Goal: Task Accomplishment & Management: Manage account settings

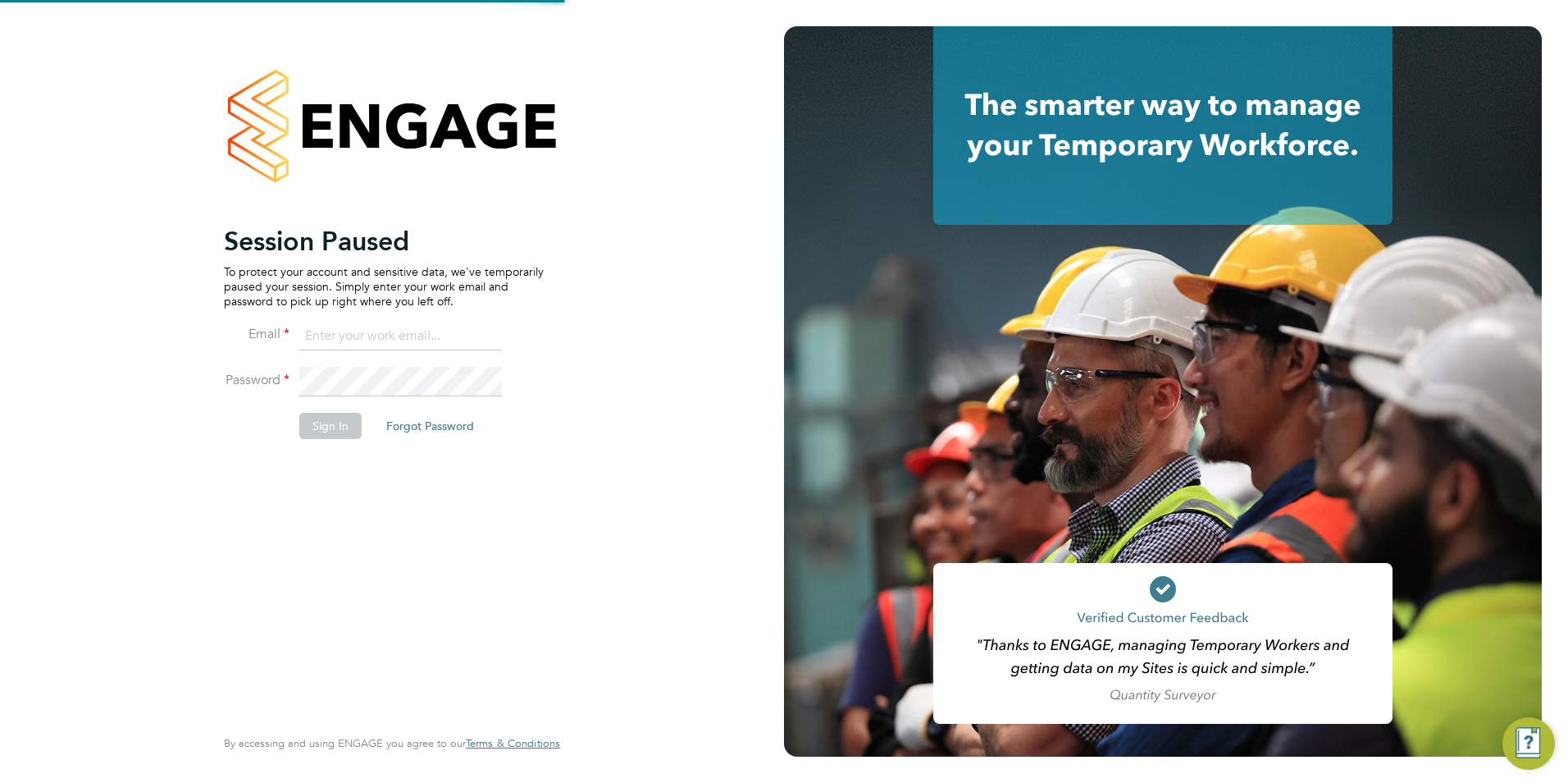
type input "joanna@acceptrec.co.uk"
click at [322, 423] on button "Sign In" at bounding box center [330, 426] width 62 height 26
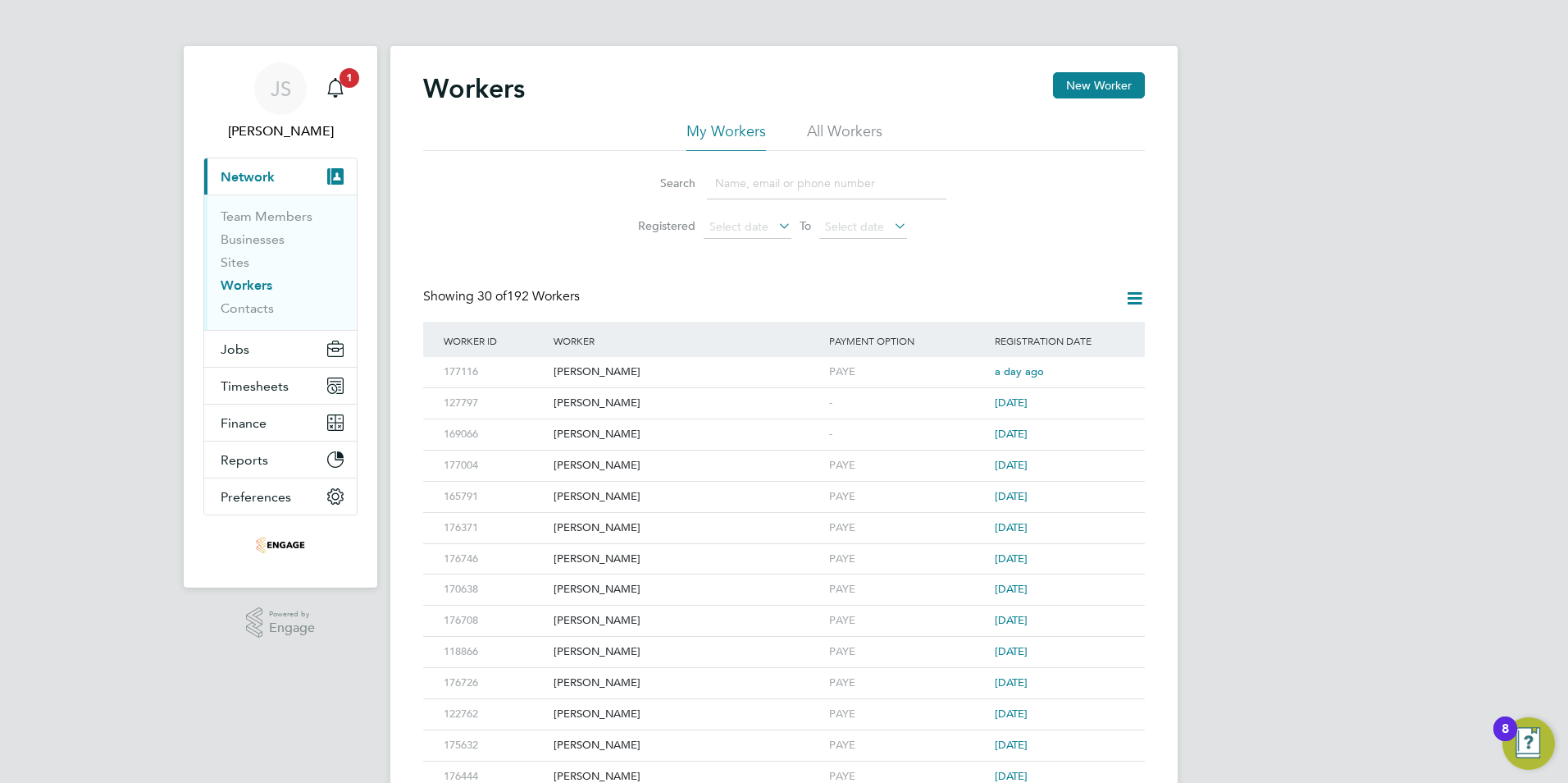
click at [784, 185] on input at bounding box center [826, 183] width 240 height 32
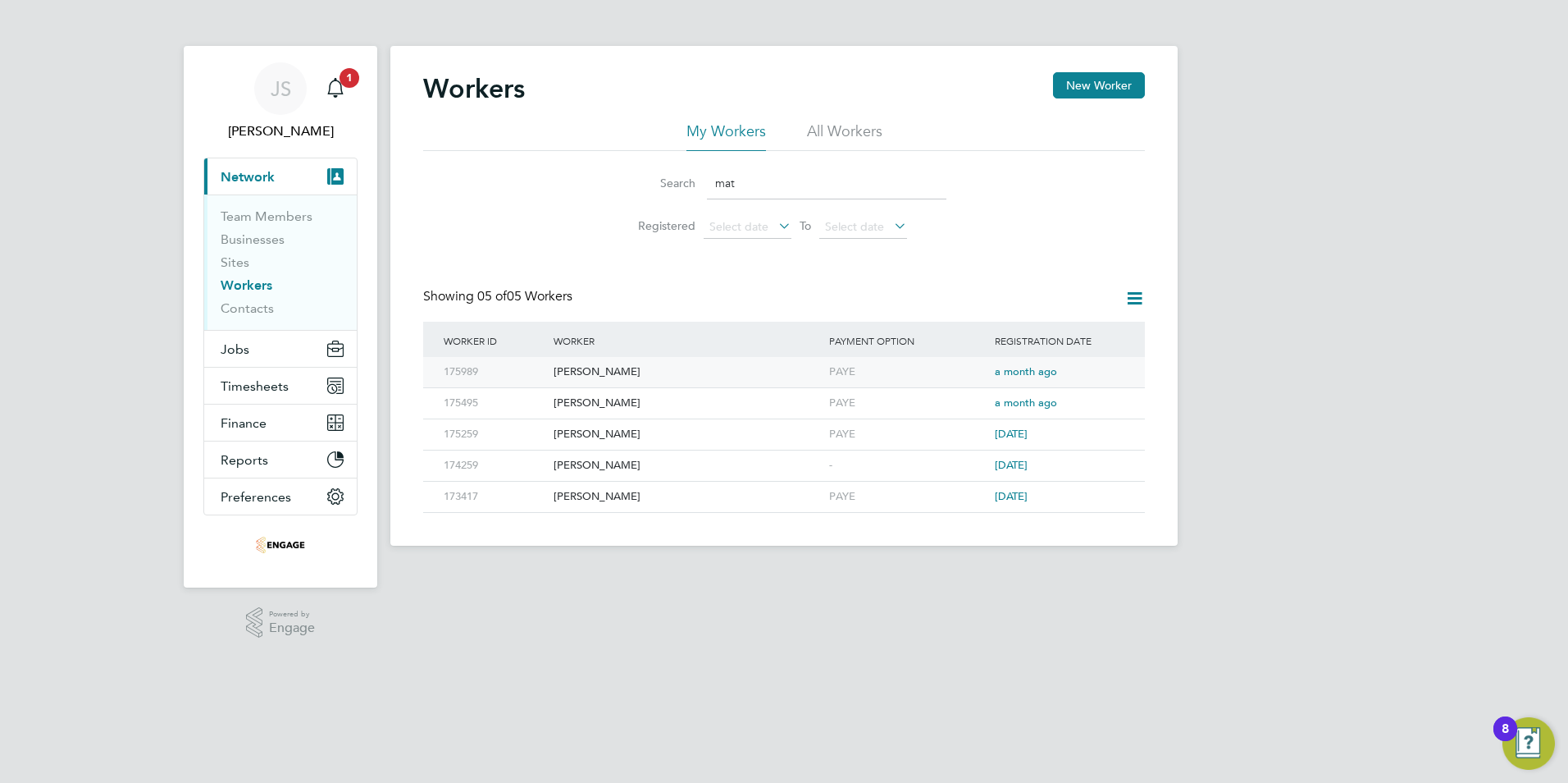
click at [590, 373] on div "[PERSON_NAME]" at bounding box center [687, 372] width 276 height 31
drag, startPoint x: 708, startPoint y: 181, endPoint x: 690, endPoint y: 180, distance: 18.0
click at [690, 180] on div "Search mat" at bounding box center [784, 183] width 325 height 32
paste input "Kamaljot Singh"
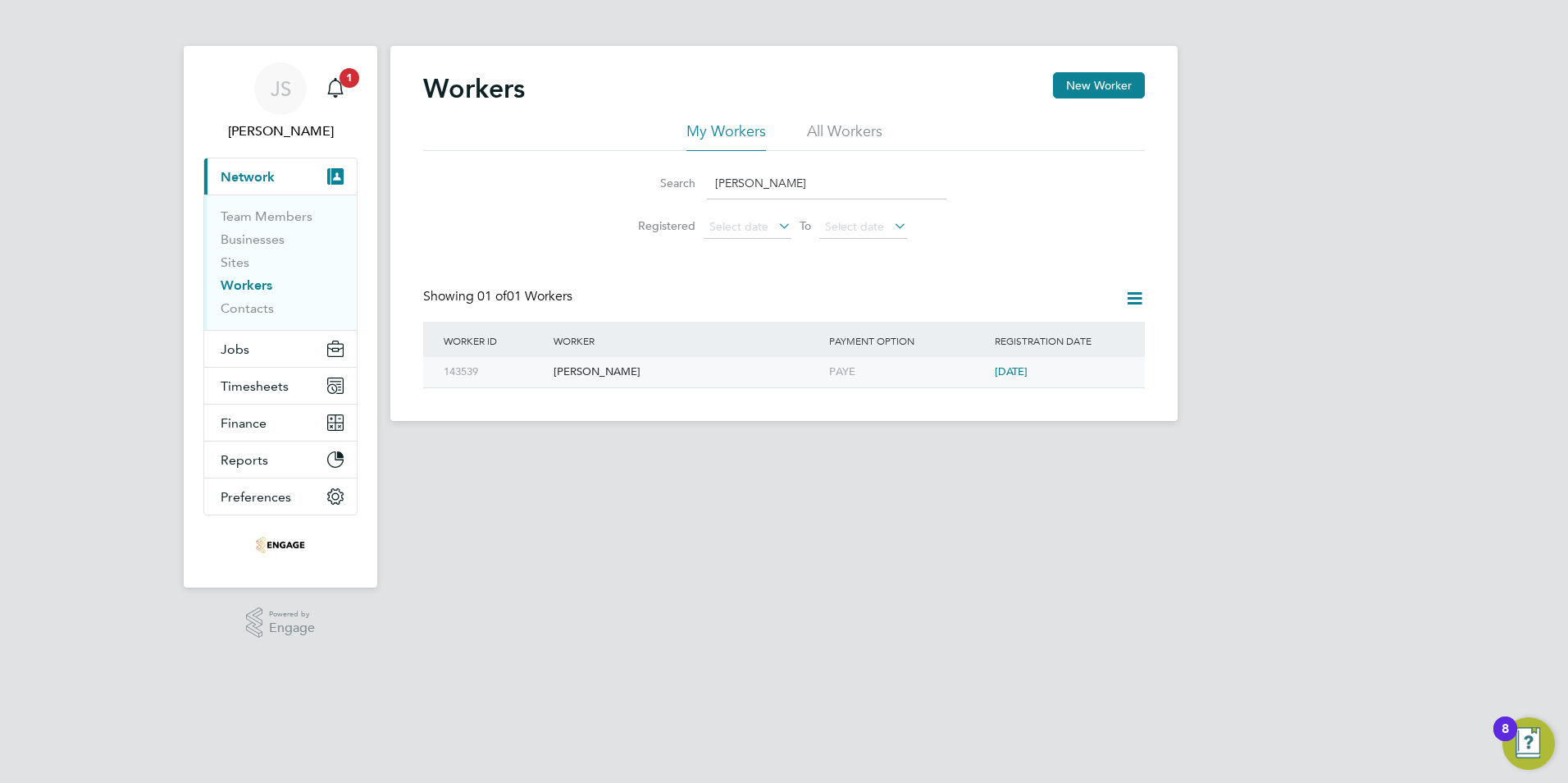
click at [618, 371] on div "[PERSON_NAME]" at bounding box center [687, 372] width 276 height 31
drag, startPoint x: 694, startPoint y: 185, endPoint x: 622, endPoint y: 185, distance: 72.0
click at [622, 185] on div "Search Kamaljot Singh" at bounding box center [784, 183] width 325 height 32
paste input "Daniel Cieminski"
click at [903, 374] on div "PAYE" at bounding box center [907, 372] width 166 height 31
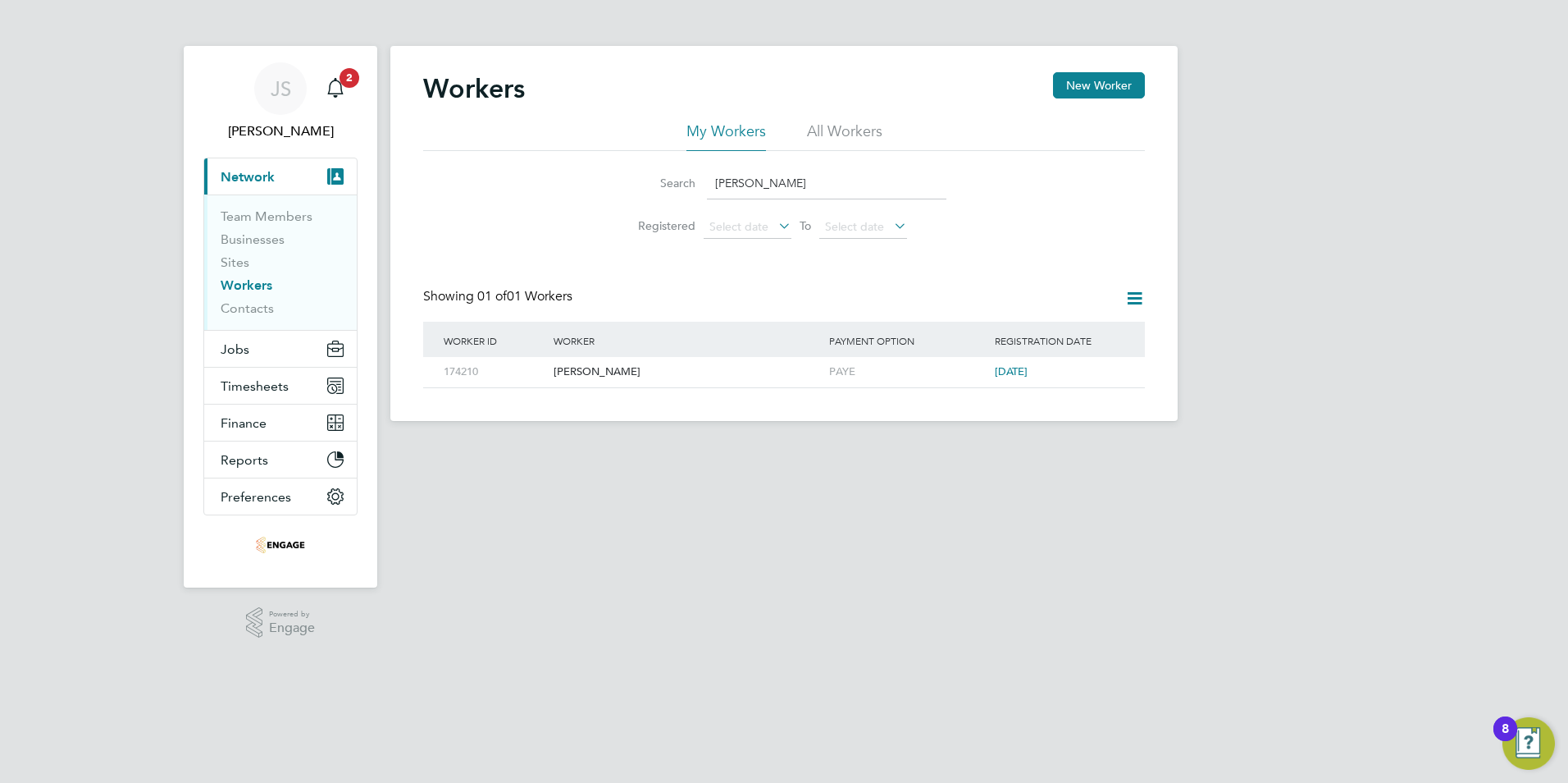
drag, startPoint x: 809, startPoint y: 189, endPoint x: 561, endPoint y: 217, distance: 249.6
click at [561, 217] on div "Search Daniel Cieminski Registered Select date To Select date" at bounding box center [784, 199] width 722 height 96
paste input "Rafal Kalinowski"
click at [951, 371] on div "PAYE" at bounding box center [907, 372] width 166 height 31
drag, startPoint x: 817, startPoint y: 177, endPoint x: 678, endPoint y: 180, distance: 139.0
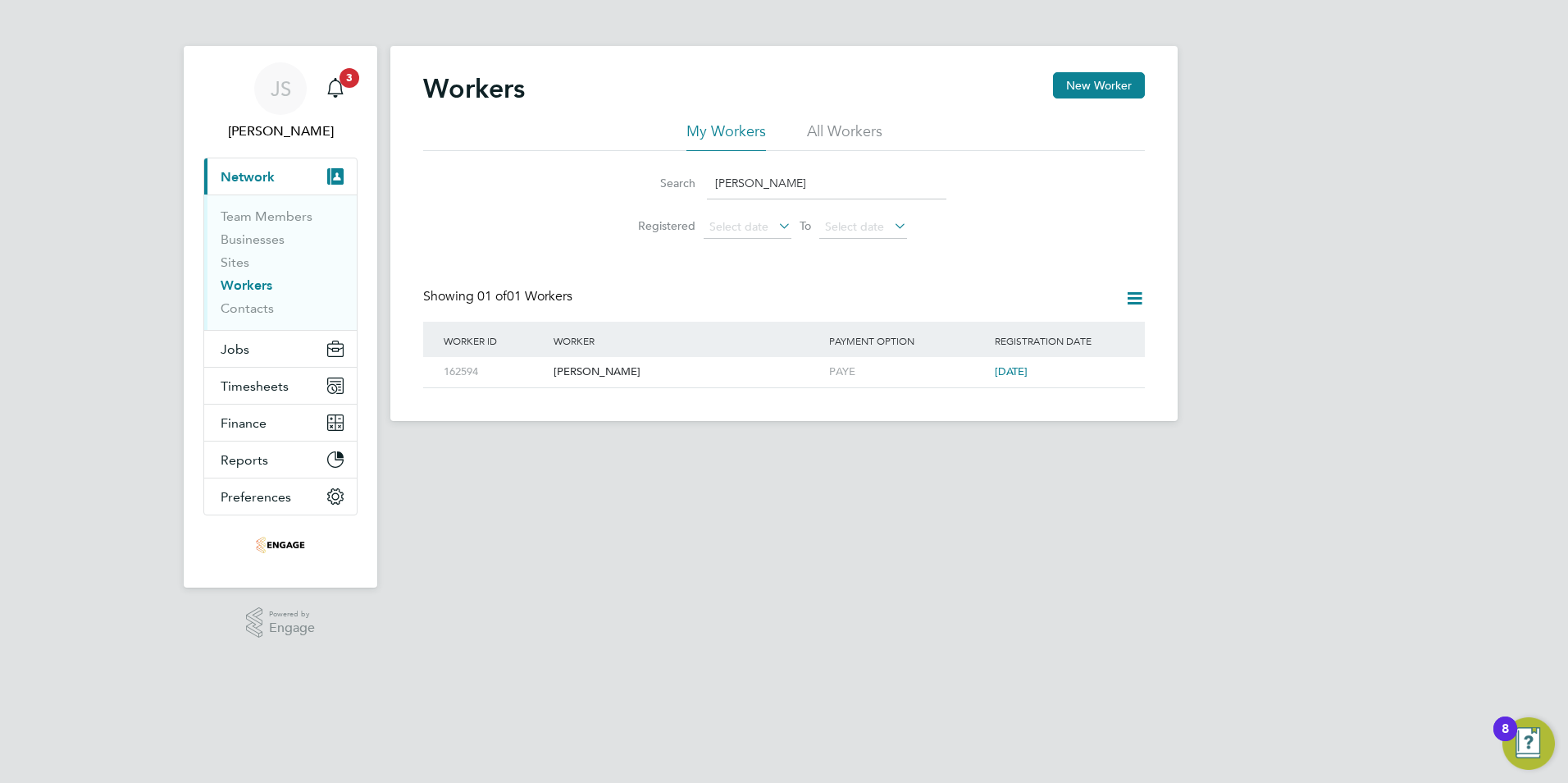
click at [678, 180] on div "Search Rafal Kalinowski" at bounding box center [784, 183] width 325 height 32
paste input "Tymoteusz Miniszewski"
click at [663, 369] on div "Tymoteusz Miniszewski" at bounding box center [687, 372] width 276 height 31
drag, startPoint x: 842, startPoint y: 182, endPoint x: 611, endPoint y: 197, distance: 231.5
click at [612, 197] on li "Search Tymoteusz Miniszewski" at bounding box center [784, 183] width 365 height 48
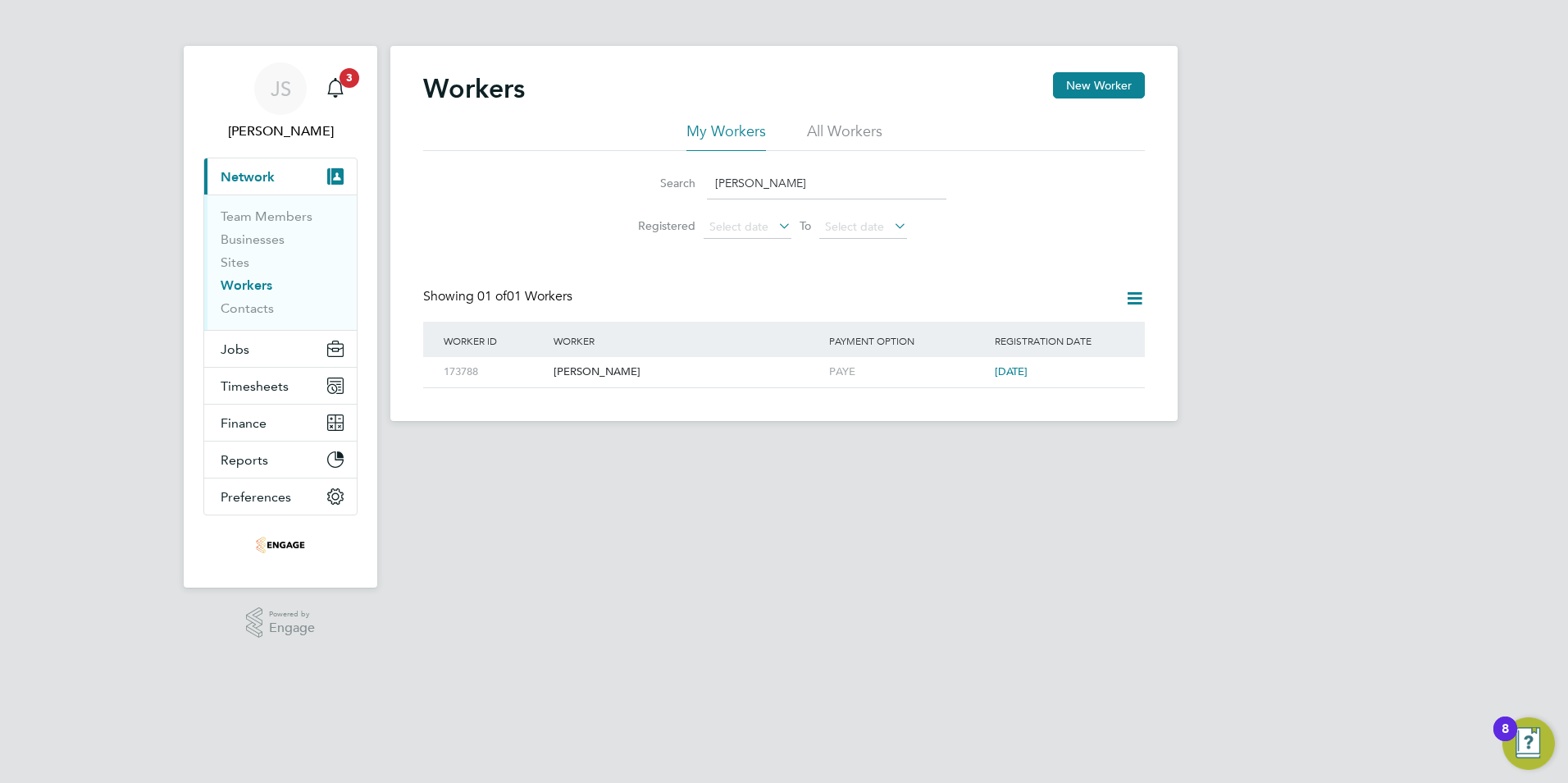
paste input "Jakub Cyboron"
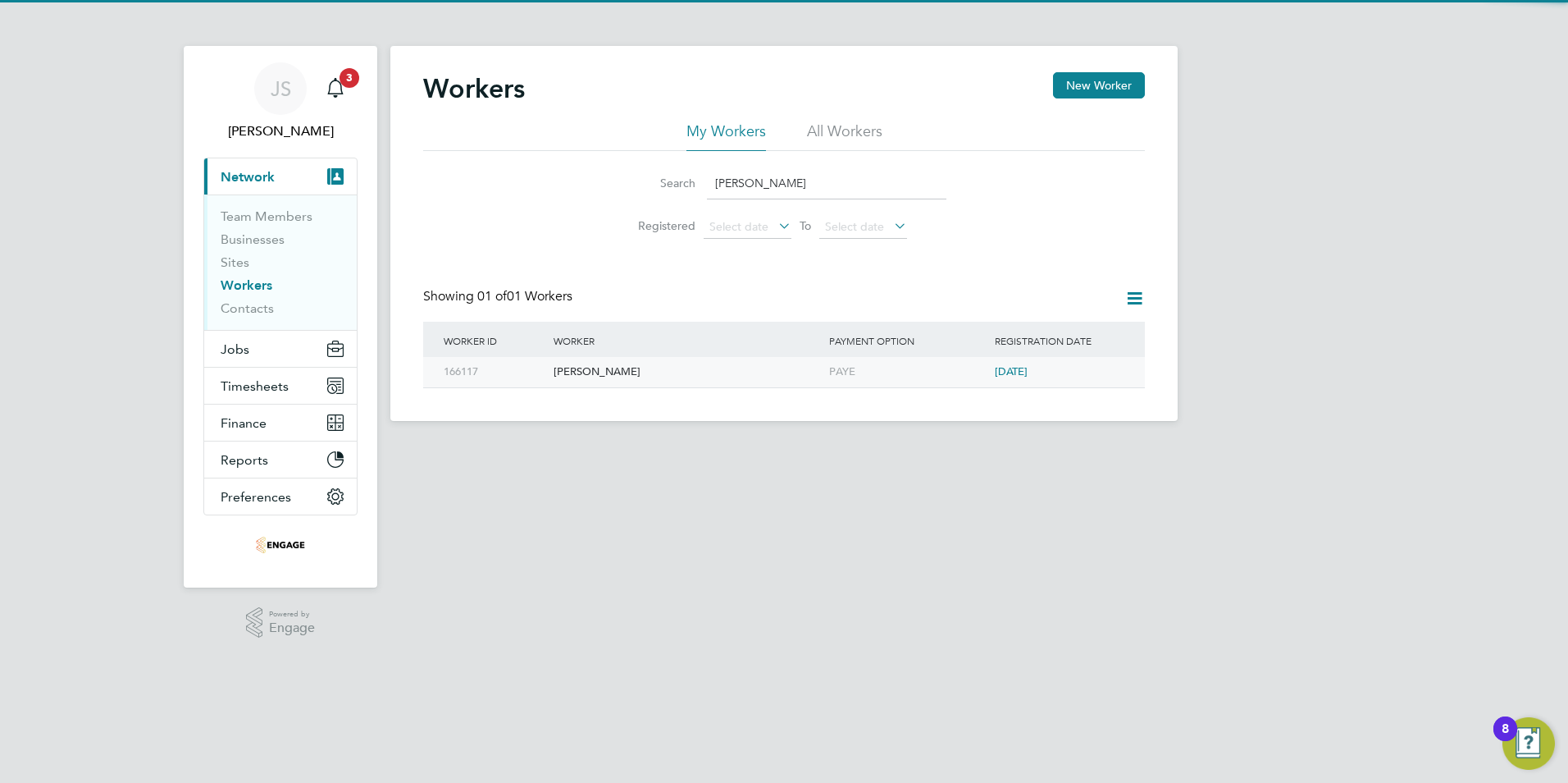
click at [762, 365] on div "Jakub Cyboron" at bounding box center [687, 372] width 276 height 31
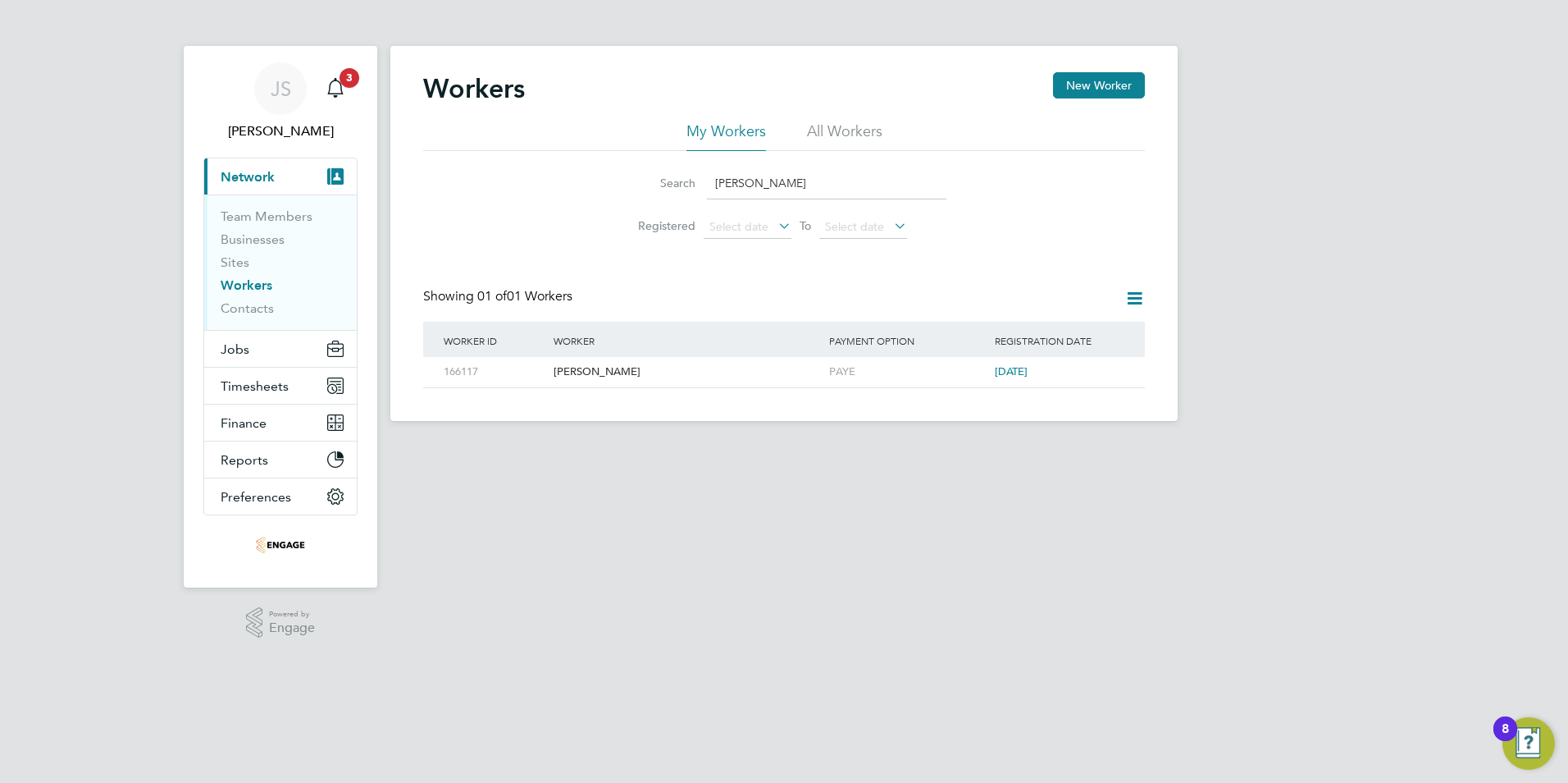
drag, startPoint x: 829, startPoint y: 175, endPoint x: 548, endPoint y: 187, distance: 281.3
click at [548, 187] on div "Search Jakub Cyboron Registered Select date To Select date" at bounding box center [784, 199] width 722 height 96
paste input "Asfak Patel"
click at [1016, 372] on span "12 days ago" at bounding box center [1010, 371] width 32 height 14
drag, startPoint x: 809, startPoint y: 169, endPoint x: 634, endPoint y: 177, distance: 175.2
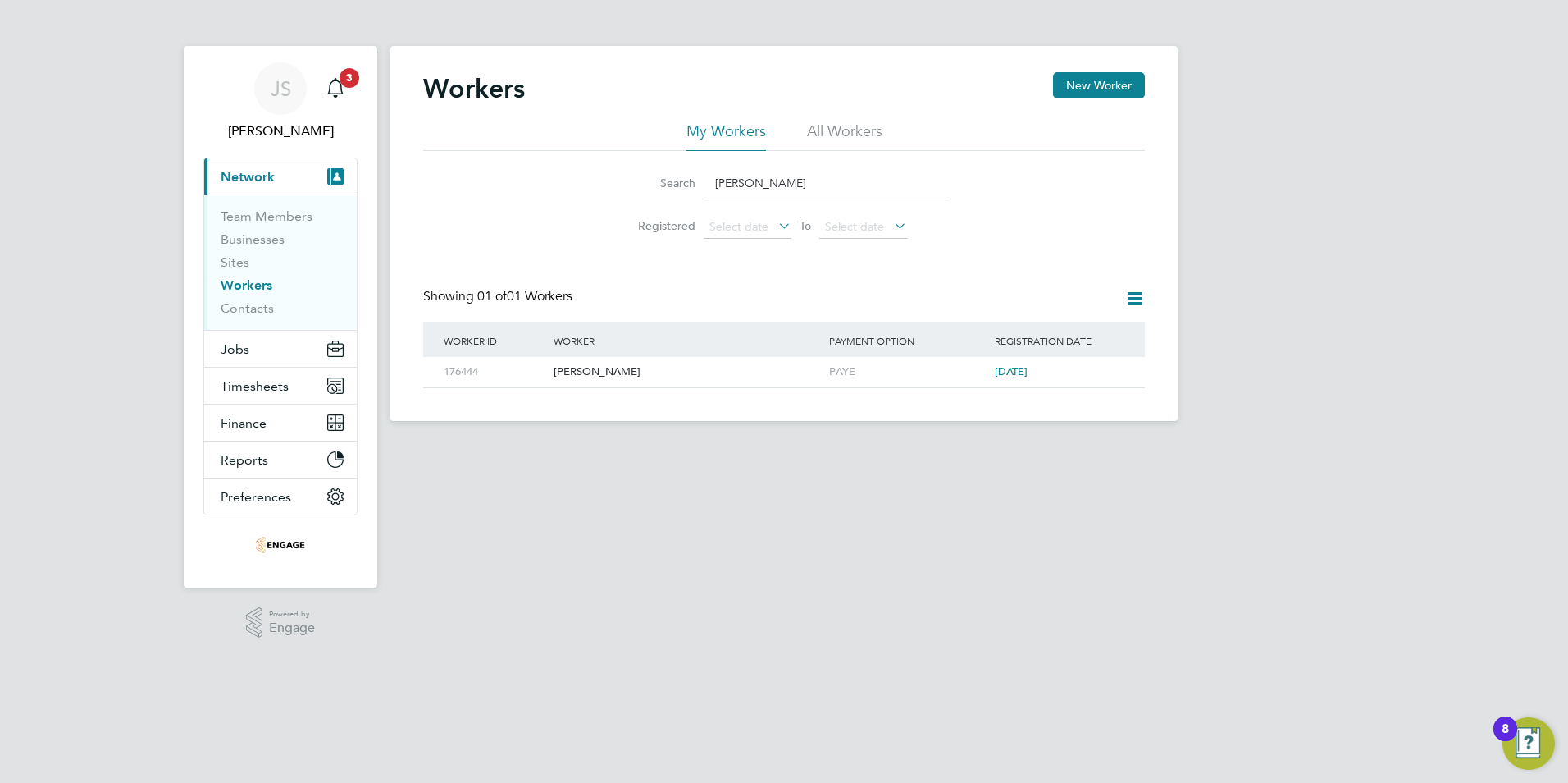
click at [635, 177] on div "Search Asfak Patel" at bounding box center [784, 183] width 325 height 32
paste input "Youcef Lebik"
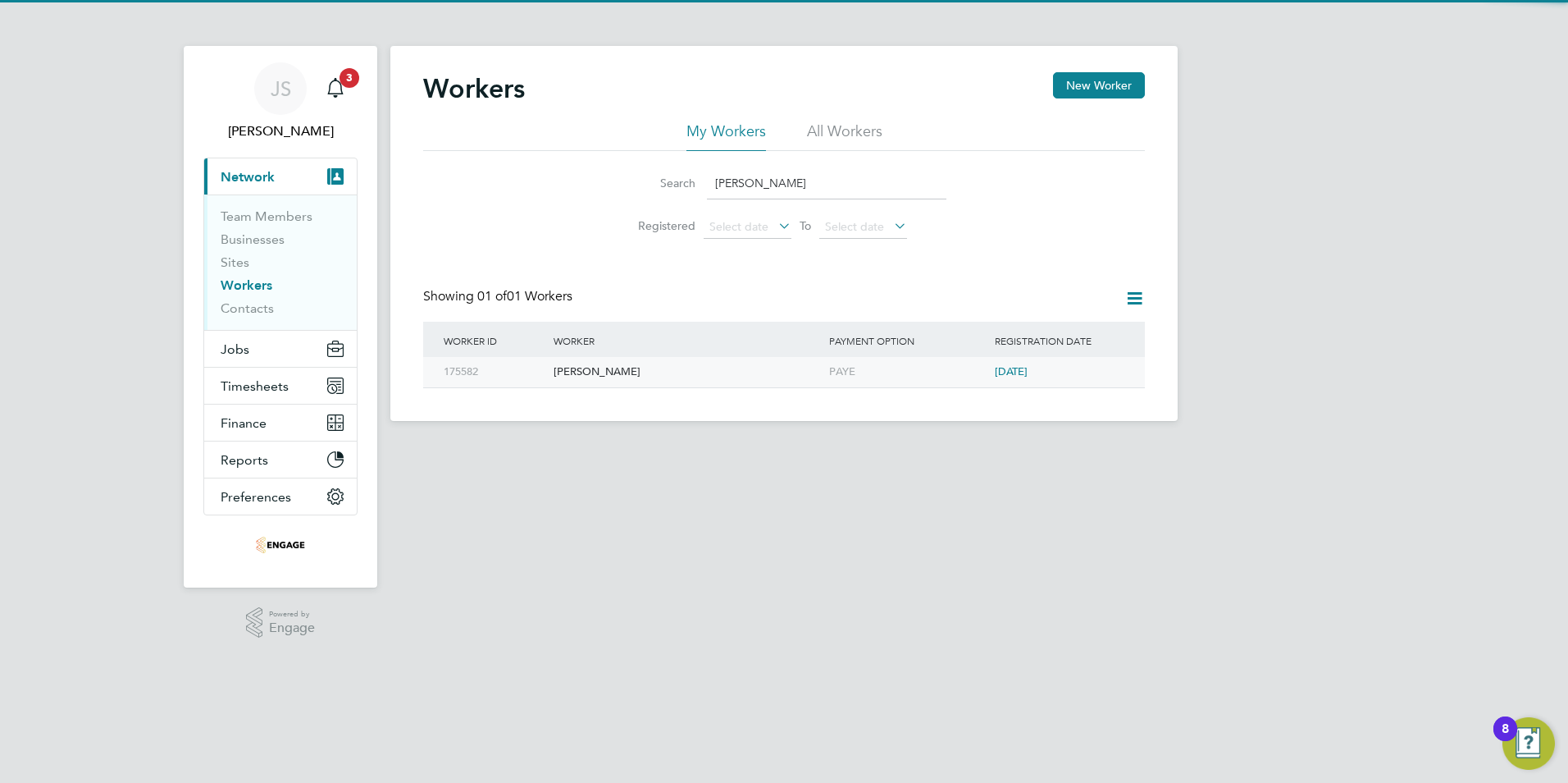
click at [878, 370] on div "PAYE" at bounding box center [907, 372] width 166 height 31
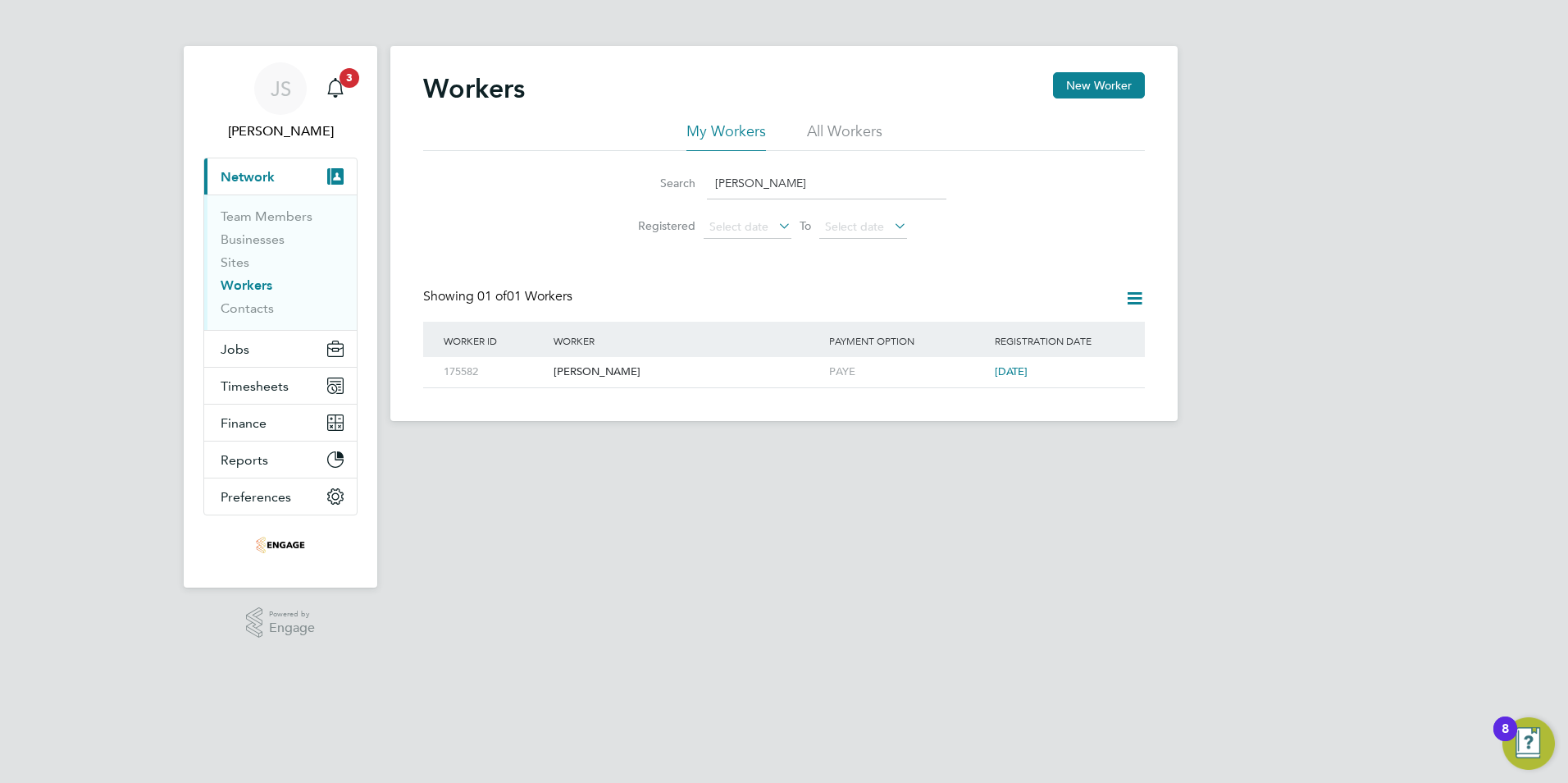
drag, startPoint x: 764, startPoint y: 186, endPoint x: 625, endPoint y: 205, distance: 140.3
click at [626, 205] on li "Search Youcef Lebik" at bounding box center [784, 183] width 365 height 48
paste input "Abdul Haji"
click at [885, 372] on div "PAYE" at bounding box center [907, 372] width 166 height 31
drag, startPoint x: 841, startPoint y: 175, endPoint x: 560, endPoint y: 186, distance: 281.2
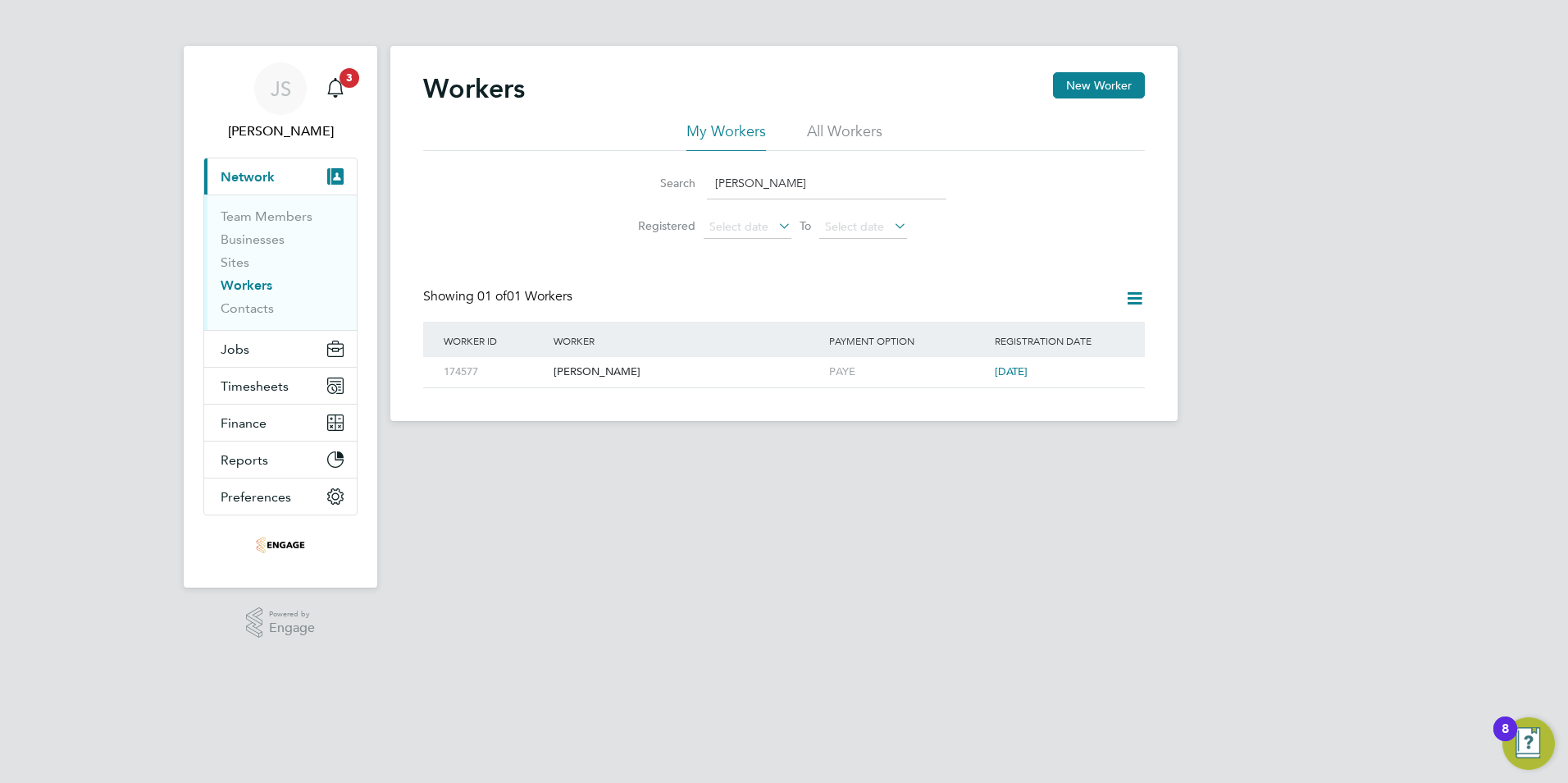
click at [560, 186] on div "Search Abdul Haji Registered Select date To Select date" at bounding box center [784, 199] width 722 height 96
paste input "Kamran Sarfraz"
click at [790, 372] on div "Kamran Sarfraz" at bounding box center [687, 372] width 276 height 31
drag, startPoint x: 786, startPoint y: 183, endPoint x: 611, endPoint y: 186, distance: 175.0
click at [611, 186] on li "Search Kamran Sarfraz" at bounding box center [784, 183] width 365 height 48
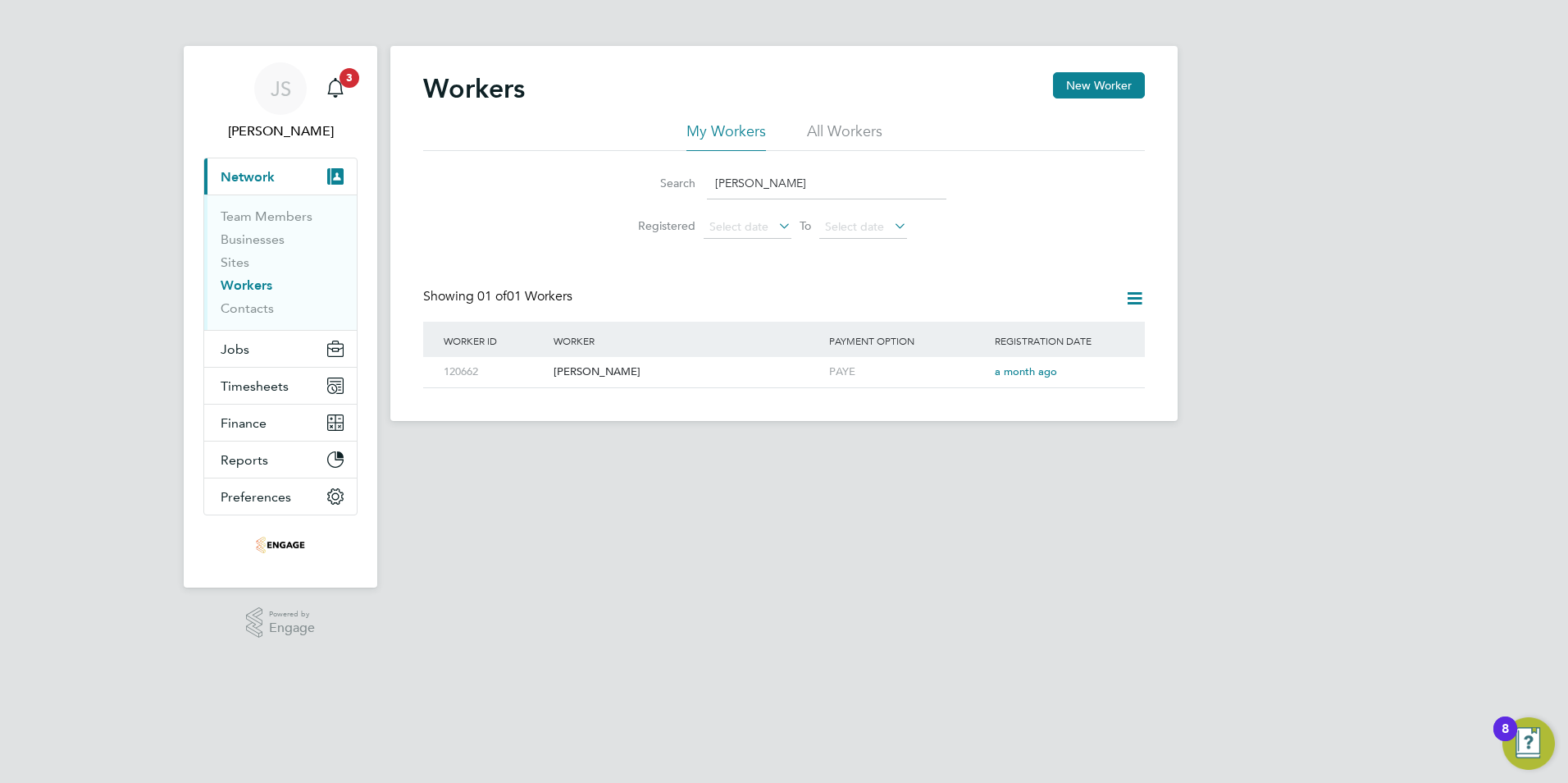
paste input "[PERSON_NAME]"
click at [832, 370] on div "PAYE" at bounding box center [907, 372] width 166 height 31
drag, startPoint x: 812, startPoint y: 184, endPoint x: 621, endPoint y: 187, distance: 191.0
click at [621, 187] on li "Search Tauqeer Ahmed" at bounding box center [784, 183] width 365 height 48
paste input "Coby Lewis"
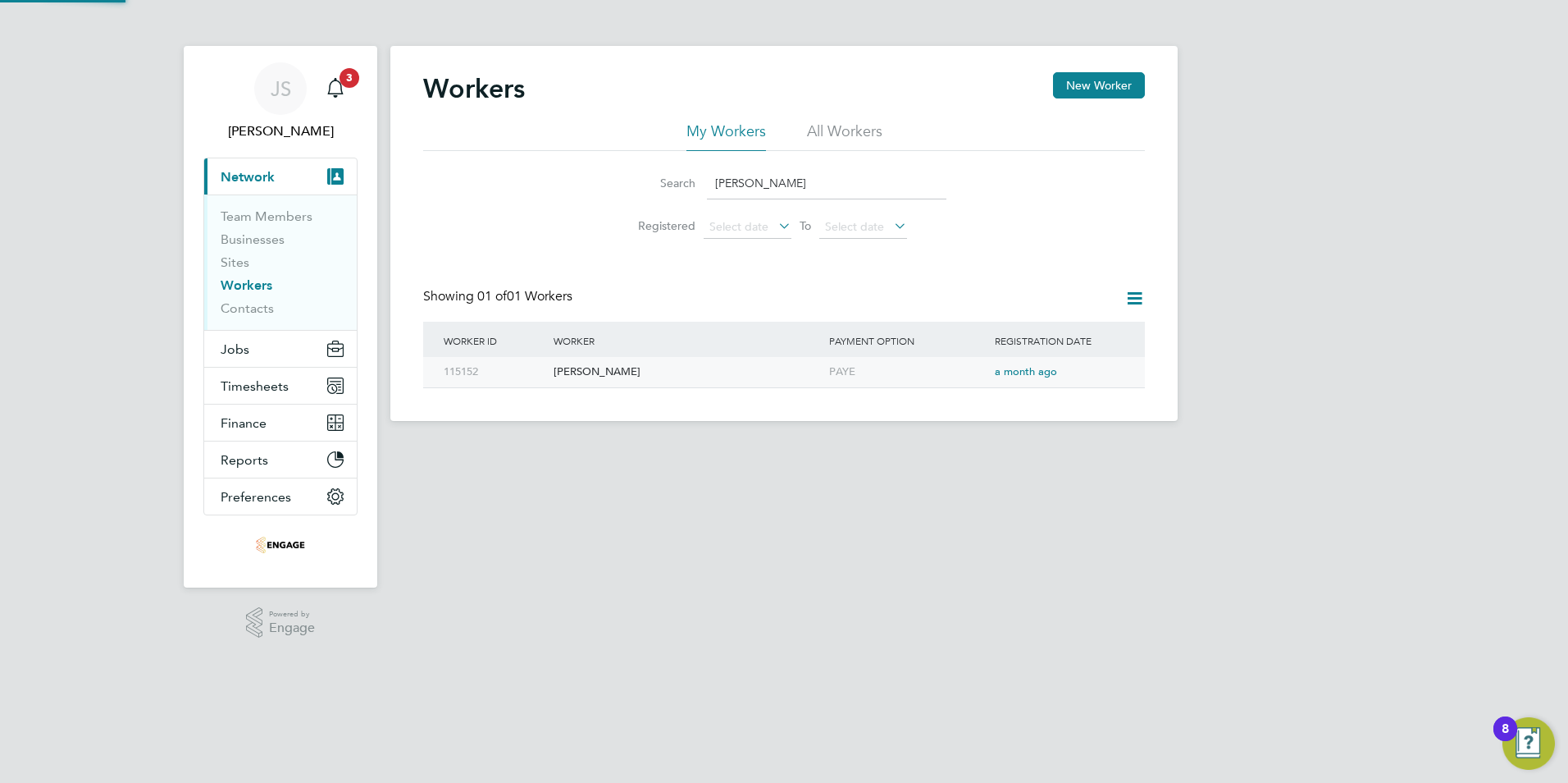
click at [630, 375] on div "Coby Lewis" at bounding box center [687, 372] width 276 height 31
drag, startPoint x: 682, startPoint y: 192, endPoint x: 604, endPoint y: 193, distance: 78.0
click at [604, 193] on li "Search Coby Lewis" at bounding box center [784, 183] width 365 height 48
paste input "Frank Yambayamba"
click at [601, 371] on div "Frank Yambayamba" at bounding box center [687, 372] width 276 height 31
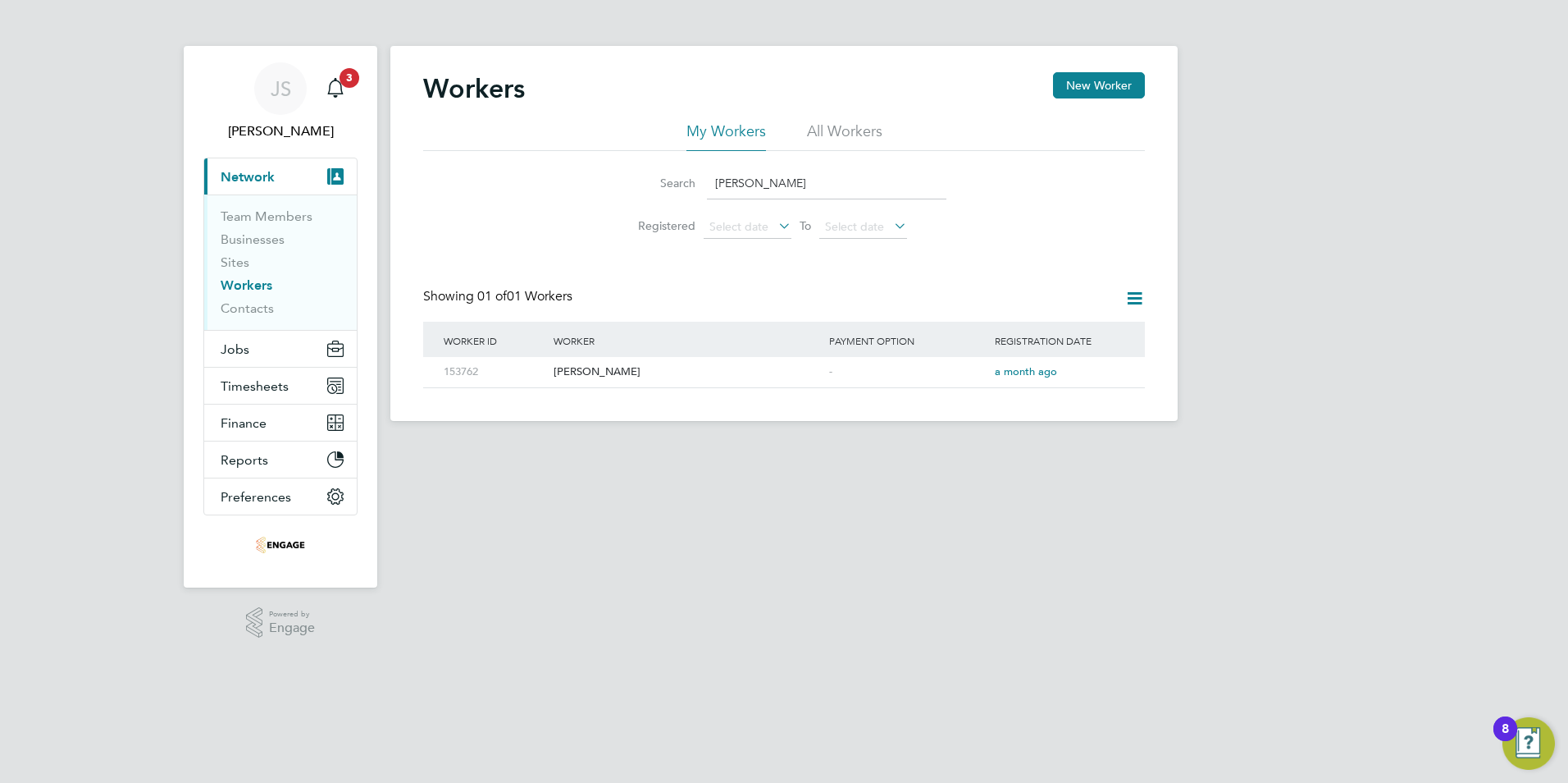
drag, startPoint x: 832, startPoint y: 190, endPoint x: 674, endPoint y: 193, distance: 158.0
click at [674, 193] on div "Search Frank Yambayamba" at bounding box center [784, 183] width 325 height 32
paste input "[PERSON_NAME]"
click at [975, 376] on div "PAYE" at bounding box center [907, 372] width 166 height 31
drag, startPoint x: 779, startPoint y: 179, endPoint x: 623, endPoint y: 180, distance: 156.0
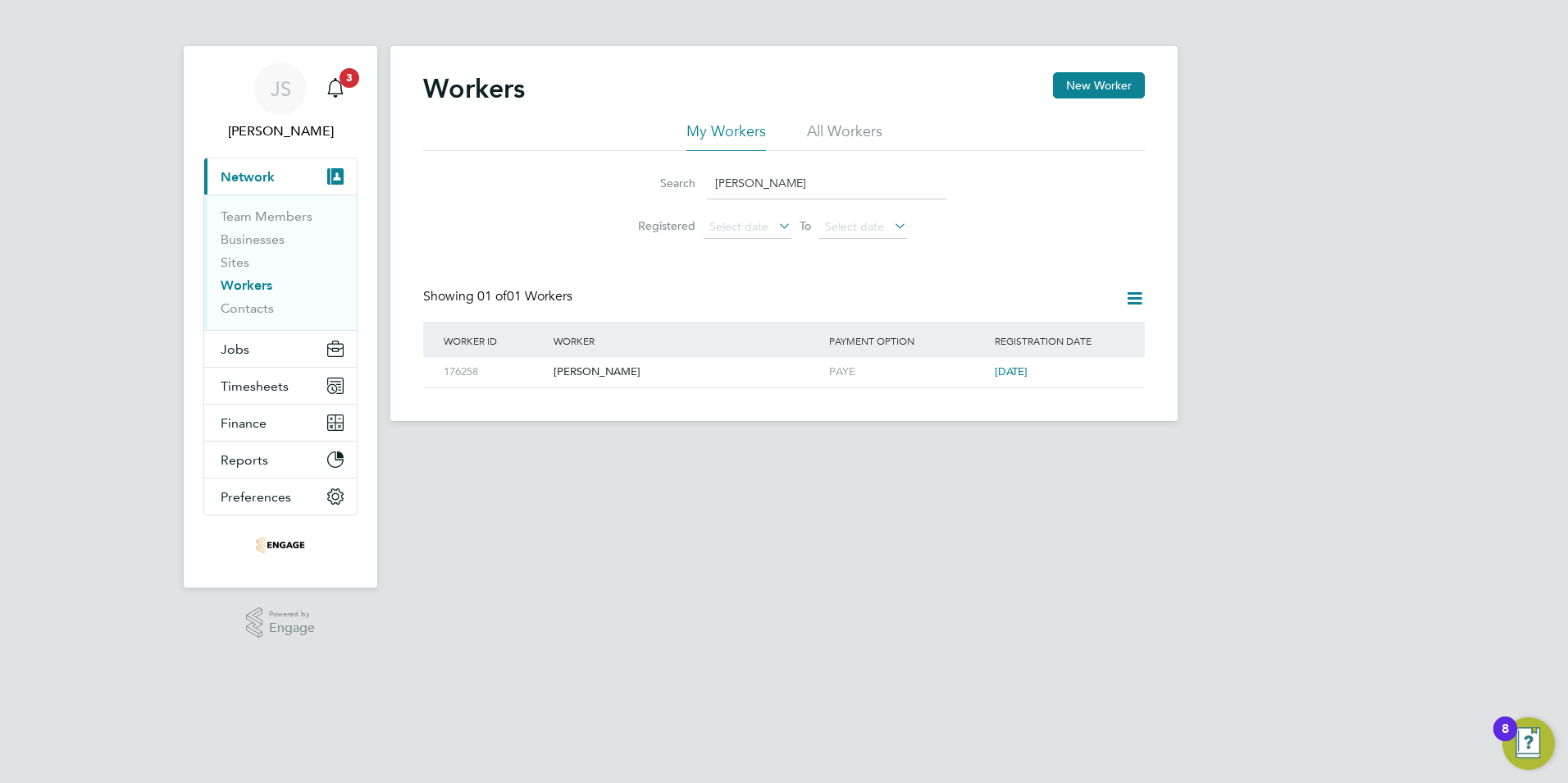
click at [625, 180] on div "Search Scott Bradley" at bounding box center [784, 183] width 325 height 32
paste input "Adam Roberts"
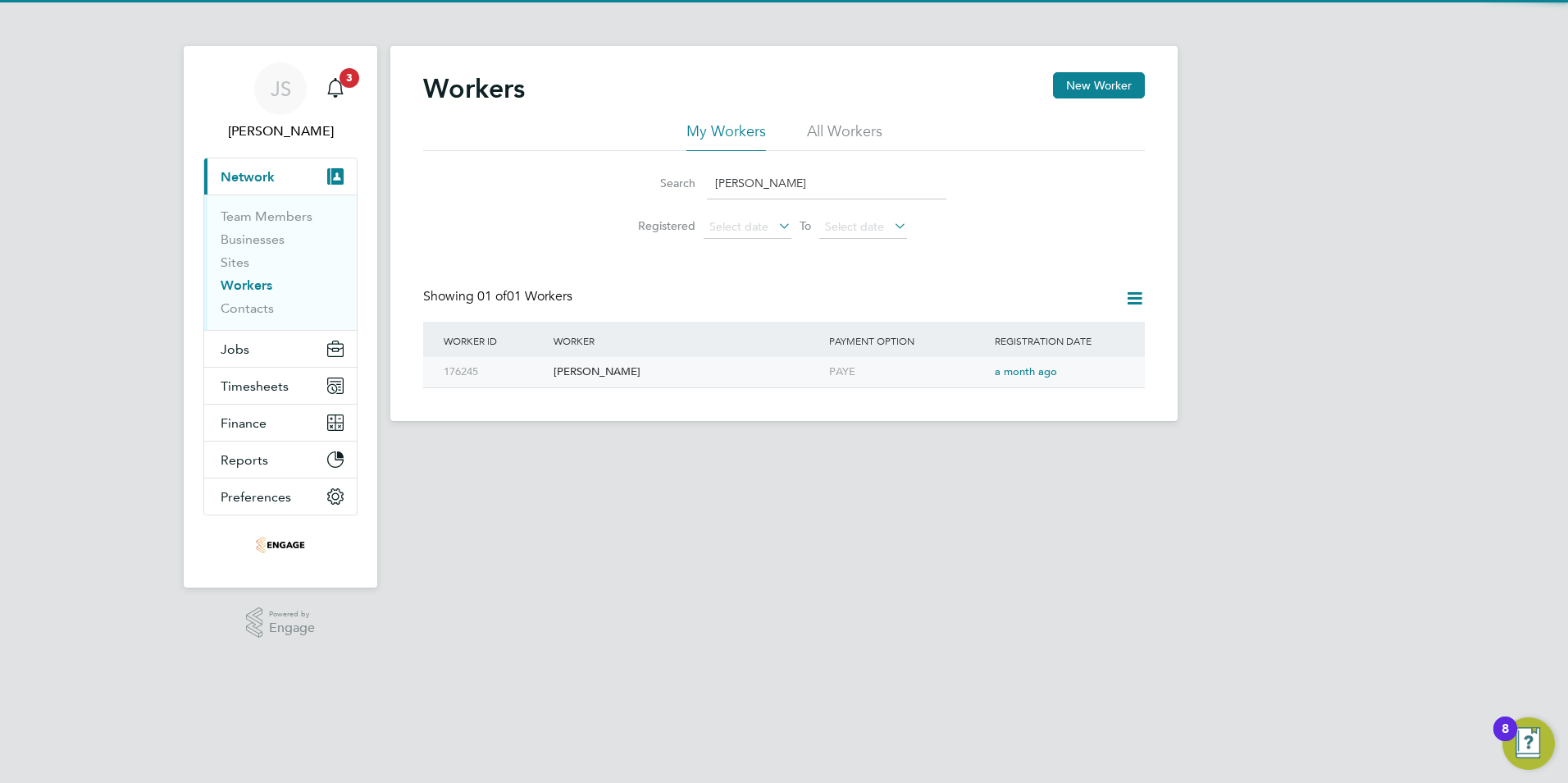
type input "Adam Roberts"
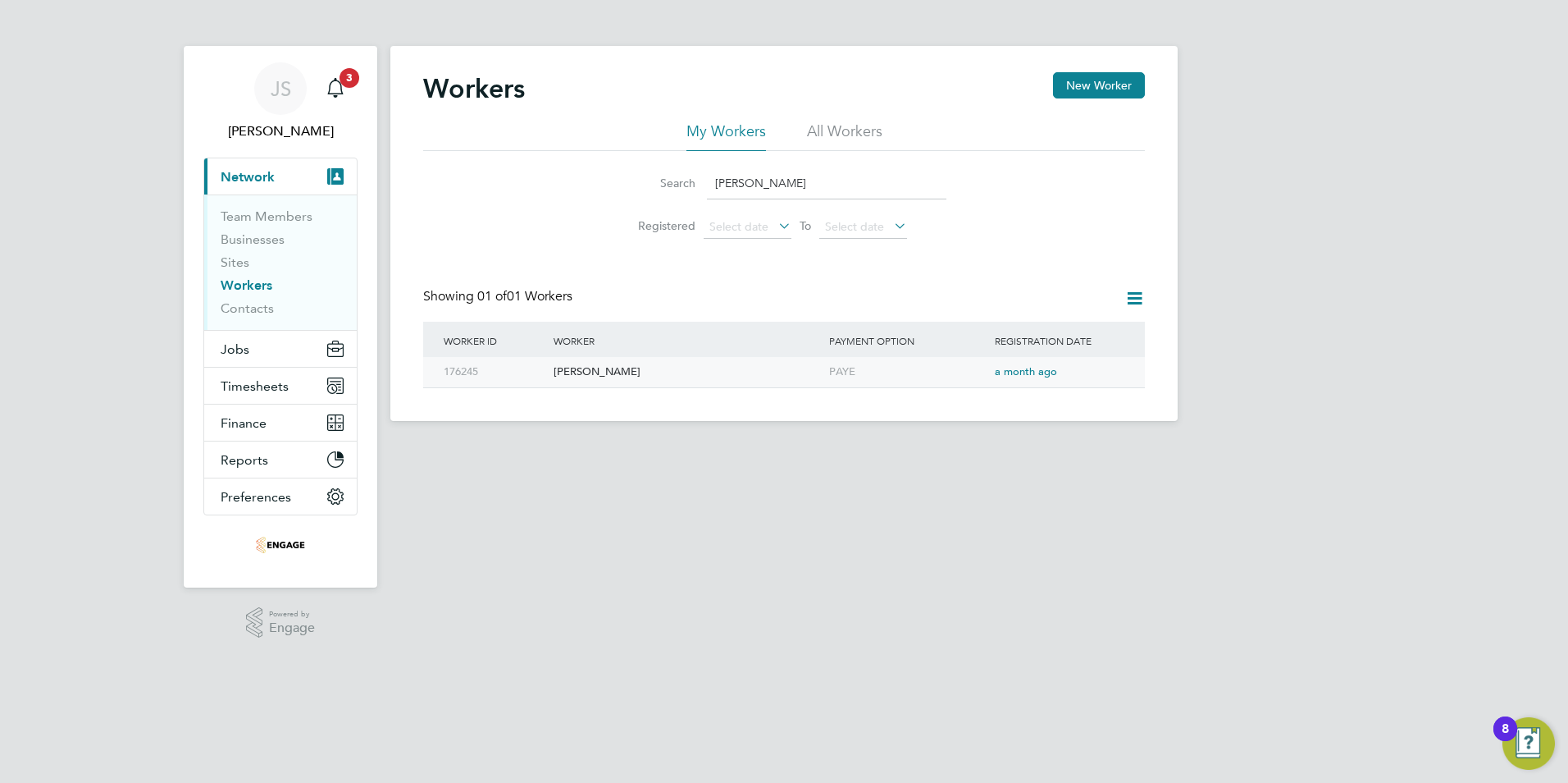
click at [784, 368] on div "Adam Roberts" at bounding box center [687, 372] width 276 height 31
click at [574, 379] on div "Adam Roberts" at bounding box center [687, 372] width 276 height 31
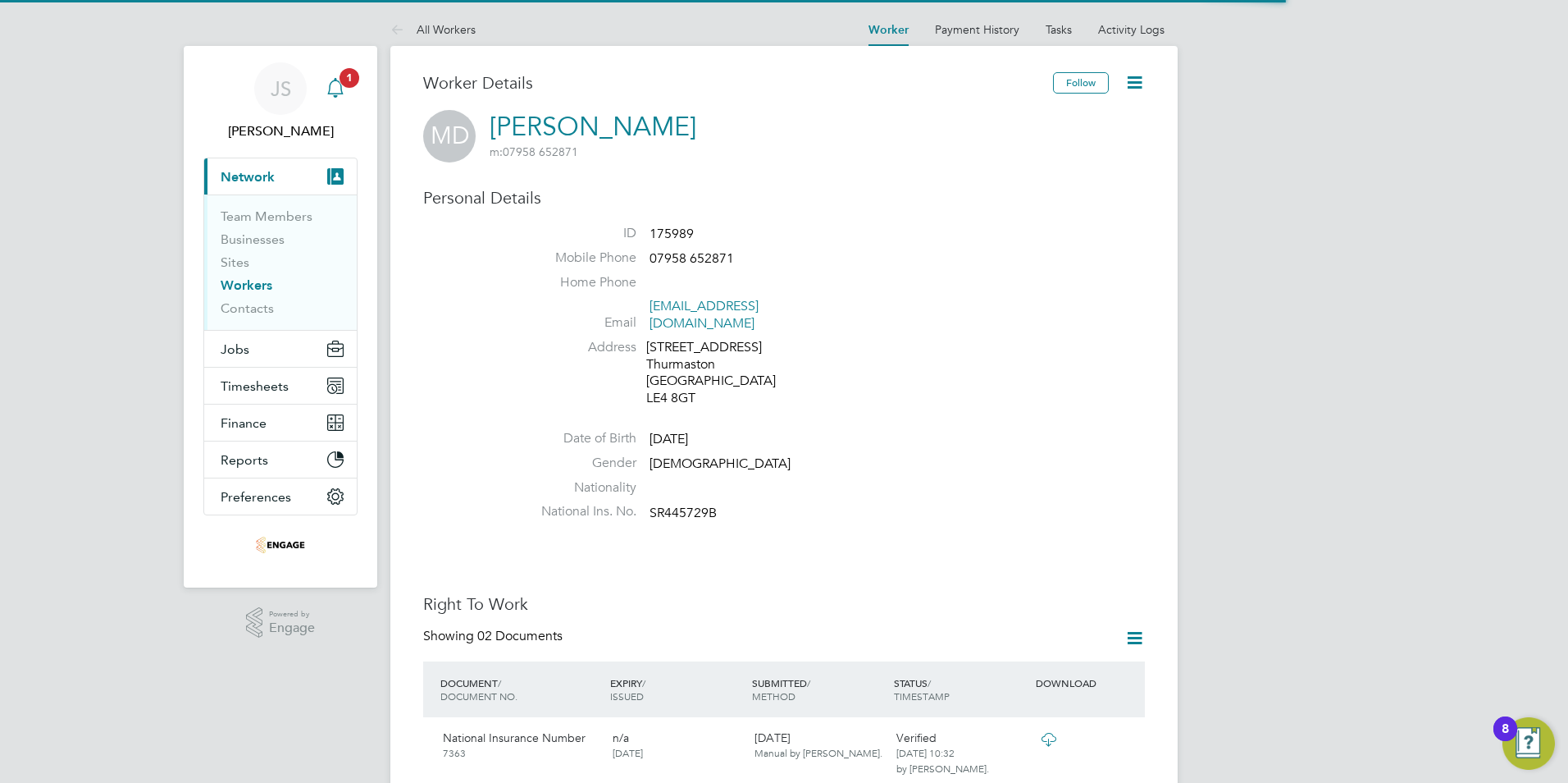
drag, startPoint x: 438, startPoint y: 32, endPoint x: 343, endPoint y: 83, distance: 107.8
click at [438, 32] on link "All Workers" at bounding box center [433, 30] width 85 height 15
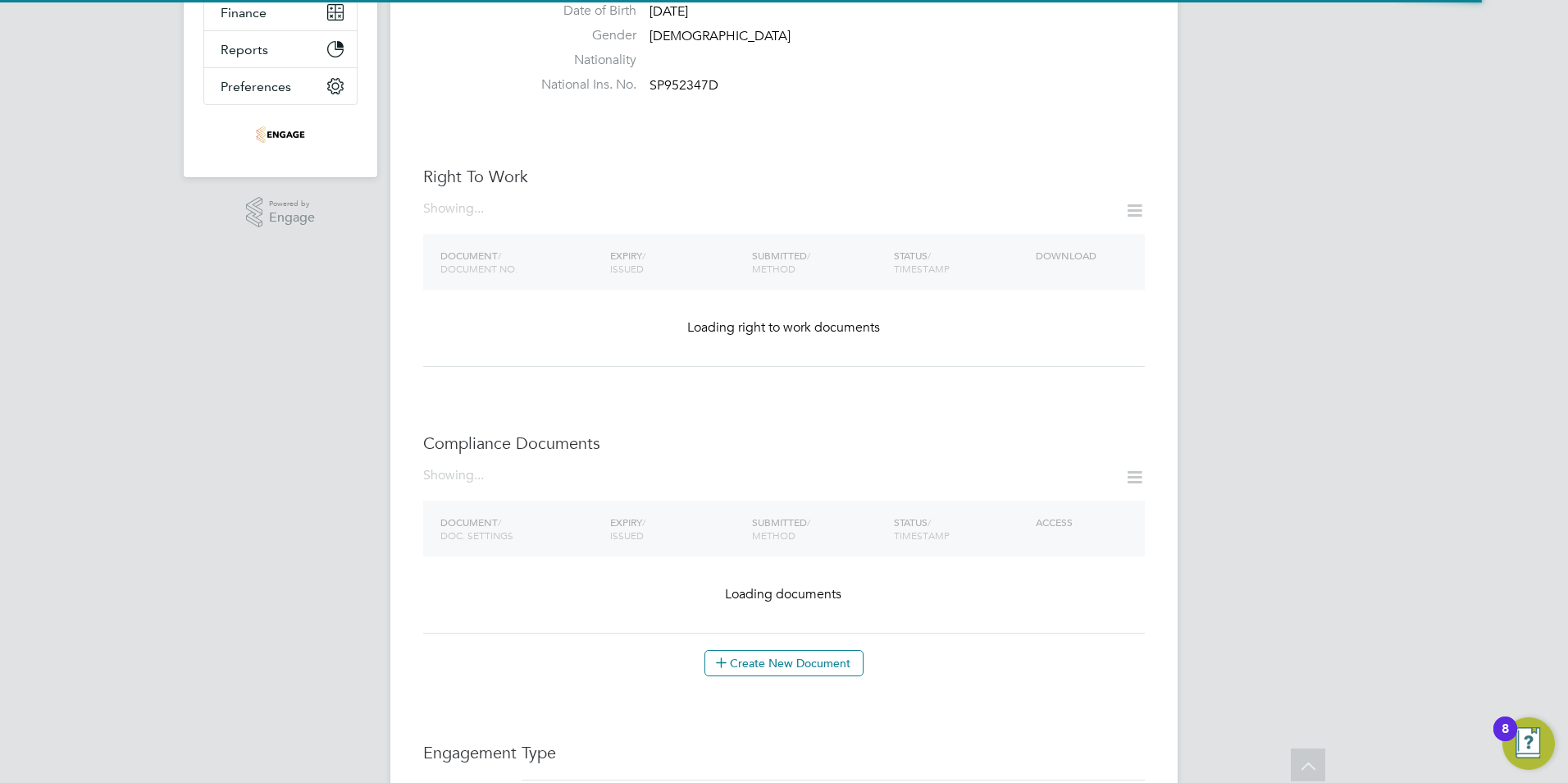
scroll to position [492, 0]
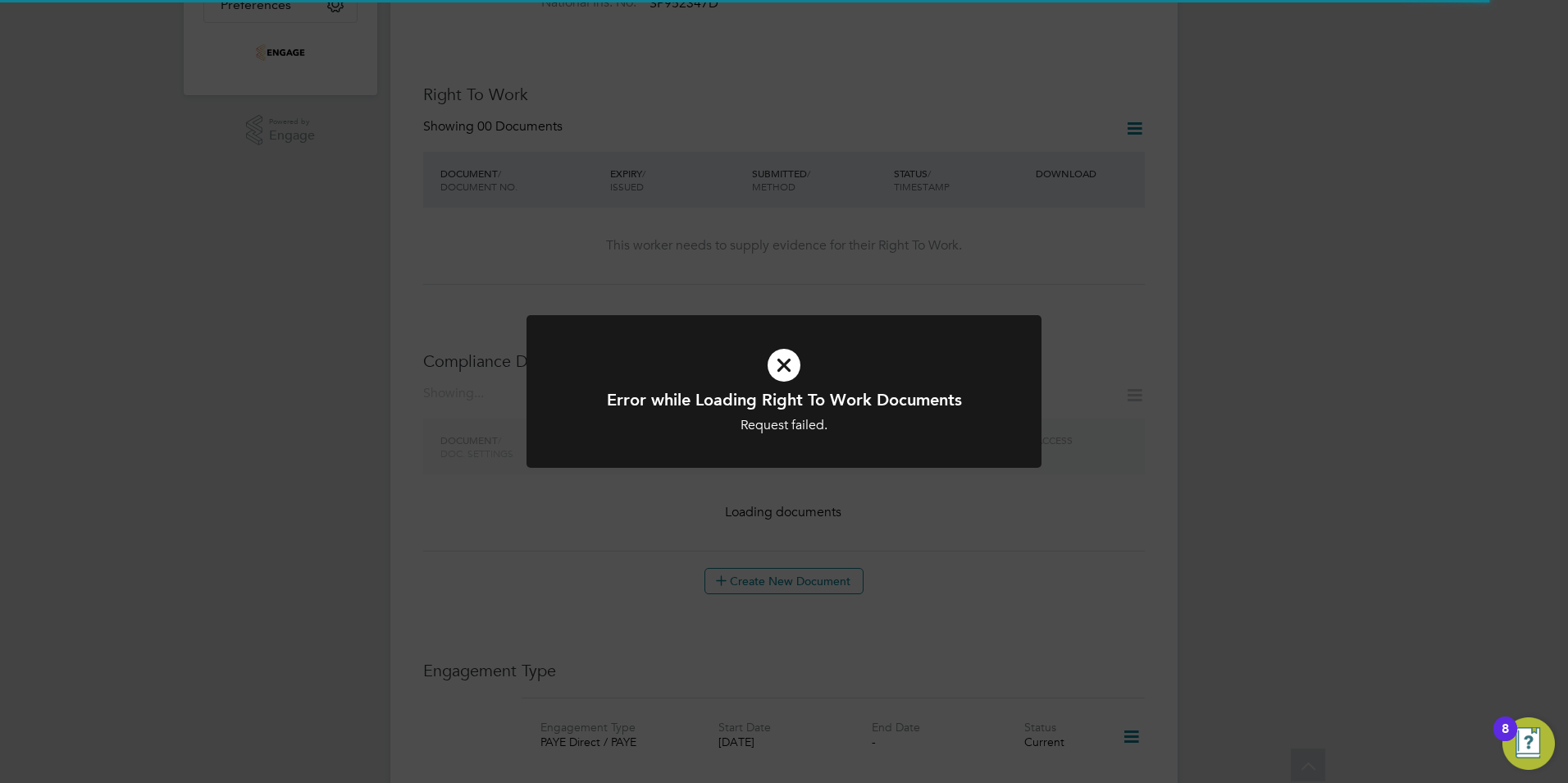
click at [788, 226] on div "Error while Loading Right To Work Documents Request failed. Cancel Okay" at bounding box center [784, 392] width 1568 height 783
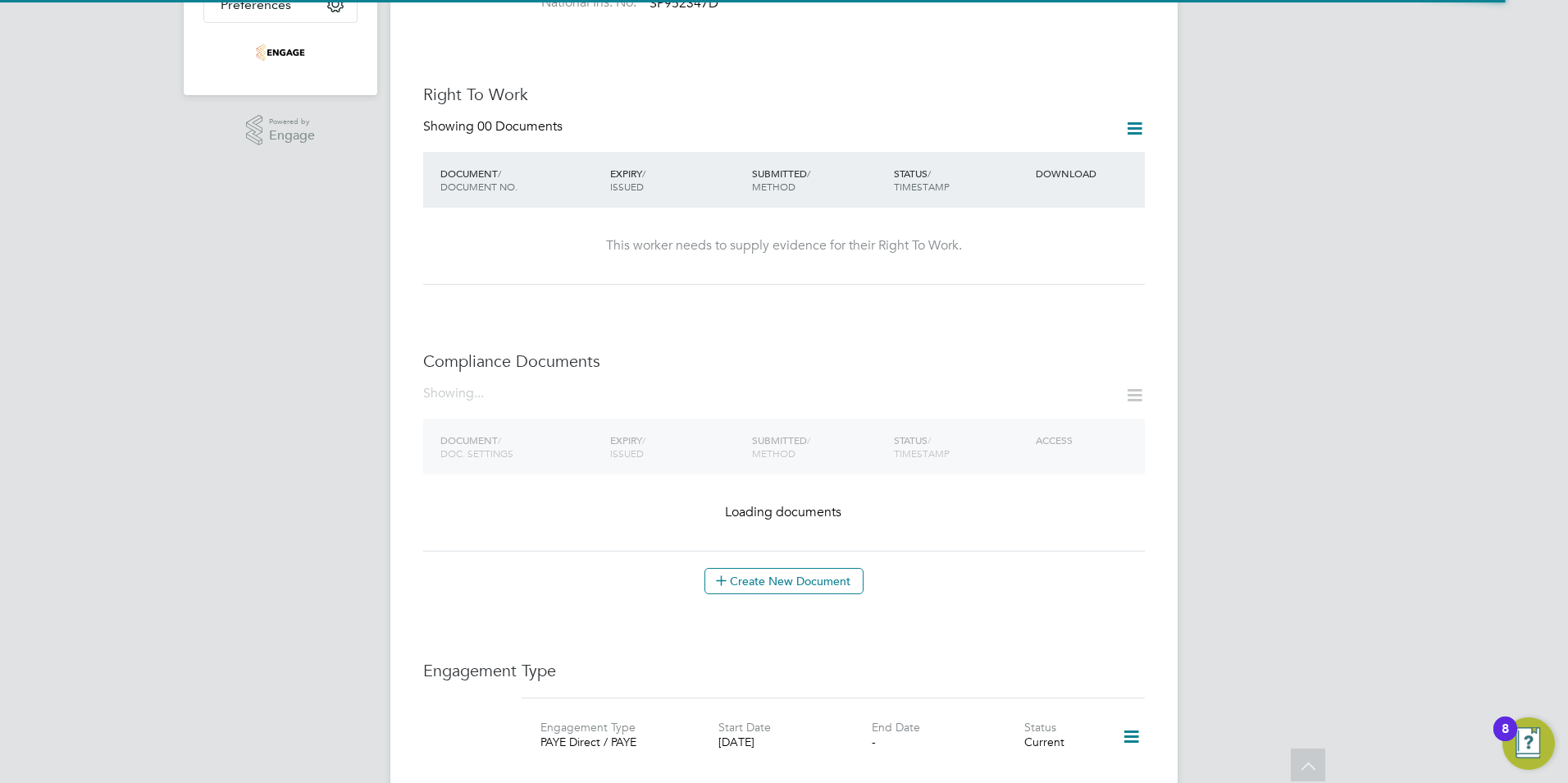
click at [1138, 118] on icon at bounding box center [1134, 129] width 20 height 20
click at [972, 153] on li "Add Right To Work Document" at bounding box center [1043, 152] width 198 height 23
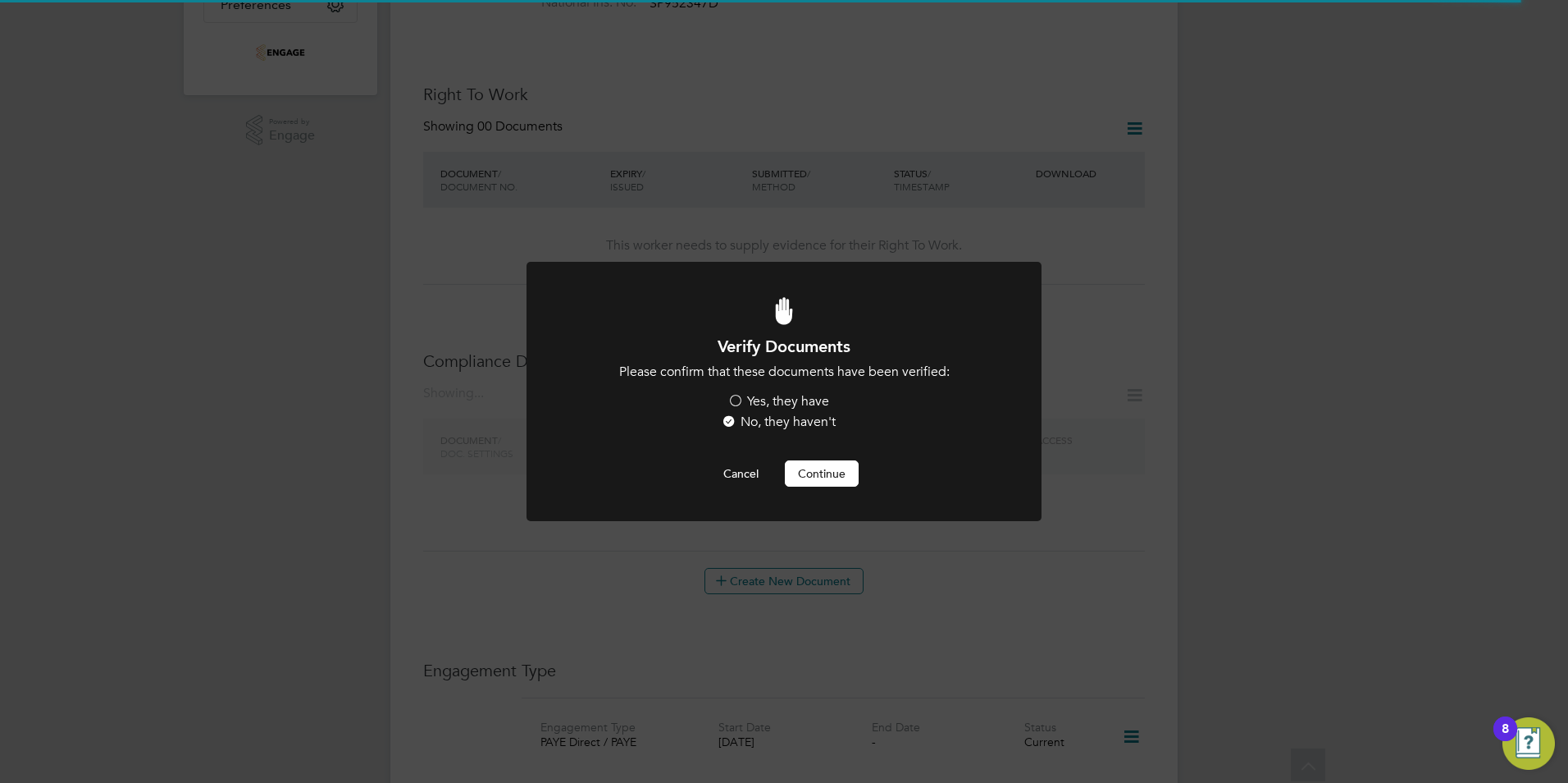
scroll to position [0, 0]
click at [732, 394] on label "Yes, they have" at bounding box center [778, 402] width 102 height 18
click at [0, 0] on input "Yes, they have" at bounding box center [0, 0] width 0 height 0
click at [814, 470] on button "Continue" at bounding box center [821, 473] width 74 height 26
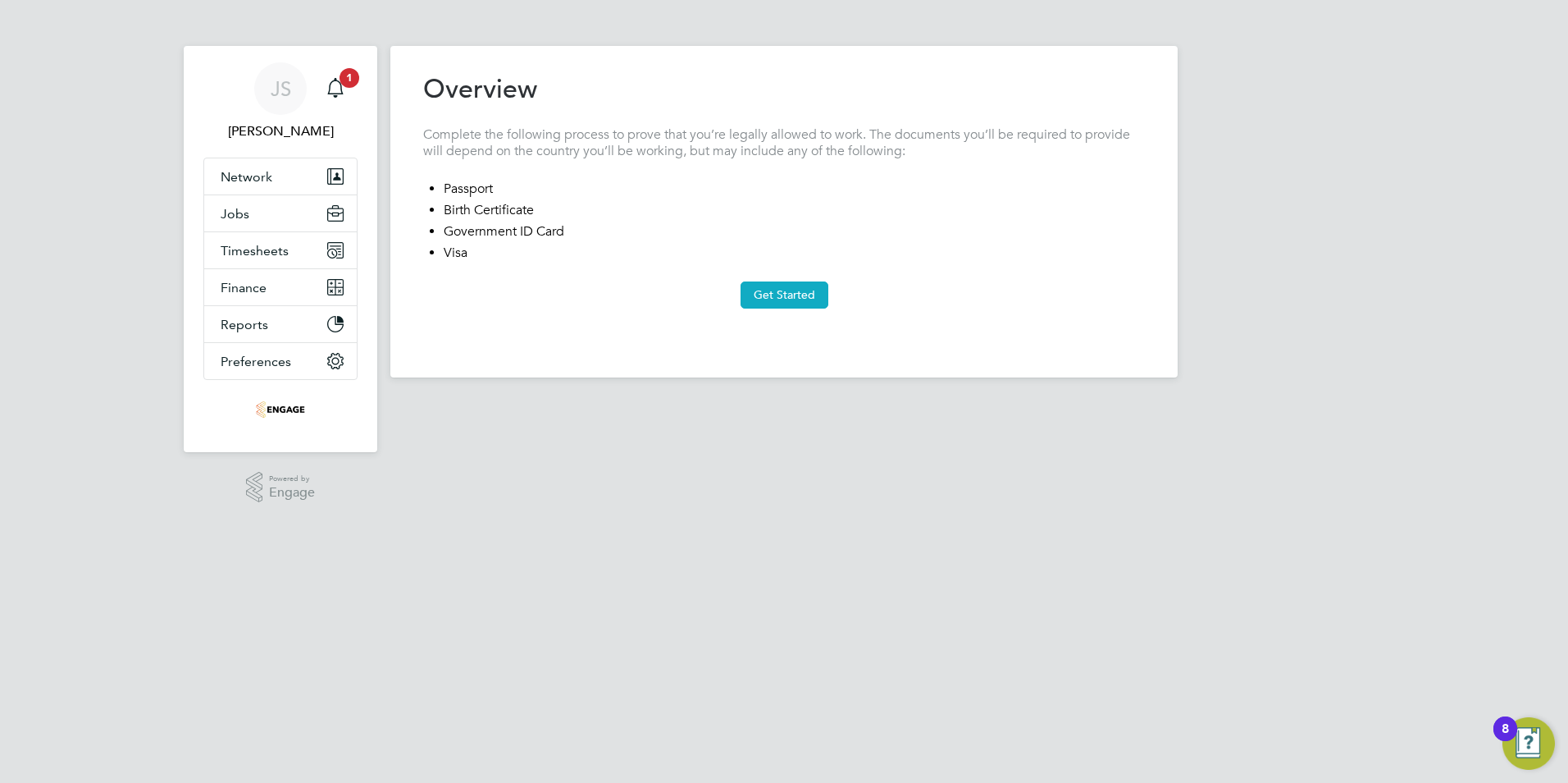
click at [758, 292] on button "Get Started" at bounding box center [784, 294] width 88 height 26
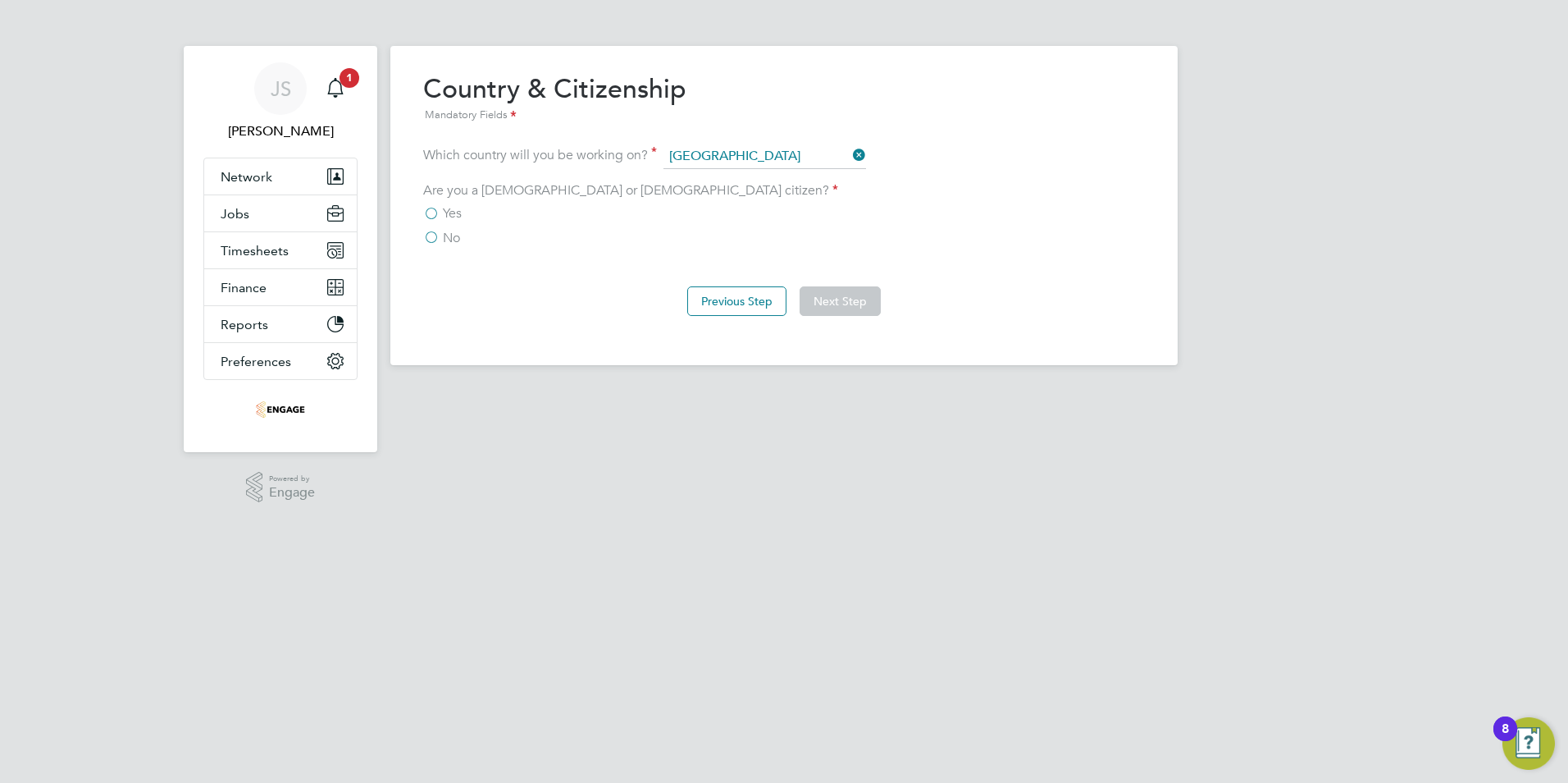
click at [430, 238] on label "No" at bounding box center [441, 238] width 37 height 17
click at [0, 0] on input "No" at bounding box center [0, 0] width 0 height 0
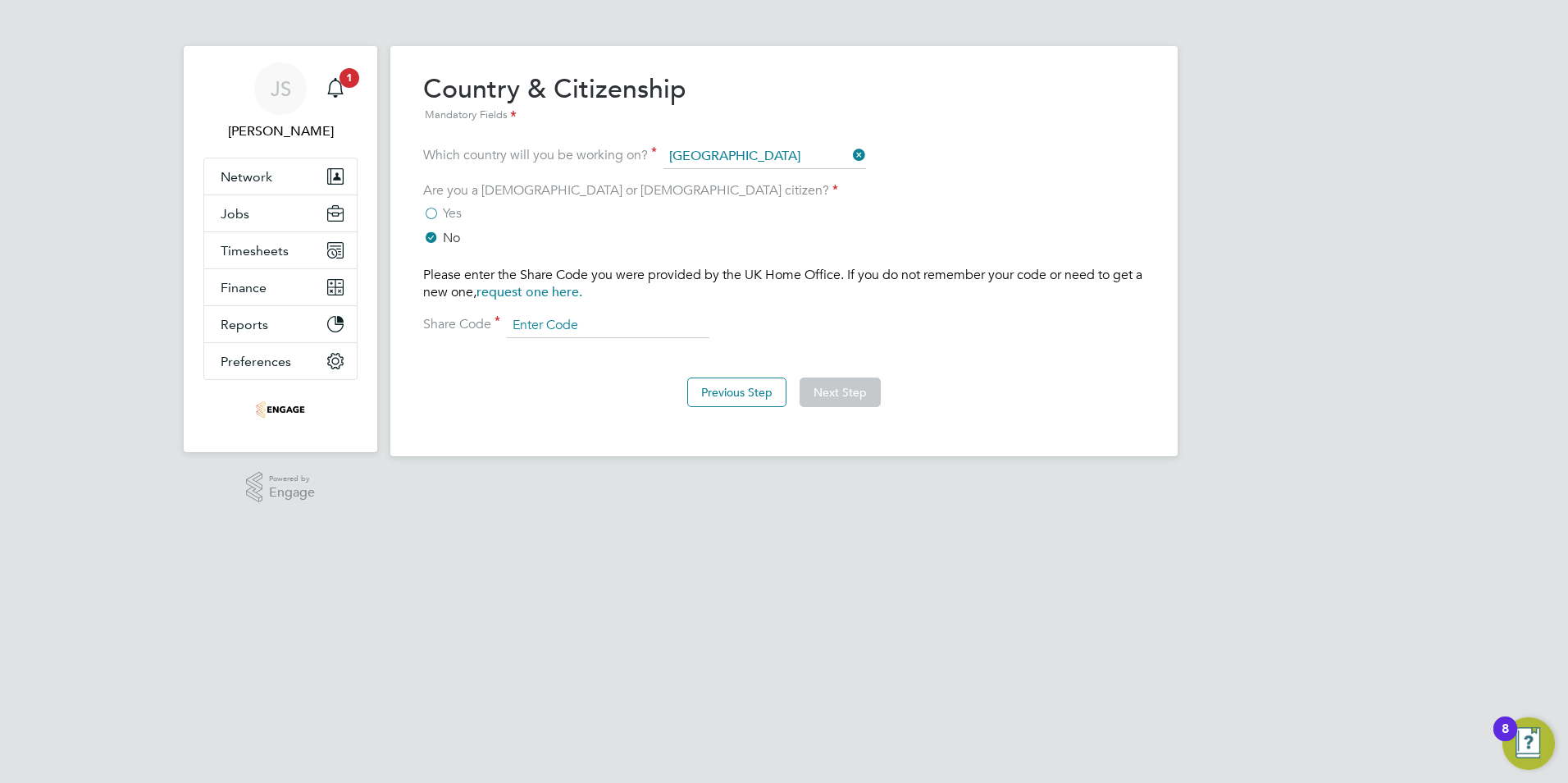
click at [531, 314] on input at bounding box center [608, 326] width 203 height 25
paste input "WLT628885"
type input "WLT628885"
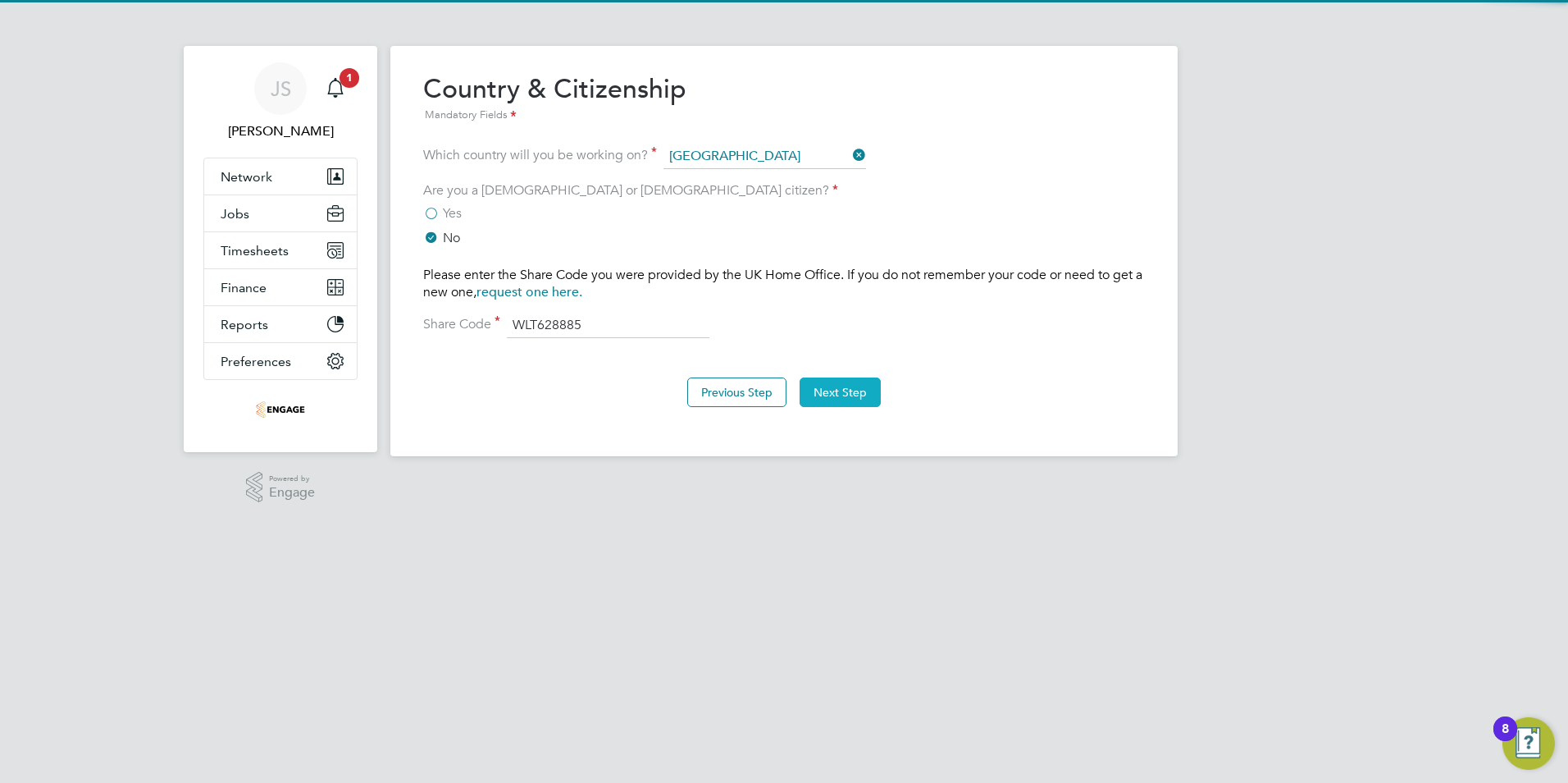
click at [837, 390] on button "Next Step" at bounding box center [840, 392] width 81 height 30
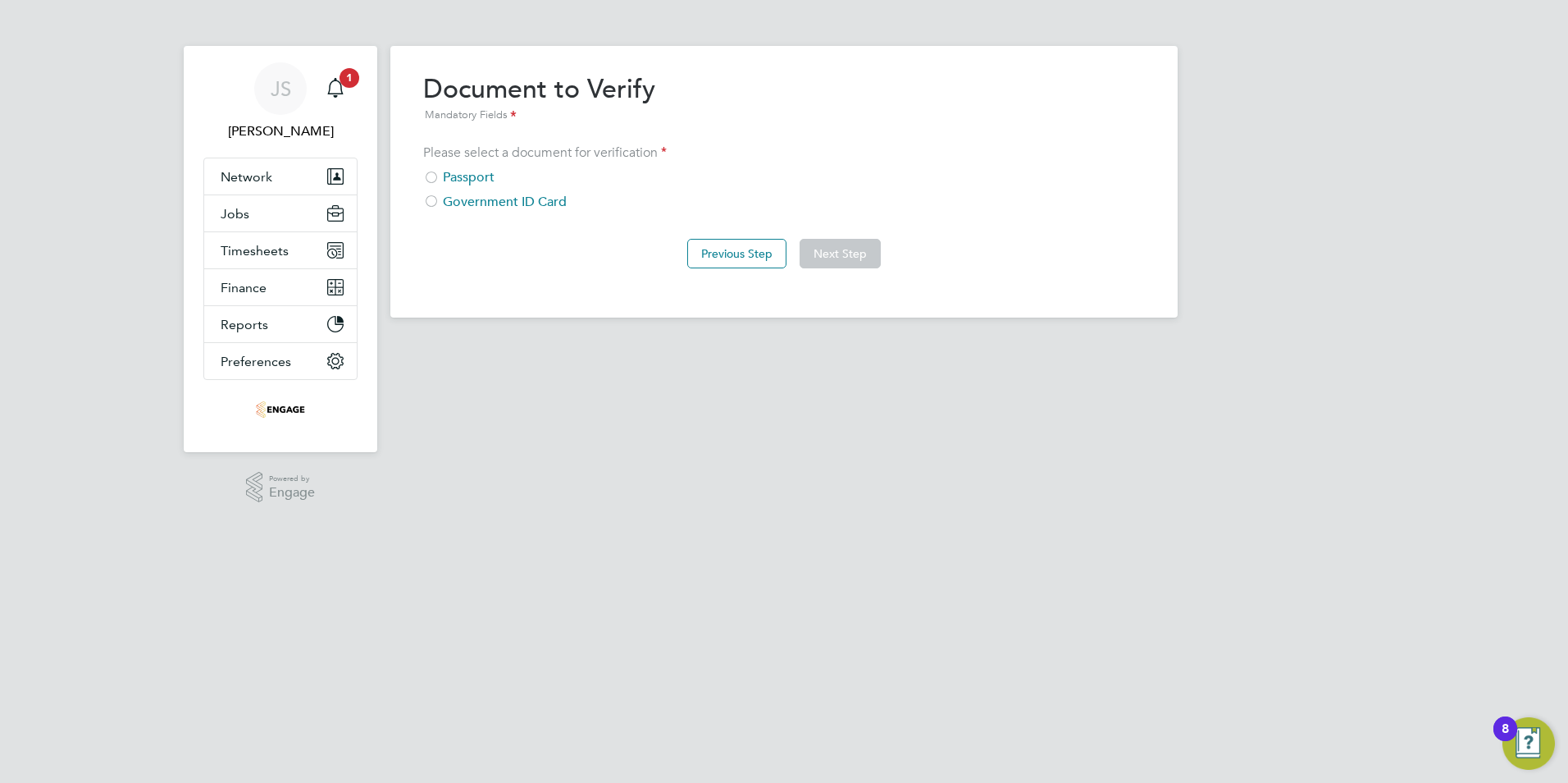
click at [431, 180] on div at bounding box center [431, 179] width 17 height 17
click at [852, 258] on button "Next Step" at bounding box center [840, 254] width 81 height 30
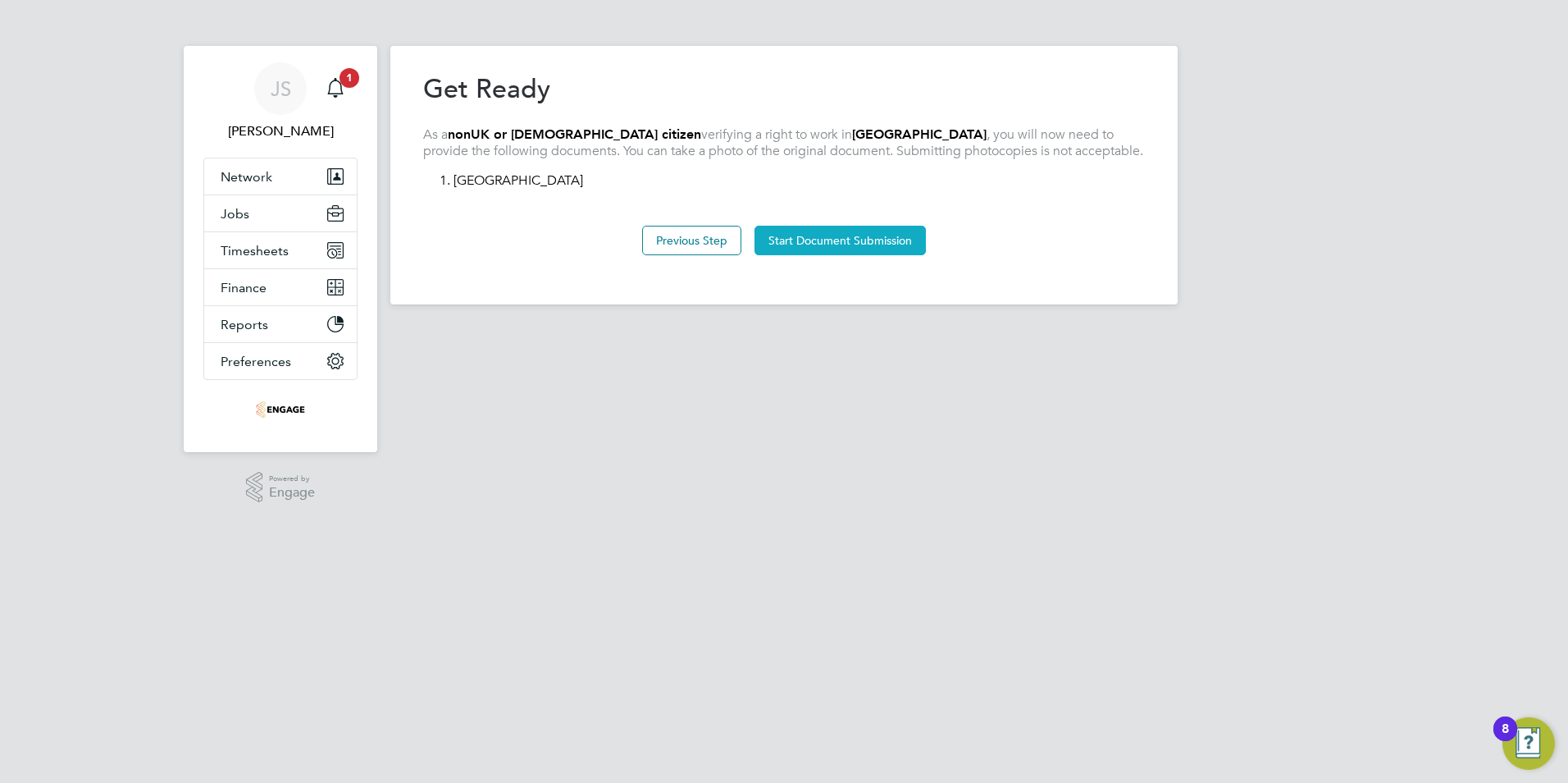
click at [847, 238] on button "Start Document Submission" at bounding box center [840, 241] width 171 height 30
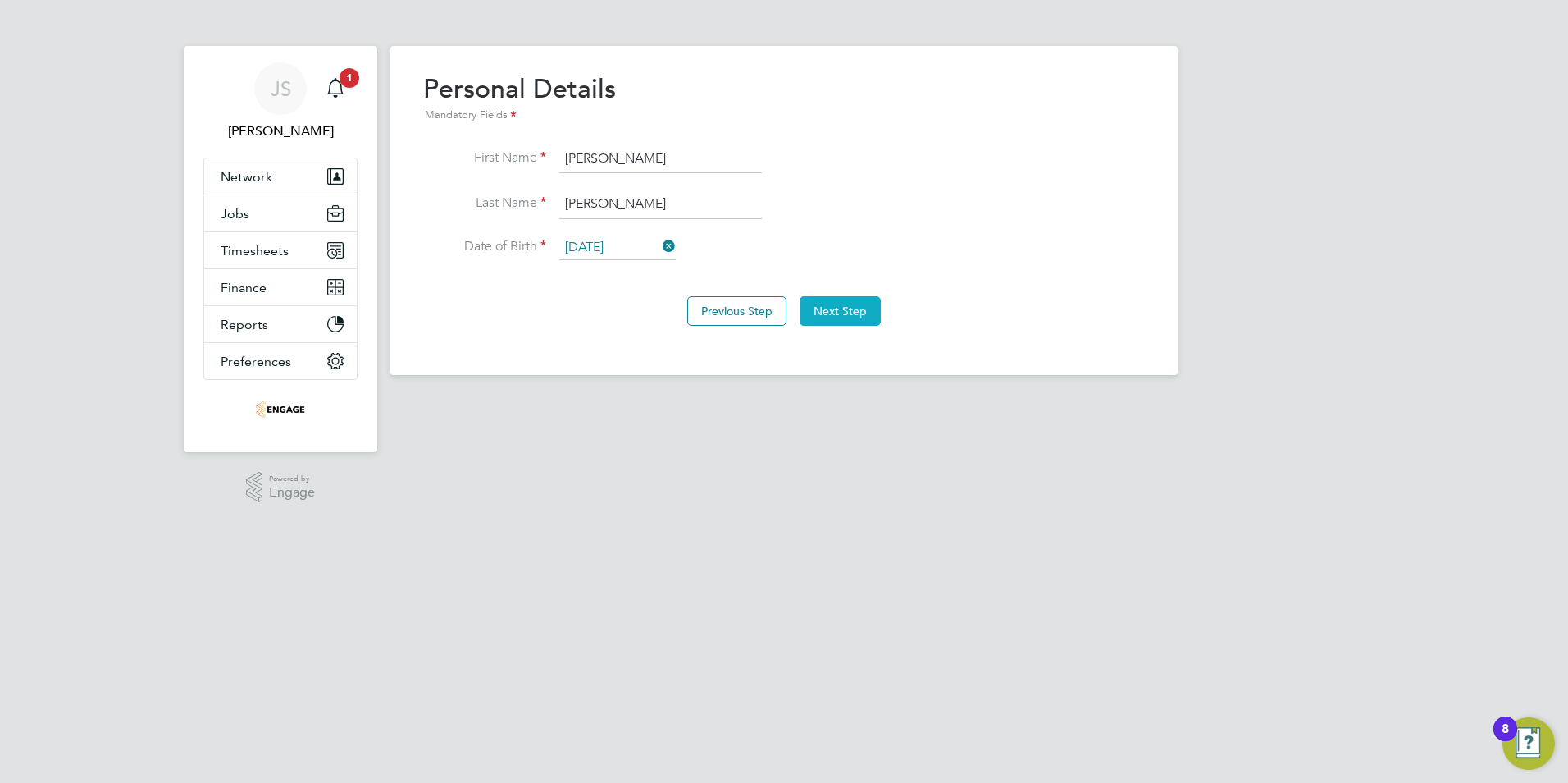
click at [841, 307] on button "Next Step" at bounding box center [840, 311] width 81 height 30
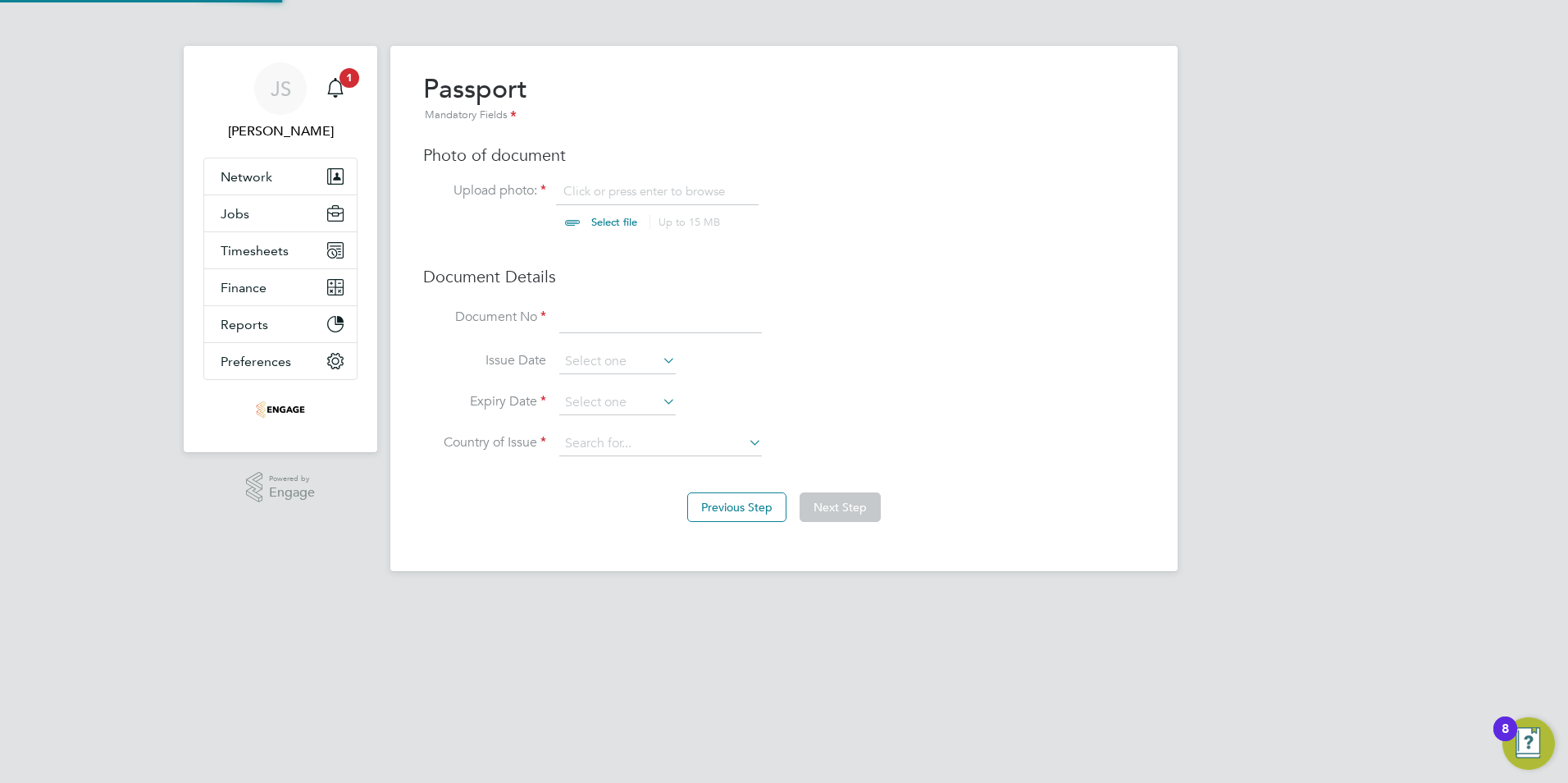
scroll to position [22, 204]
click at [586, 189] on input "file" at bounding box center [630, 207] width 257 height 49
type input "C:\fakepath\Kamaljot Singh - Kamaljot Singh Passport.pdf"
click at [584, 325] on input at bounding box center [661, 318] width 203 height 30
type input "YC1086000"
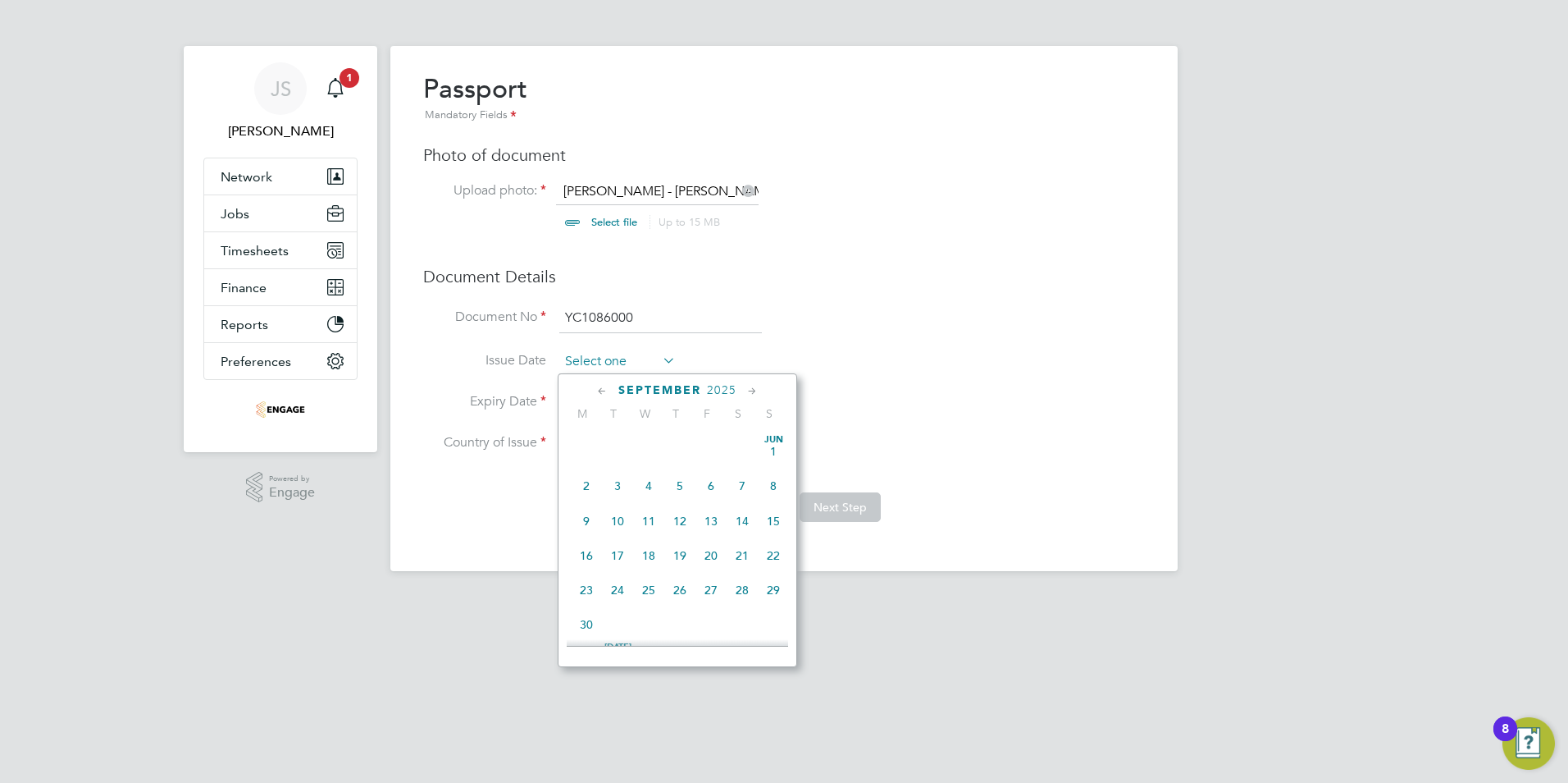
click at [589, 364] on input at bounding box center [618, 362] width 117 height 25
click at [723, 389] on span "2025" at bounding box center [722, 390] width 30 height 14
click at [748, 510] on span "2023" at bounding box center [742, 502] width 31 height 31
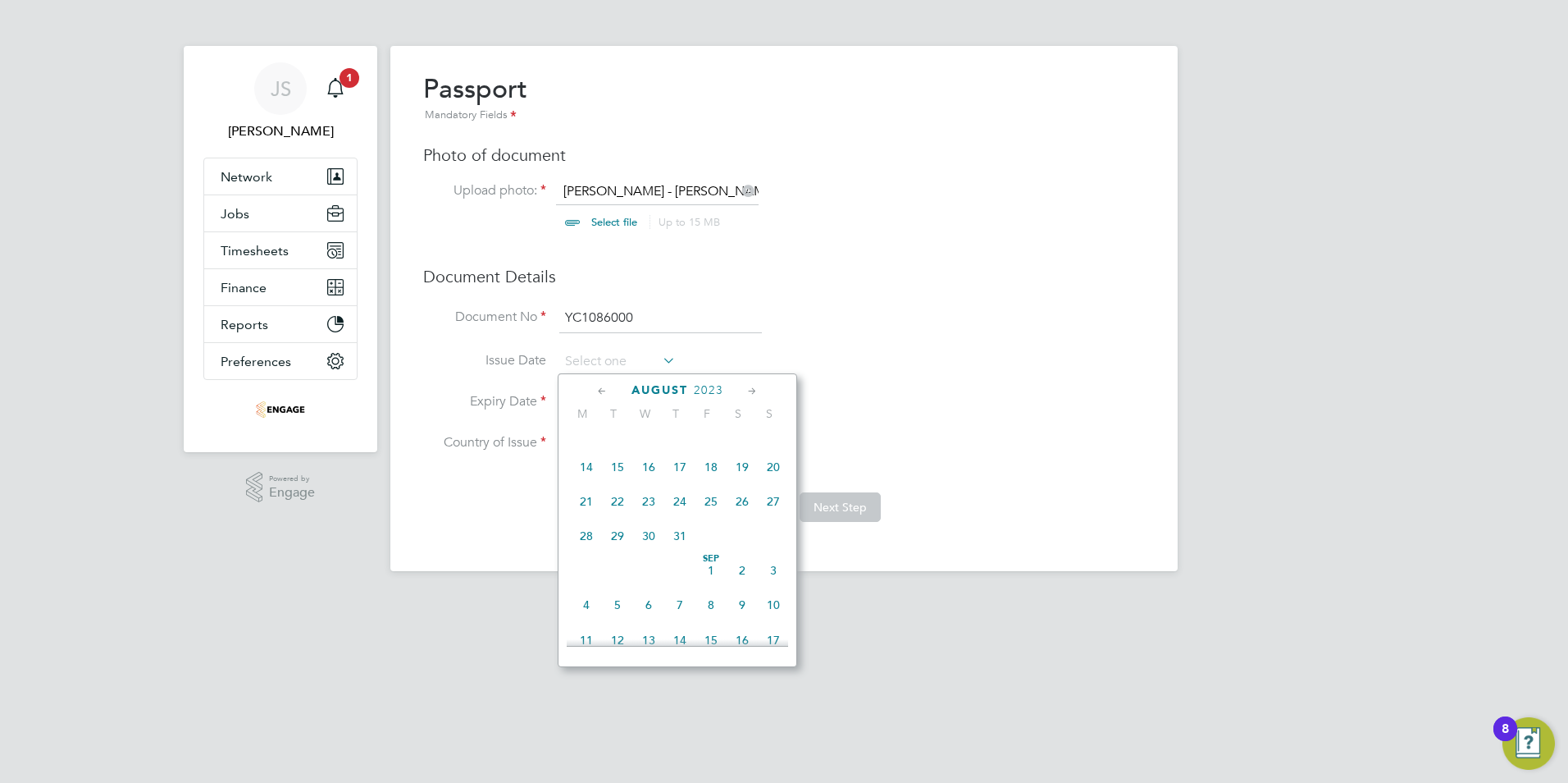
click at [597, 387] on icon at bounding box center [602, 392] width 16 height 19
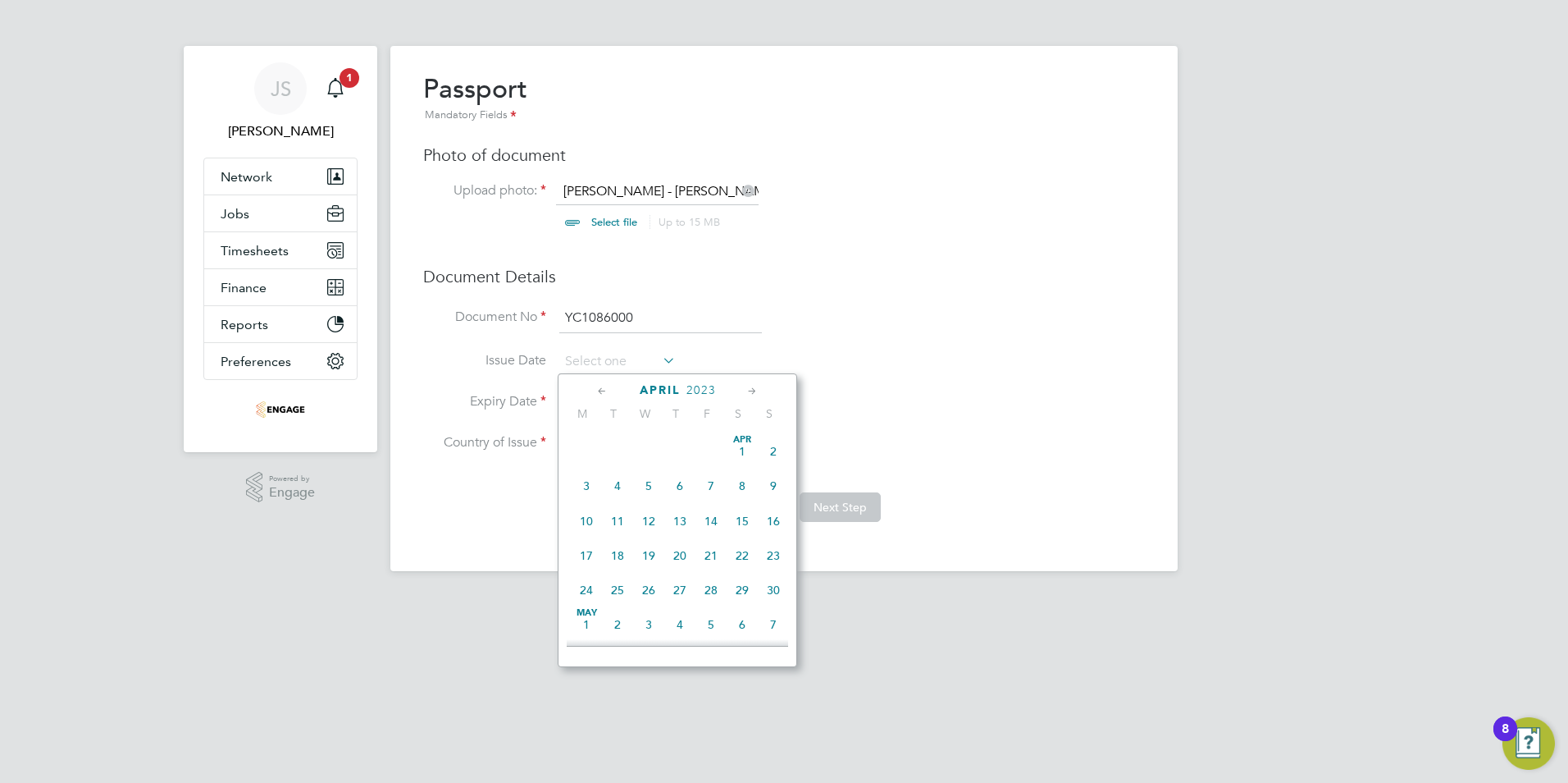
click at [597, 387] on icon at bounding box center [602, 392] width 16 height 19
click at [708, 485] on span "6" at bounding box center [711, 486] width 31 height 31
type input "06 Jan 2023"
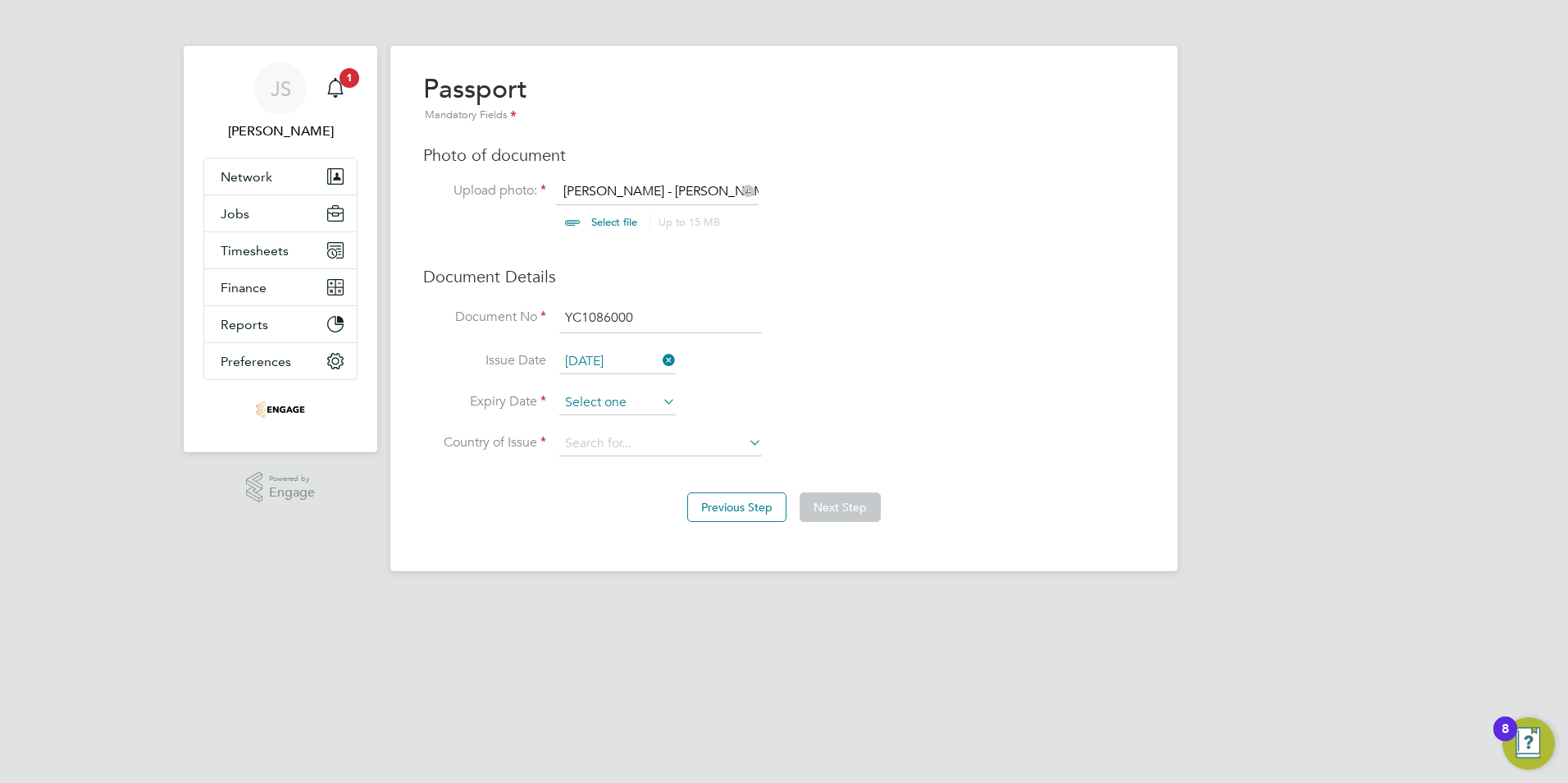
click at [599, 397] on input at bounding box center [618, 403] width 117 height 25
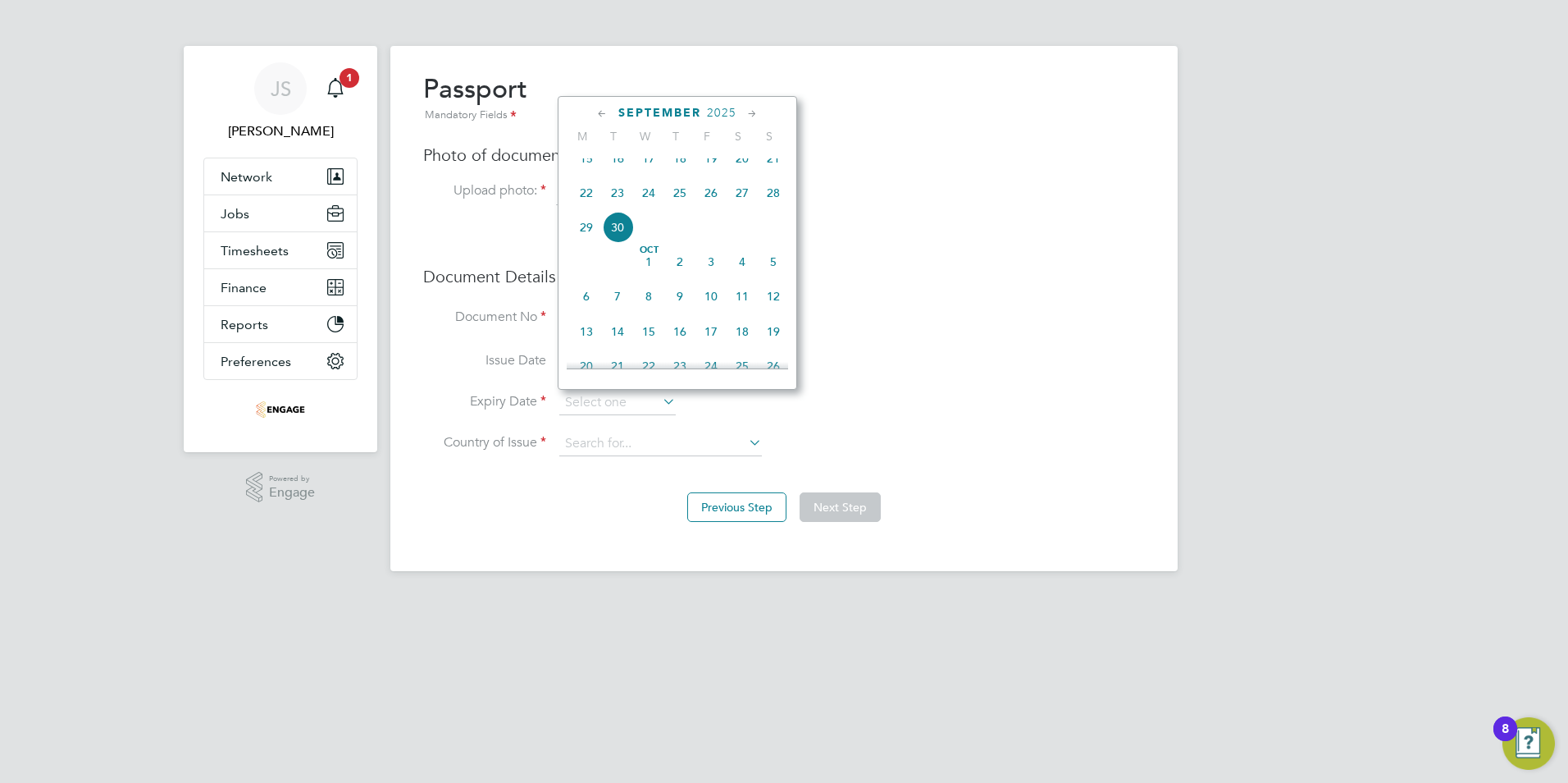
click at [711, 117] on span "2025" at bounding box center [722, 112] width 30 height 14
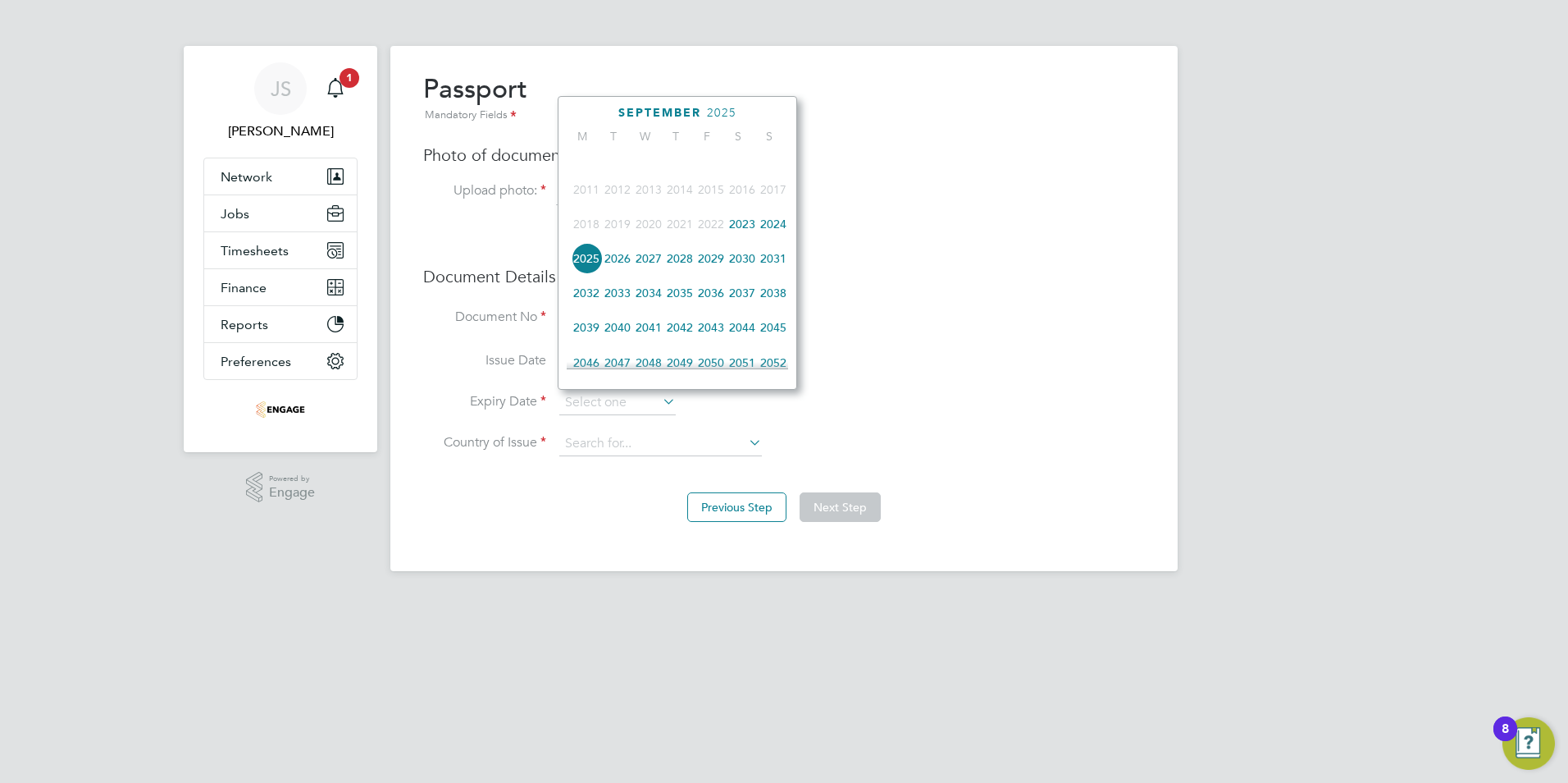
click at [628, 298] on span "2033" at bounding box center [618, 293] width 31 height 31
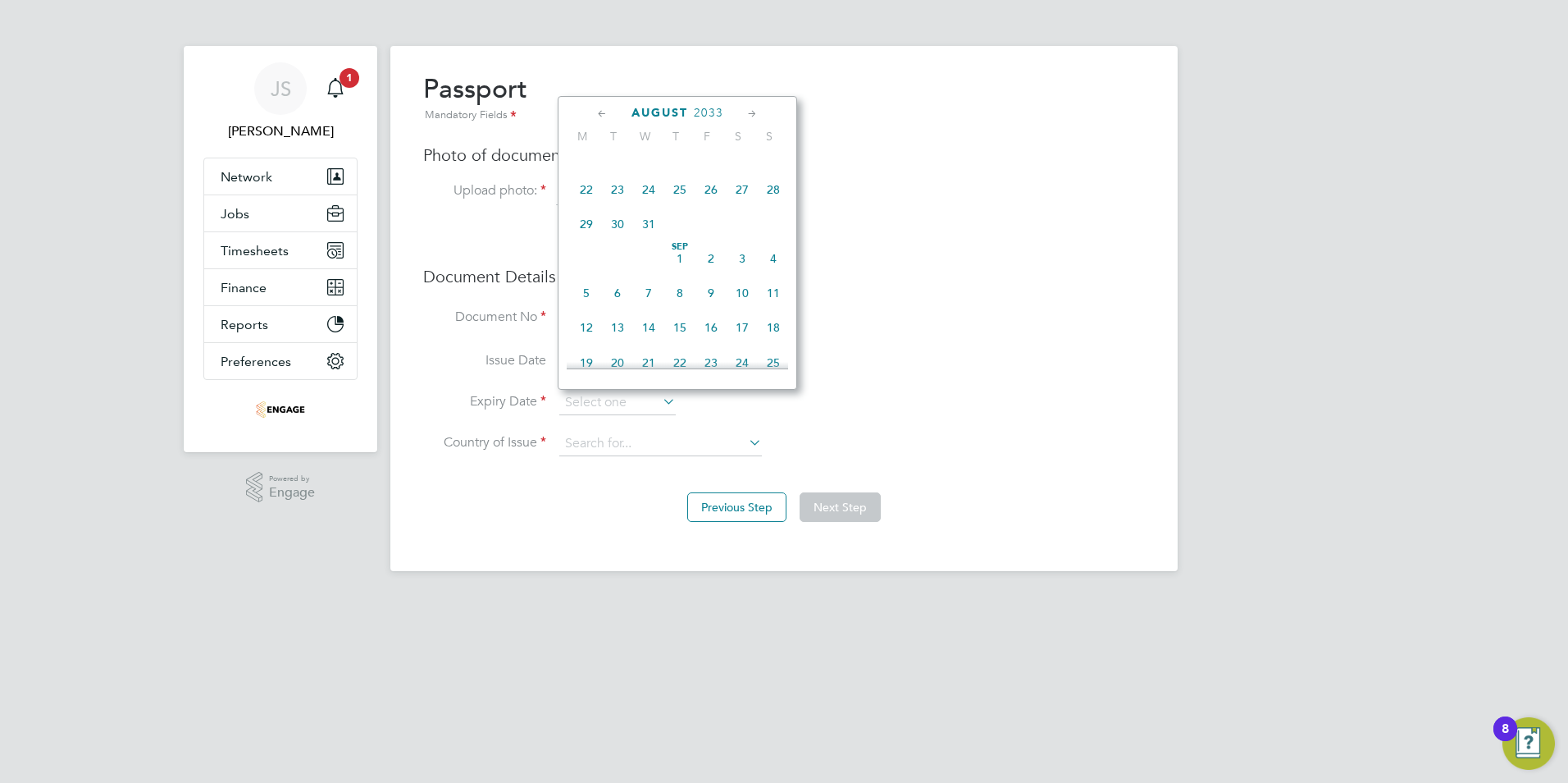
click at [599, 110] on icon at bounding box center [602, 114] width 16 height 19
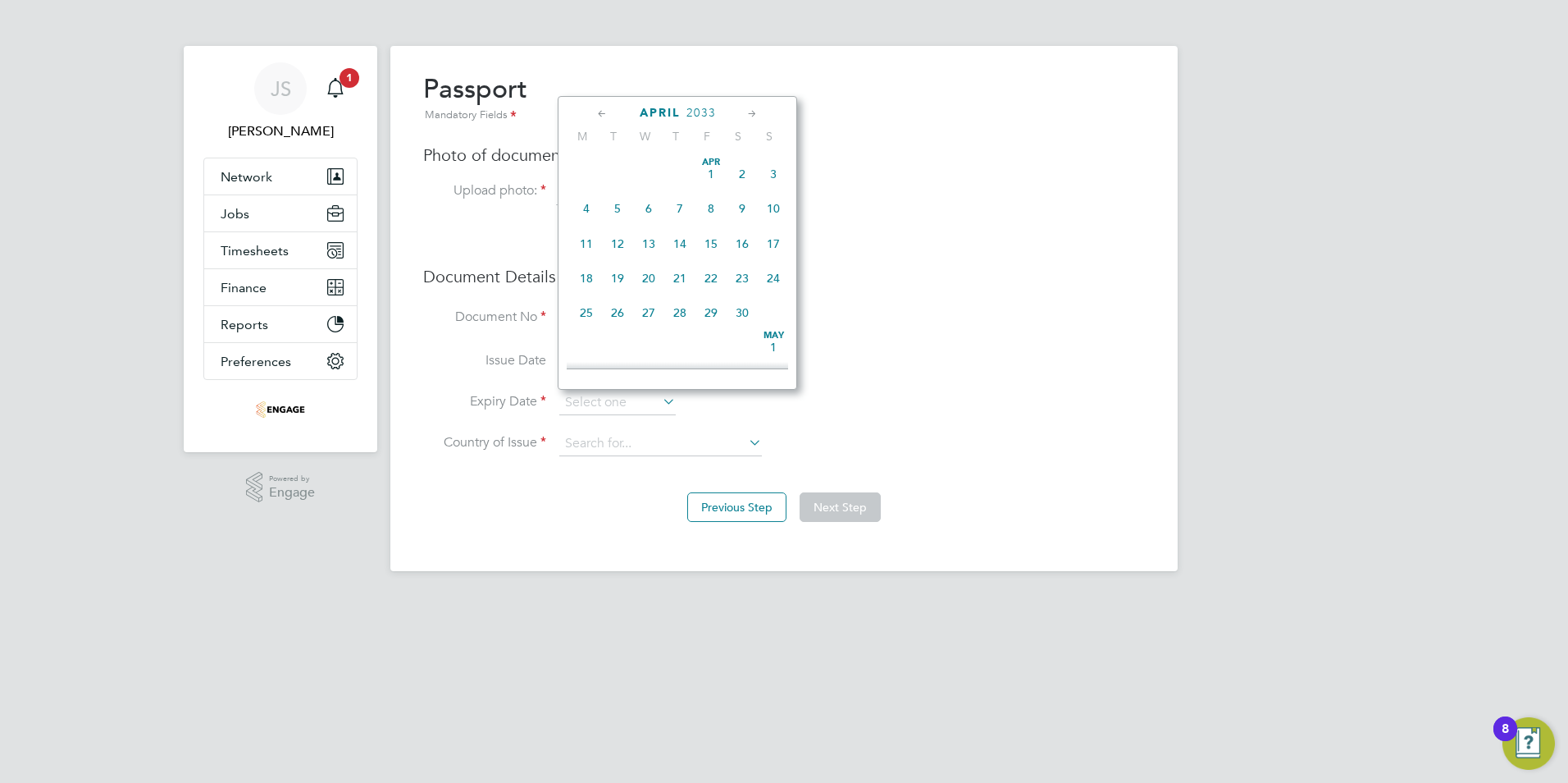
click at [599, 110] on icon at bounding box center [602, 114] width 16 height 19
click at [596, 112] on icon at bounding box center [602, 114] width 16 height 19
click at [644, 208] on span "5" at bounding box center [648, 208] width 31 height 31
type input "05 Jan 2033"
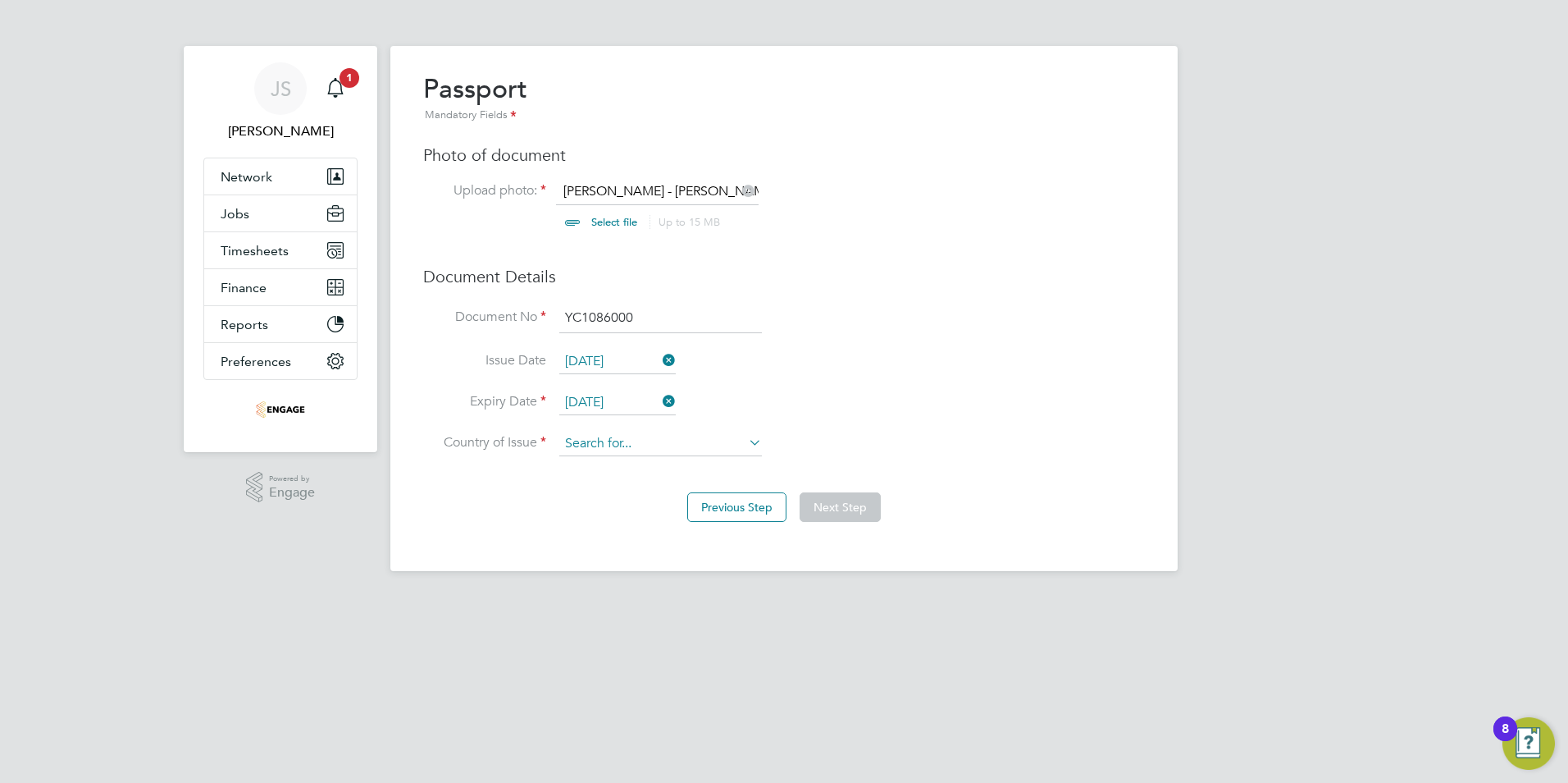
click at [586, 440] on input at bounding box center [661, 443] width 203 height 25
click at [595, 469] on li "Ita ly" at bounding box center [661, 467] width 204 height 22
type input "Italy"
click at [864, 509] on button "Next Step" at bounding box center [840, 507] width 81 height 30
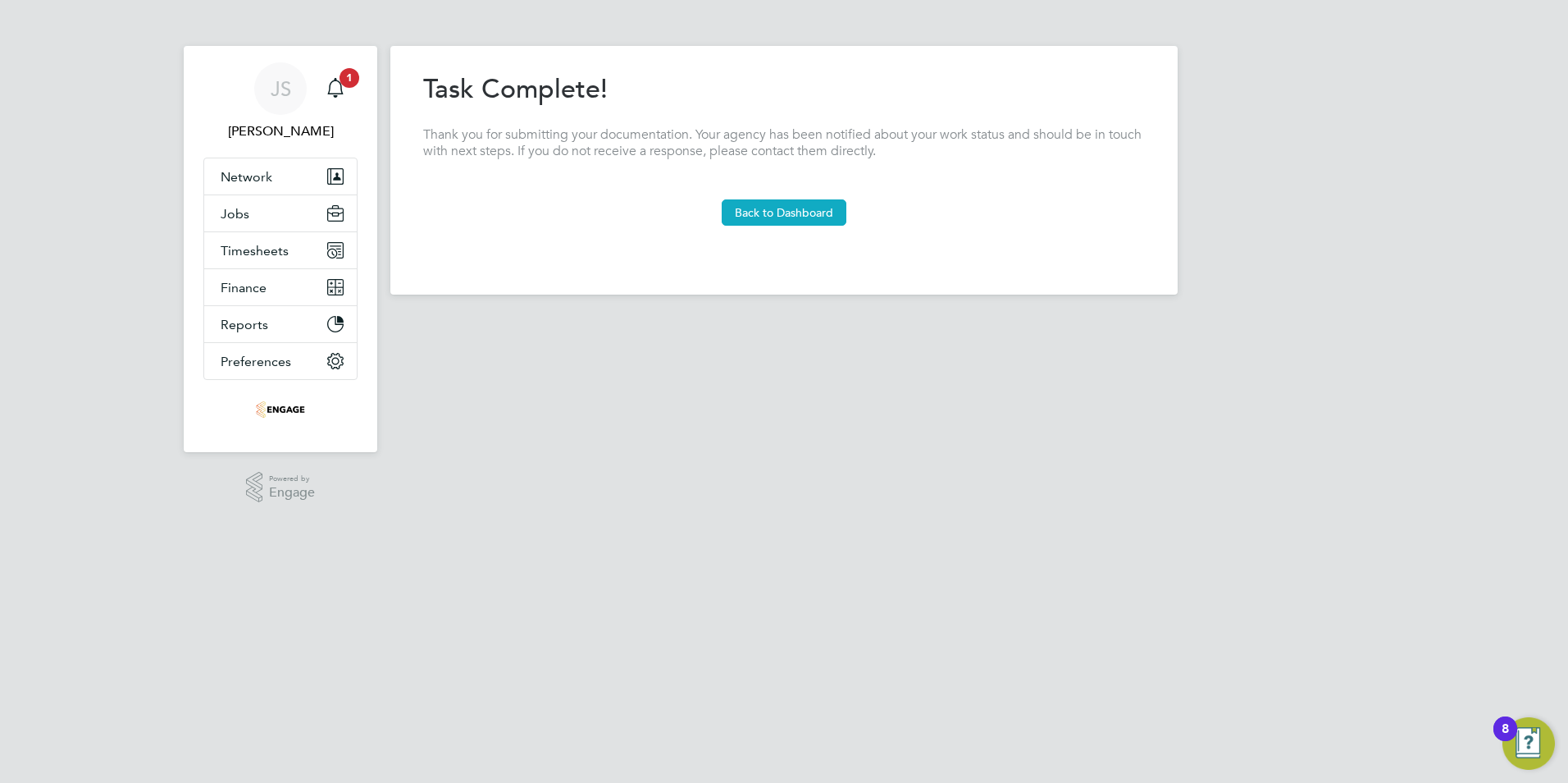
click at [785, 221] on button "Back to Dashboard" at bounding box center [784, 212] width 125 height 26
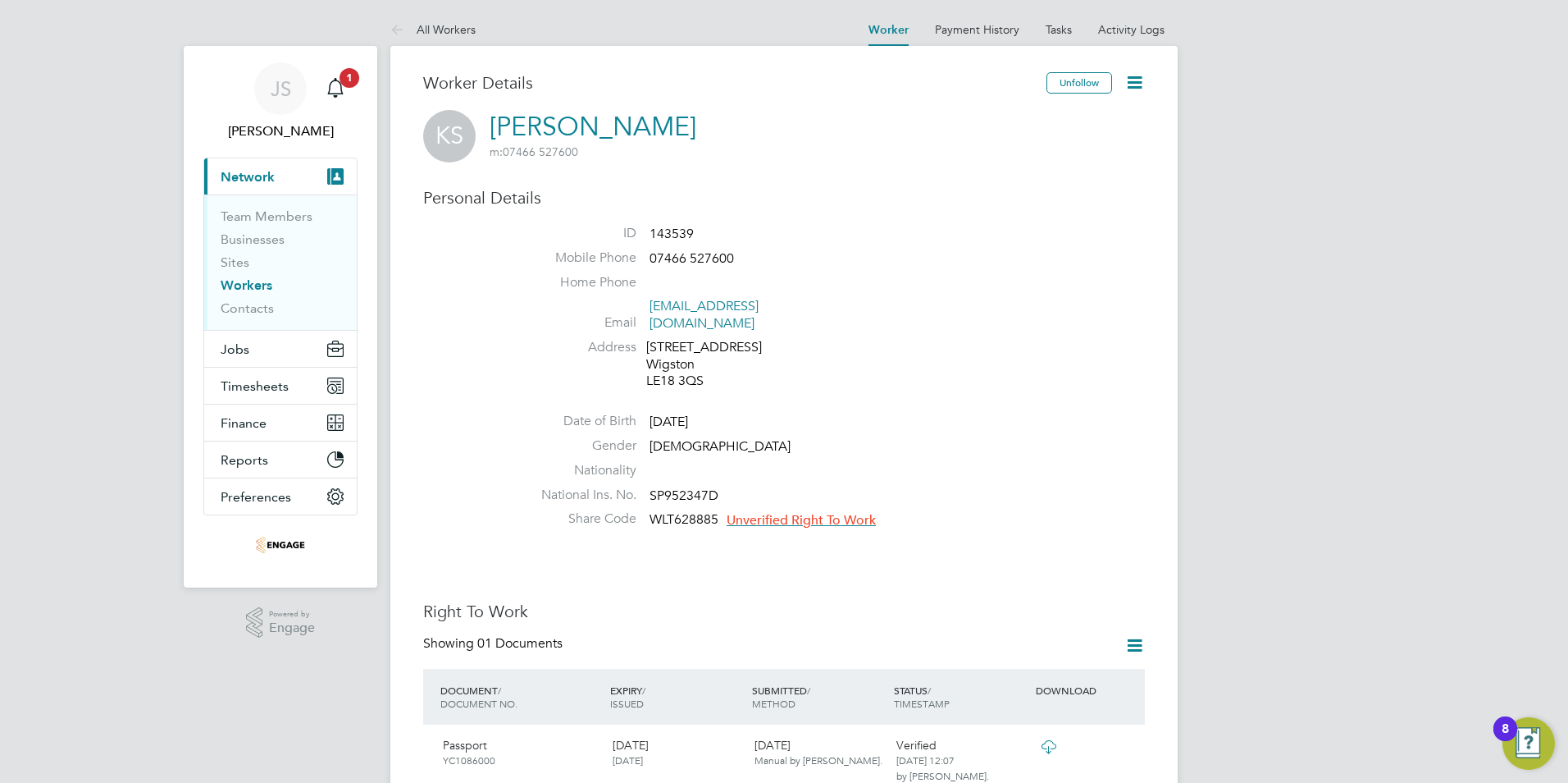
click at [816, 492] on li "National Ins. No. SP952347D" at bounding box center [833, 499] width 623 height 25
click at [816, 512] on span "Unverified Right To Work" at bounding box center [800, 520] width 149 height 17
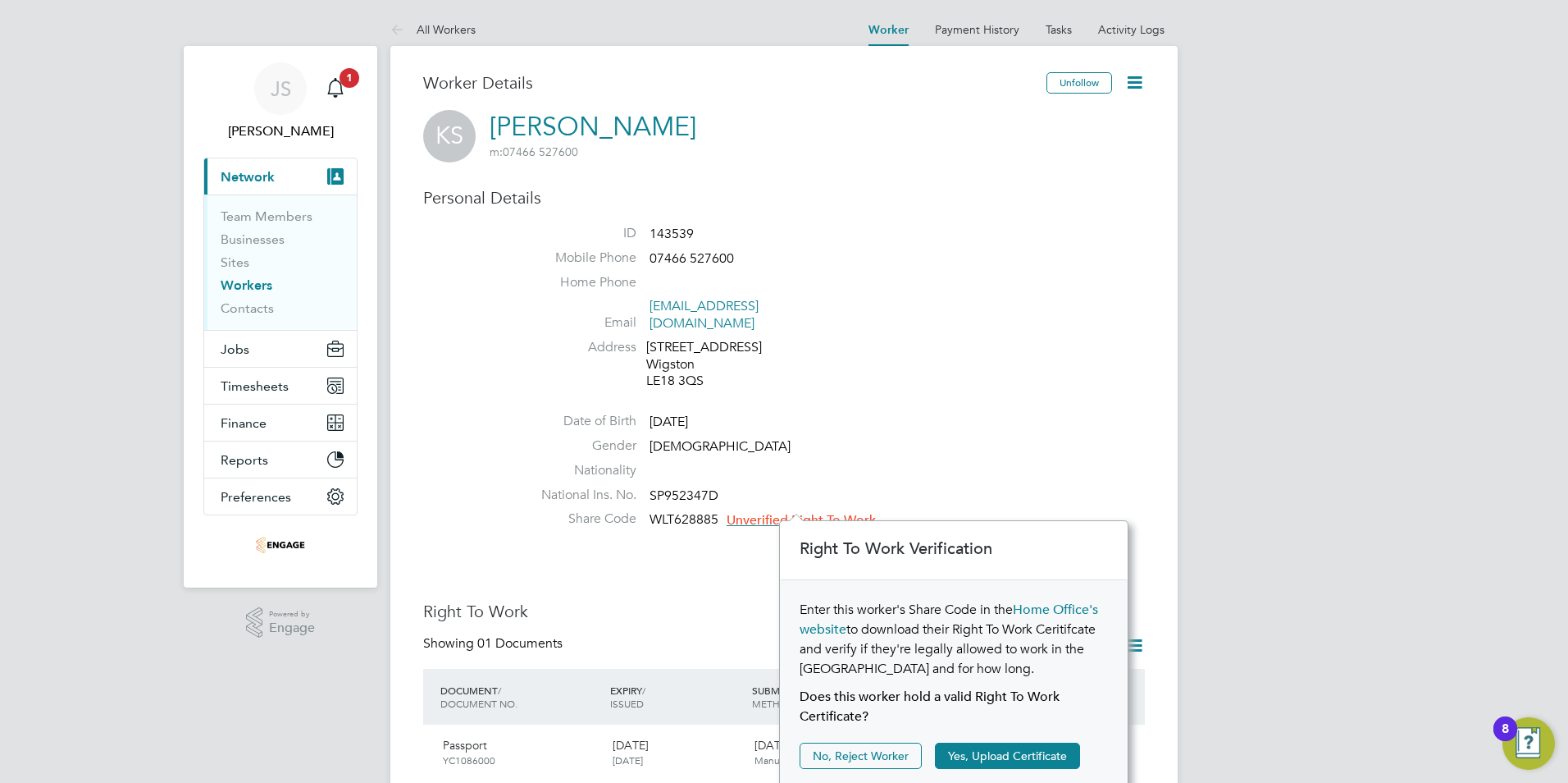
scroll to position [18, 149]
click at [1003, 753] on button "Yes, Upload Certificate" at bounding box center [1007, 755] width 145 height 26
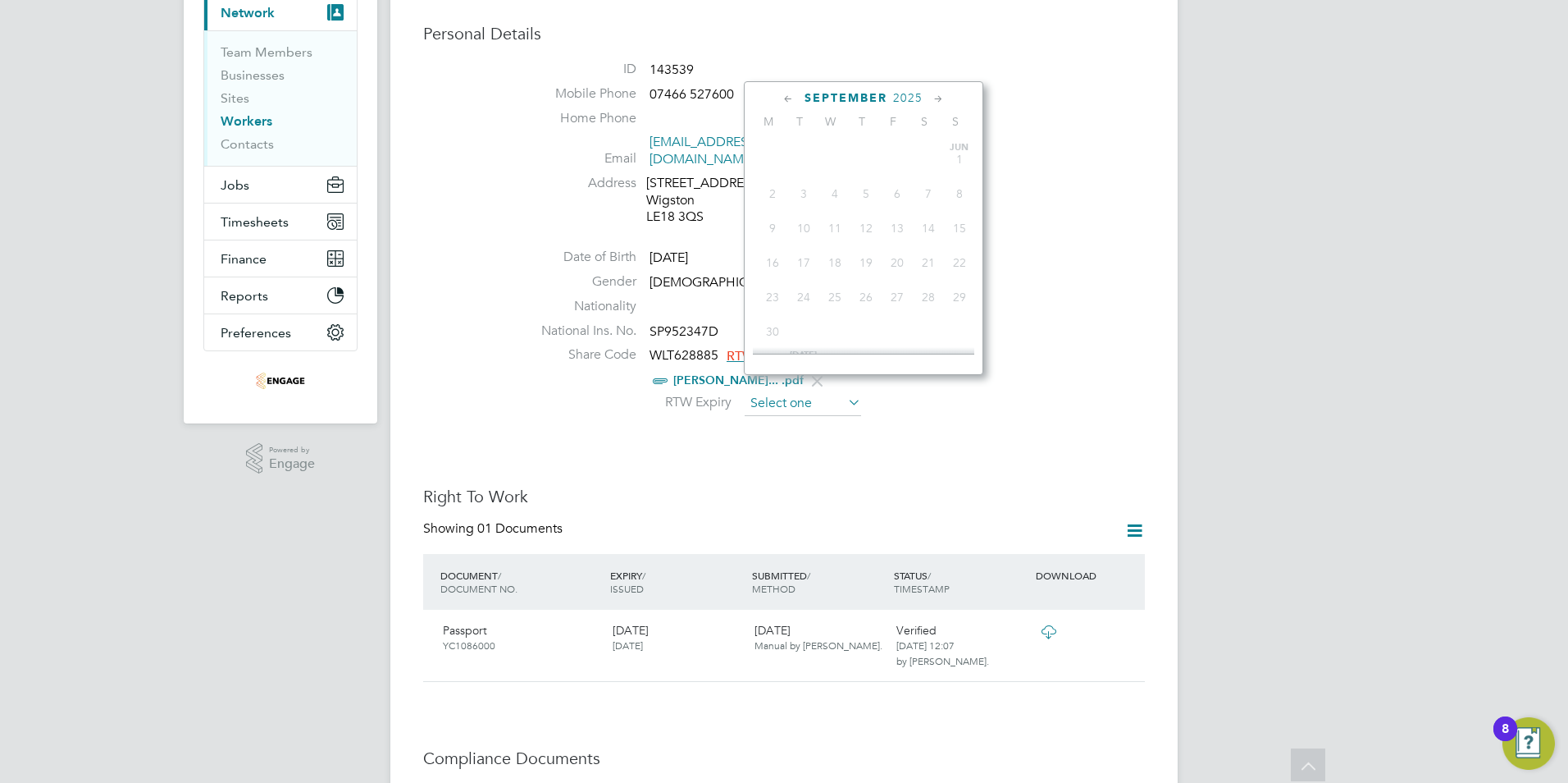
scroll to position [640, 0]
click at [798, 392] on input at bounding box center [803, 404] width 117 height 25
click at [907, 93] on span "2025" at bounding box center [907, 97] width 30 height 14
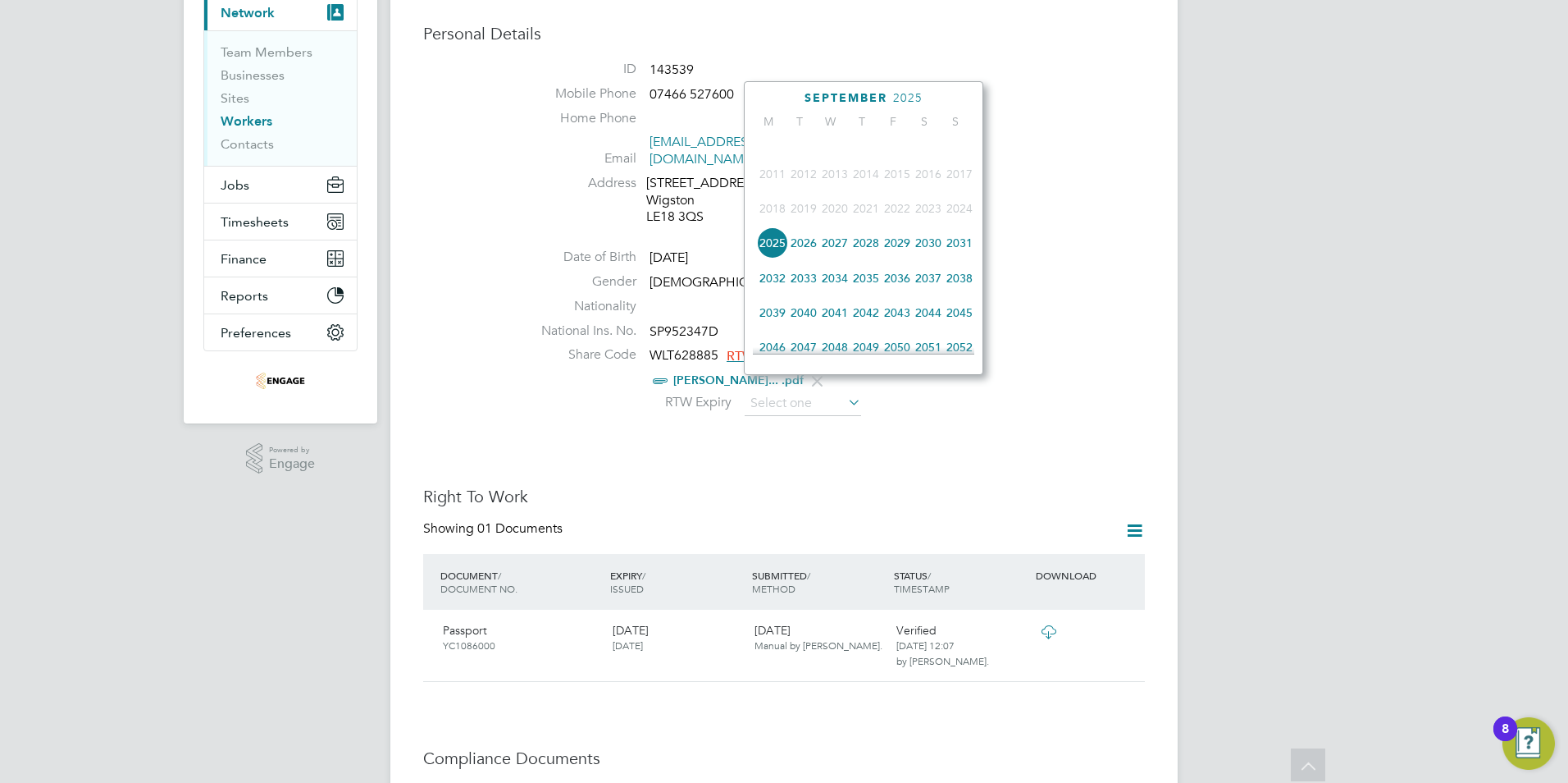
click at [957, 328] on span "2045" at bounding box center [959, 313] width 31 height 31
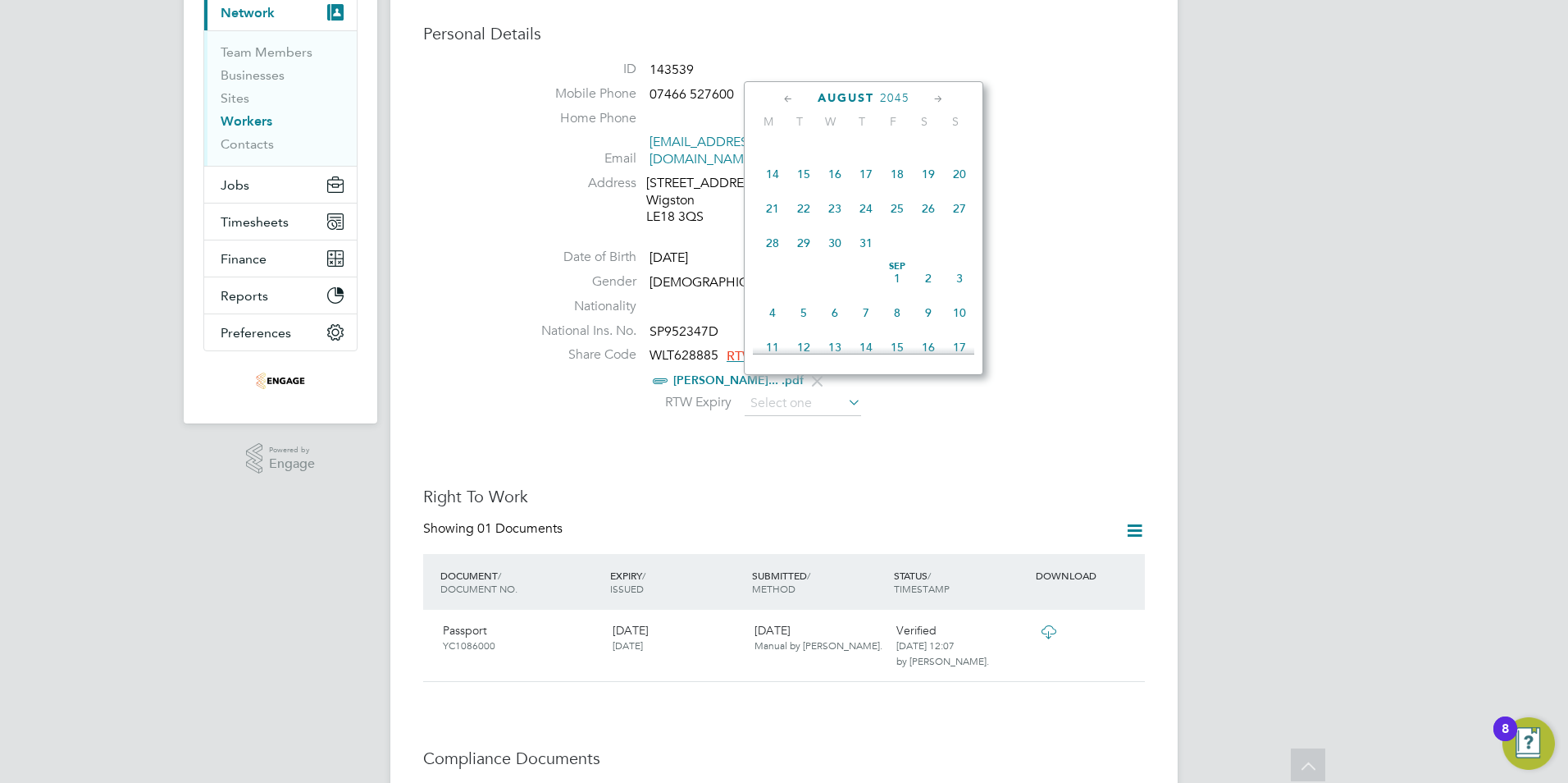
click at [904, 291] on span "[DATE]" at bounding box center [897, 279] width 31 height 31
type input "[DATE]"
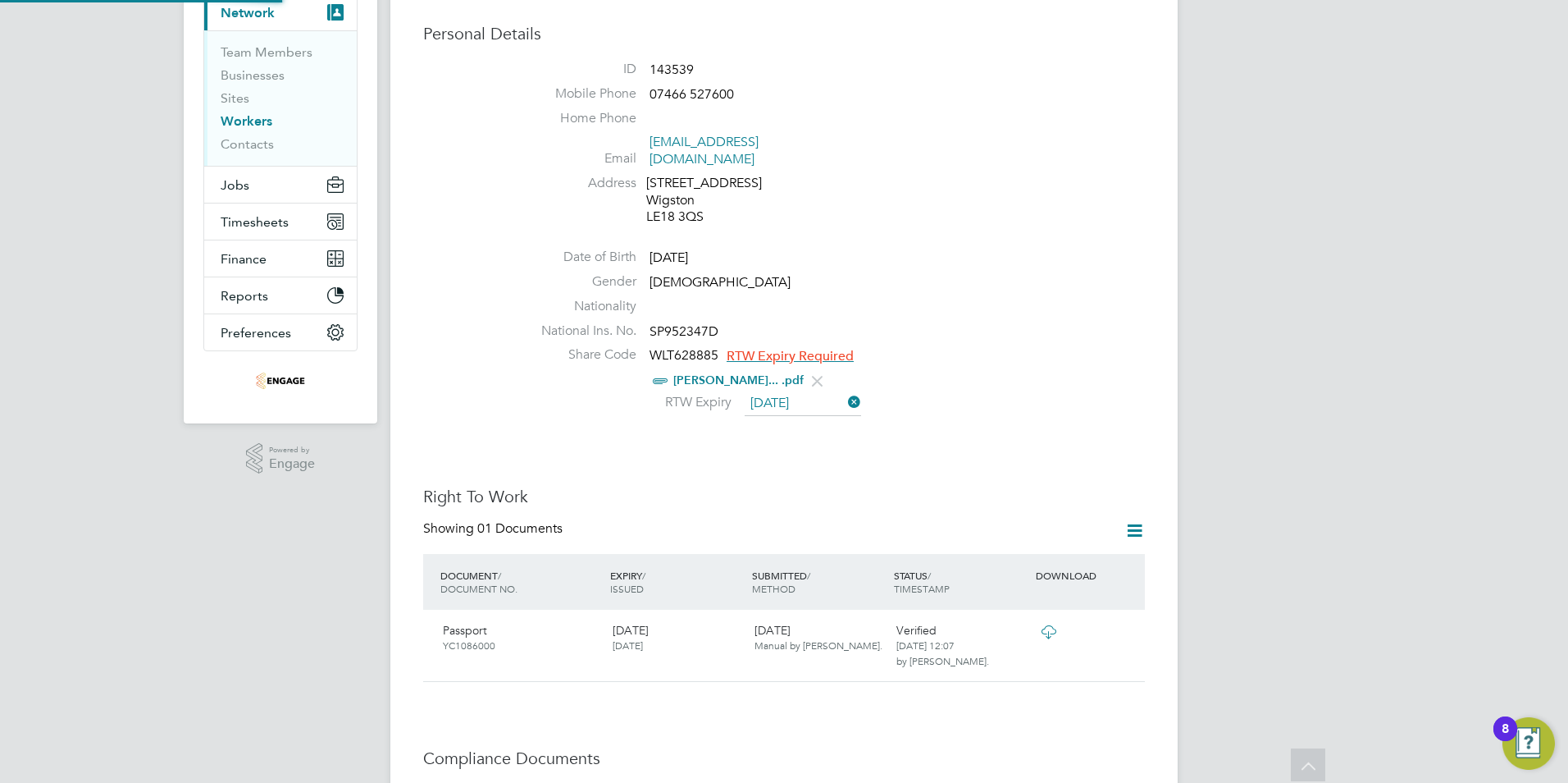
scroll to position [18, 133]
click at [629, 486] on h3 "Right To Work" at bounding box center [784, 496] width 722 height 21
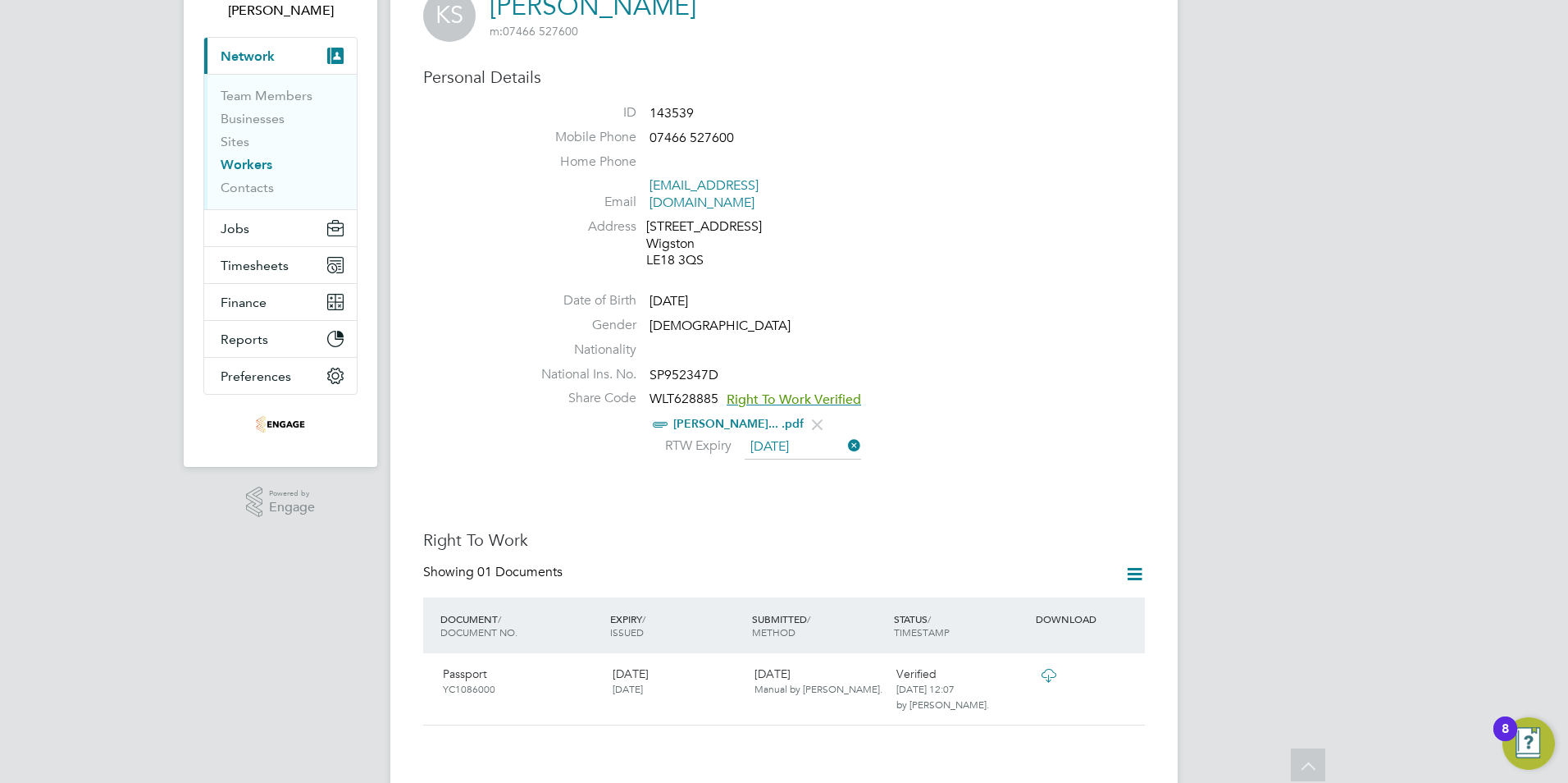
scroll to position [0, 0]
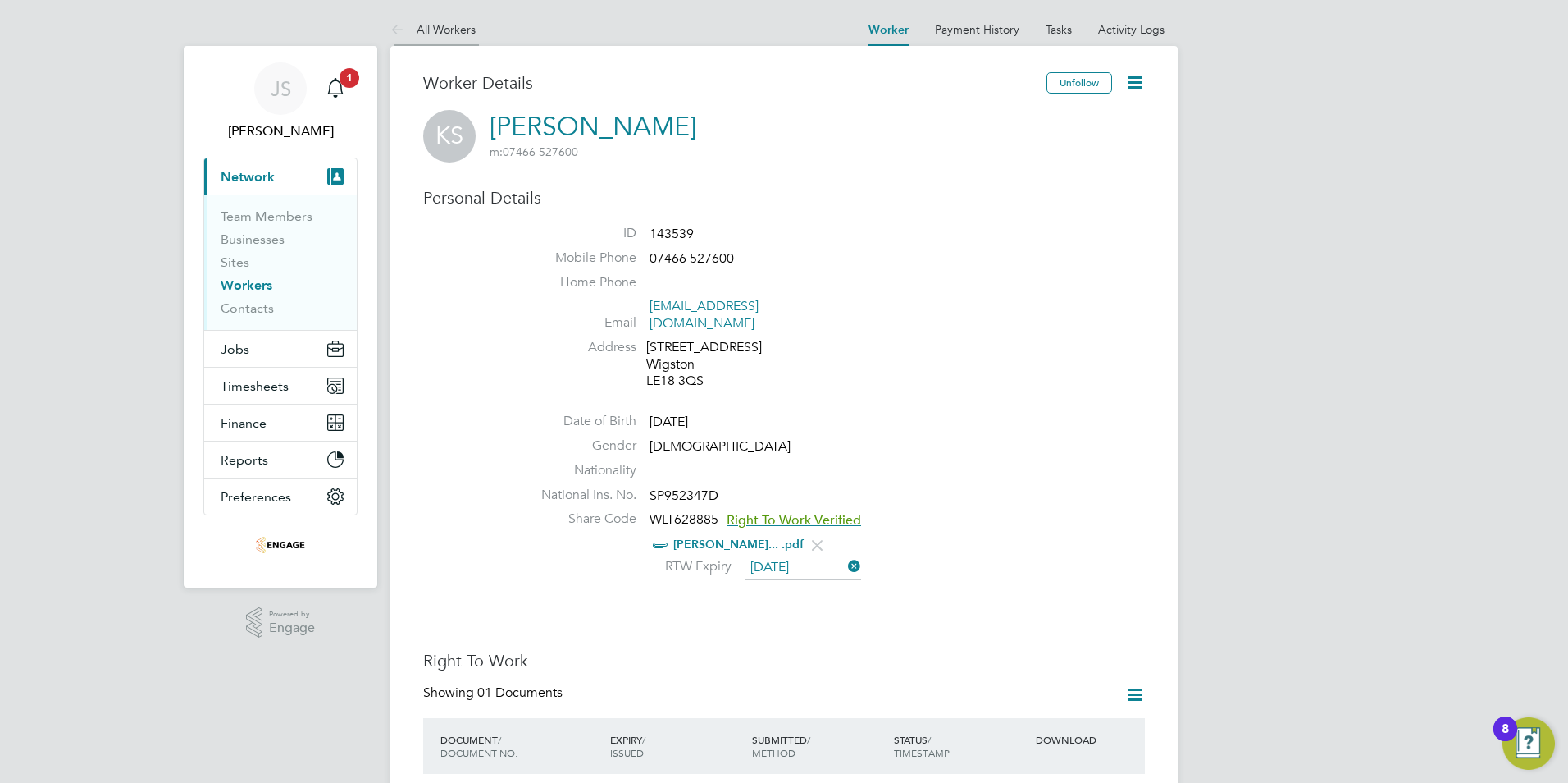
click at [446, 27] on link "All Workers" at bounding box center [433, 30] width 85 height 15
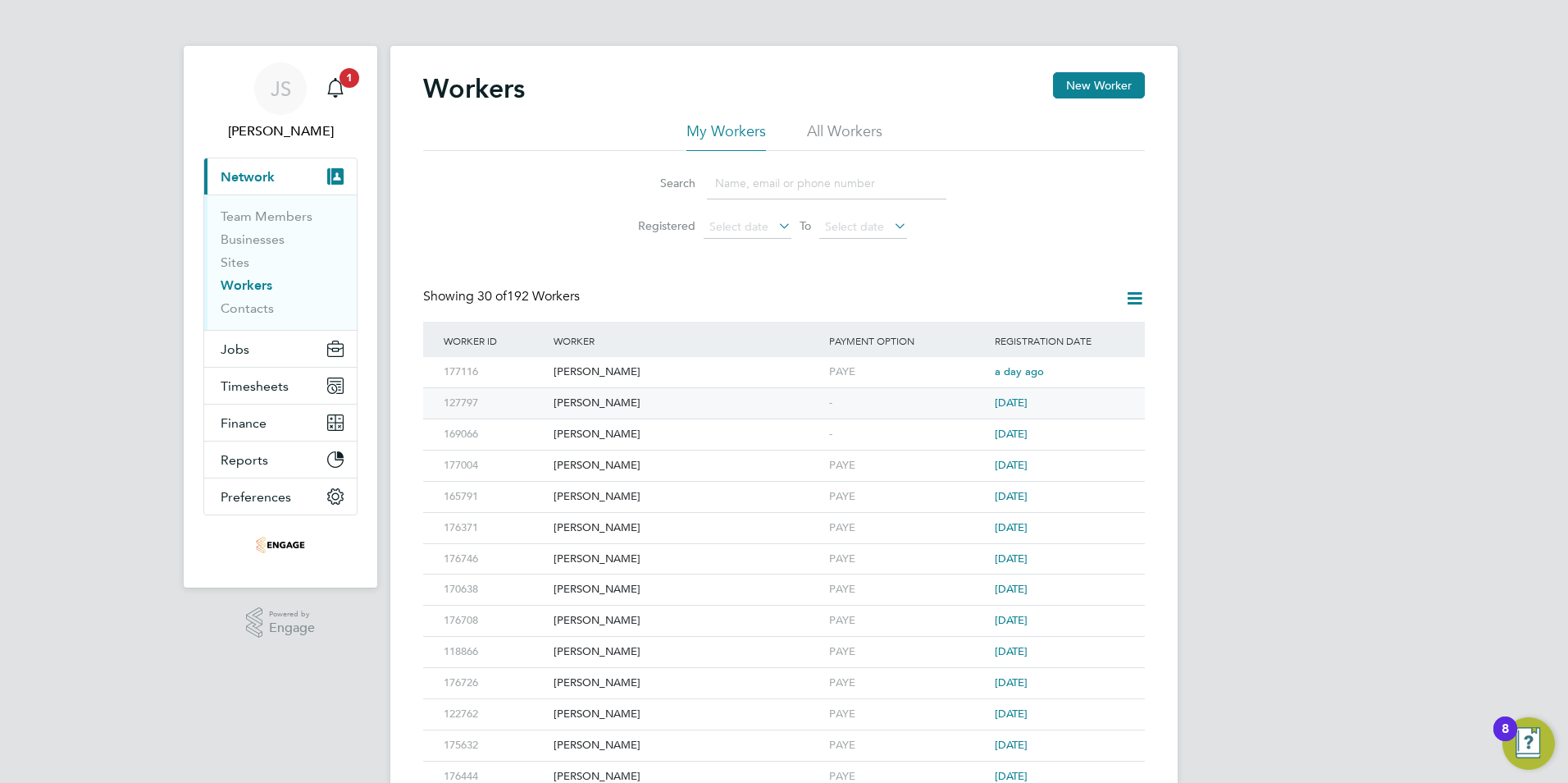
click at [833, 401] on div "-" at bounding box center [907, 403] width 166 height 31
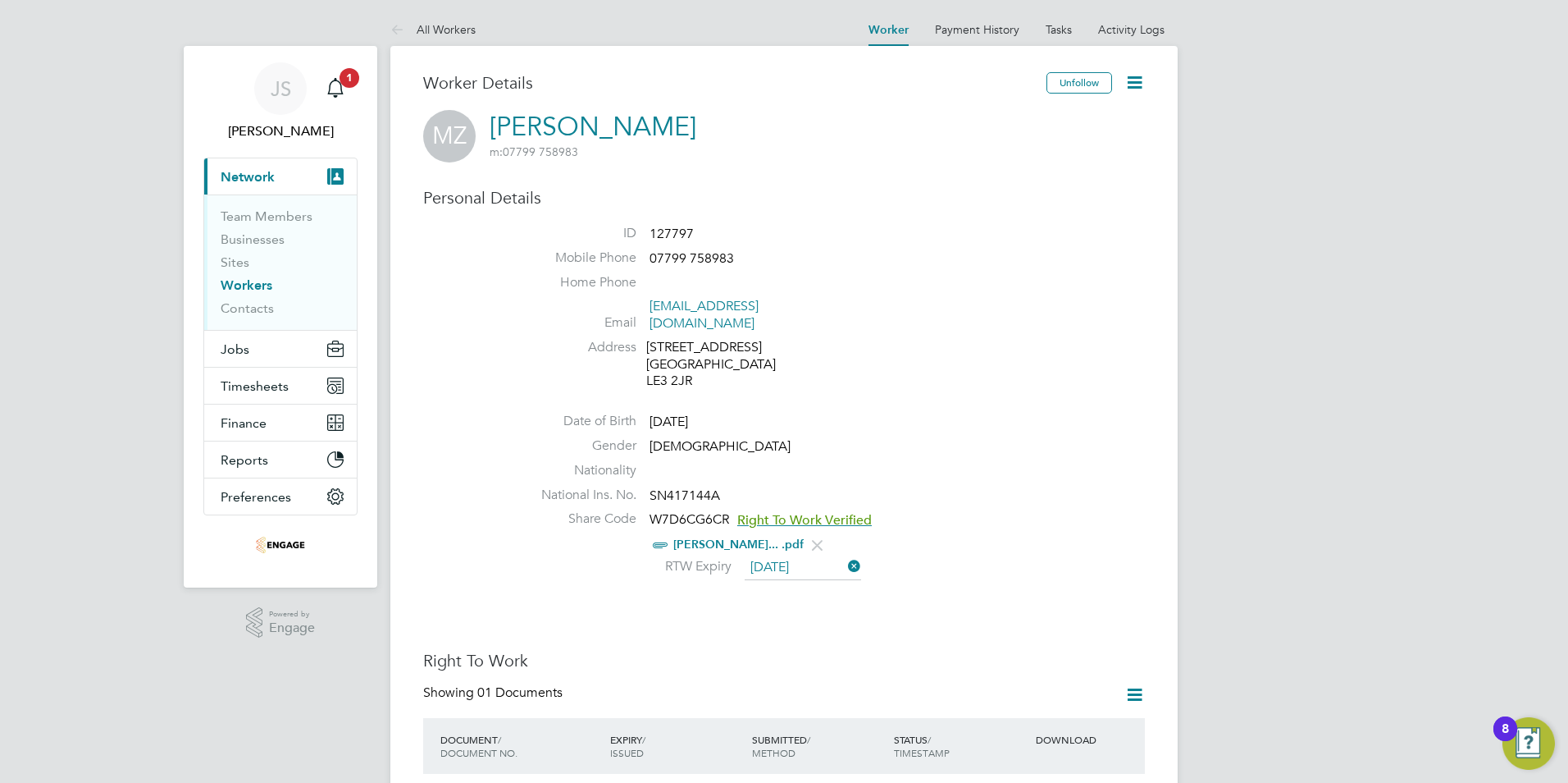
click at [452, 31] on link "All Workers" at bounding box center [433, 30] width 85 height 15
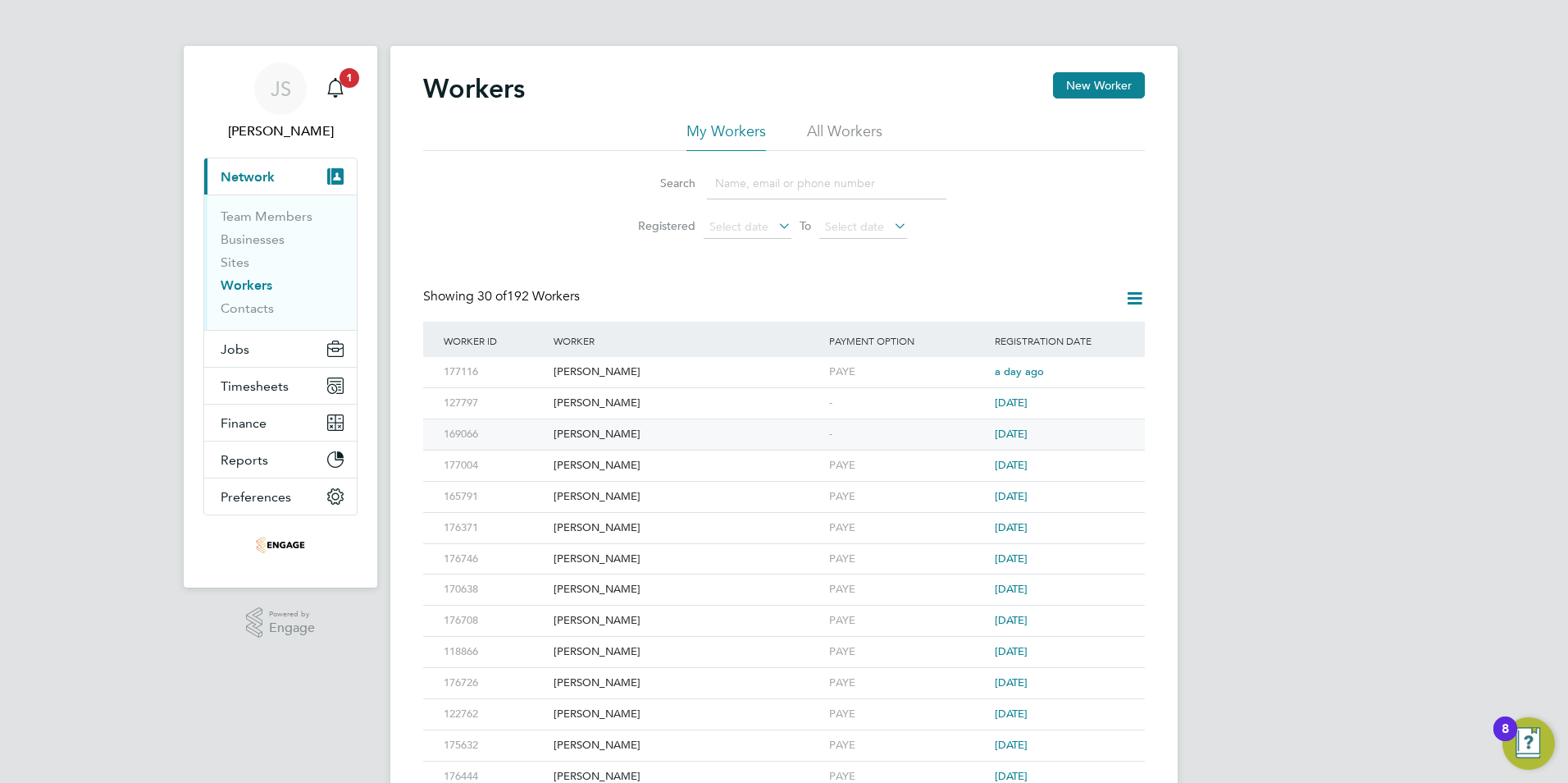
click at [594, 430] on div "[PERSON_NAME]" at bounding box center [687, 434] width 276 height 31
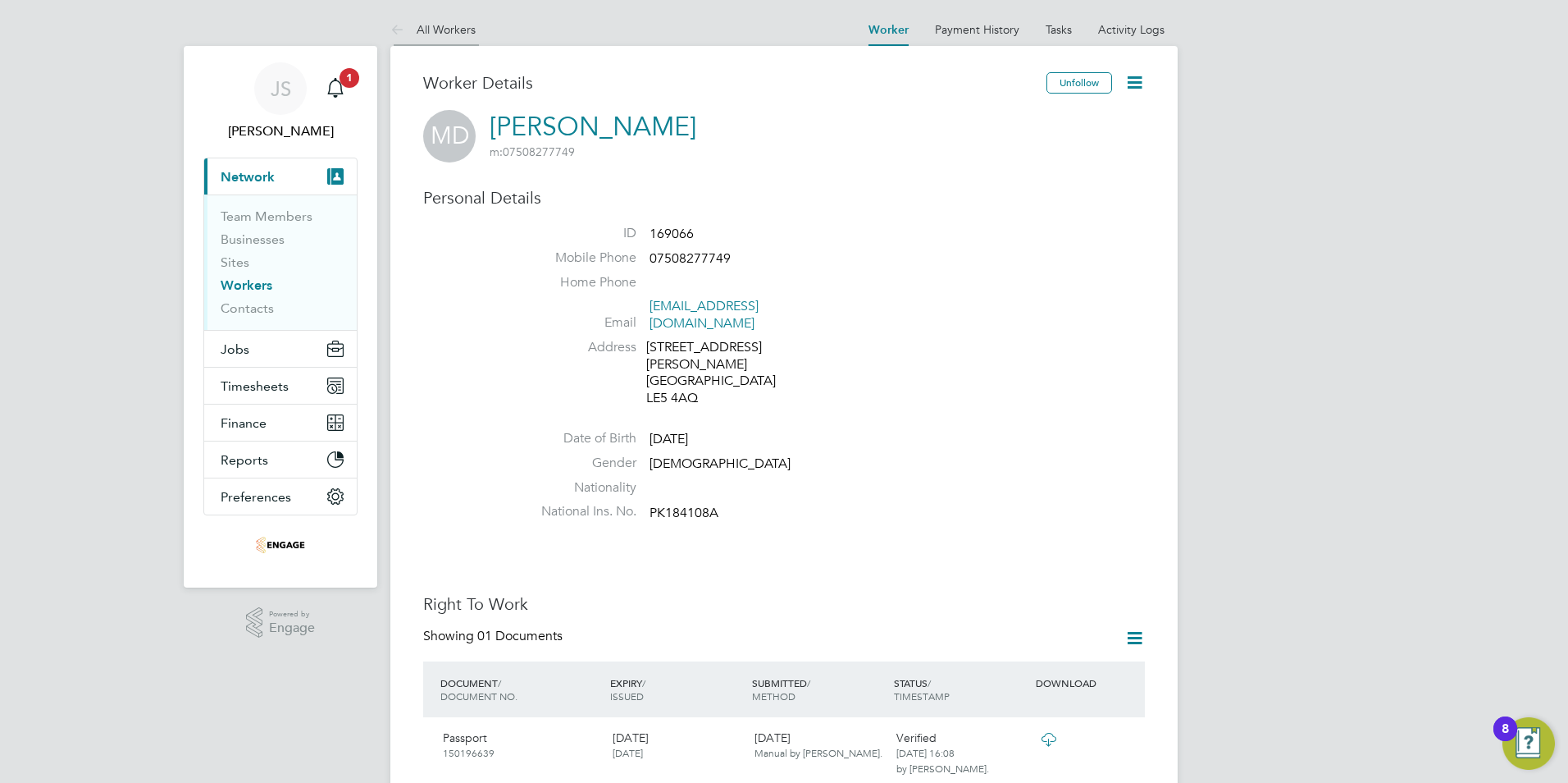
click at [442, 28] on link "All Workers" at bounding box center [433, 30] width 85 height 15
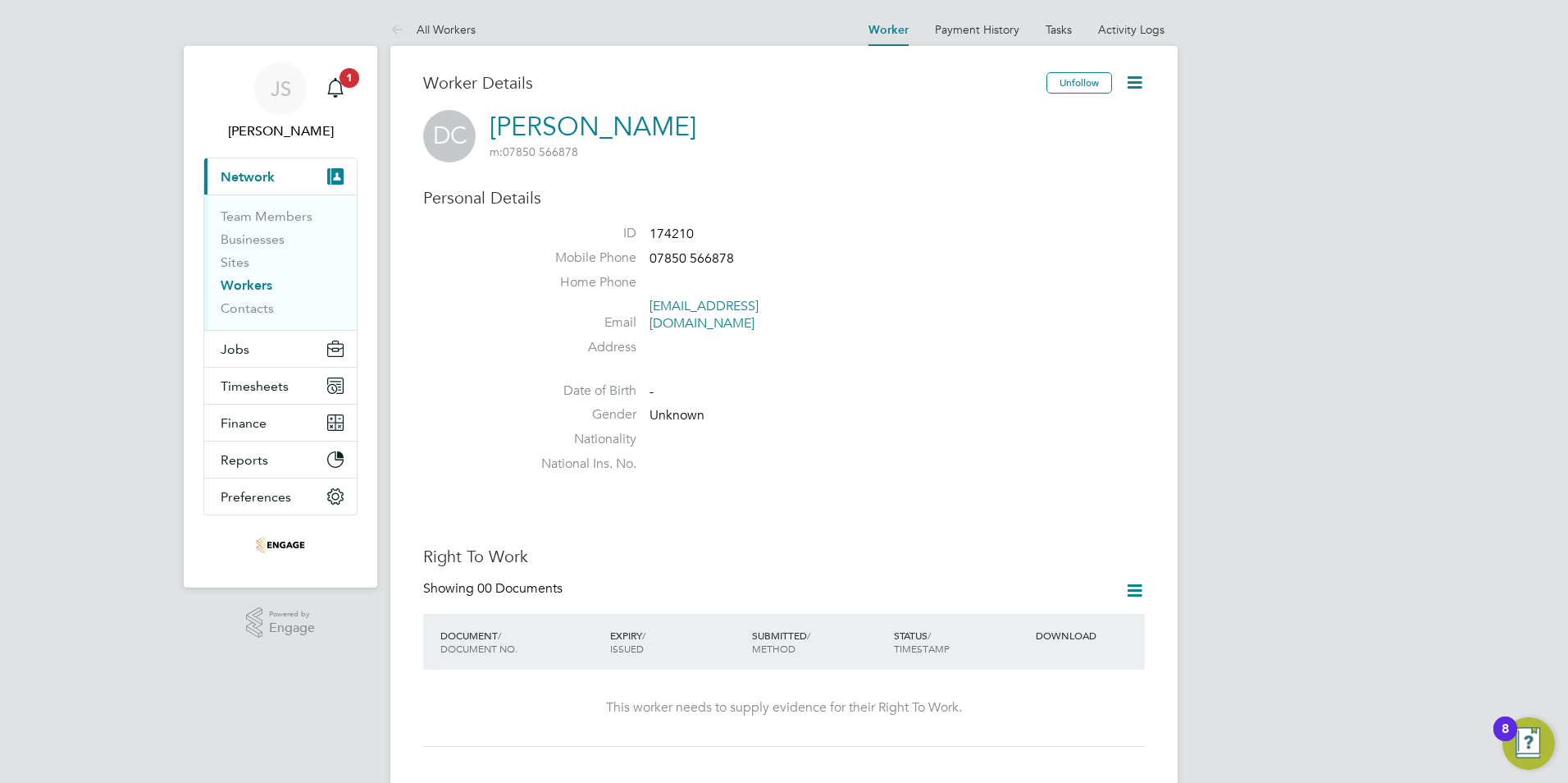
click at [1130, 81] on icon at bounding box center [1134, 82] width 20 height 20
drag, startPoint x: 1044, startPoint y: 121, endPoint x: 1032, endPoint y: 133, distance: 17.0
click at [1043, 121] on li "Edit Personal Details e" at bounding box center [1073, 121] width 133 height 23
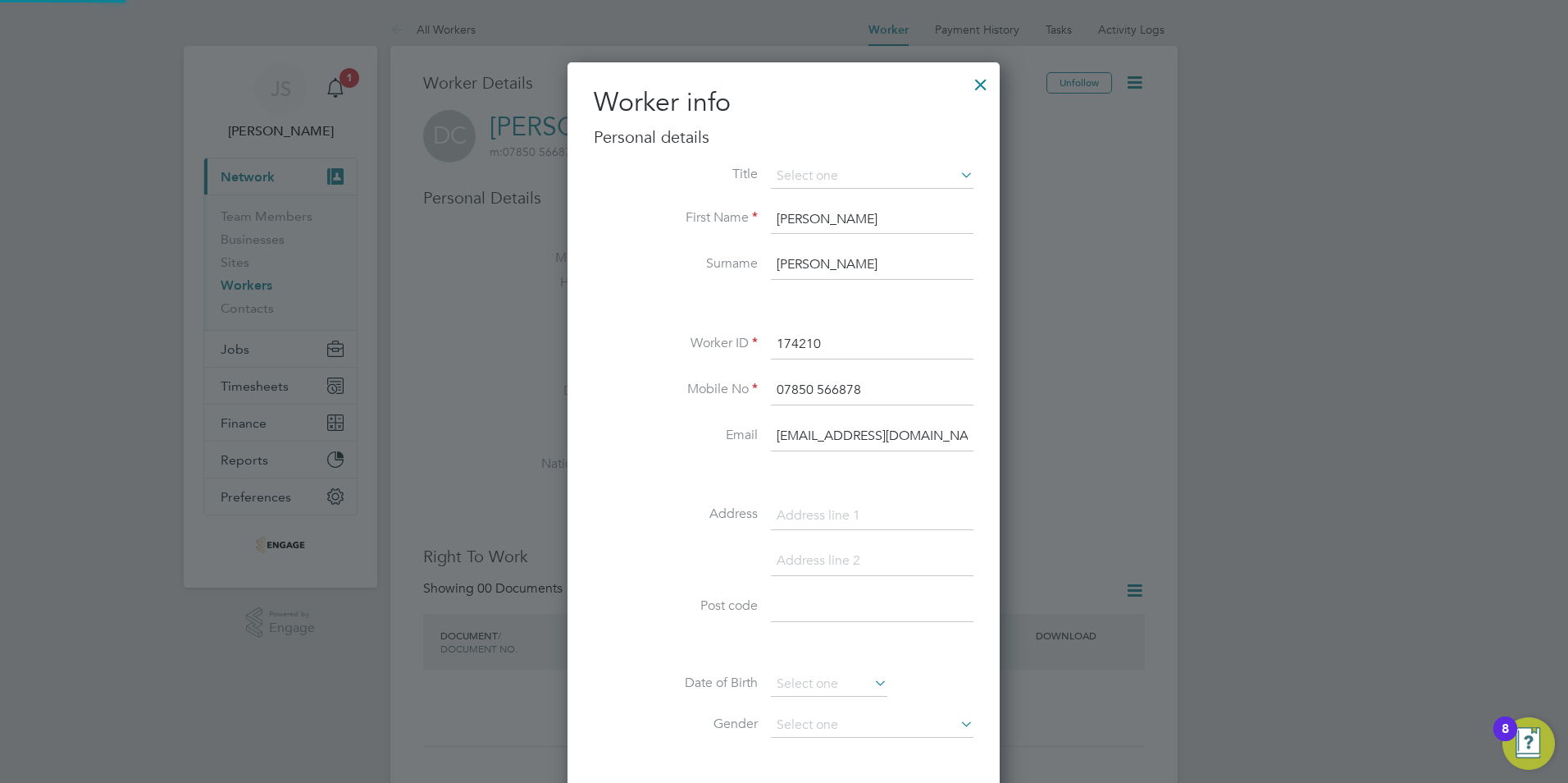
scroll to position [927, 434]
click at [803, 202] on li "Mr" at bounding box center [871, 199] width 204 height 21
type input "Mr"
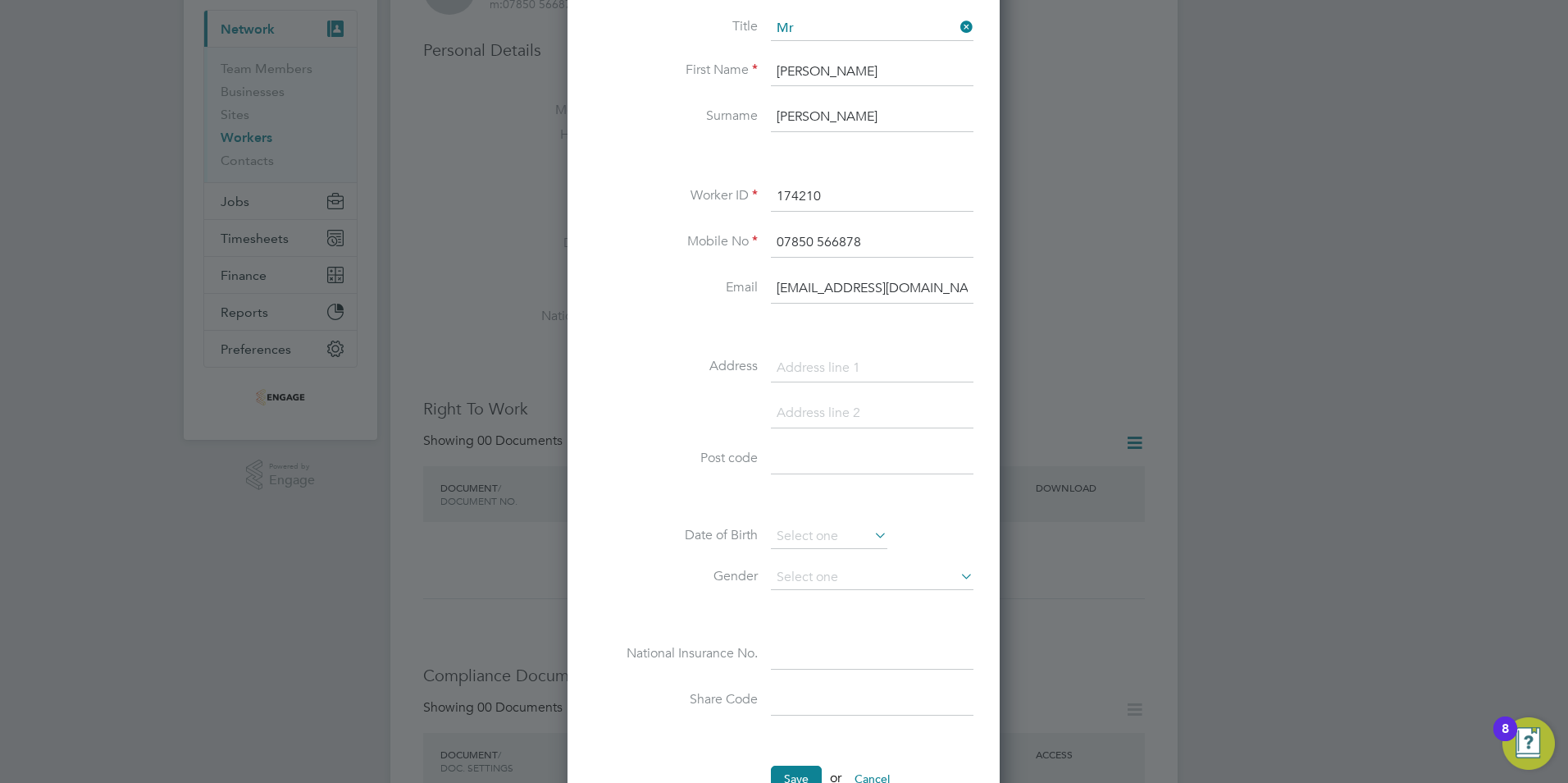
scroll to position [164, 0]
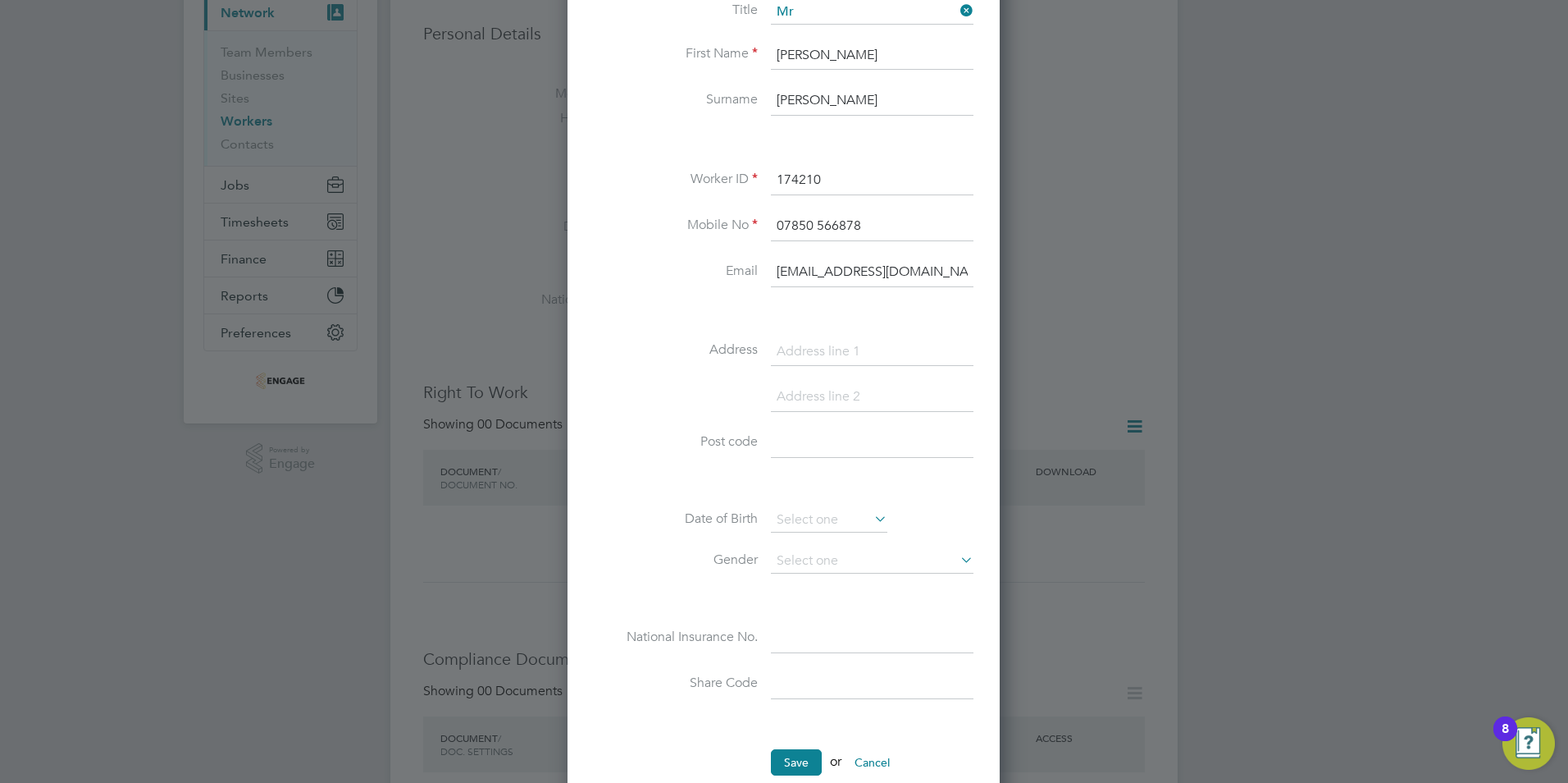
click at [804, 351] on input at bounding box center [871, 352] width 203 height 30
paste input "24 Birds Nest Avenue"
type input "24 Birds Nest Avenue"
click at [798, 395] on input at bounding box center [871, 397] width 203 height 30
click at [805, 398] on input at bounding box center [871, 397] width 203 height 30
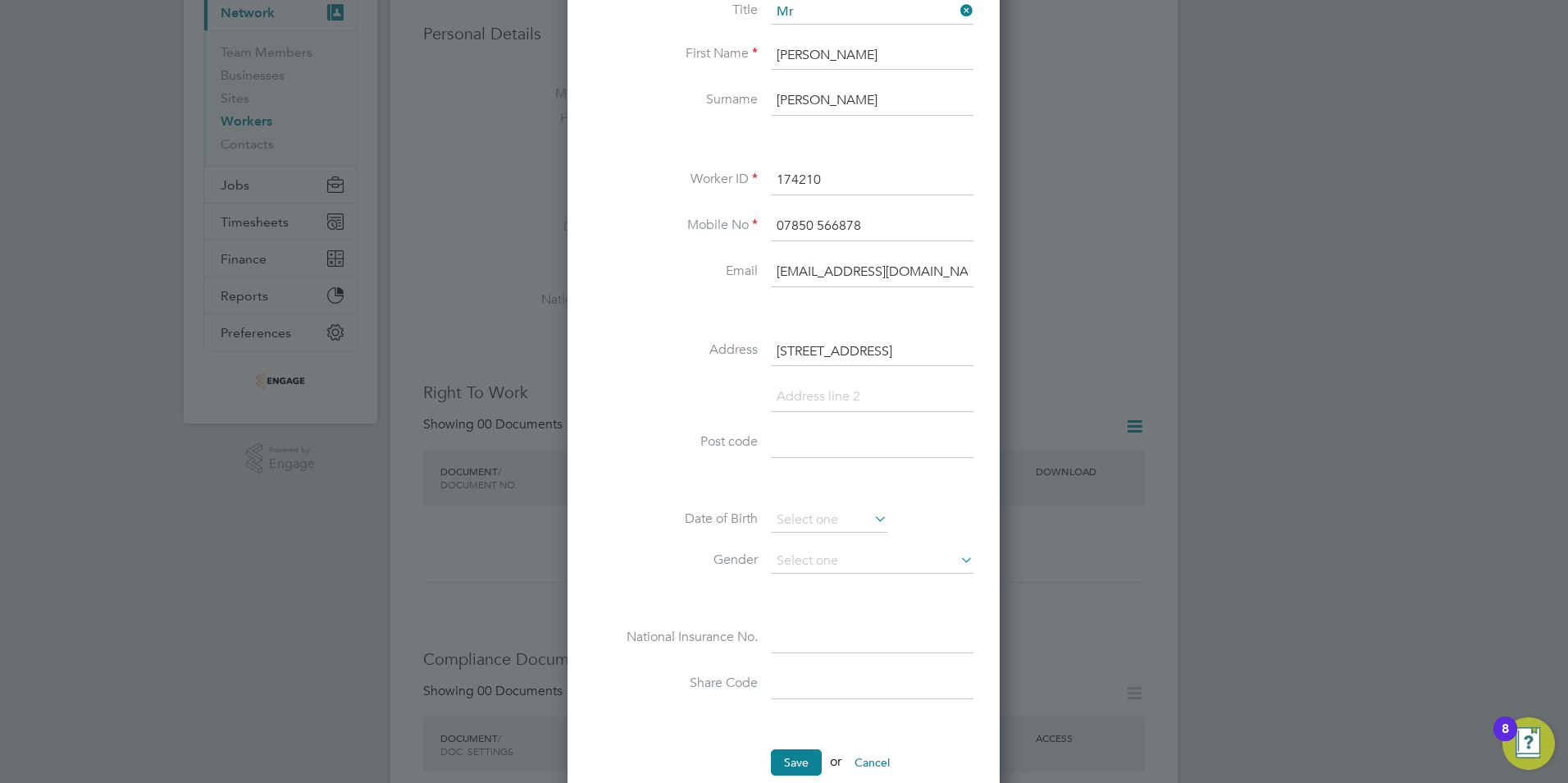
paste input "leicester"
click at [784, 397] on input "leicester" at bounding box center [871, 397] width 203 height 30
type input "[GEOGRAPHIC_DATA]"
click at [810, 485] on input at bounding box center [871, 489] width 203 height 30
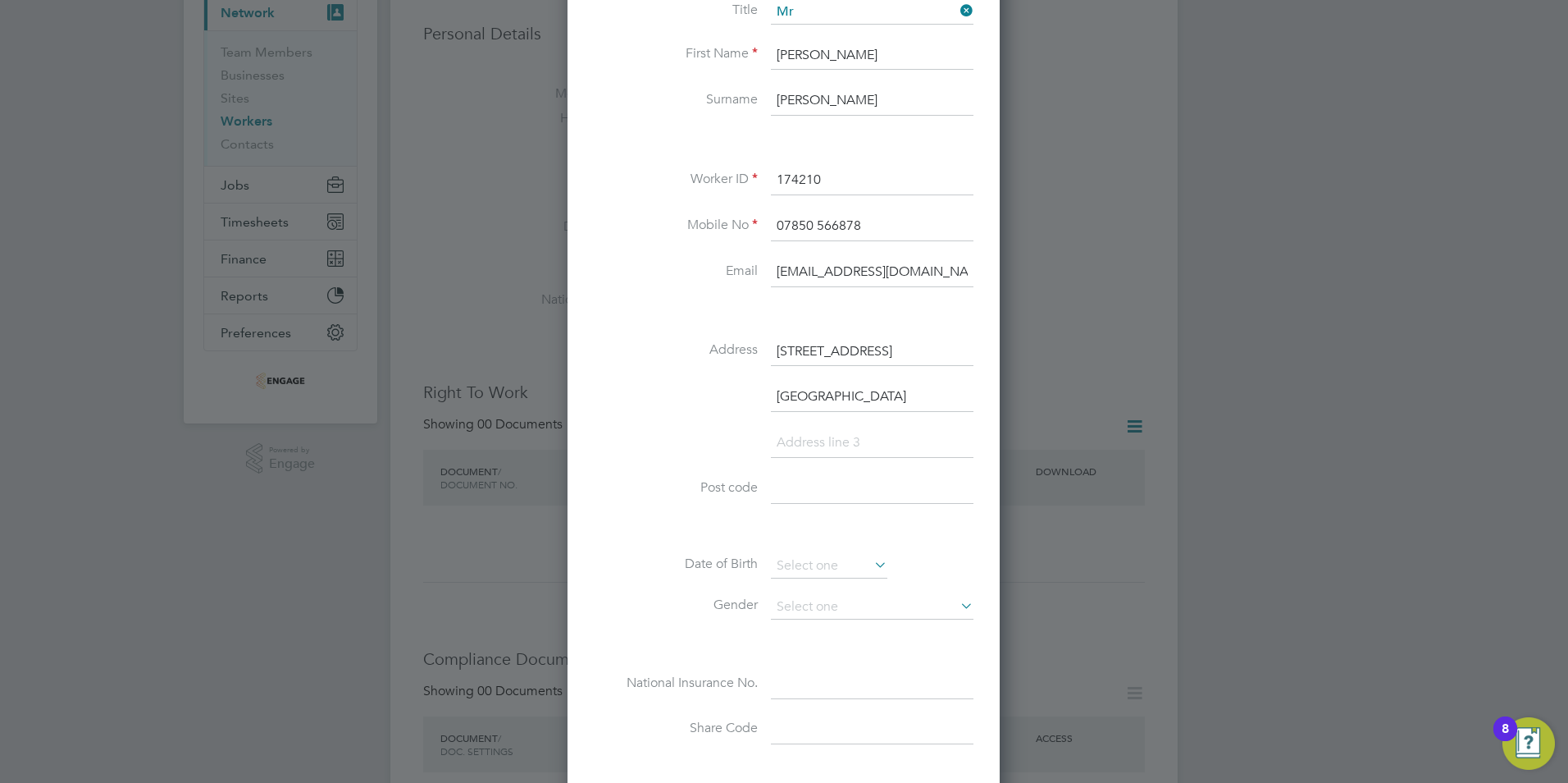
click at [791, 485] on input at bounding box center [871, 489] width 203 height 30
paste input "LE3 9NB"
type input "LE3 9NB"
click at [796, 563] on input at bounding box center [829, 566] width 117 height 25
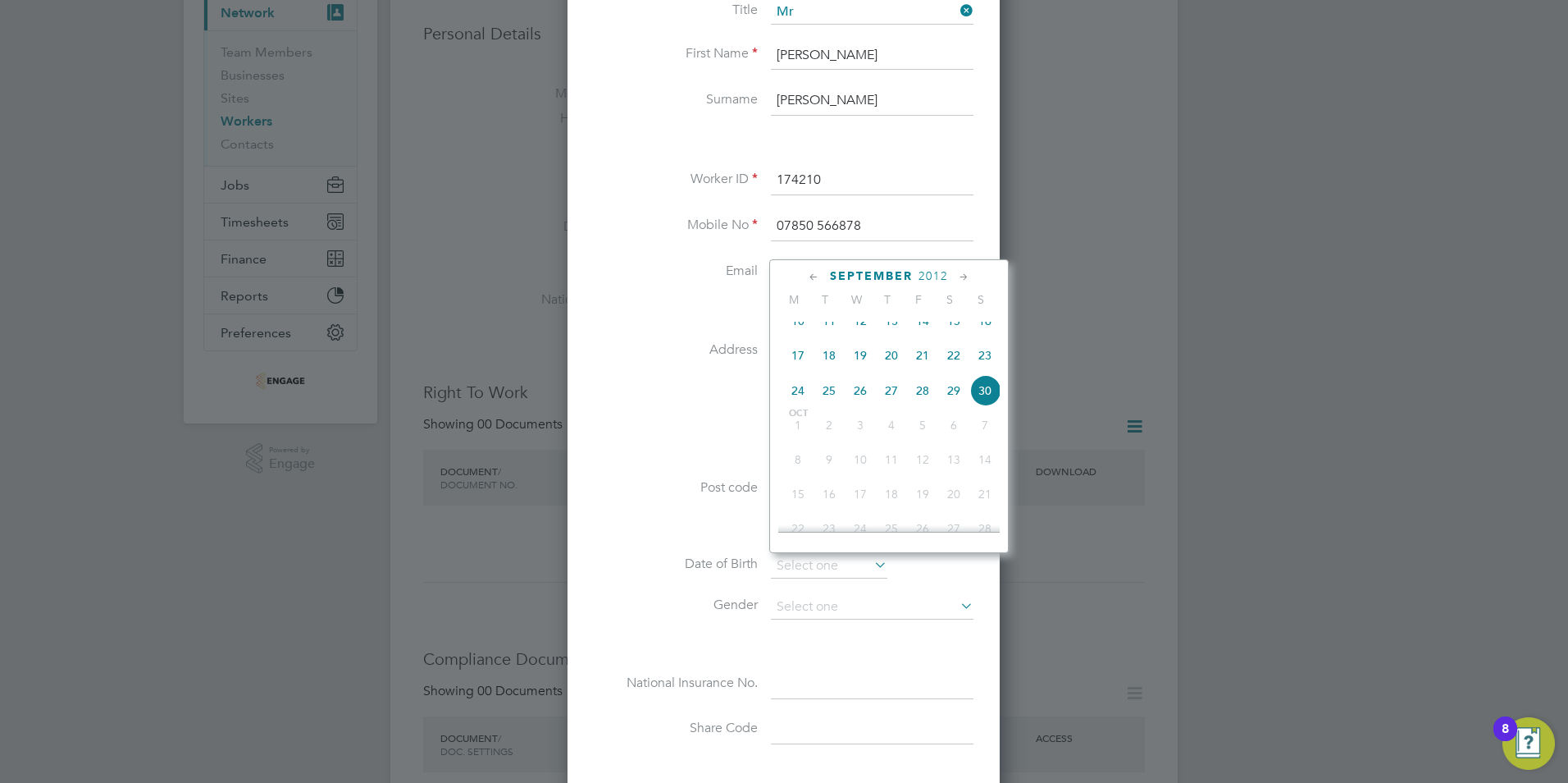
click at [917, 269] on div "September 2012" at bounding box center [888, 276] width 221 height 16
click at [929, 276] on span "2012" at bounding box center [933, 276] width 30 height 14
click at [868, 324] on span "1993" at bounding box center [860, 317] width 31 height 31
click at [810, 272] on icon at bounding box center [813, 278] width 16 height 19
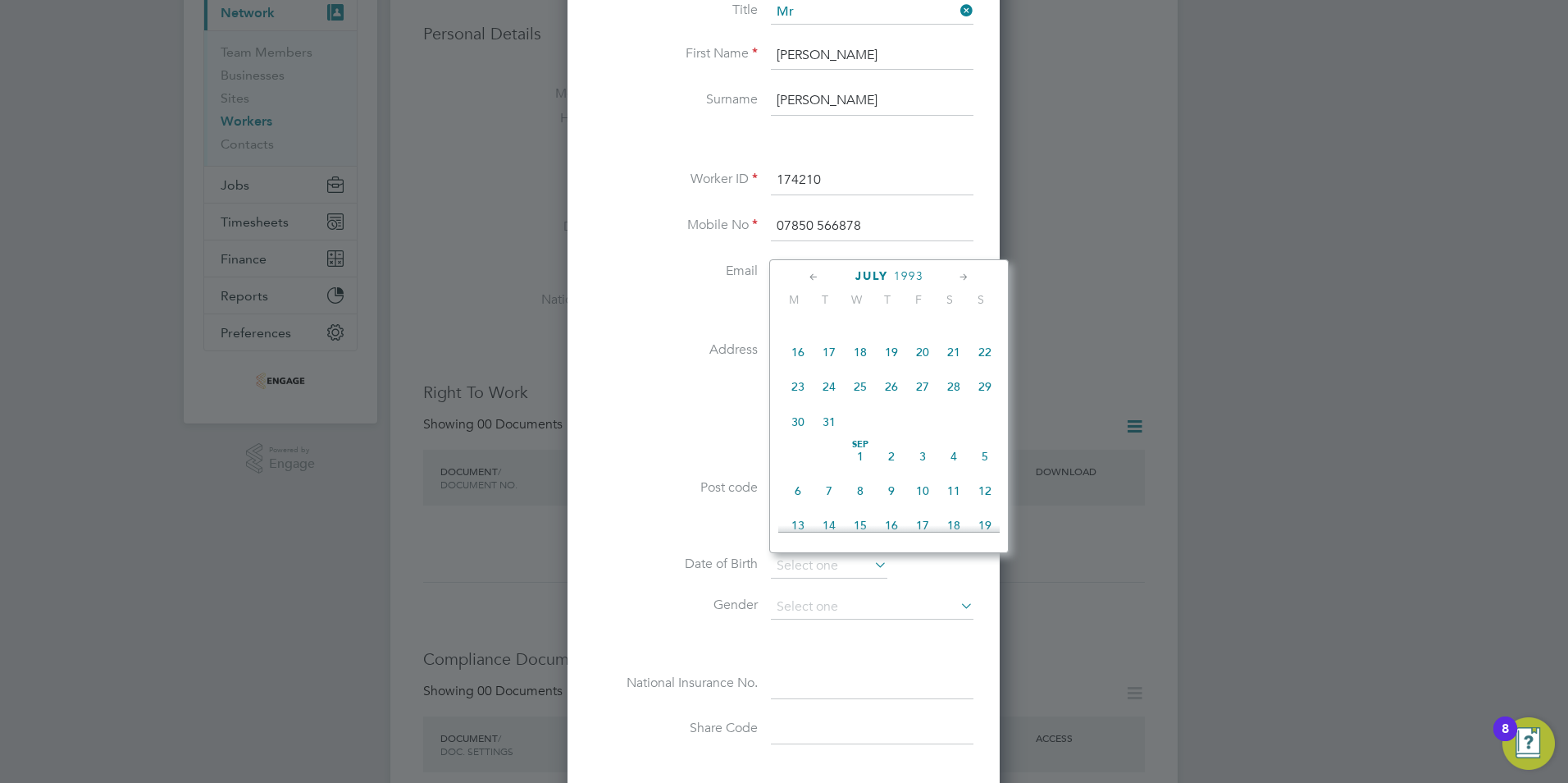
scroll to position [177, 0]
click at [810, 272] on icon at bounding box center [813, 278] width 16 height 19
click at [964, 277] on icon at bounding box center [964, 278] width 16 height 19
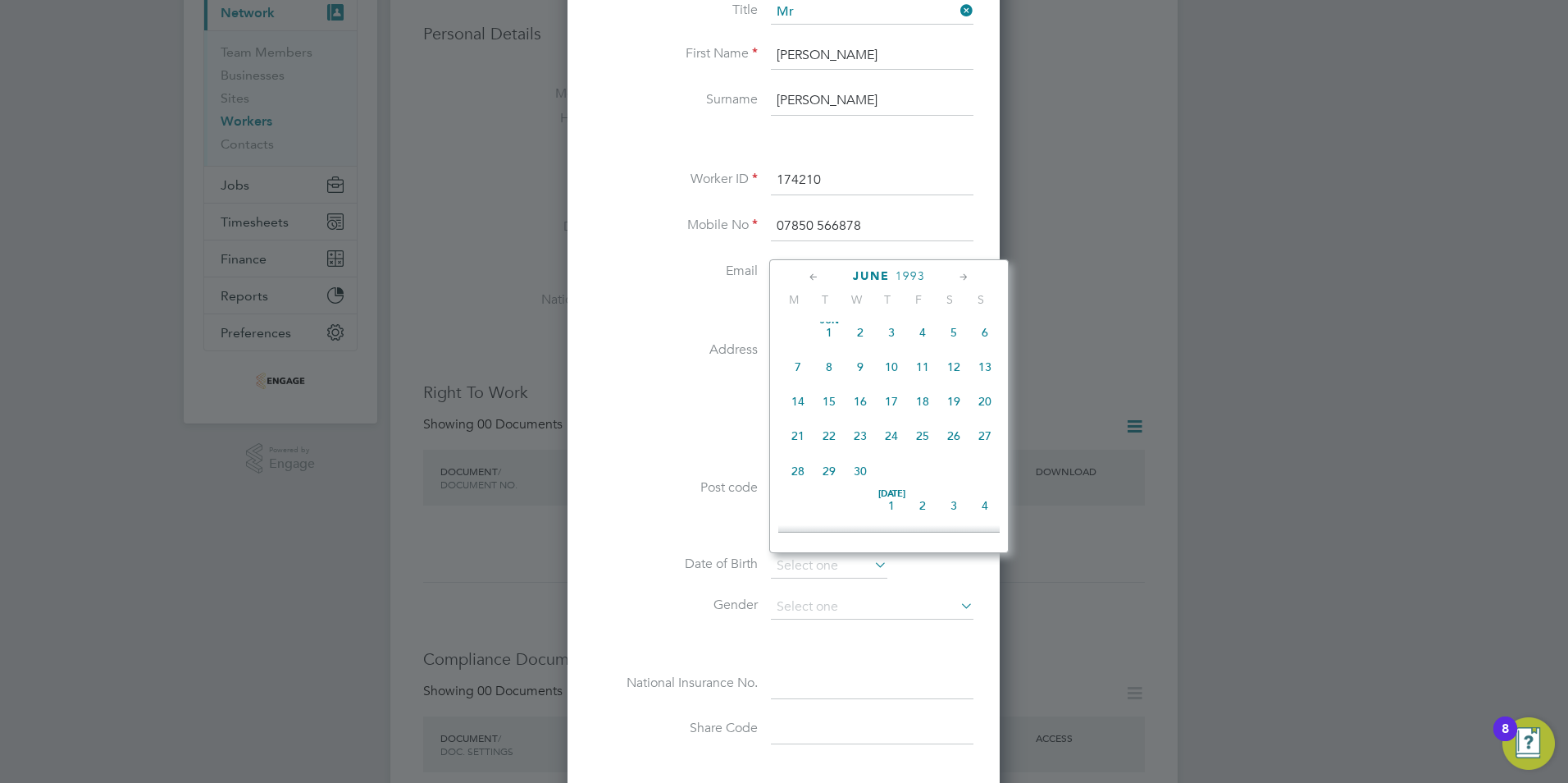
click at [950, 332] on span "5" at bounding box center [954, 332] width 31 height 31
type input "05 Jun 1993"
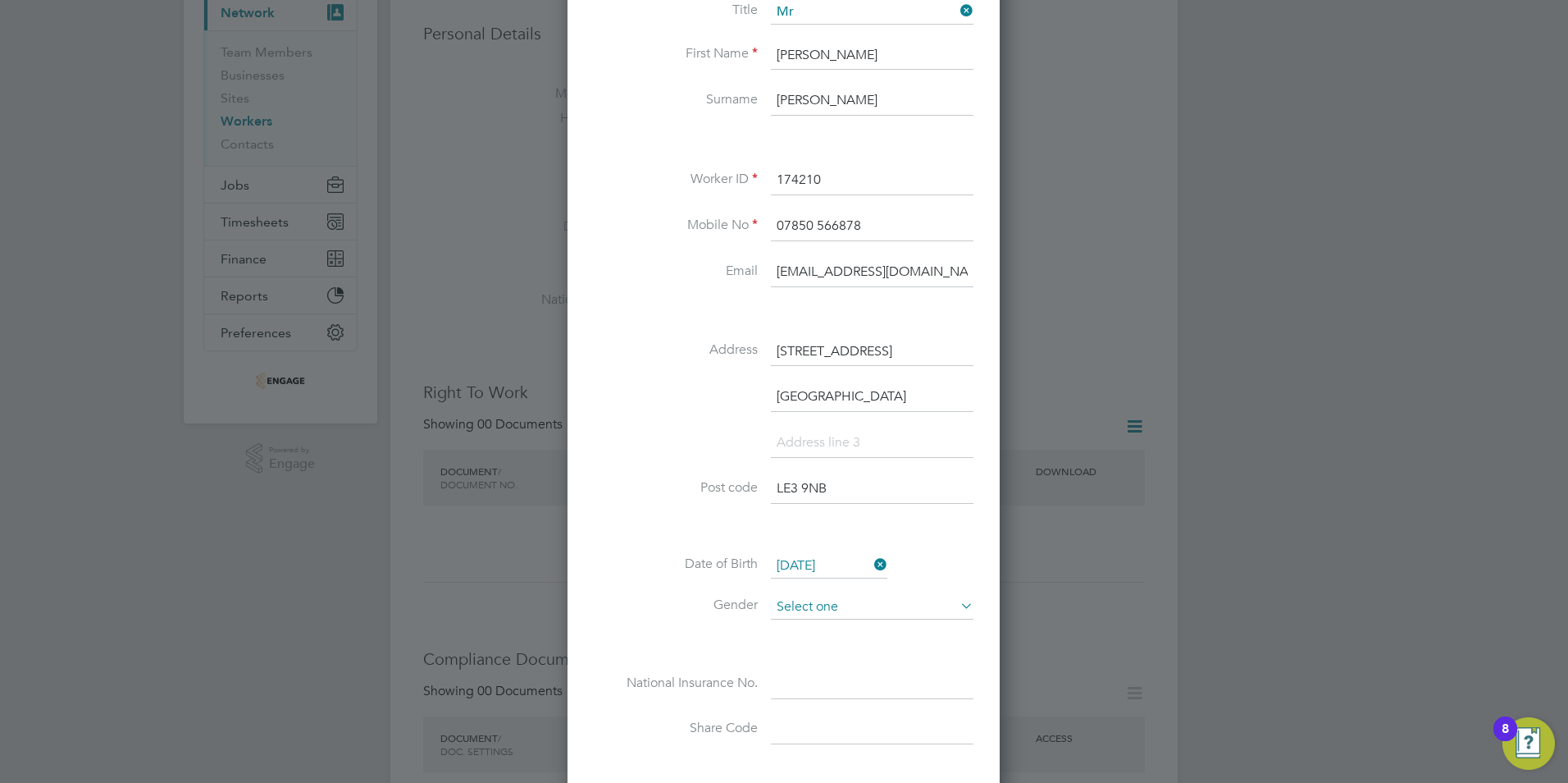
click at [793, 603] on input at bounding box center [871, 607] width 203 height 25
click at [809, 628] on li "[DEMOGRAPHIC_DATA]" at bounding box center [871, 629] width 204 height 21
type input "[DEMOGRAPHIC_DATA]"
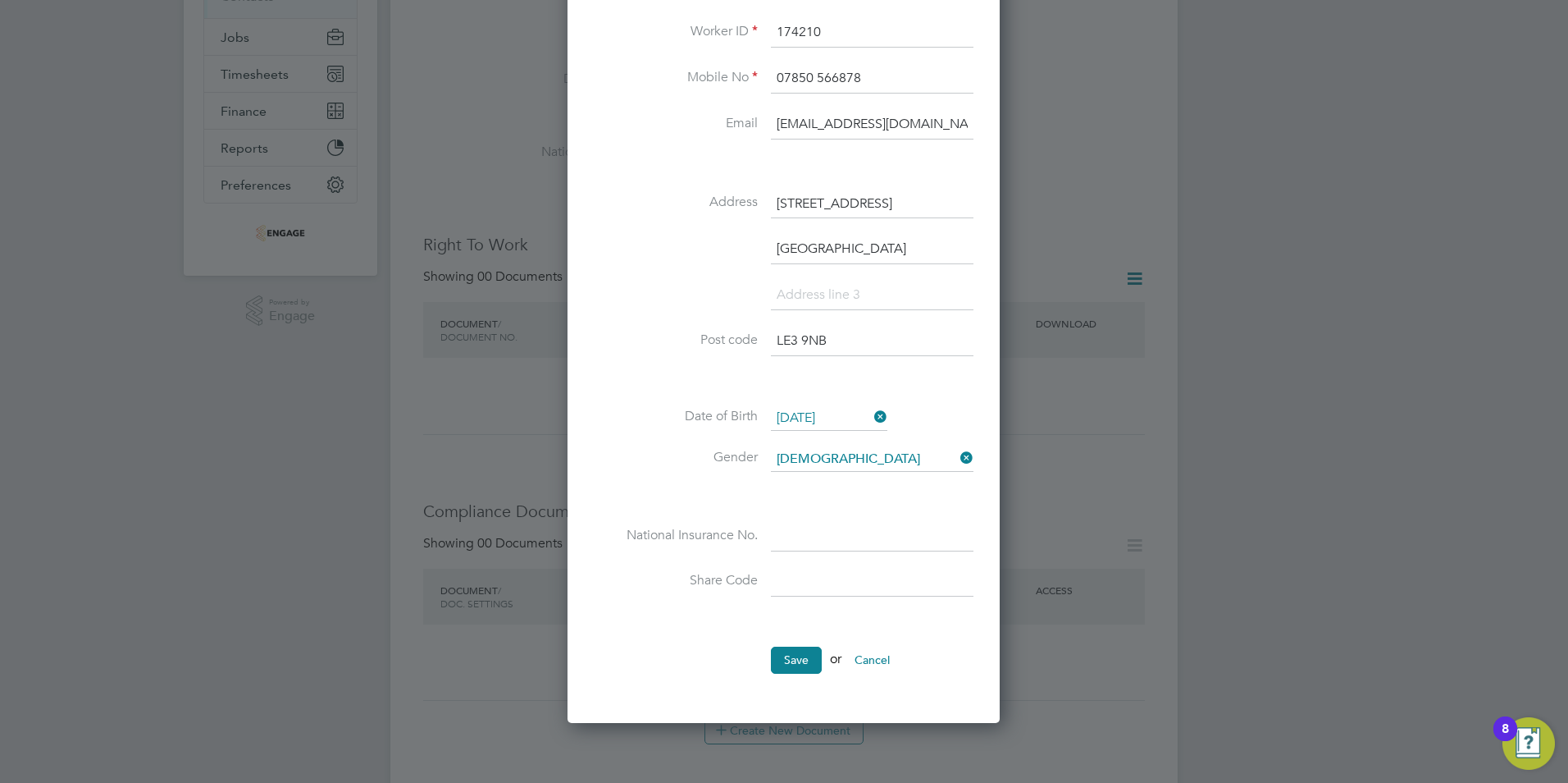
scroll to position [410, 0]
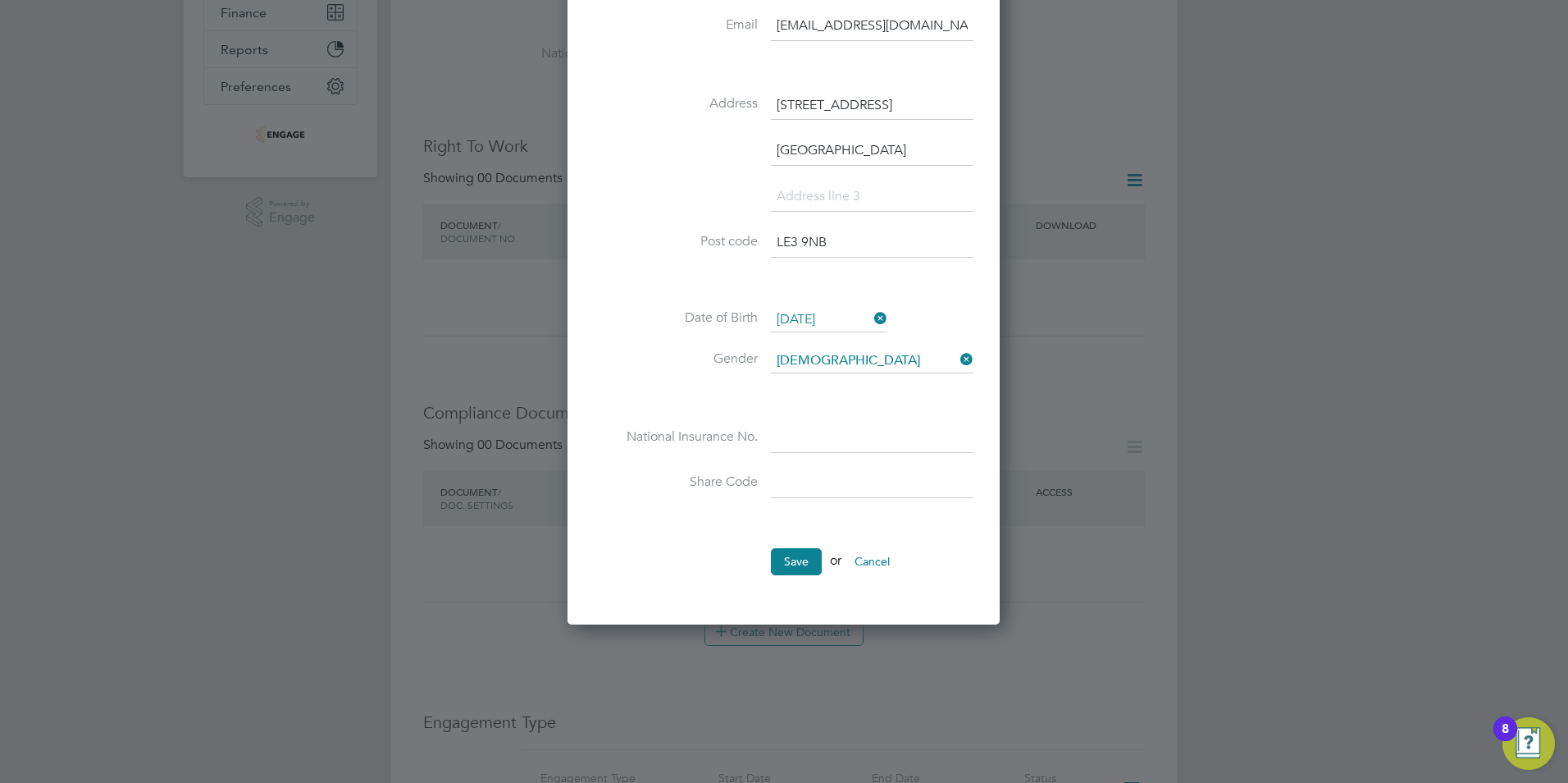
click at [776, 437] on input at bounding box center [871, 438] width 203 height 30
paste input "SG544780A"
type input "SG 54 47 80 A"
click at [772, 489] on input at bounding box center [871, 484] width 203 height 30
click at [788, 482] on input at bounding box center [871, 484] width 203 height 30
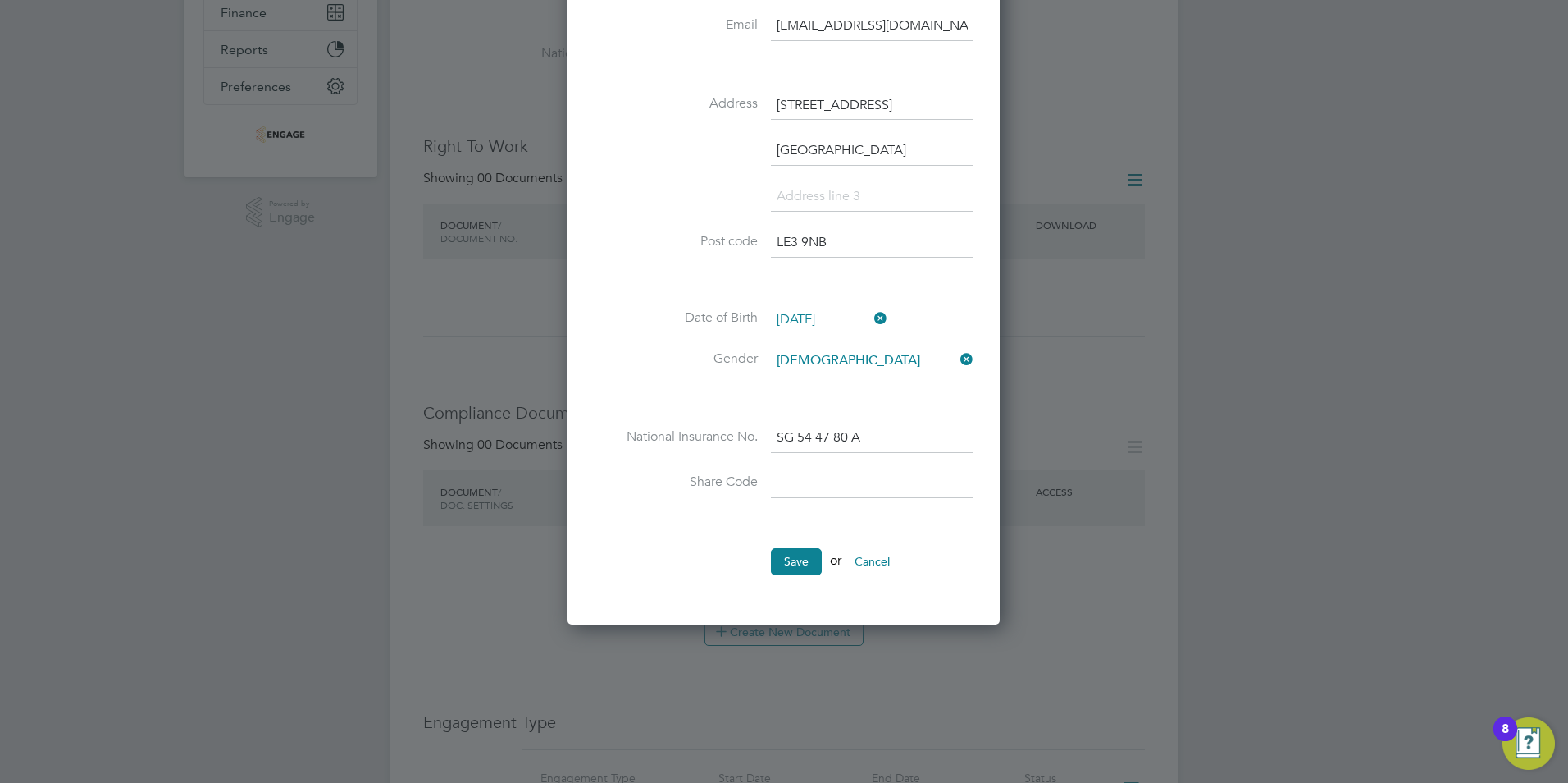
paste input "WE43JZ5LK"
type input "WE43JZ5LK"
click at [796, 562] on button "Save" at bounding box center [796, 561] width 51 height 26
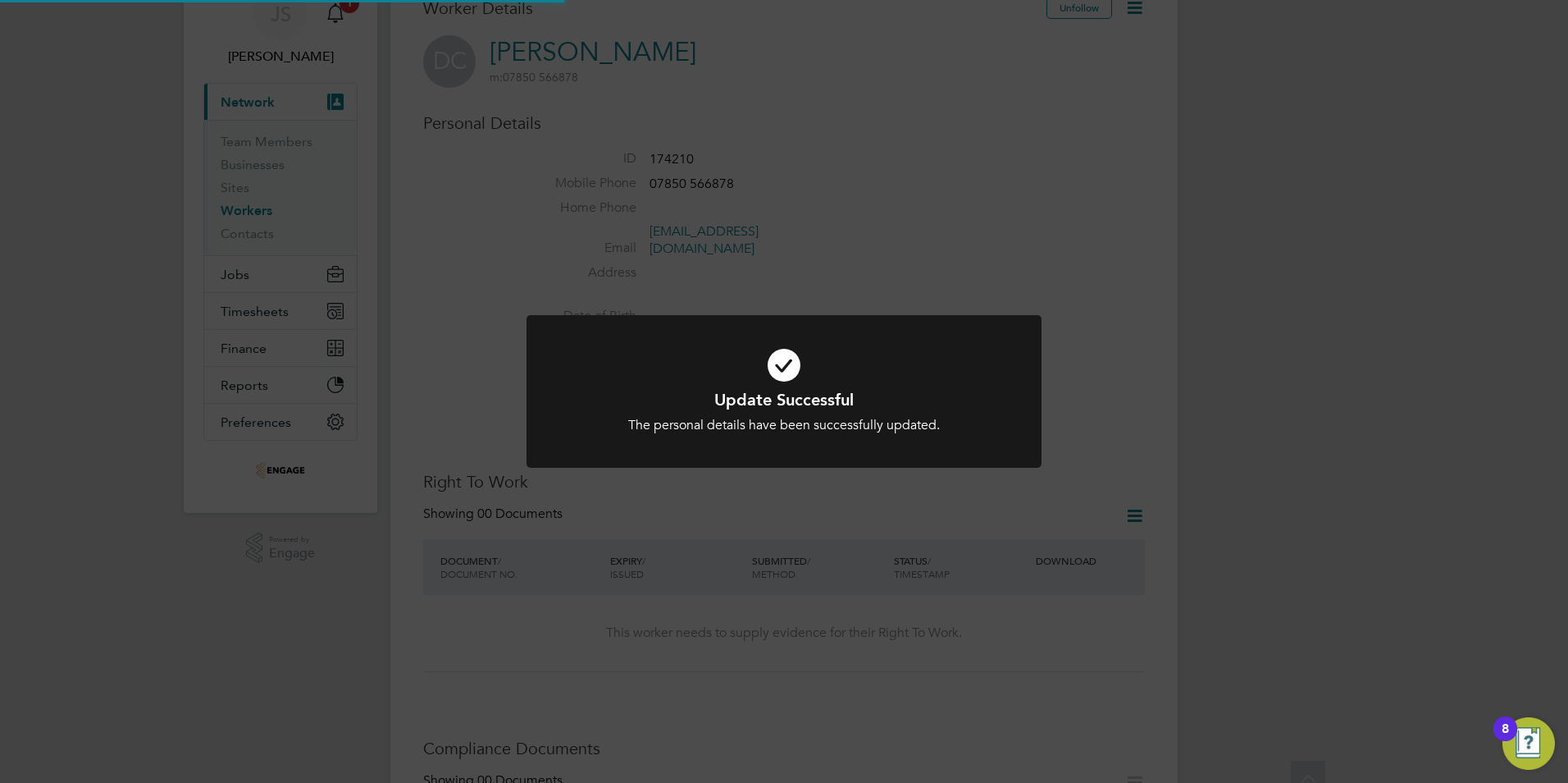
scroll to position [0, 0]
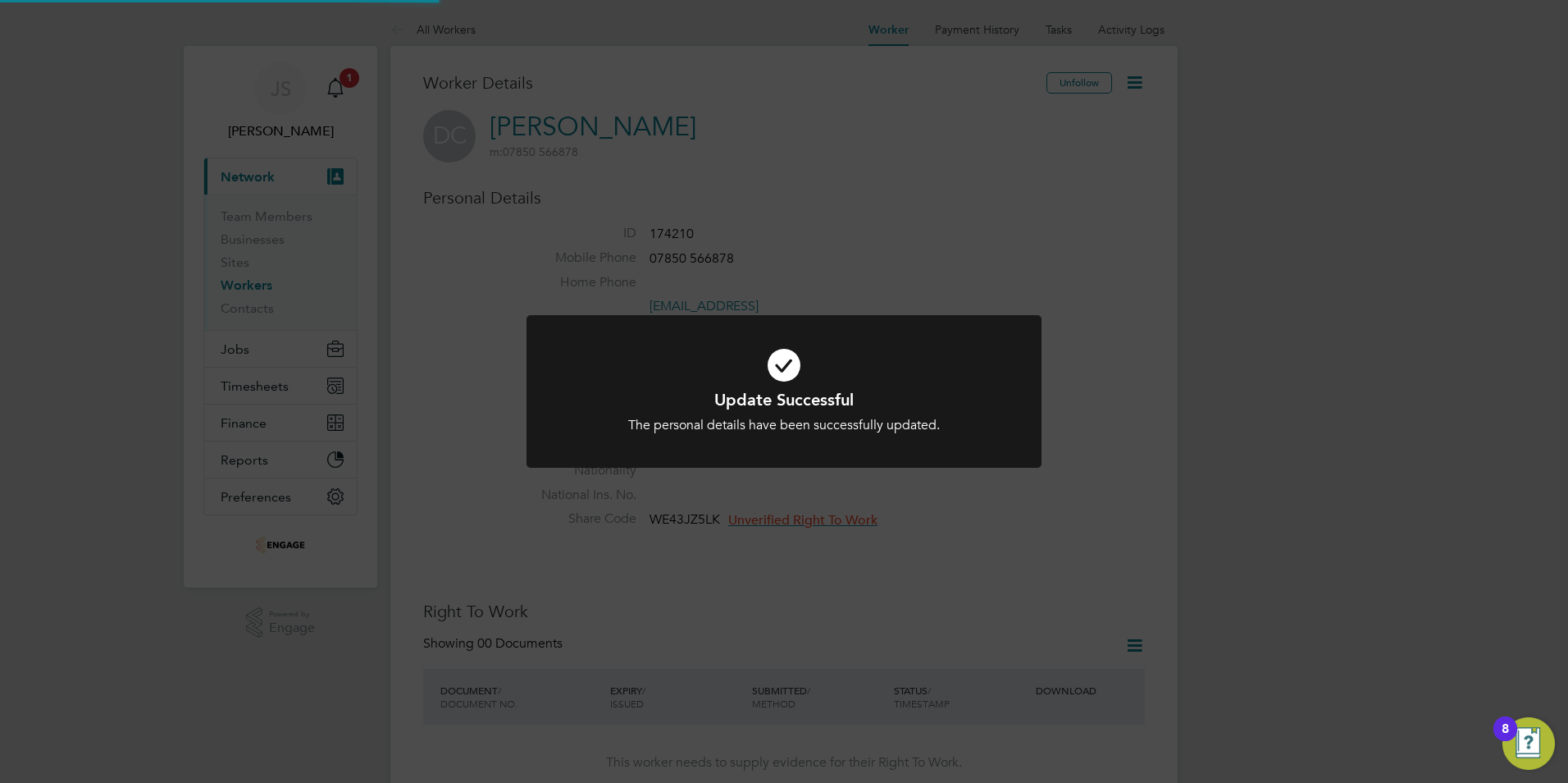
click at [466, 358] on div "Update Successful The personal details have been successfully updated. Cancel O…" at bounding box center [784, 392] width 1568 height 783
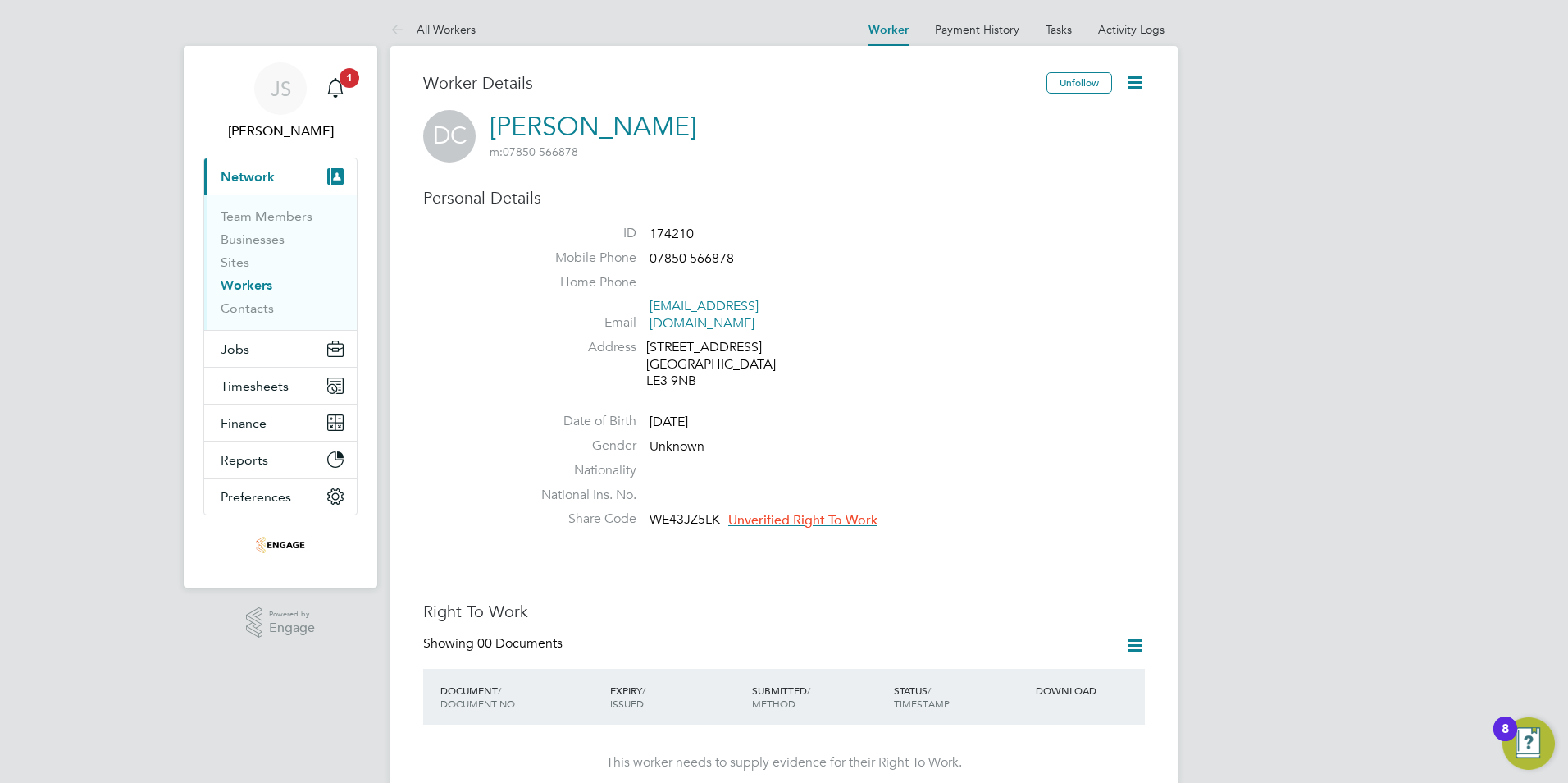
click at [837, 512] on span "Unverified Right To Work" at bounding box center [802, 520] width 149 height 17
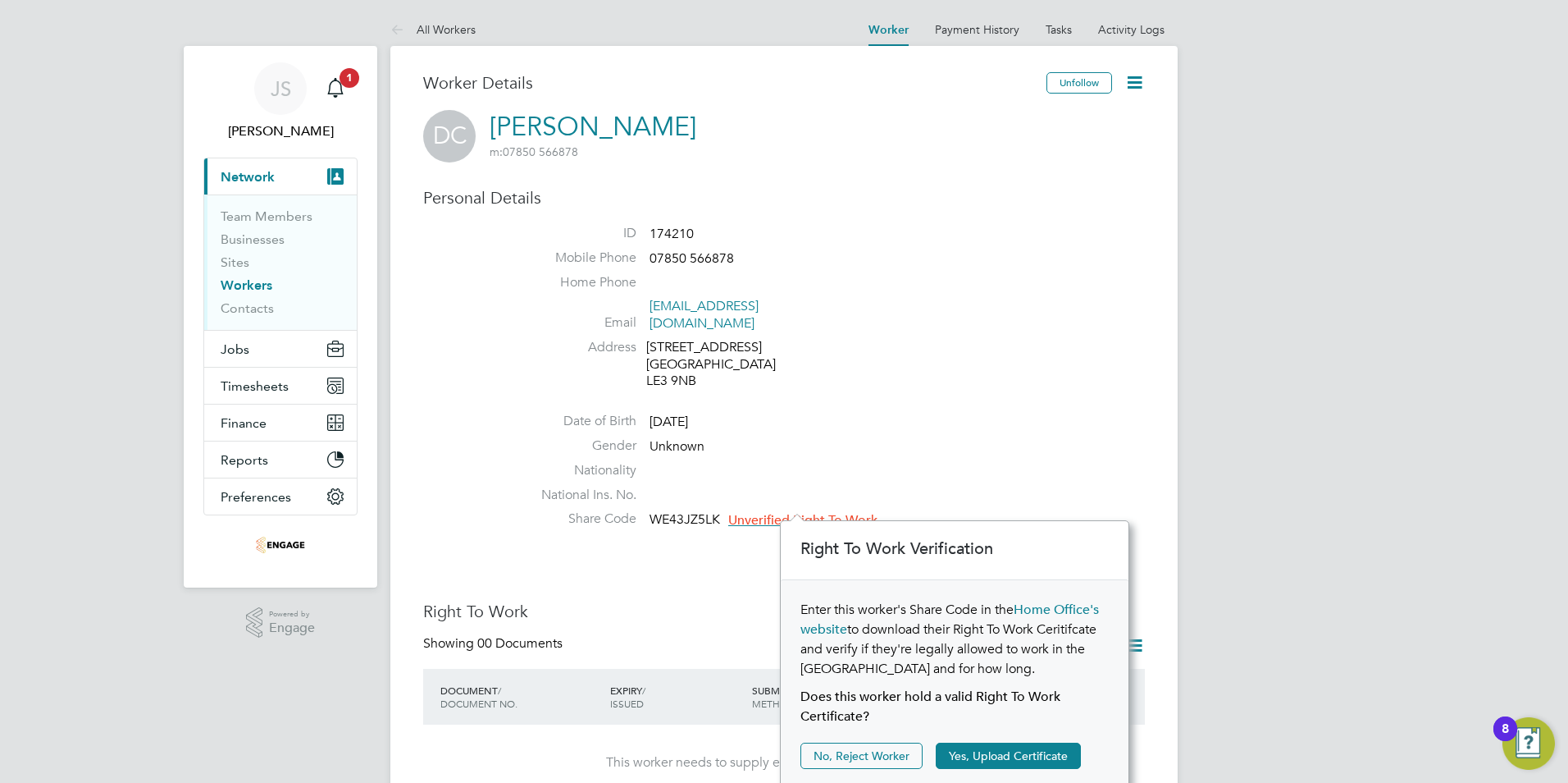
scroll to position [18, 149]
click at [1026, 755] on button "Yes, Upload Certificate" at bounding box center [1007, 755] width 145 height 26
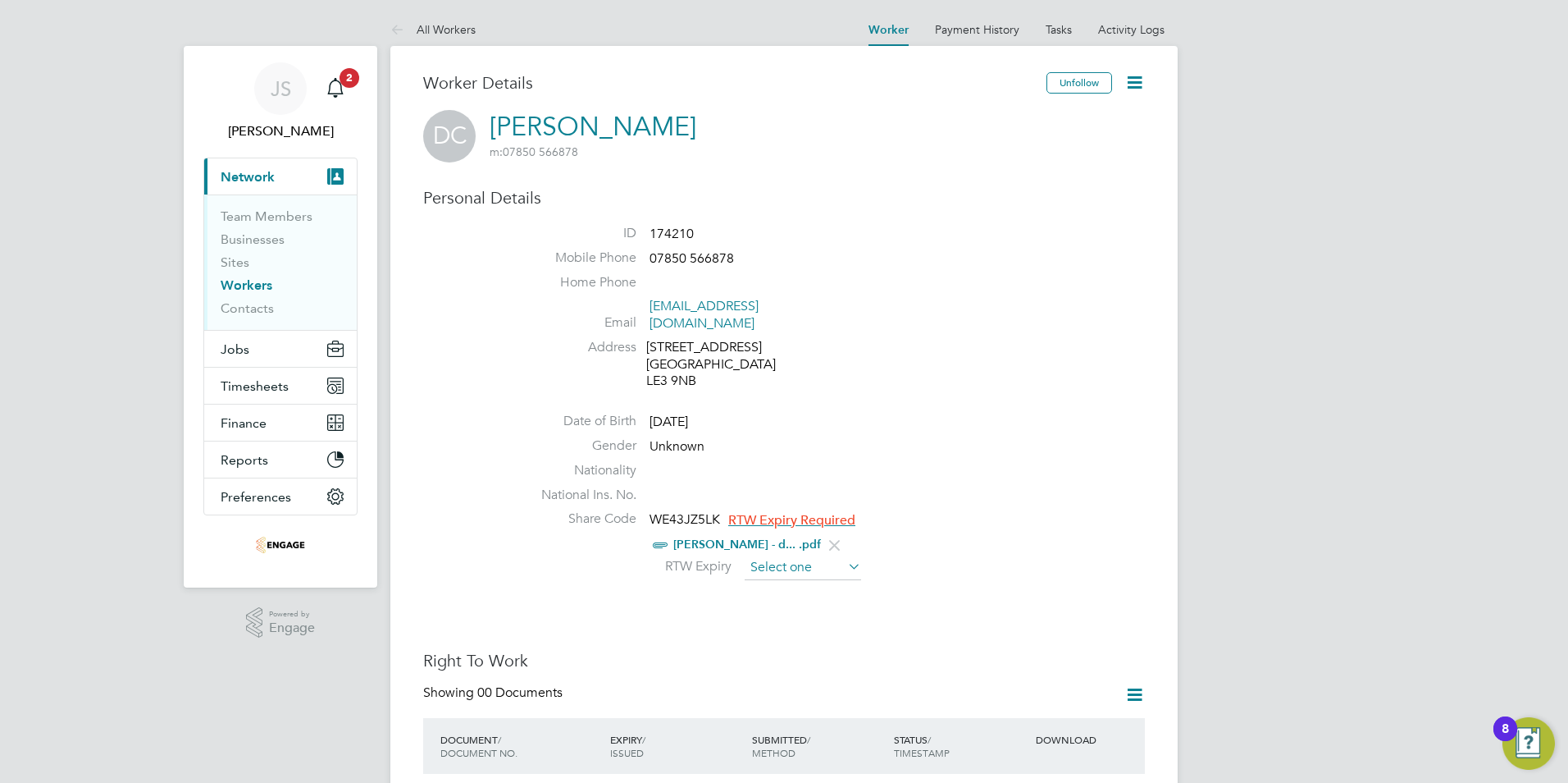
click at [777, 555] on input at bounding box center [803, 567] width 117 height 25
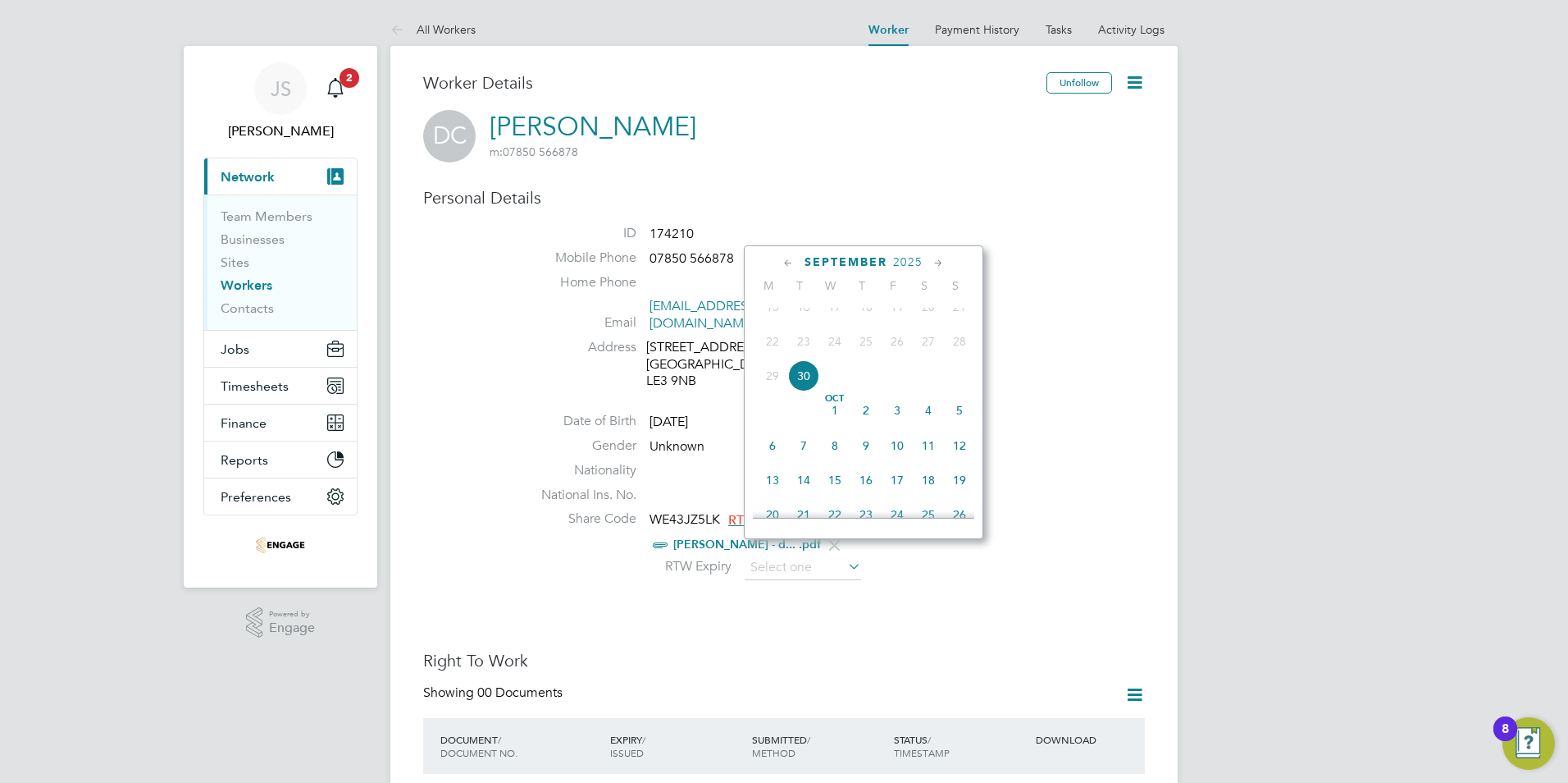
click at [919, 264] on span "2025" at bounding box center [907, 262] width 30 height 14
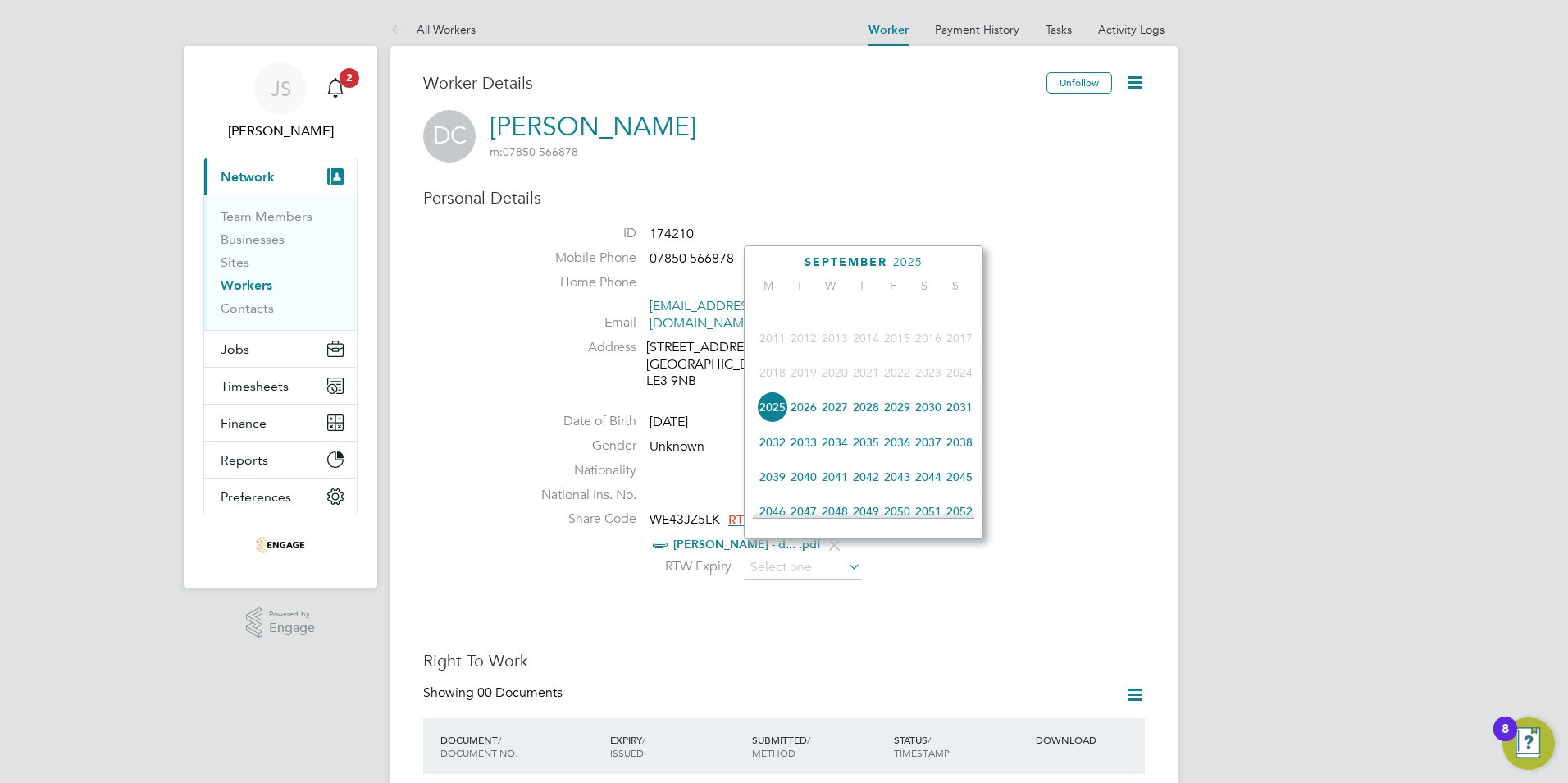
click at [954, 491] on span "2045" at bounding box center [959, 477] width 31 height 31
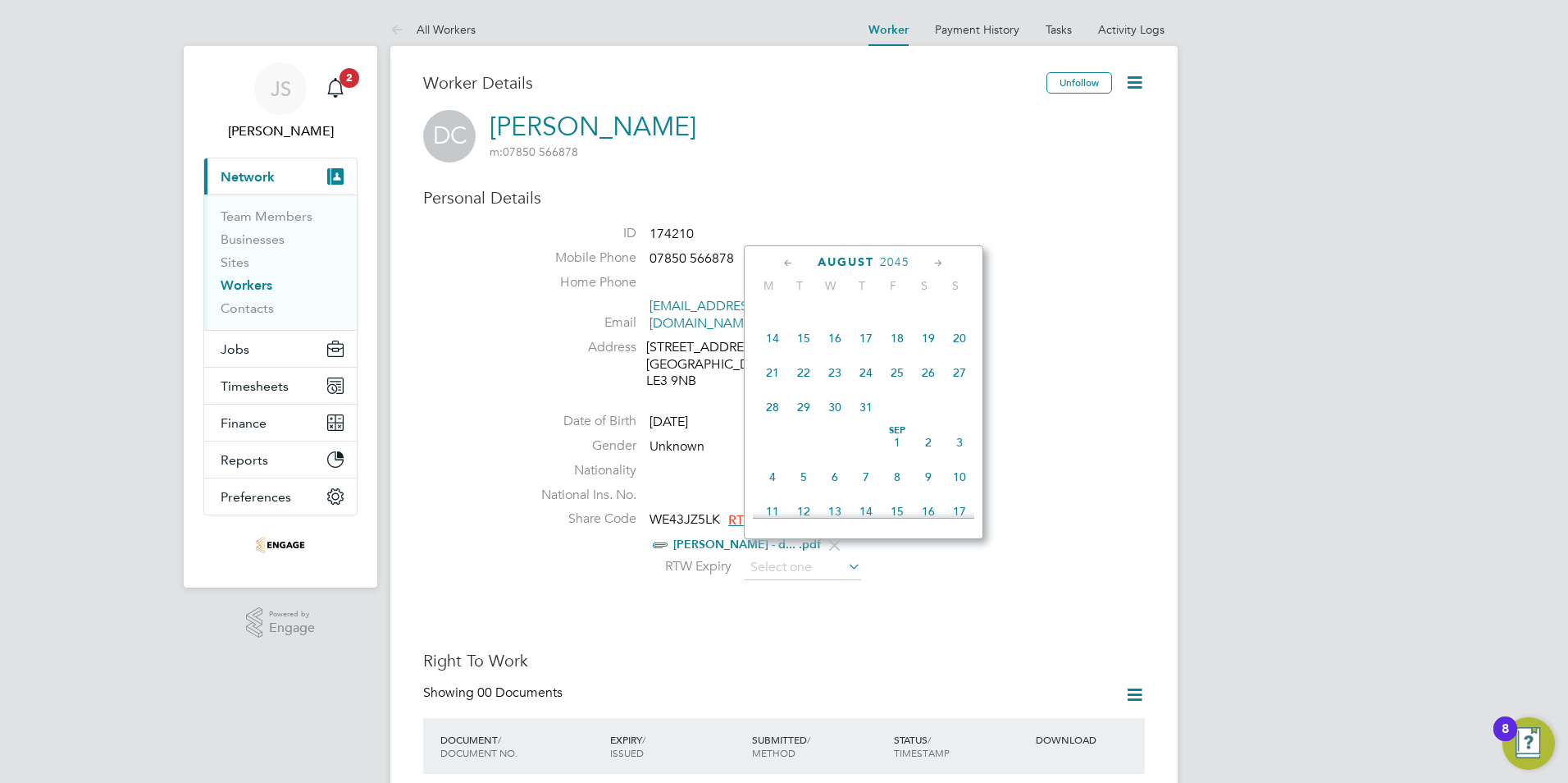
click at [895, 458] on span "Sep 1" at bounding box center [897, 442] width 31 height 31
type input "01 Sep 2045"
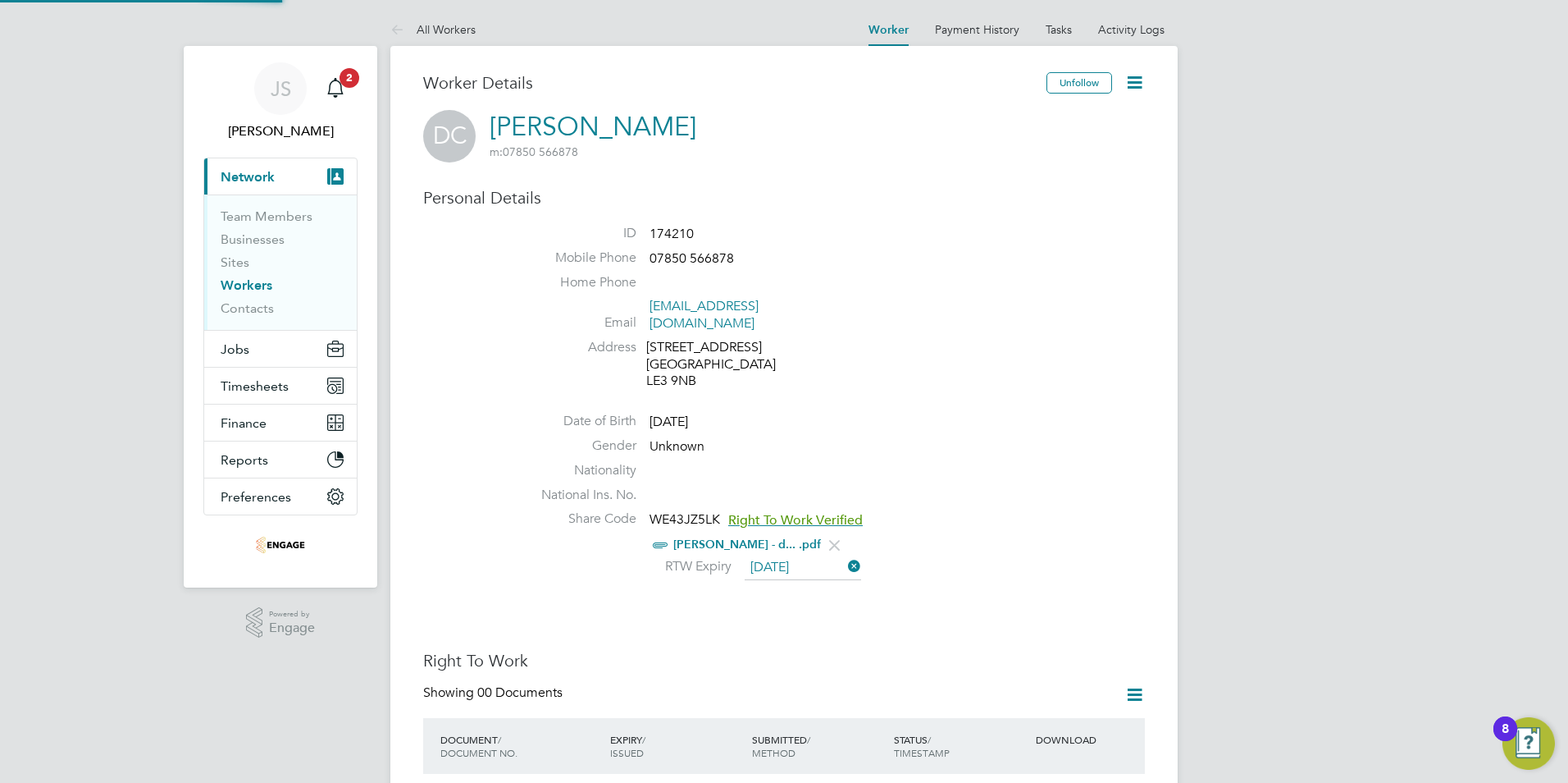
scroll to position [18, 133]
click at [459, 28] on link "All Workers" at bounding box center [433, 30] width 85 height 15
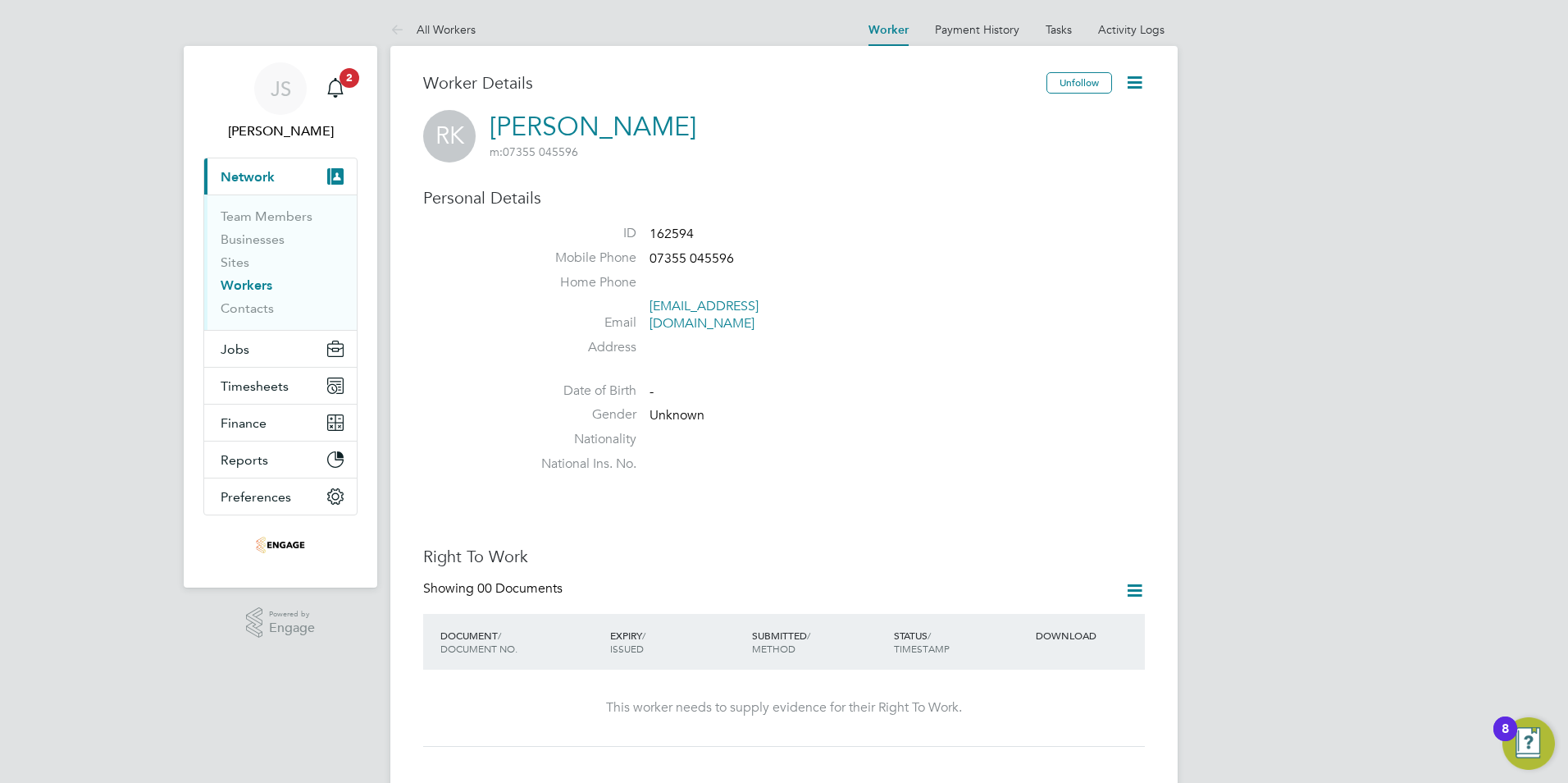
click at [1137, 84] on icon at bounding box center [1134, 82] width 20 height 20
drag, startPoint x: 1033, startPoint y: 117, endPoint x: 980, endPoint y: 143, distance: 59.0
click at [1032, 117] on li "Edit Personal Details e" at bounding box center [1073, 121] width 133 height 23
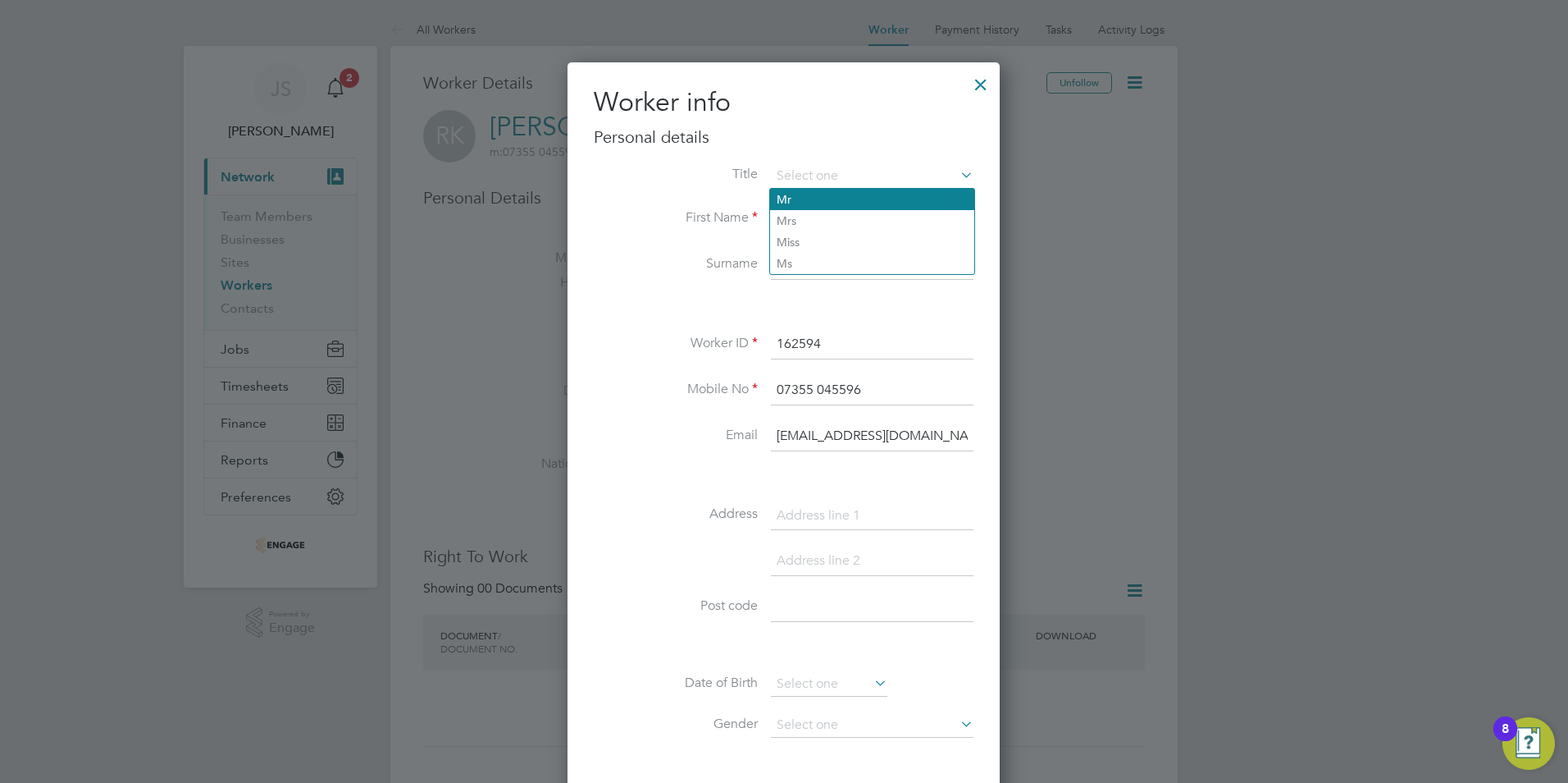
click at [795, 196] on li "Mr" at bounding box center [871, 199] width 204 height 21
type input "Mr"
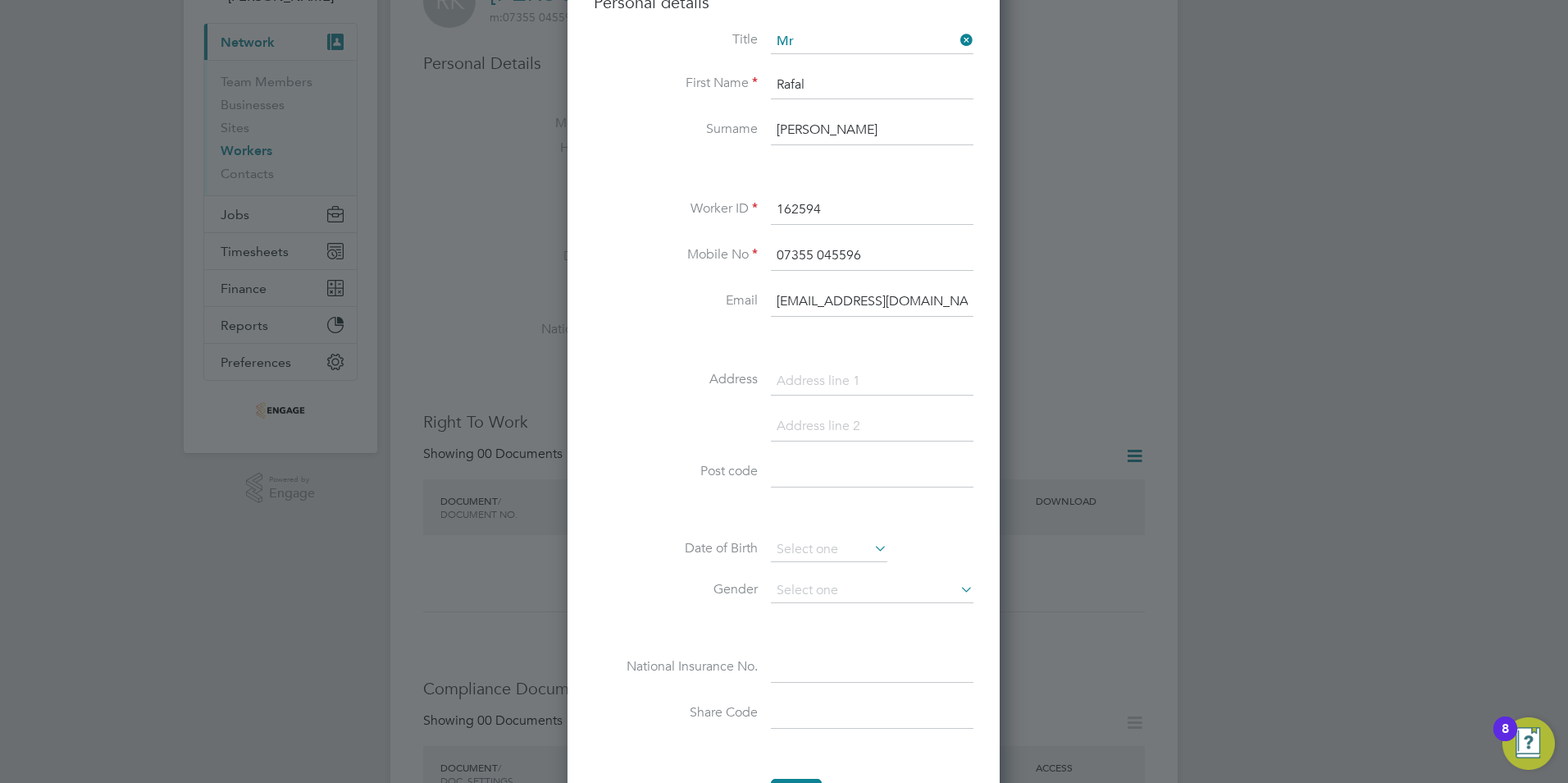
scroll to position [164, 0]
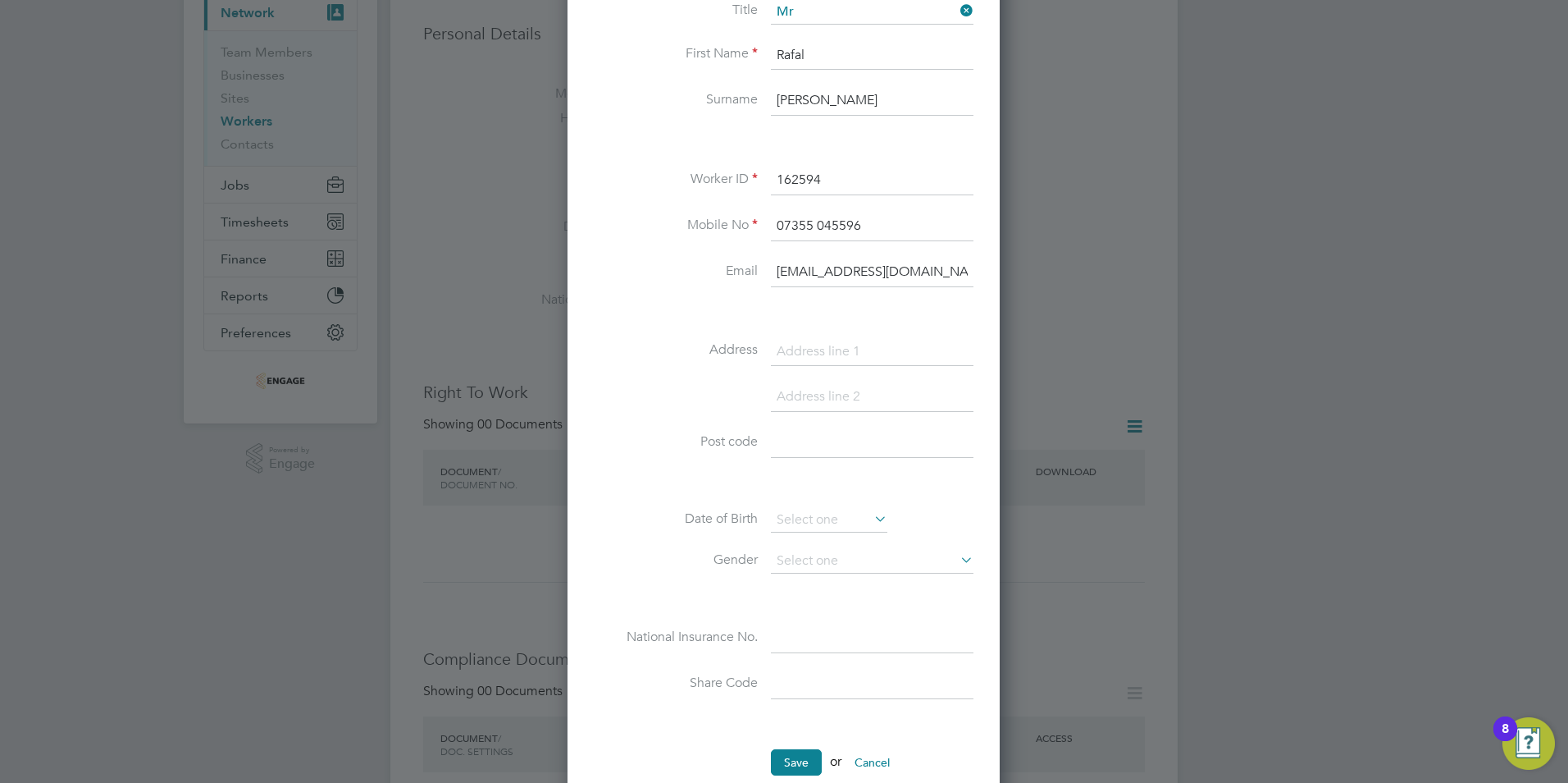
click at [786, 355] on input at bounding box center [871, 352] width 203 height 30
paste input "[PERSON_NAME][GEOGRAPHIC_DATA]"
type input "[STREET_ADDRESS][PERSON_NAME]"
click at [801, 394] on input at bounding box center [871, 397] width 203 height 30
paste input "[GEOGRAPHIC_DATA]"
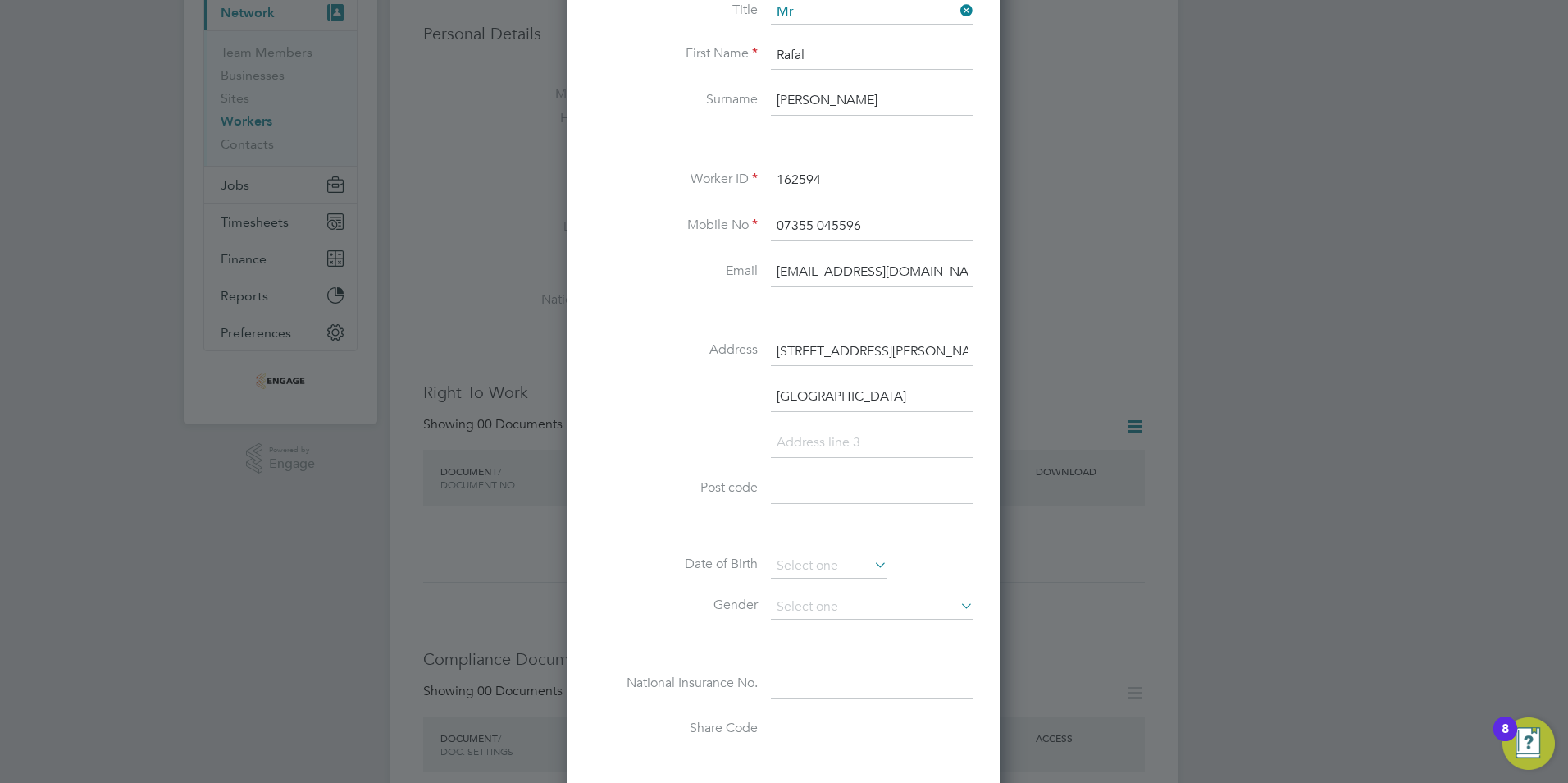
scroll to position [972, 434]
type input "[GEOGRAPHIC_DATA]"
click at [794, 484] on input at bounding box center [871, 489] width 203 height 30
paste input "LE1 3LP"
type input "LE1 3LP"
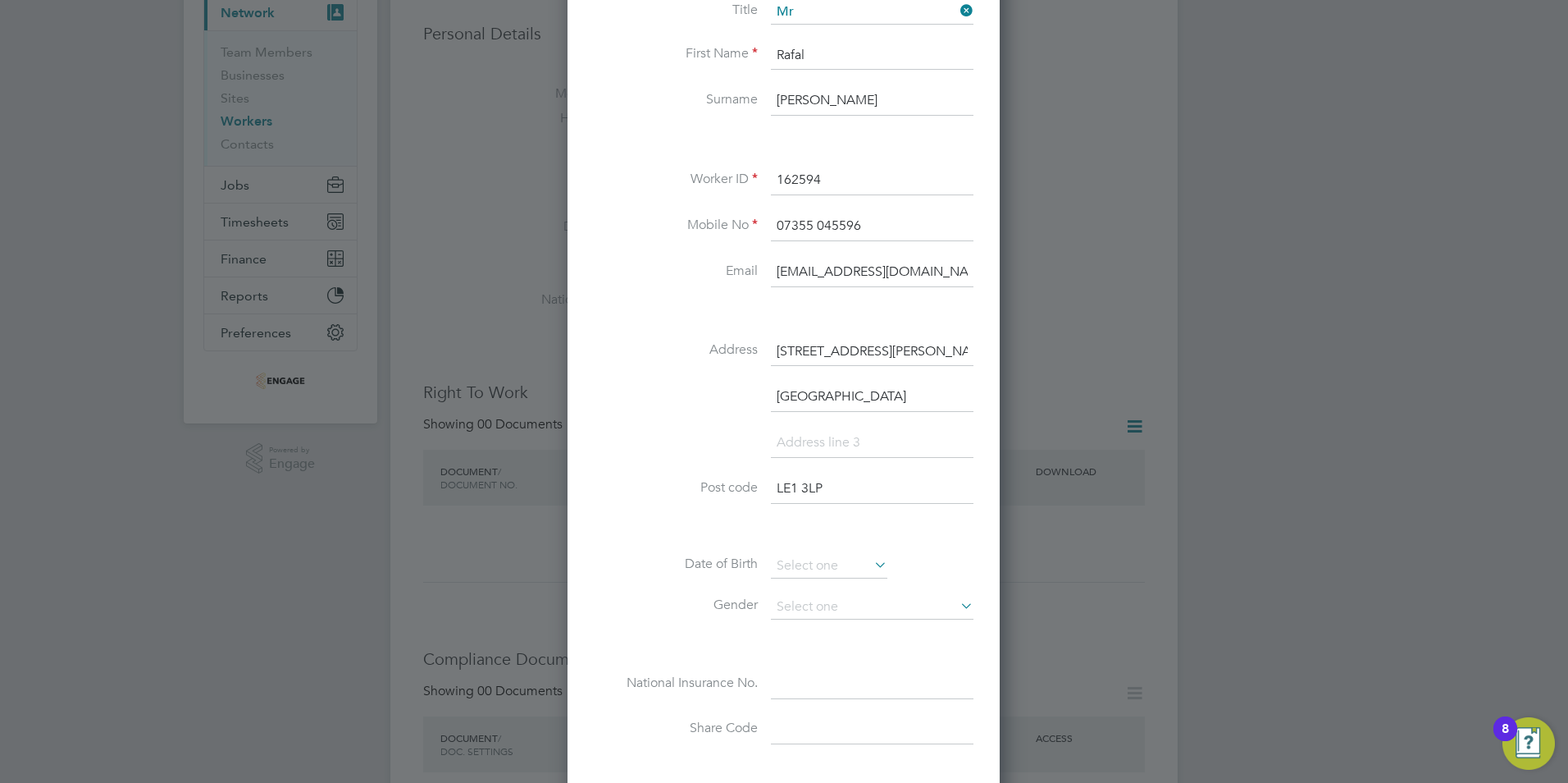
click at [740, 536] on li at bounding box center [784, 528] width 379 height 18
click at [814, 565] on input at bounding box center [829, 566] width 117 height 25
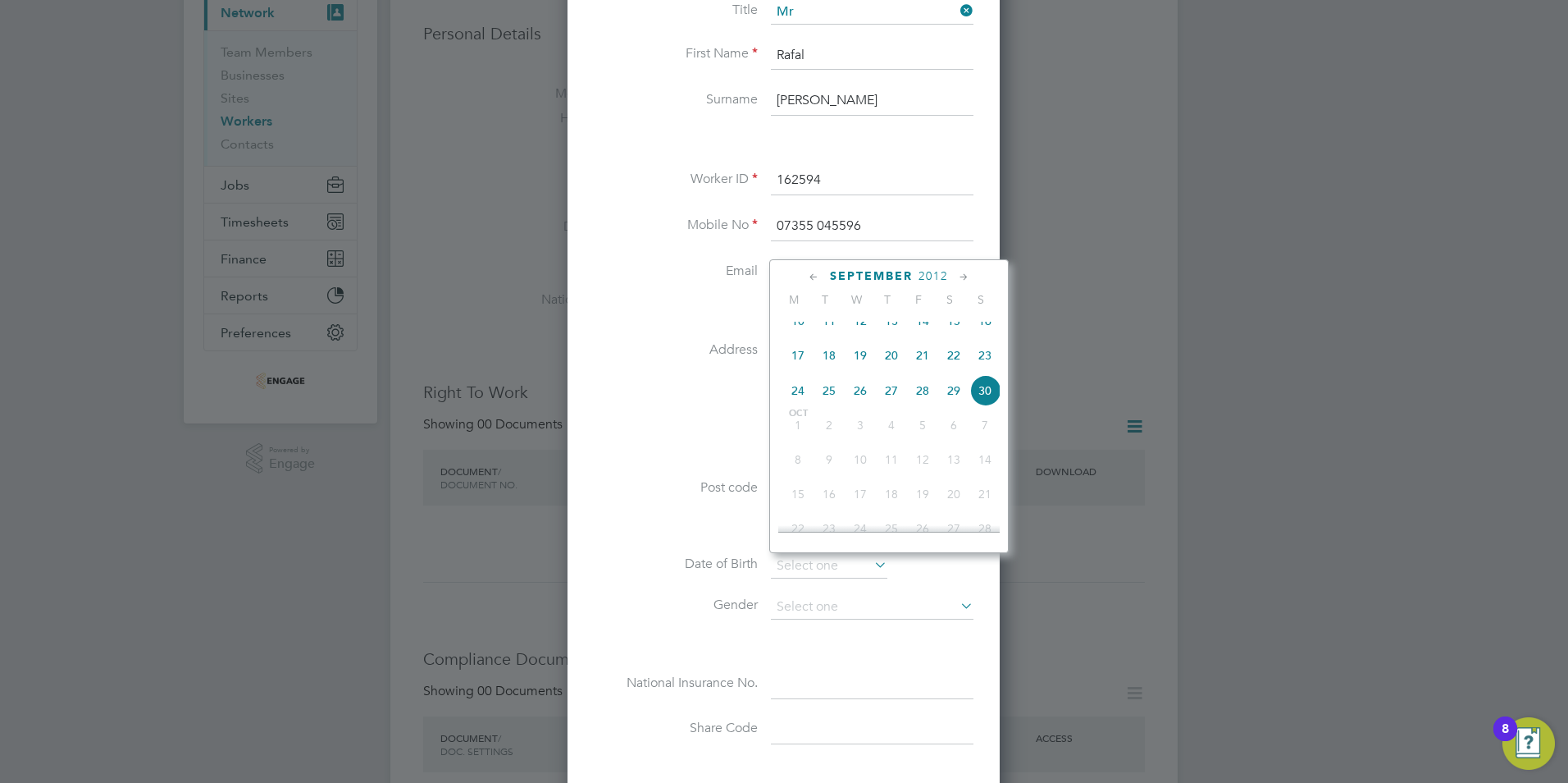
click at [947, 272] on span "2012" at bounding box center [933, 276] width 30 height 14
click at [805, 326] on span "1991" at bounding box center [798, 317] width 31 height 31
click at [923, 398] on span "30" at bounding box center [922, 387] width 31 height 31
type input "30 Aug 1991"
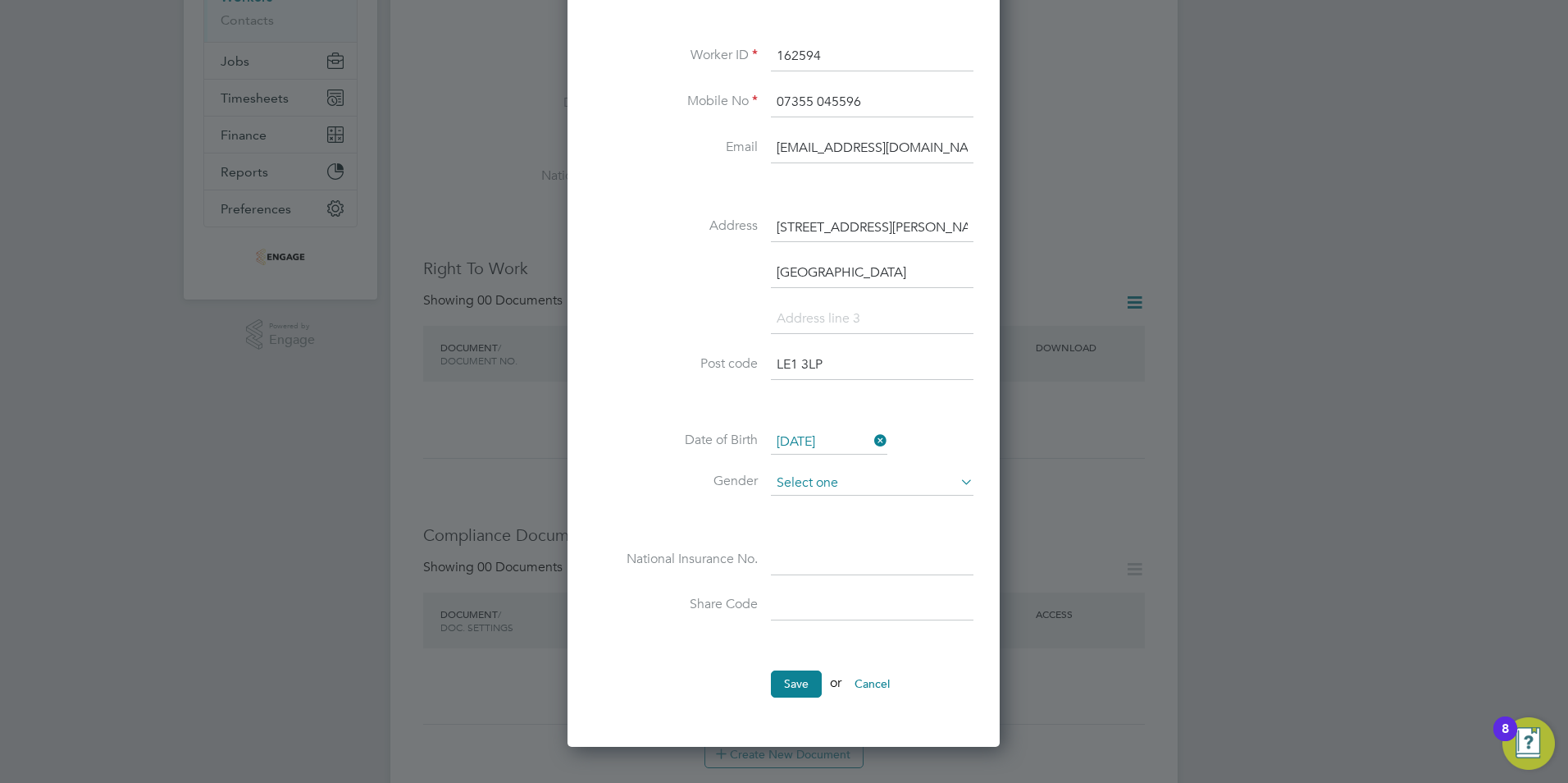
scroll to position [329, 0]
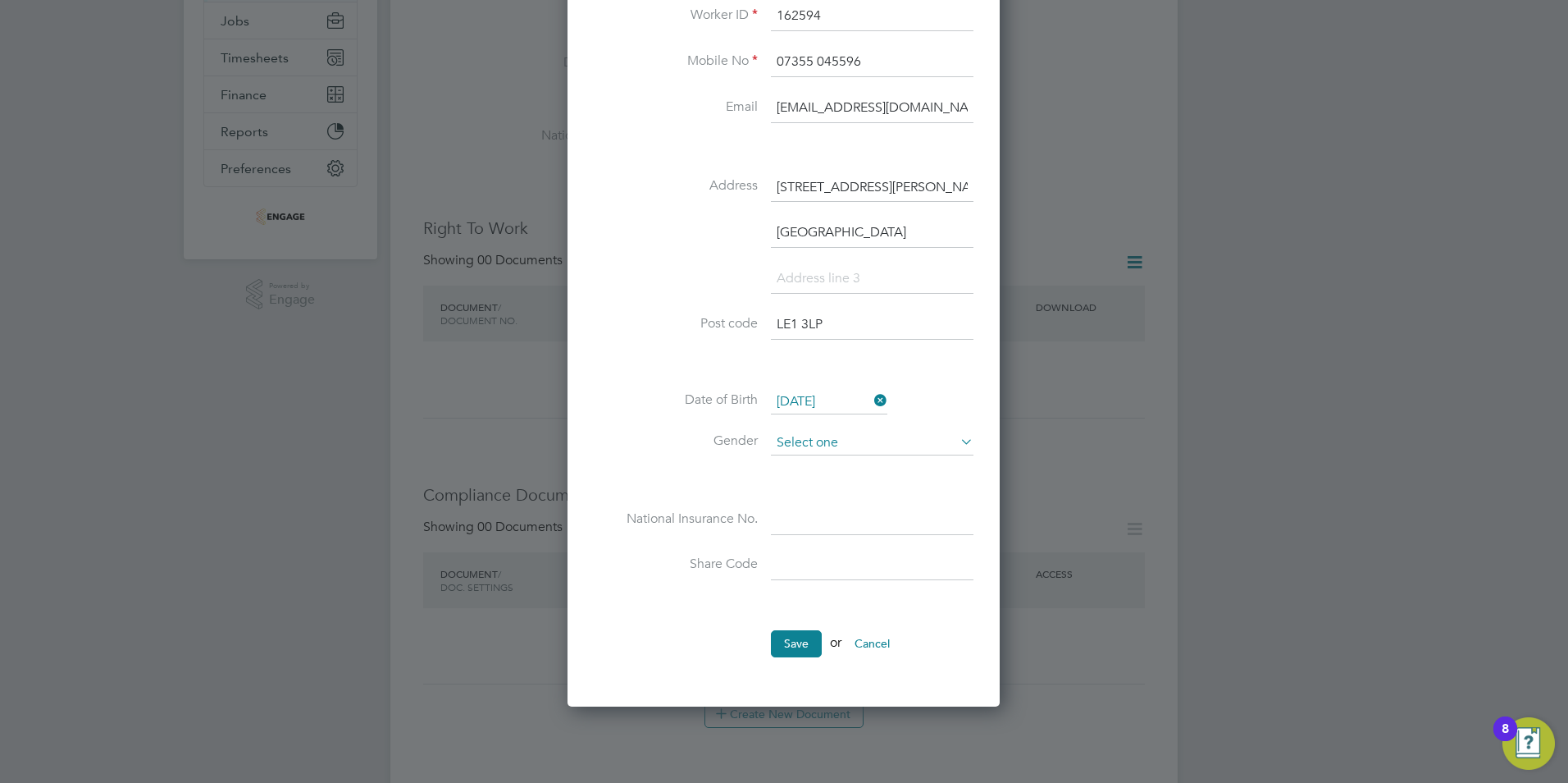
click at [809, 443] on input at bounding box center [871, 442] width 203 height 25
click at [805, 469] on li "[DEMOGRAPHIC_DATA]" at bounding box center [871, 466] width 204 height 21
type input "[DEMOGRAPHIC_DATA]"
click at [791, 522] on input at bounding box center [871, 520] width 203 height 30
paste input "SK095489B"
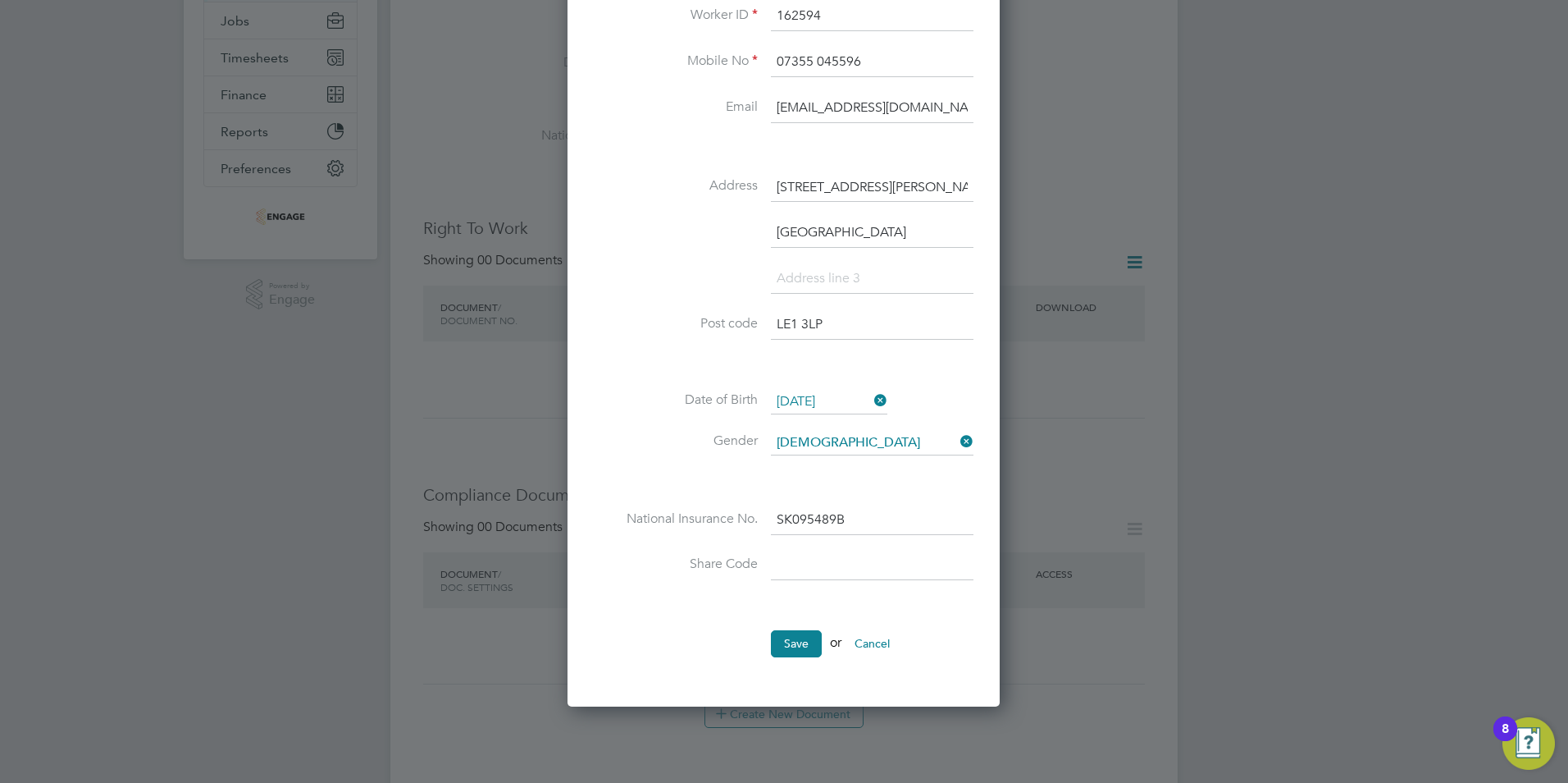
type input "SK 09 54 89 B"
click at [798, 578] on input at bounding box center [871, 566] width 203 height 30
paste input "WF3AZ36LY"
type input "WF3AZ36LY"
click at [735, 591] on li "Share Code WF3AZ36LY" at bounding box center [784, 575] width 379 height 46
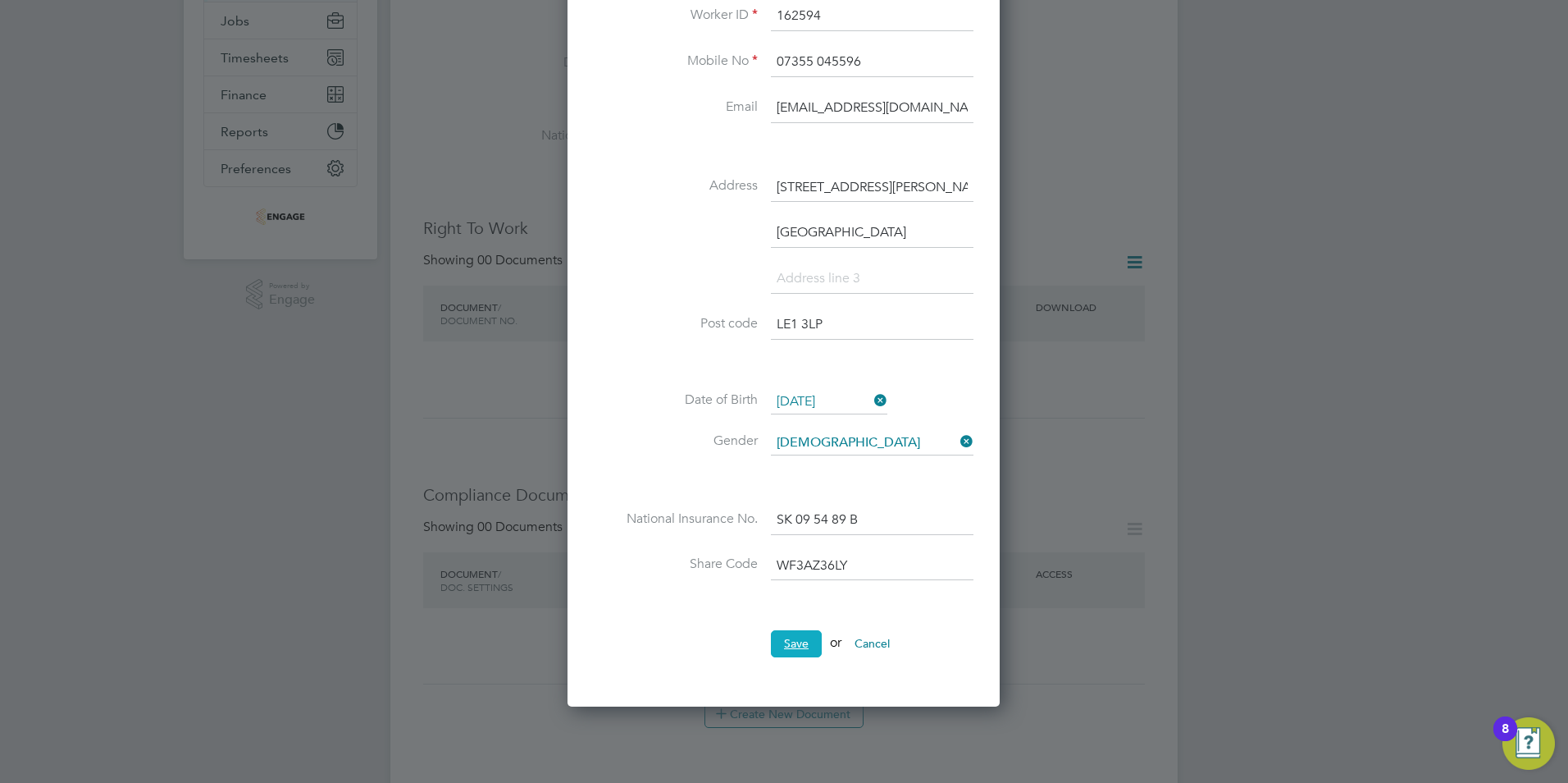
click at [798, 644] on button "Save" at bounding box center [796, 643] width 51 height 26
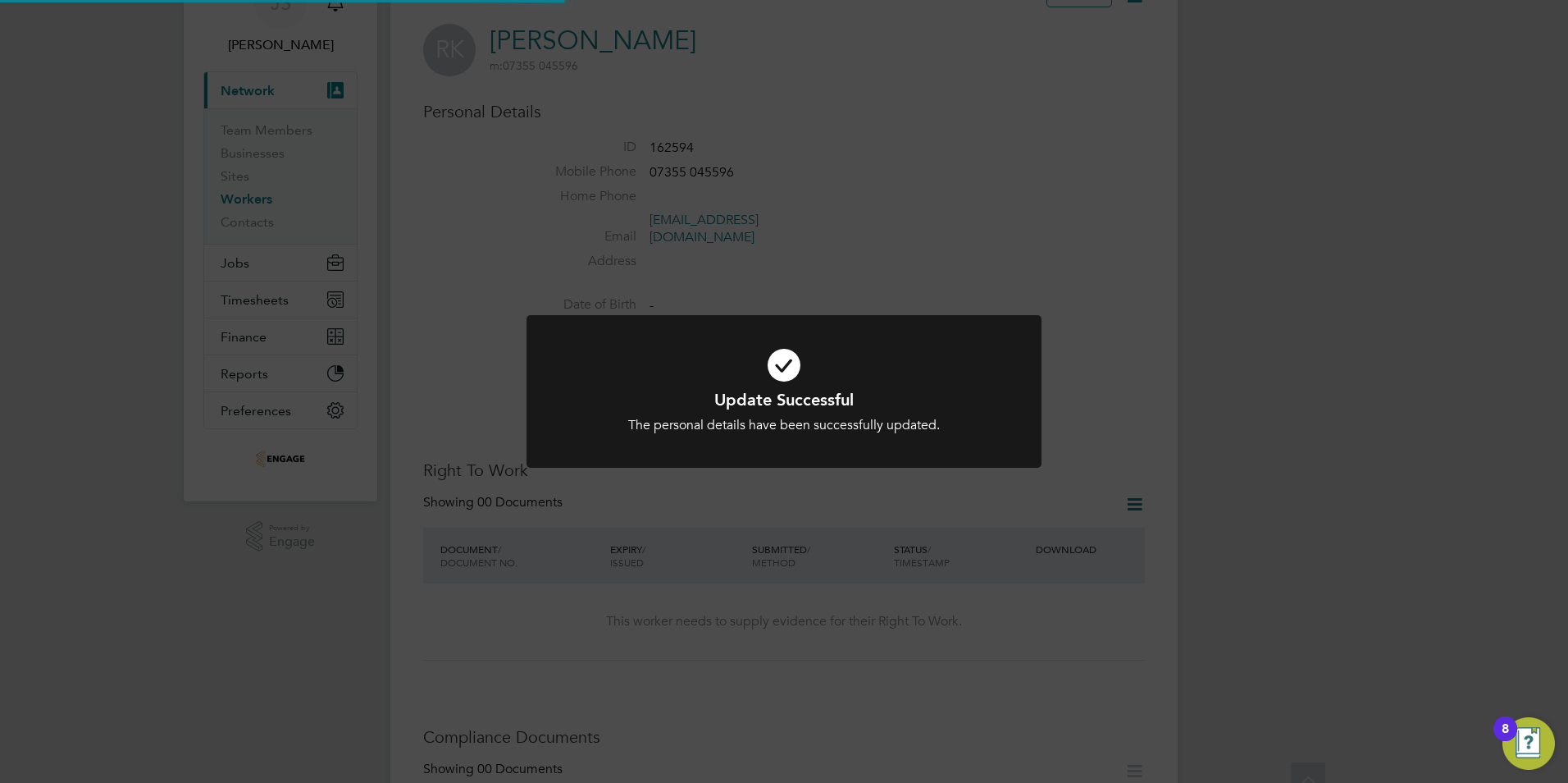
scroll to position [0, 0]
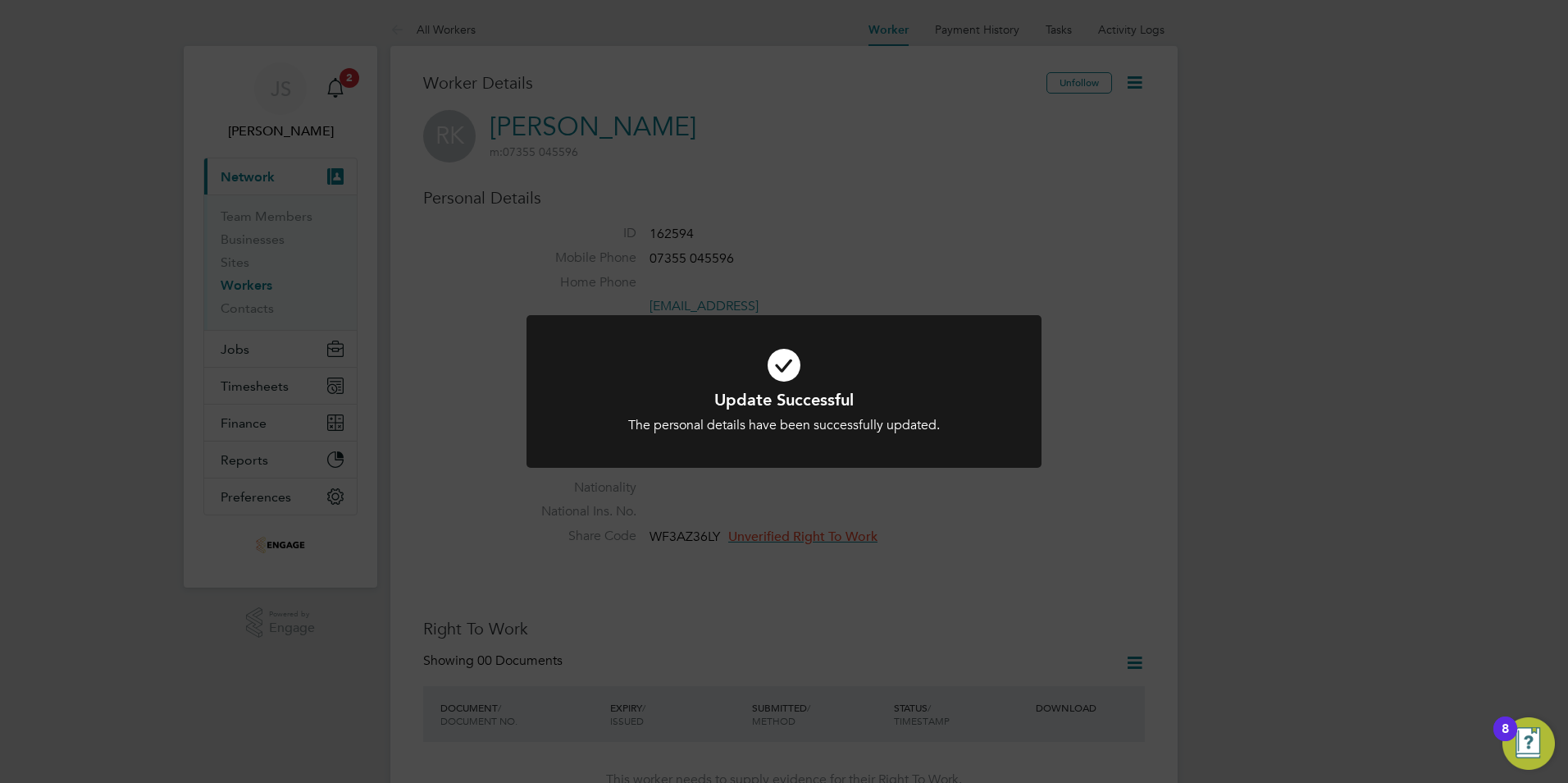
click at [914, 562] on div "Update Successful The personal details have been successfully updated. Cancel O…" at bounding box center [784, 392] width 1568 height 783
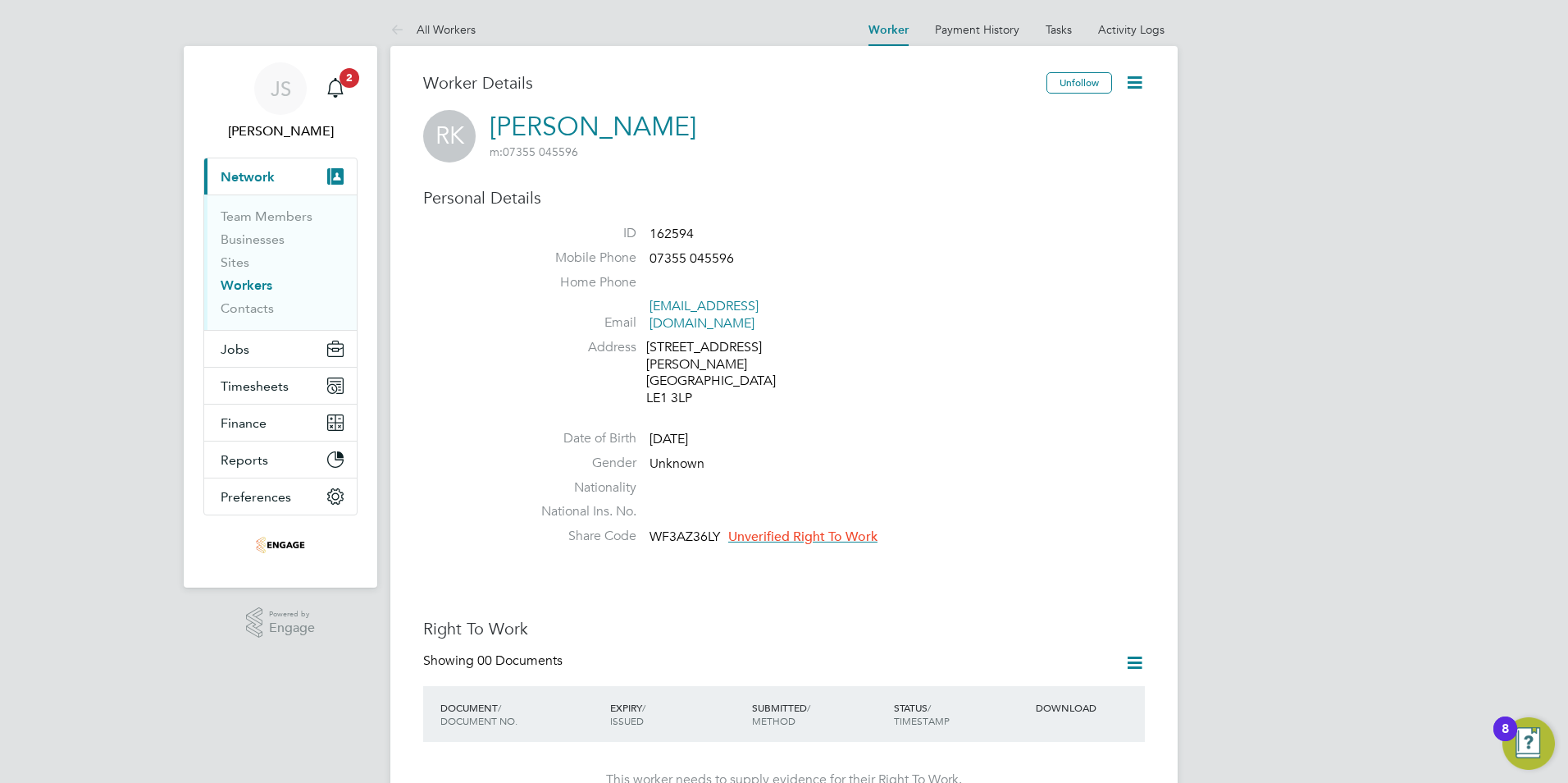
click at [816, 528] on span "Unverified Right To Work" at bounding box center [802, 537] width 149 height 17
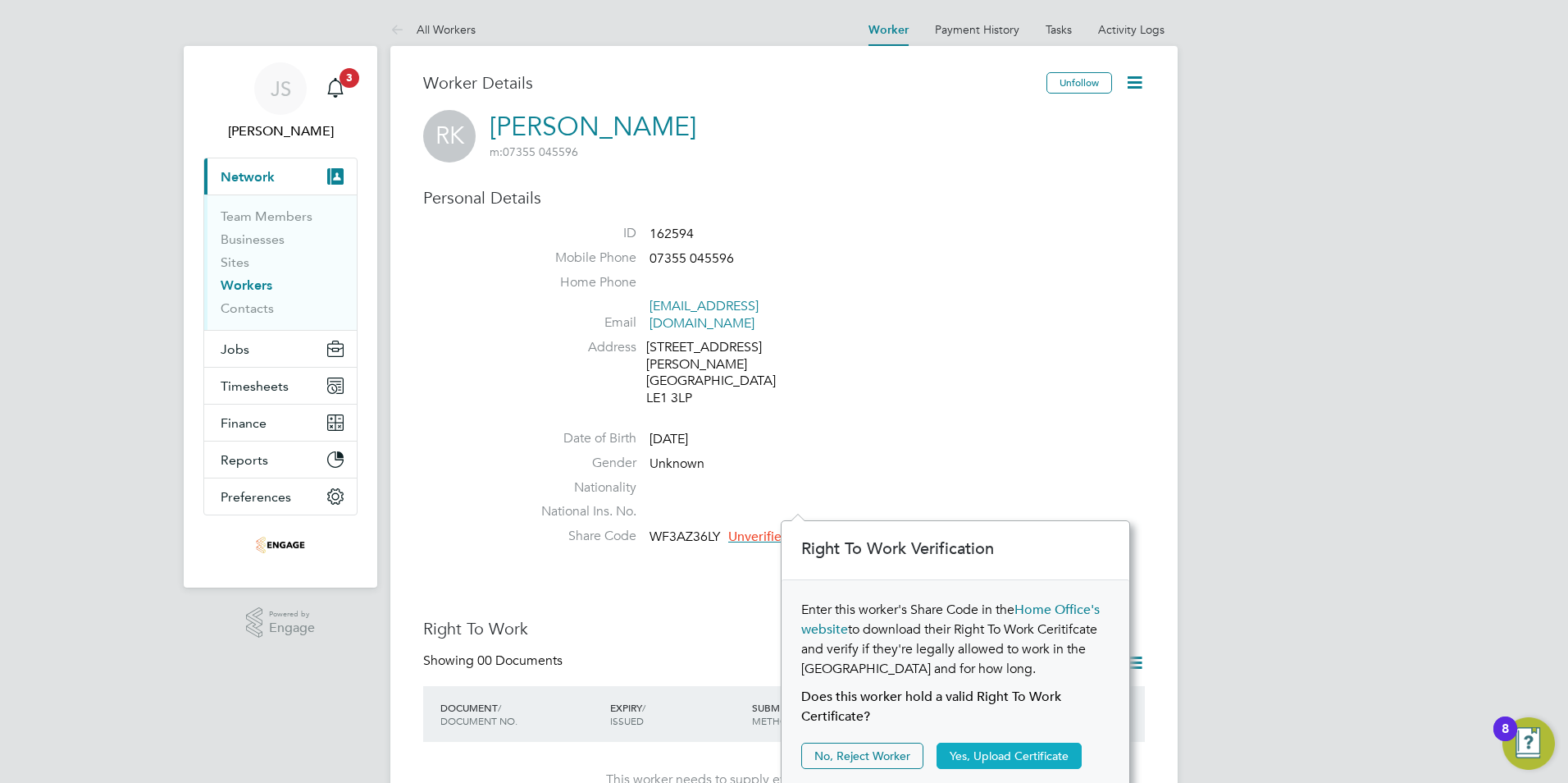
click at [1024, 746] on button "Yes, Upload Certificate" at bounding box center [1008, 755] width 145 height 26
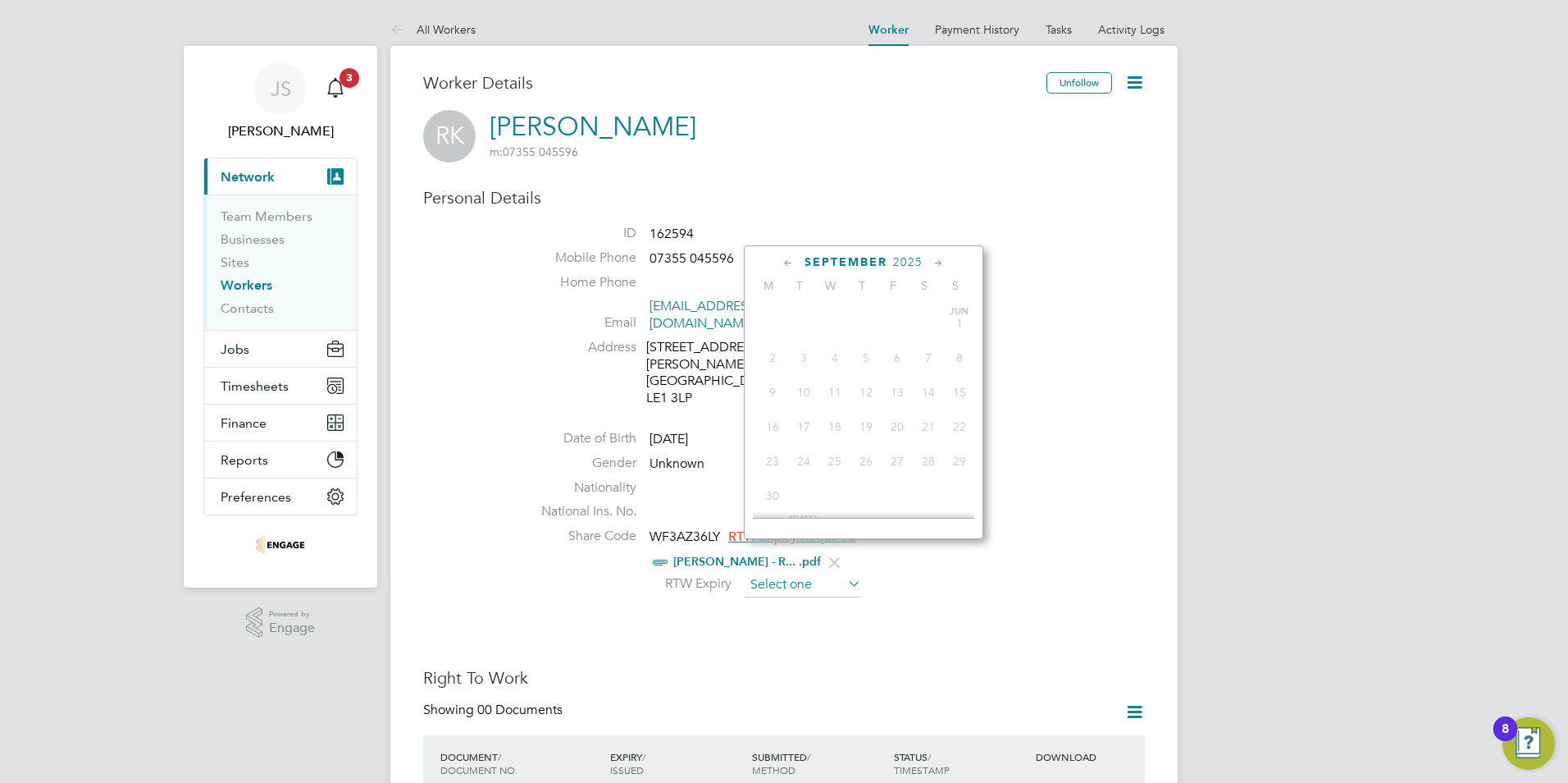
click at [784, 573] on input at bounding box center [803, 585] width 117 height 25
click at [914, 260] on span "2025" at bounding box center [907, 262] width 30 height 14
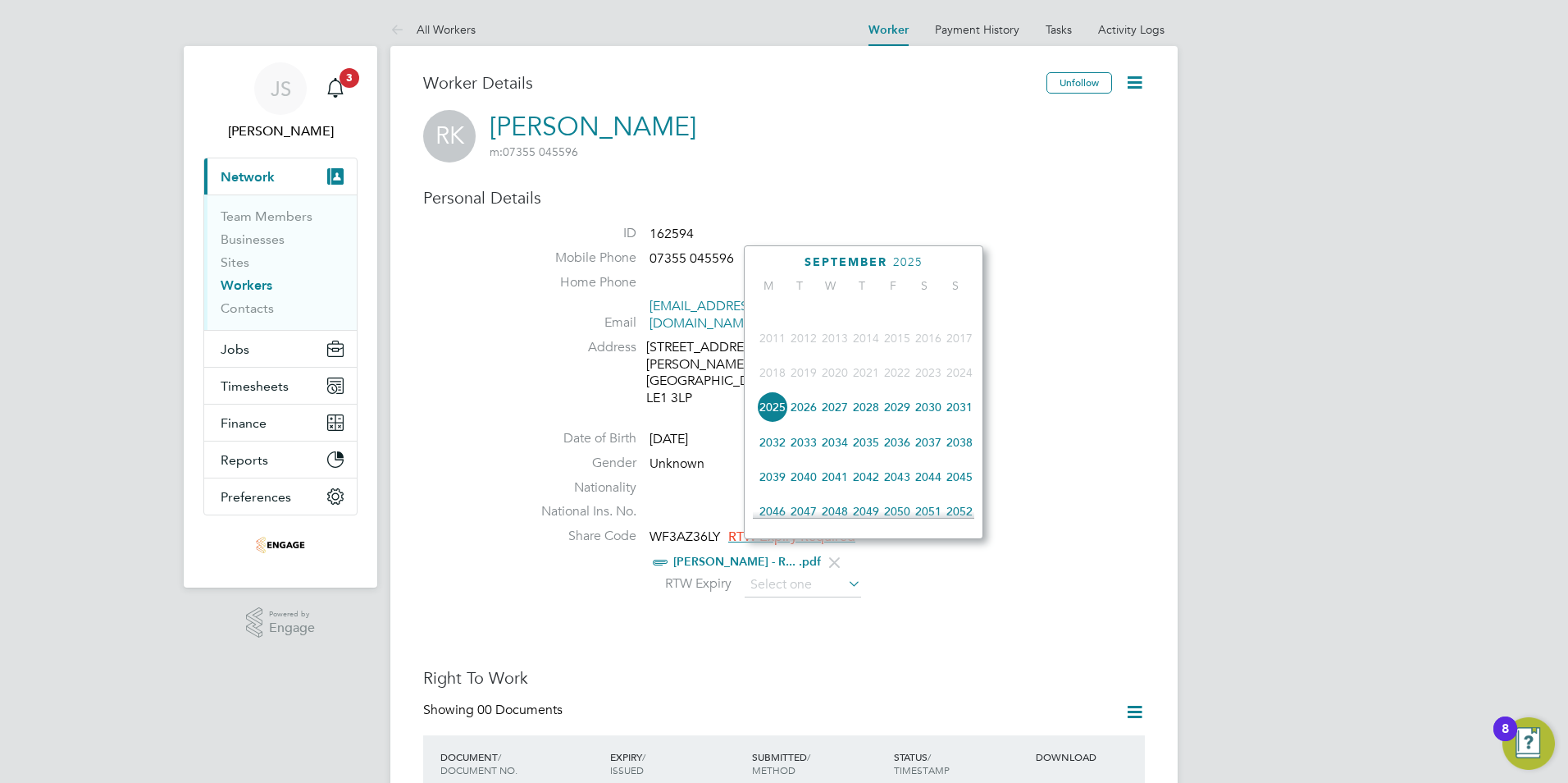
click at [955, 487] on span "2045" at bounding box center [959, 477] width 31 height 31
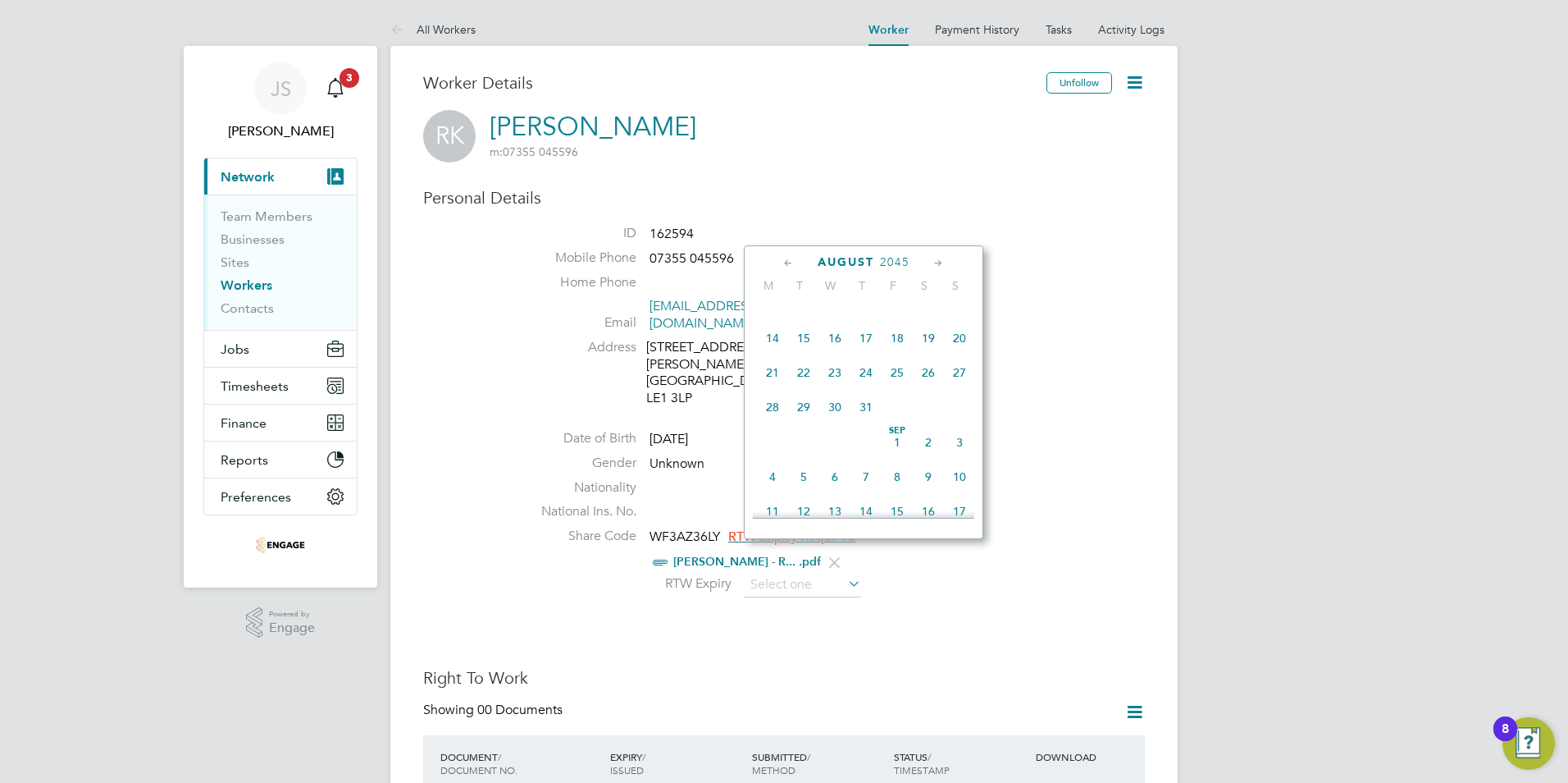
click at [895, 454] on span "Sep 1" at bounding box center [897, 442] width 31 height 31
type input "01 Sep 2045"
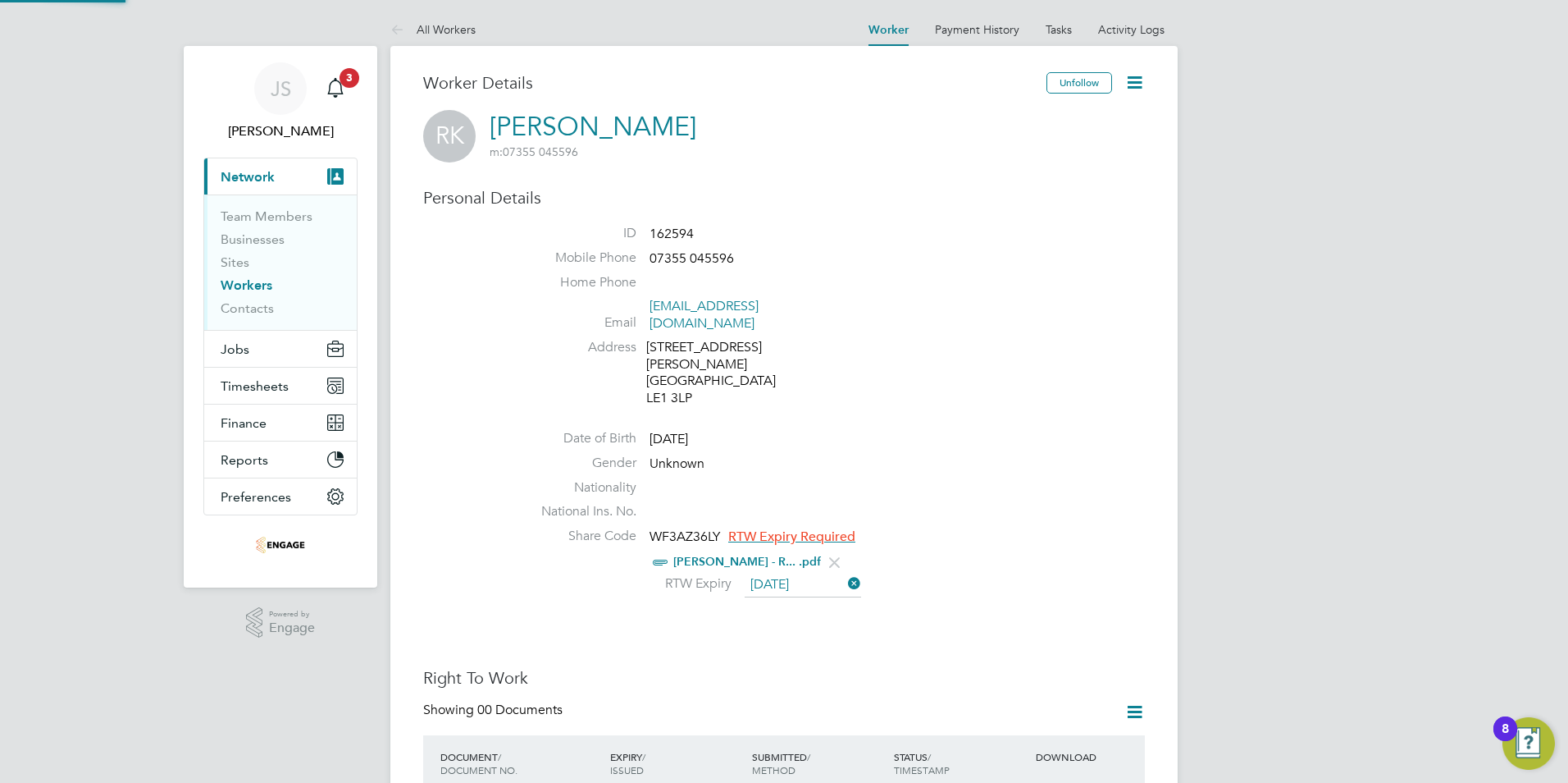
scroll to position [18, 133]
click at [448, 31] on link "All Workers" at bounding box center [433, 30] width 85 height 15
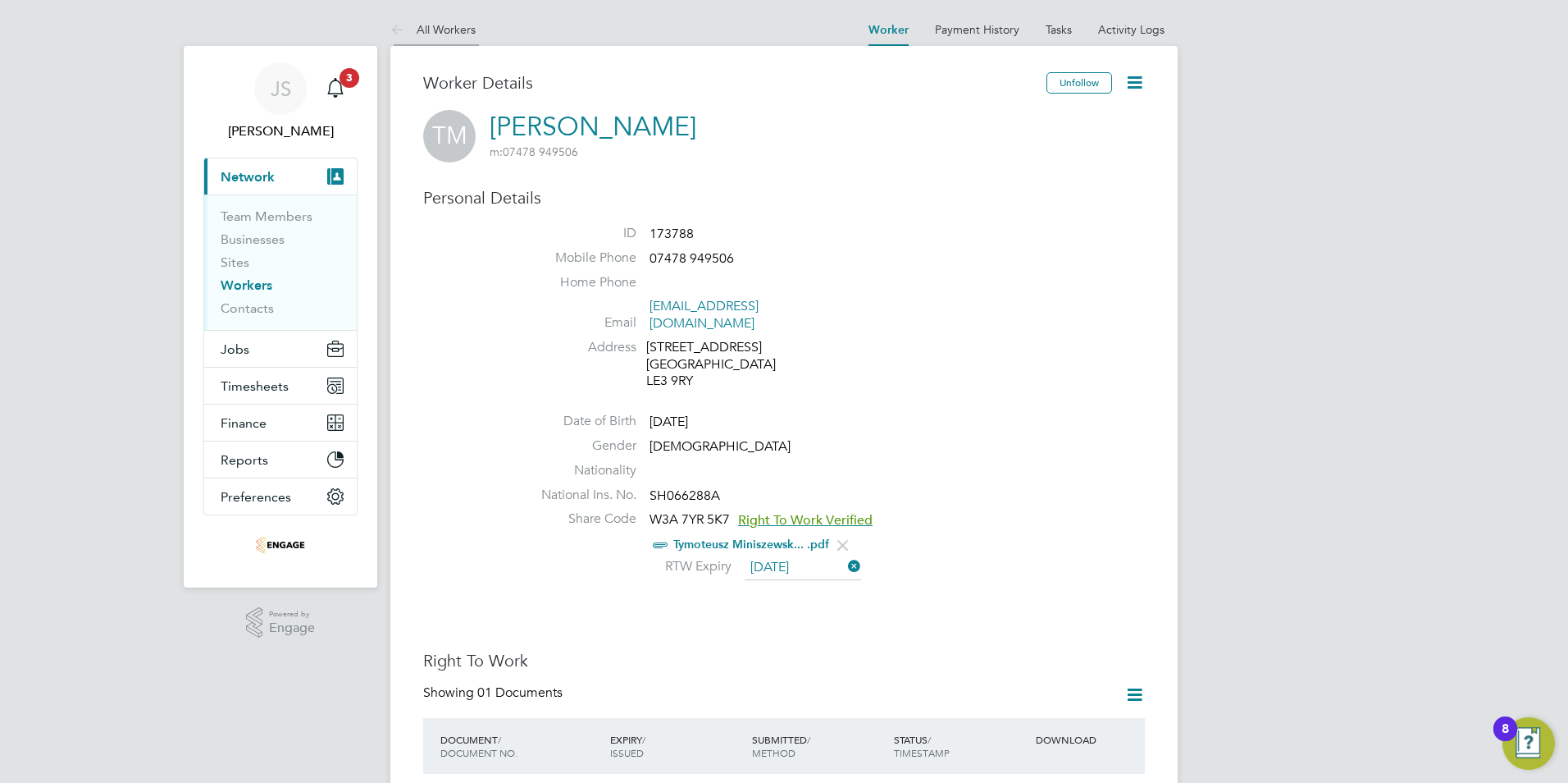
click at [437, 28] on link "All Workers" at bounding box center [433, 30] width 85 height 15
click at [444, 32] on link "All Workers" at bounding box center [433, 30] width 85 height 15
click at [438, 28] on link "All Workers" at bounding box center [433, 30] width 85 height 15
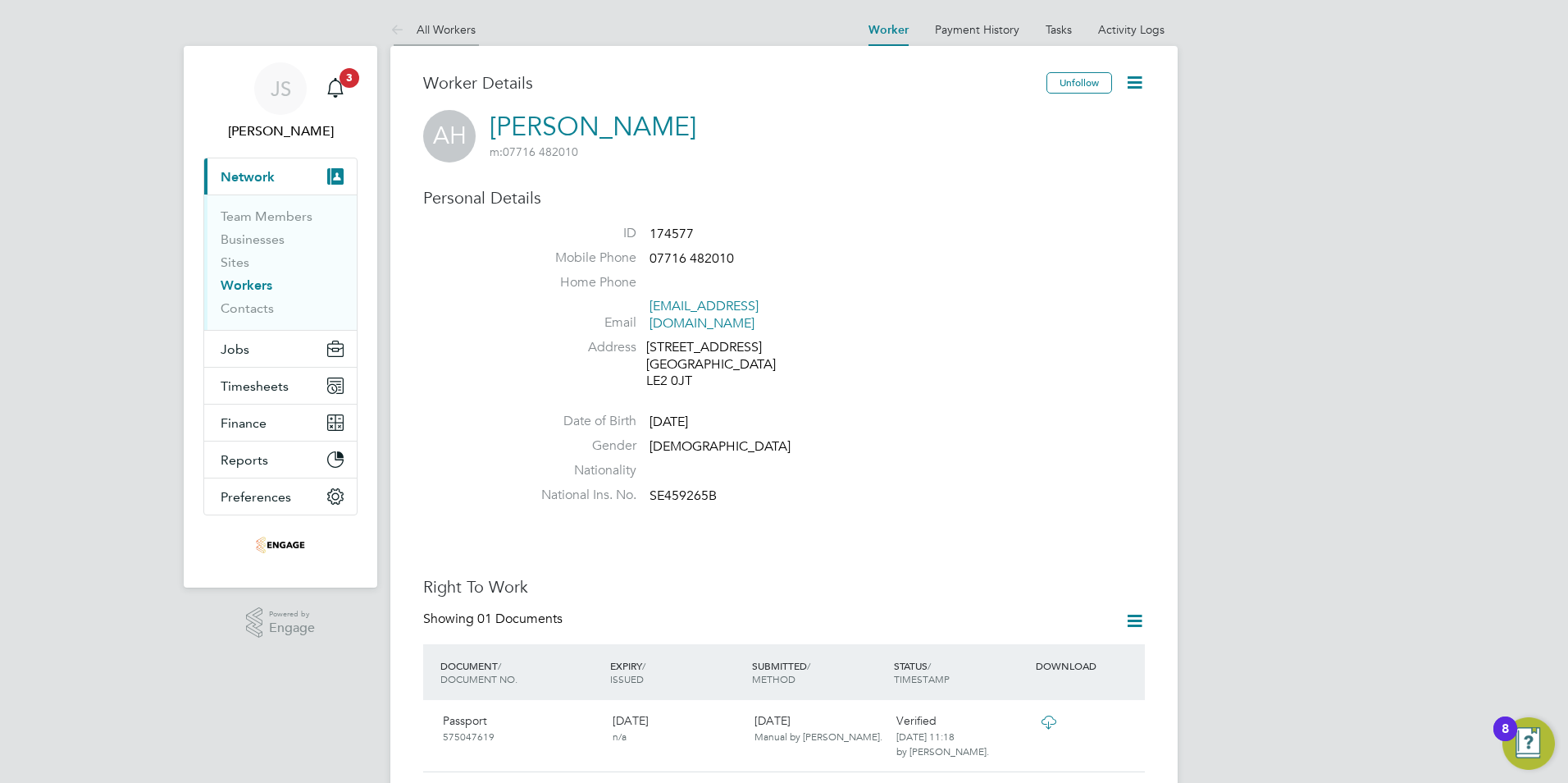
click at [458, 34] on link "All Workers" at bounding box center [433, 30] width 85 height 15
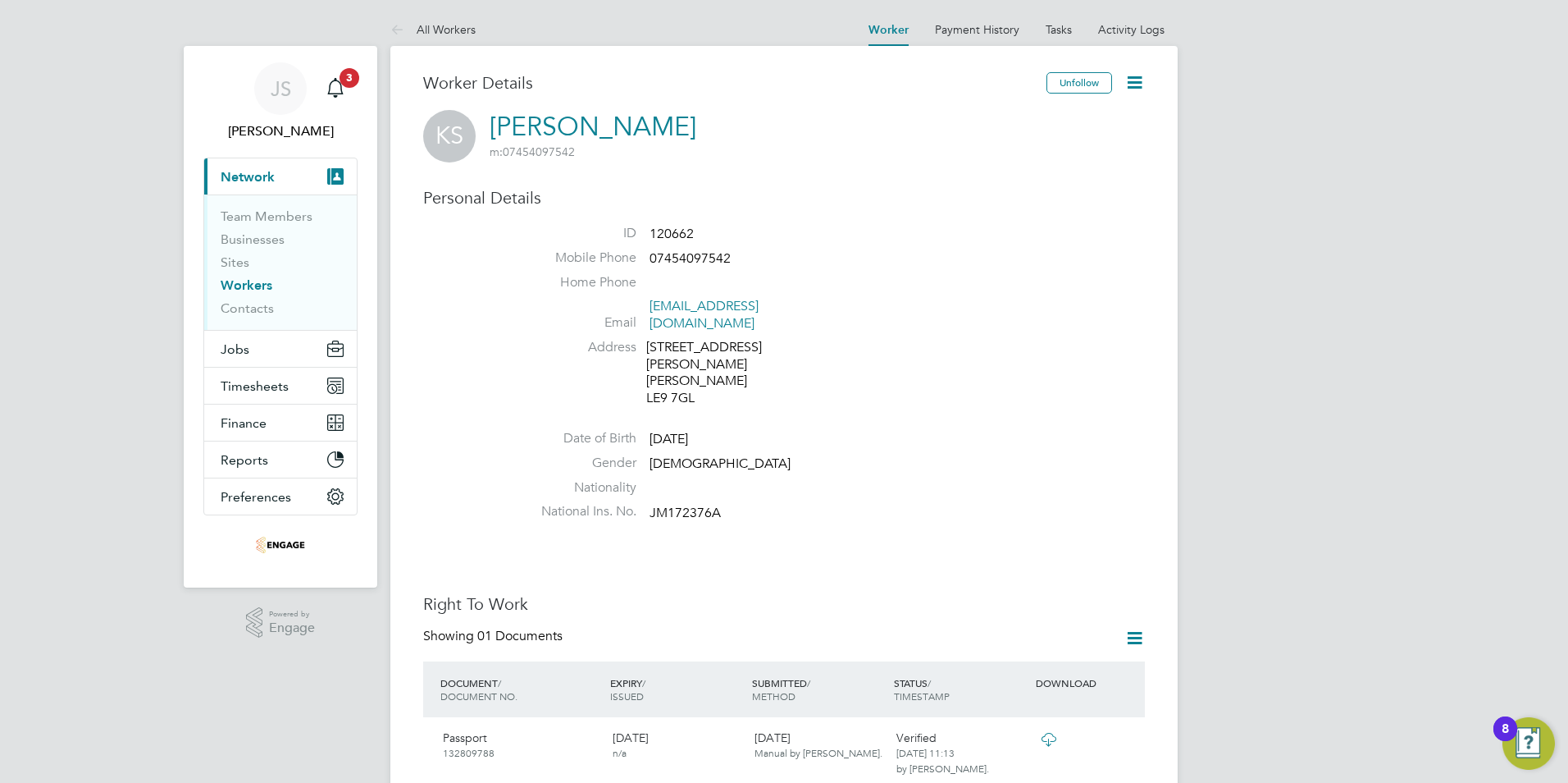
click at [458, 27] on link "All Workers" at bounding box center [433, 30] width 85 height 15
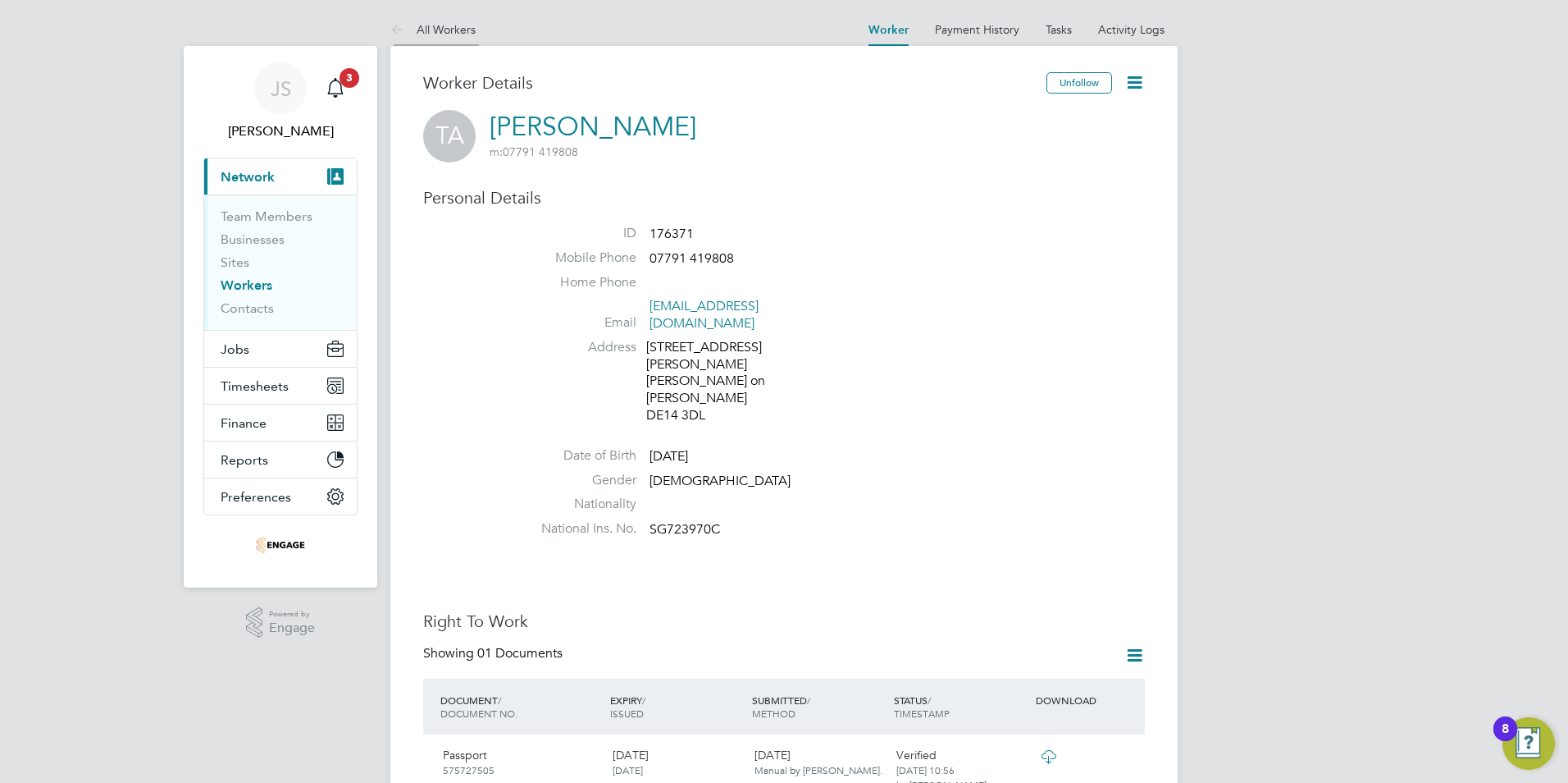
click at [438, 25] on link "All Workers" at bounding box center [433, 30] width 85 height 15
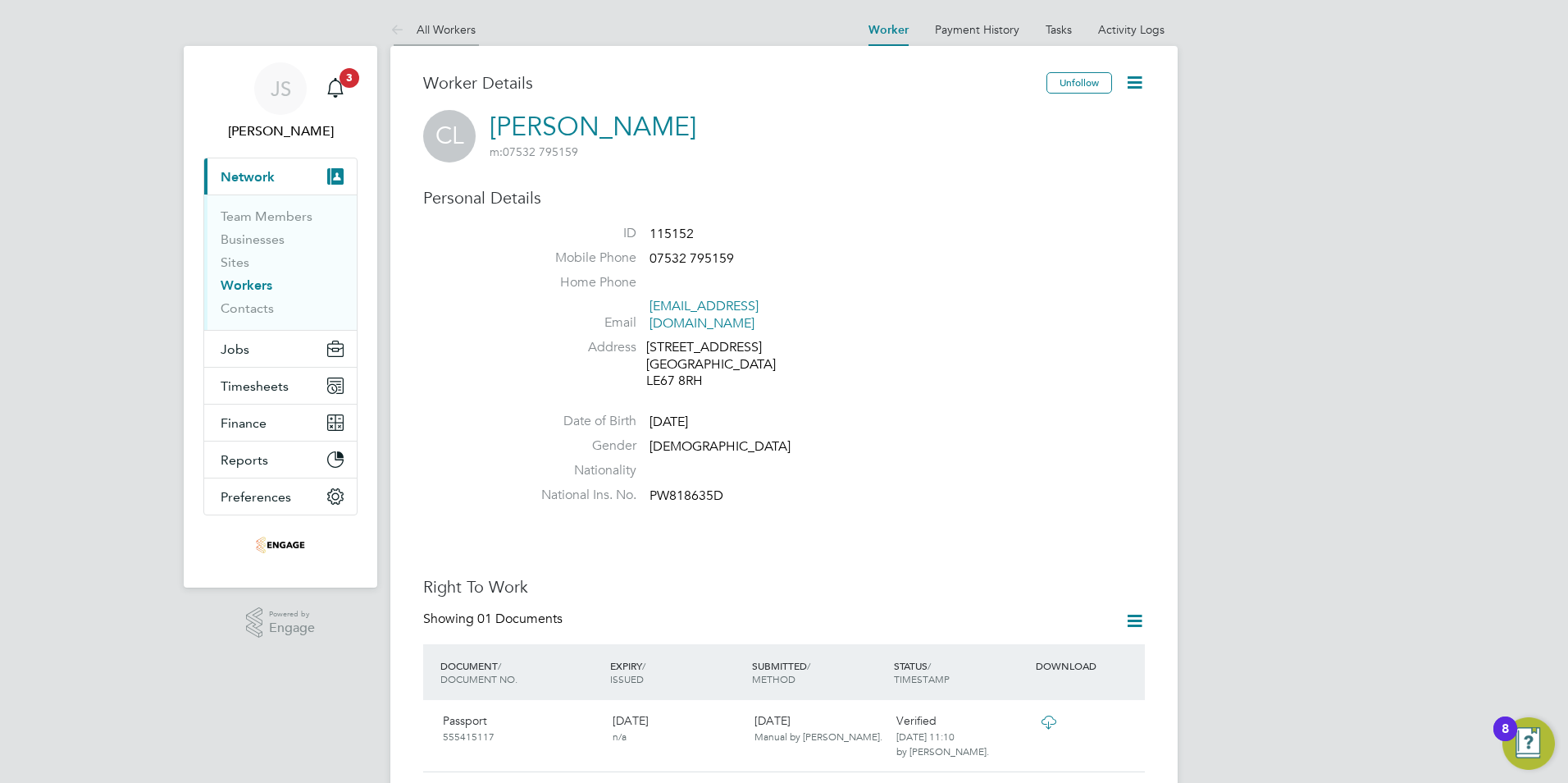
click at [401, 32] on icon at bounding box center [401, 31] width 20 height 20
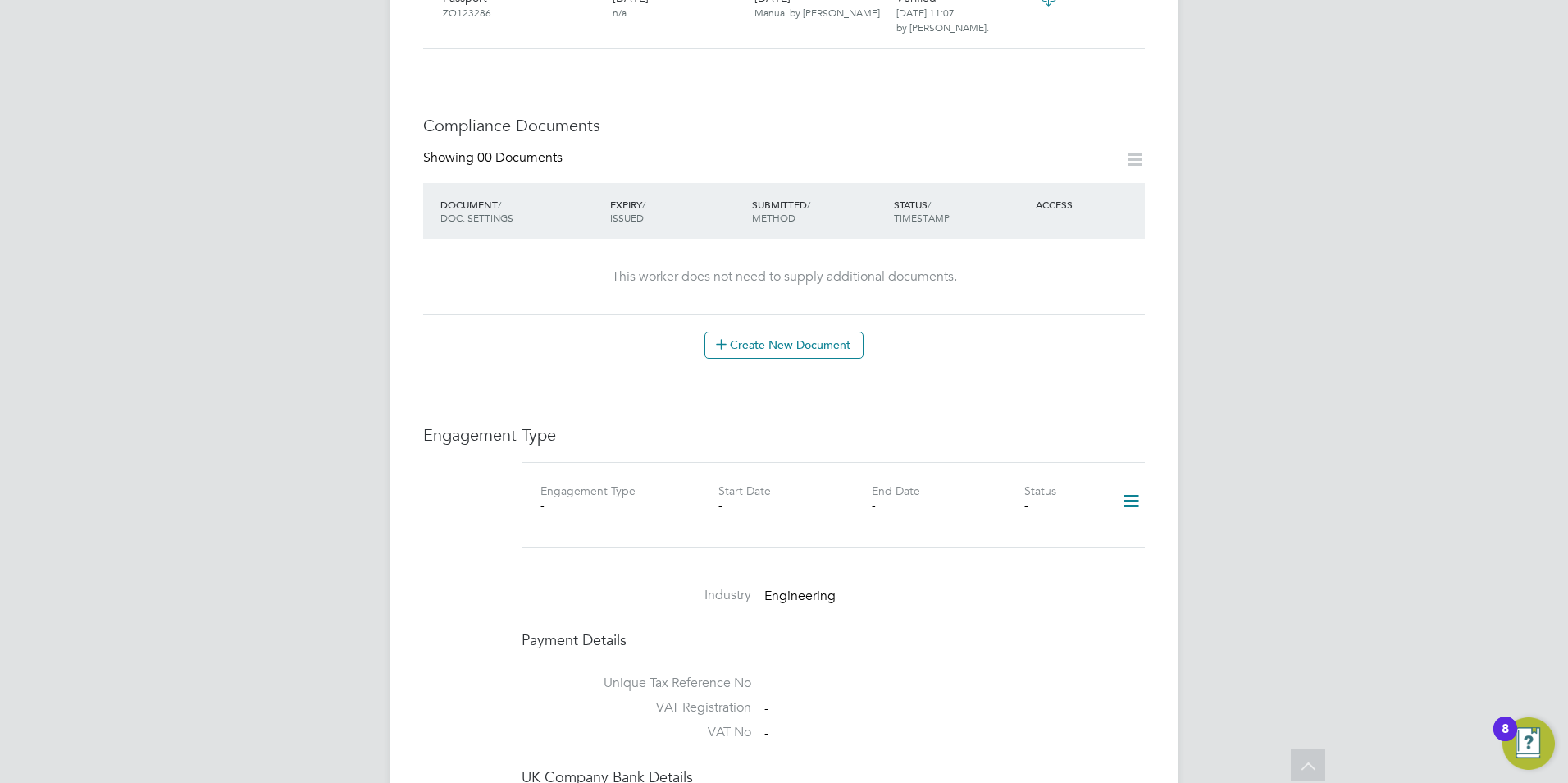
scroll to position [820, 0]
click at [1130, 484] on icon at bounding box center [1130, 494] width 29 height 38
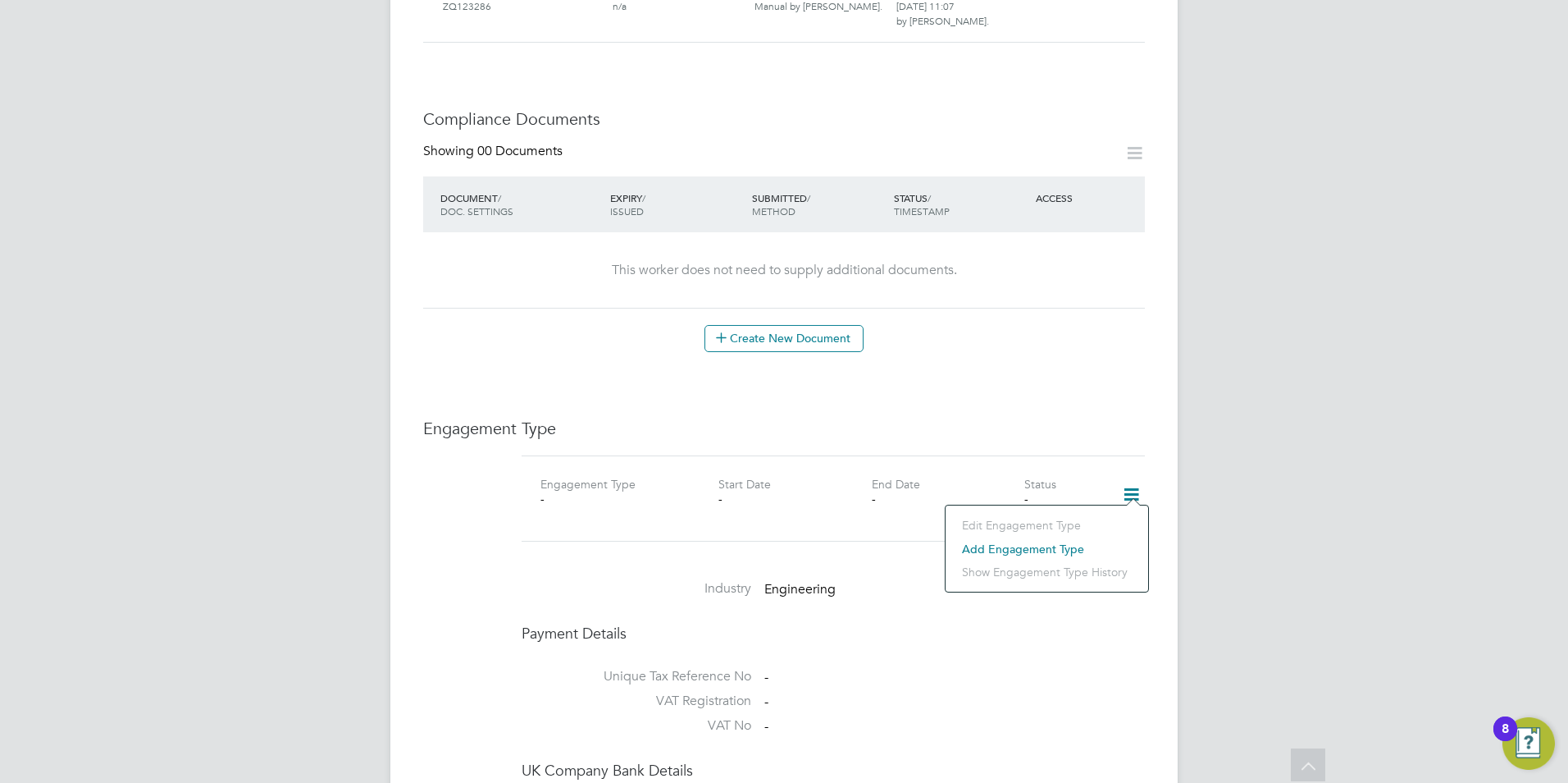
click at [1031, 548] on li "Add Engagement Type" at bounding box center [1046, 549] width 186 height 23
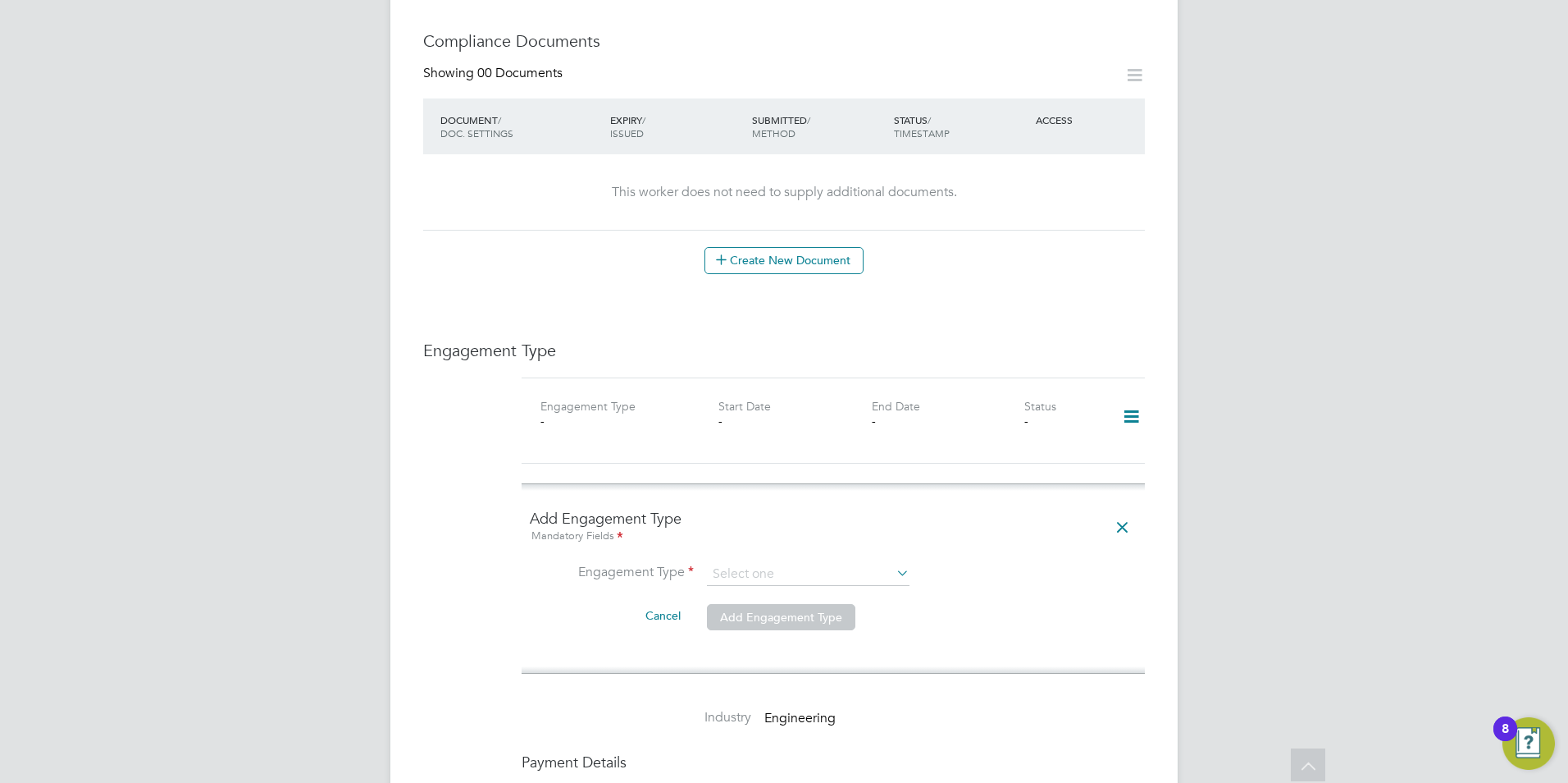
scroll to position [902, 0]
click at [743, 559] on input at bounding box center [808, 570] width 203 height 23
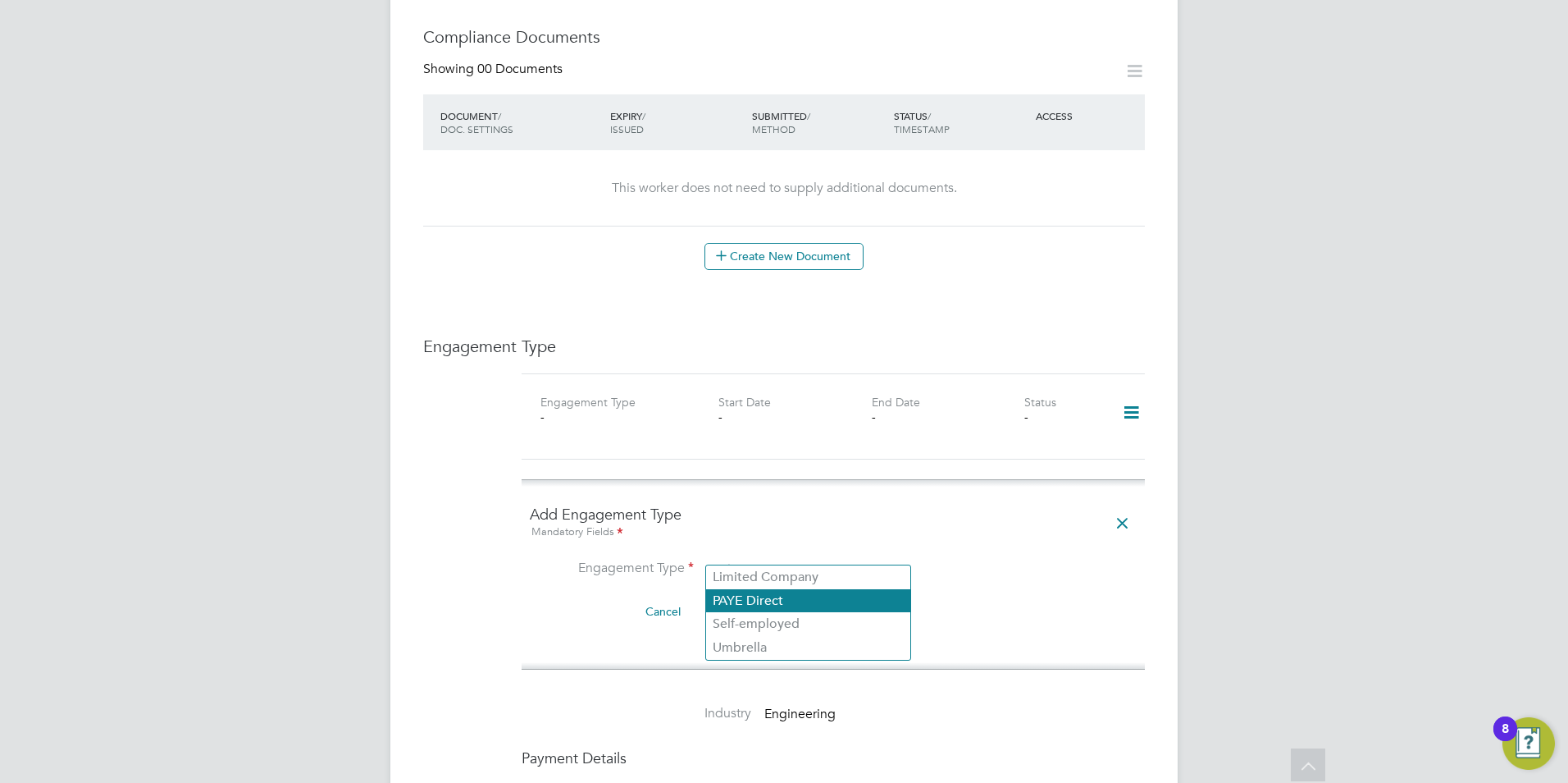
click at [752, 600] on li "PAYE Direct" at bounding box center [808, 602] width 204 height 24
type input "PAYE Direct"
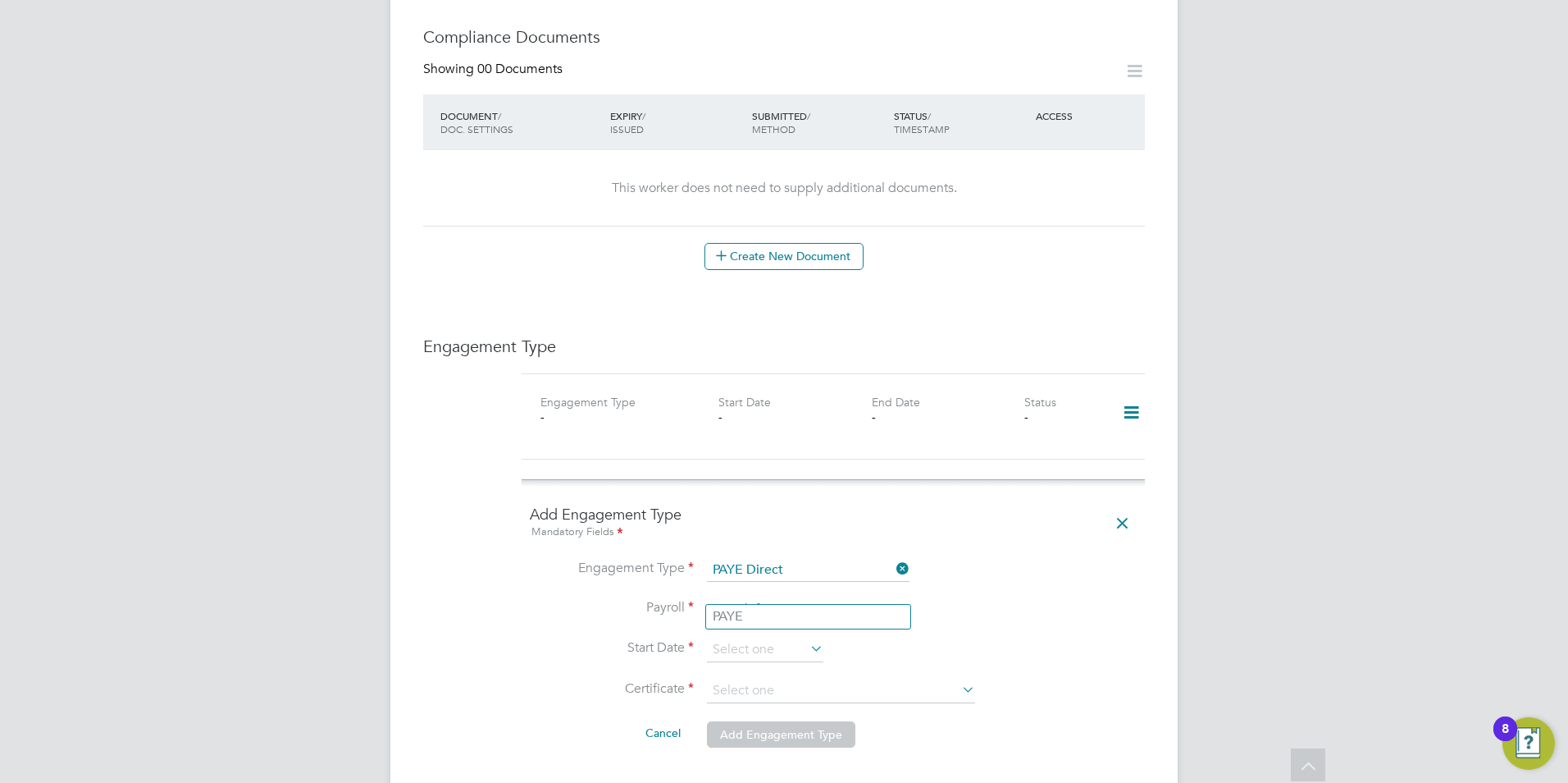
click at [752, 598] on input at bounding box center [808, 609] width 203 height 23
click at [747, 612] on li "PAYE" at bounding box center [808, 616] width 204 height 24
type input "PAYE"
click at [747, 638] on input at bounding box center [765, 650] width 117 height 25
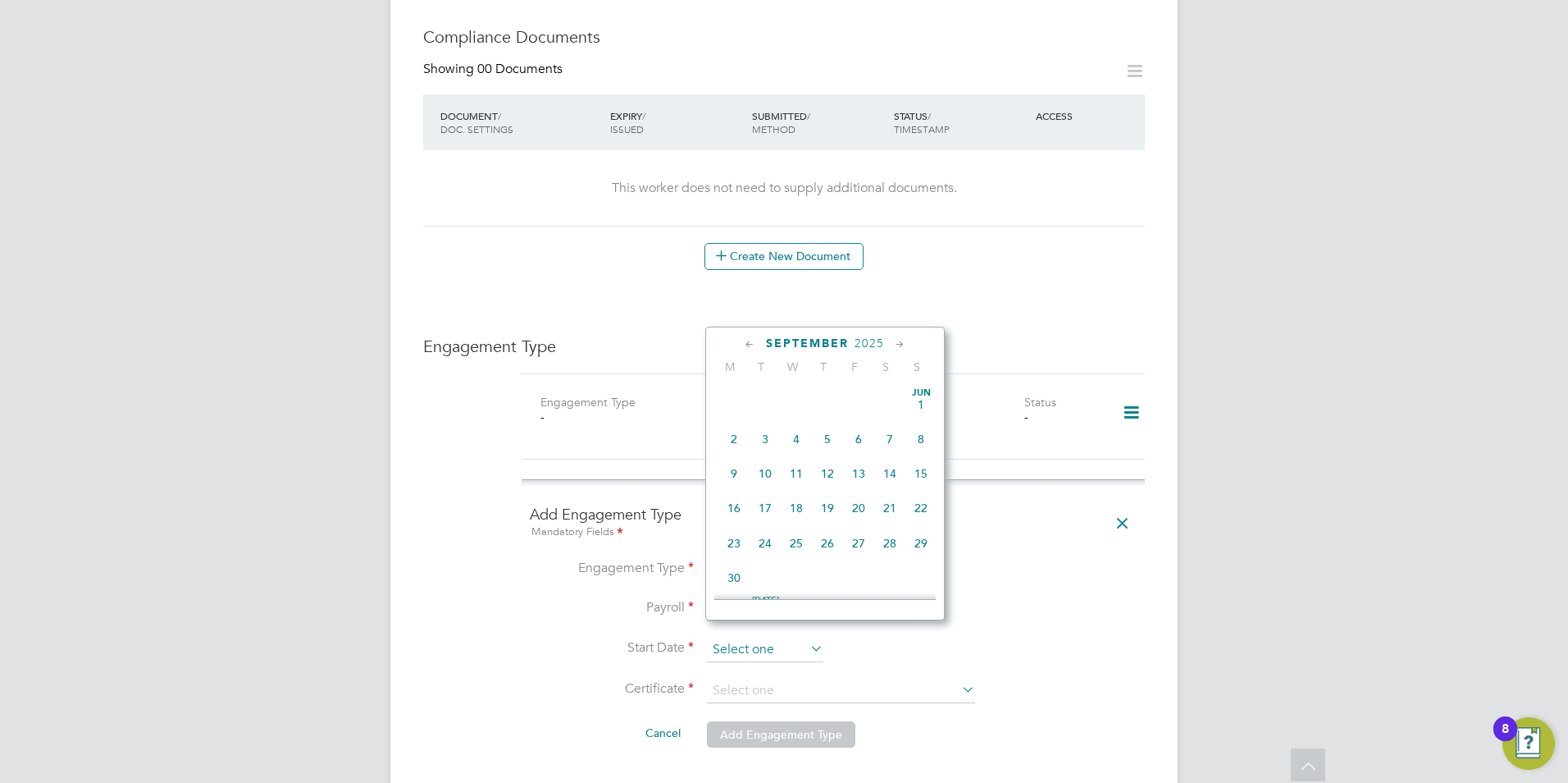
scroll to position [640, 0]
click at [889, 437] on span "27" at bounding box center [890, 423] width 31 height 31
type input "27 Sep 2025"
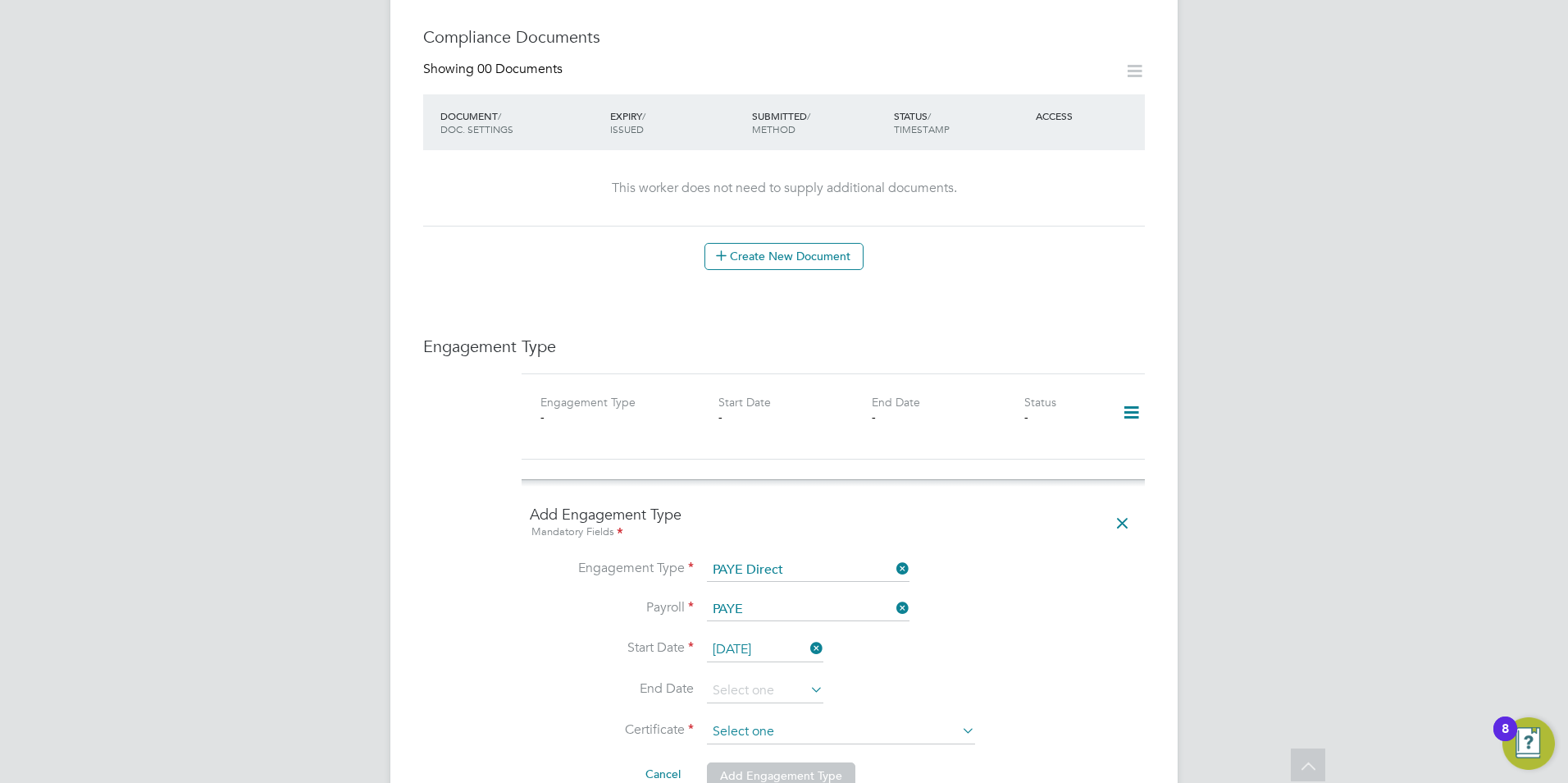
click at [754, 719] on input at bounding box center [841, 731] width 268 height 25
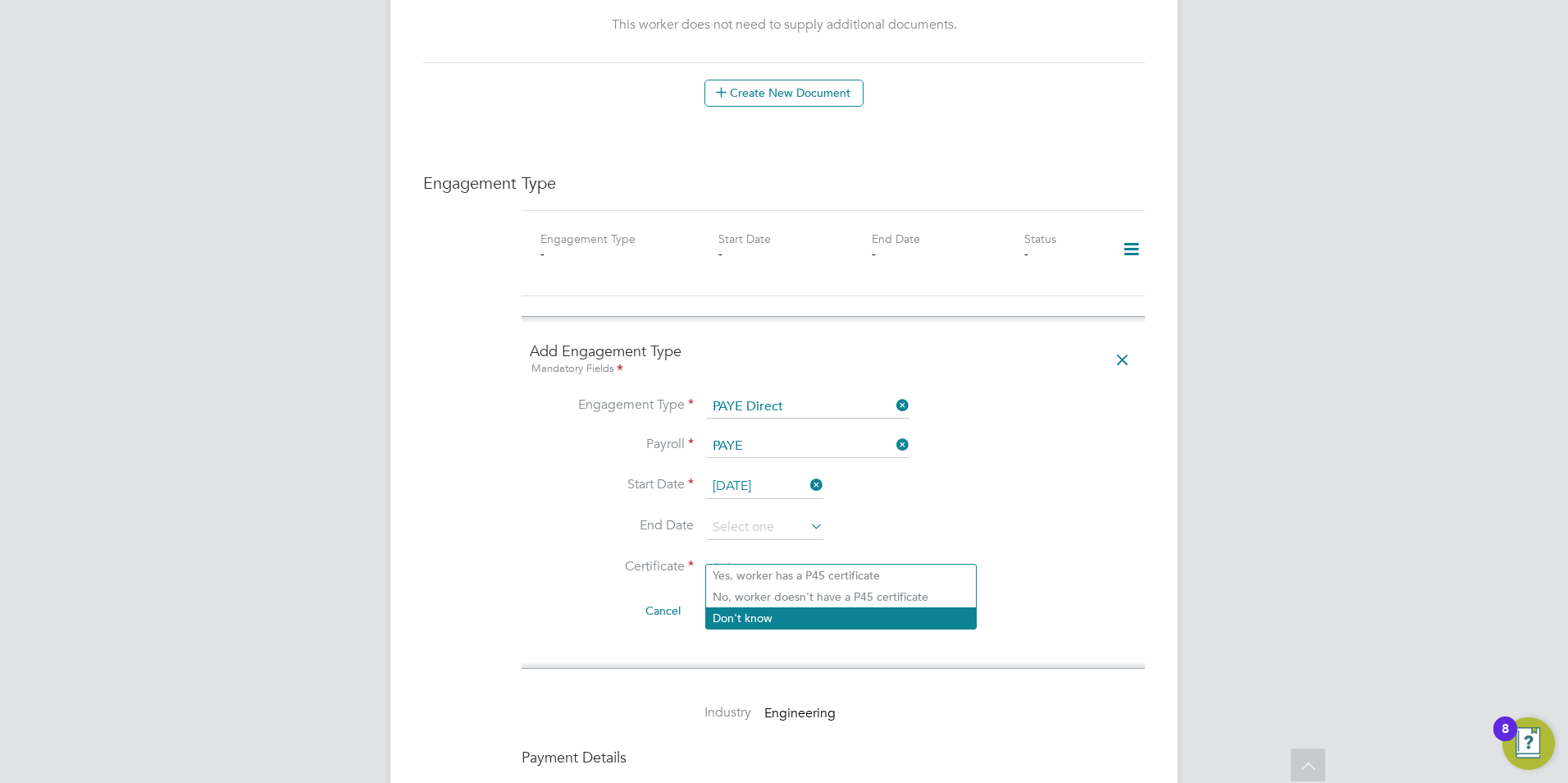
scroll to position [1066, 0]
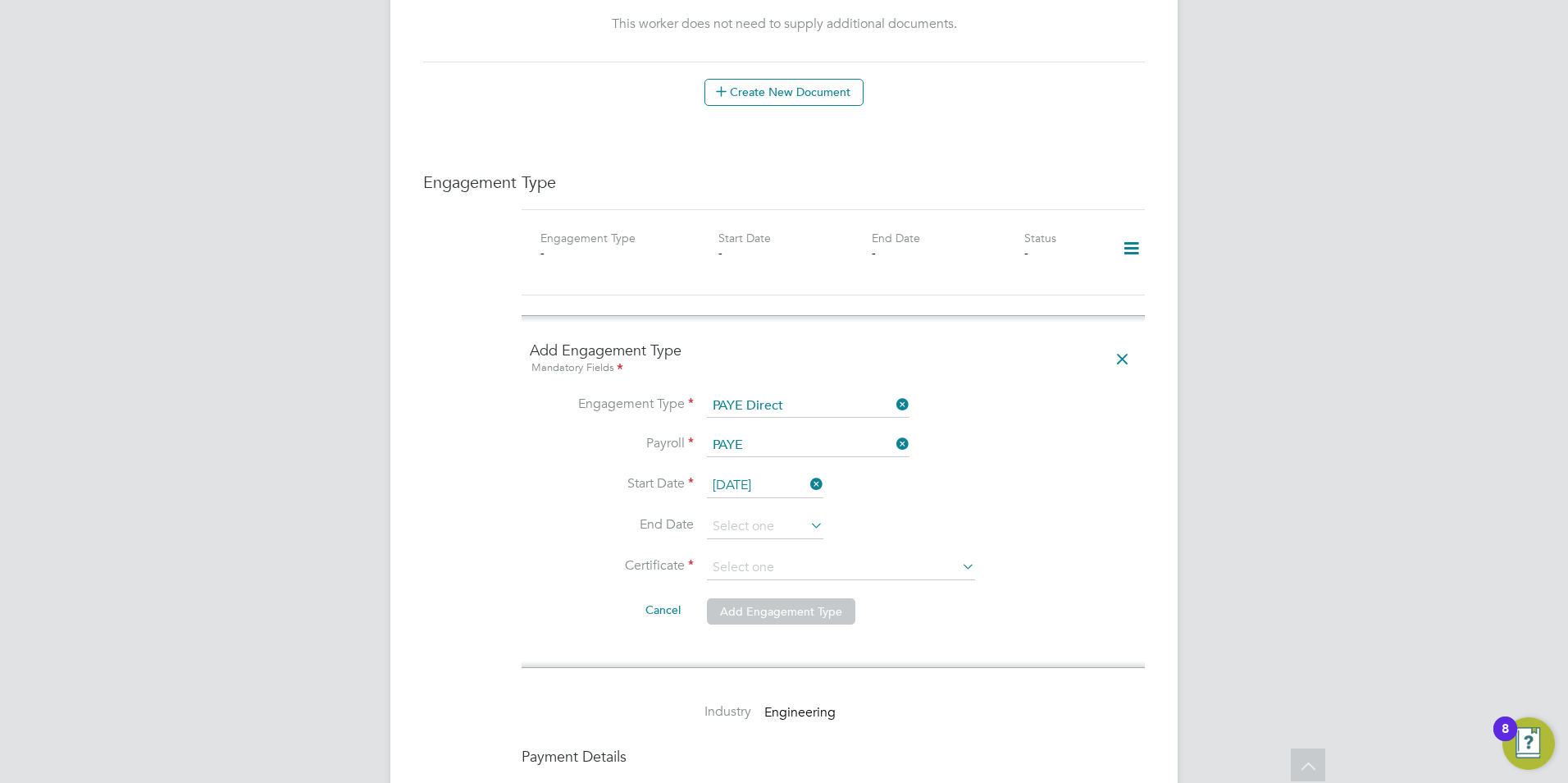
click at [758, 619] on li "Don't know" at bounding box center [841, 616] width 270 height 21
type input "Don't know"
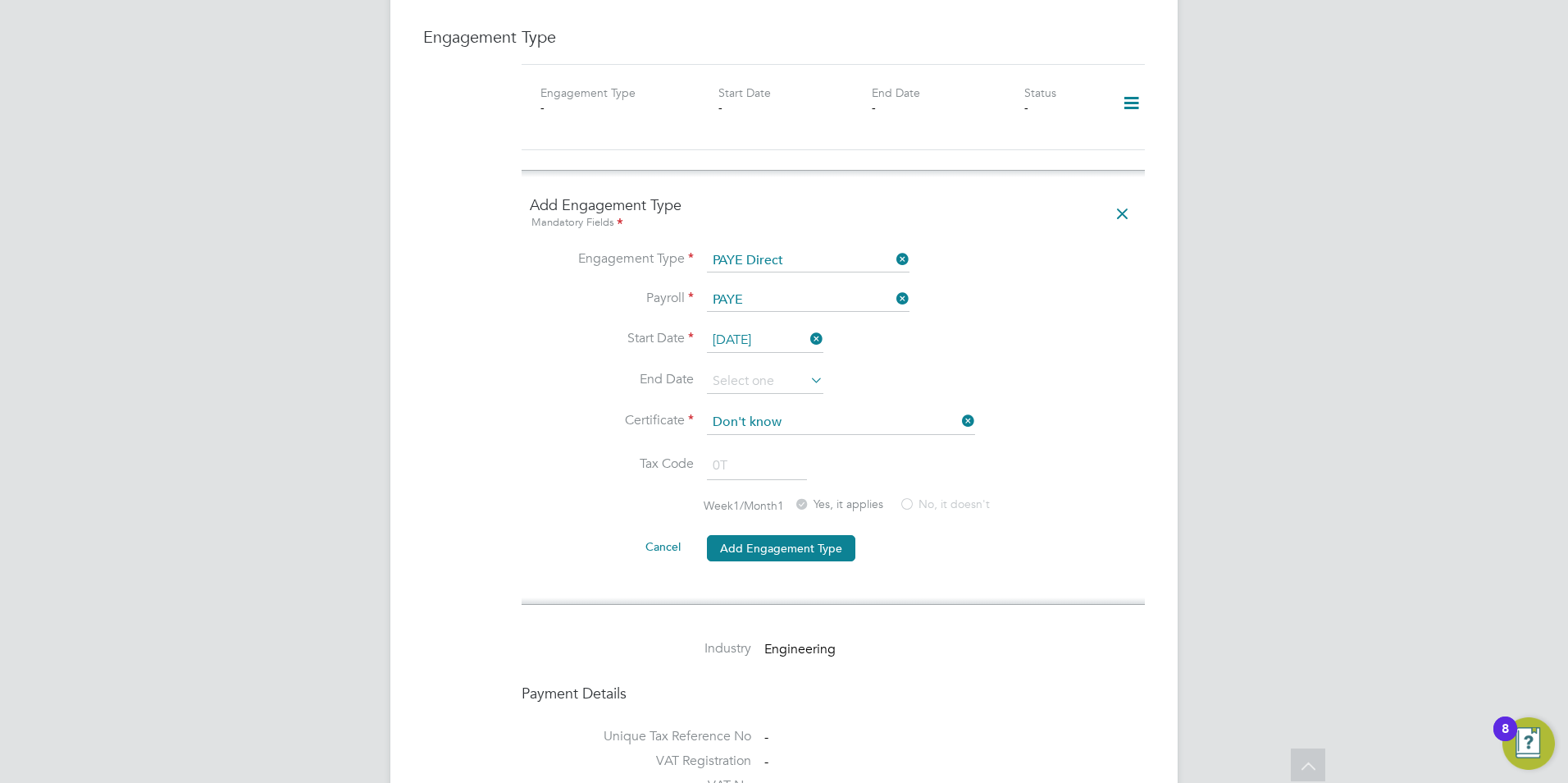
scroll to position [1231, 0]
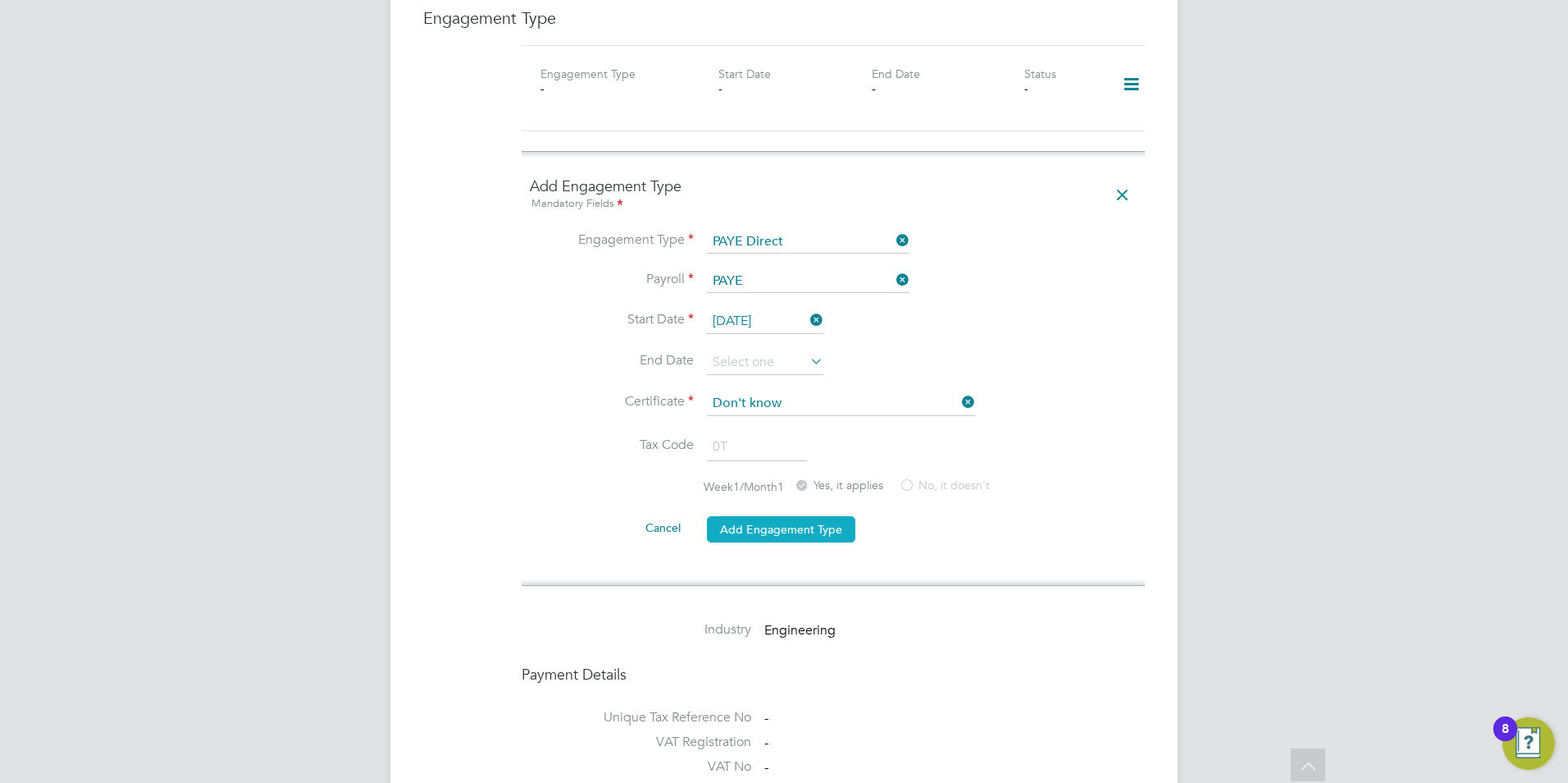
click at [816, 516] on button "Add Engagement Type" at bounding box center [781, 529] width 148 height 26
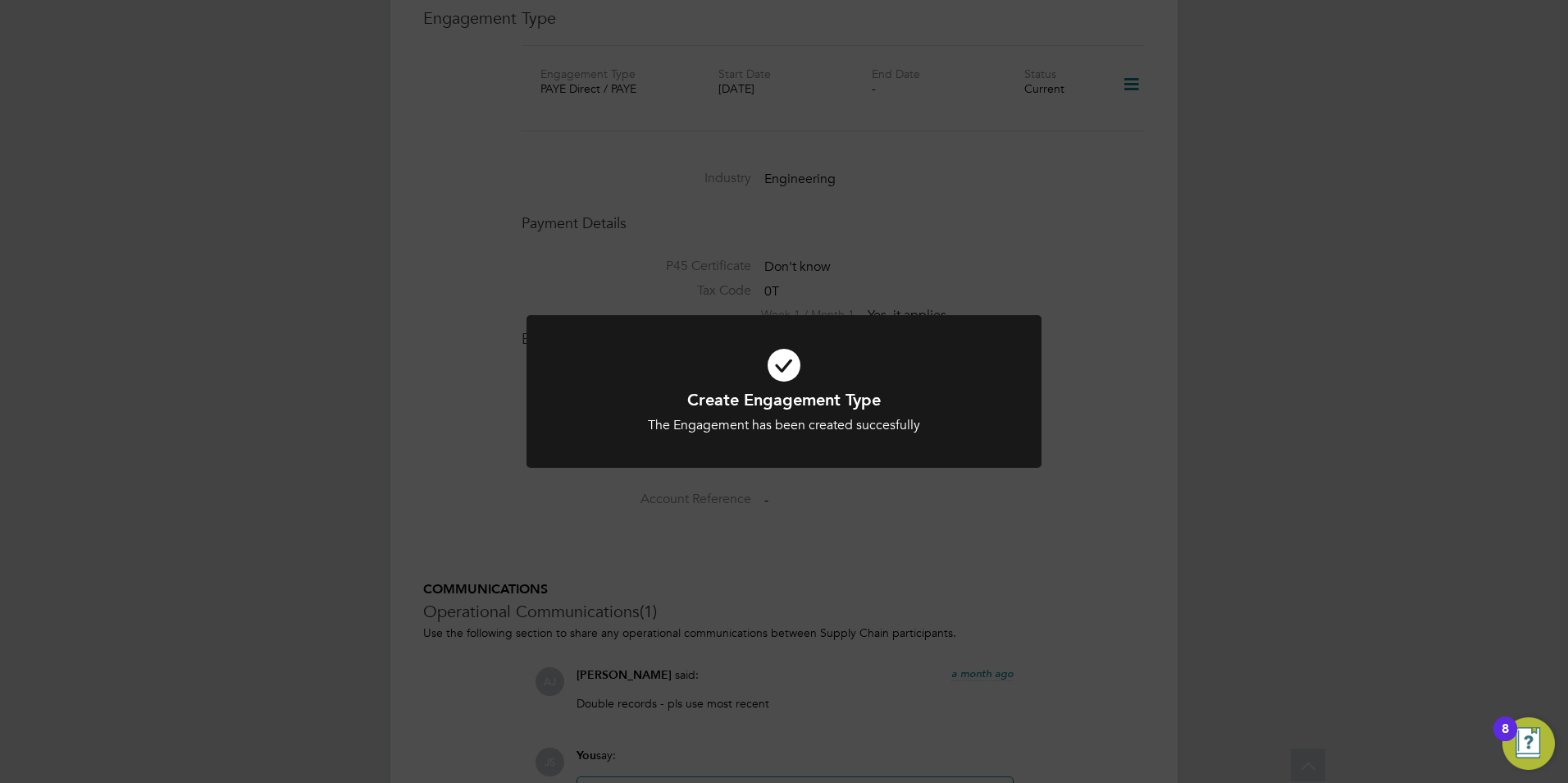
click at [428, 446] on div "Create Engagement Type The Engagement has been created succesfully Cancel Okay" at bounding box center [784, 392] width 1568 height 783
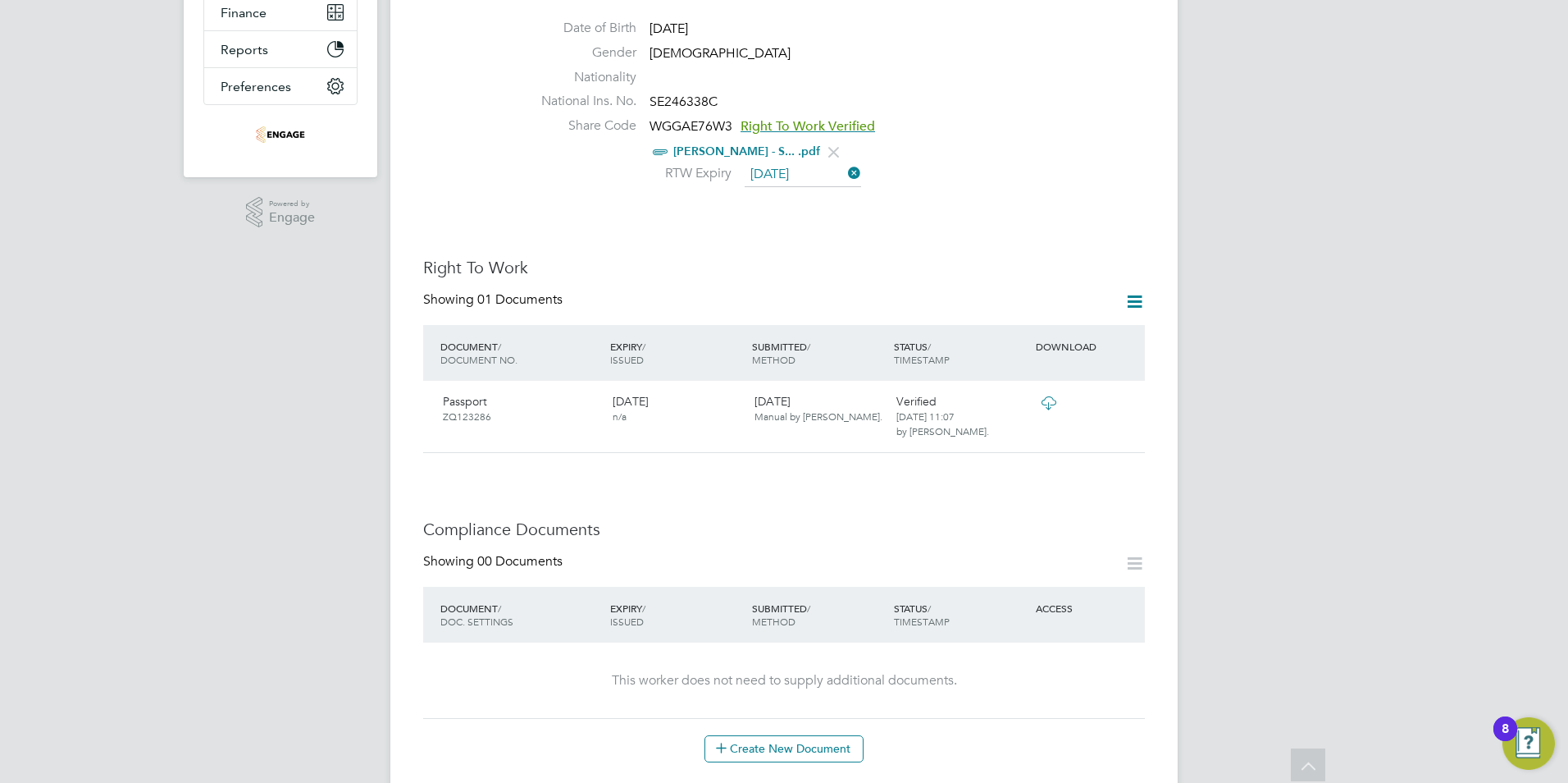
scroll to position [492, 0]
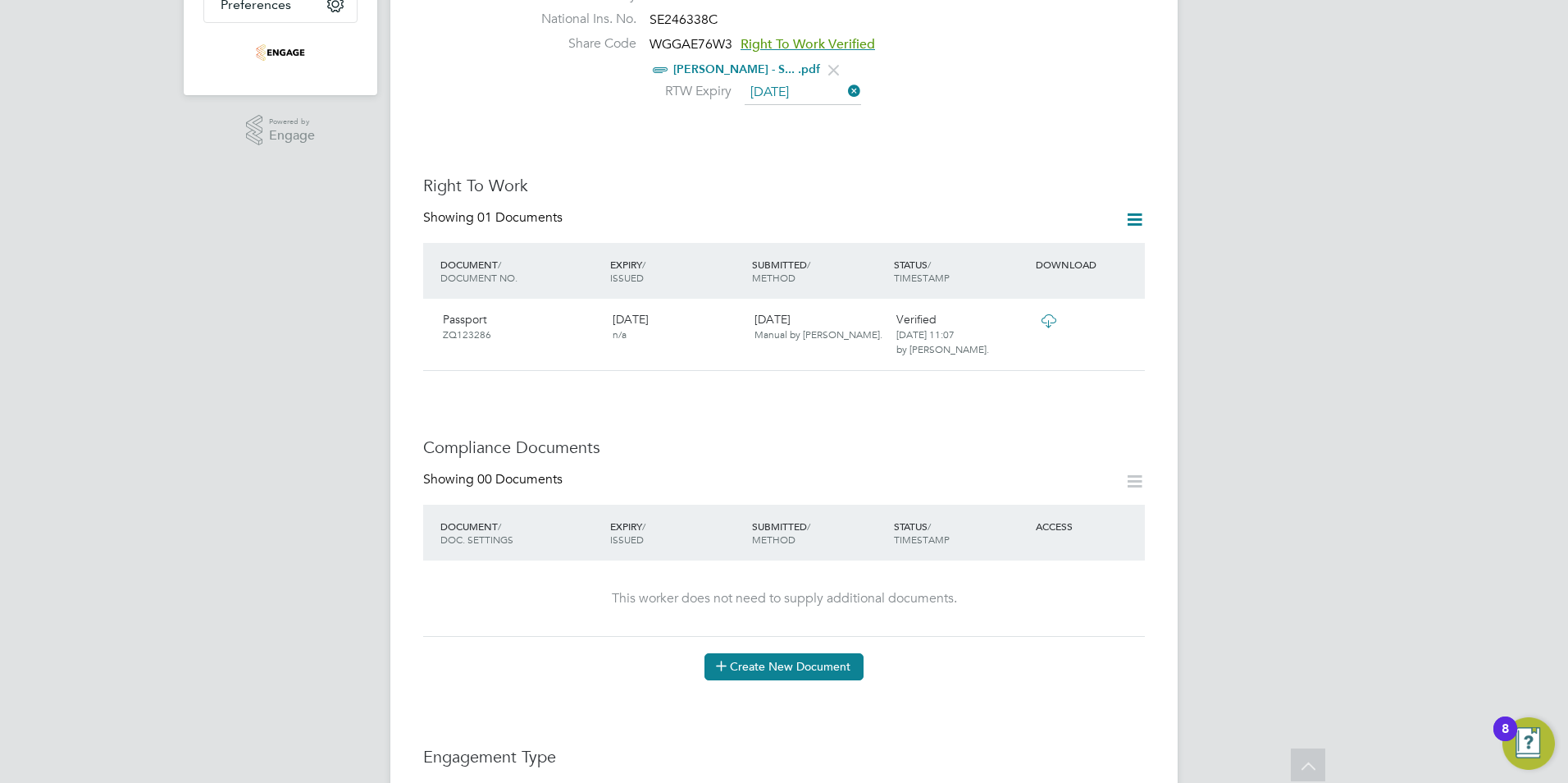
click at [782, 653] on button "Create New Document" at bounding box center [784, 666] width 159 height 26
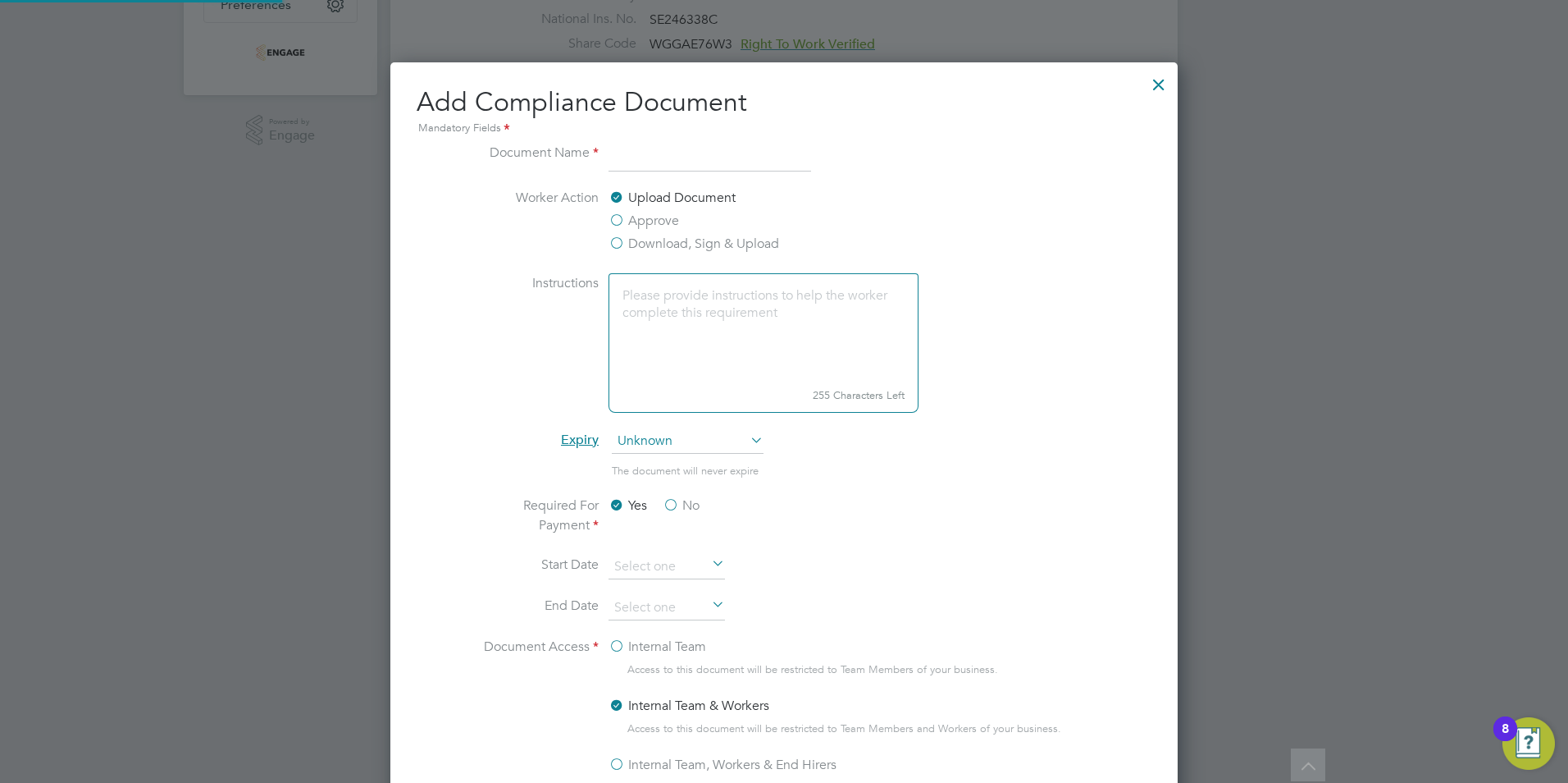
scroll to position [862, 788]
click at [647, 164] on input at bounding box center [710, 157] width 203 height 30
type input "MHE licence"
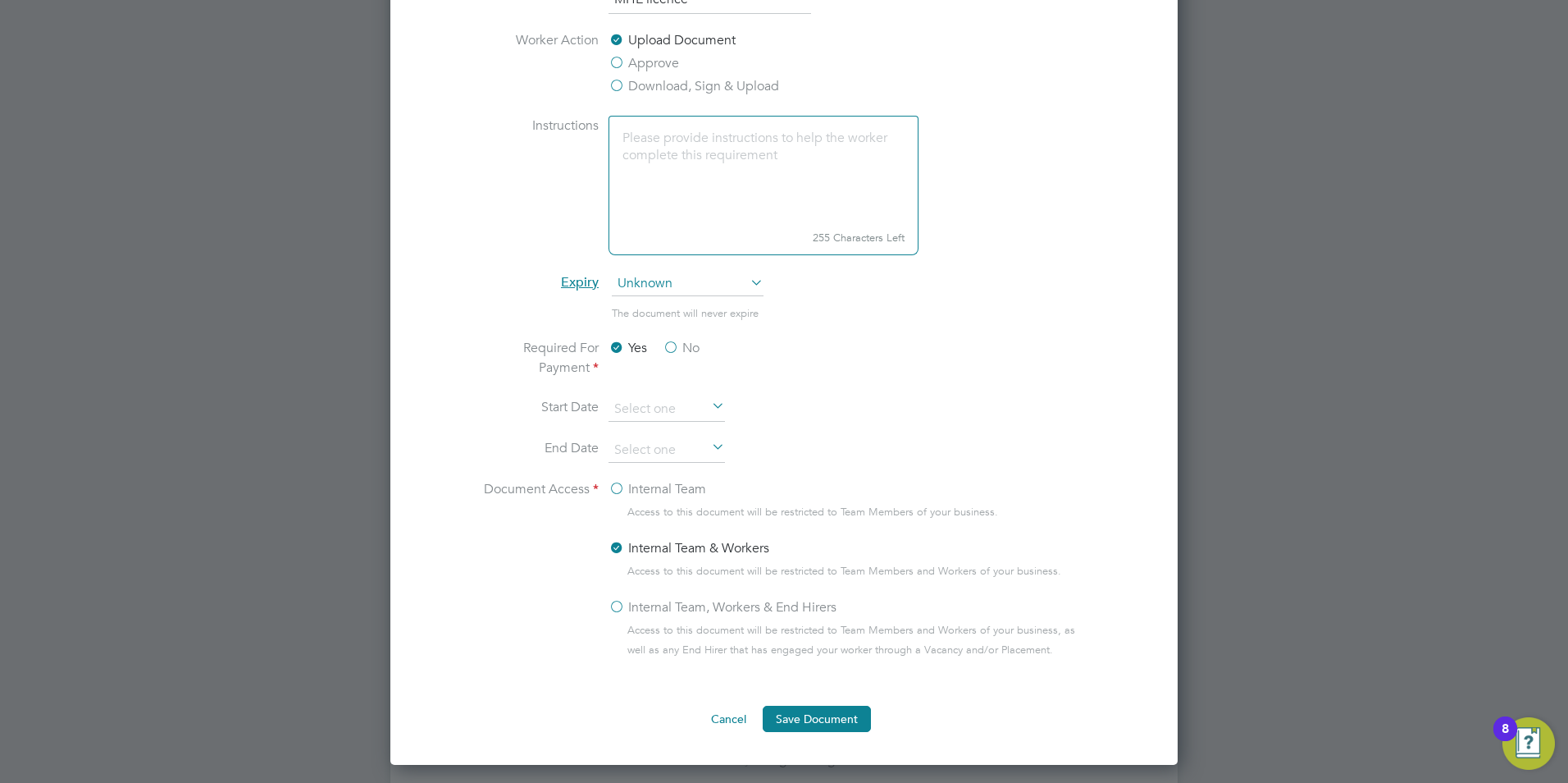
scroll to position [656, 0]
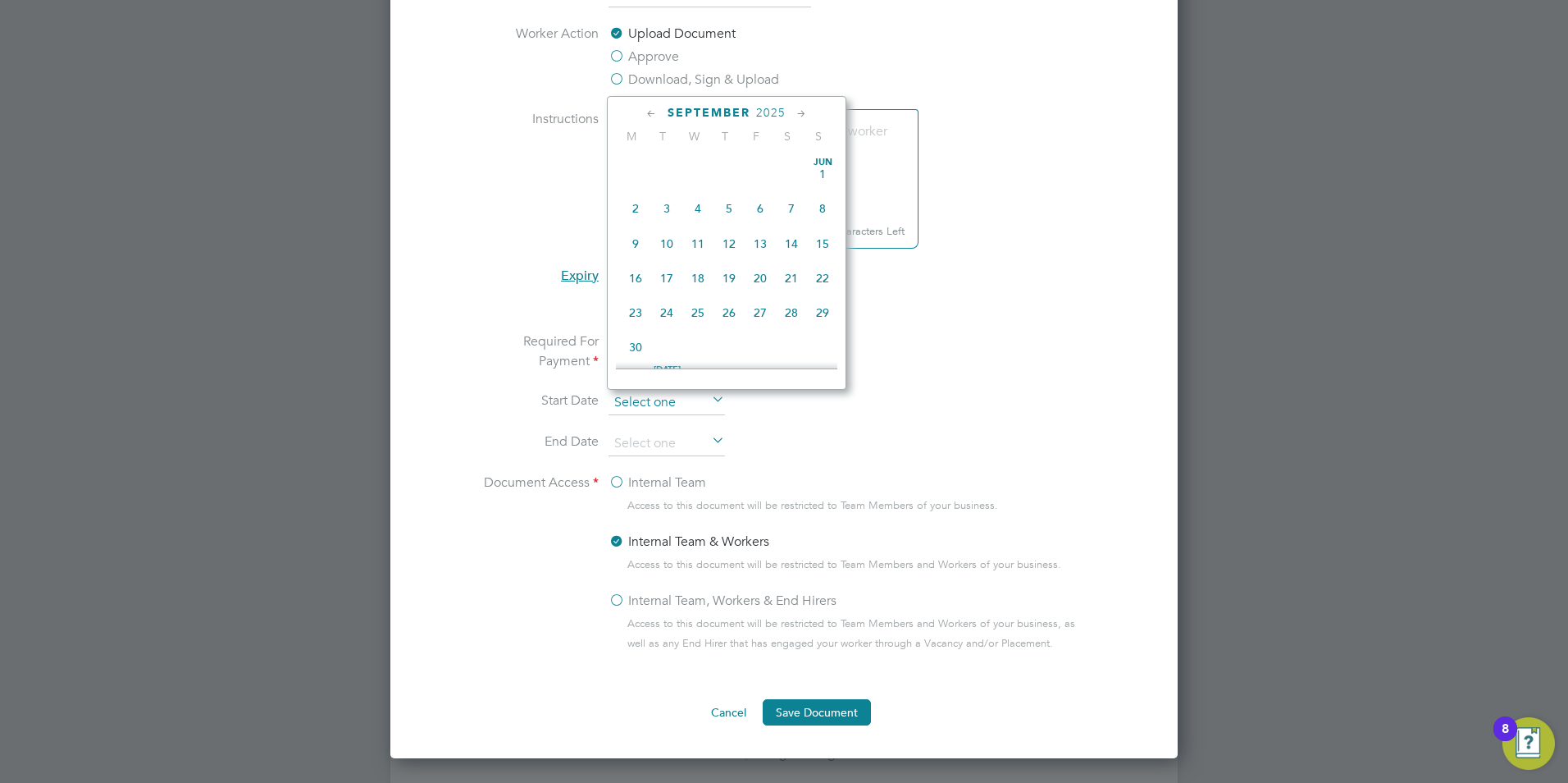
click at [650, 404] on input at bounding box center [667, 403] width 117 height 25
click at [530, 459] on li "End Date" at bounding box center [784, 452] width 617 height 41
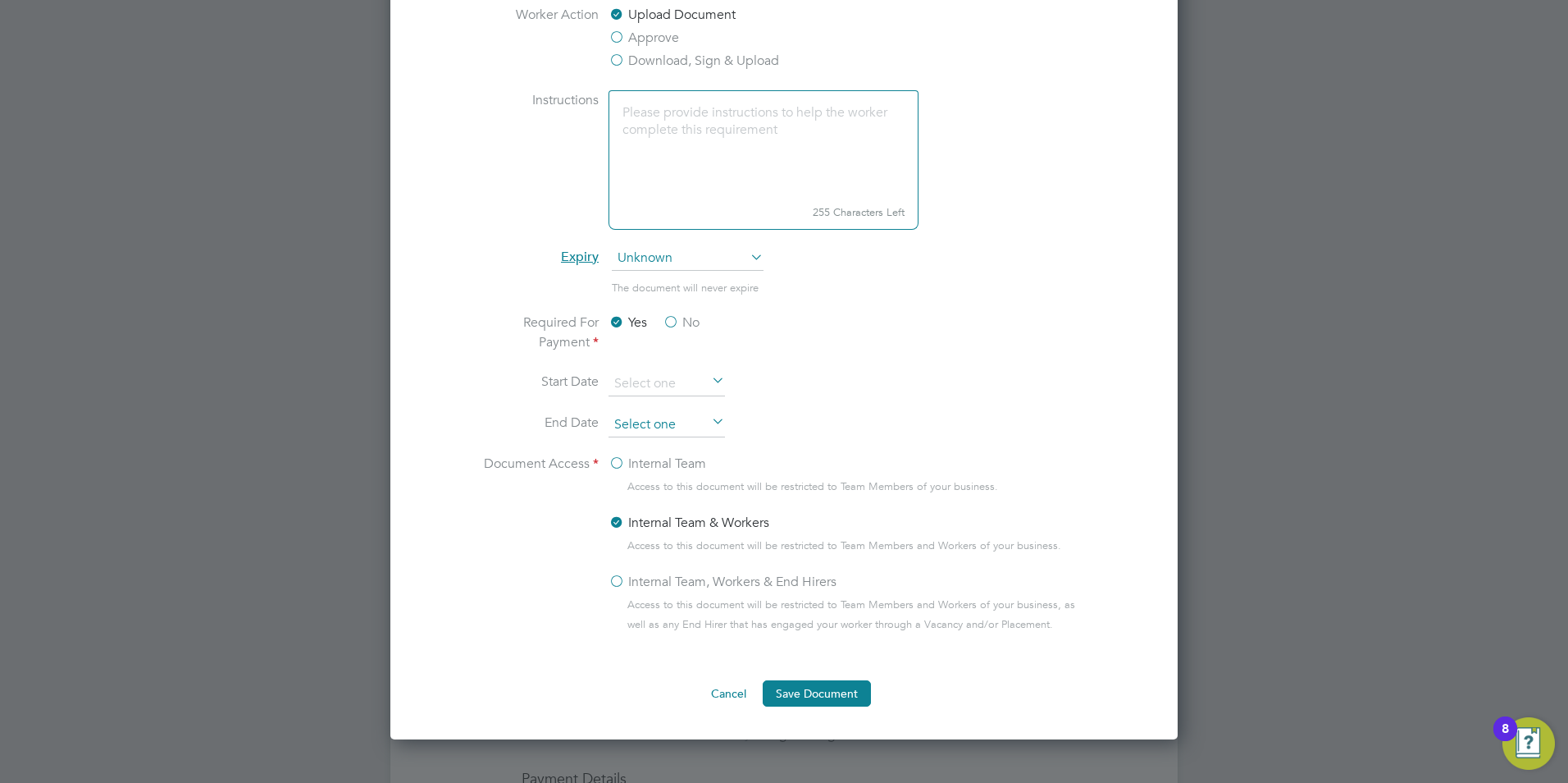
scroll to position [739, 0]
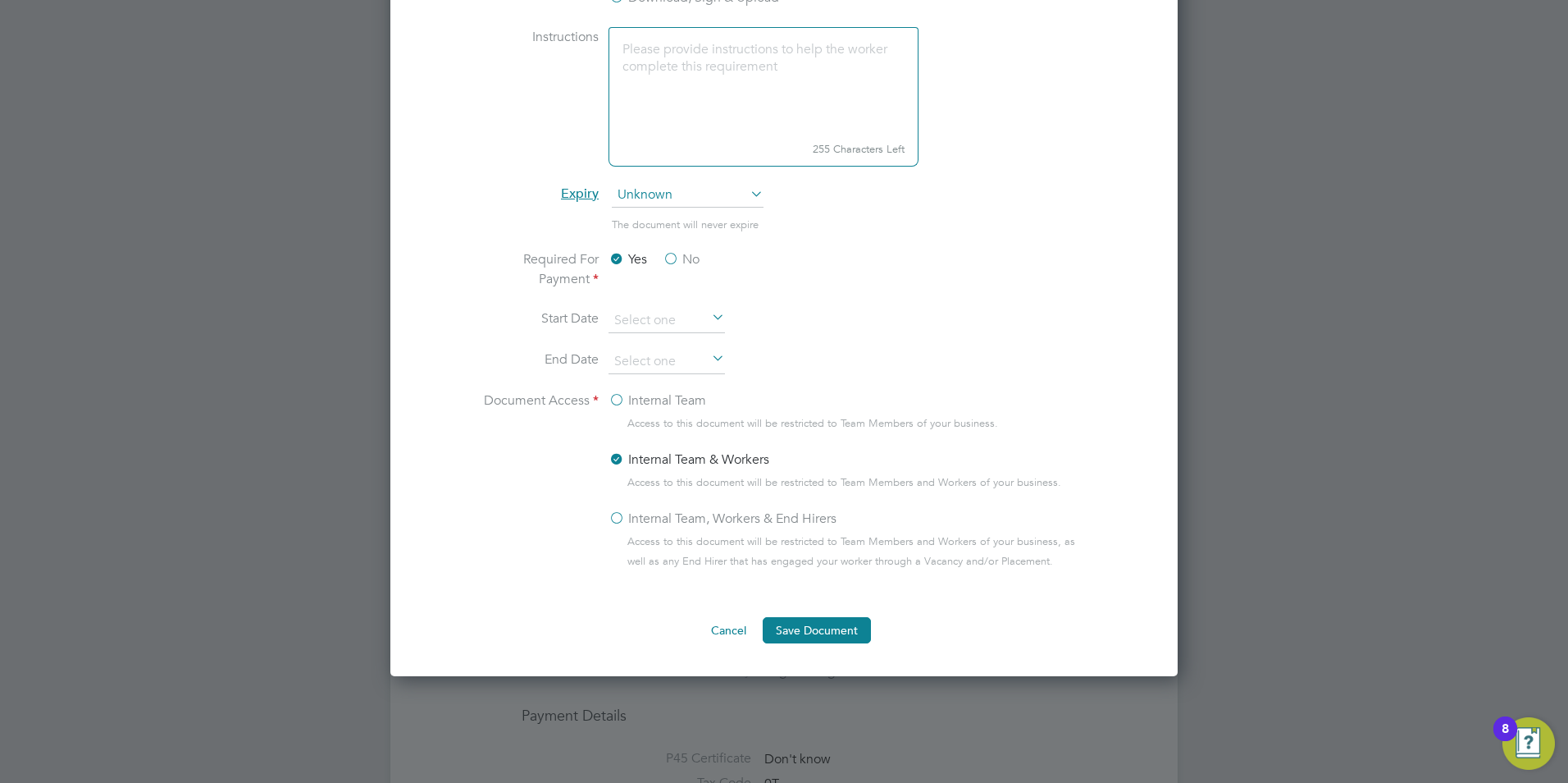
click at [618, 516] on label "Internal Team, Workers & End Hirers" at bounding box center [722, 518] width 228 height 19
click at [0, 0] on input "Internal Team, Workers & End Hirers" at bounding box center [0, 0] width 0 height 0
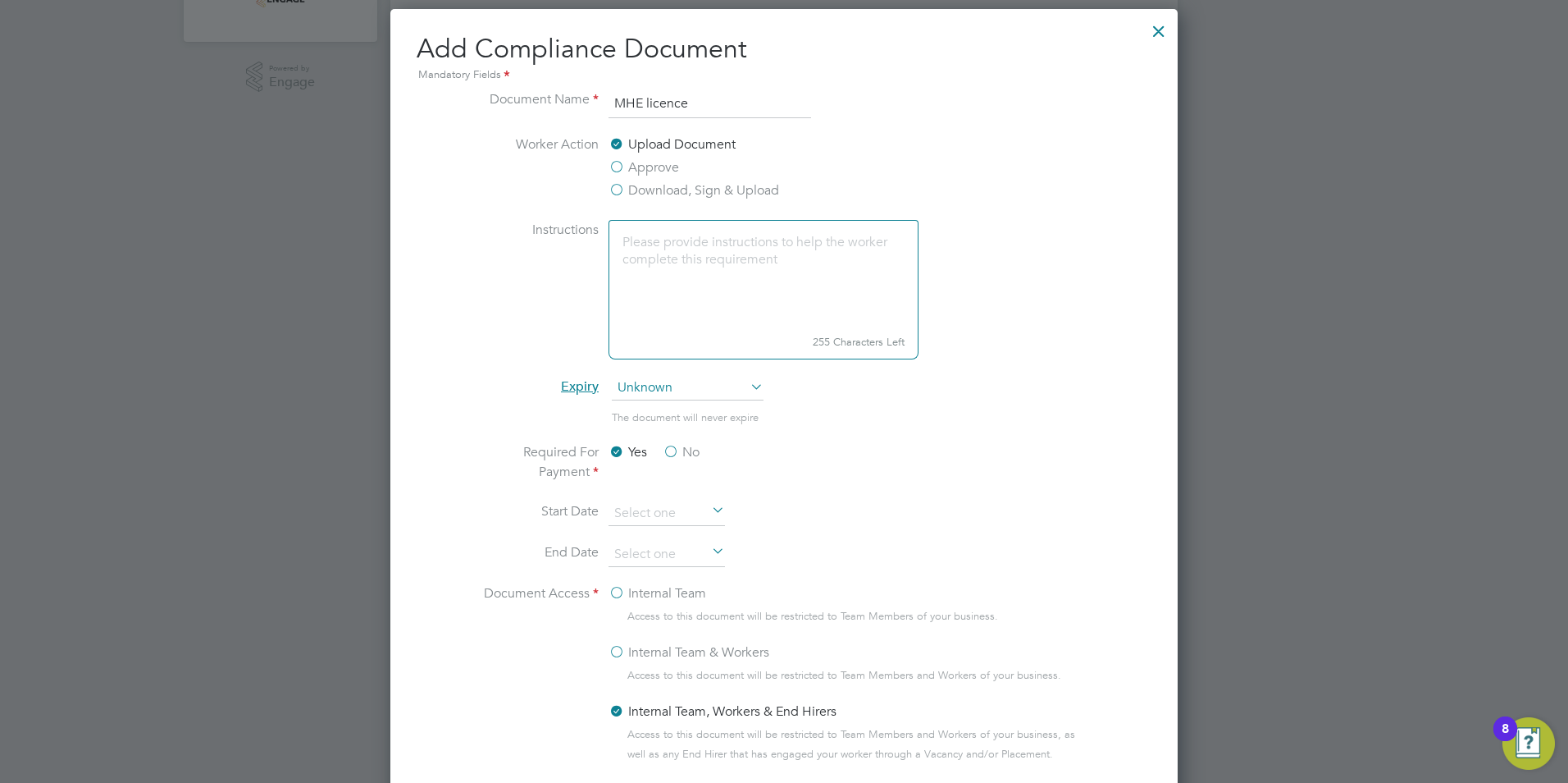
scroll to position [575, 0]
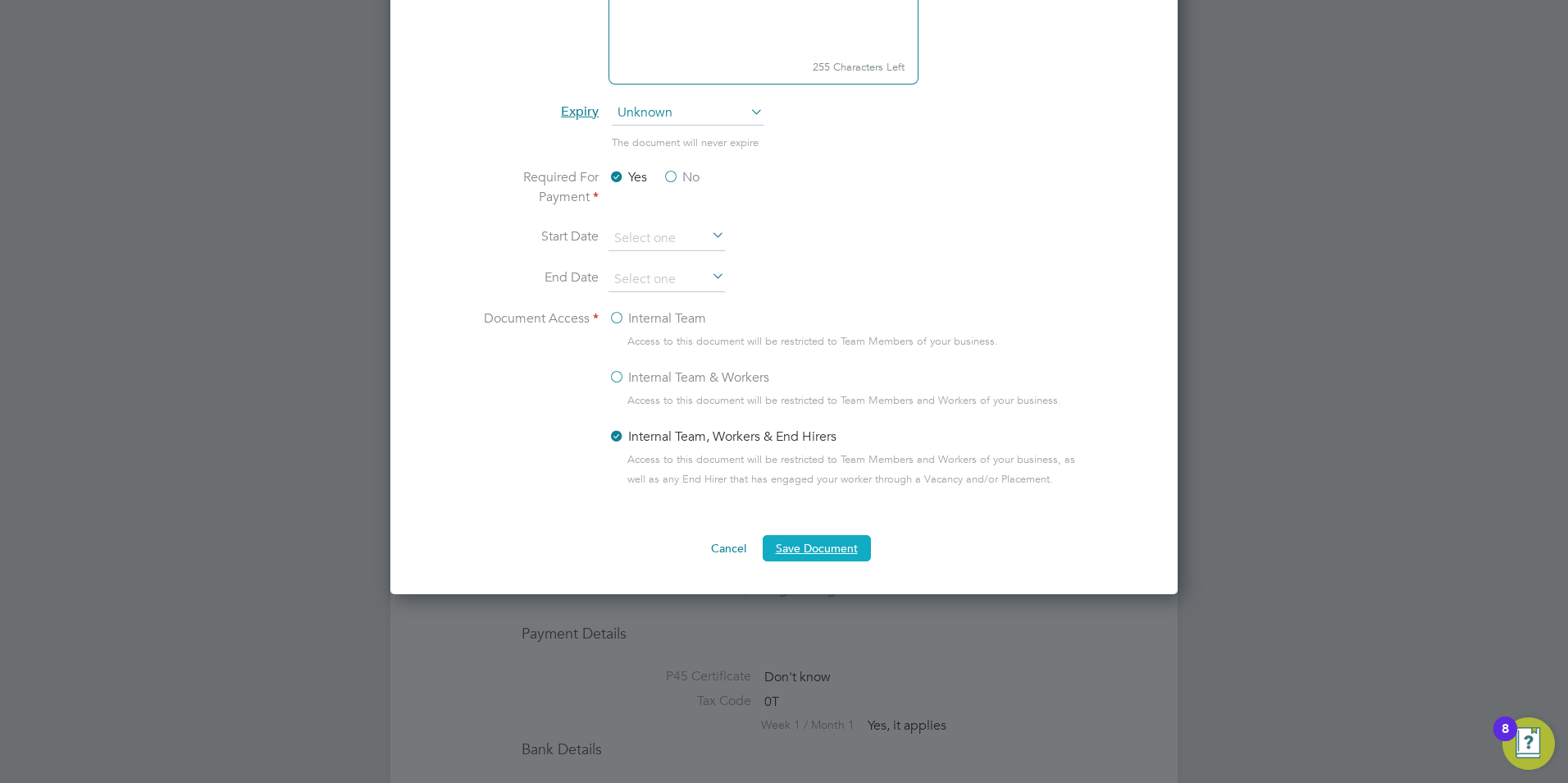
click at [797, 535] on button "Save Document" at bounding box center [816, 548] width 108 height 26
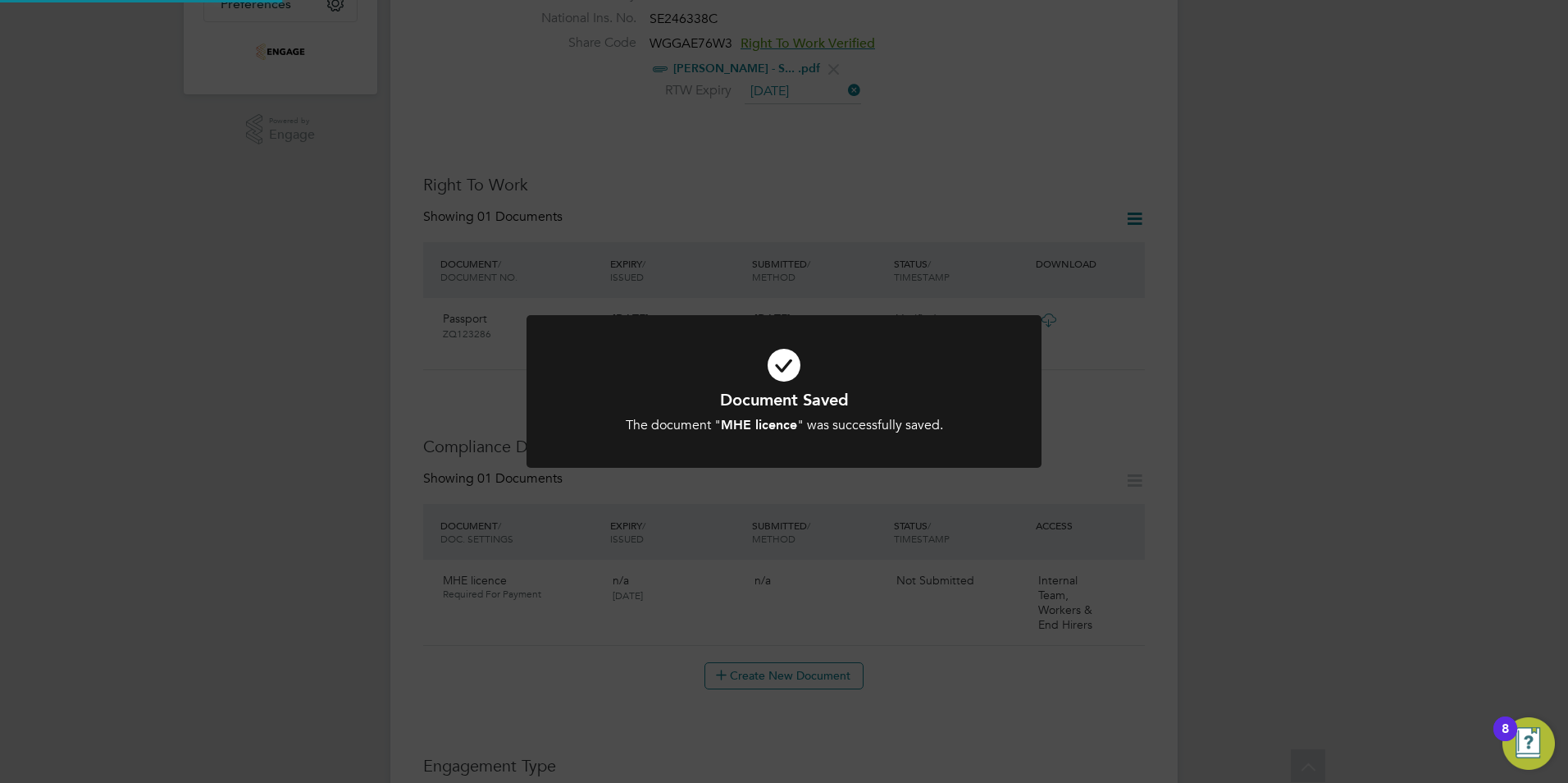
scroll to position [492, 0]
click at [982, 630] on div "Document Saved The document " MHE licence " was successfully saved. Cancel Okay" at bounding box center [784, 392] width 1568 height 783
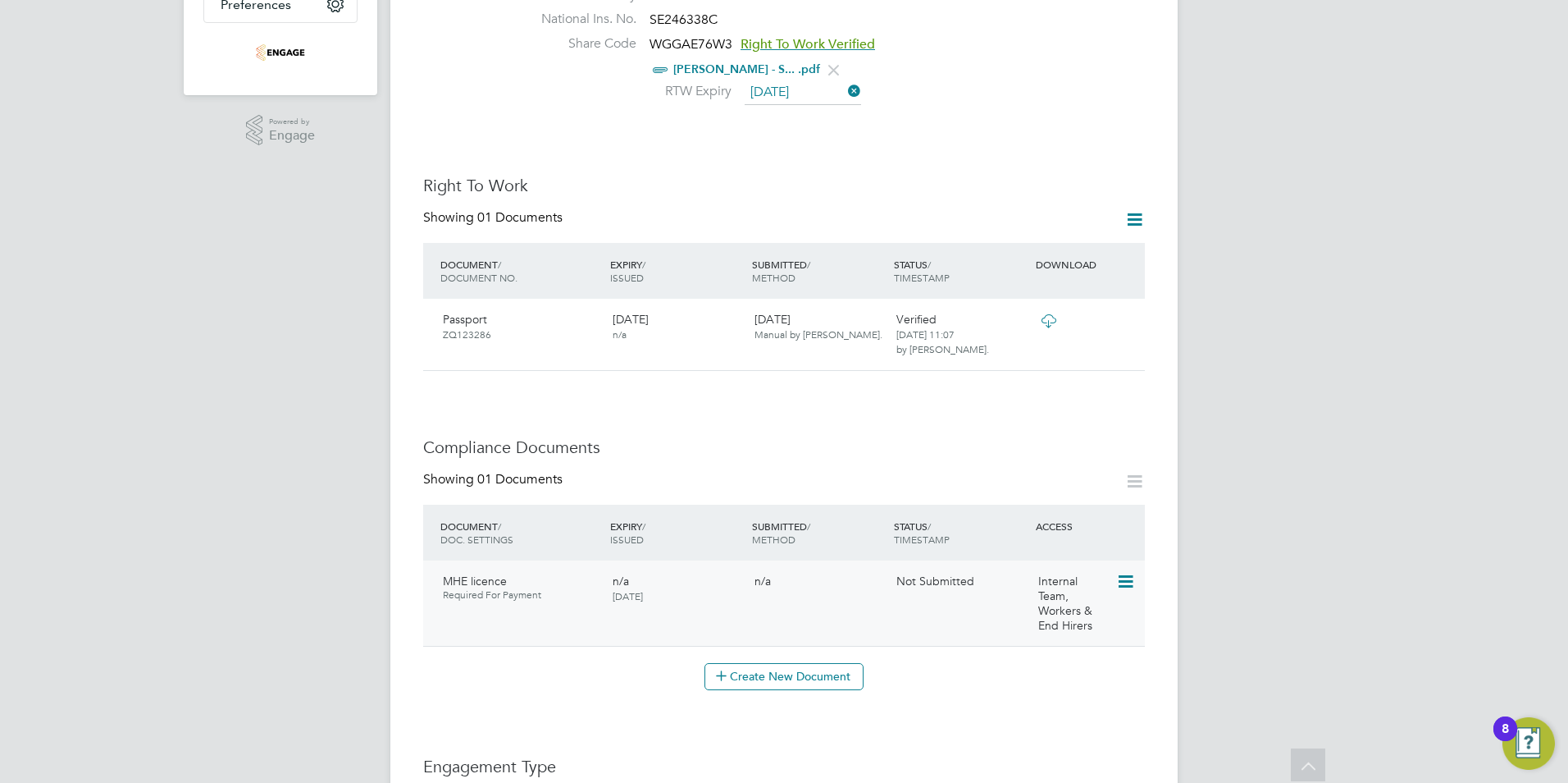
click at [945, 574] on span "Not Submitted" at bounding box center [935, 581] width 78 height 15
click at [1119, 572] on icon at bounding box center [1125, 581] width 17 height 19
click at [1046, 628] on li "Submit Document" at bounding box center [1075, 628] width 115 height 23
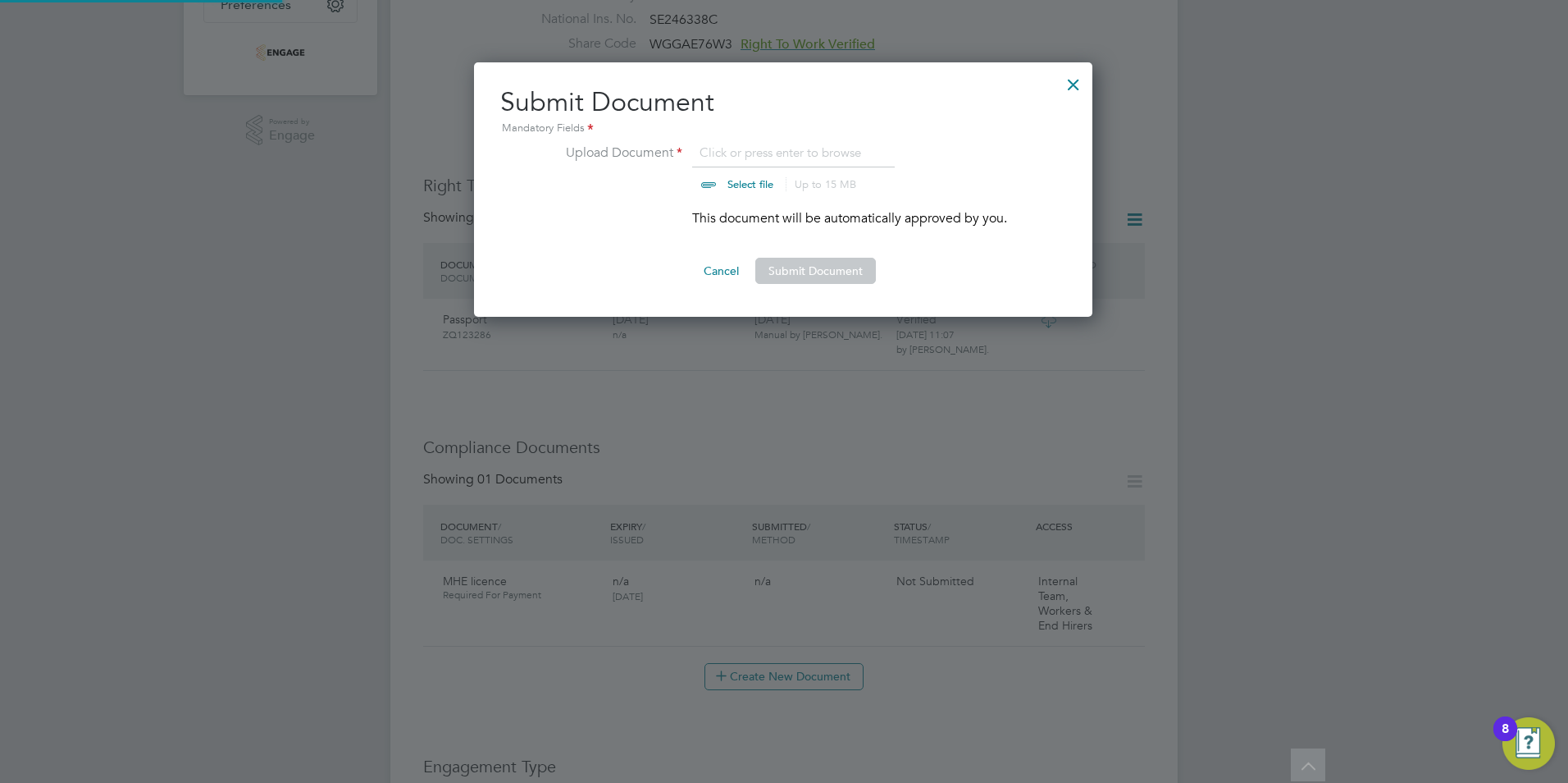
scroll to position [255, 620]
click at [739, 155] on input "file" at bounding box center [766, 167] width 257 height 49
type input "C:\fakepath\Frank Yambayamba - Frank Yambayamba MHE Certificate .pdf"
click at [837, 269] on button "Submit Document" at bounding box center [815, 270] width 120 height 26
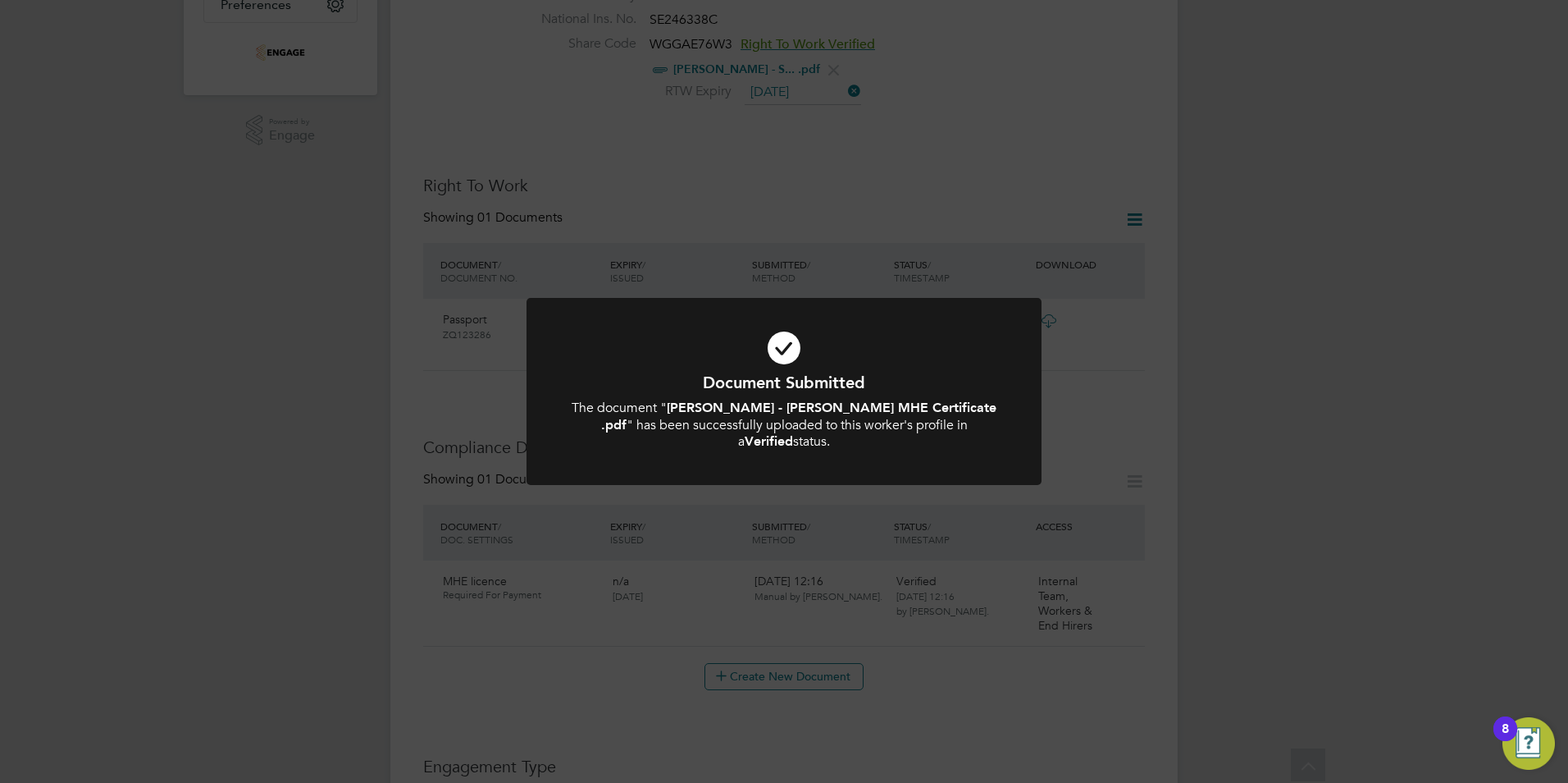
click at [1261, 467] on div "Document Submitted The document " Frank Yambayamba - Frank Yambayamba MHE Certi…" at bounding box center [784, 392] width 1568 height 783
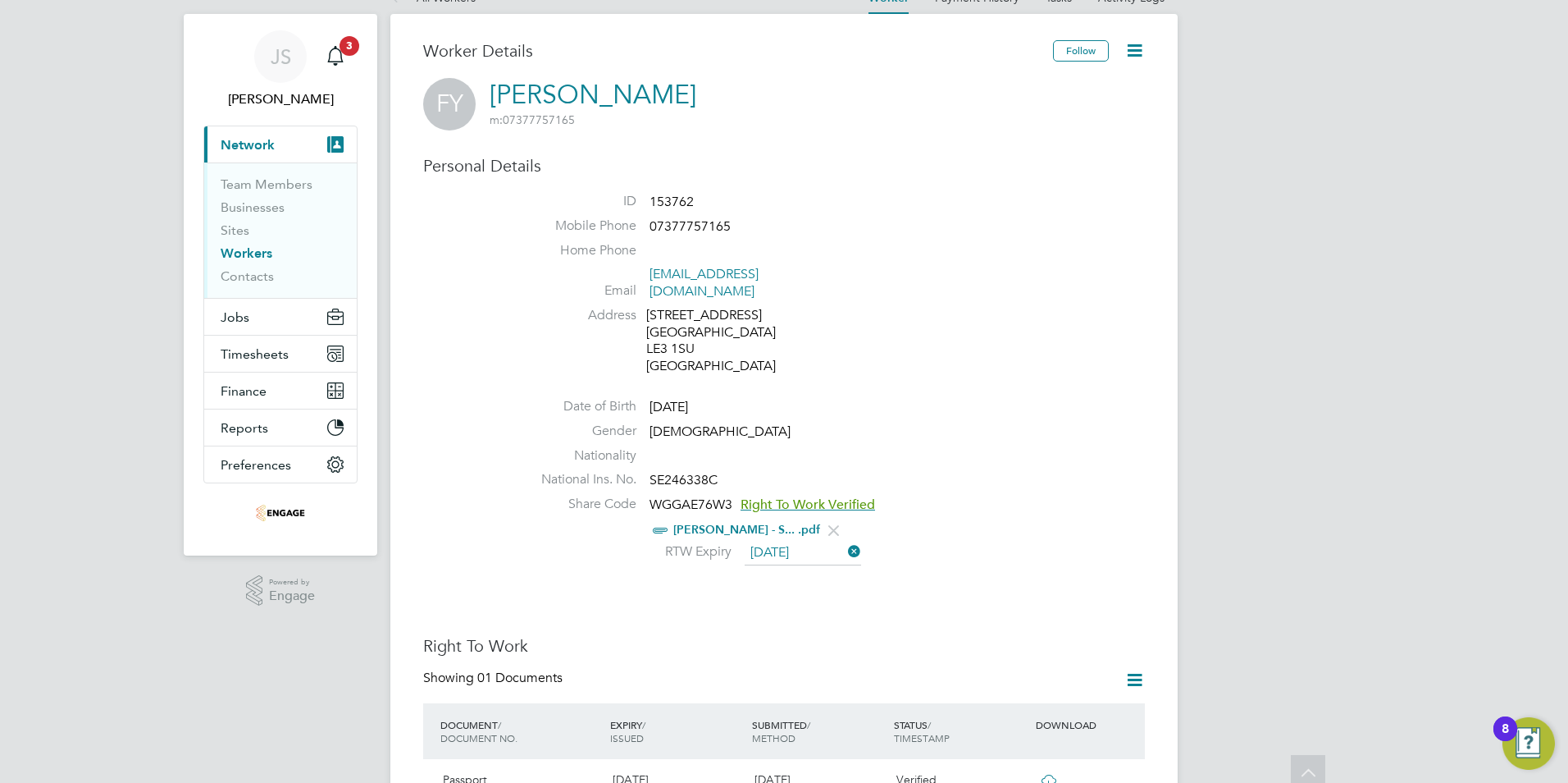
scroll to position [0, 0]
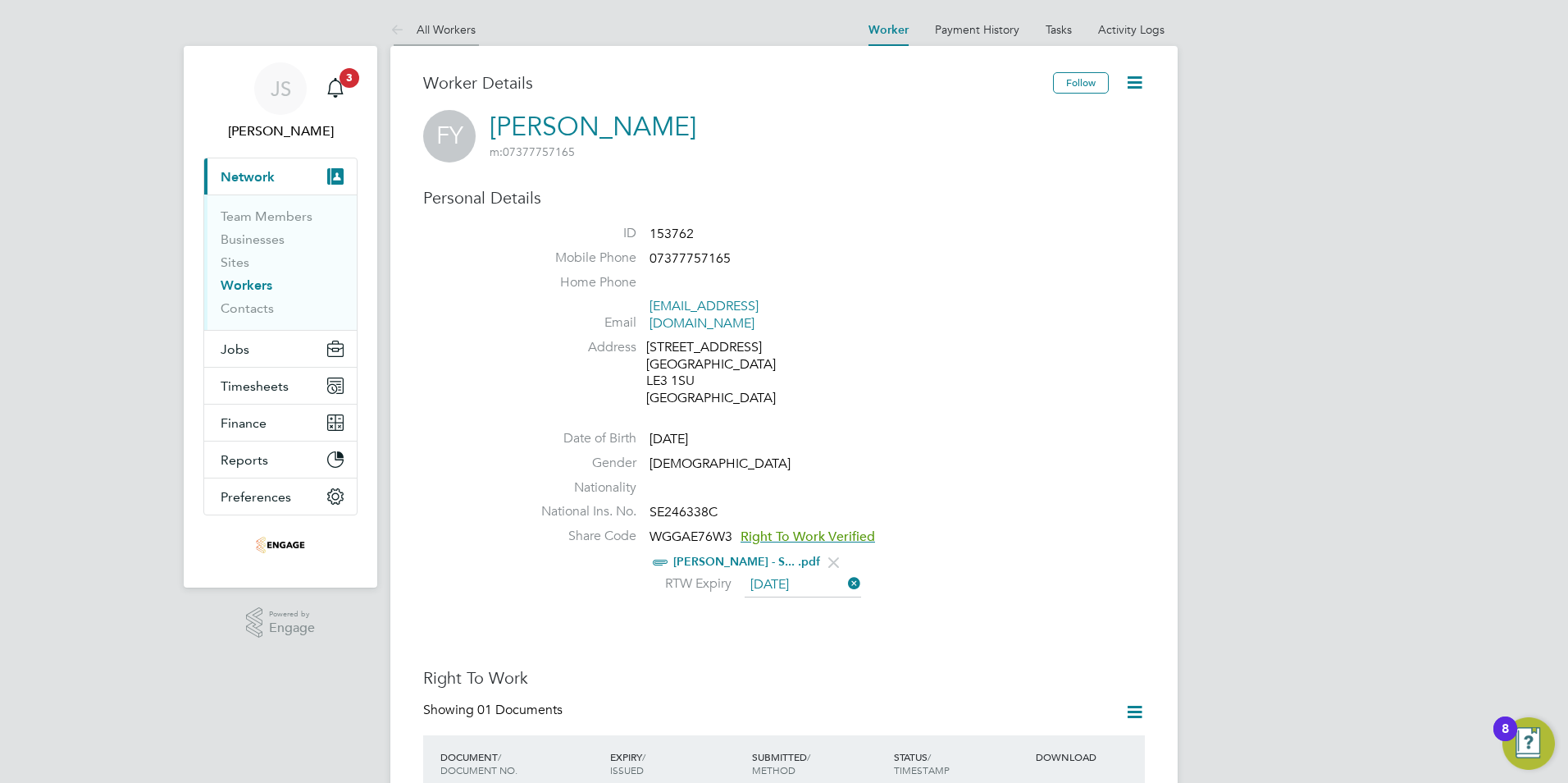
click at [434, 17] on li "All Workers" at bounding box center [433, 29] width 85 height 32
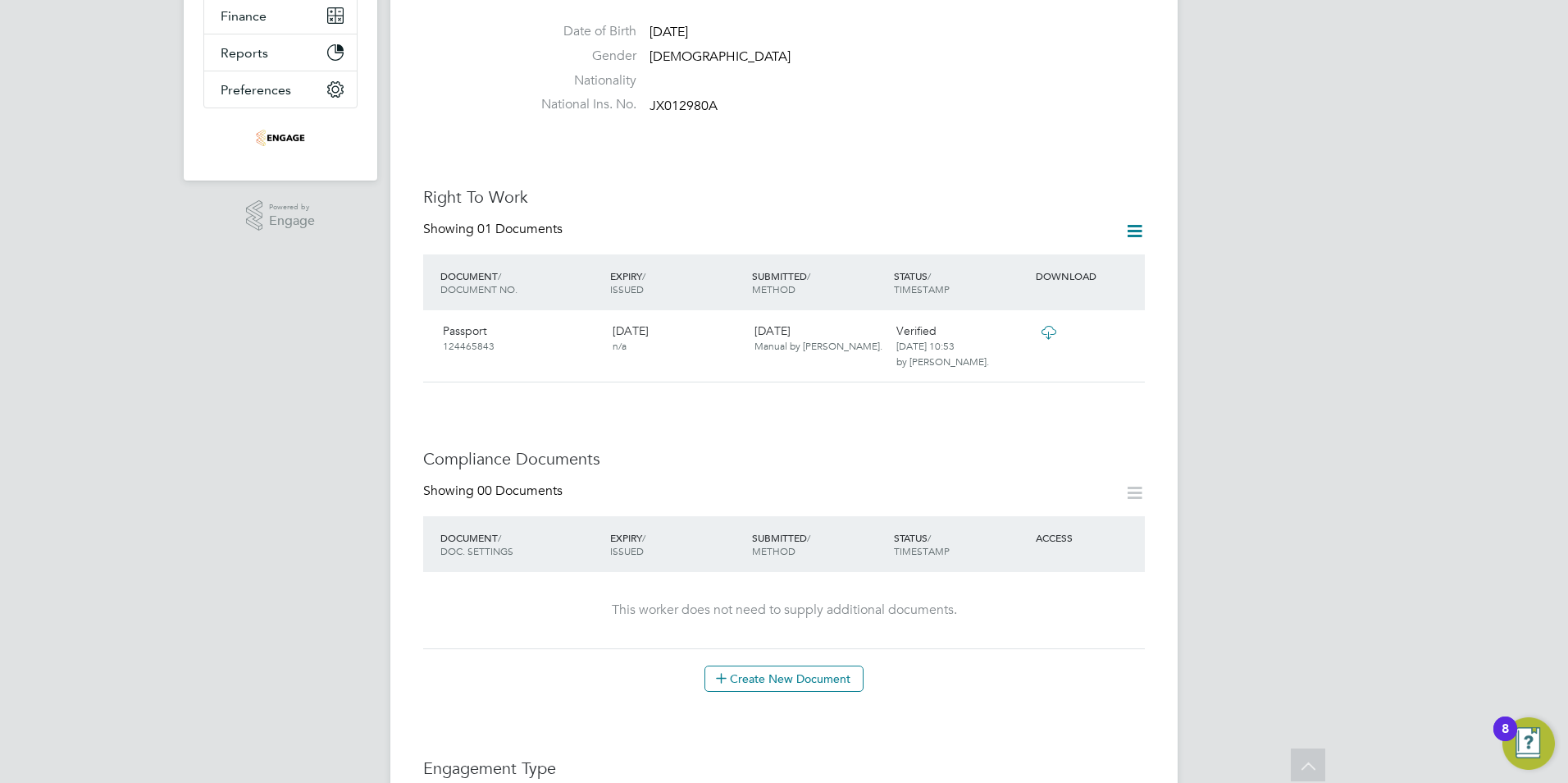
scroll to position [410, 0]
click at [826, 662] on button "Create New Document" at bounding box center [784, 675] width 159 height 26
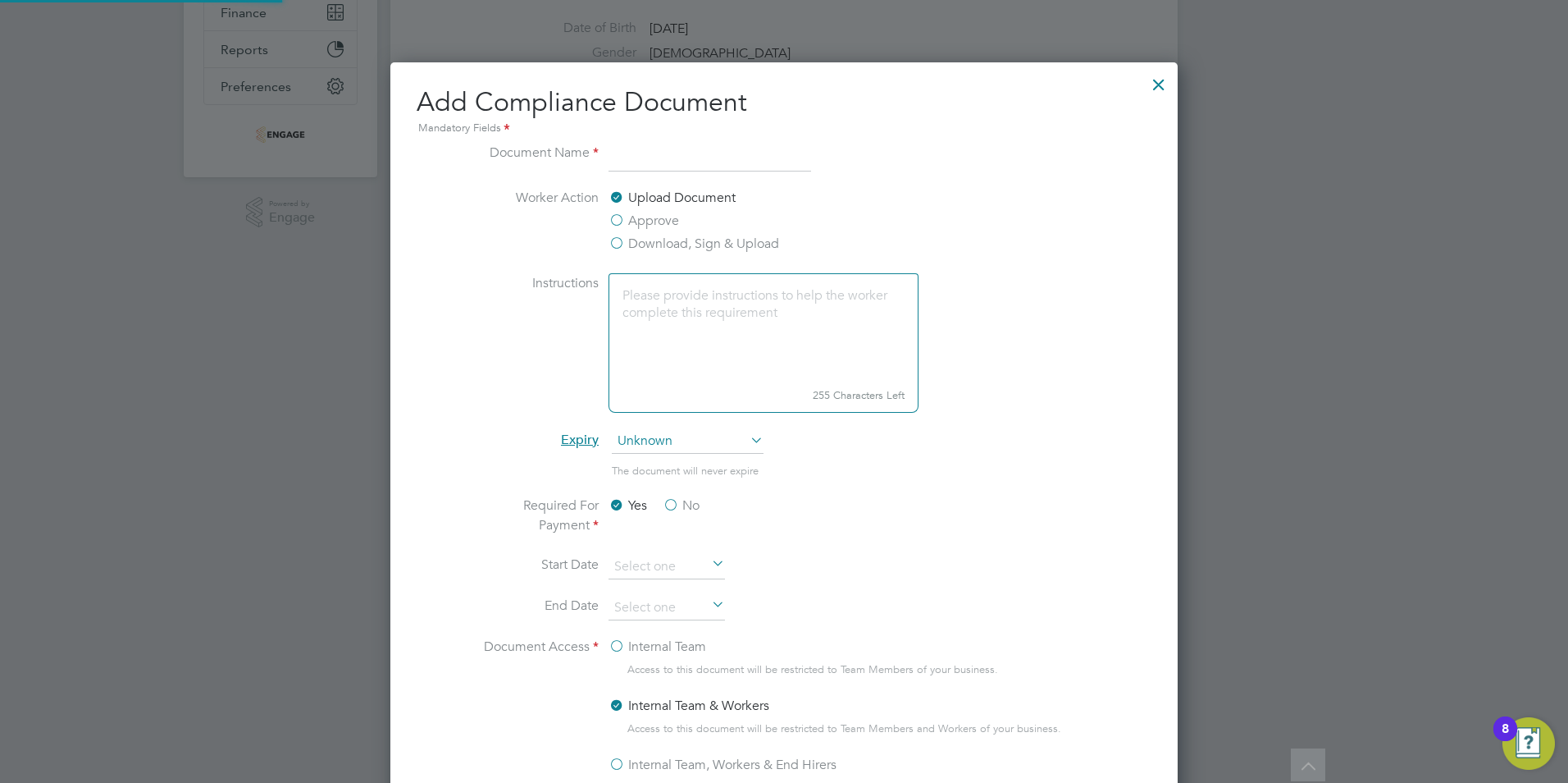
scroll to position [862, 788]
click at [658, 164] on input at bounding box center [710, 157] width 203 height 30
type input "MHE licence"
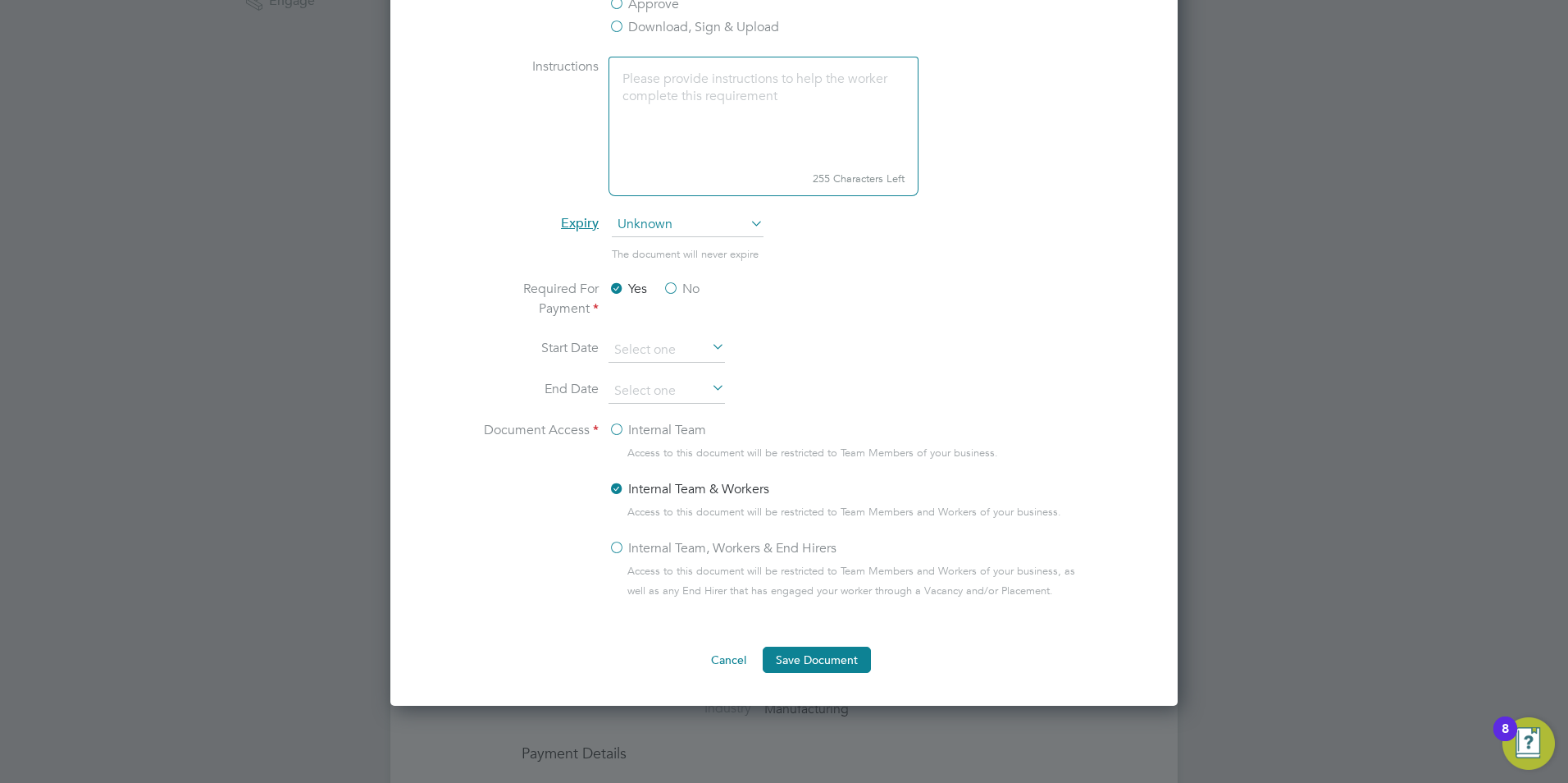
scroll to position [656, 0]
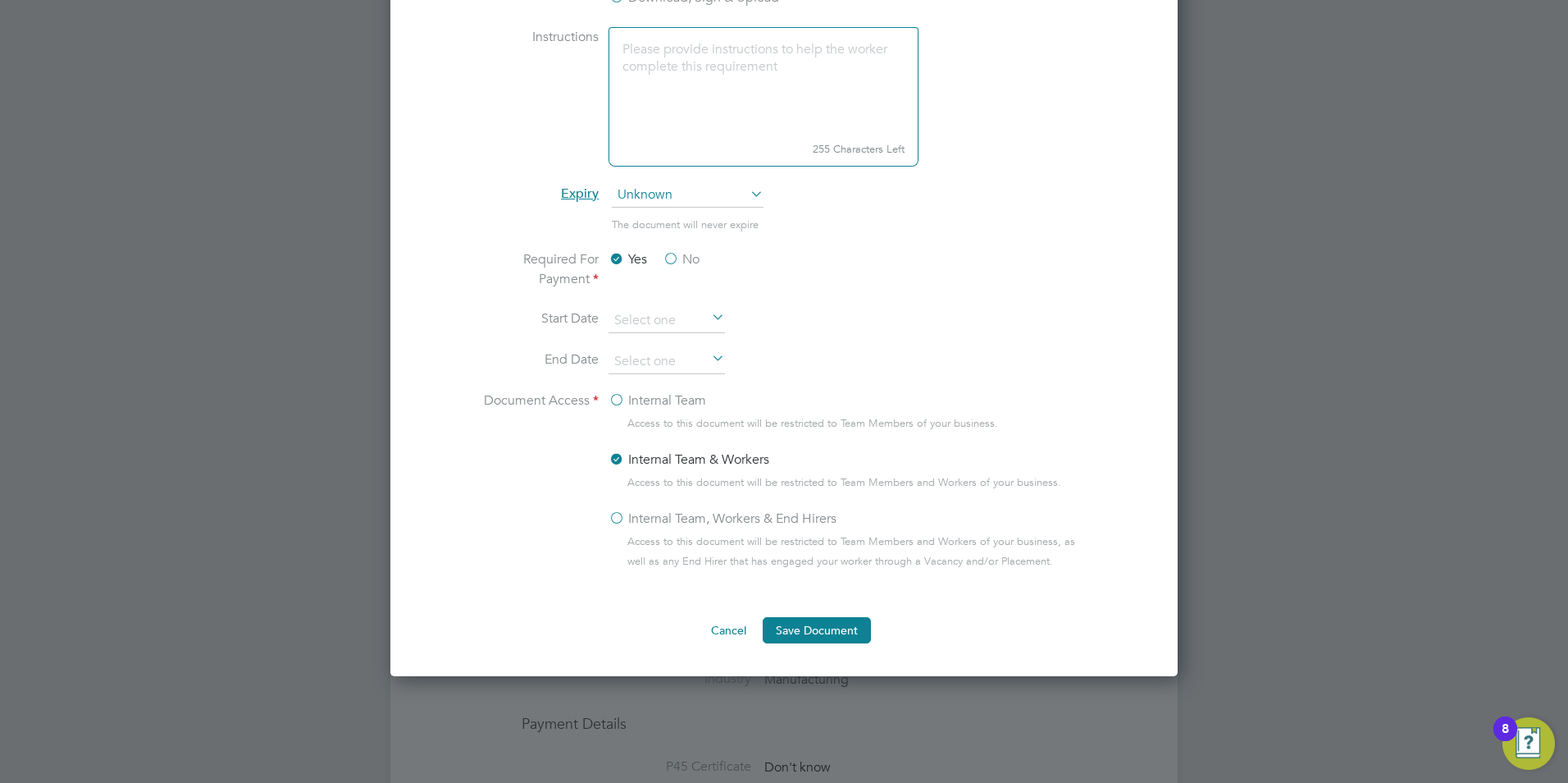
drag, startPoint x: 619, startPoint y: 514, endPoint x: 791, endPoint y: 590, distance: 188.0
click at [620, 514] on label "Internal Team, Workers & End Hirers" at bounding box center [722, 518] width 228 height 19
click at [0, 0] on input "Internal Team, Workers & End Hirers" at bounding box center [0, 0] width 0 height 0
click at [809, 631] on button "Save Document" at bounding box center [816, 630] width 108 height 26
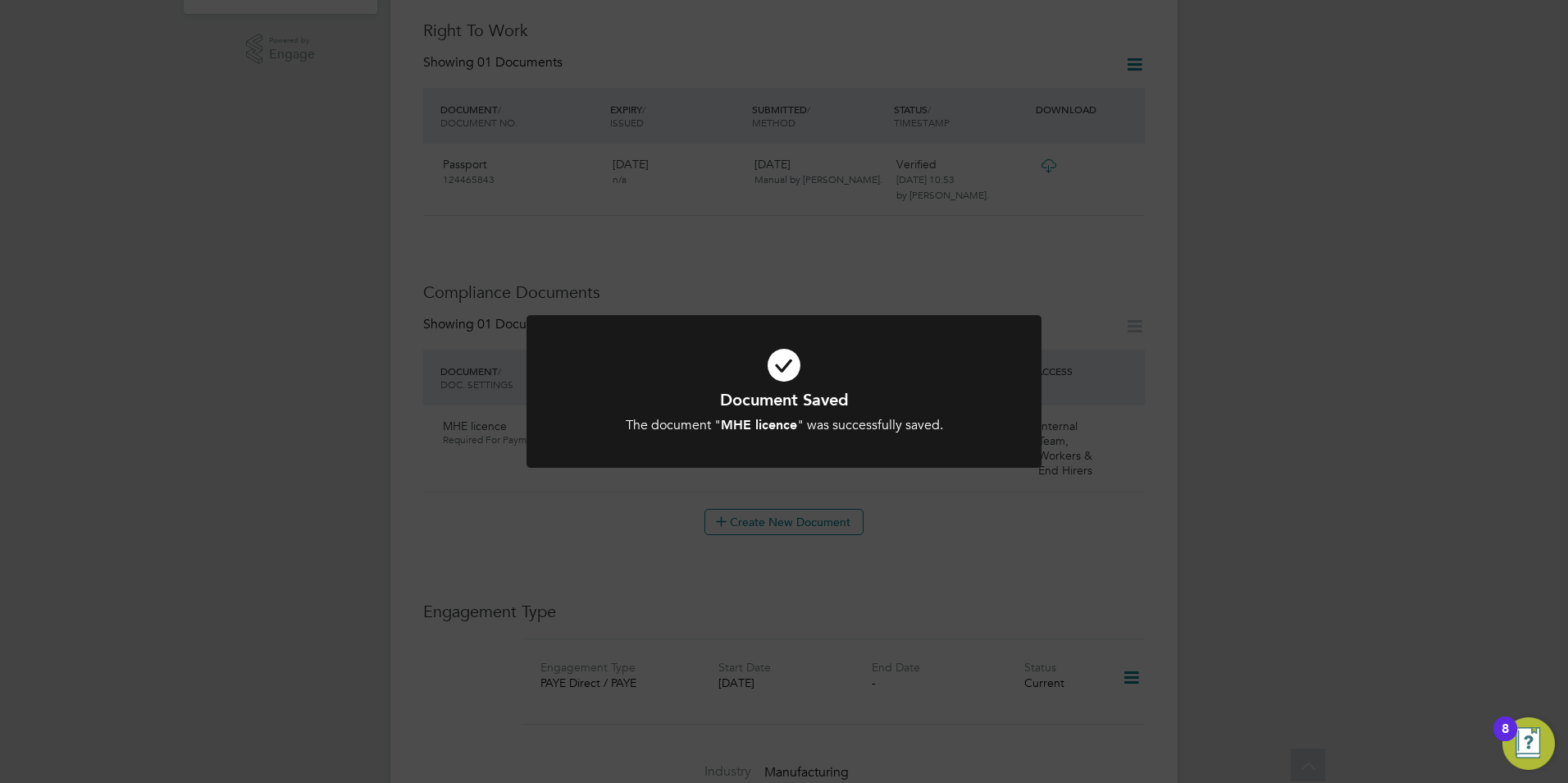
scroll to position [575, 0]
click at [1245, 465] on div "Document Saved The document " MHE licence " was successfully saved. Cancel Okay" at bounding box center [784, 392] width 1568 height 783
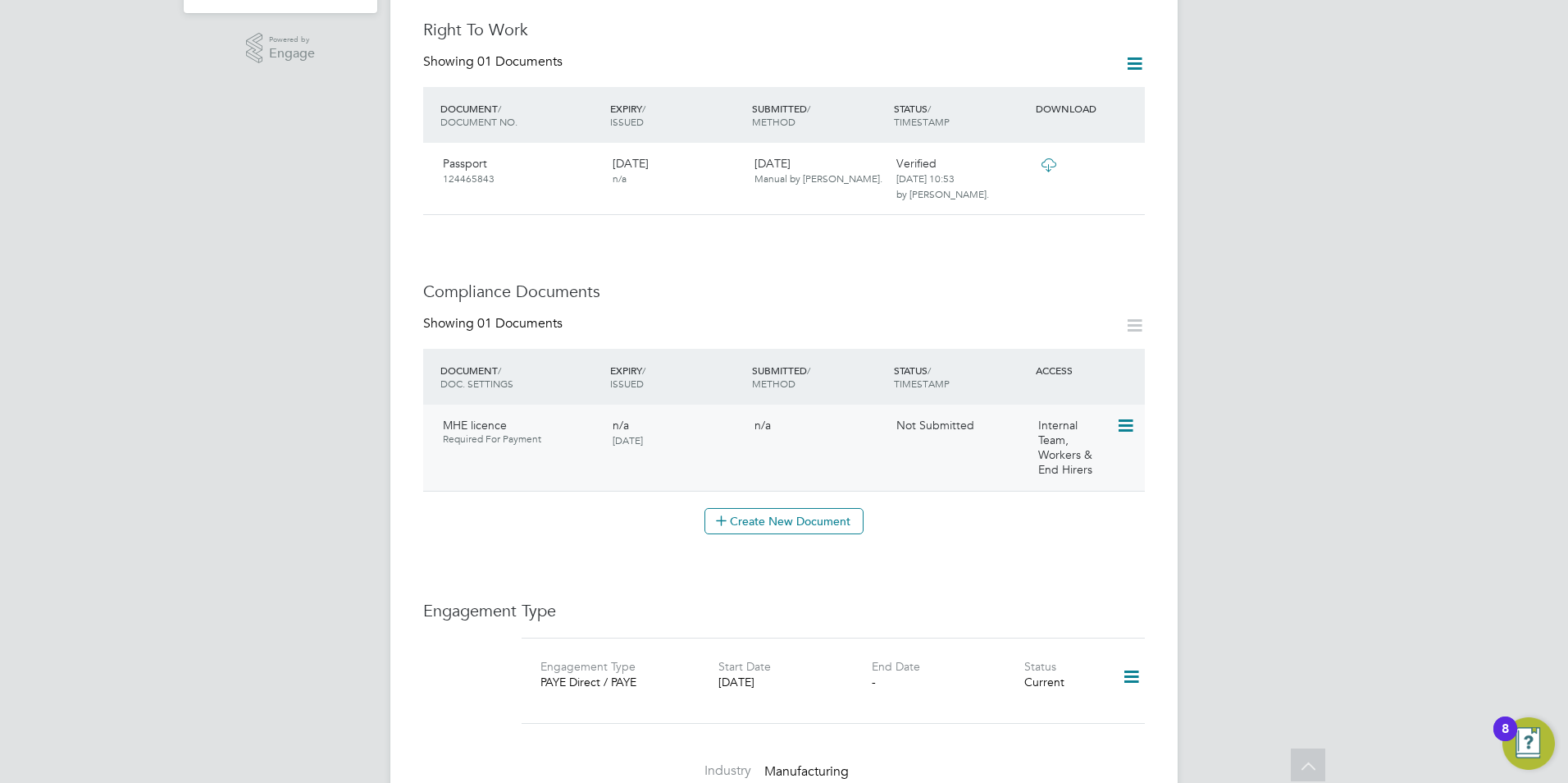
click at [1119, 416] on icon at bounding box center [1125, 425] width 17 height 19
click at [1073, 455] on li "Submit Document" at bounding box center [1075, 454] width 115 height 23
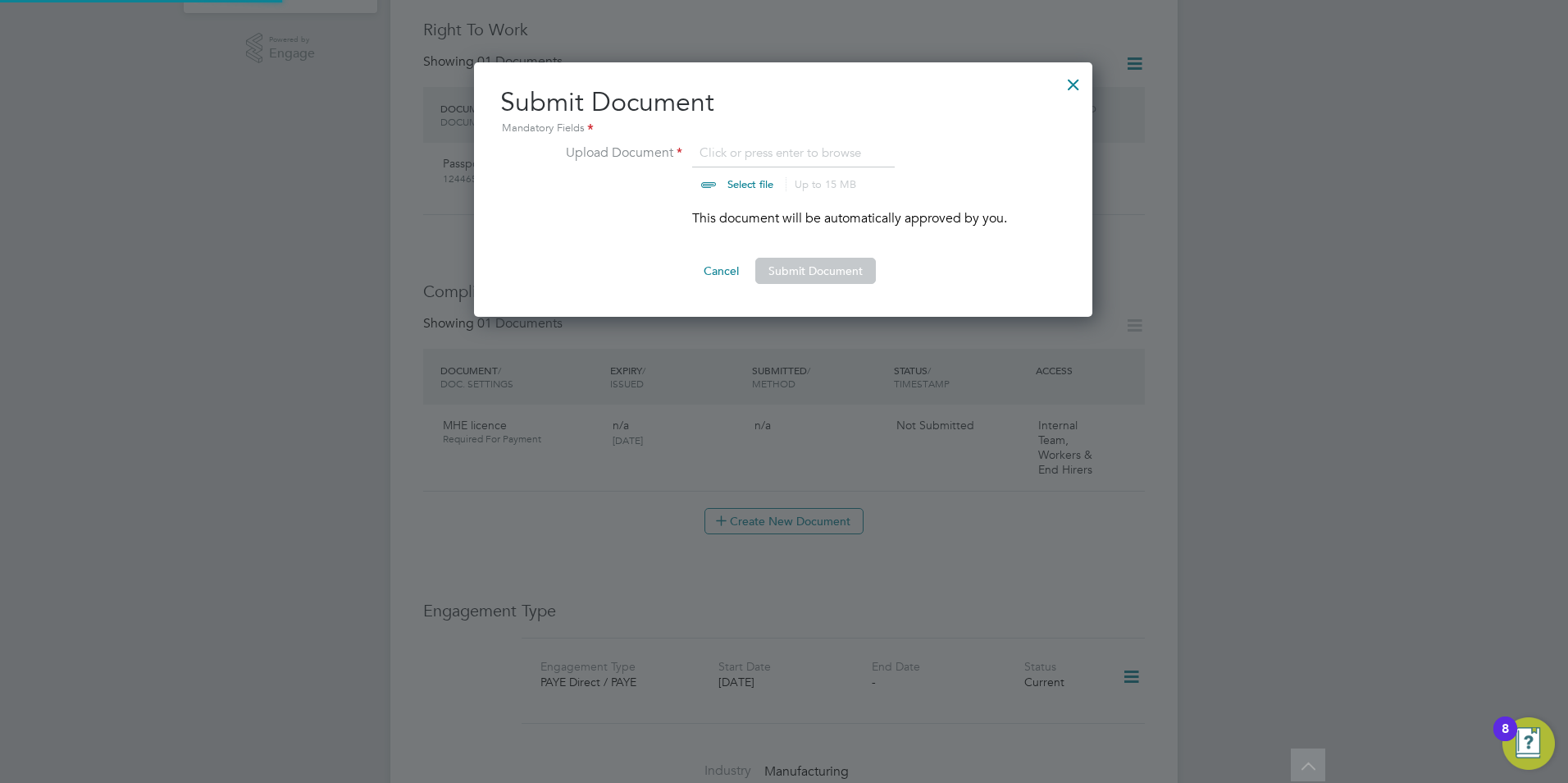
scroll to position [255, 620]
click at [734, 262] on button "Cancel" at bounding box center [721, 270] width 61 height 26
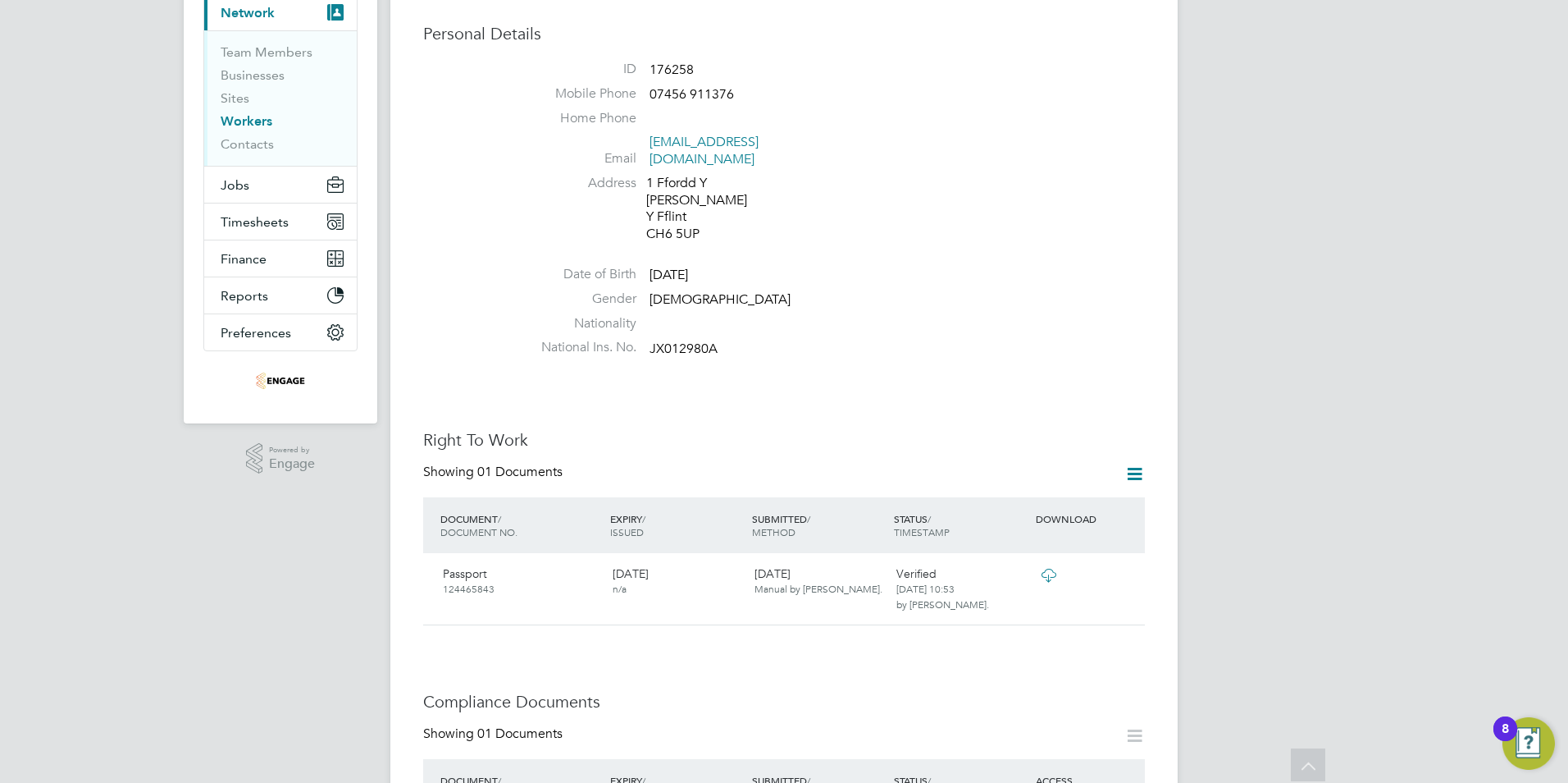
scroll to position [0, 0]
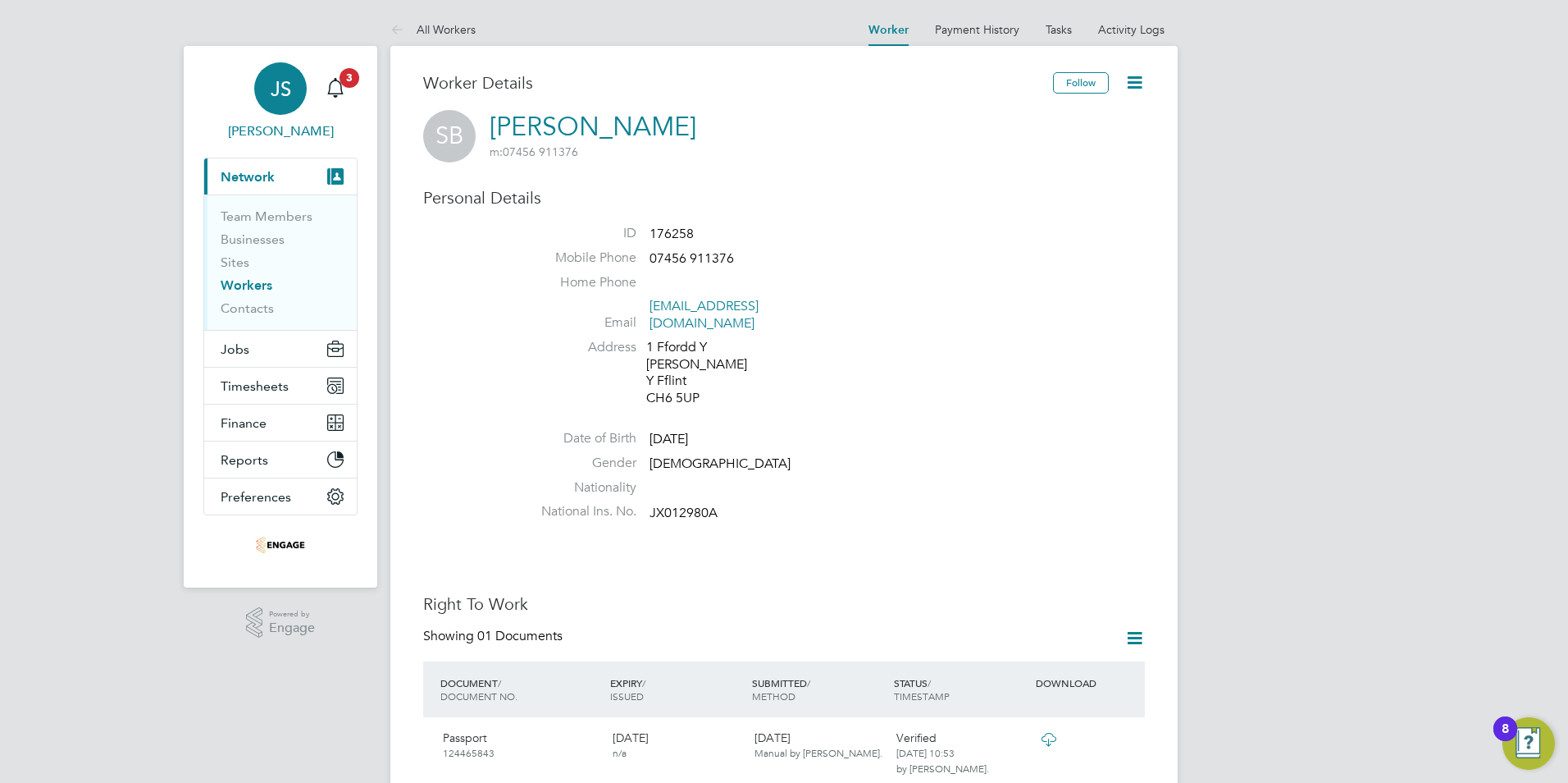
drag, startPoint x: 466, startPoint y: 27, endPoint x: 309, endPoint y: 111, distance: 178.1
click at [466, 27] on link "All Workers" at bounding box center [433, 30] width 85 height 15
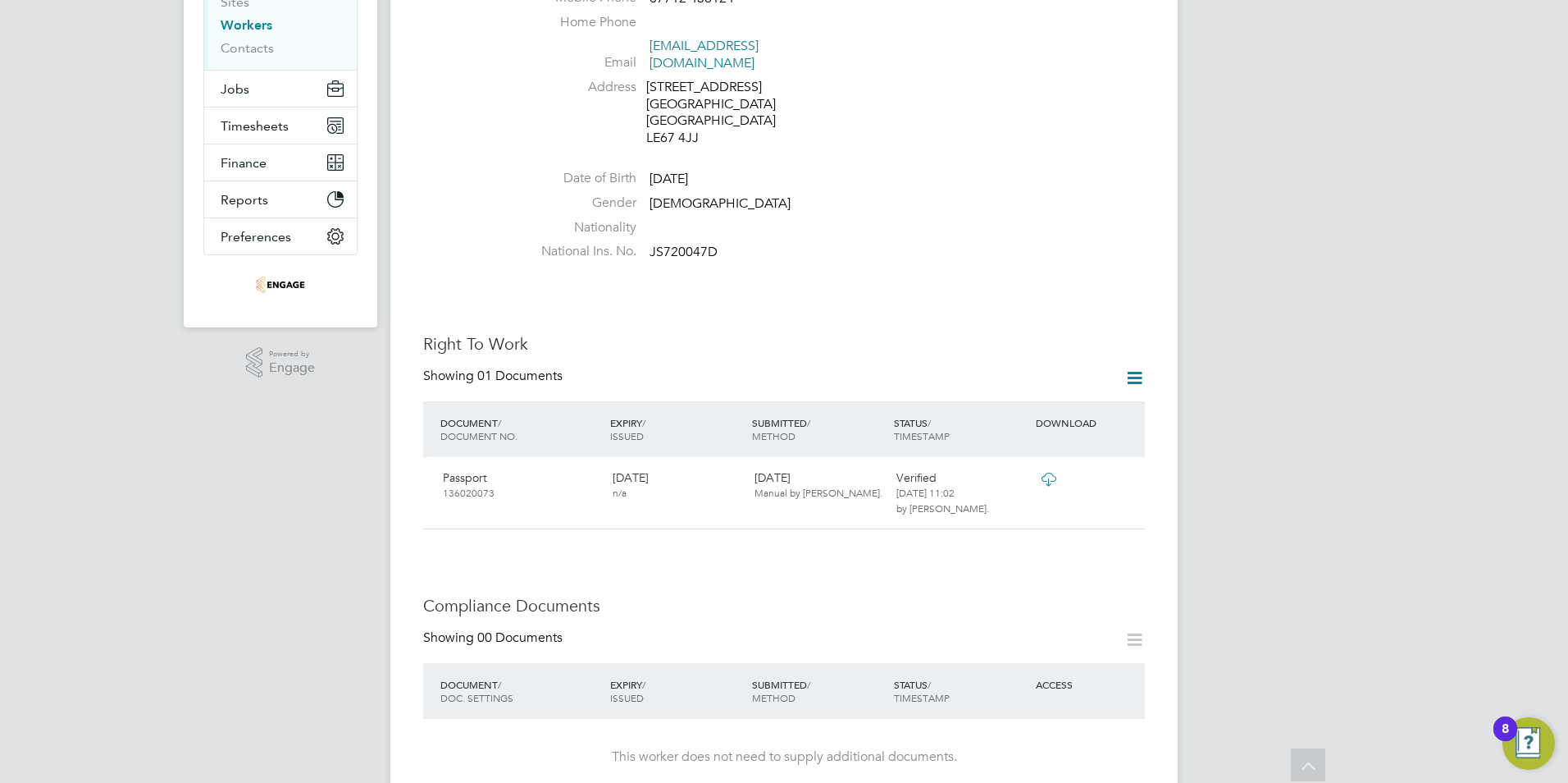
scroll to position [492, 0]
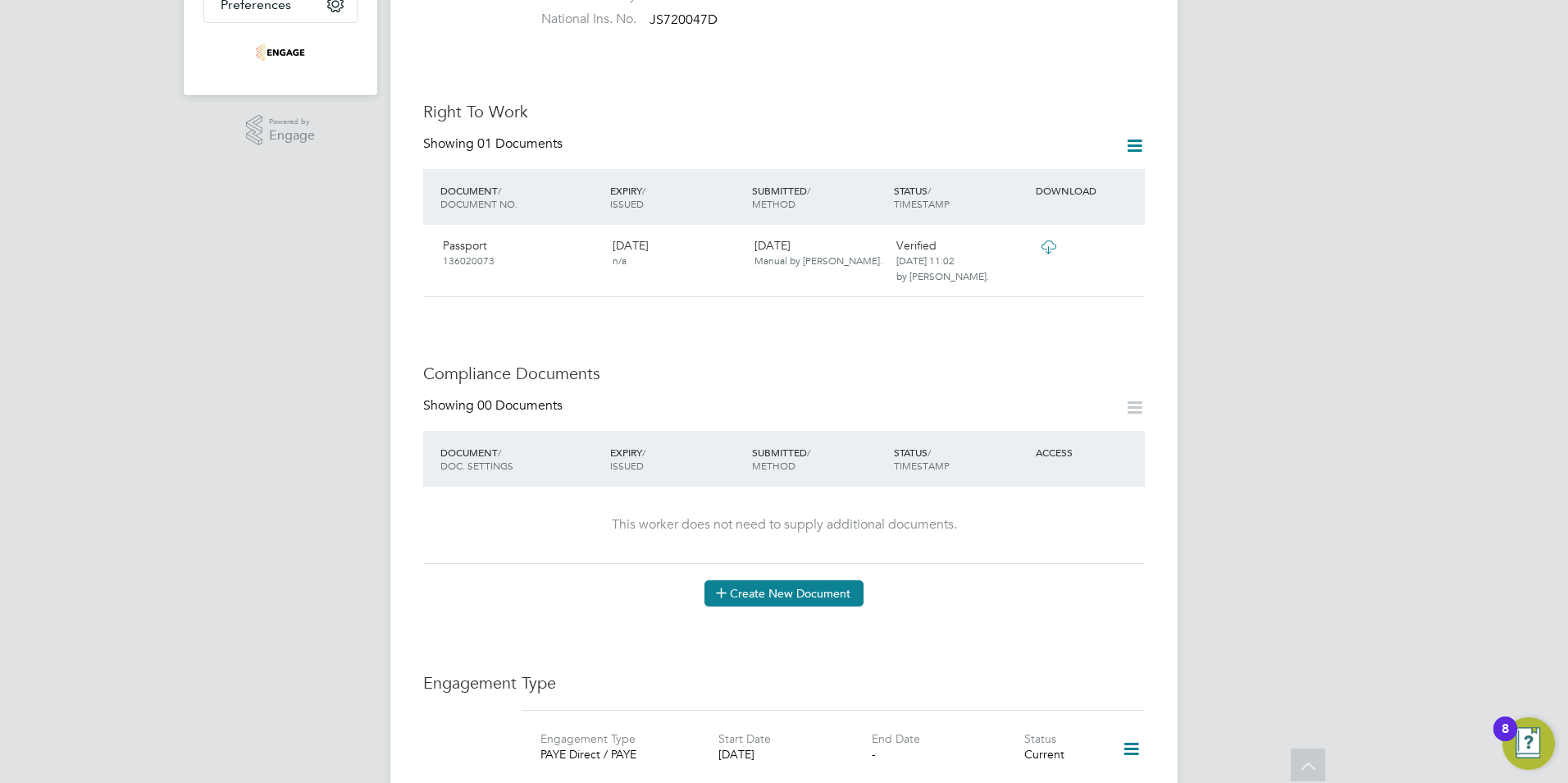
click at [808, 580] on button "Create New Document" at bounding box center [784, 593] width 159 height 26
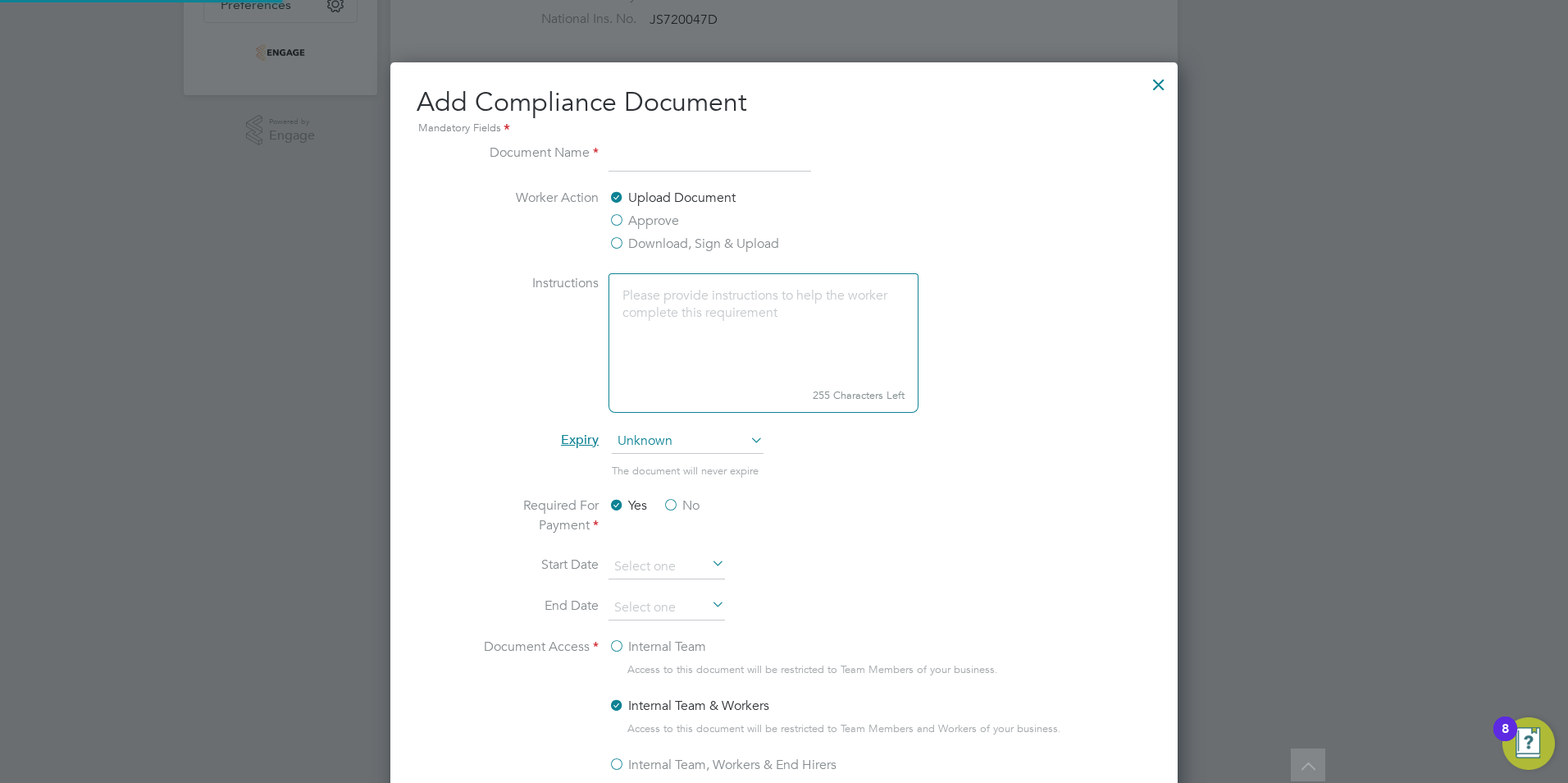
scroll to position [862, 788]
click at [653, 163] on input at bounding box center [710, 157] width 203 height 30
type input "MHE licence"
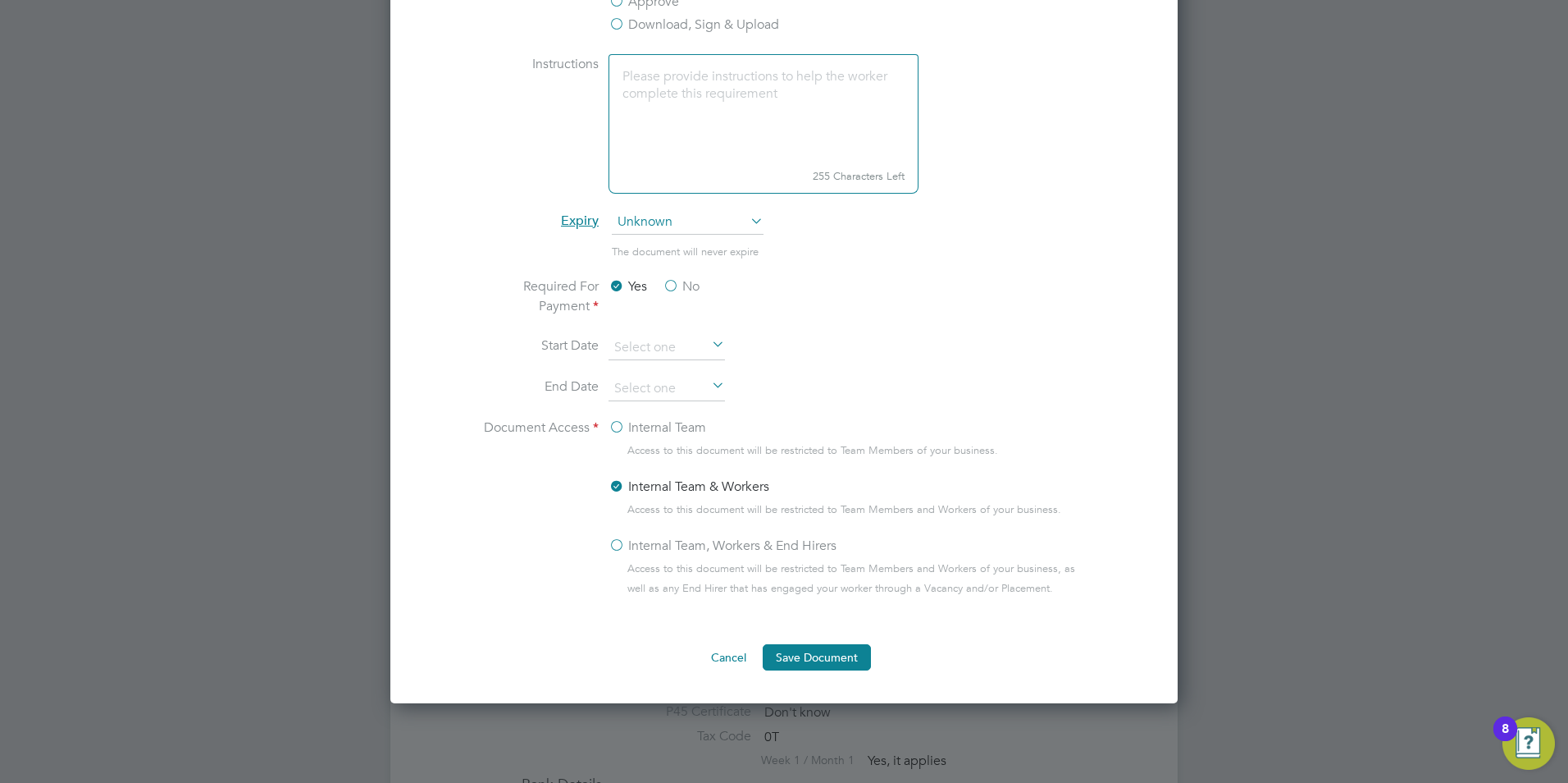
scroll to position [902, 0]
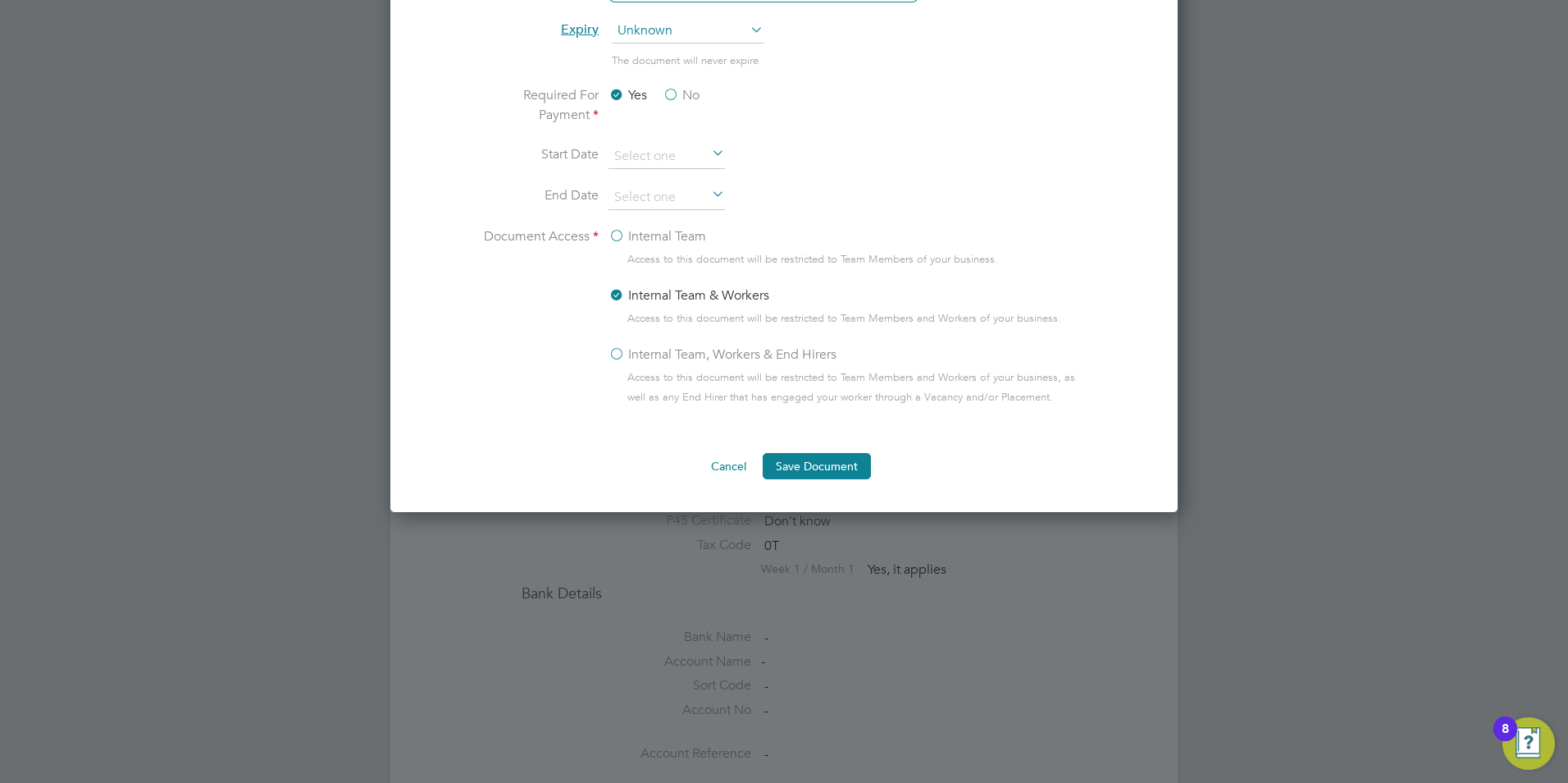
click at [622, 351] on label "Internal Team, Workers & End Hirers" at bounding box center [722, 354] width 228 height 19
click at [0, 0] on input "Internal Team, Workers & End Hirers" at bounding box center [0, 0] width 0 height 0
click at [821, 457] on button "Save Document" at bounding box center [816, 466] width 108 height 26
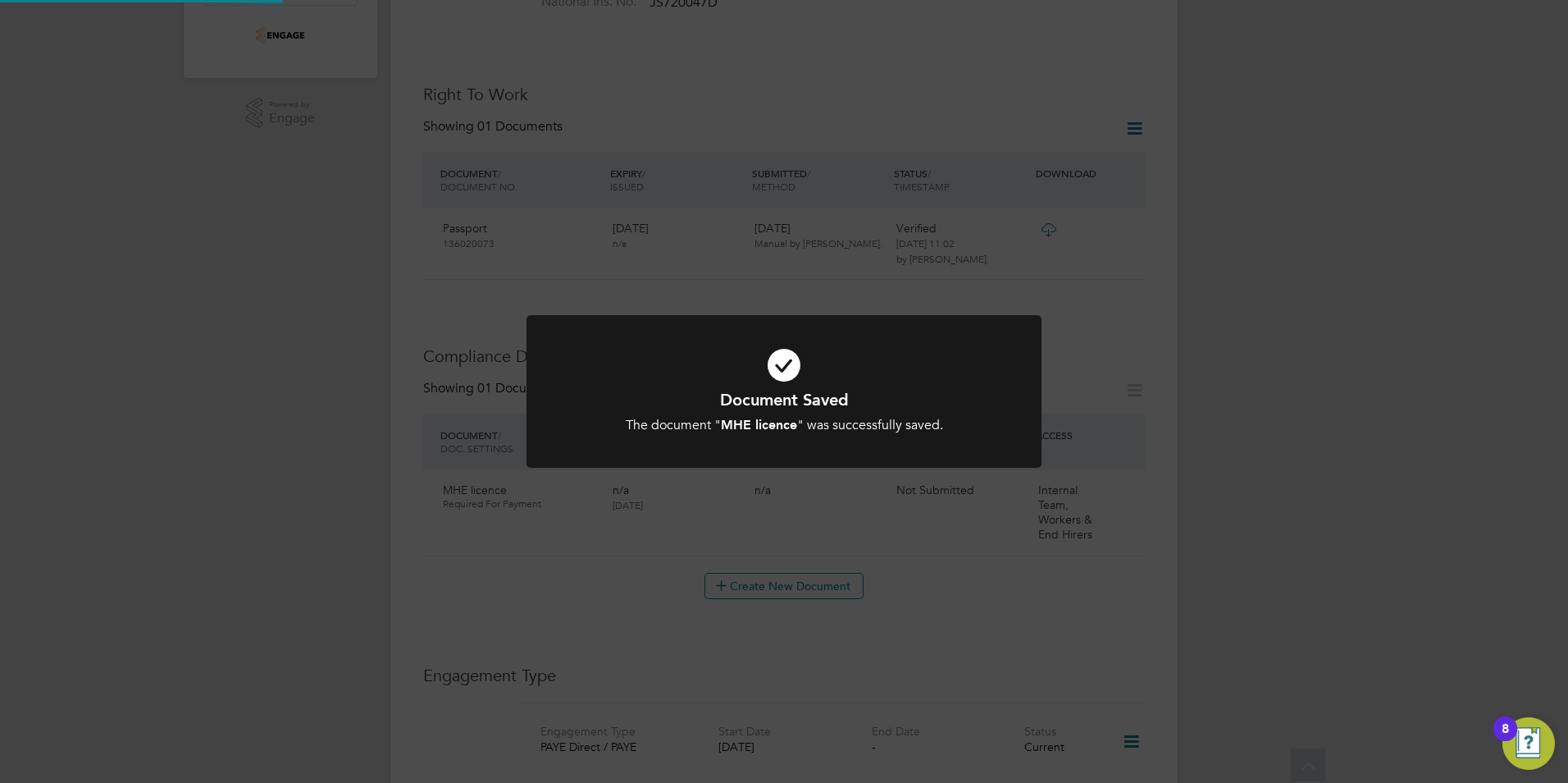
scroll to position [492, 0]
click at [1261, 456] on div "Document Saved The document " MHE licence " was successfully saved. Cancel Okay" at bounding box center [784, 392] width 1568 height 783
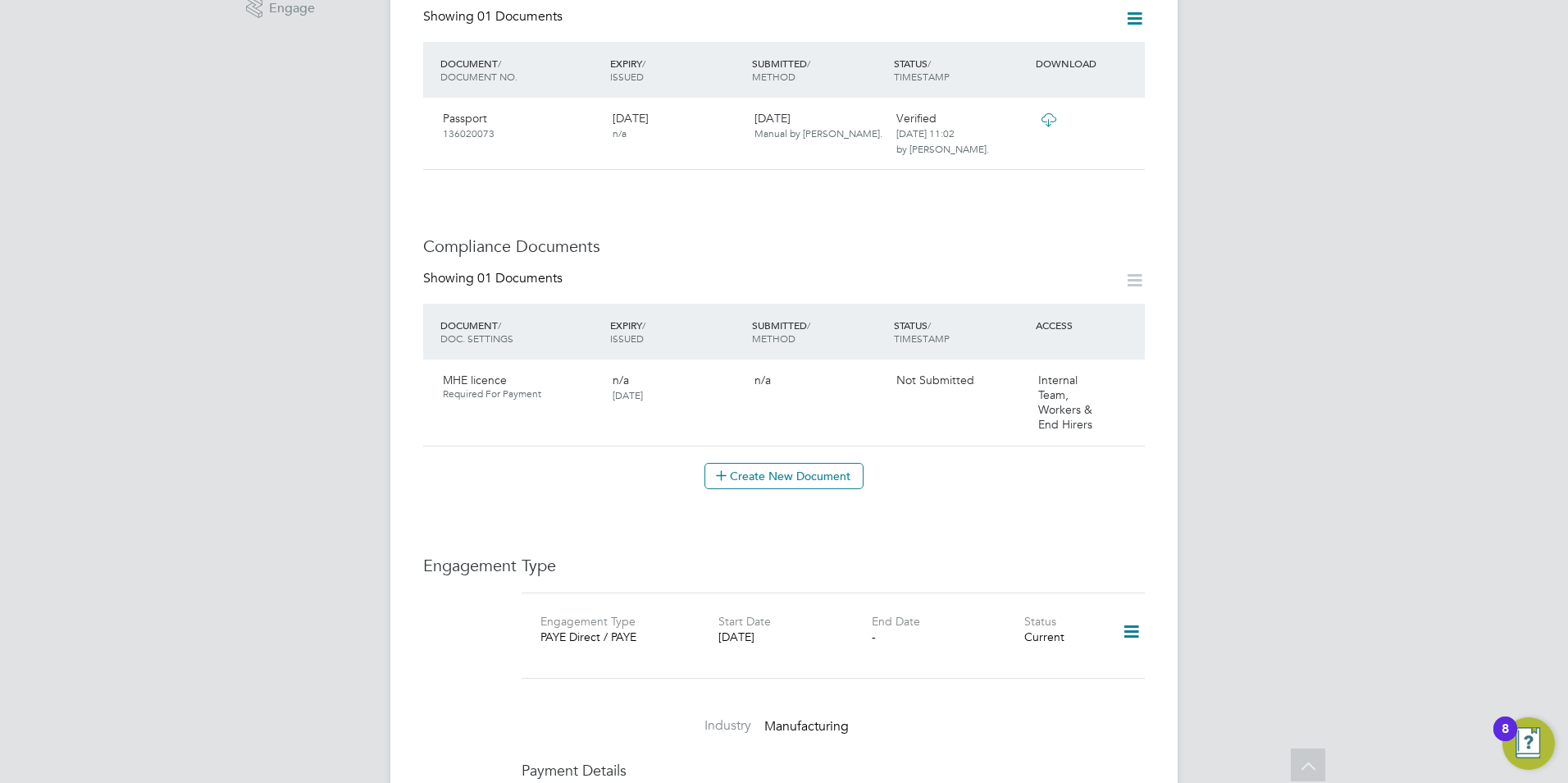
scroll to position [656, 0]
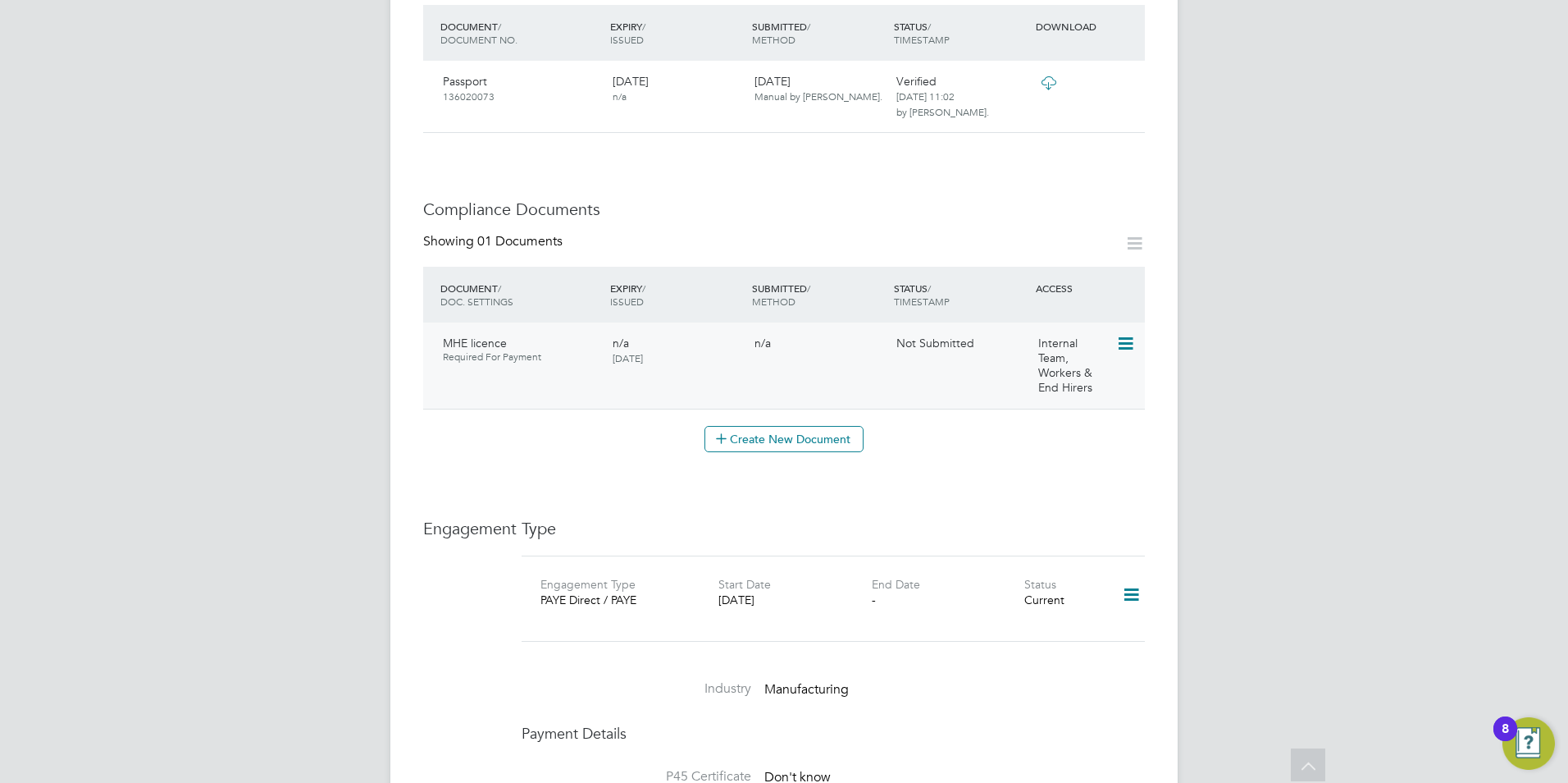
click at [1132, 334] on icon at bounding box center [1125, 343] width 17 height 19
click at [1074, 390] on li "Submit Document" at bounding box center [1075, 390] width 115 height 23
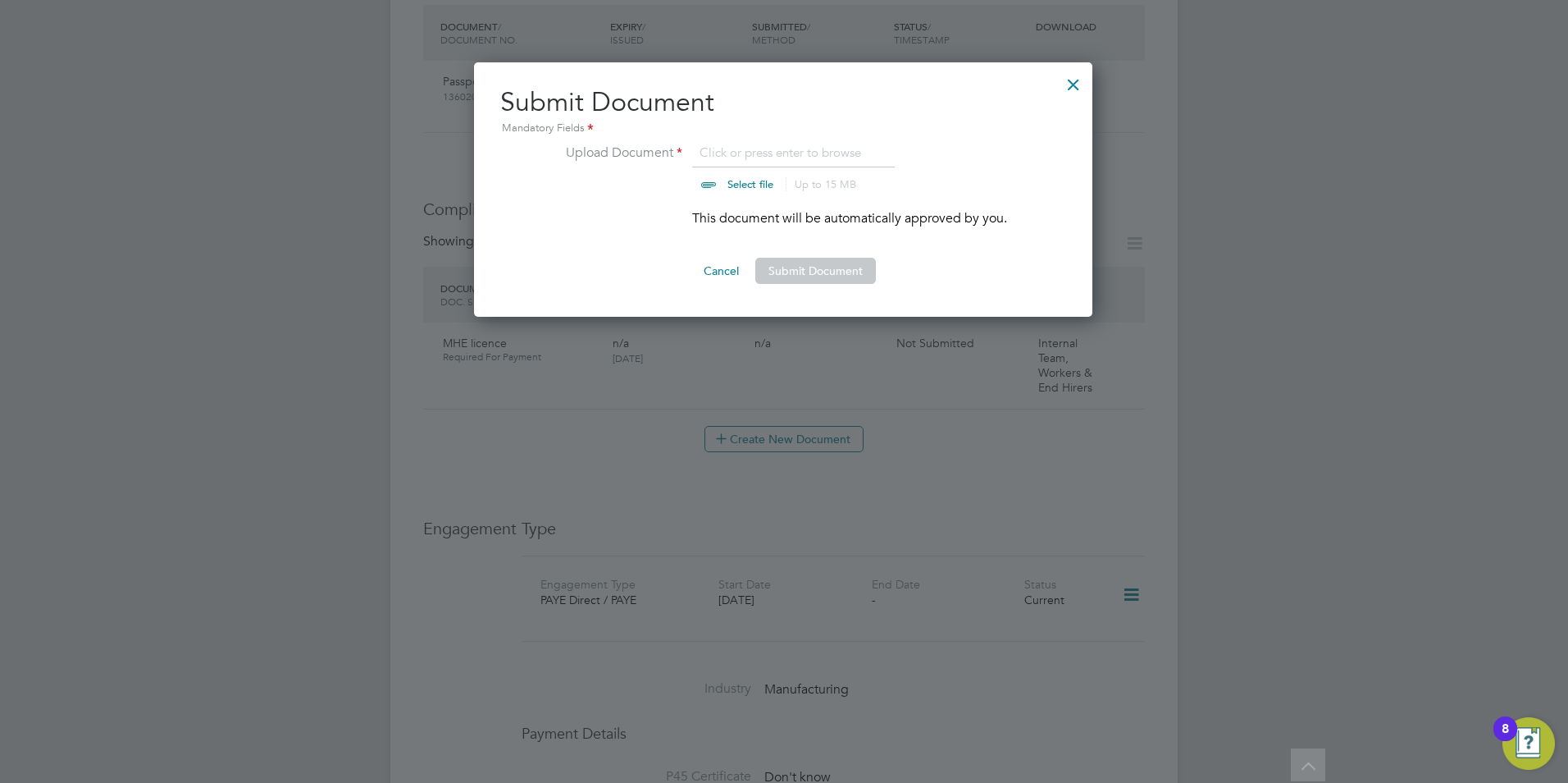
click at [759, 143] on input "file" at bounding box center [766, 167] width 257 height 49
type input "C:\fakepath\Adam Roberts - Adam Roberts FLT.pdf"
click at [833, 271] on button "Submit Document" at bounding box center [815, 270] width 120 height 26
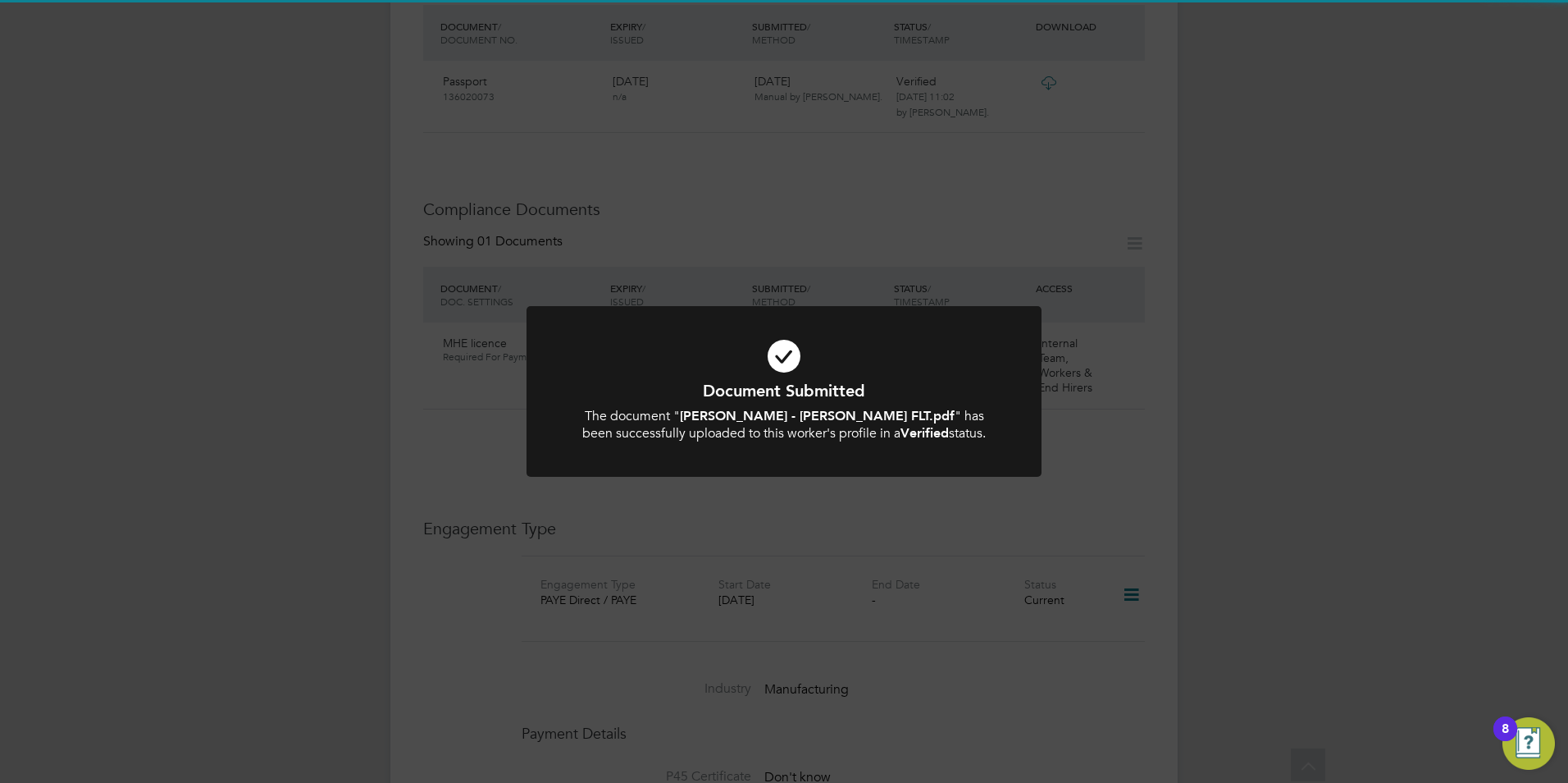
click at [1373, 427] on div "Document Submitted The document " Adam Roberts - Adam Roberts FLT.pdf " has bee…" at bounding box center [784, 392] width 1568 height 783
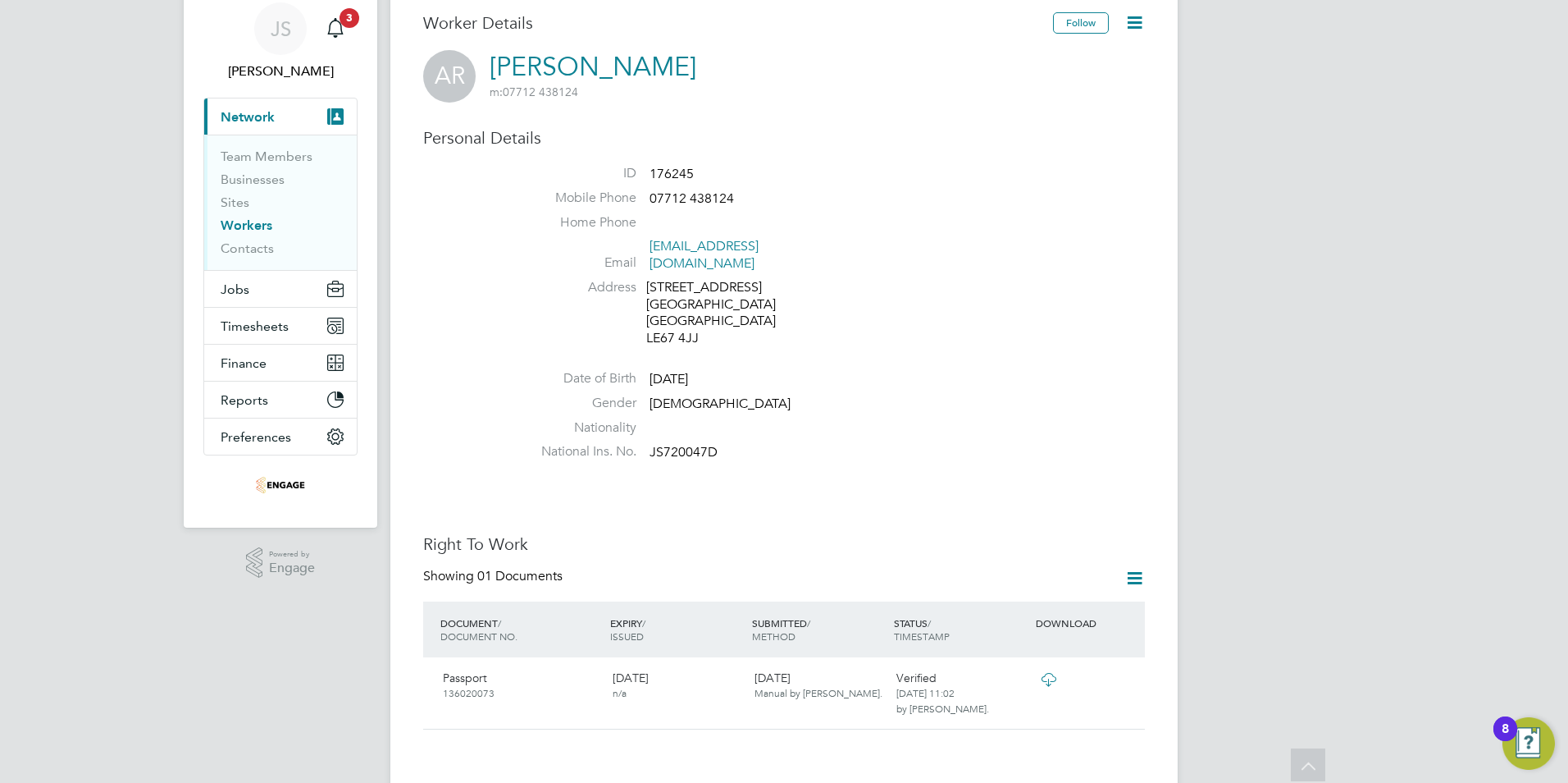
scroll to position [0, 0]
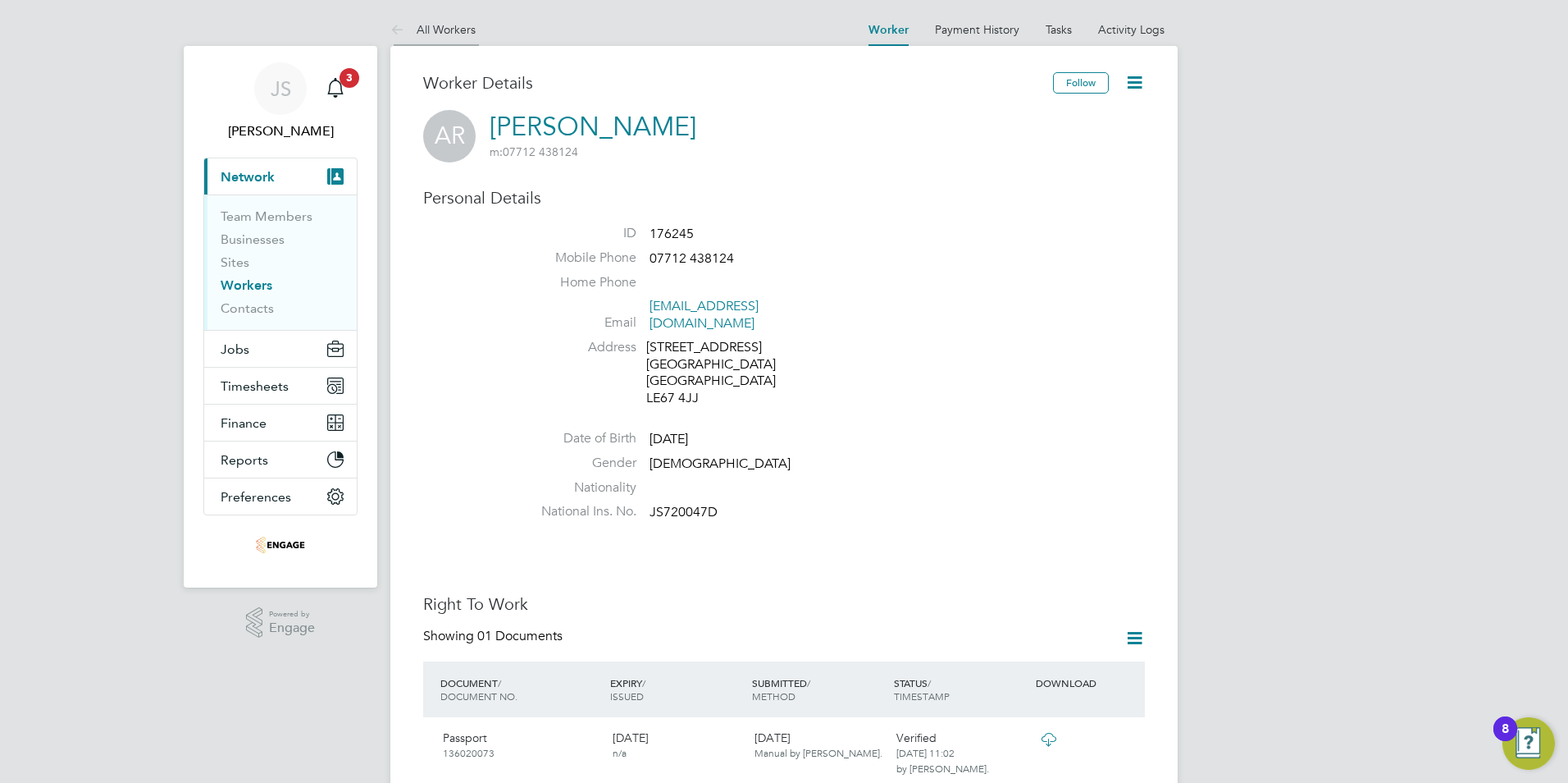
click at [415, 28] on link "All Workers" at bounding box center [433, 30] width 85 height 15
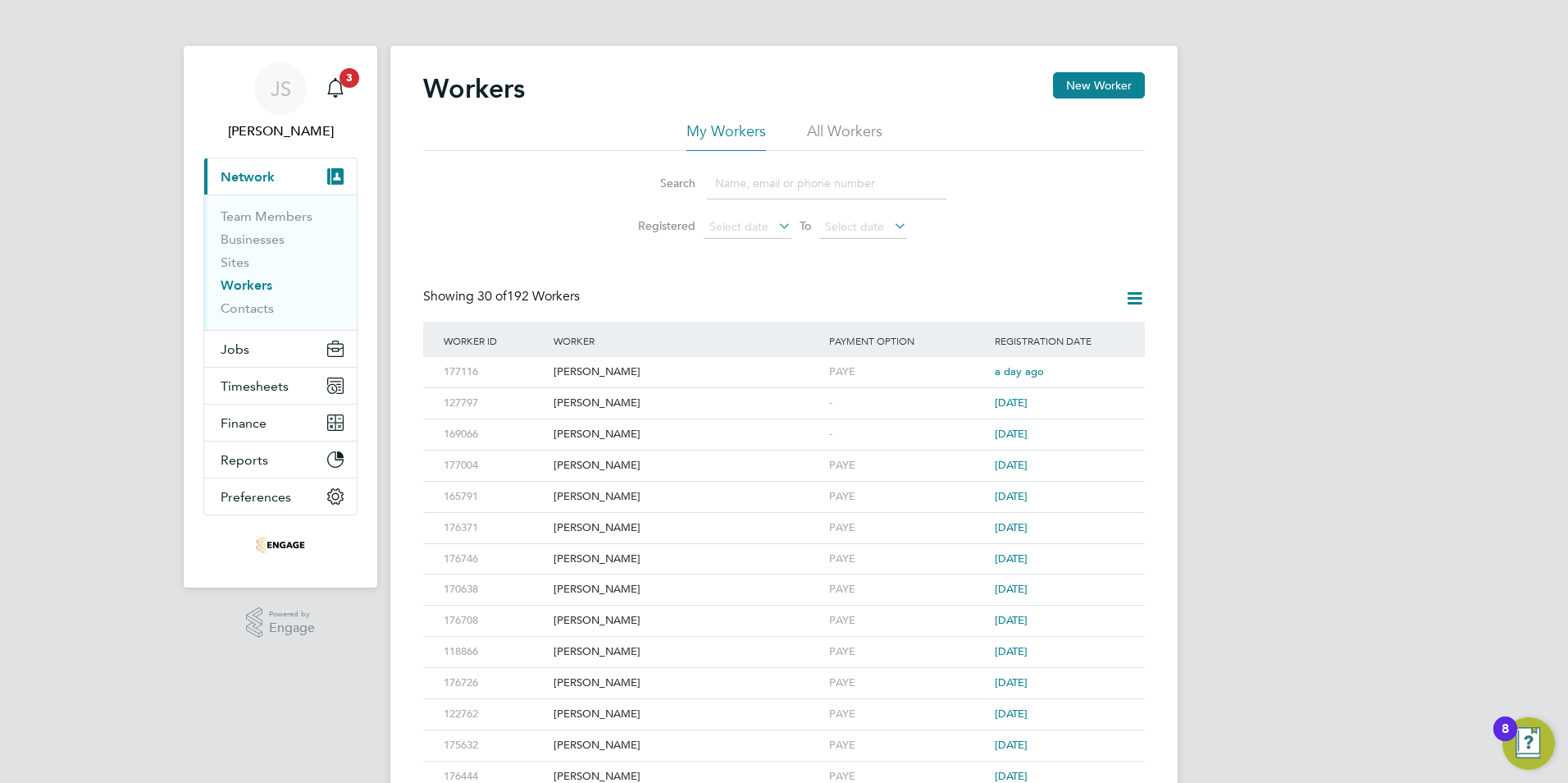
click at [806, 173] on input at bounding box center [826, 183] width 240 height 32
paste input "Adam Roberts"
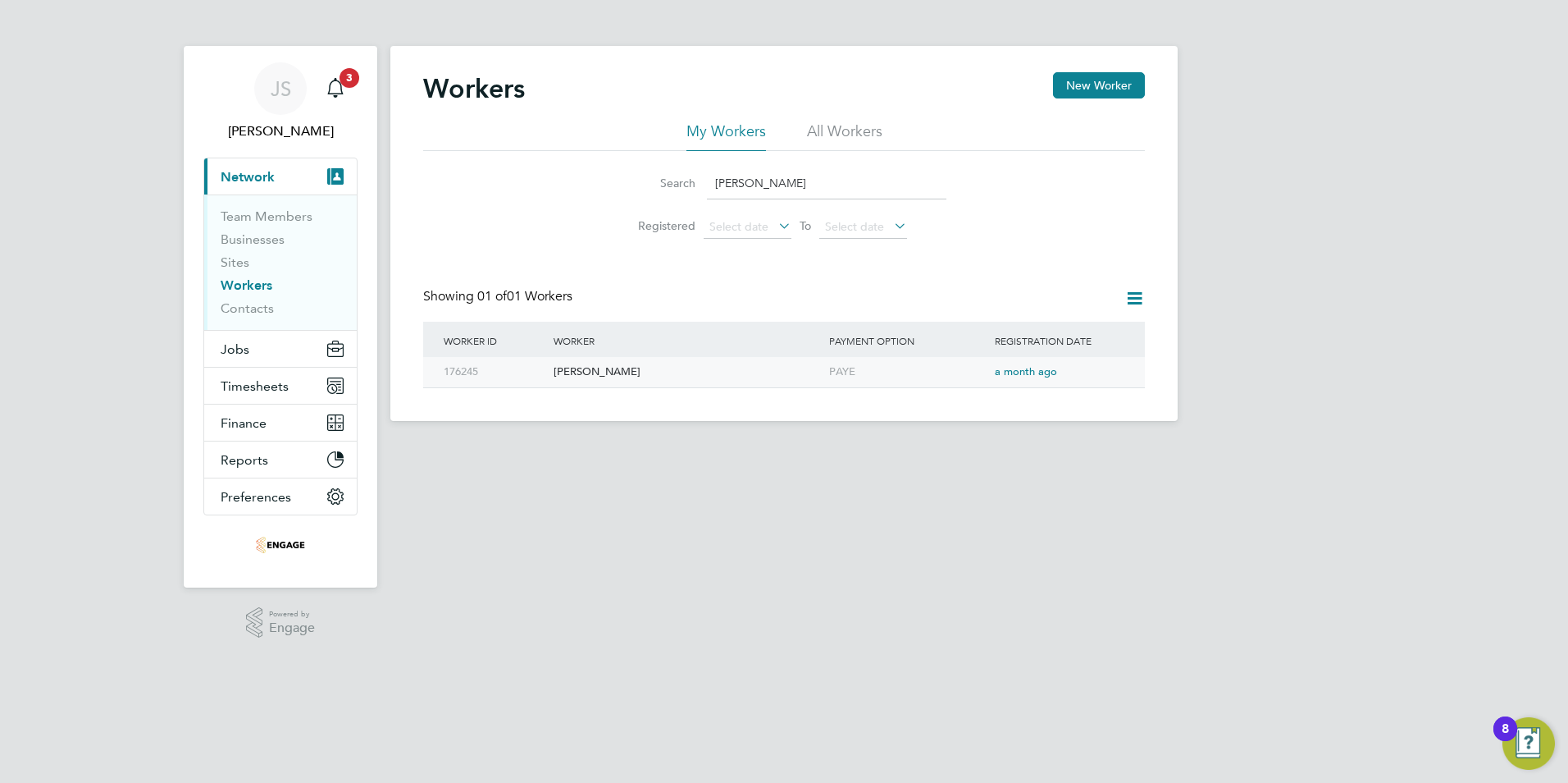
type input "Adam Roberts"
click at [857, 376] on div "PAYE" at bounding box center [907, 372] width 166 height 31
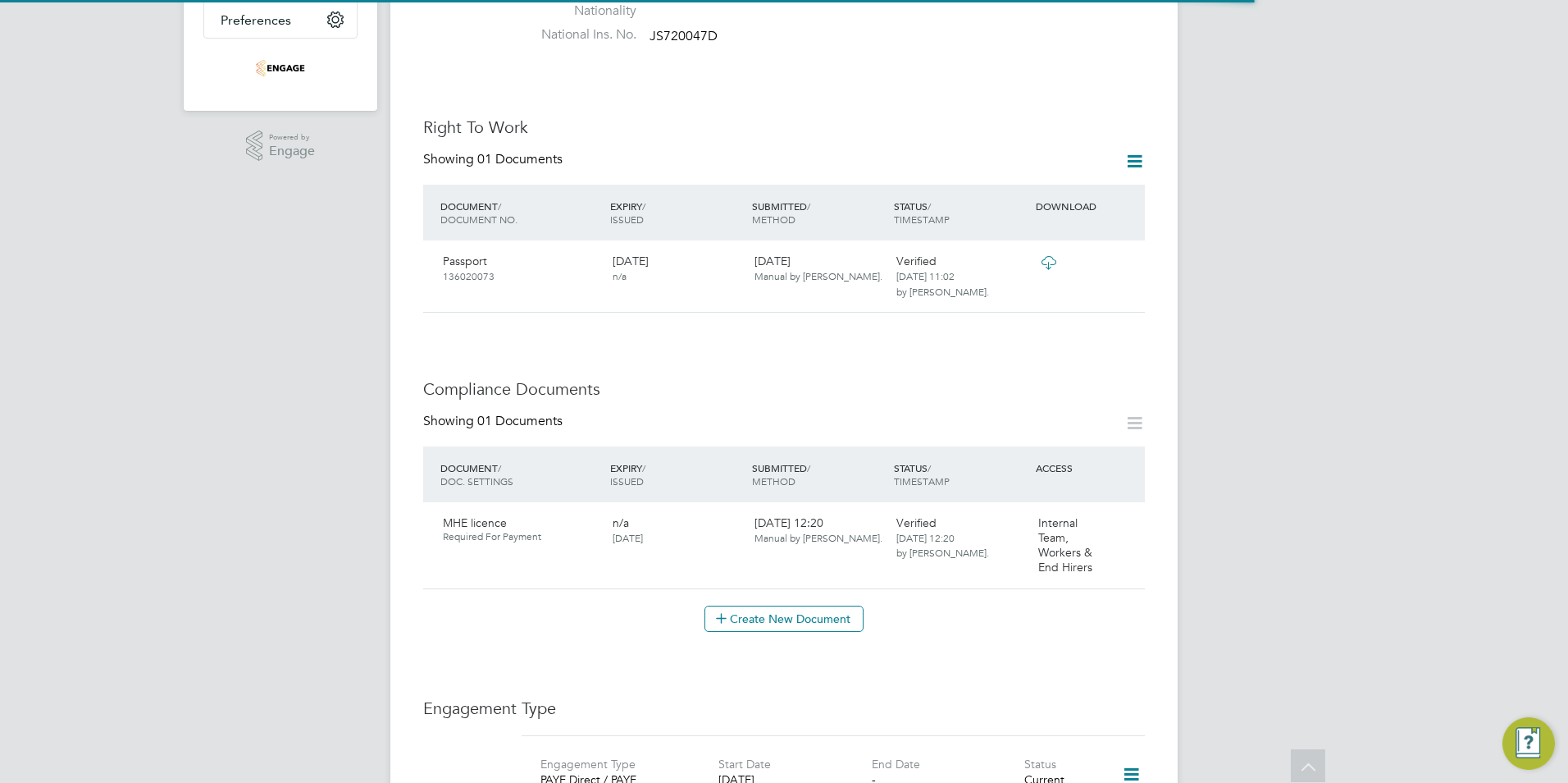
scroll to position [492, 0]
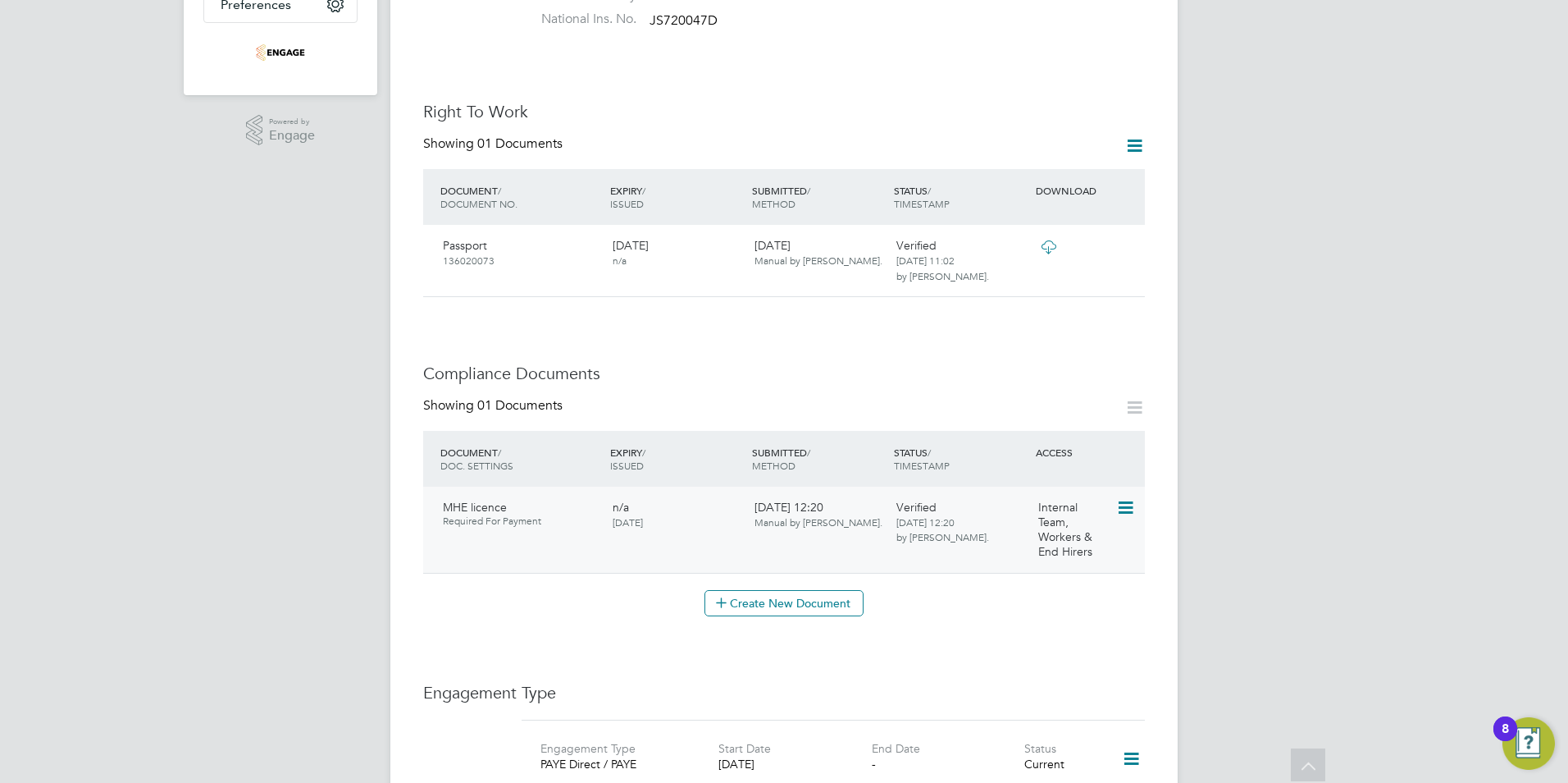
click at [1130, 498] on icon at bounding box center [1125, 507] width 17 height 19
click at [1073, 529] on li "Edit Document" at bounding box center [1066, 530] width 130 height 23
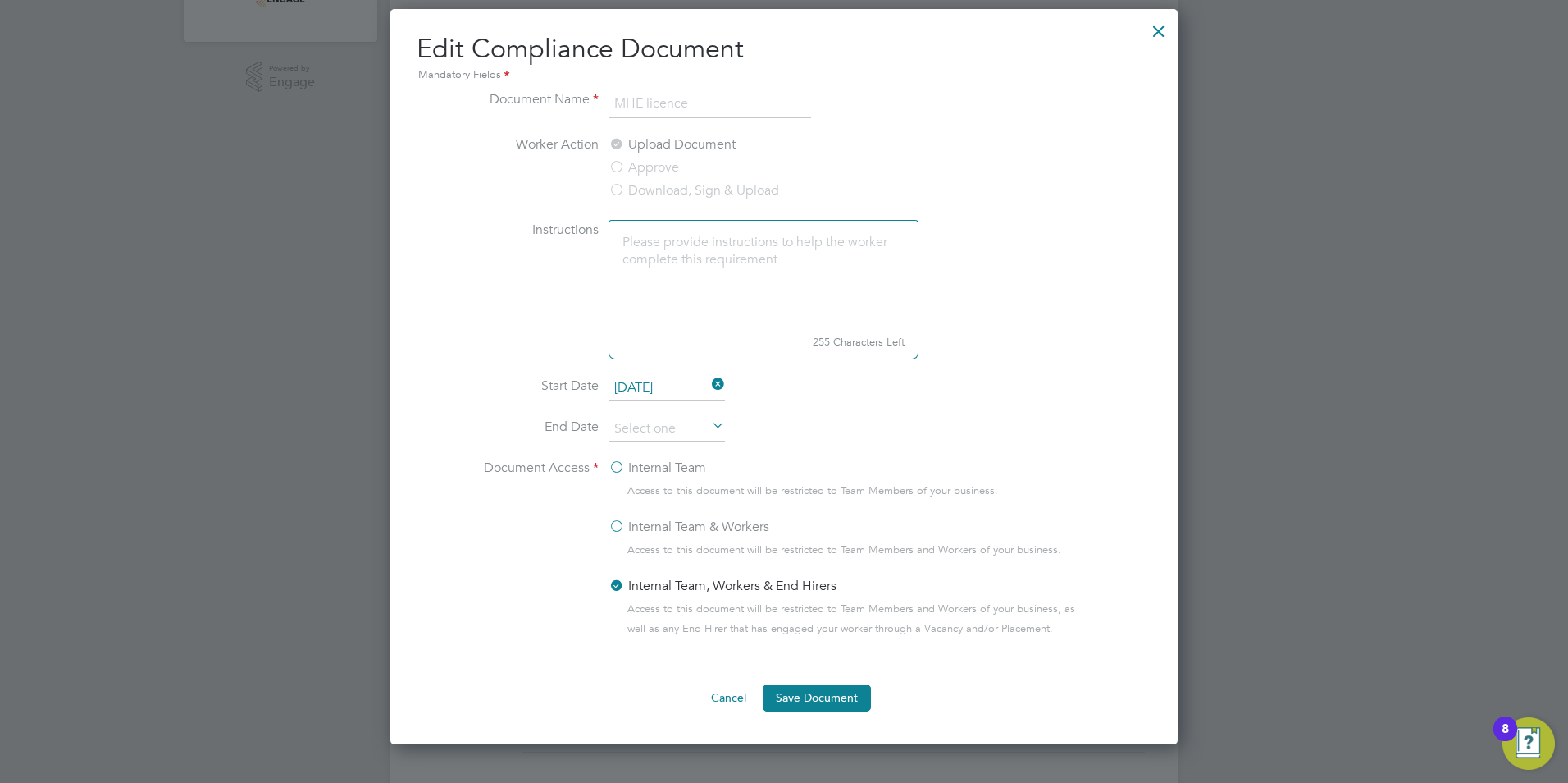
scroll to position [575, 0]
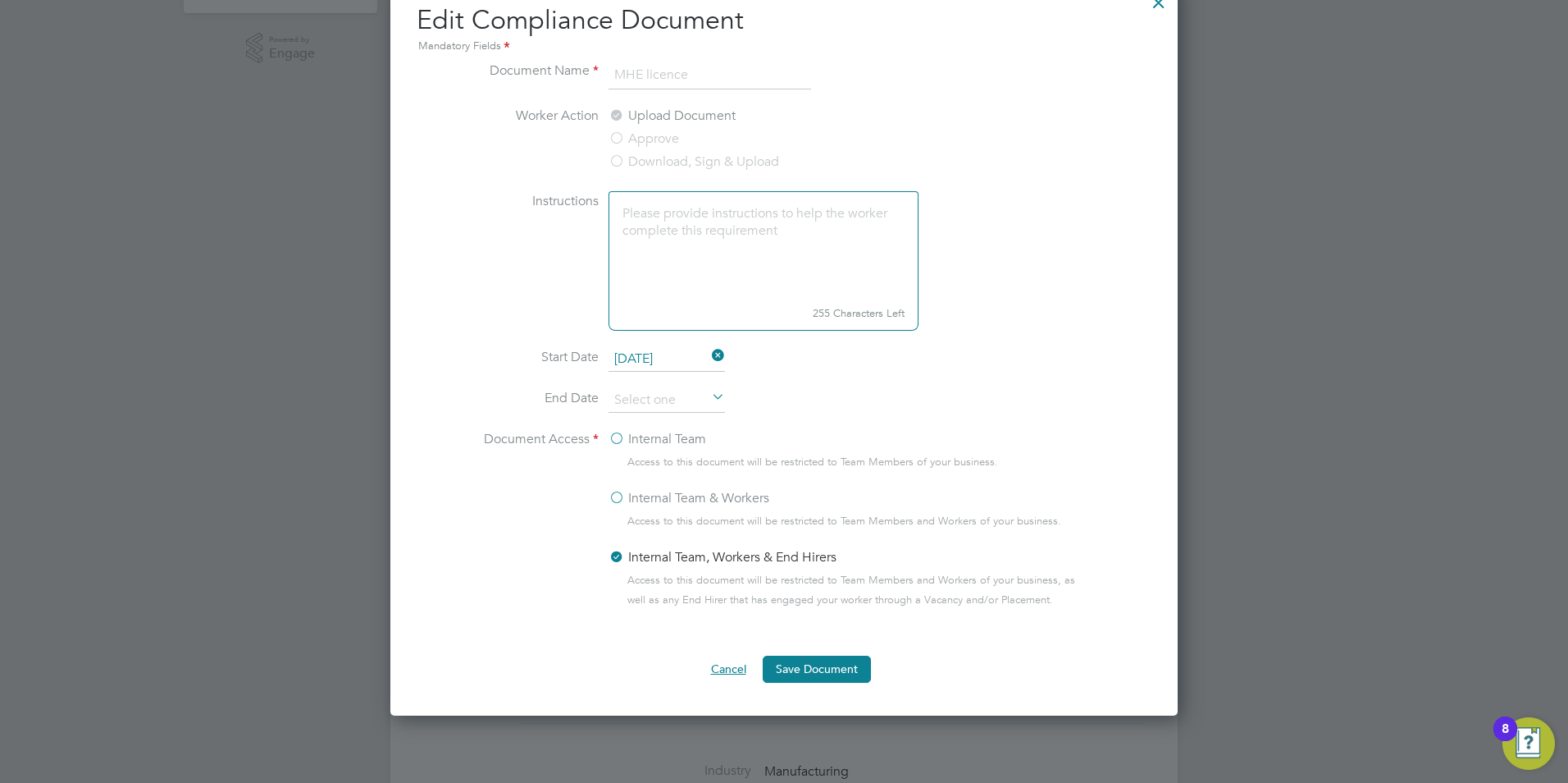
click at [726, 671] on button "Cancel" at bounding box center [728, 668] width 61 height 26
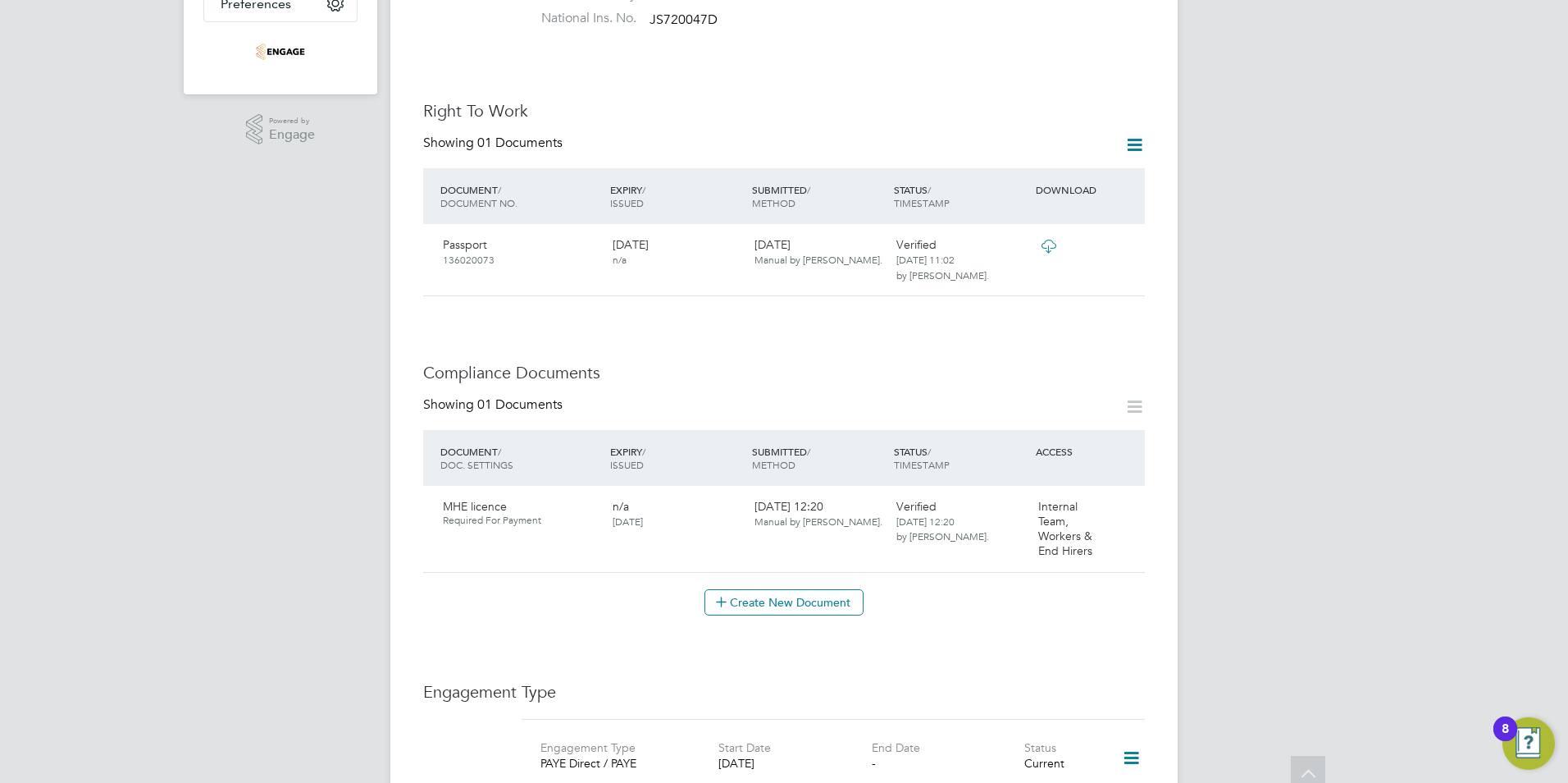
scroll to position [492, 0]
click at [643, 516] on span "[DATE]" at bounding box center [627, 522] width 31 height 13
click at [1127, 498] on icon at bounding box center [1125, 507] width 17 height 19
click at [1043, 523] on li "Edit Document" at bounding box center [1066, 530] width 130 height 23
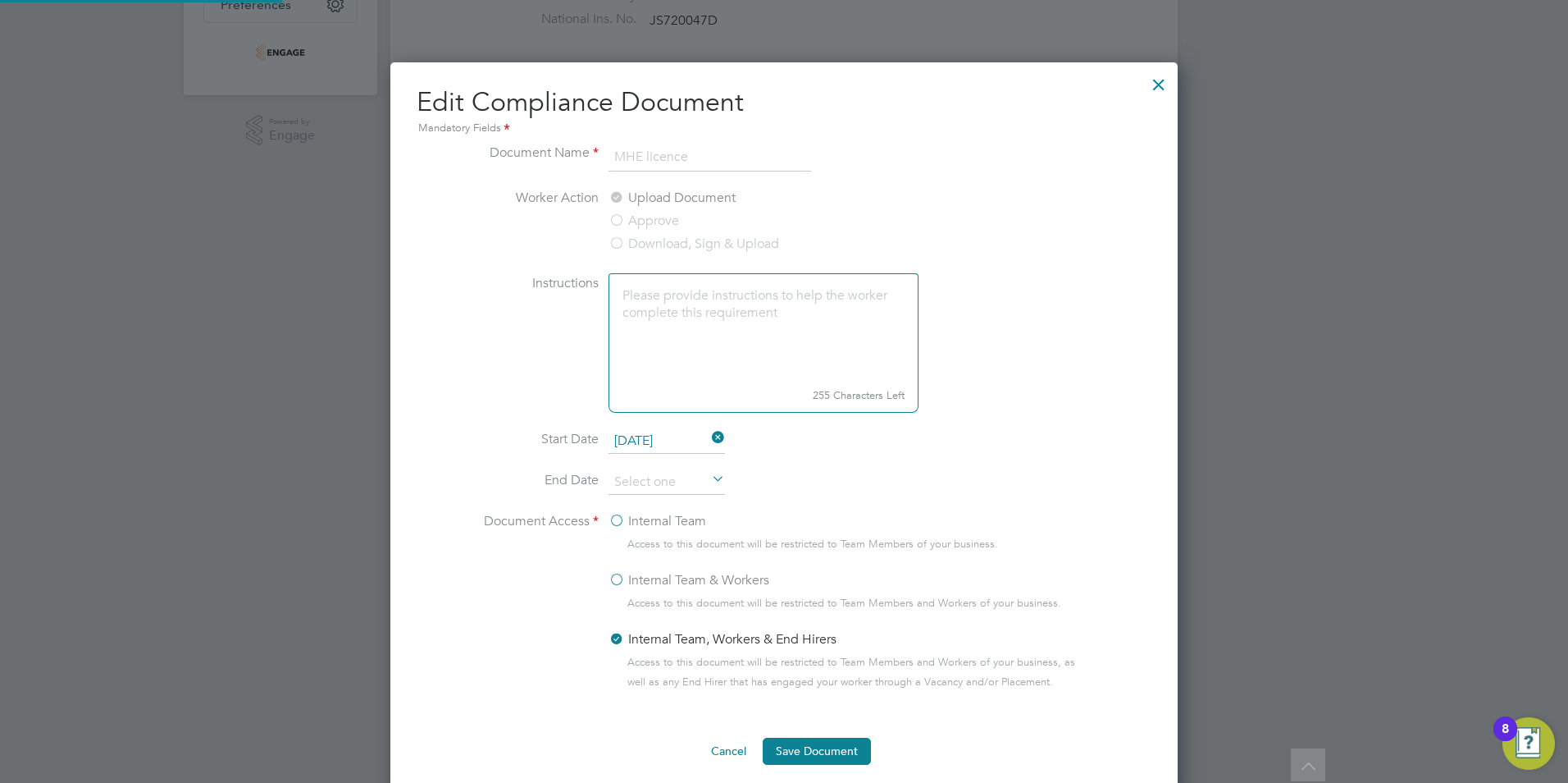
scroll to position [735, 788]
click at [709, 440] on icon at bounding box center [709, 439] width 0 height 23
click at [643, 442] on input at bounding box center [667, 441] width 117 height 25
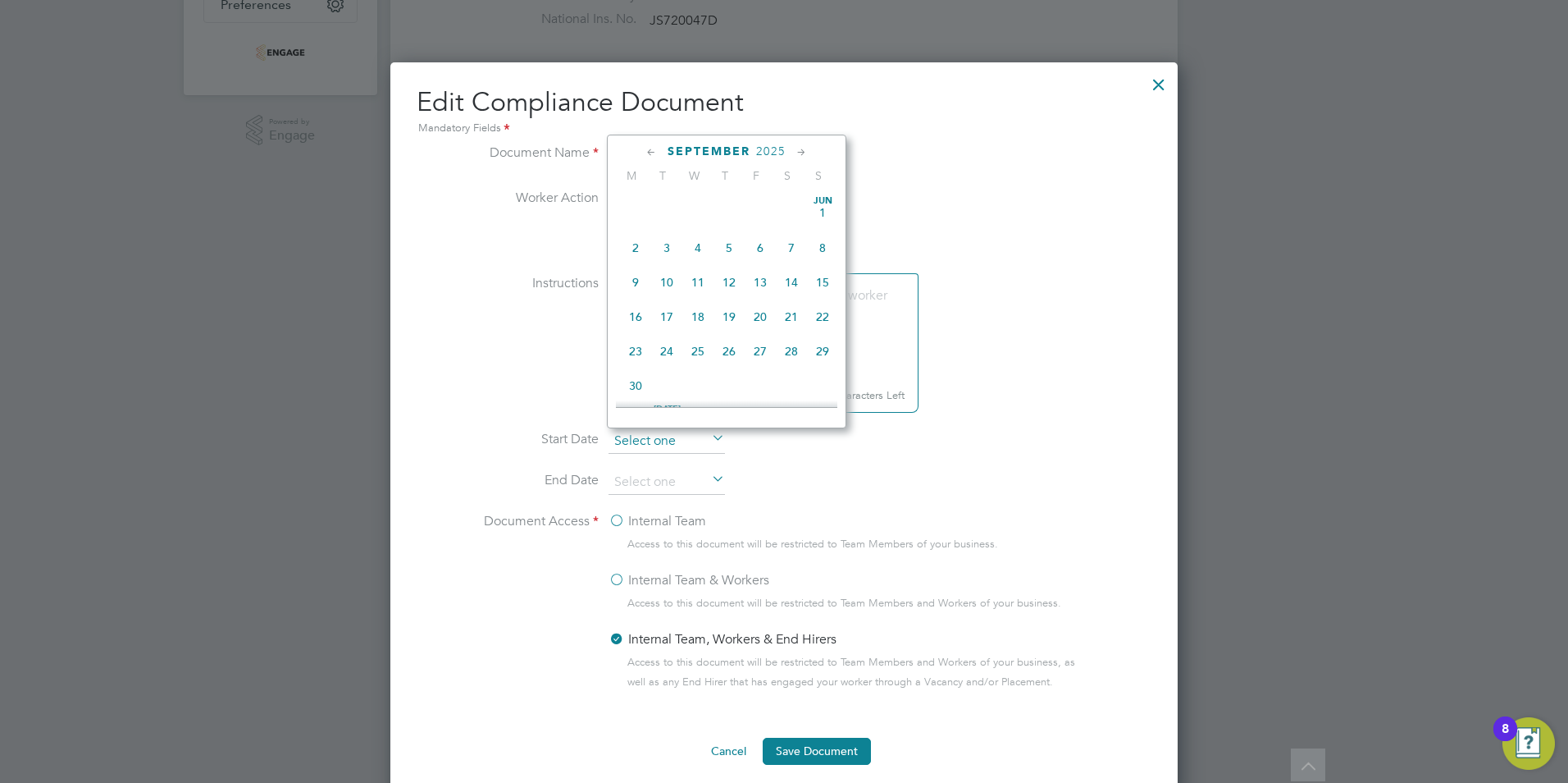
scroll to position [640, 0]
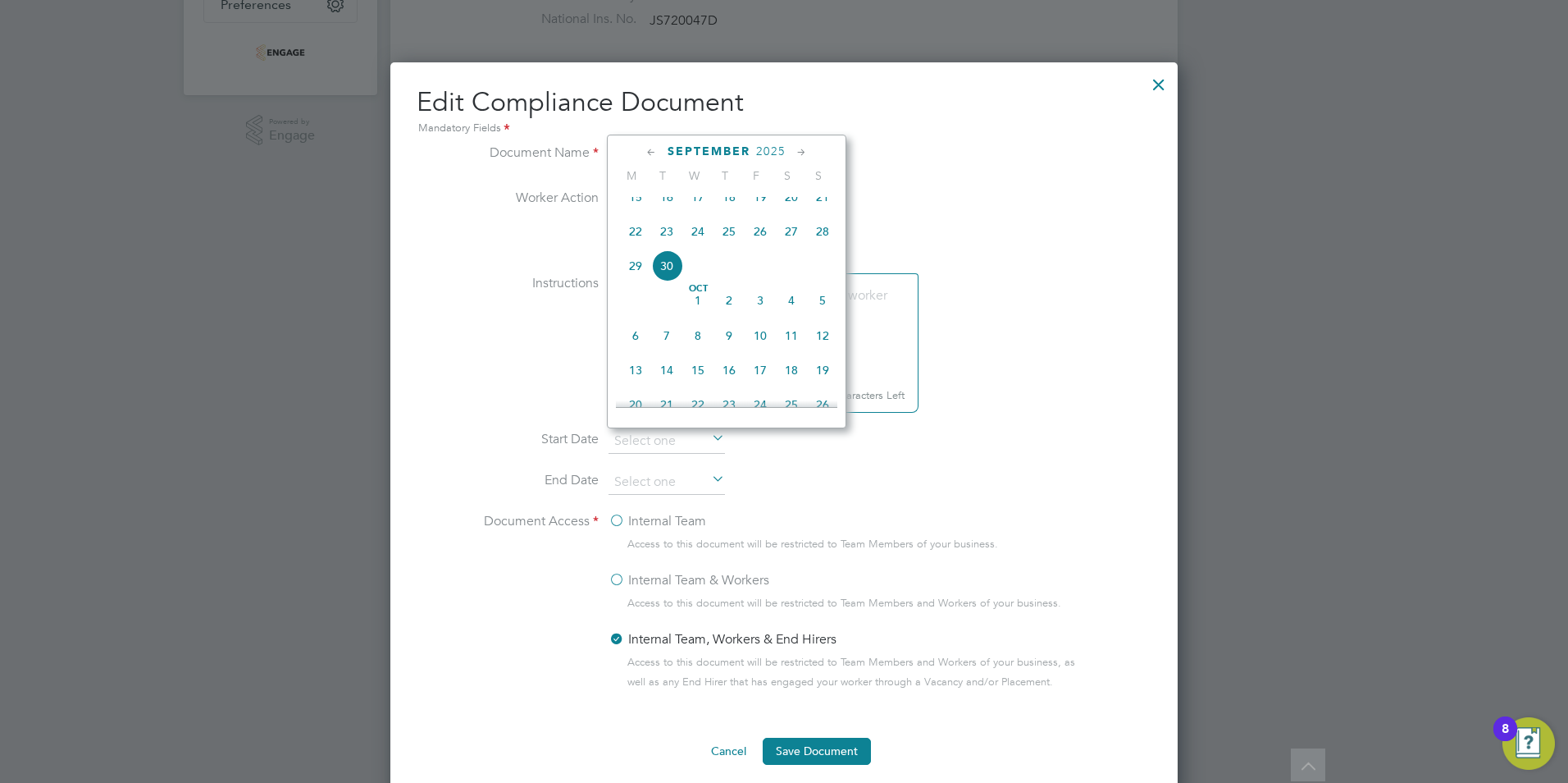
click at [767, 145] on span "2025" at bounding box center [771, 151] width 30 height 14
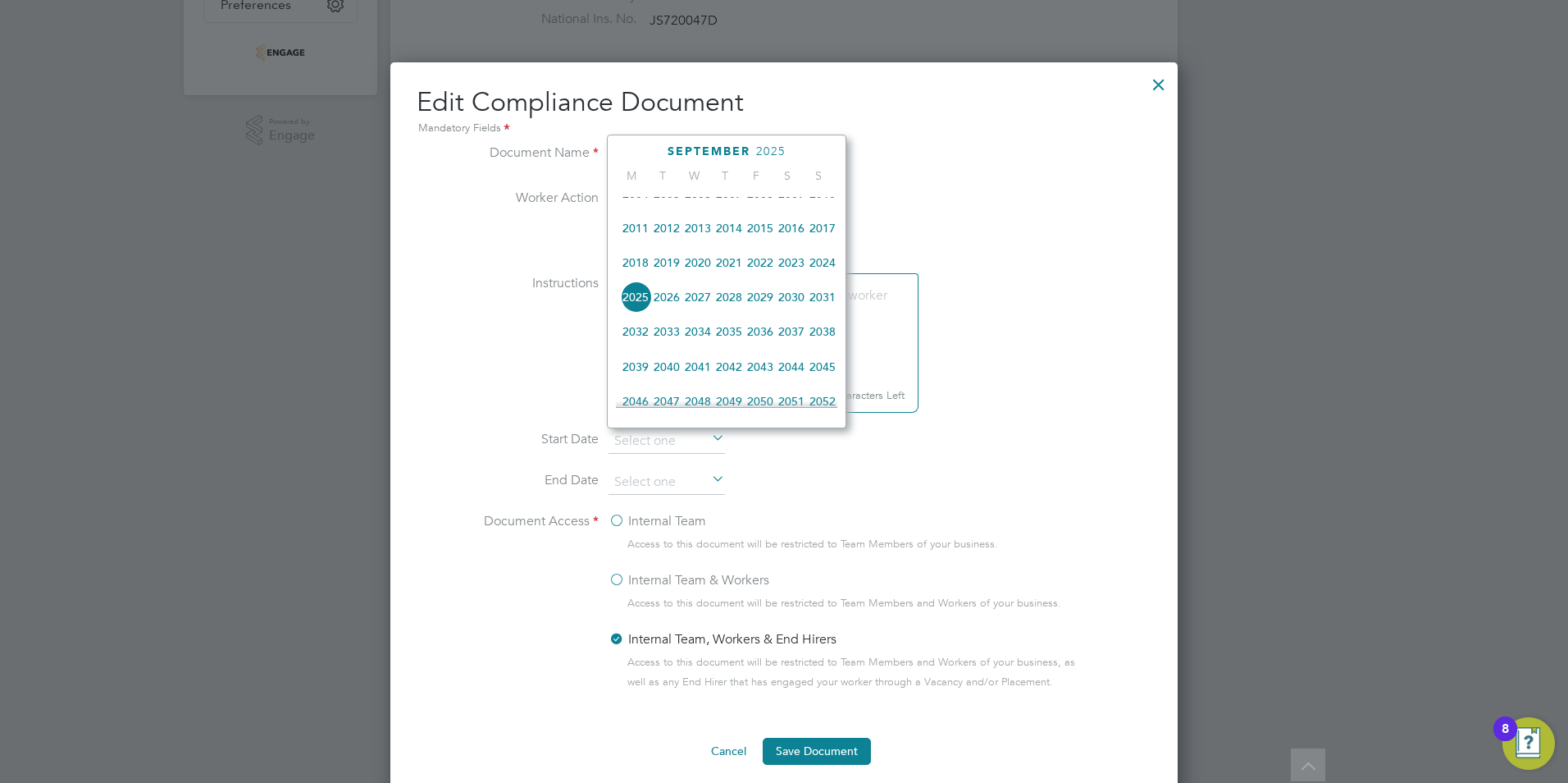
click at [783, 270] on span "2023" at bounding box center [792, 263] width 31 height 31
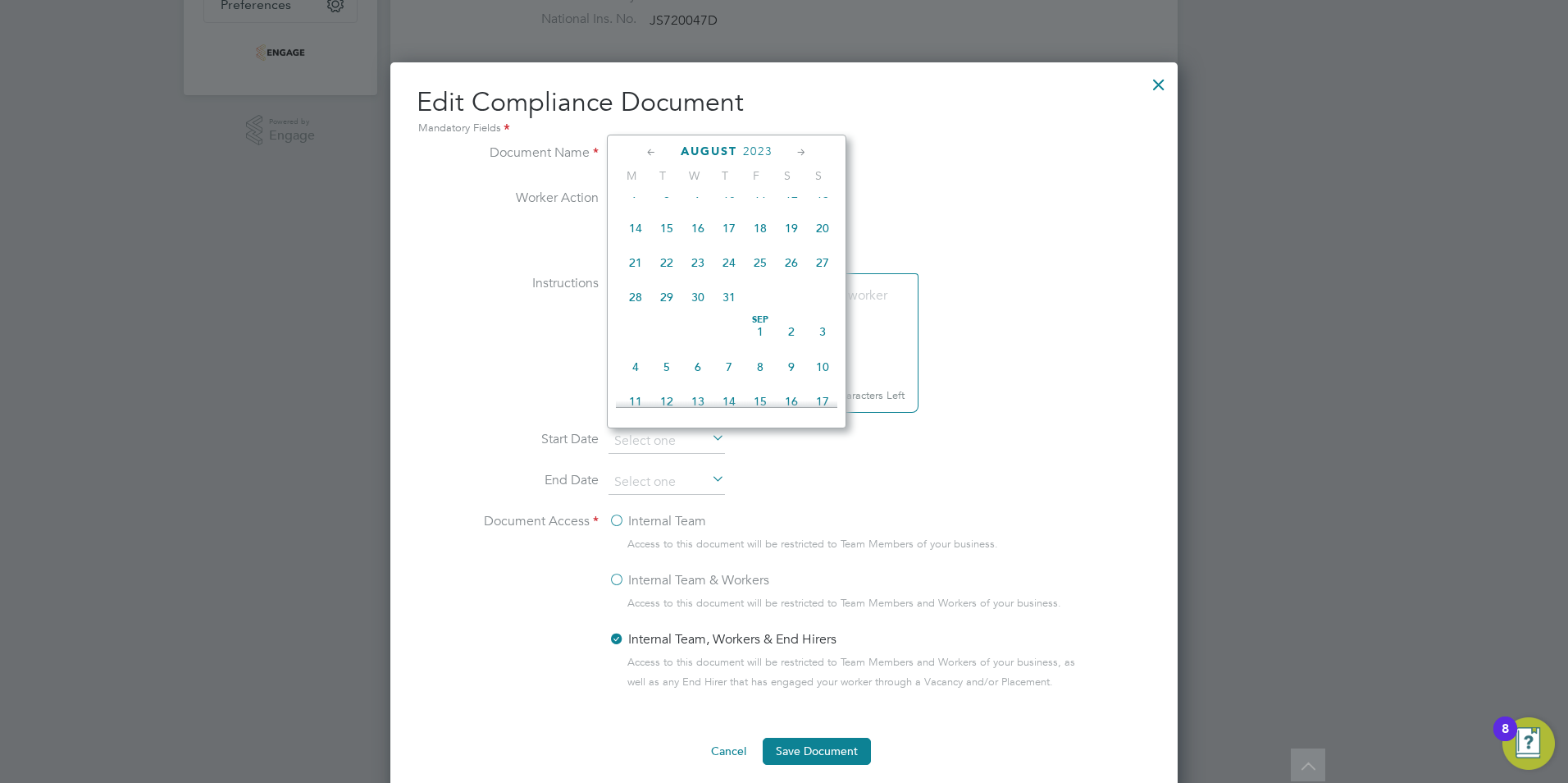
click at [646, 146] on icon at bounding box center [651, 153] width 16 height 19
click at [695, 245] on span "10" at bounding box center [698, 248] width 31 height 31
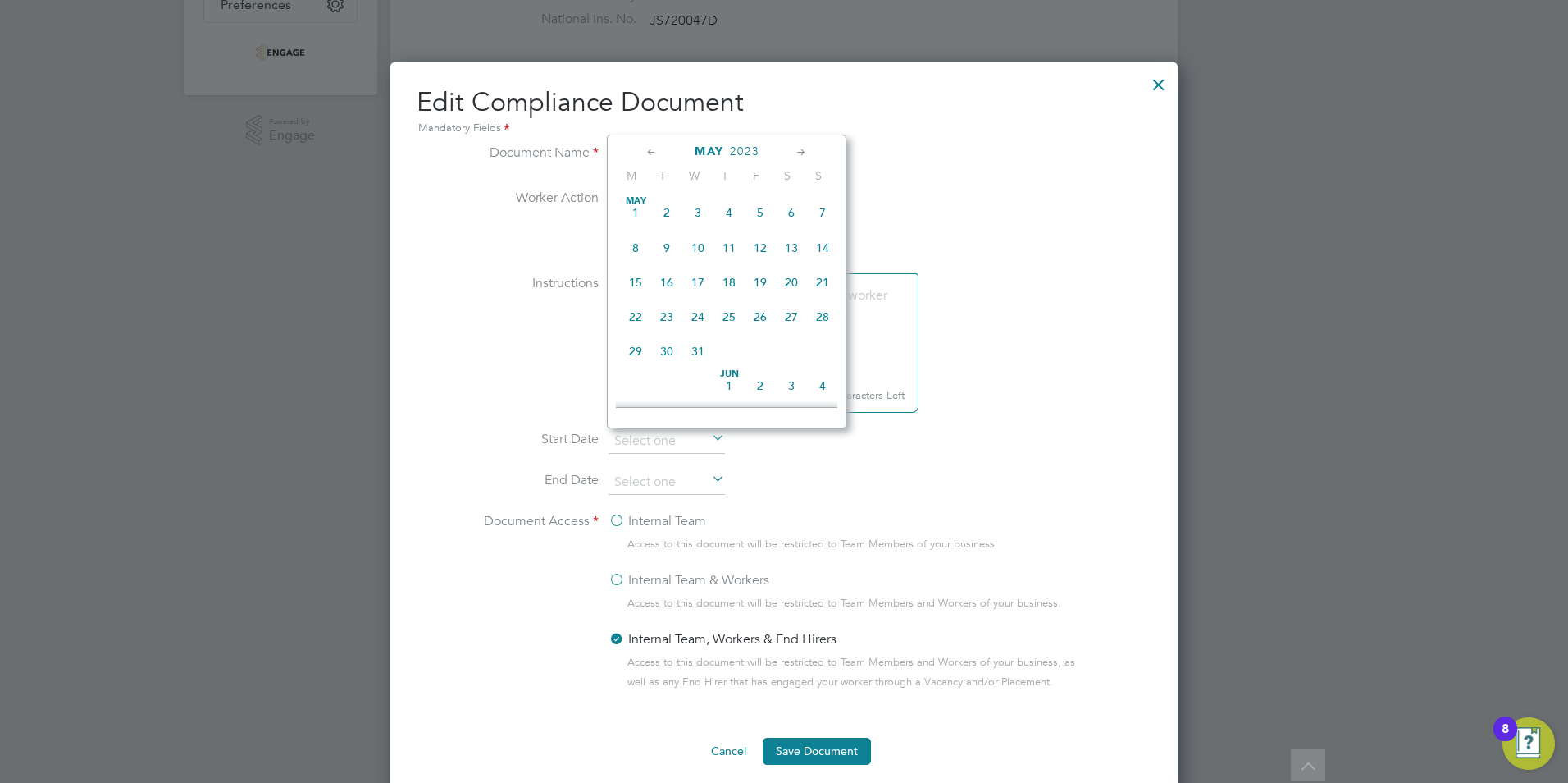
type input "[DATE]"
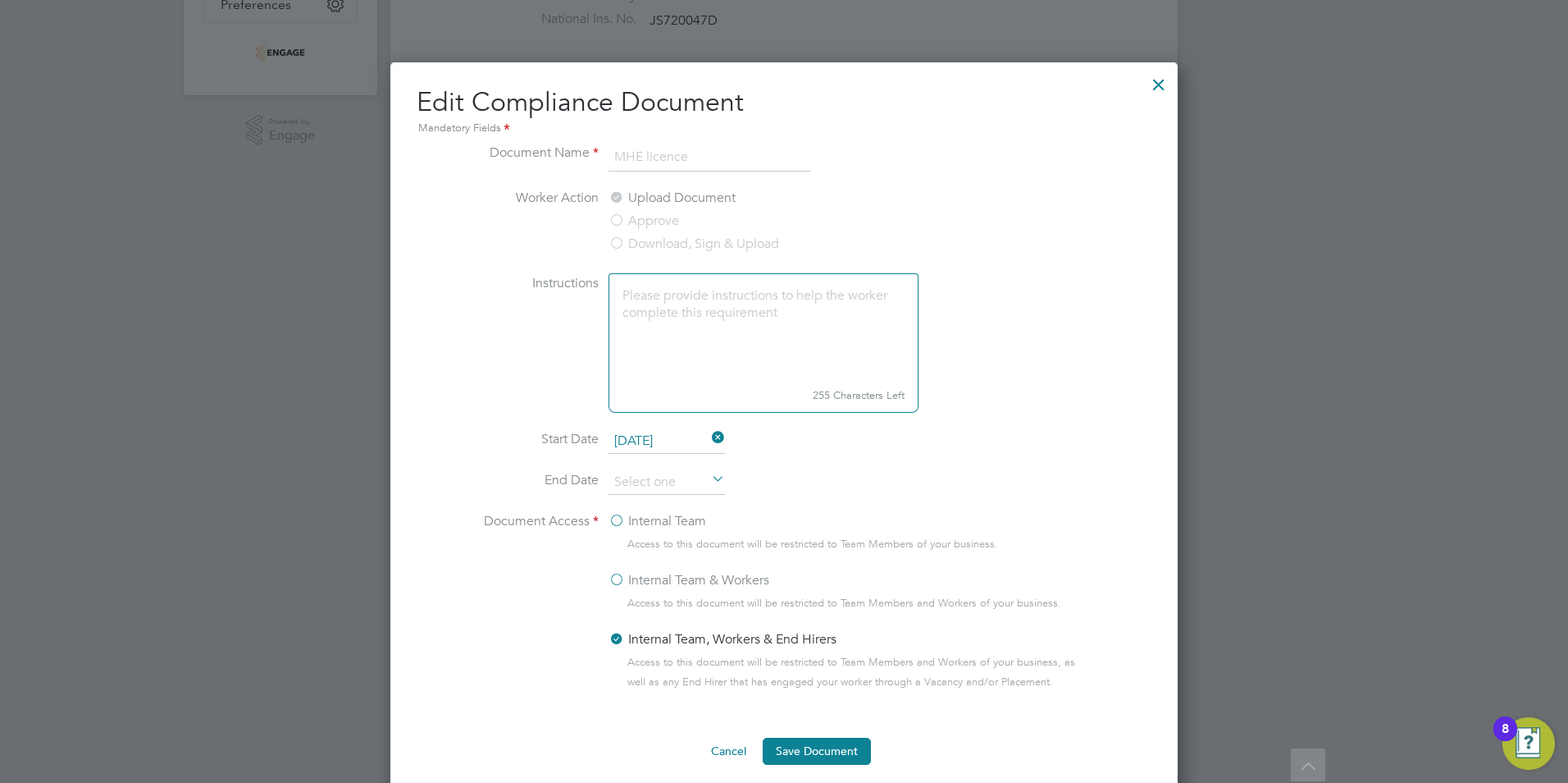
click at [820, 496] on li "End Date" at bounding box center [784, 491] width 617 height 41
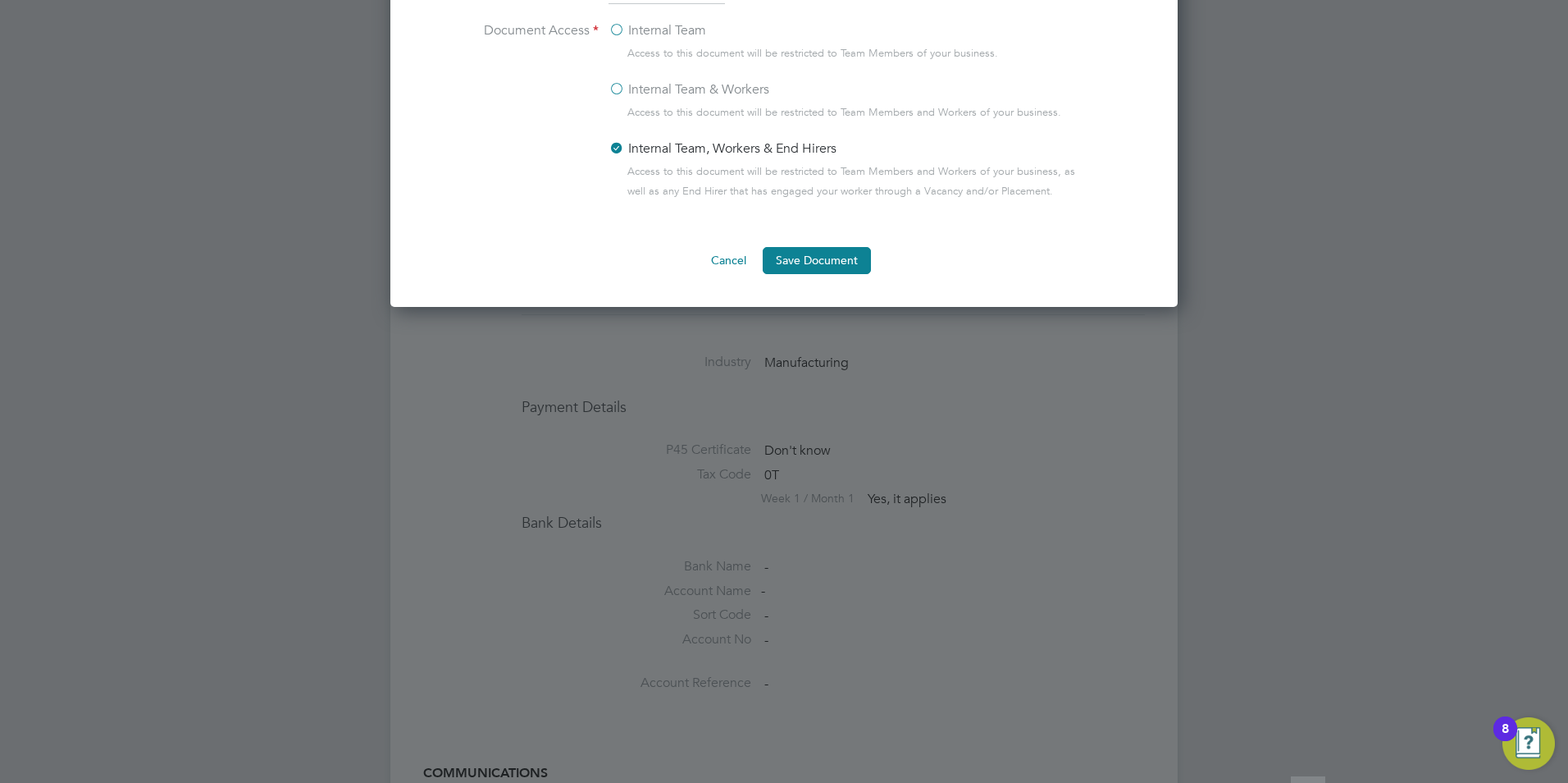
scroll to position [985, 0]
click at [806, 256] on button "Save Document" at bounding box center [816, 258] width 108 height 26
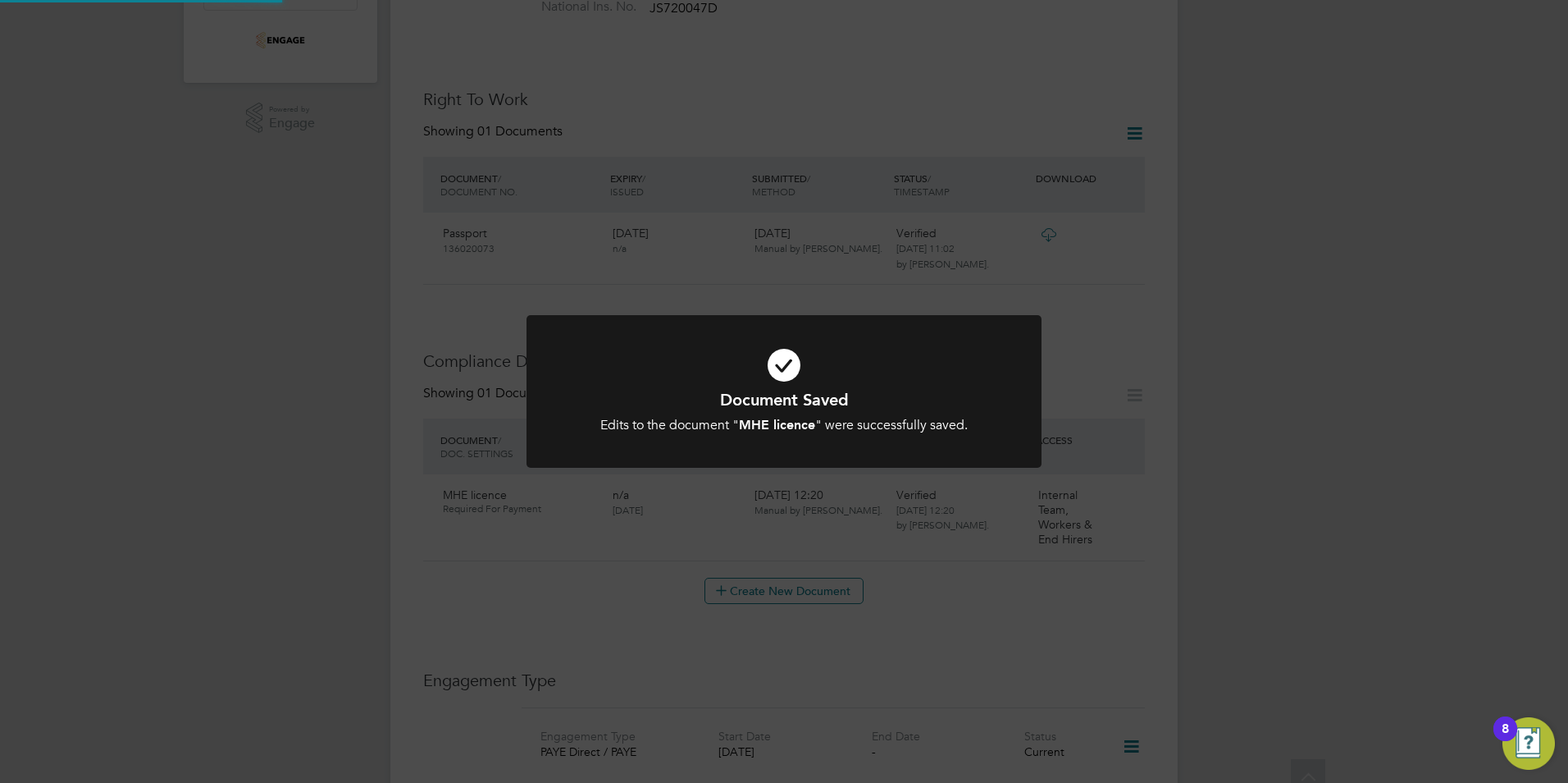
scroll to position [492, 0]
click at [1303, 430] on div "Document Saved Edits to the document " MHE licence " were successfully saved. C…" at bounding box center [784, 392] width 1568 height 783
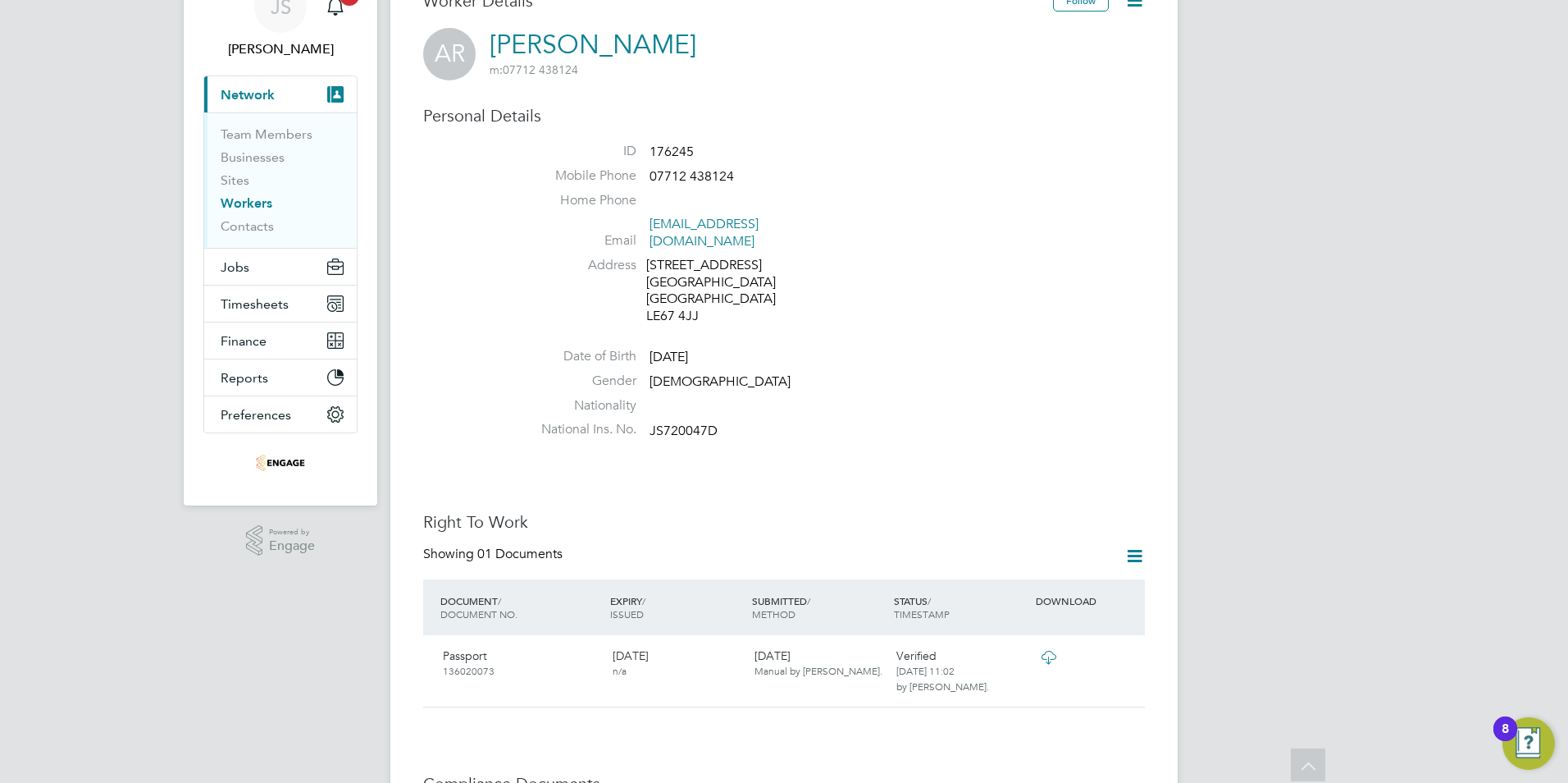
scroll to position [0, 0]
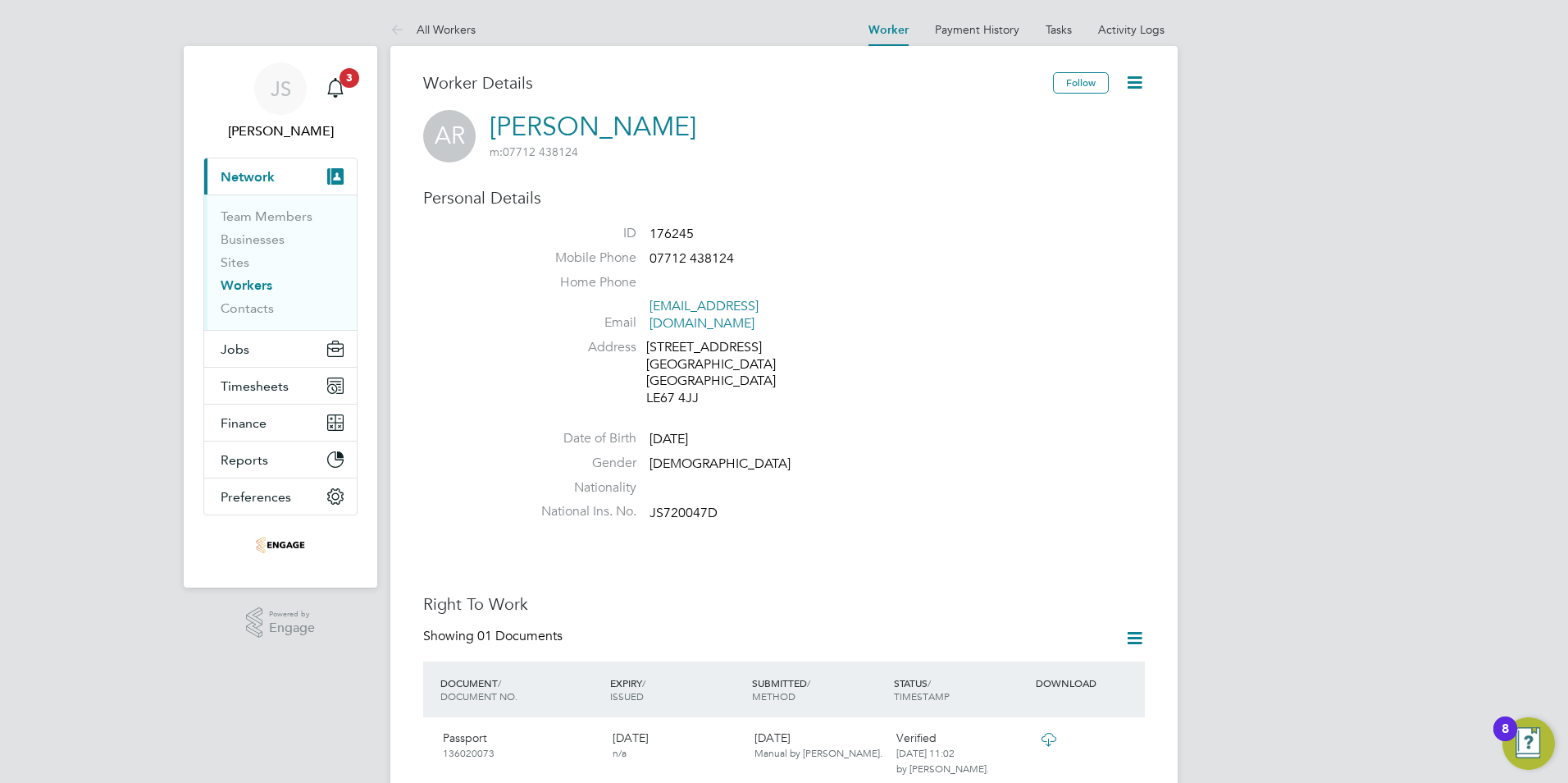
drag, startPoint x: 438, startPoint y: 26, endPoint x: 429, endPoint y: 45, distance: 21.0
click at [438, 26] on link "All Workers" at bounding box center [433, 30] width 85 height 15
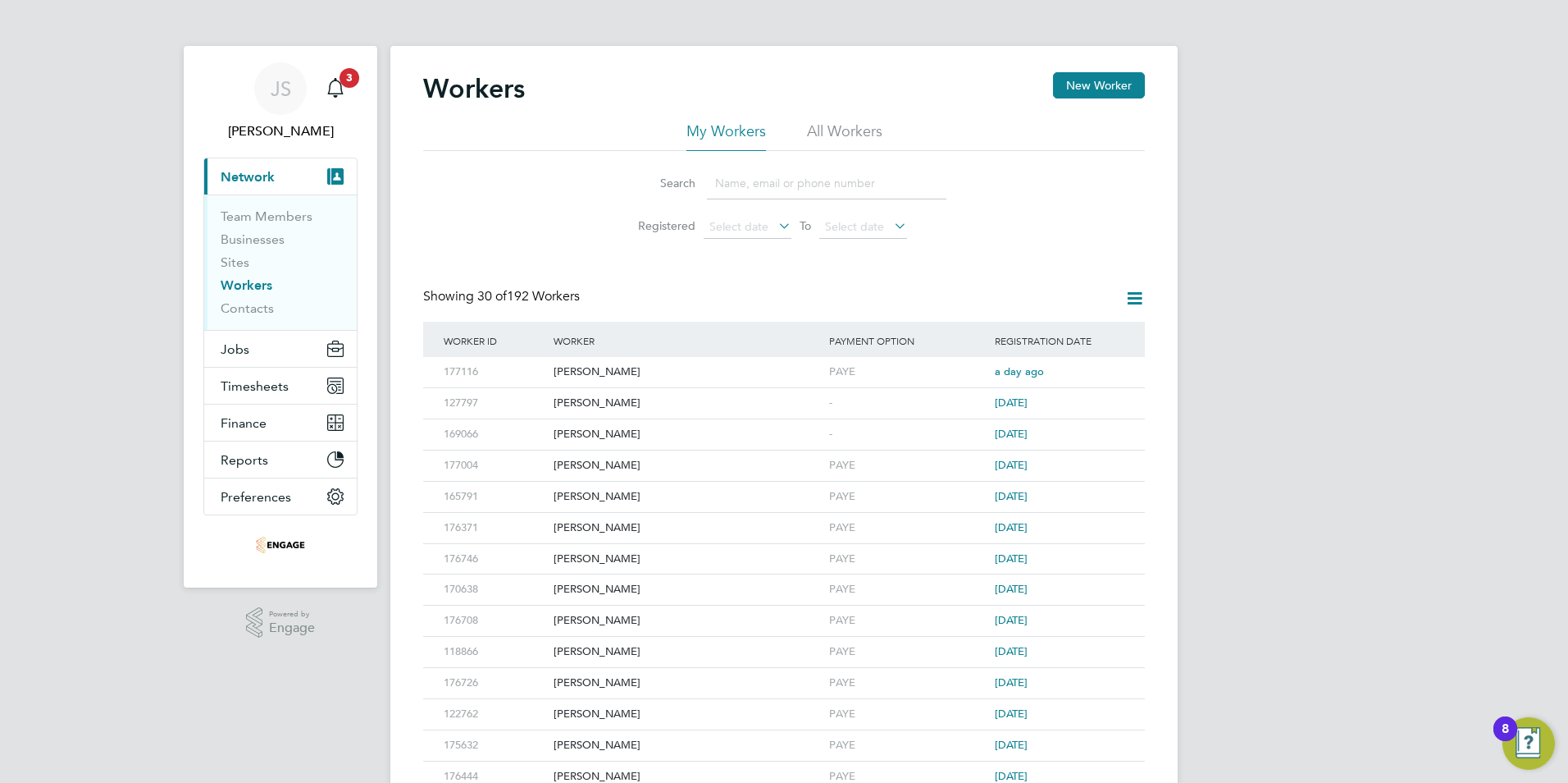
click at [769, 178] on input at bounding box center [826, 183] width 240 height 32
click at [803, 190] on input at bounding box center [826, 183] width 240 height 32
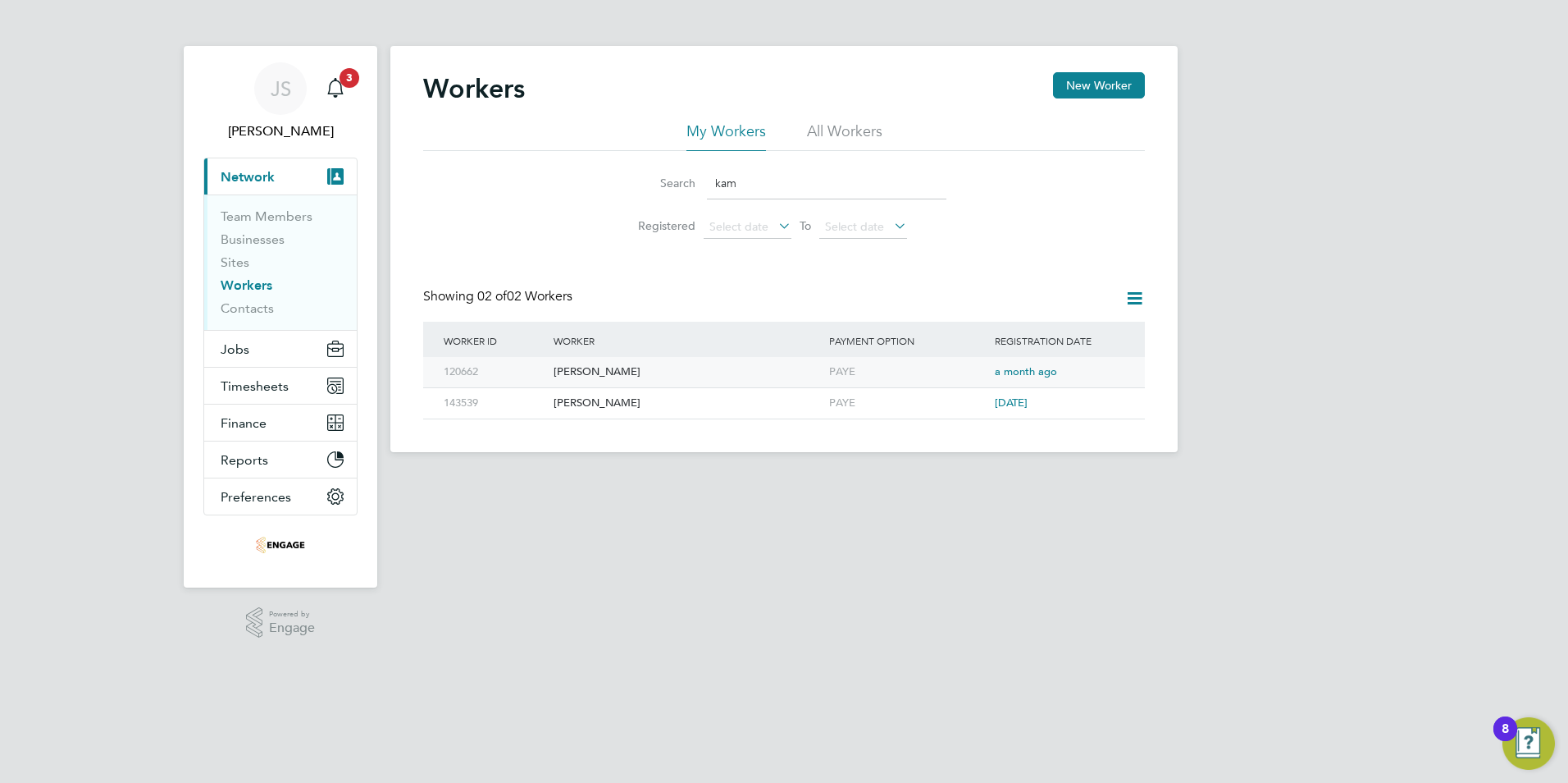
type input "kam"
click at [603, 373] on div "Kamran Sarfraz" at bounding box center [687, 372] width 276 height 31
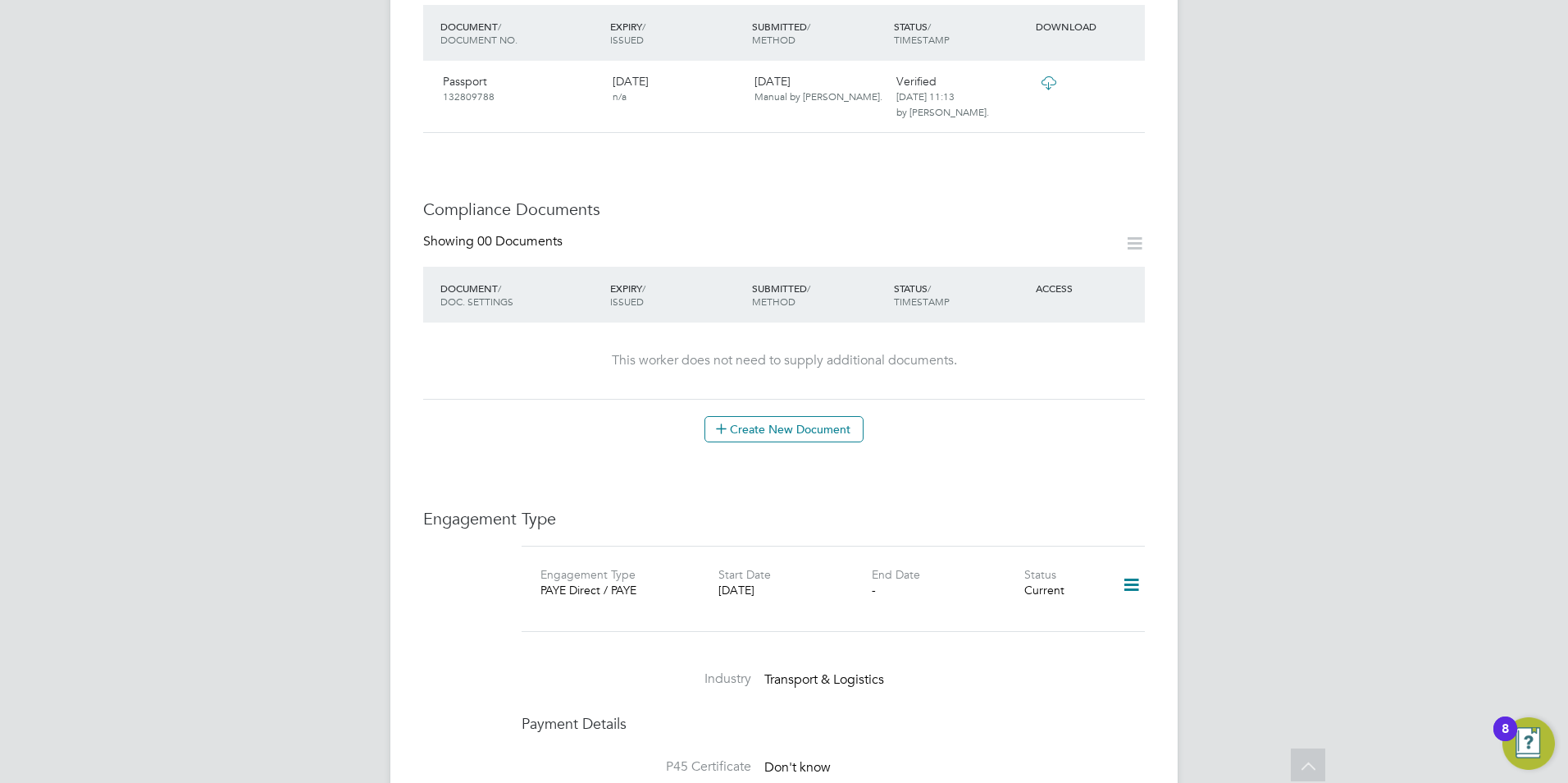
scroll to position [410, 0]
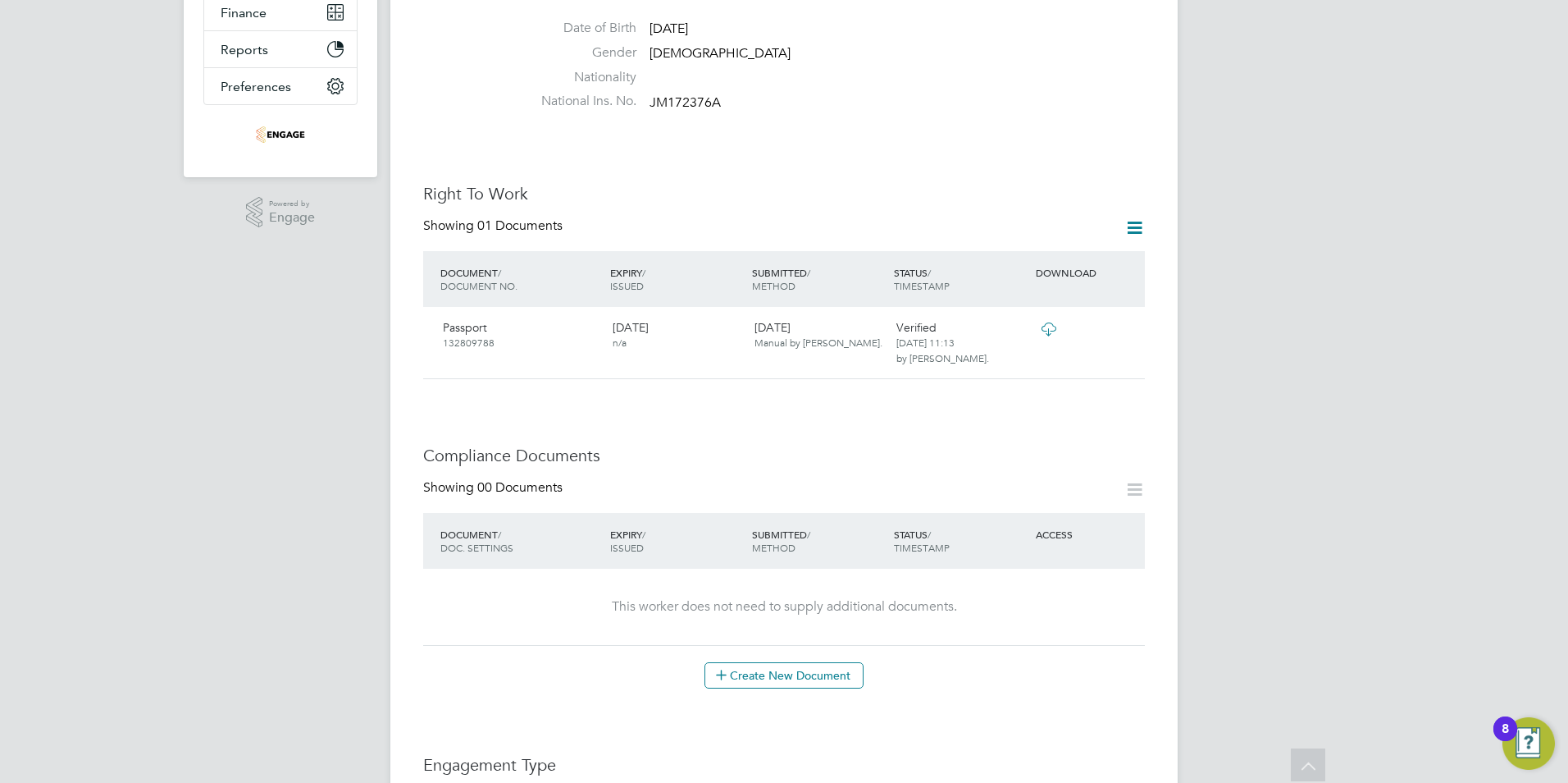
click at [1137, 479] on icon at bounding box center [1134, 490] width 20 height 20
click at [800, 662] on button "Create New Document" at bounding box center [784, 675] width 159 height 26
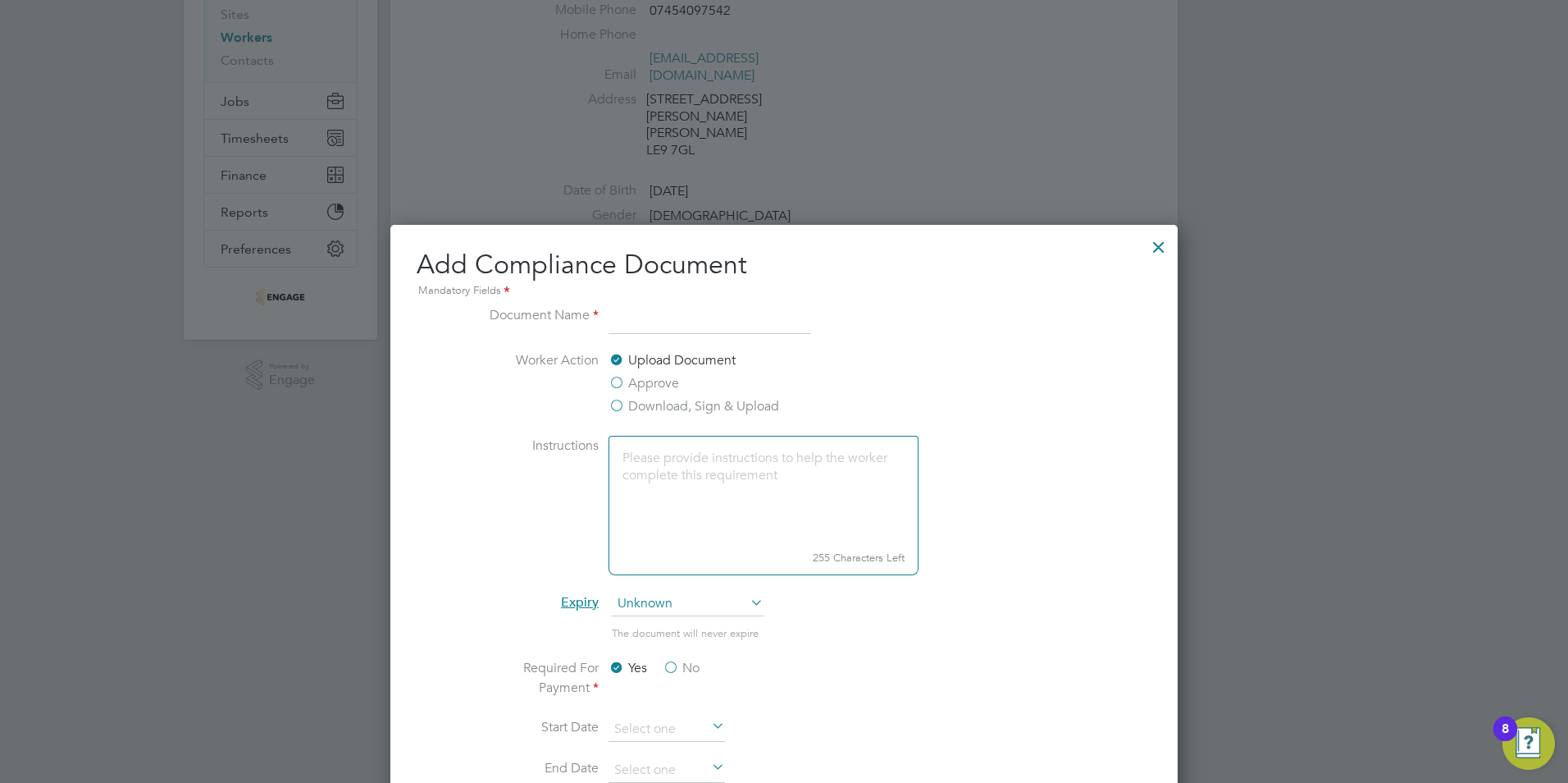
scroll to position [246, 0]
click at [659, 327] on input at bounding box center [710, 322] width 203 height 30
type input "MHE licence"
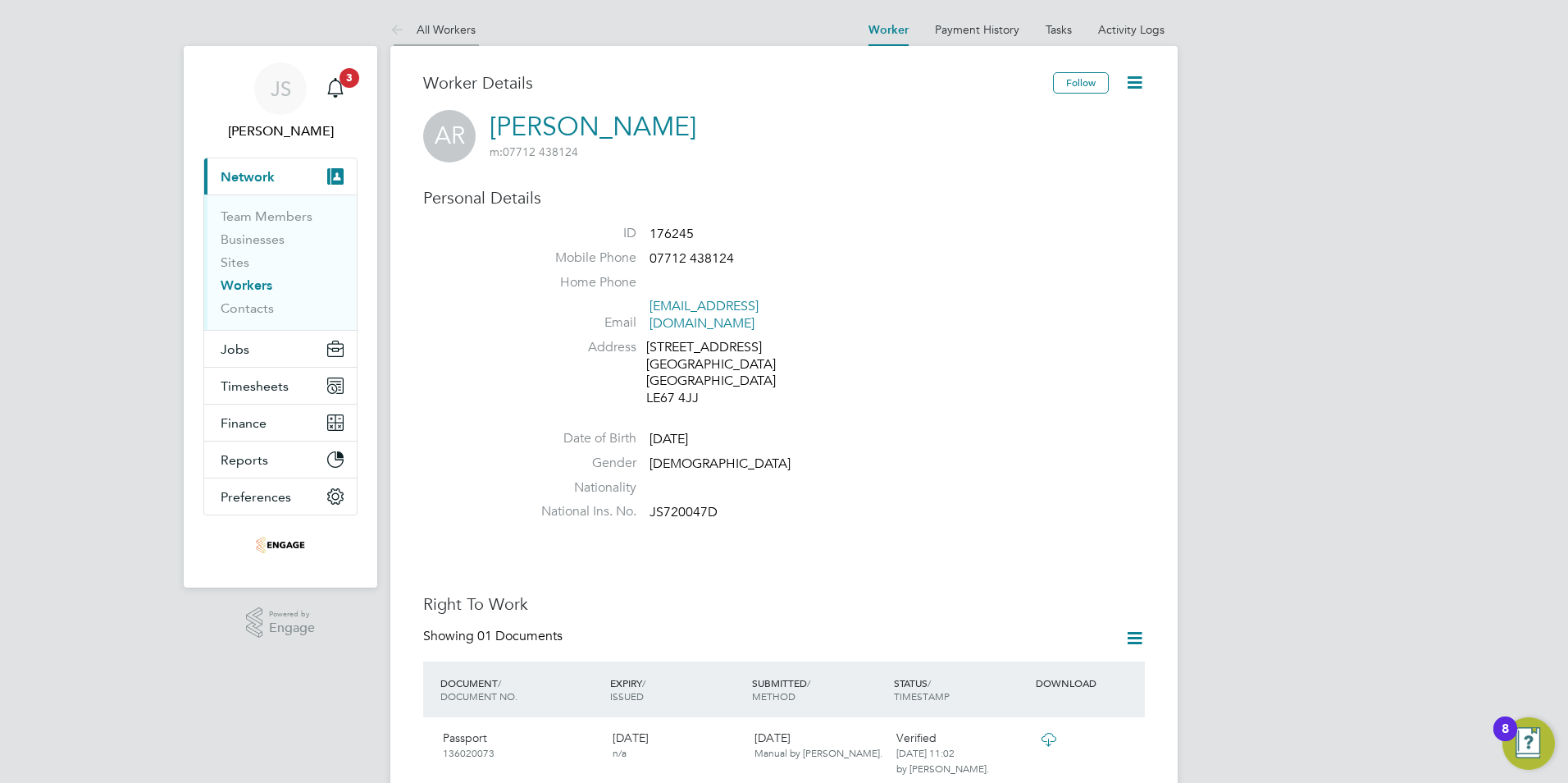
click at [458, 19] on li "All Workers" at bounding box center [433, 29] width 85 height 32
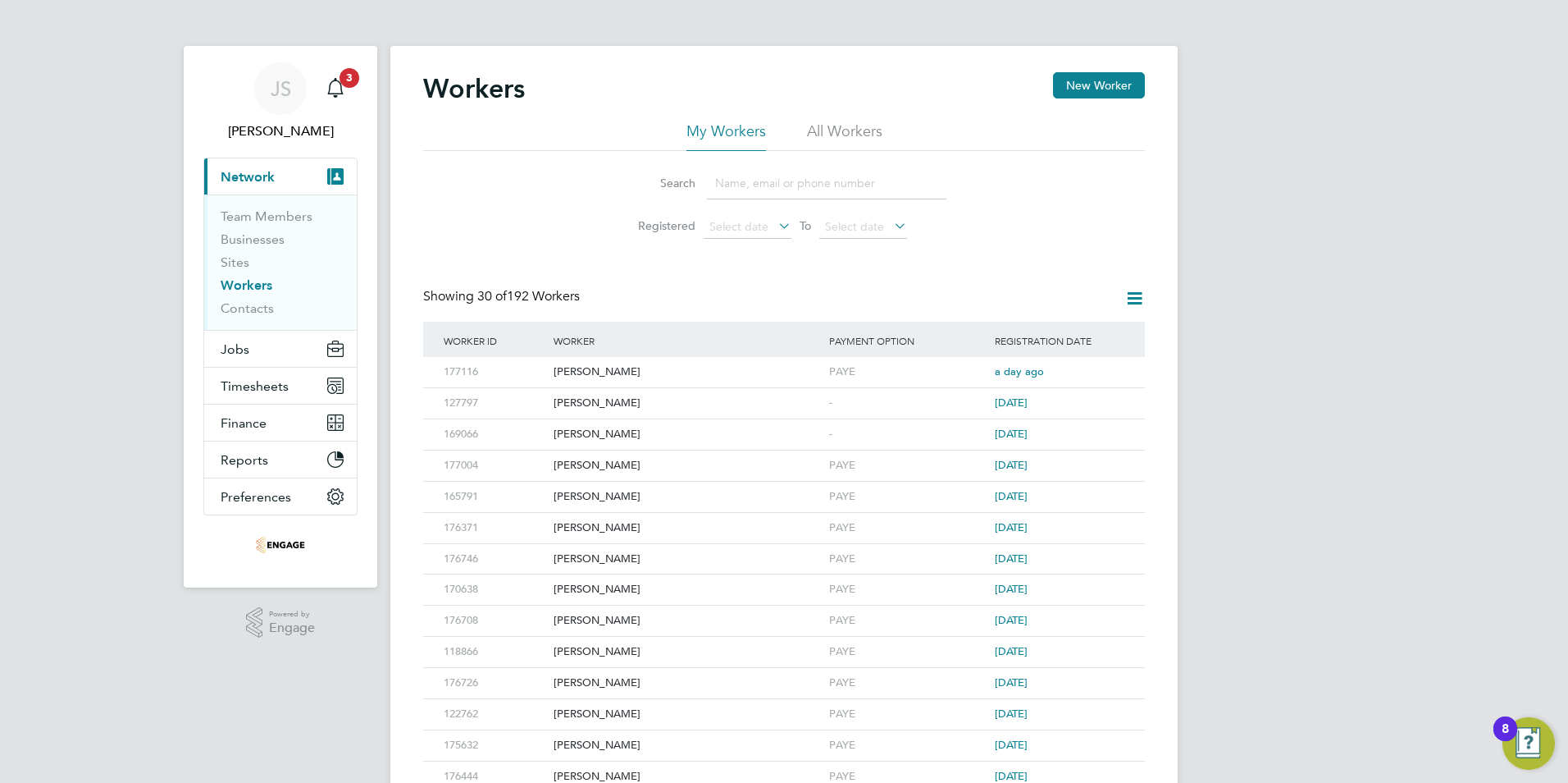
click at [774, 188] on input at bounding box center [826, 183] width 240 height 32
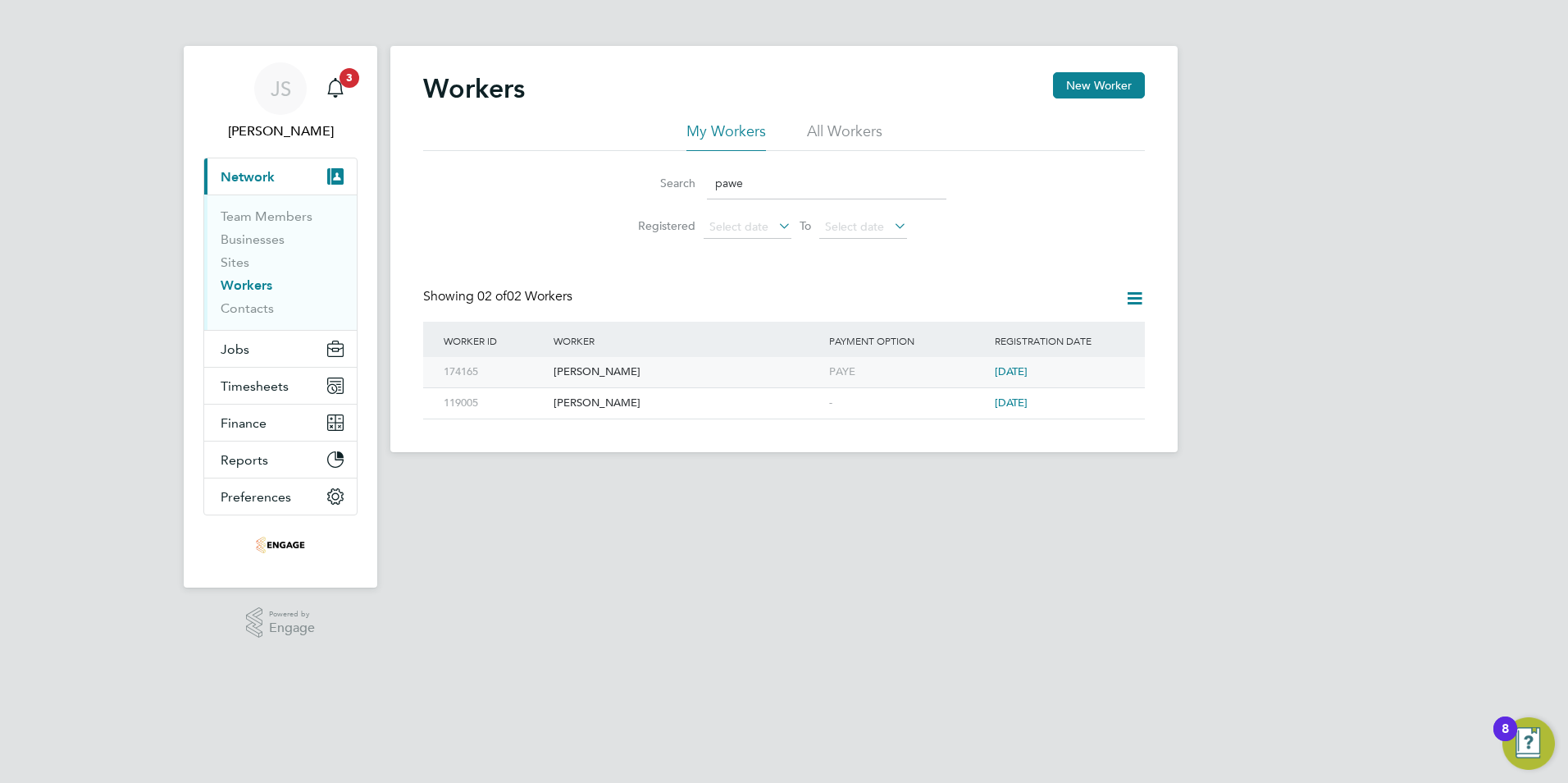
type input "pawe"
click at [620, 369] on div "[PERSON_NAME]" at bounding box center [687, 372] width 276 height 31
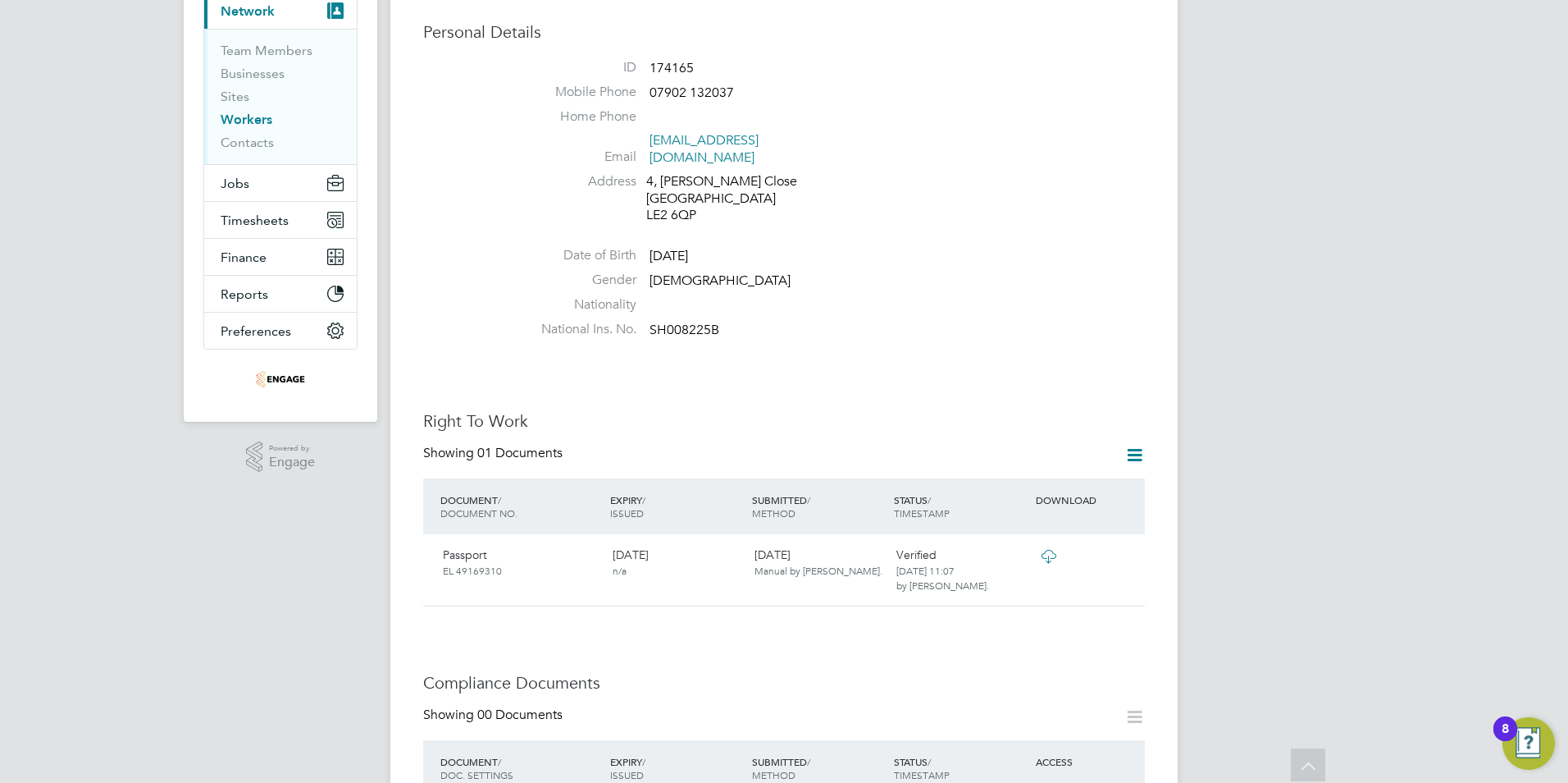
scroll to position [410, 0]
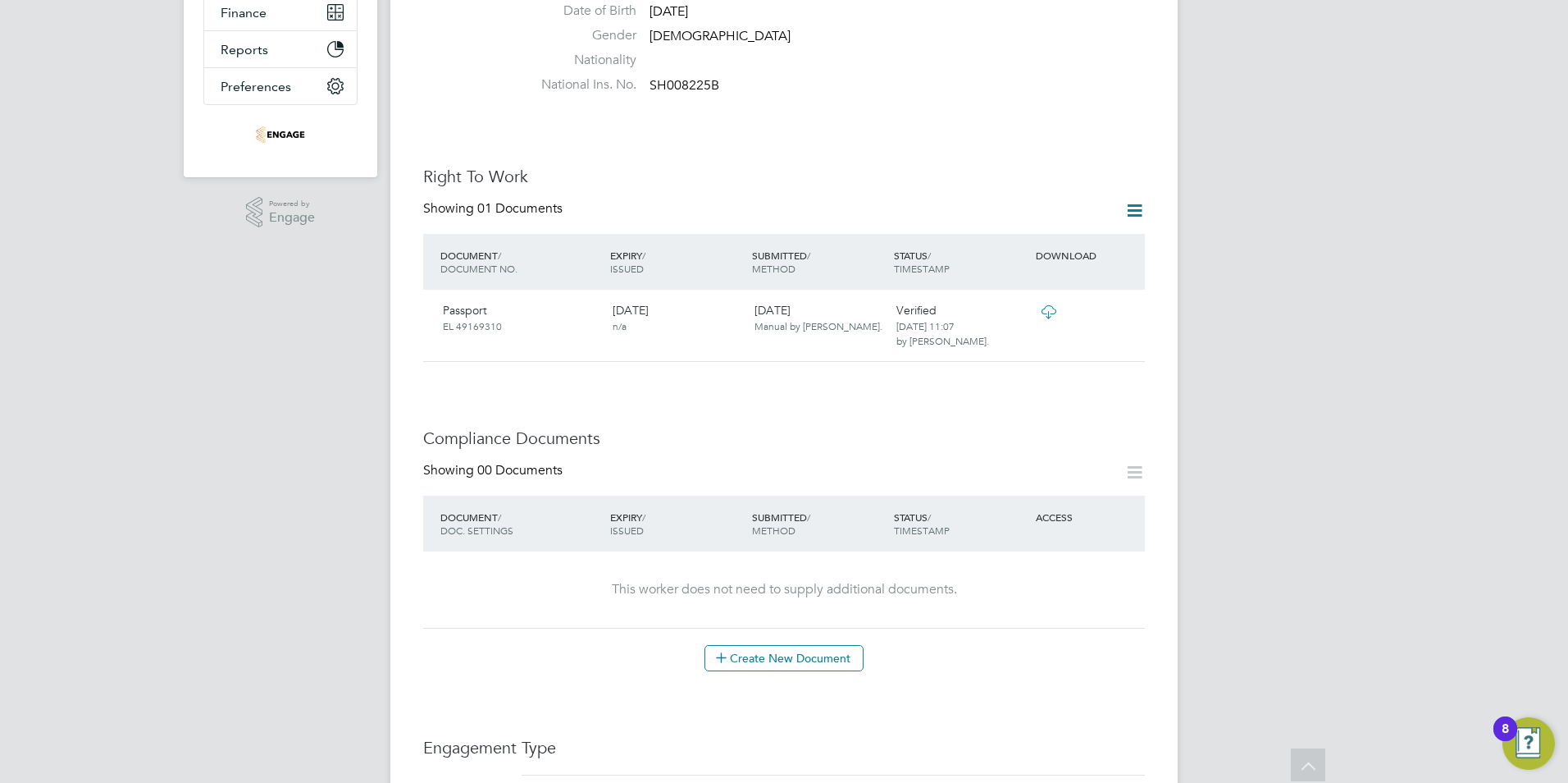
click at [1130, 466] on icon at bounding box center [1134, 472] width 20 height 20
click at [846, 645] on button "Create New Document" at bounding box center [784, 658] width 159 height 26
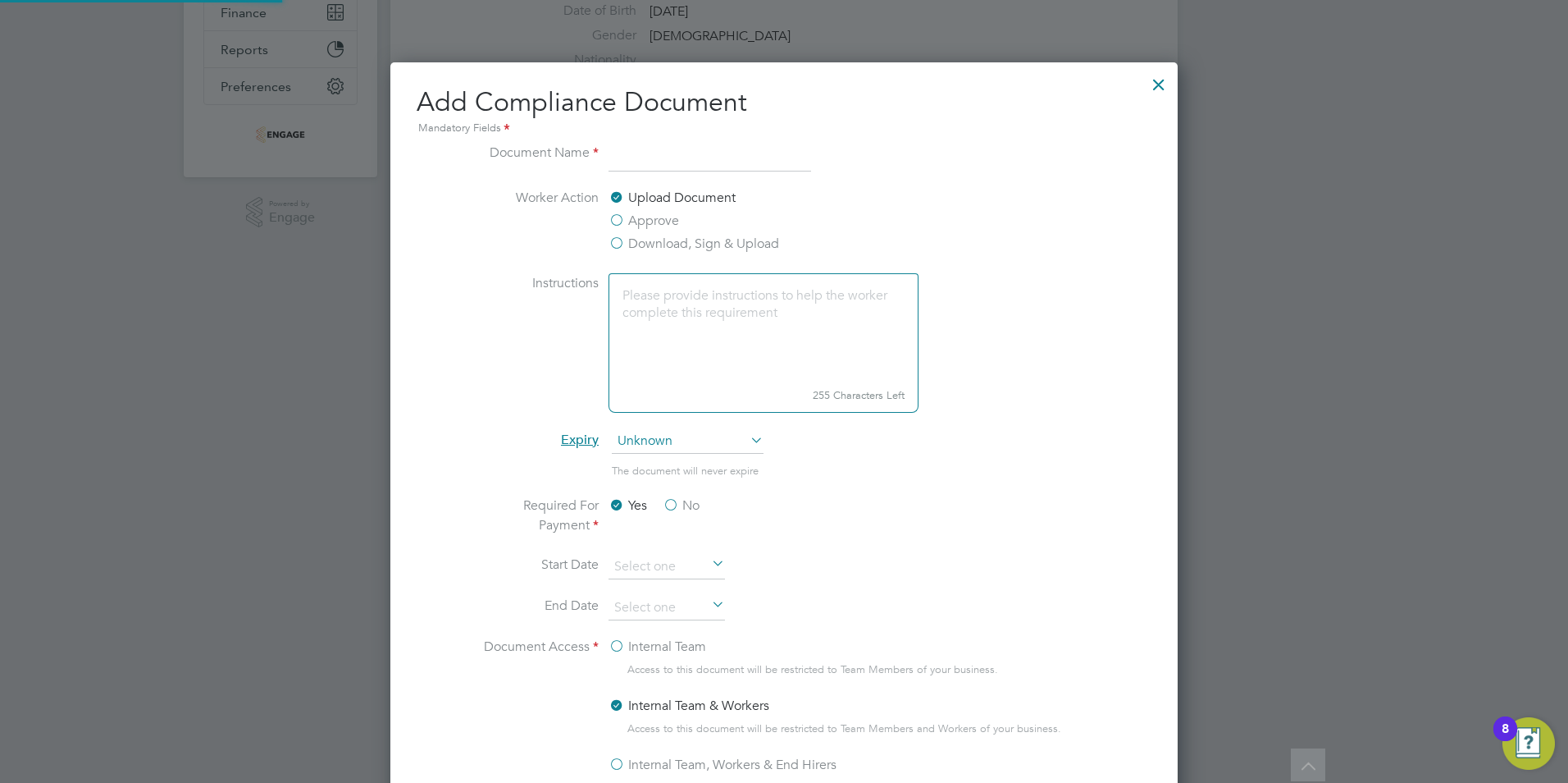
scroll to position [862, 788]
click at [665, 162] on input at bounding box center [710, 157] width 203 height 30
type input "MHE licence"
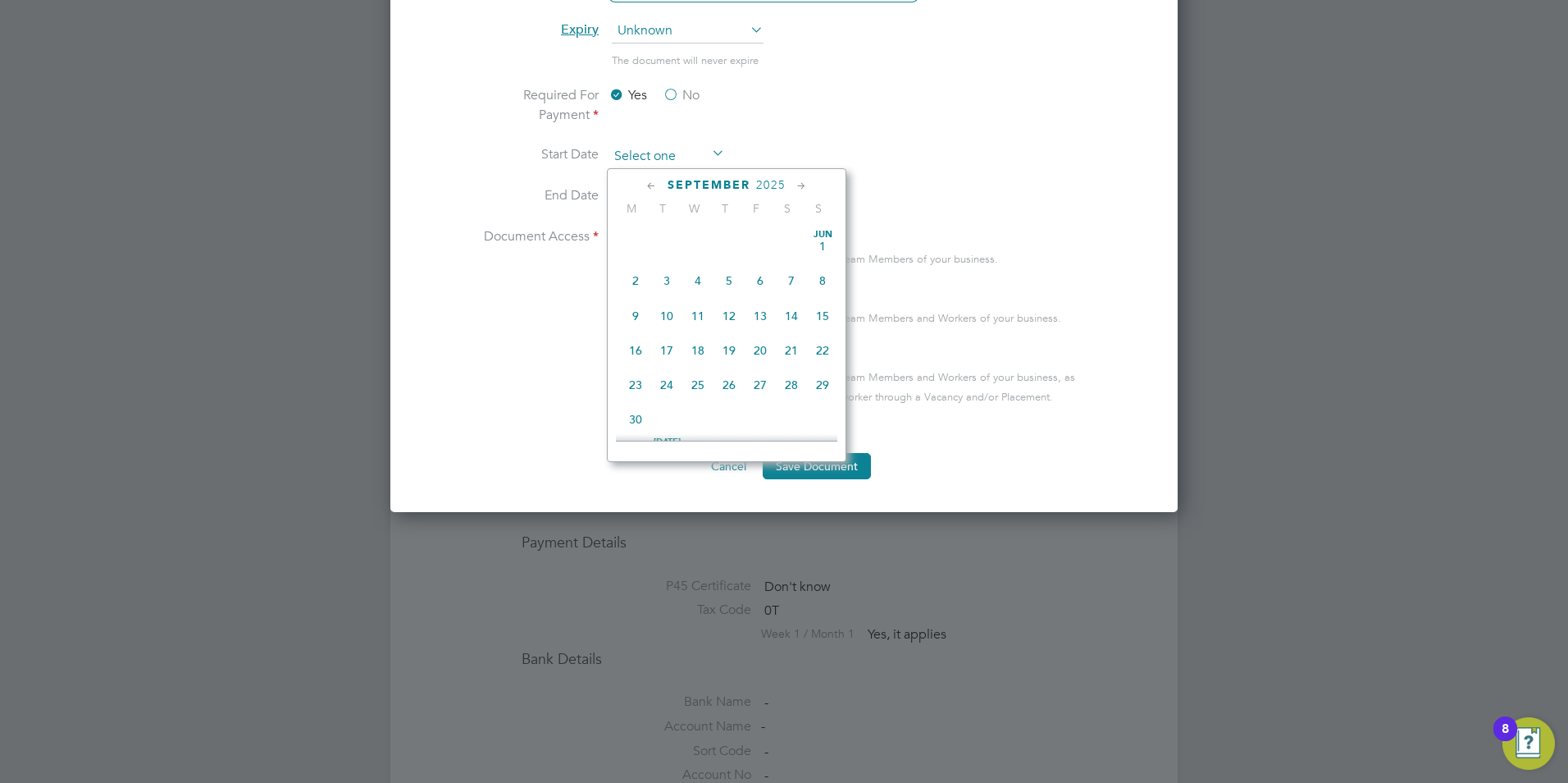
scroll to position [640, 0]
click at [648, 151] on input at bounding box center [667, 156] width 117 height 25
click at [646, 184] on icon at bounding box center [651, 186] width 16 height 19
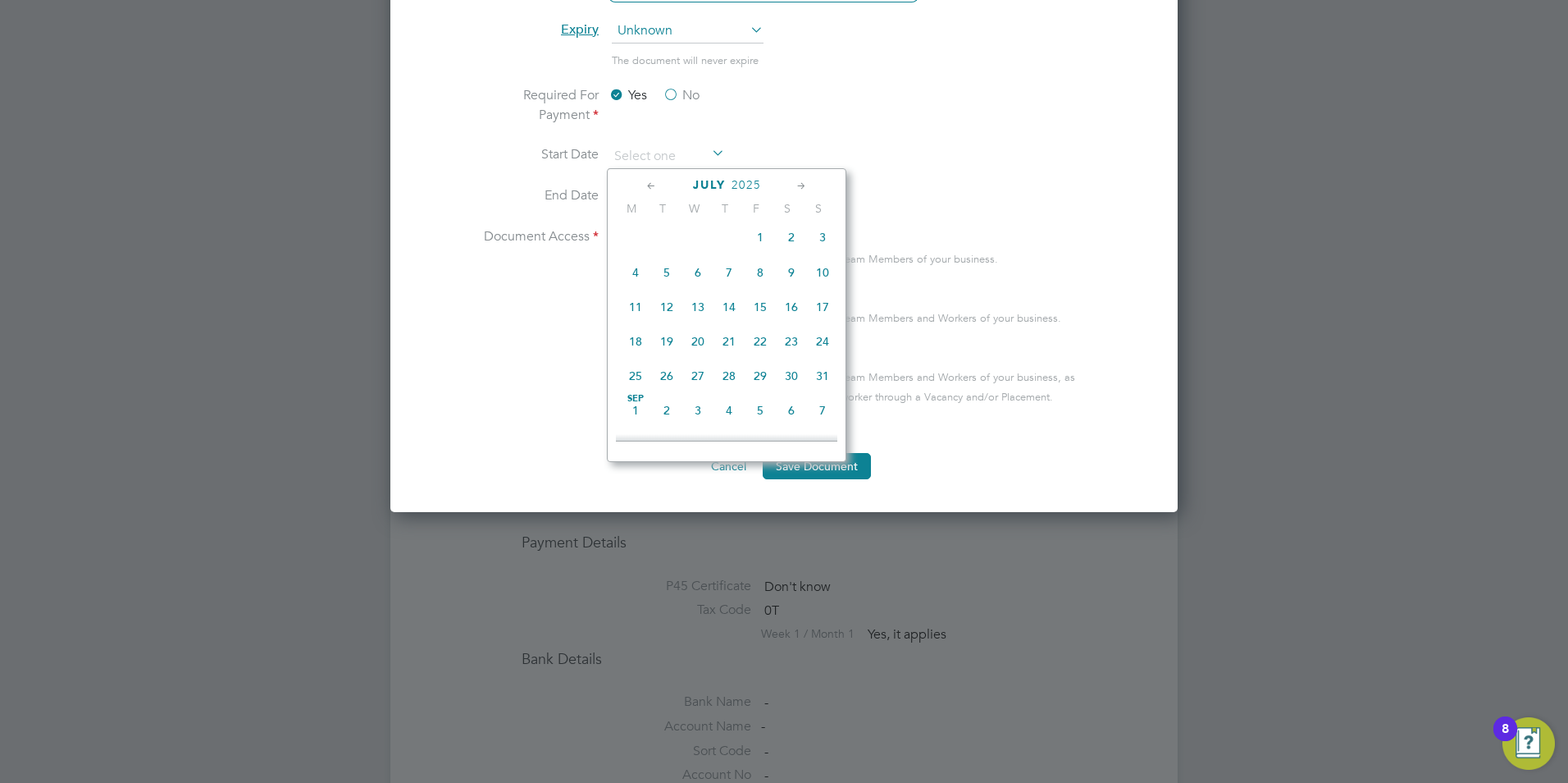
scroll to position [213, 0]
click at [646, 184] on icon at bounding box center [651, 186] width 16 height 19
click at [755, 346] on span "23" at bounding box center [760, 351] width 31 height 31
type input "23 May 2025"
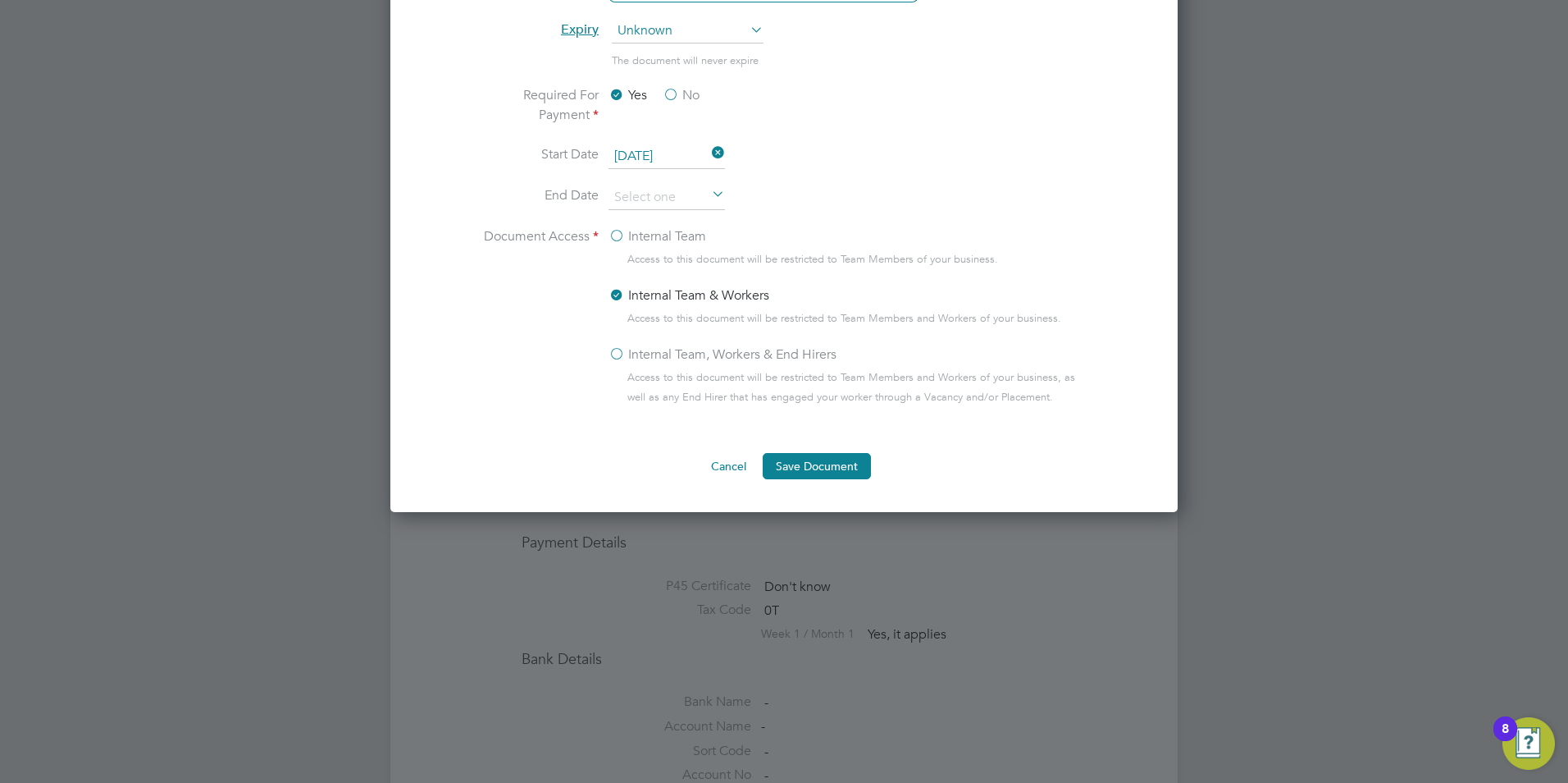
click at [821, 448] on ng-form "Document Name MHE licence Worker Action Upload Document Approve Download, Sign …" at bounding box center [784, 106] width 735 height 748
click at [816, 467] on button "Save Document" at bounding box center [816, 466] width 108 height 26
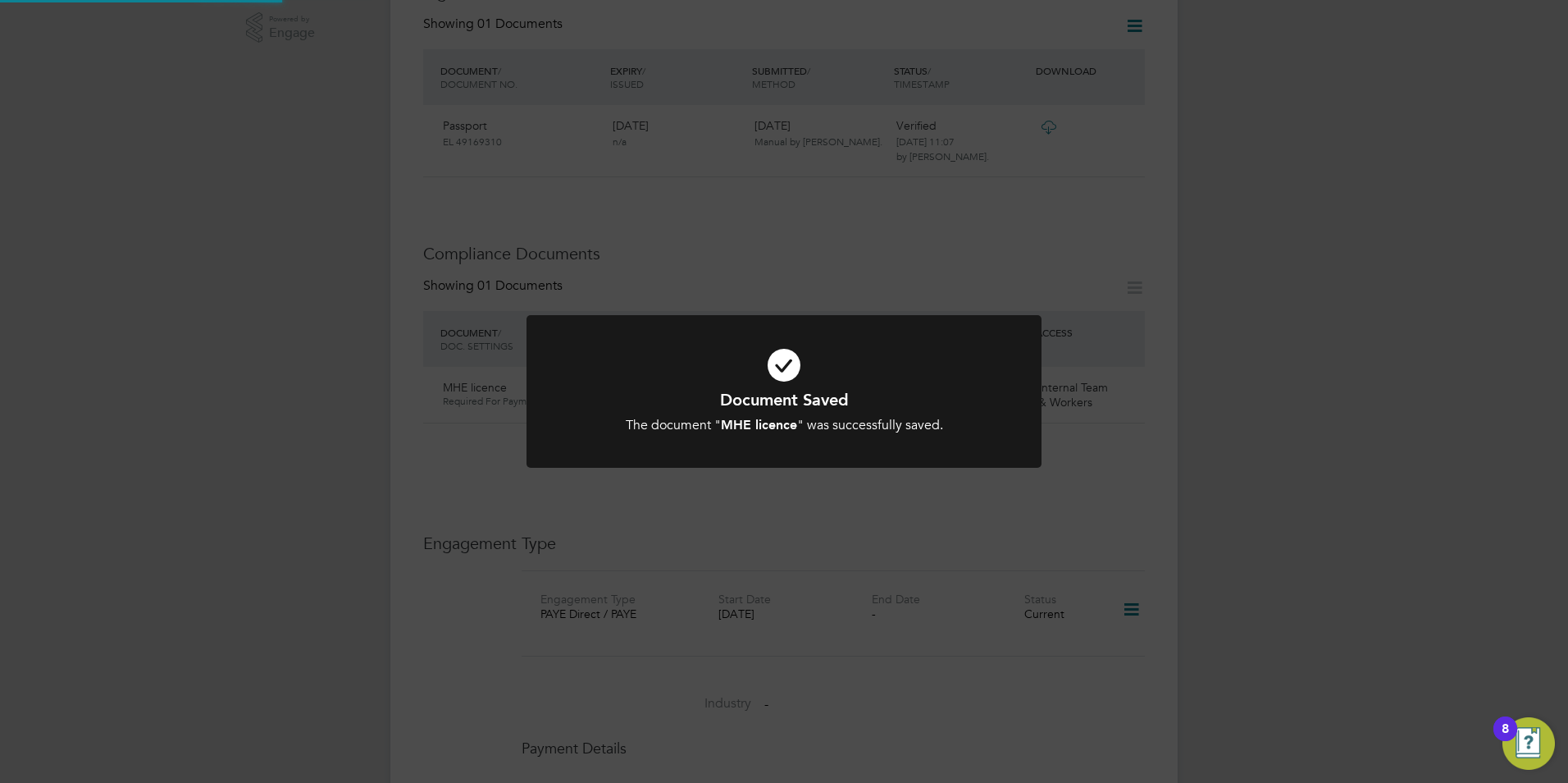
scroll to position [410, 0]
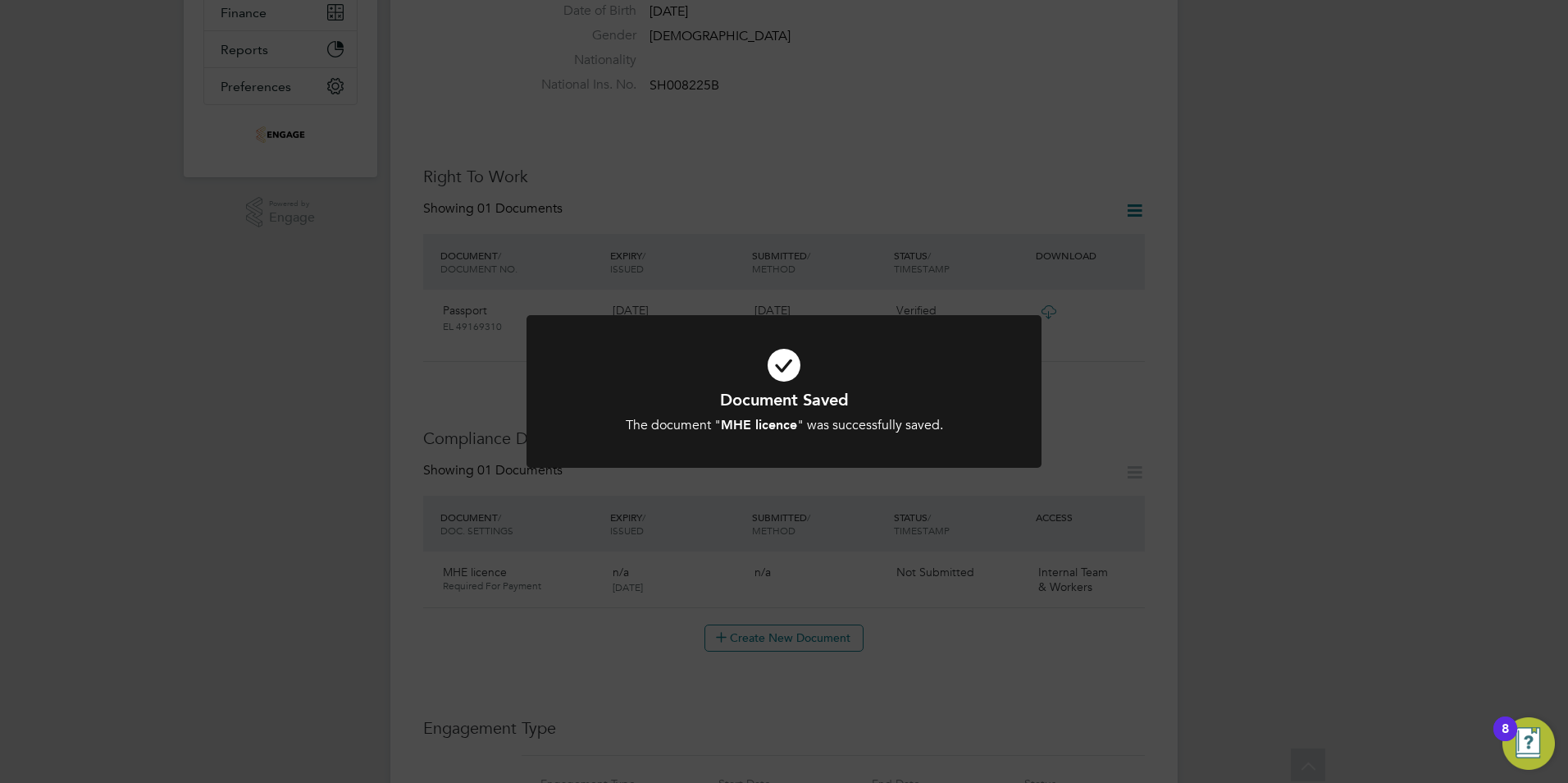
click at [1224, 586] on div "Document Saved The document " MHE licence " was successfully saved. Cancel Okay" at bounding box center [784, 392] width 1568 height 783
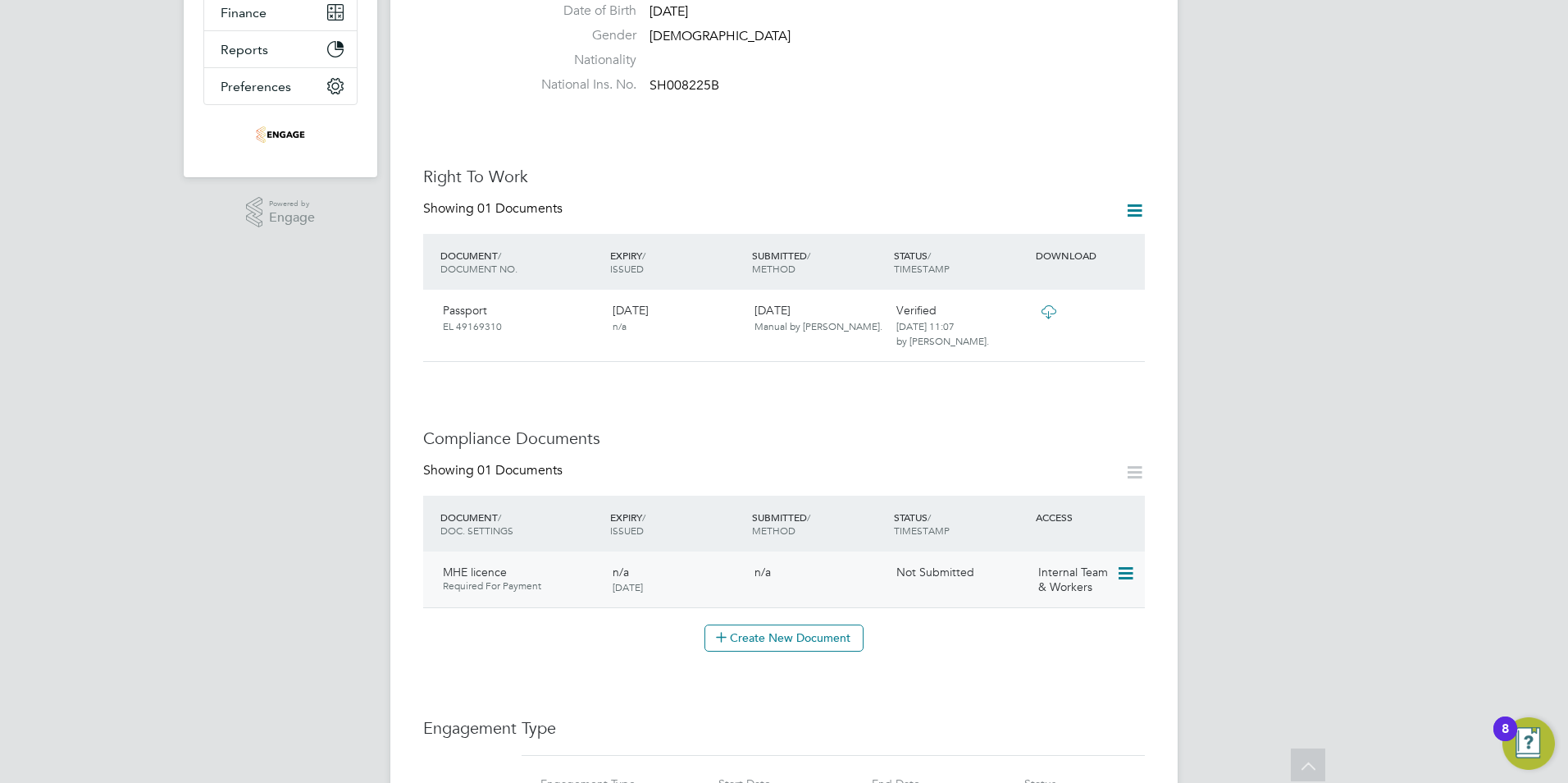
click at [1126, 564] on icon at bounding box center [1125, 573] width 17 height 19
click at [1040, 614] on li "Submit Document" at bounding box center [1075, 618] width 115 height 23
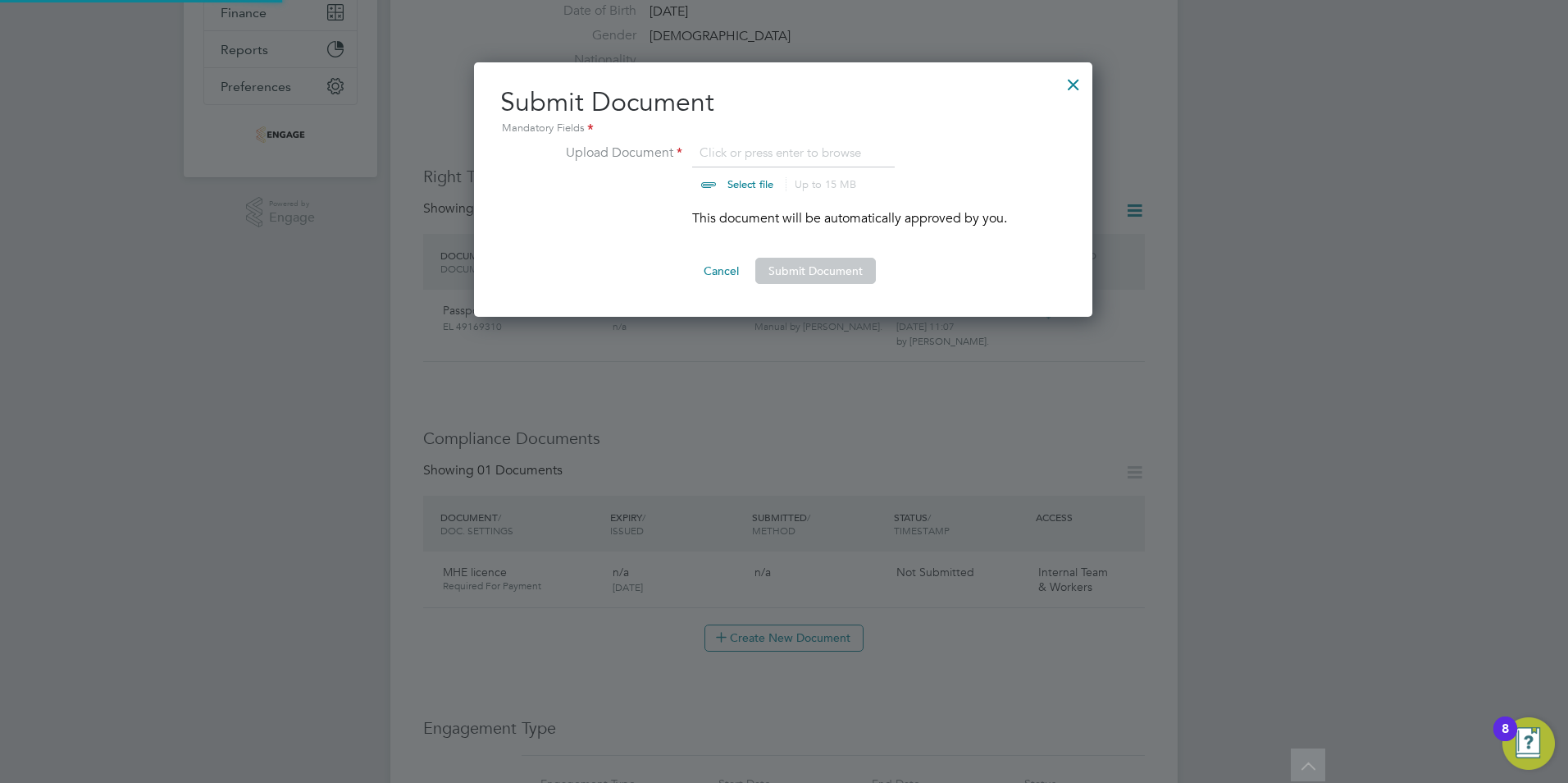
scroll to position [255, 620]
click at [745, 153] on input "file" at bounding box center [766, 167] width 257 height 49
type input "C:\fakepath\Pawel Gredzinski - Pawel Gredzinski MHE Certificate .pdf"
click at [840, 272] on button "Submit Document" at bounding box center [815, 270] width 120 height 26
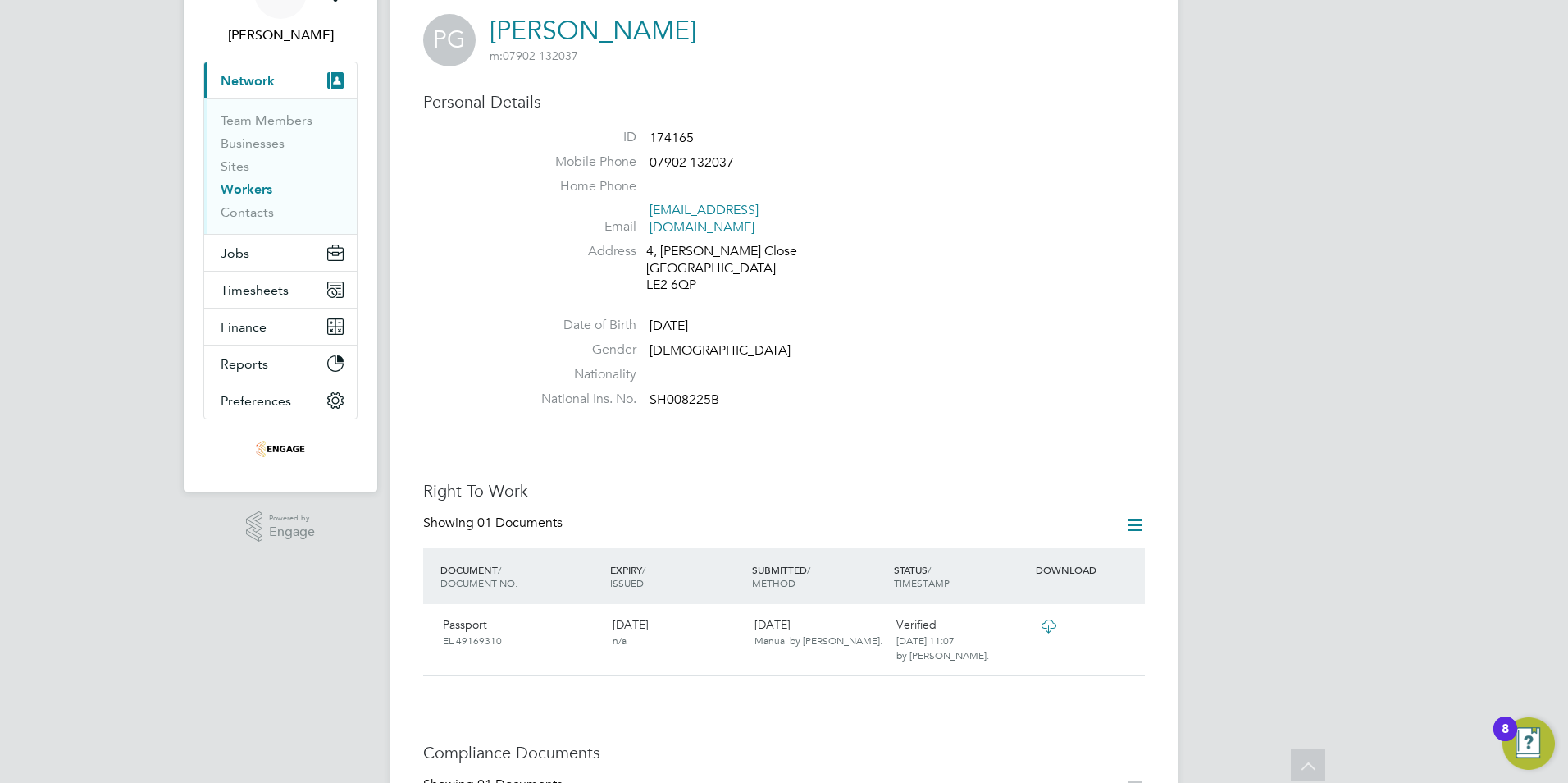
scroll to position [82, 0]
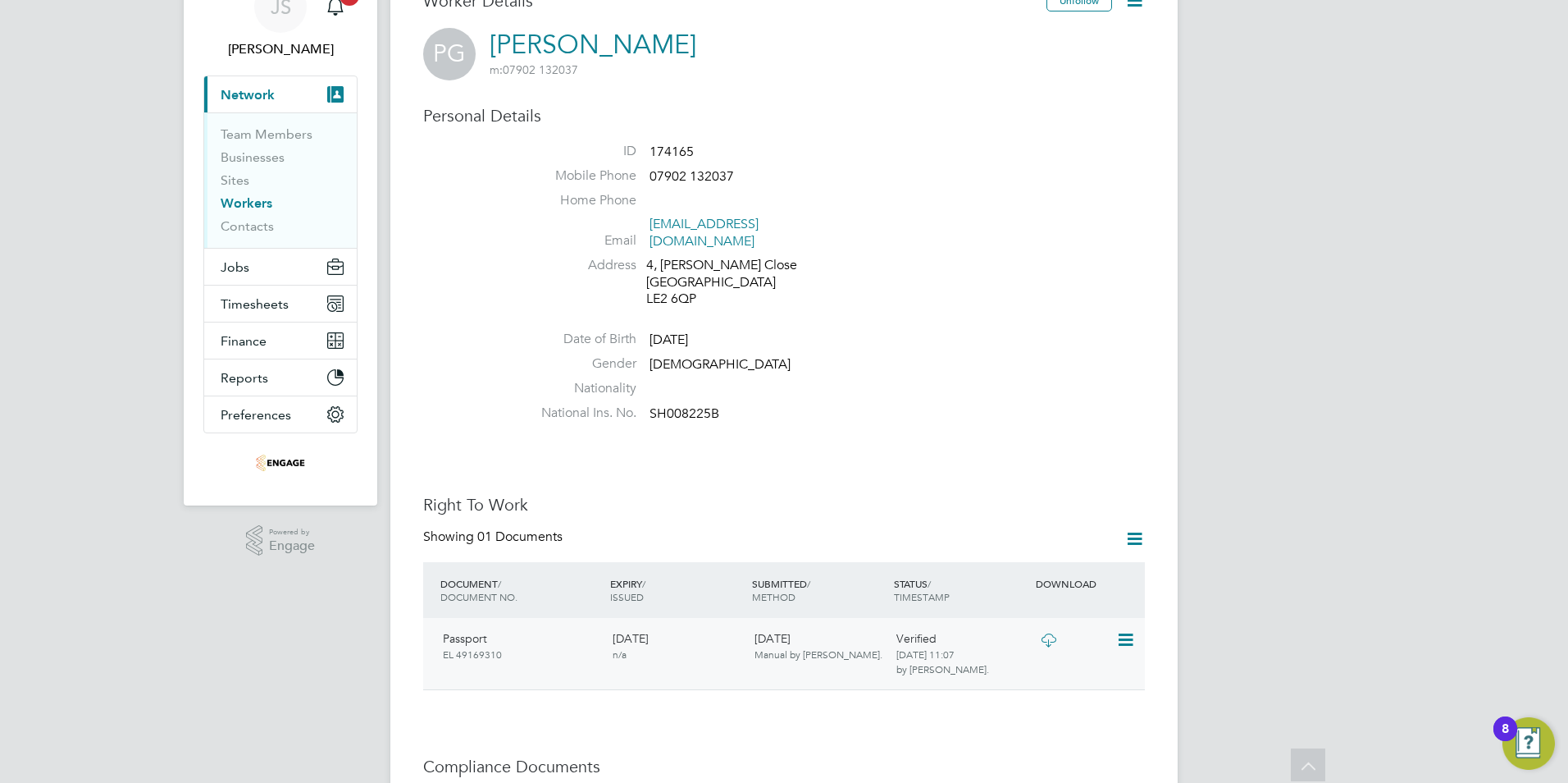
click at [1126, 630] on icon at bounding box center [1125, 640] width 17 height 19
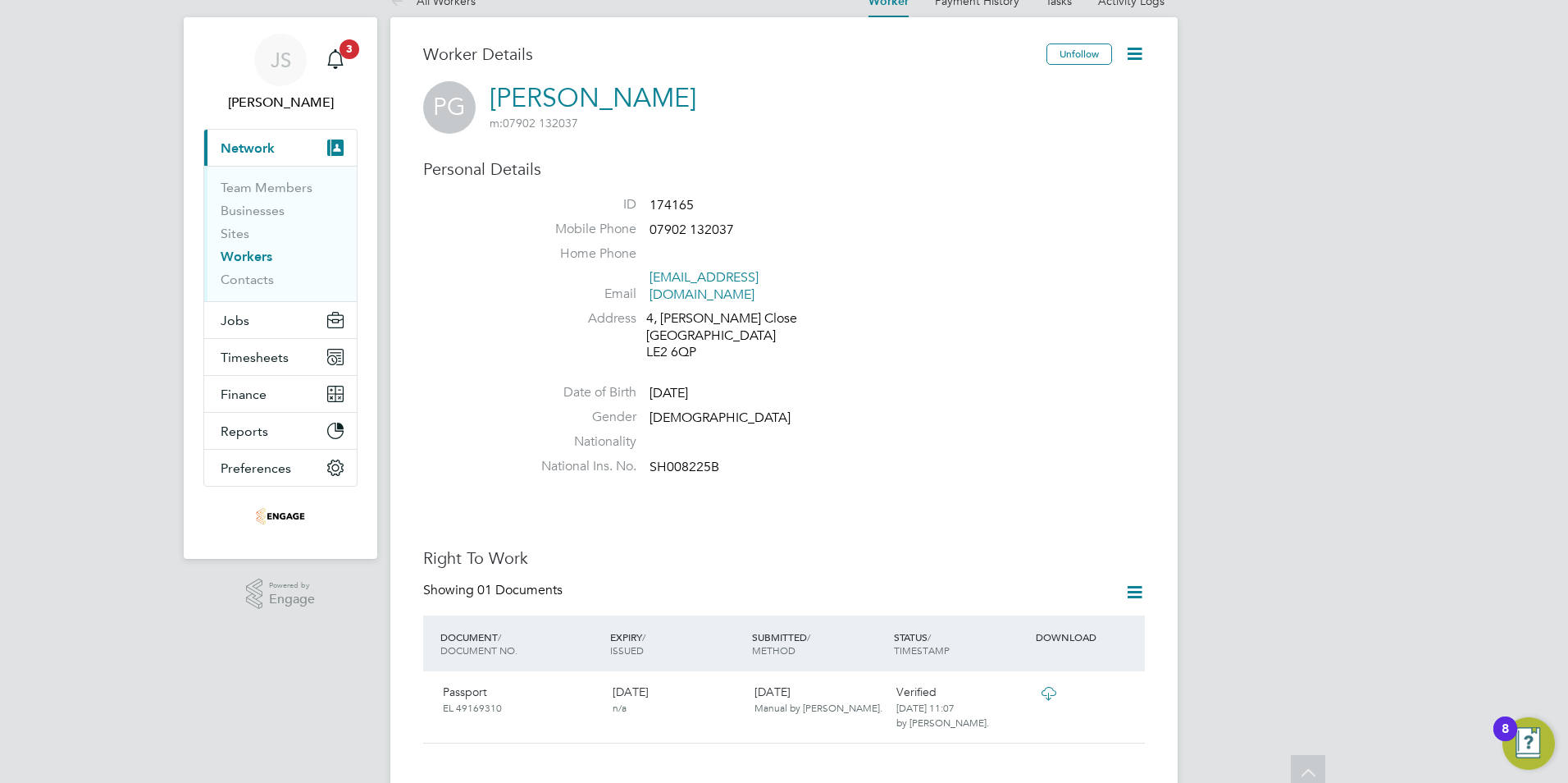
scroll to position [0, 0]
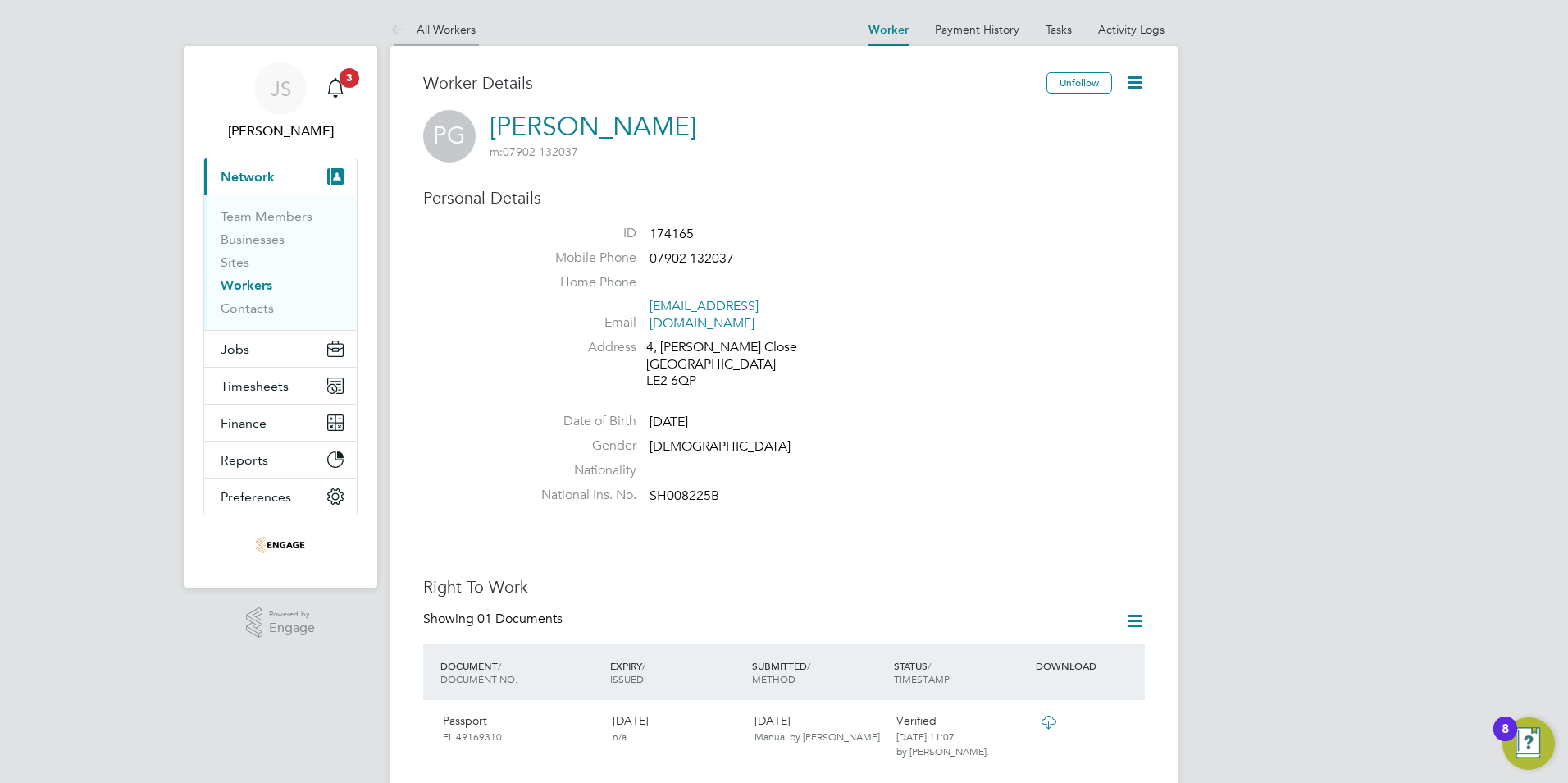
click at [439, 19] on li "All Workers" at bounding box center [433, 29] width 85 height 32
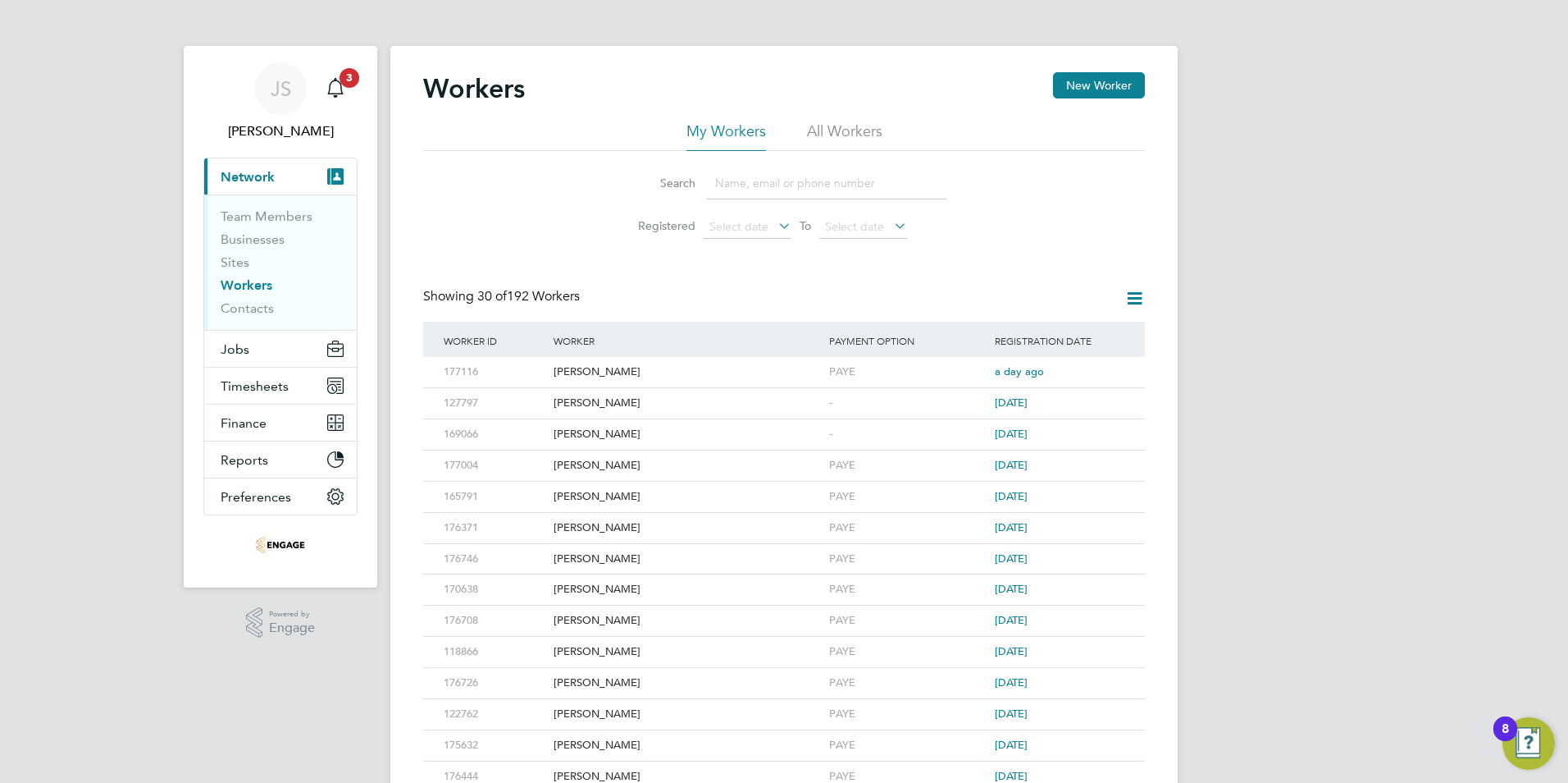
click at [762, 181] on input at bounding box center [826, 183] width 240 height 32
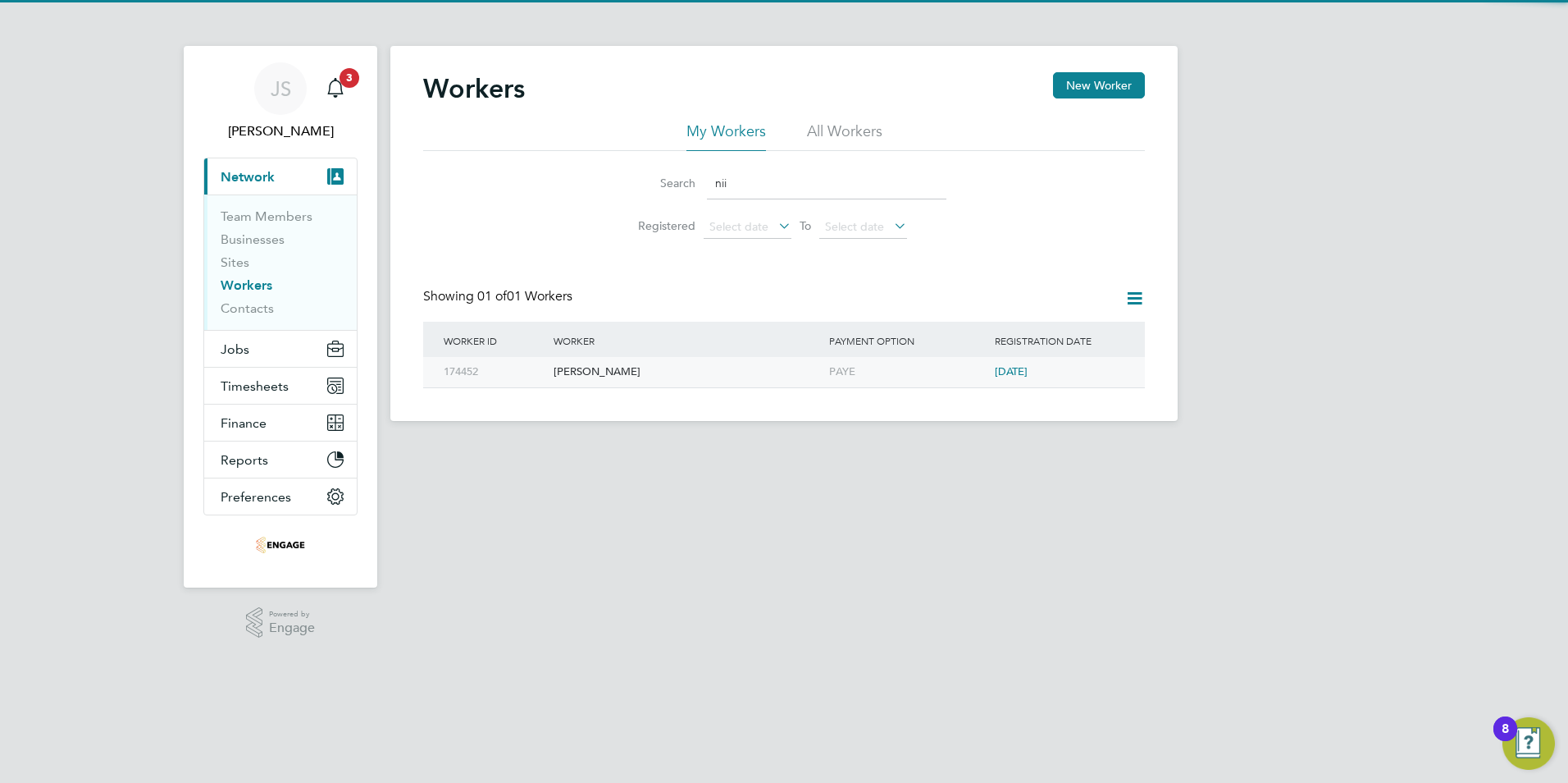
type input "nii"
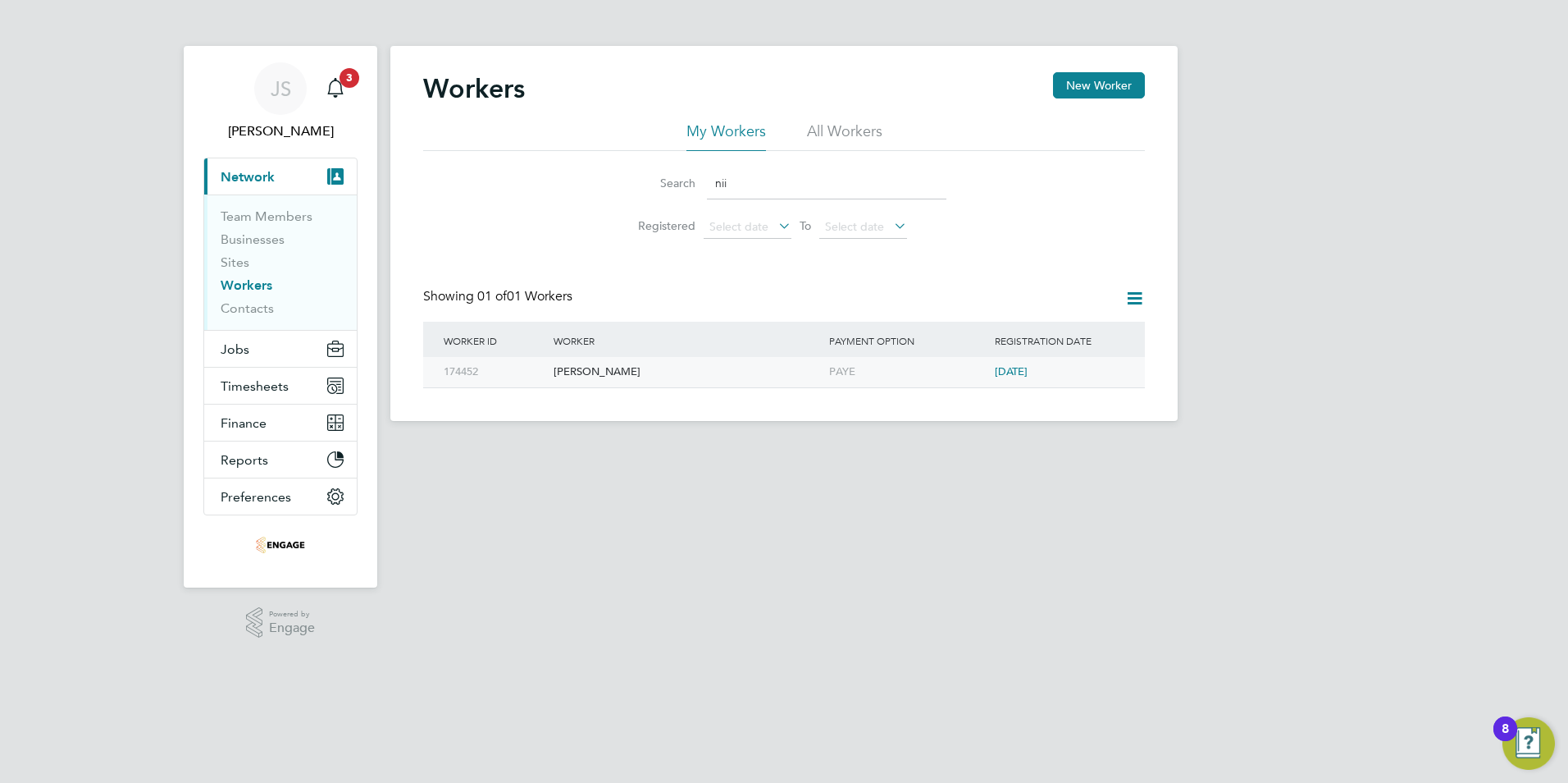
click at [624, 369] on div "Nii John Thompson" at bounding box center [687, 372] width 276 height 31
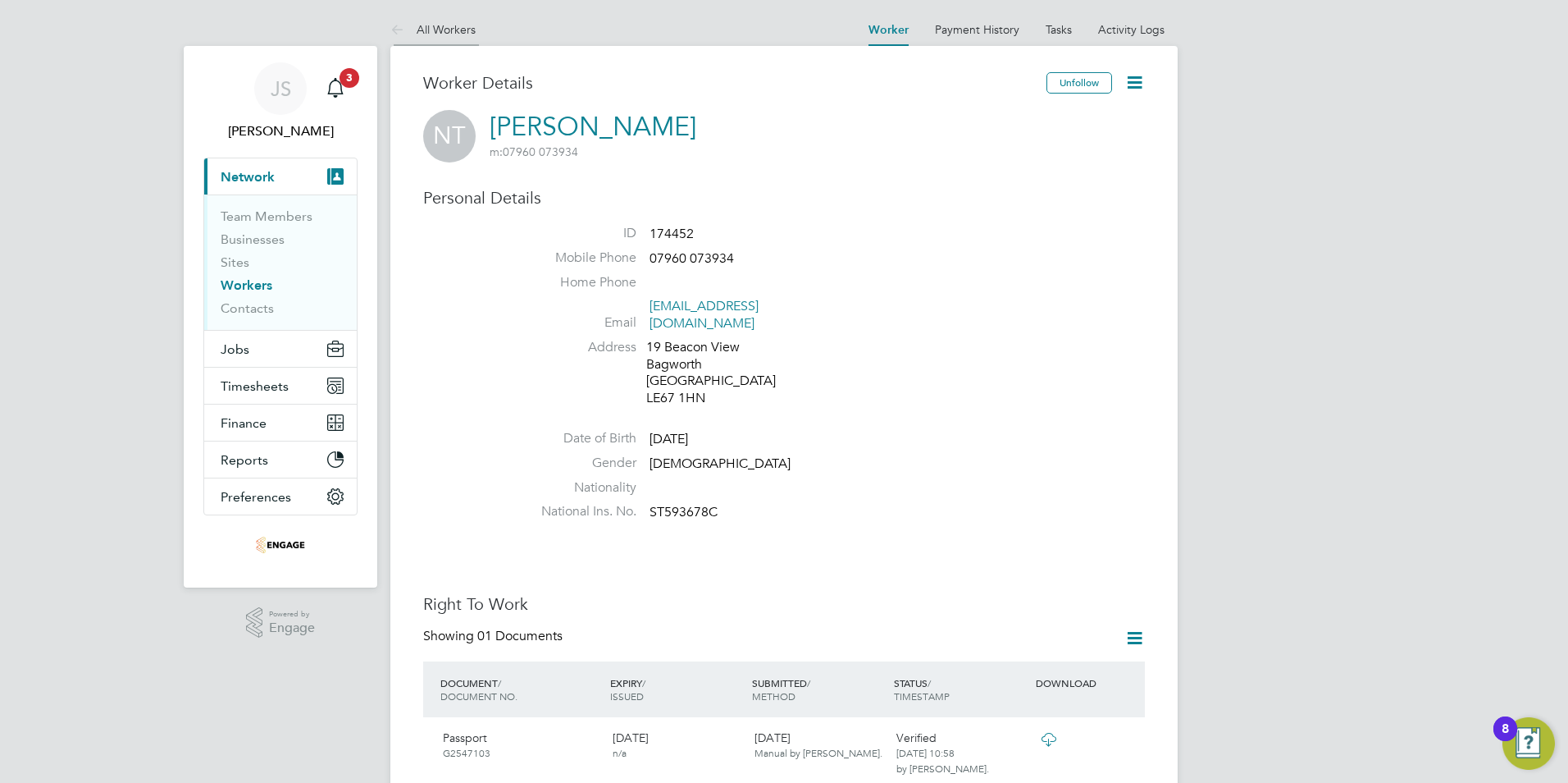
click at [423, 32] on link "All Workers" at bounding box center [433, 30] width 85 height 15
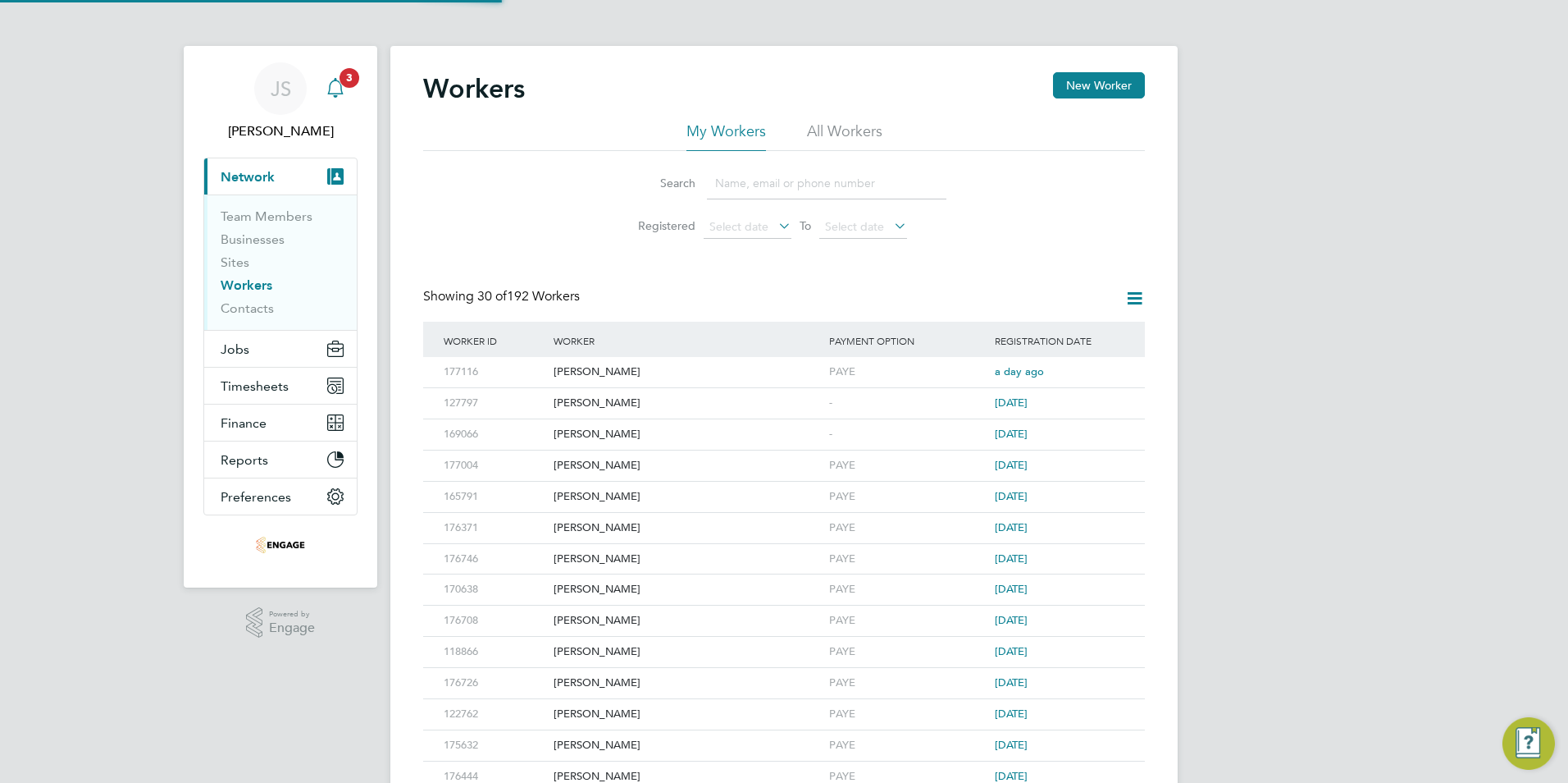
click at [328, 94] on icon "Main navigation" at bounding box center [335, 86] width 16 height 17
click at [761, 181] on input at bounding box center [826, 183] width 240 height 32
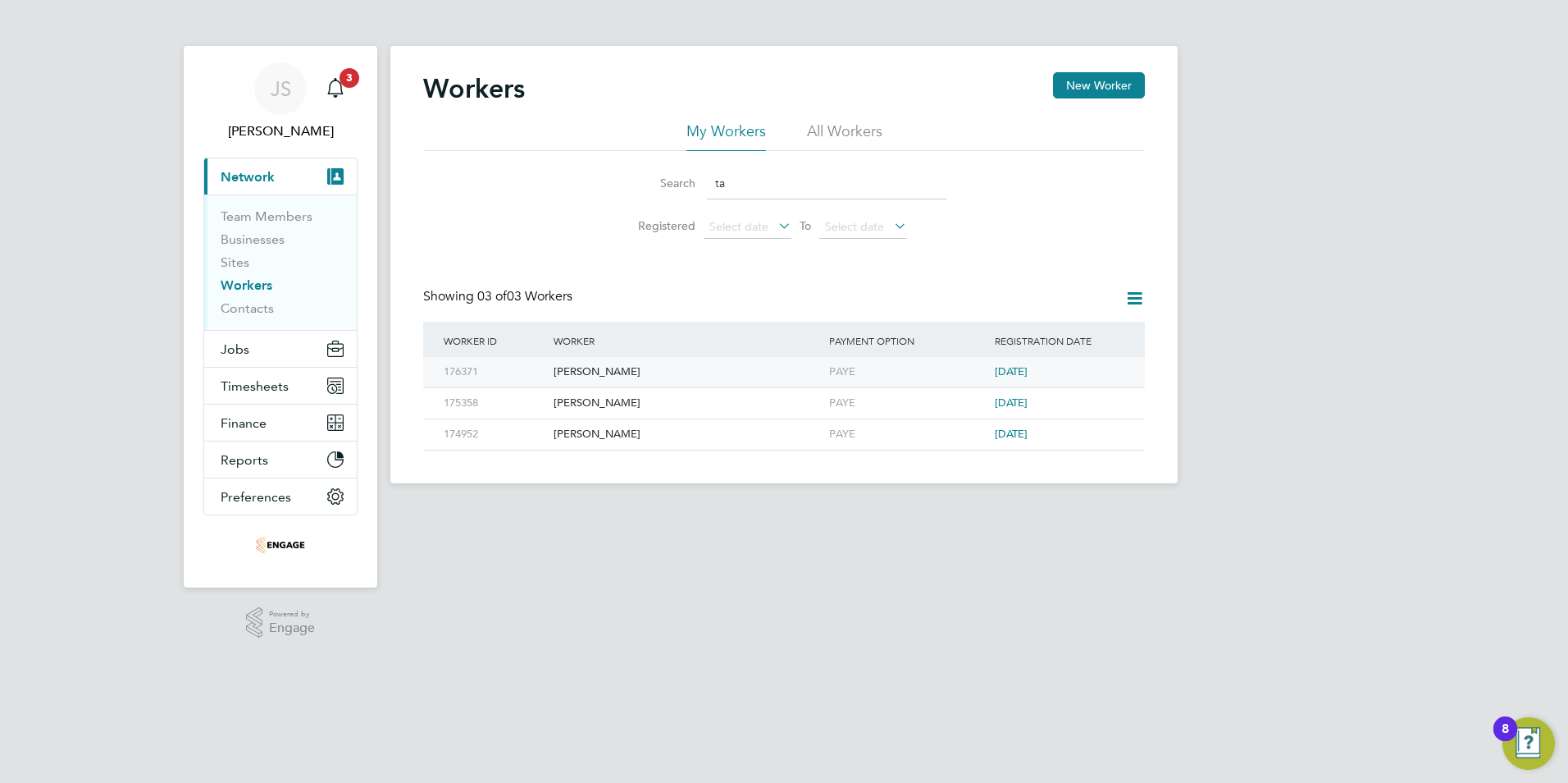
type input "ta"
click at [613, 376] on div "[PERSON_NAME]" at bounding box center [687, 372] width 276 height 31
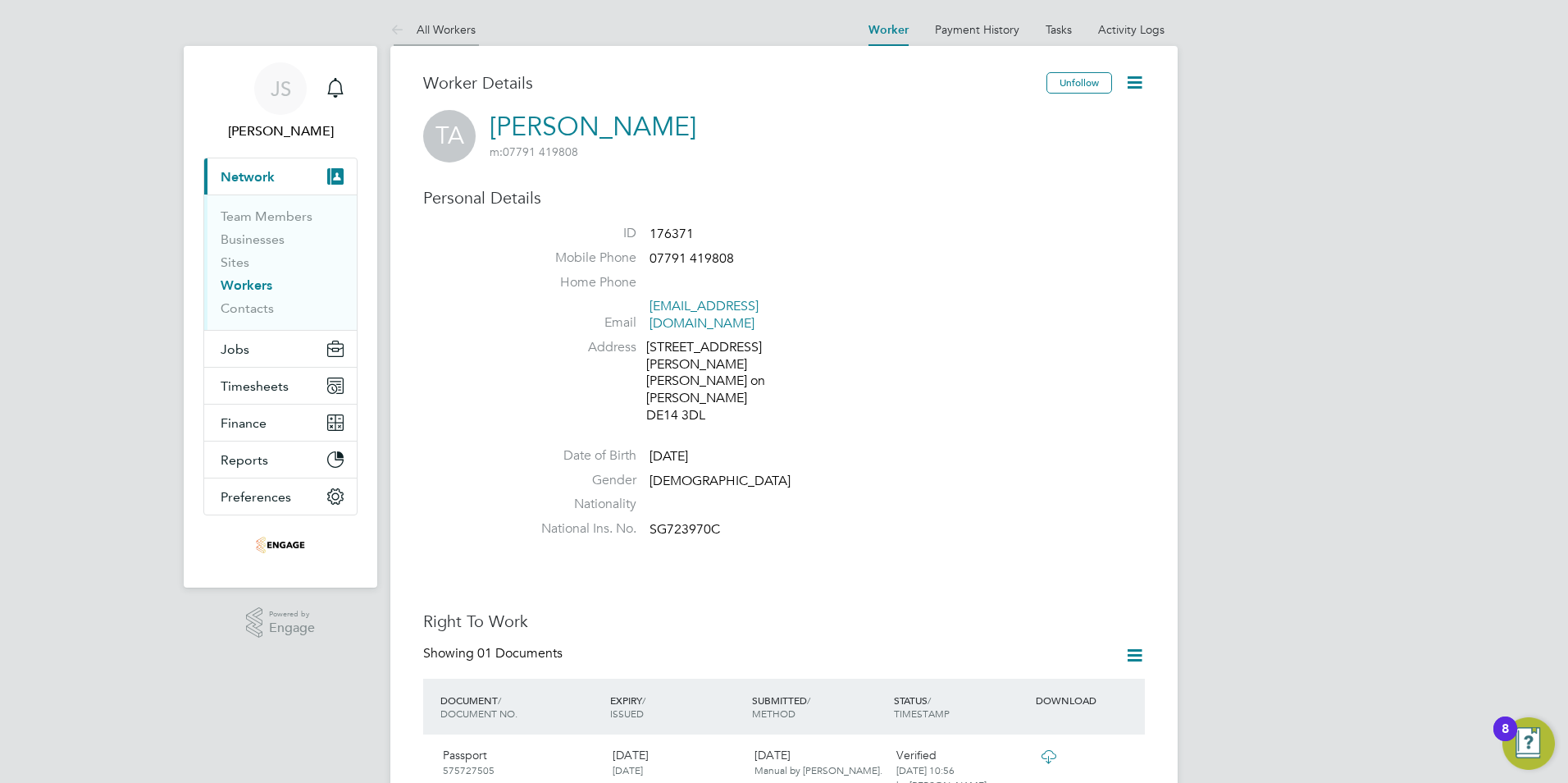
click at [443, 37] on li "All Workers" at bounding box center [433, 29] width 85 height 32
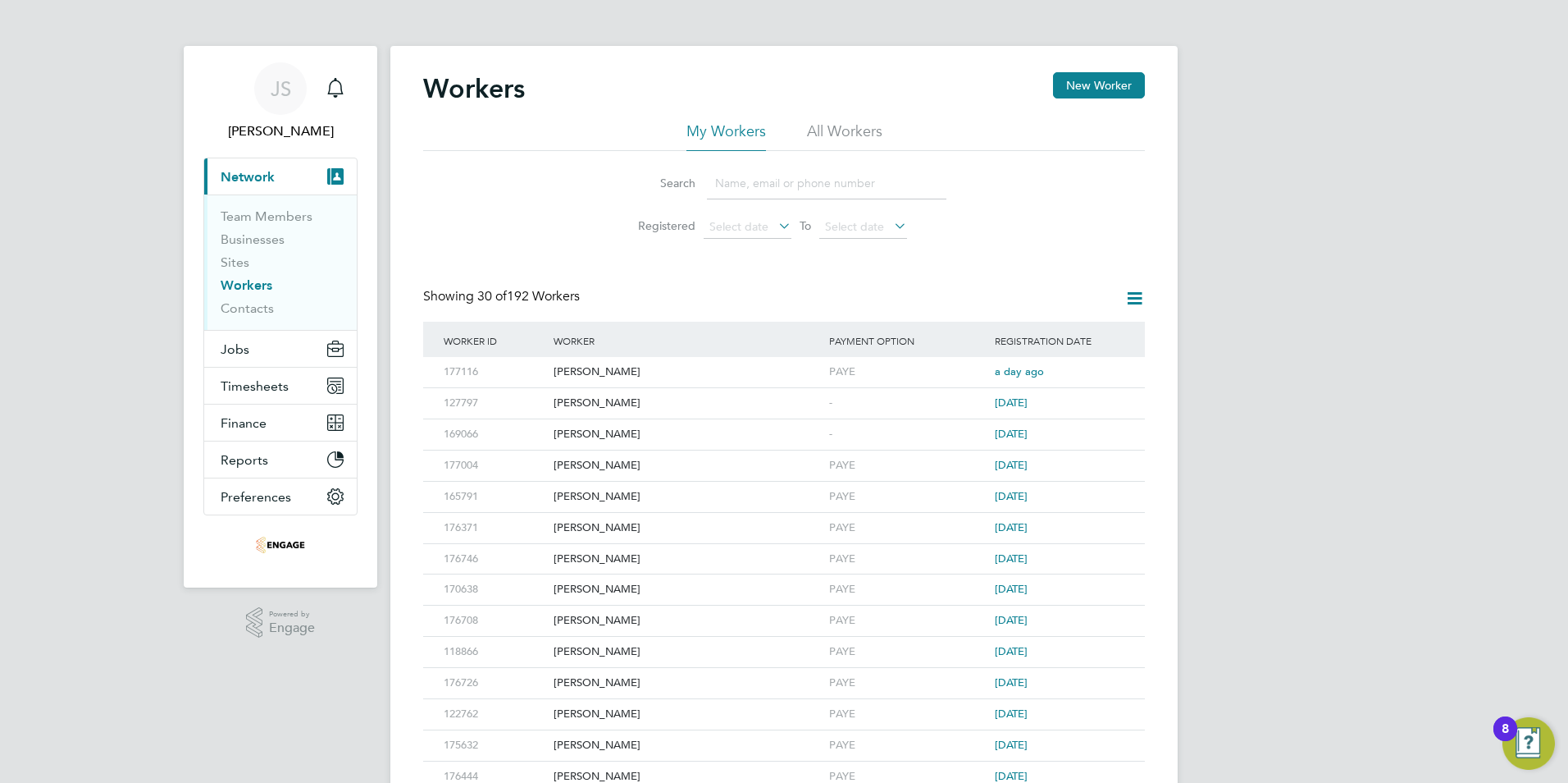
click at [744, 190] on input at bounding box center [826, 183] width 240 height 32
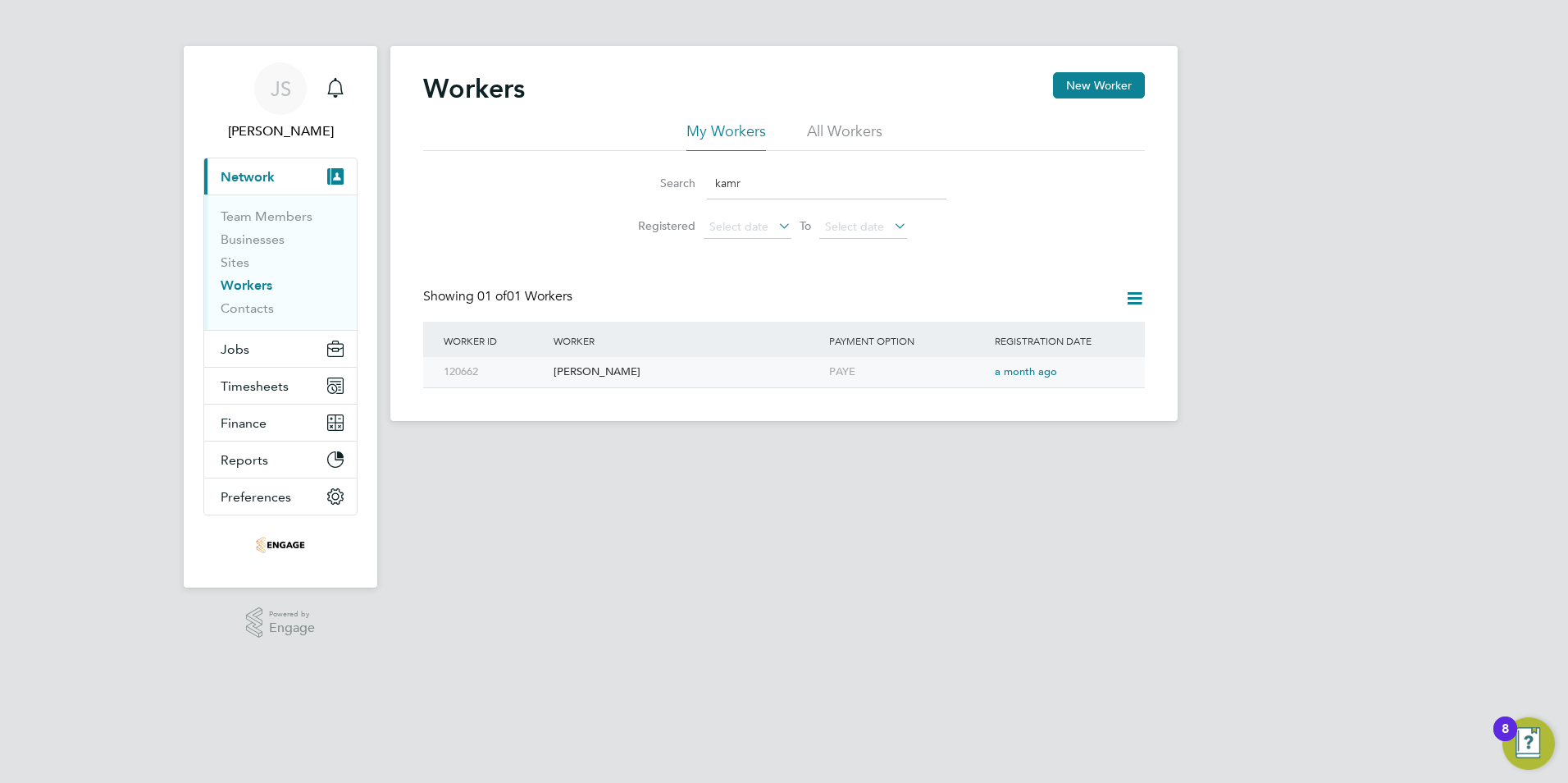
type input "kamr"
click at [878, 376] on div "PAYE" at bounding box center [907, 372] width 166 height 31
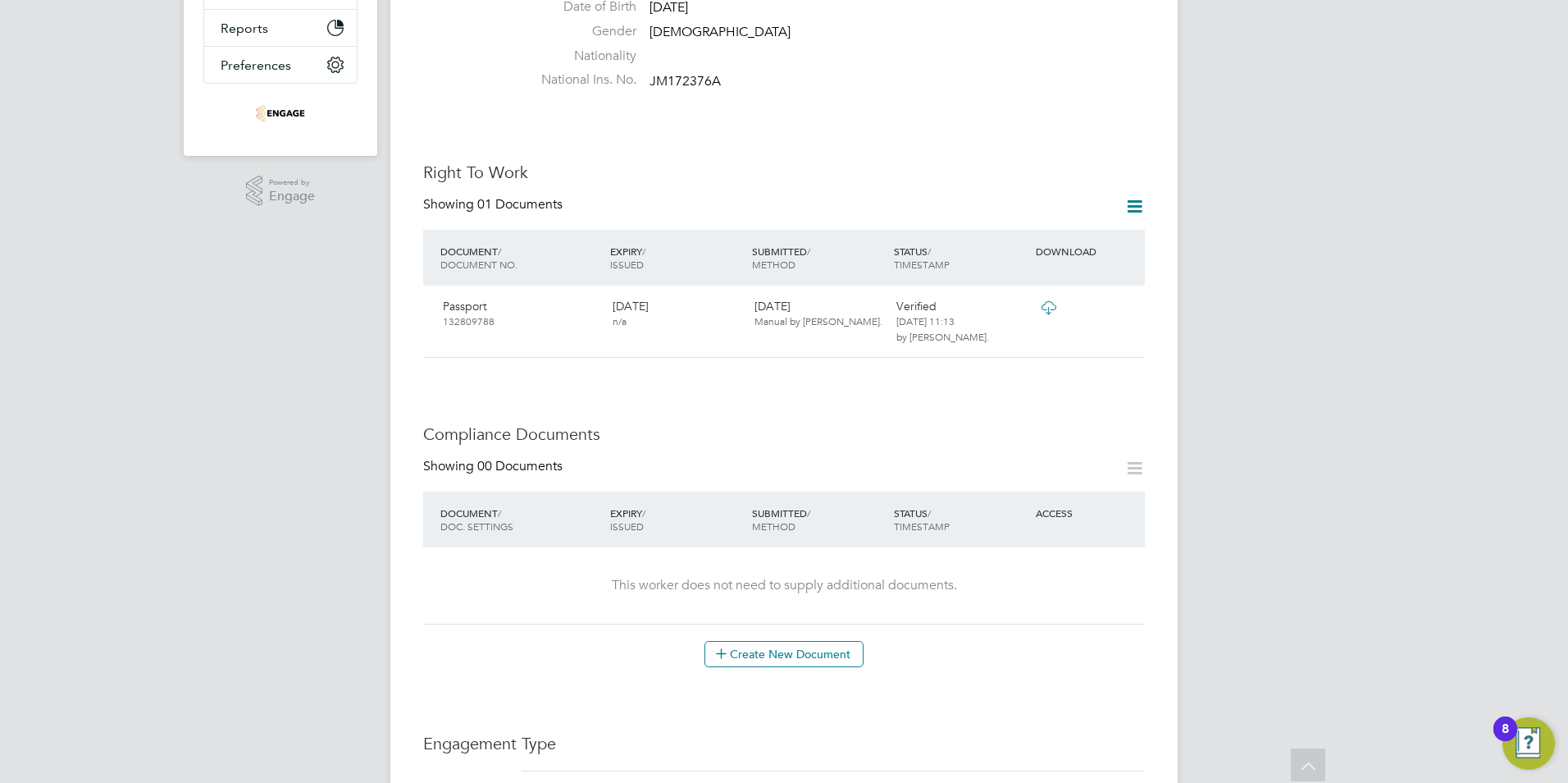
scroll to position [492, 0]
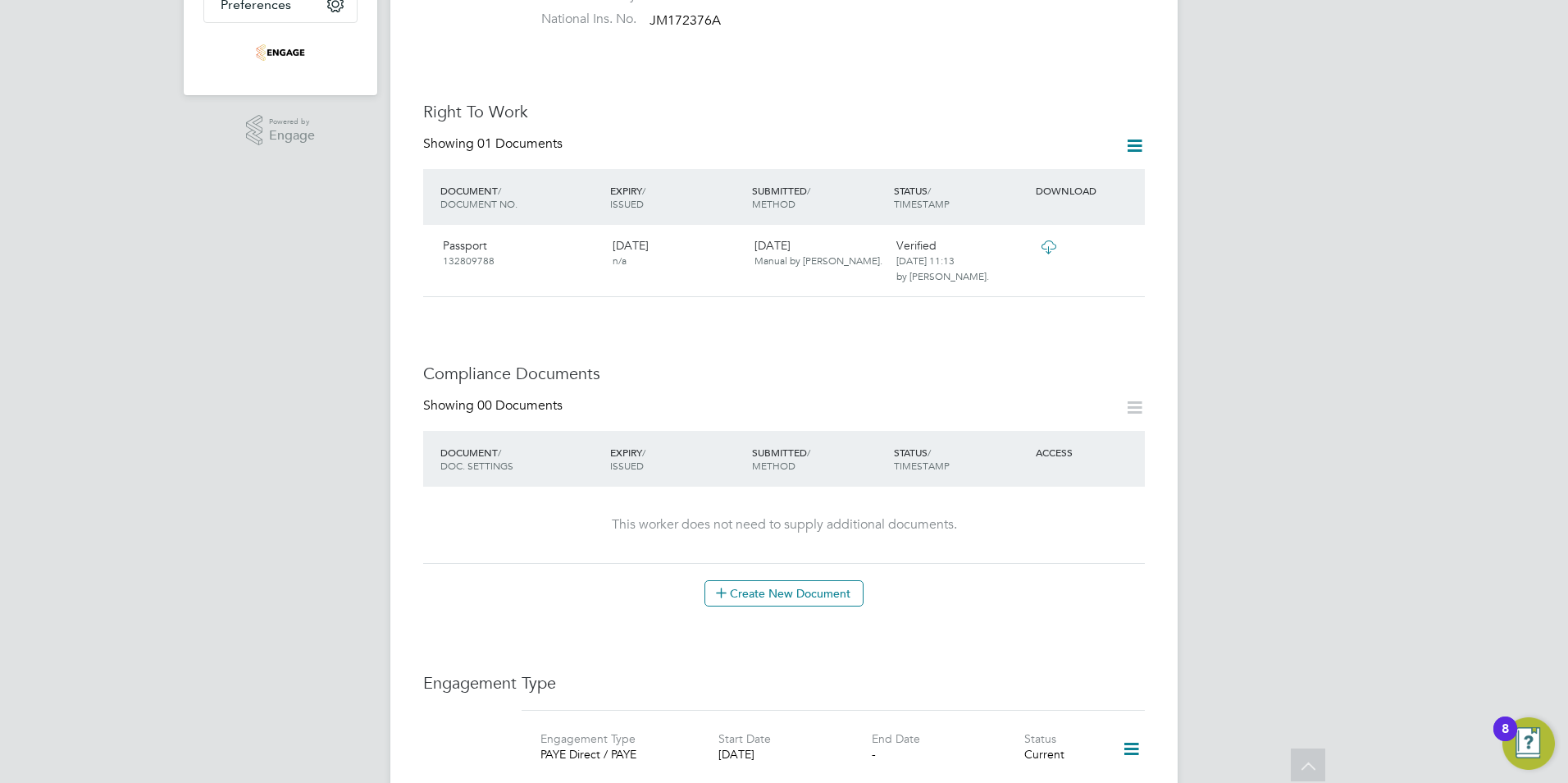
click at [1138, 397] on icon at bounding box center [1134, 407] width 20 height 20
click at [740, 580] on button "Create New Document" at bounding box center [784, 593] width 159 height 26
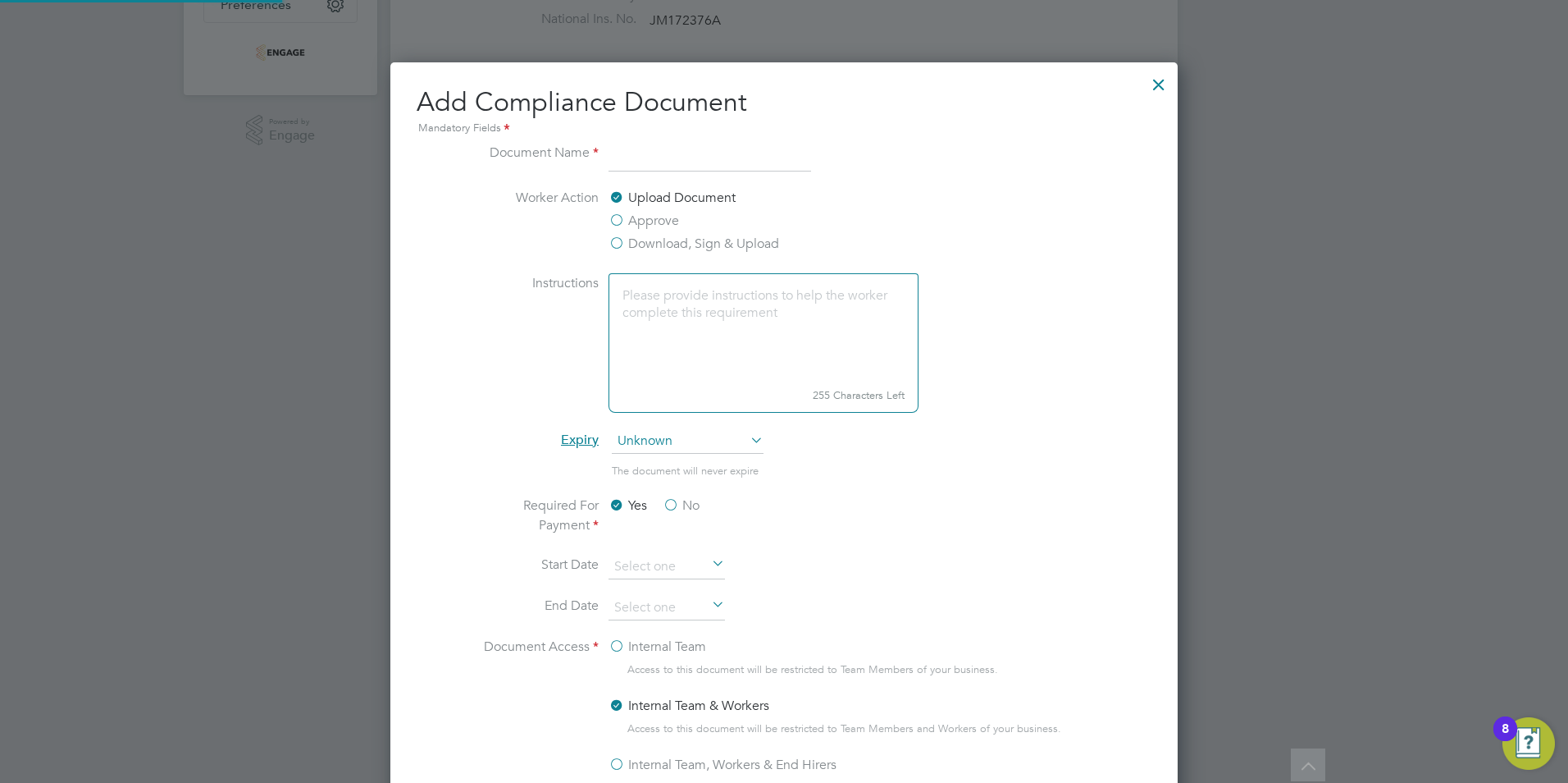
scroll to position [862, 788]
click at [664, 160] on input at bounding box center [710, 157] width 203 height 30
type input "MHE licence"
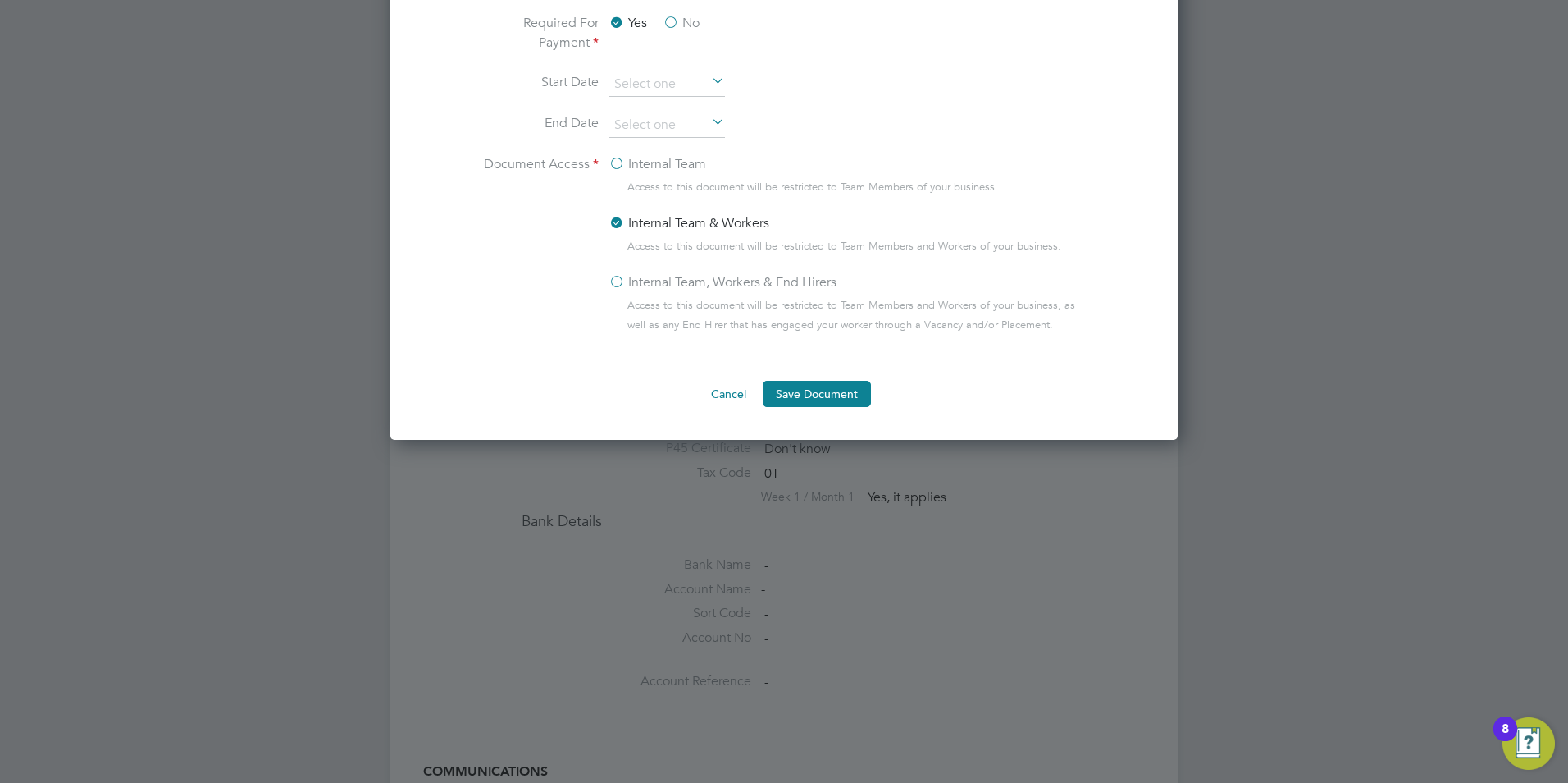
scroll to position [985, 0]
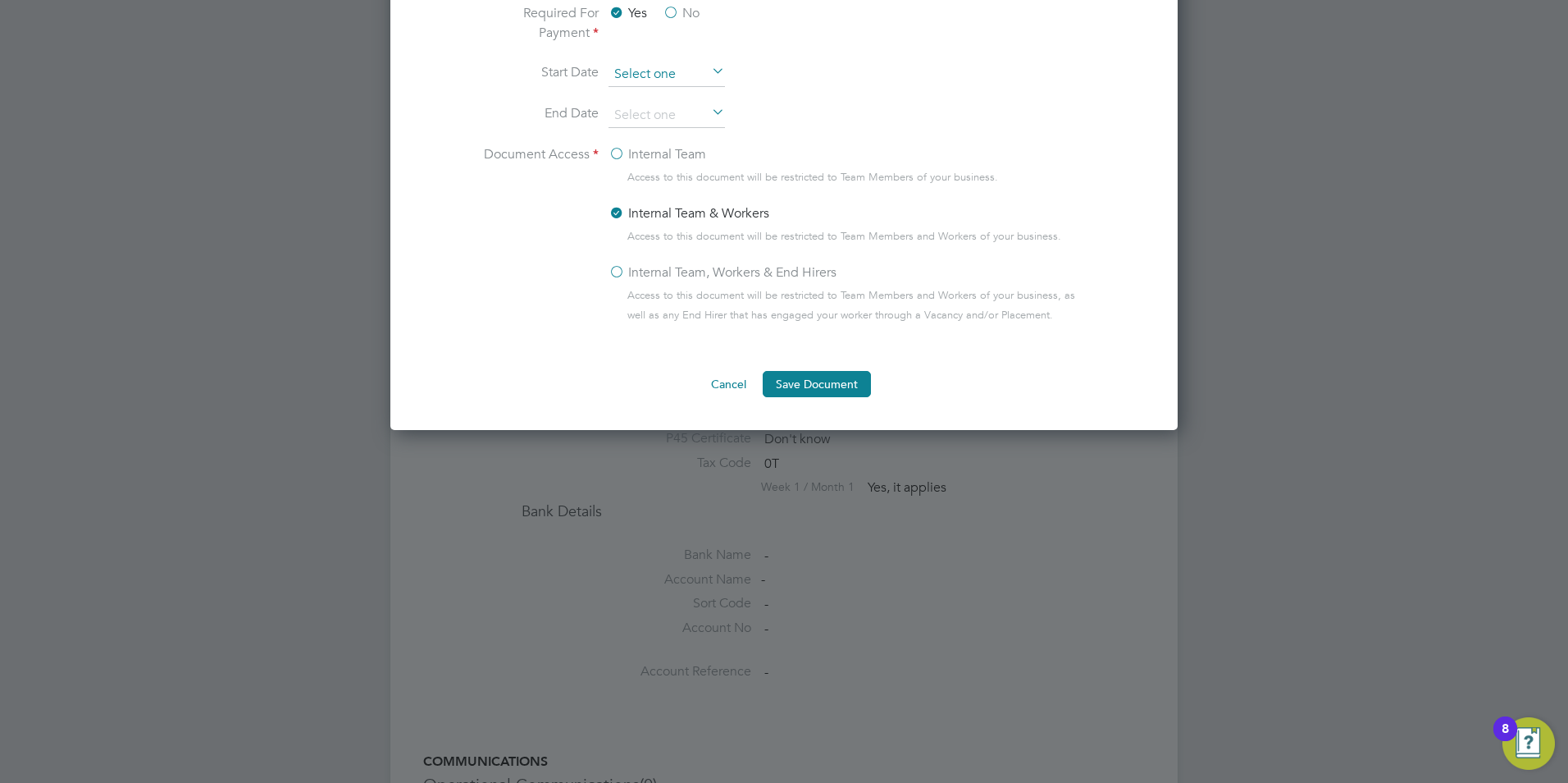
click at [633, 73] on input at bounding box center [667, 74] width 117 height 25
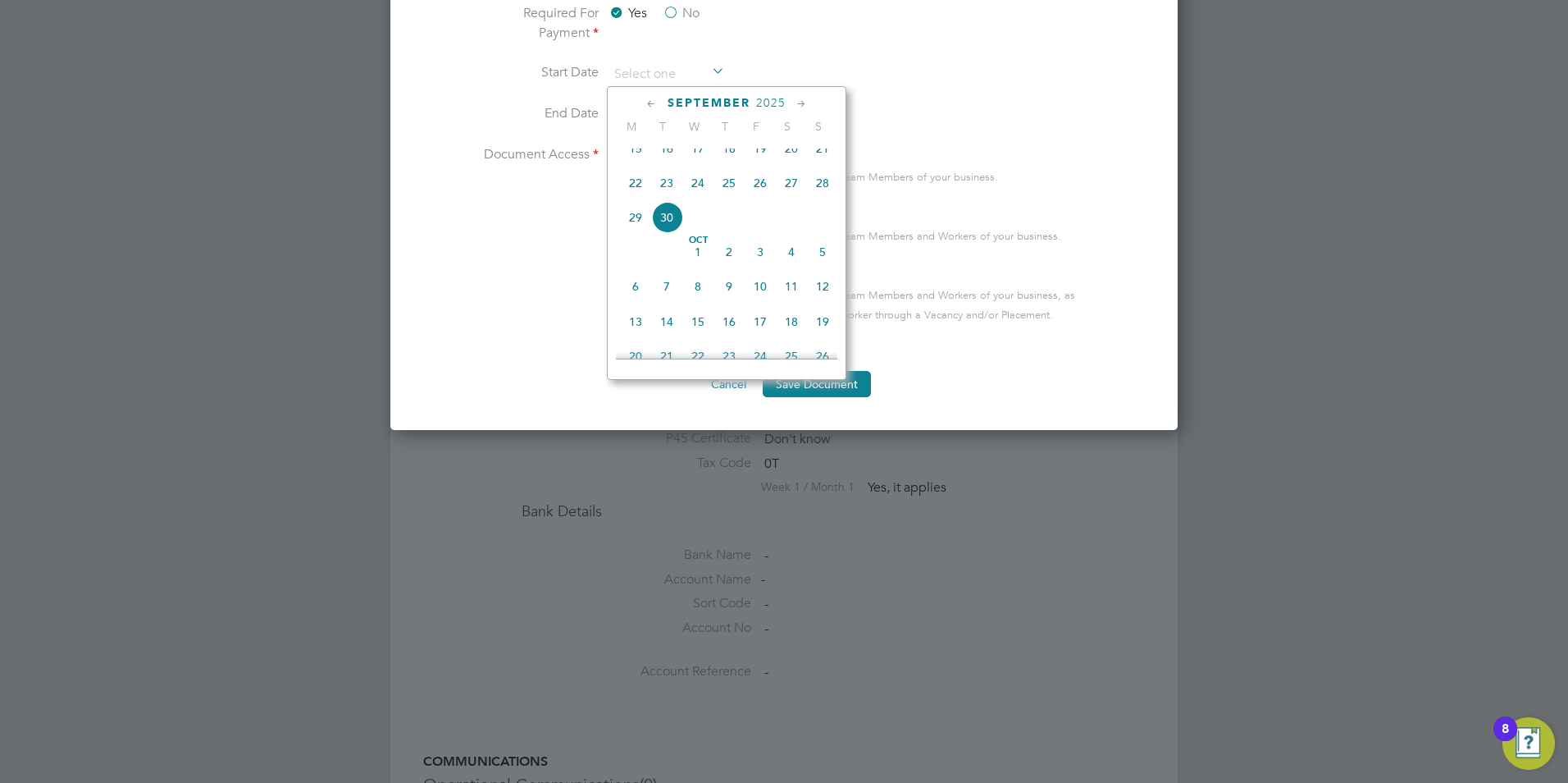
click at [650, 104] on icon at bounding box center [651, 105] width 16 height 19
click at [650, 101] on icon at bounding box center [651, 105] width 16 height 19
click at [663, 304] on span "29" at bounding box center [667, 298] width 31 height 31
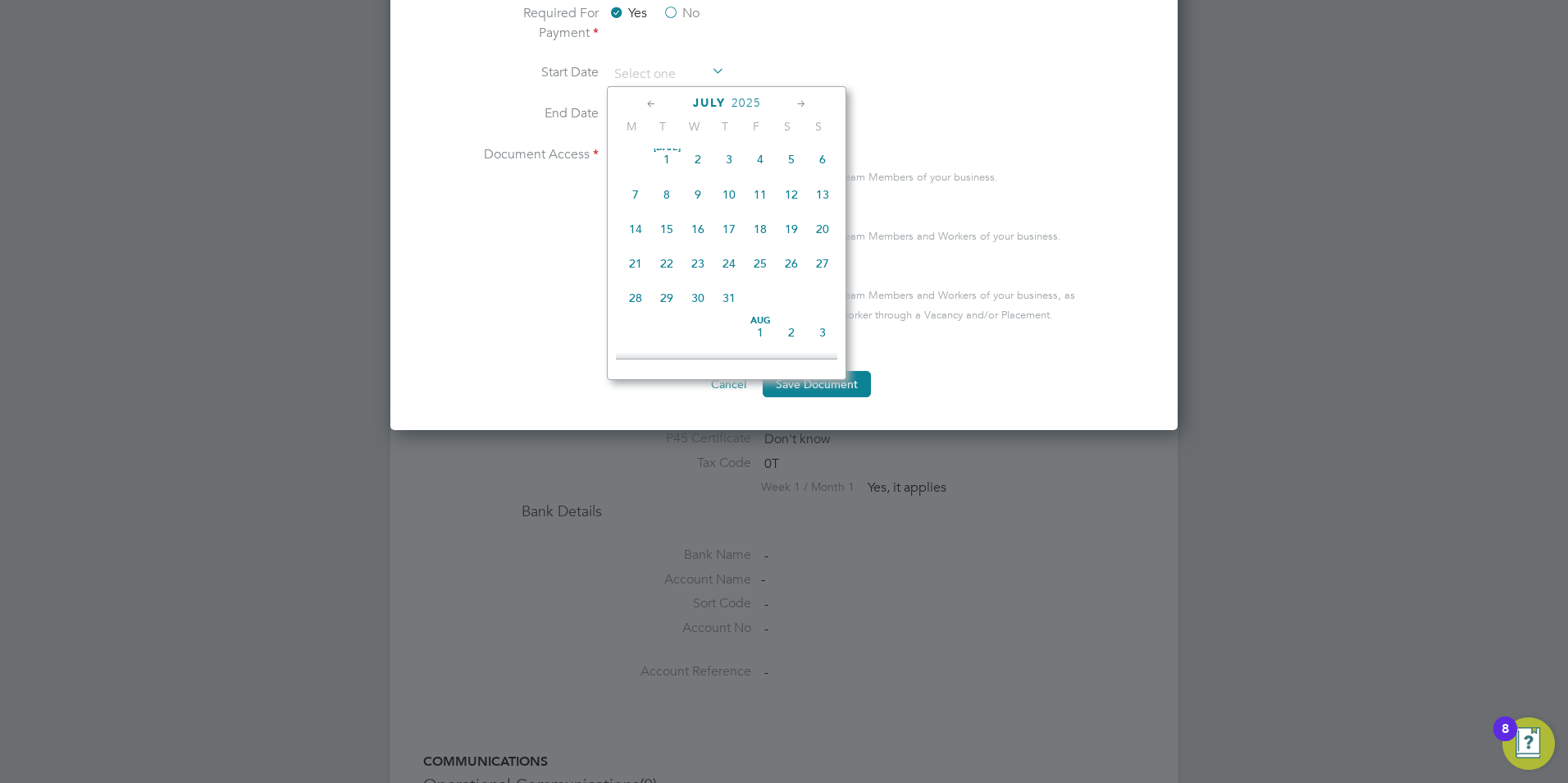
type input "[DATE]"
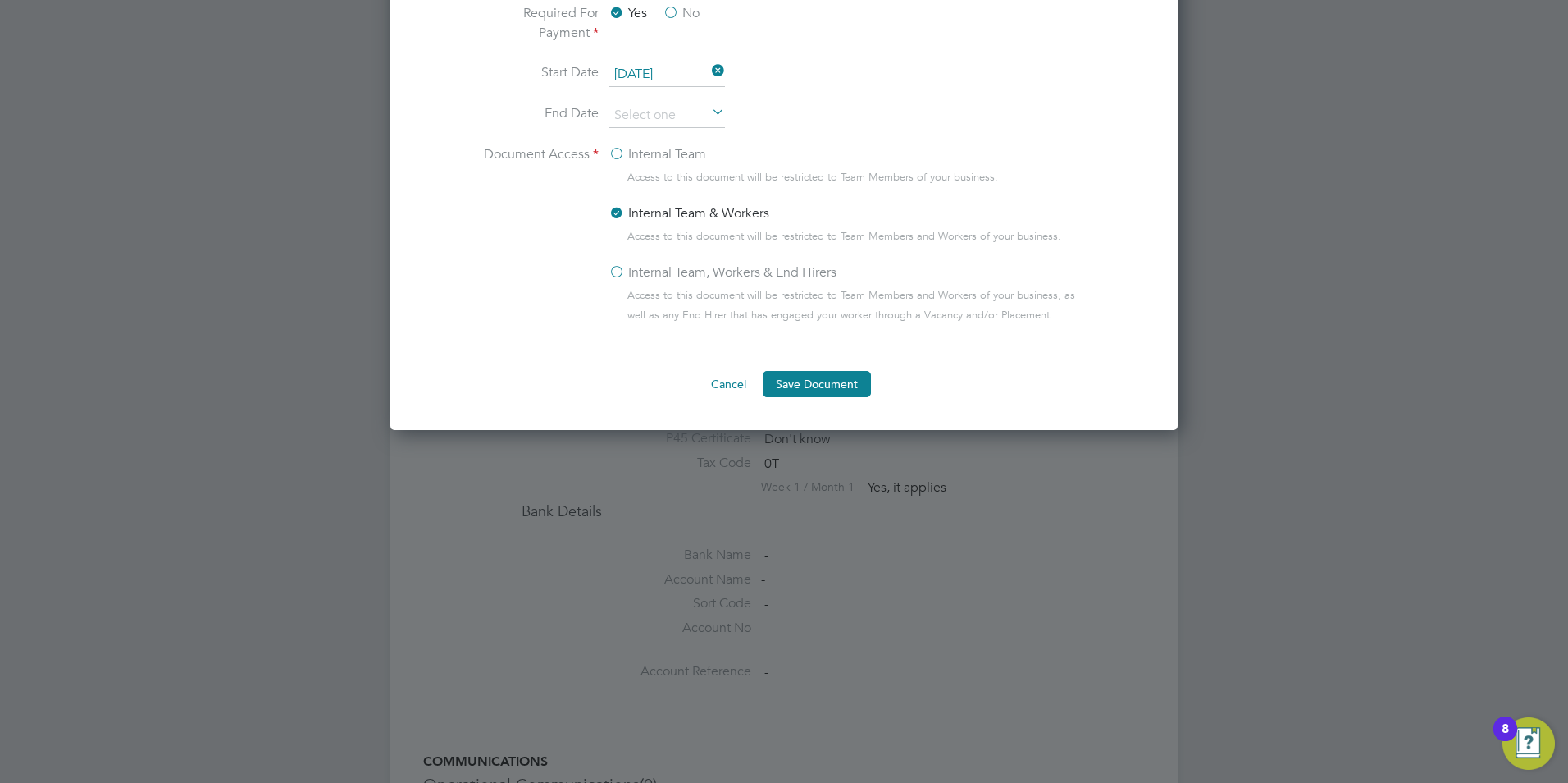
click at [621, 273] on label "Internal Team, Workers & End Hirers" at bounding box center [722, 272] width 228 height 19
click at [0, 0] on input "Internal Team, Workers & End Hirers" at bounding box center [0, 0] width 0 height 0
drag, startPoint x: 813, startPoint y: 384, endPoint x: 658, endPoint y: 388, distance: 155.1
click at [813, 384] on button "Save Document" at bounding box center [816, 384] width 108 height 26
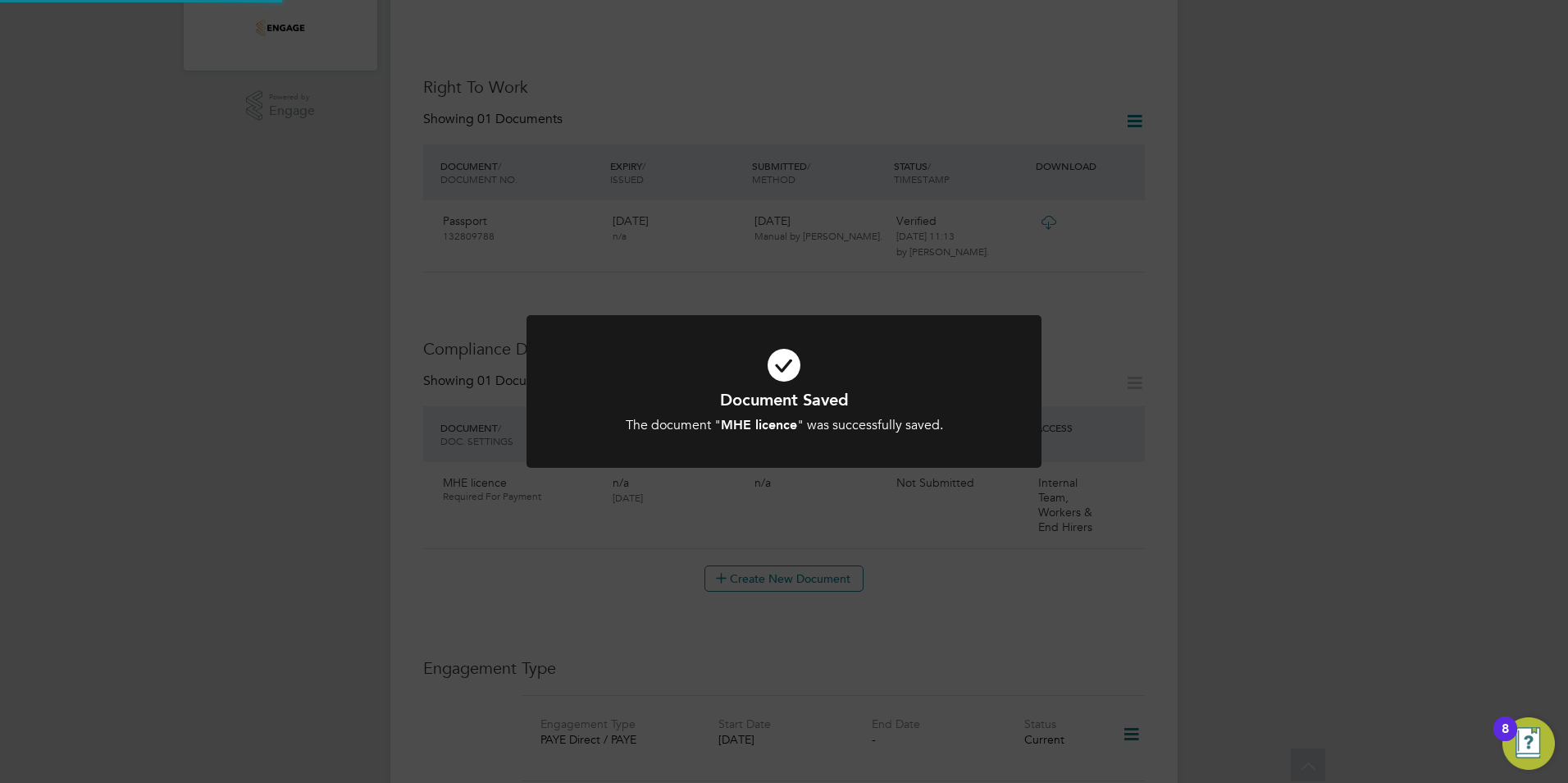
scroll to position [492, 0]
click at [1217, 550] on div "Document Saved The document " MHE licence " was successfully saved. Cancel Okay" at bounding box center [784, 392] width 1568 height 783
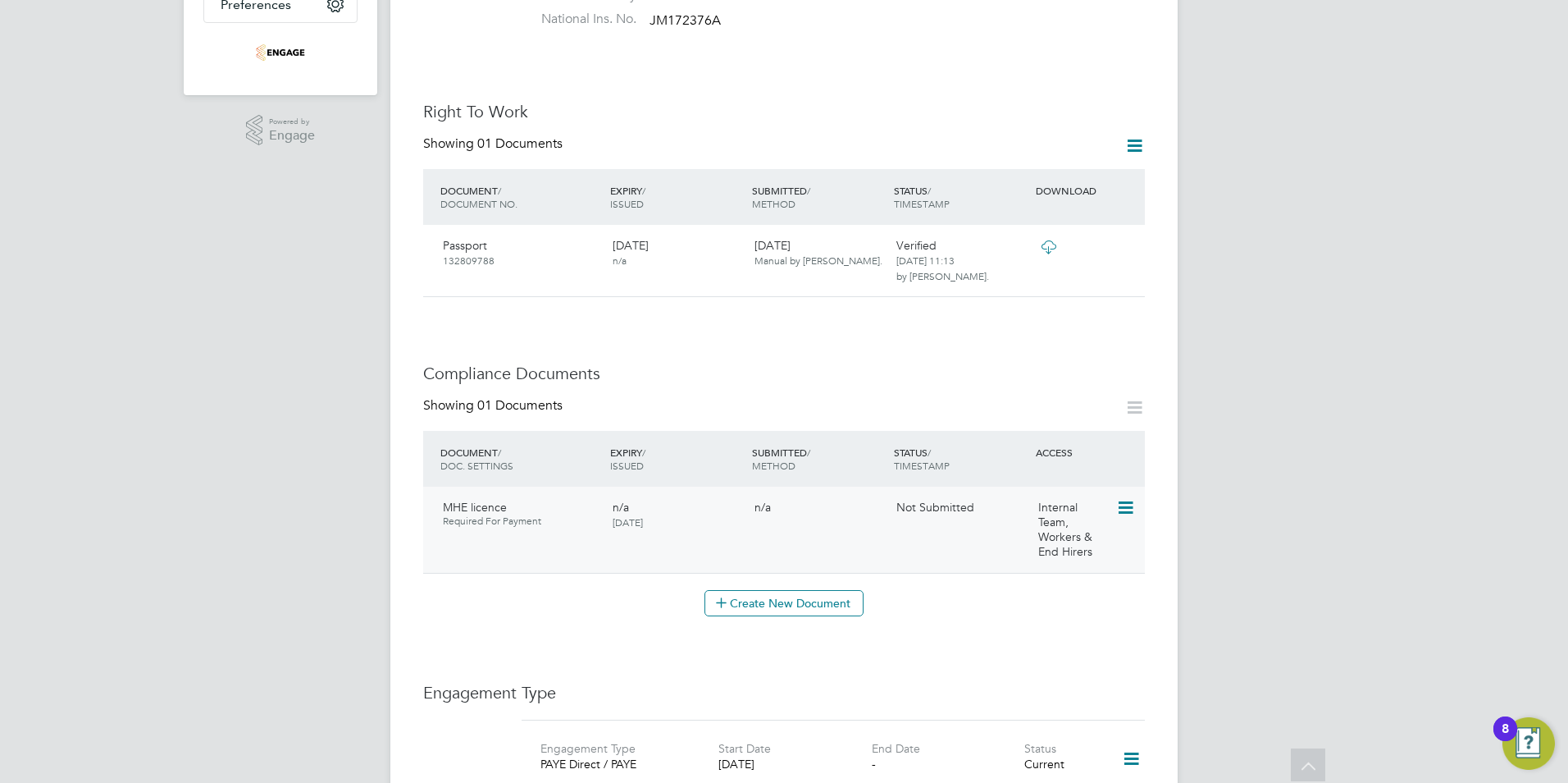
click at [1123, 498] on icon at bounding box center [1125, 507] width 17 height 19
click at [1037, 539] on li "Submit Document" at bounding box center [1075, 536] width 115 height 23
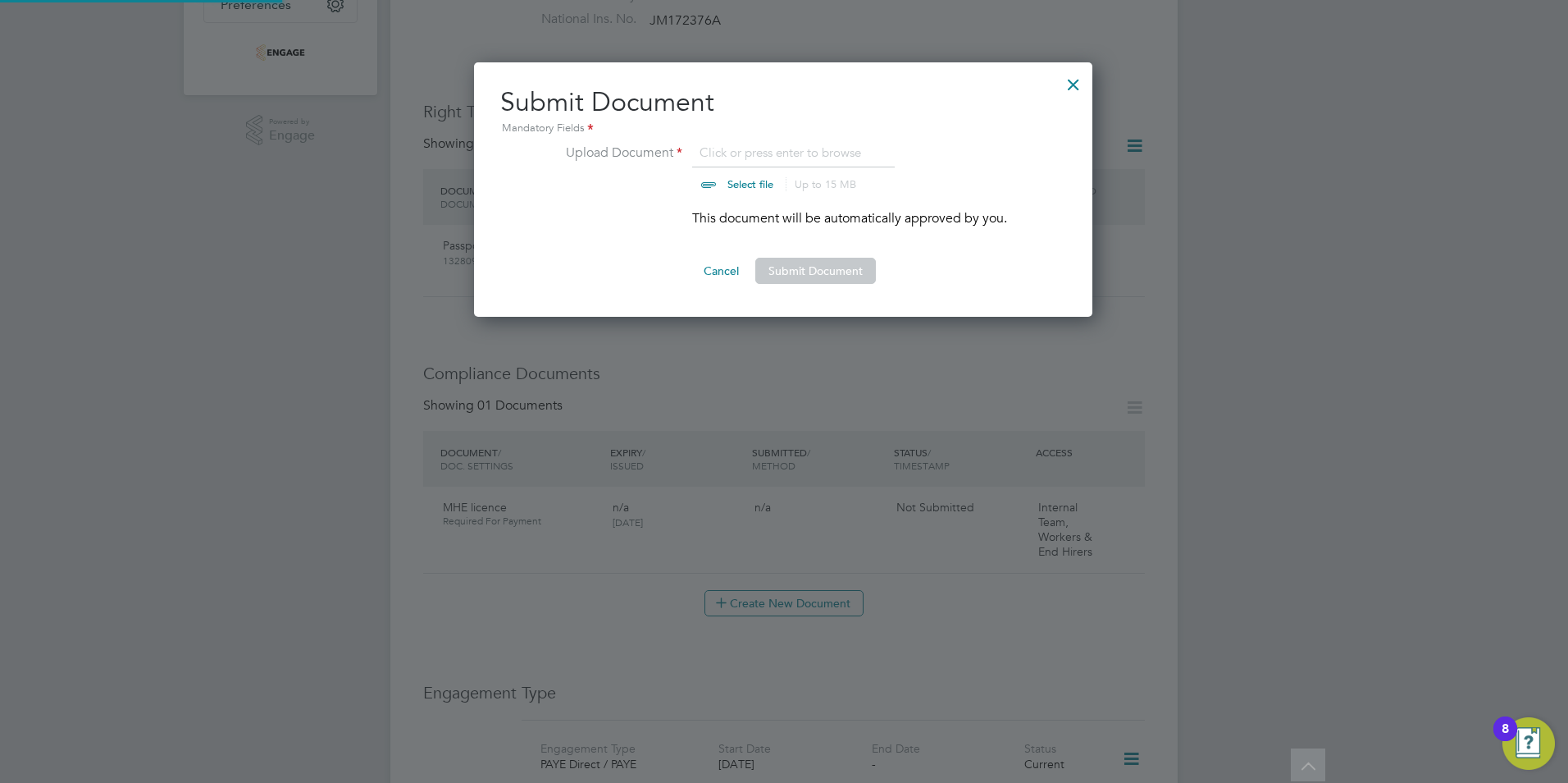
scroll to position [255, 620]
click at [755, 153] on input "file" at bounding box center [766, 167] width 257 height 49
type input "C:\fakepath\Kamran Sarfraz - MHE Certificate (2).jpg"
click at [847, 274] on button "Submit Document" at bounding box center [815, 270] width 120 height 26
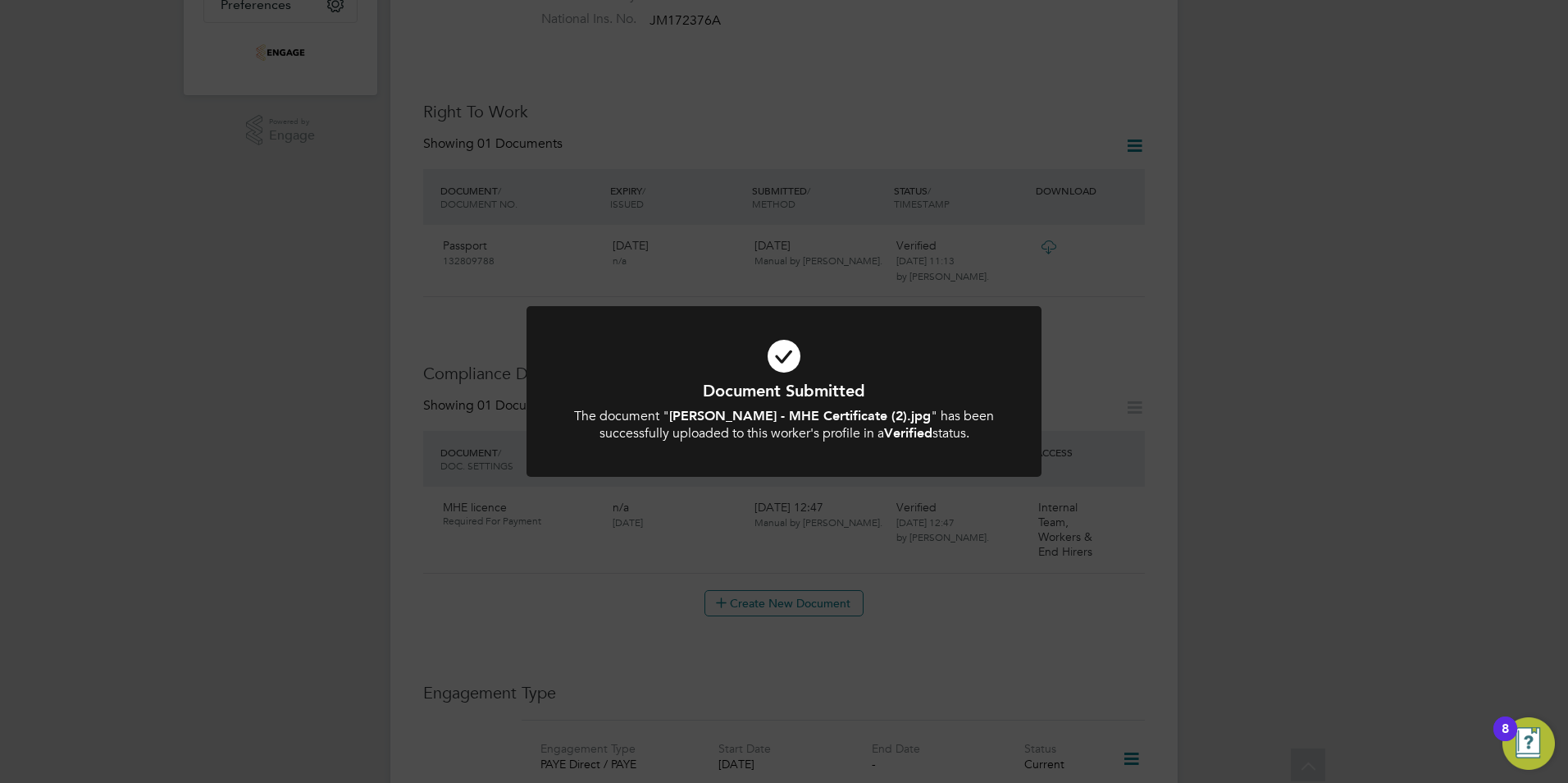
click at [323, 395] on div "Document Submitted The document " Kamran Sarfraz - MHE Certificate (2).jpg " ha…" at bounding box center [784, 392] width 1568 height 783
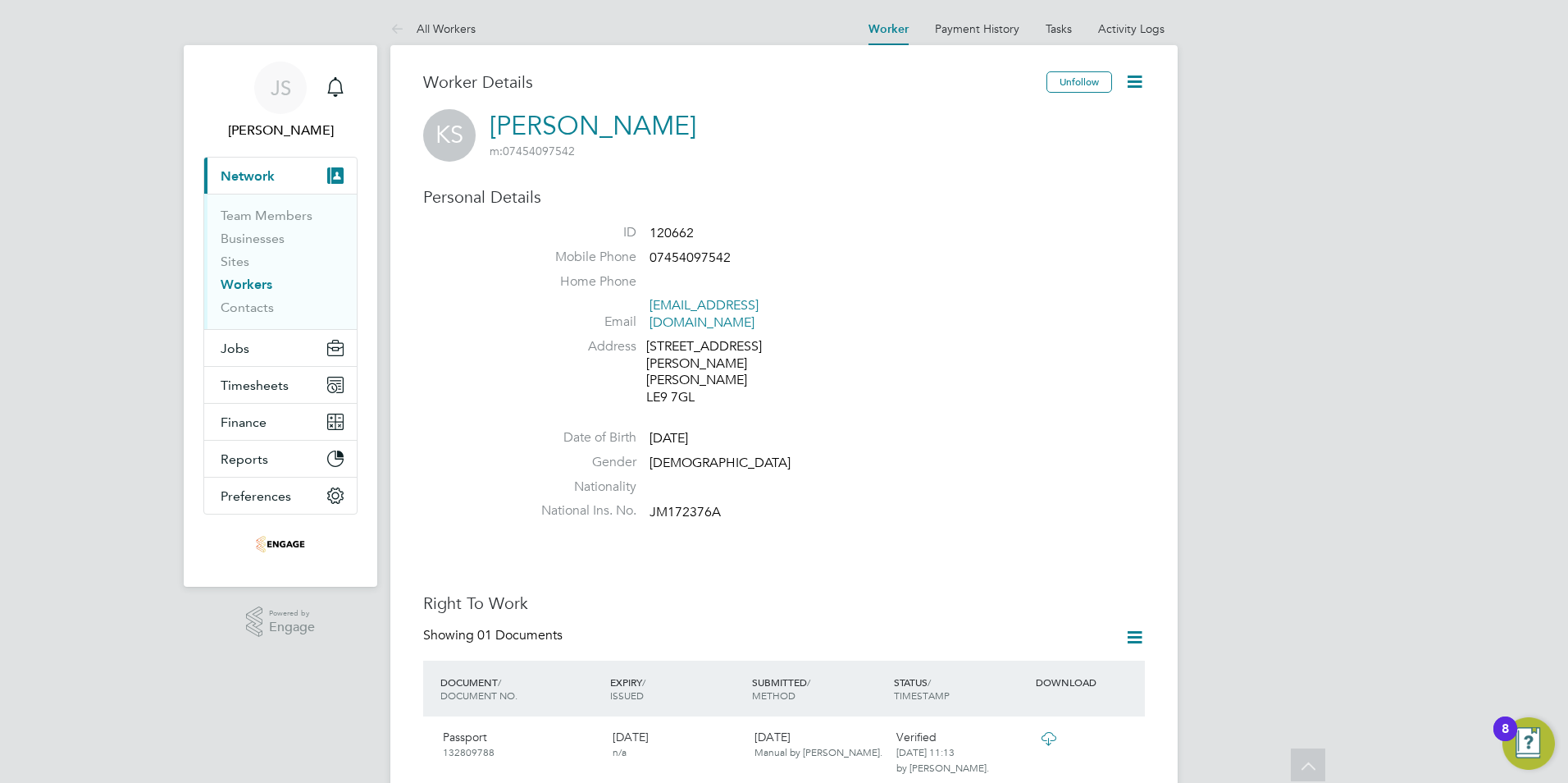
scroll to position [0, 0]
click at [442, 30] on link "All Workers" at bounding box center [433, 30] width 85 height 15
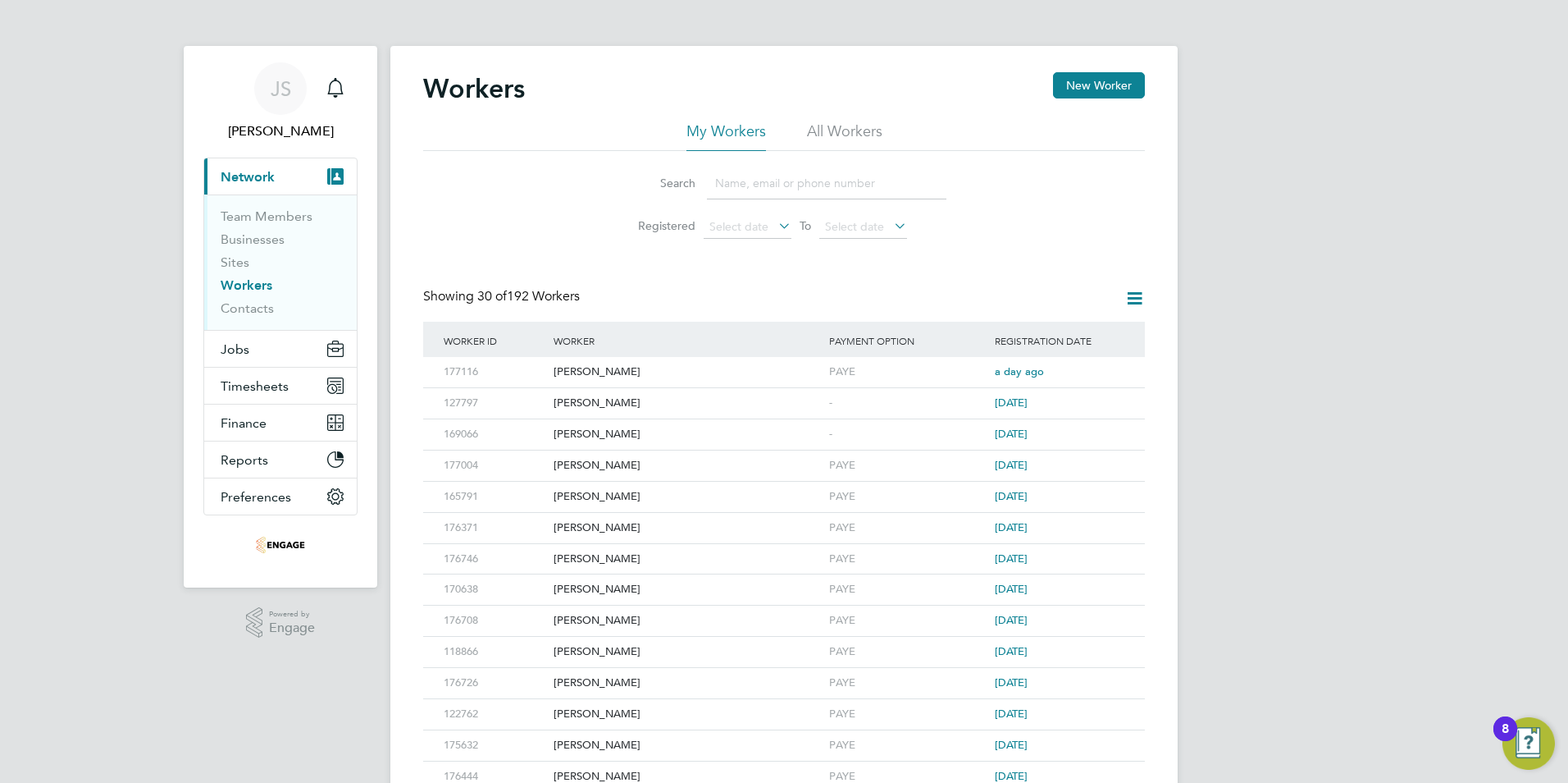
click at [755, 179] on input at bounding box center [826, 183] width 240 height 32
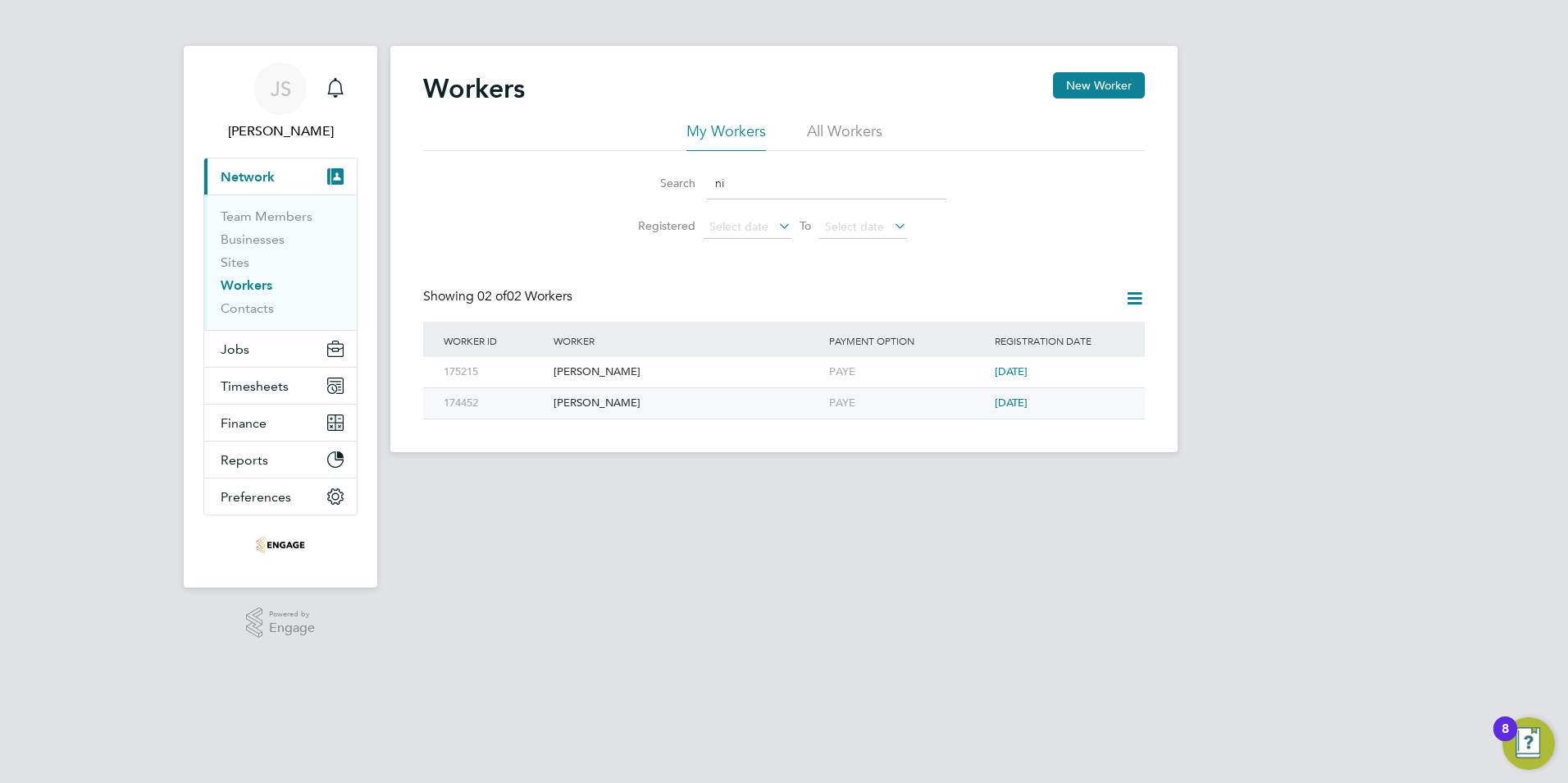
type input "ni"
click at [599, 403] on div "Nii John Thompson" at bounding box center [687, 403] width 276 height 31
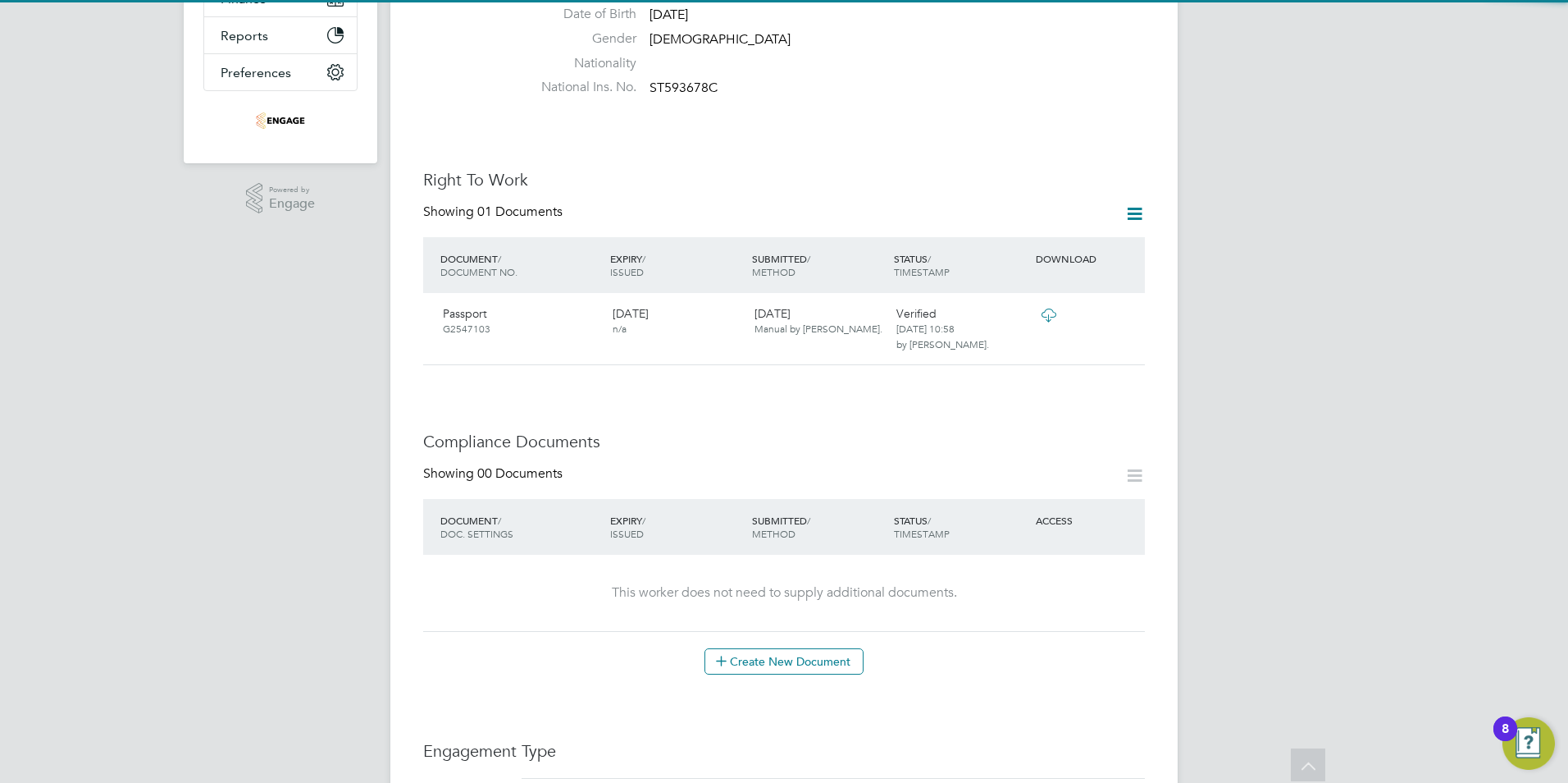
scroll to position [492, 0]
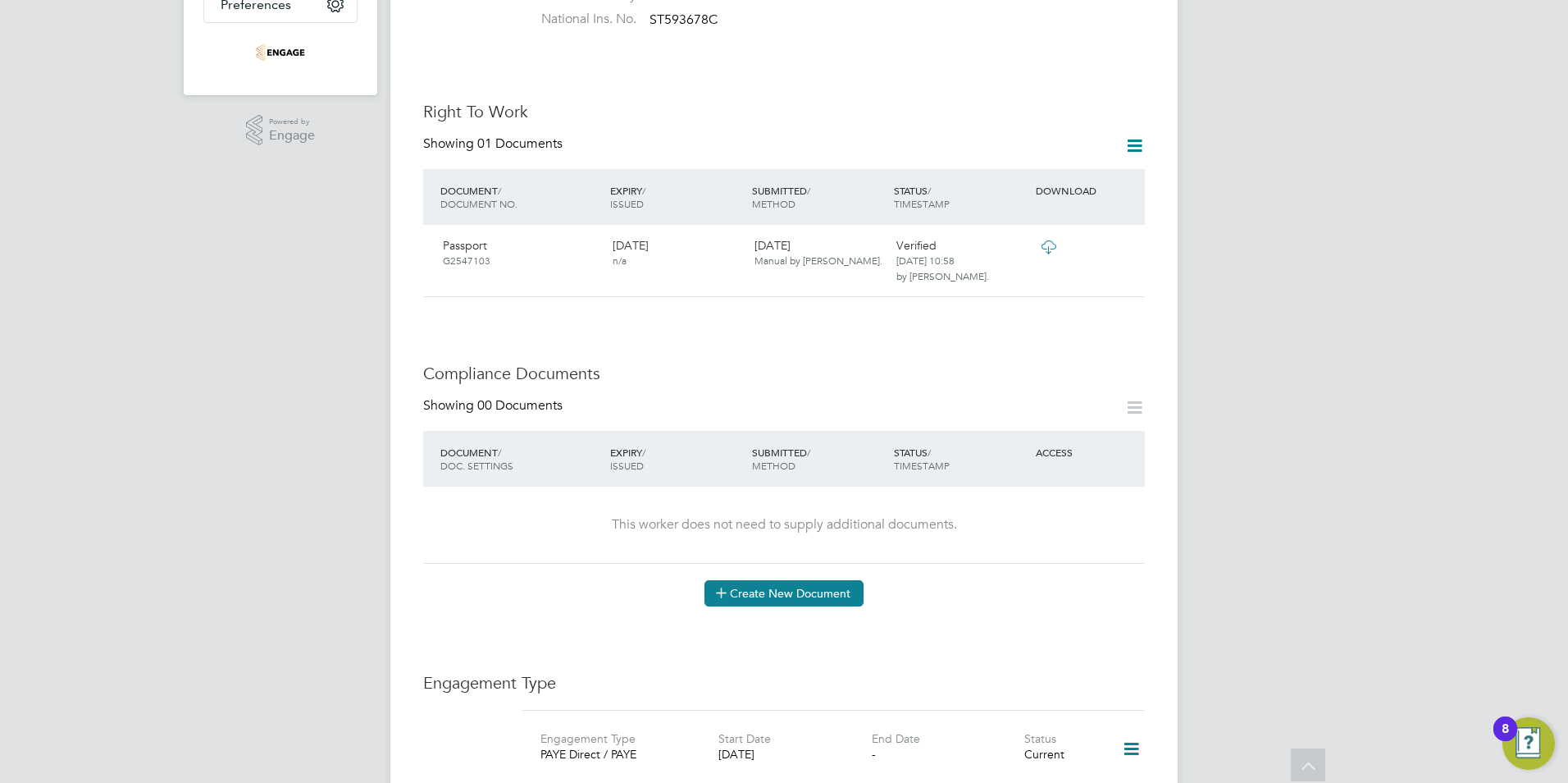
click at [803, 581] on button "Create New Document" at bounding box center [784, 593] width 159 height 26
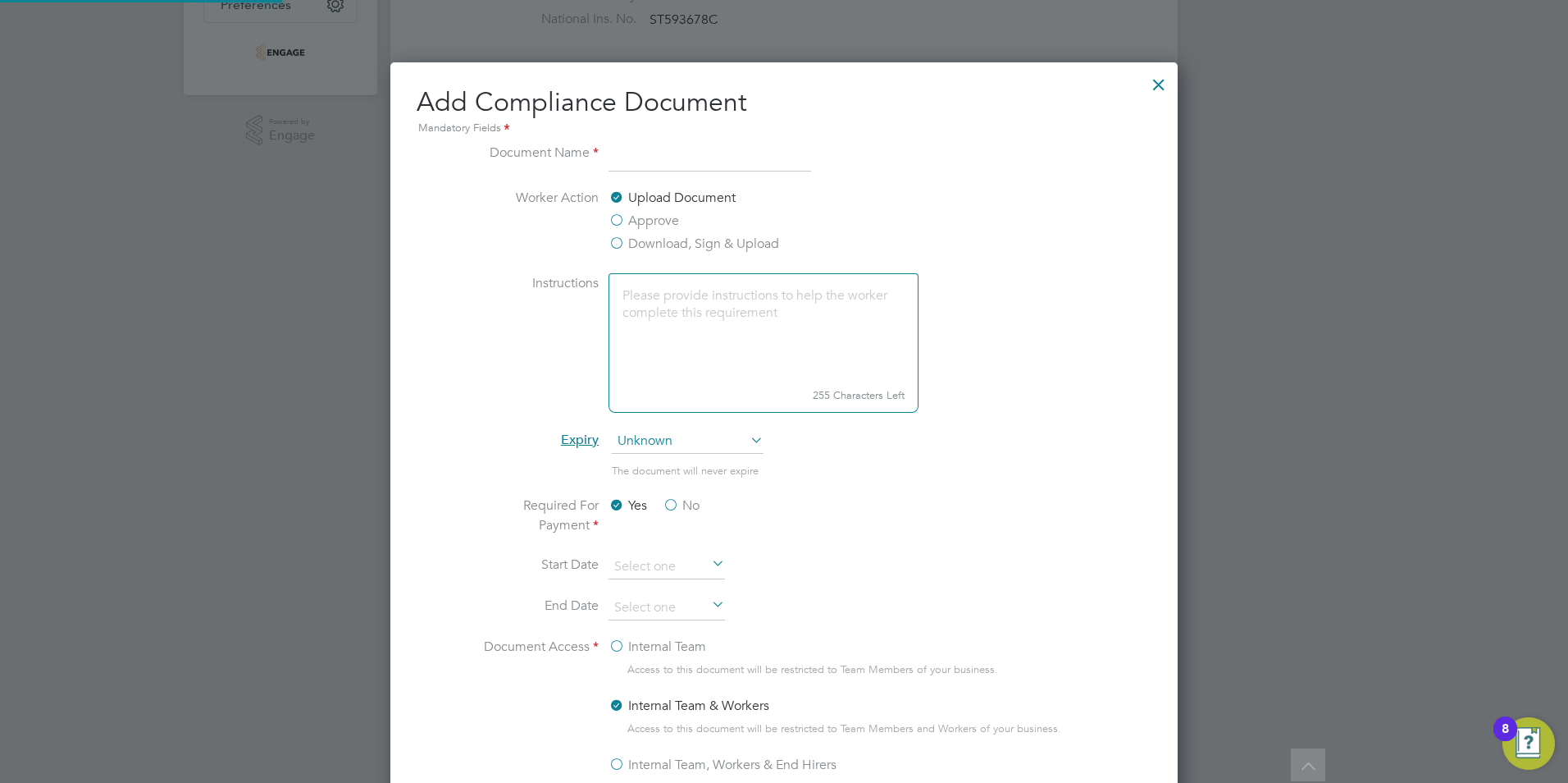
scroll to position [862, 788]
click at [662, 168] on input at bounding box center [710, 157] width 203 height 30
type input "MHE licence"
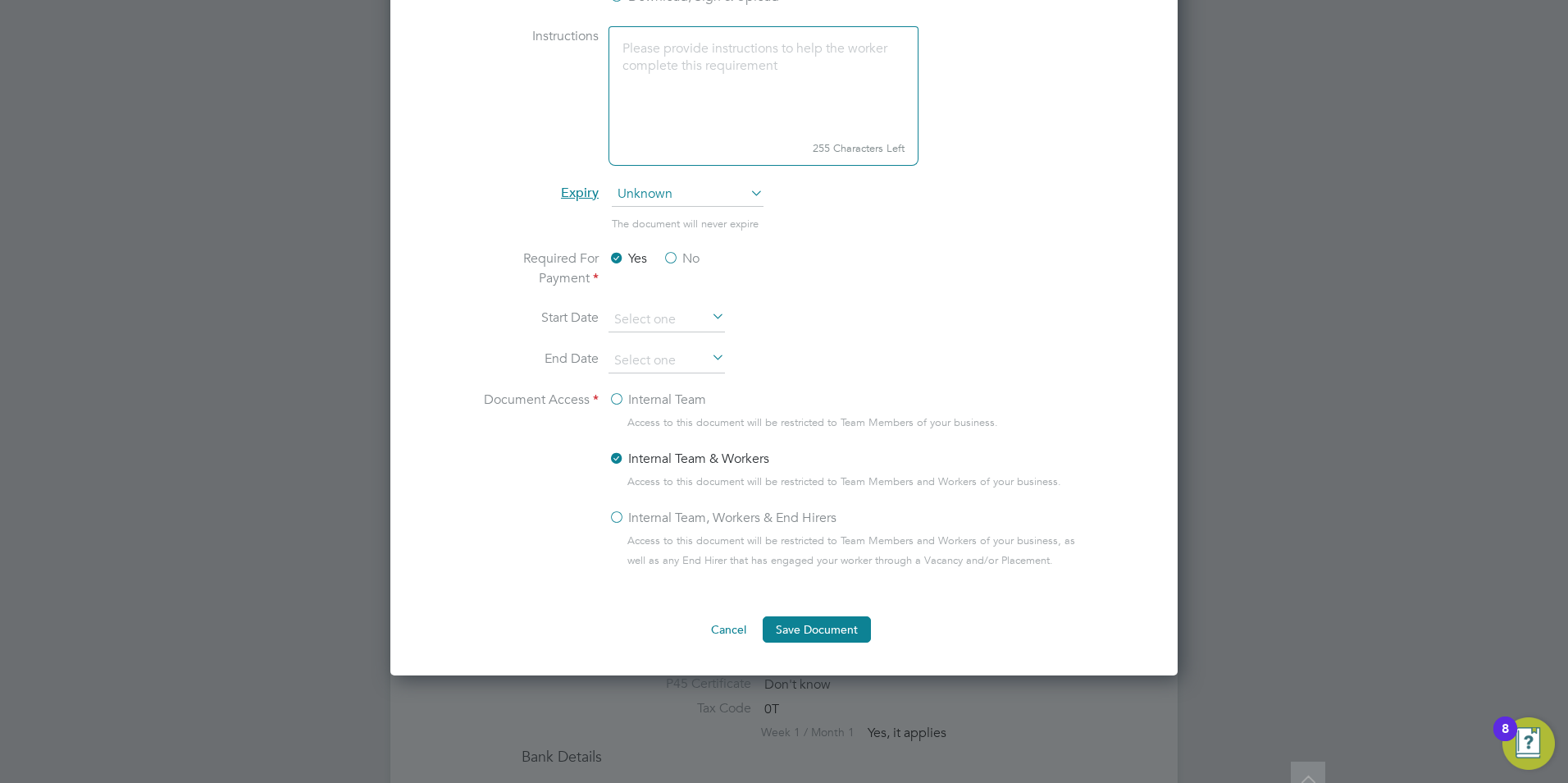
scroll to position [985, 0]
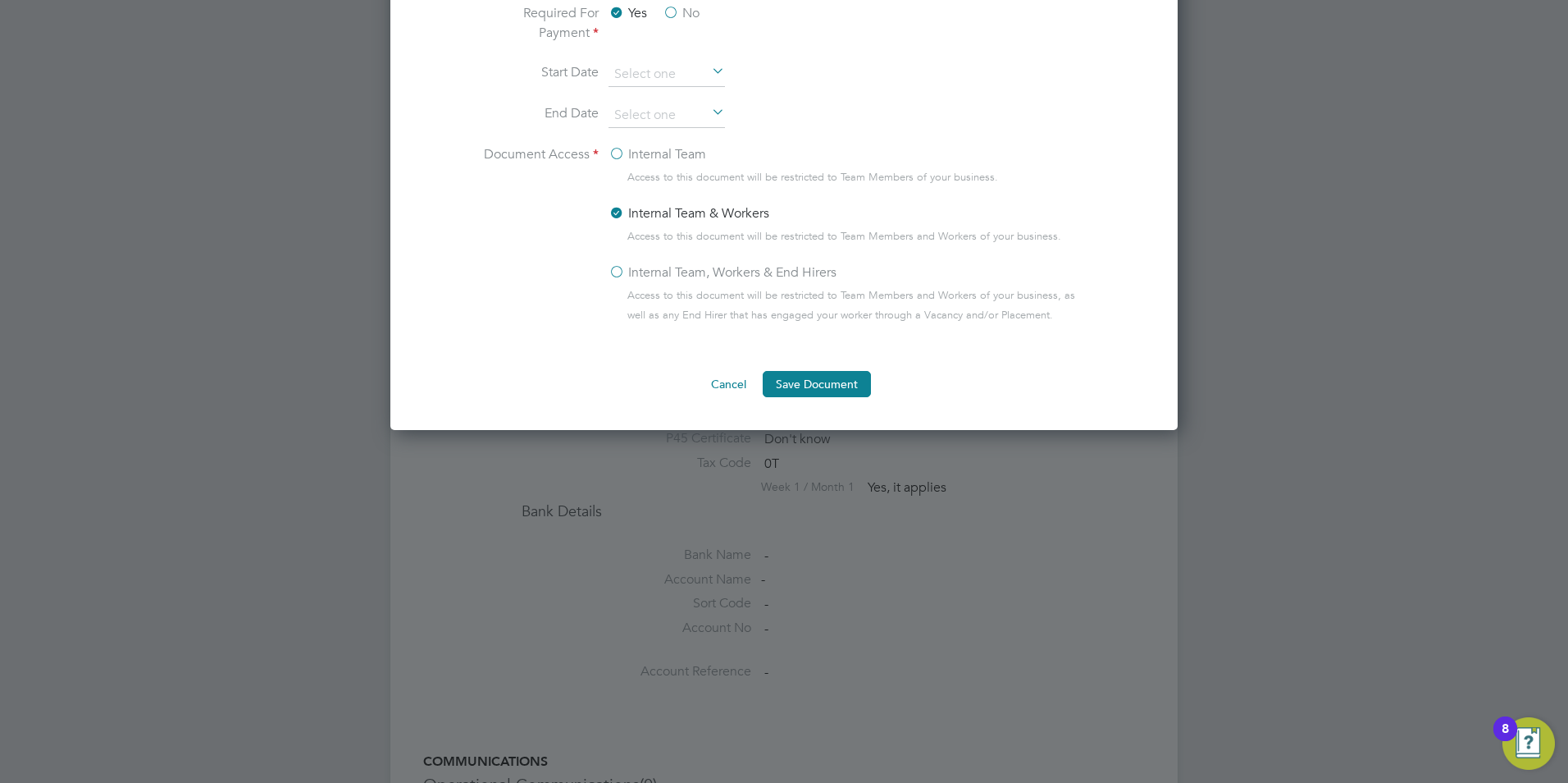
click at [610, 267] on label "Internal Team, Workers & End Hirers" at bounding box center [722, 272] width 228 height 19
click at [0, 0] on input "Internal Team, Workers & End Hirers" at bounding box center [0, 0] width 0 height 0
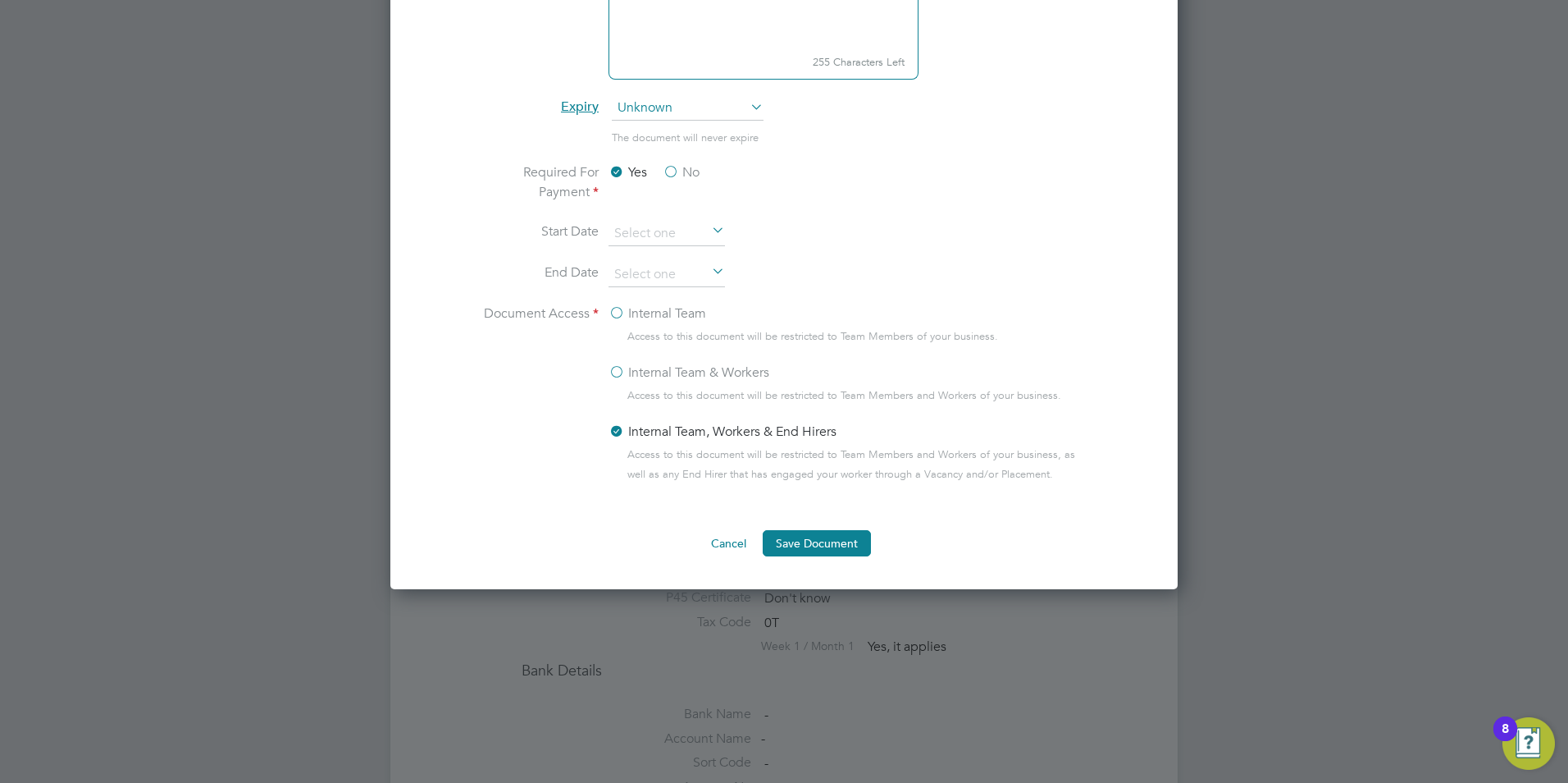
scroll to position [820, 0]
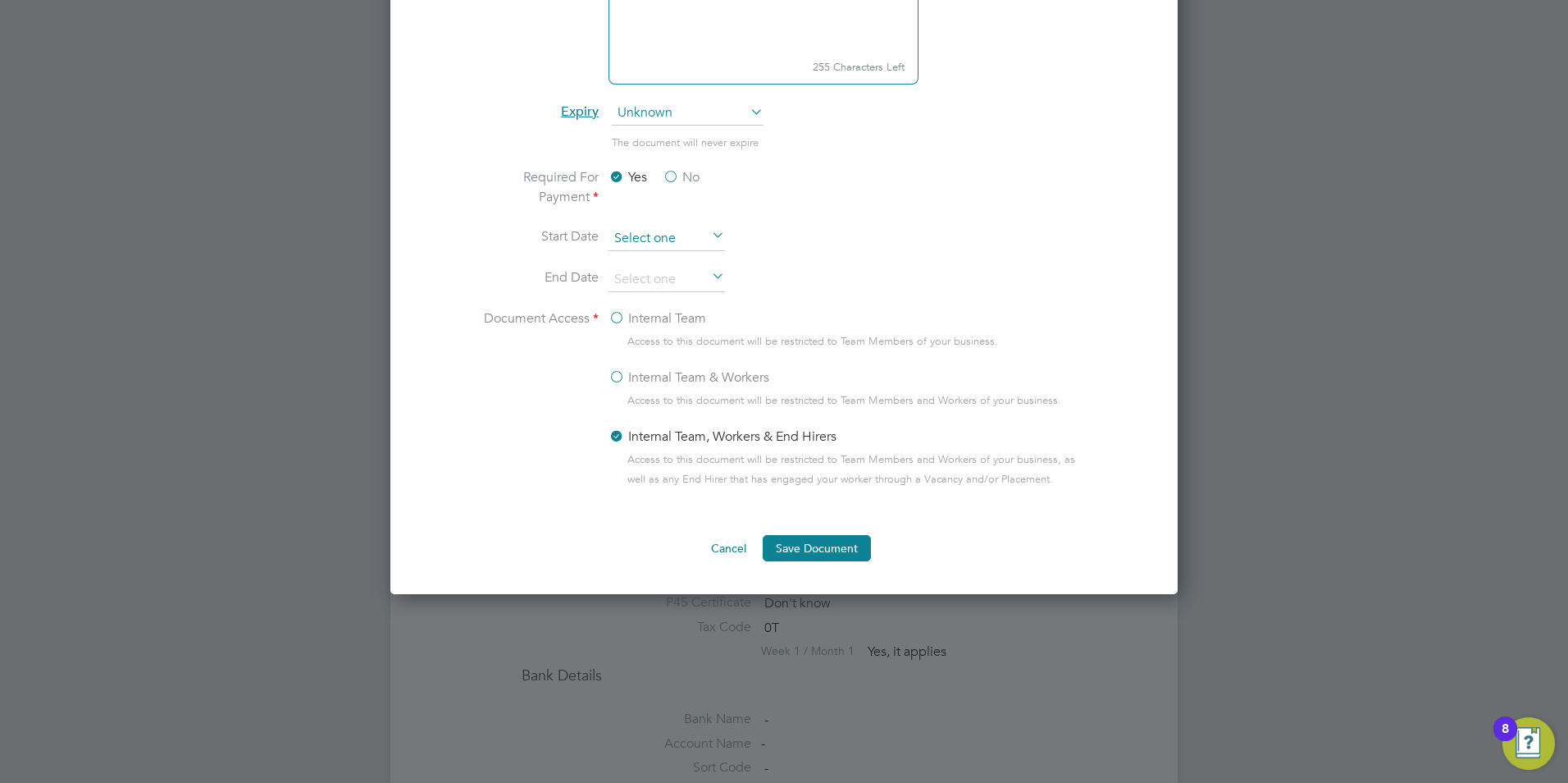
click at [635, 239] on input at bounding box center [667, 239] width 117 height 25
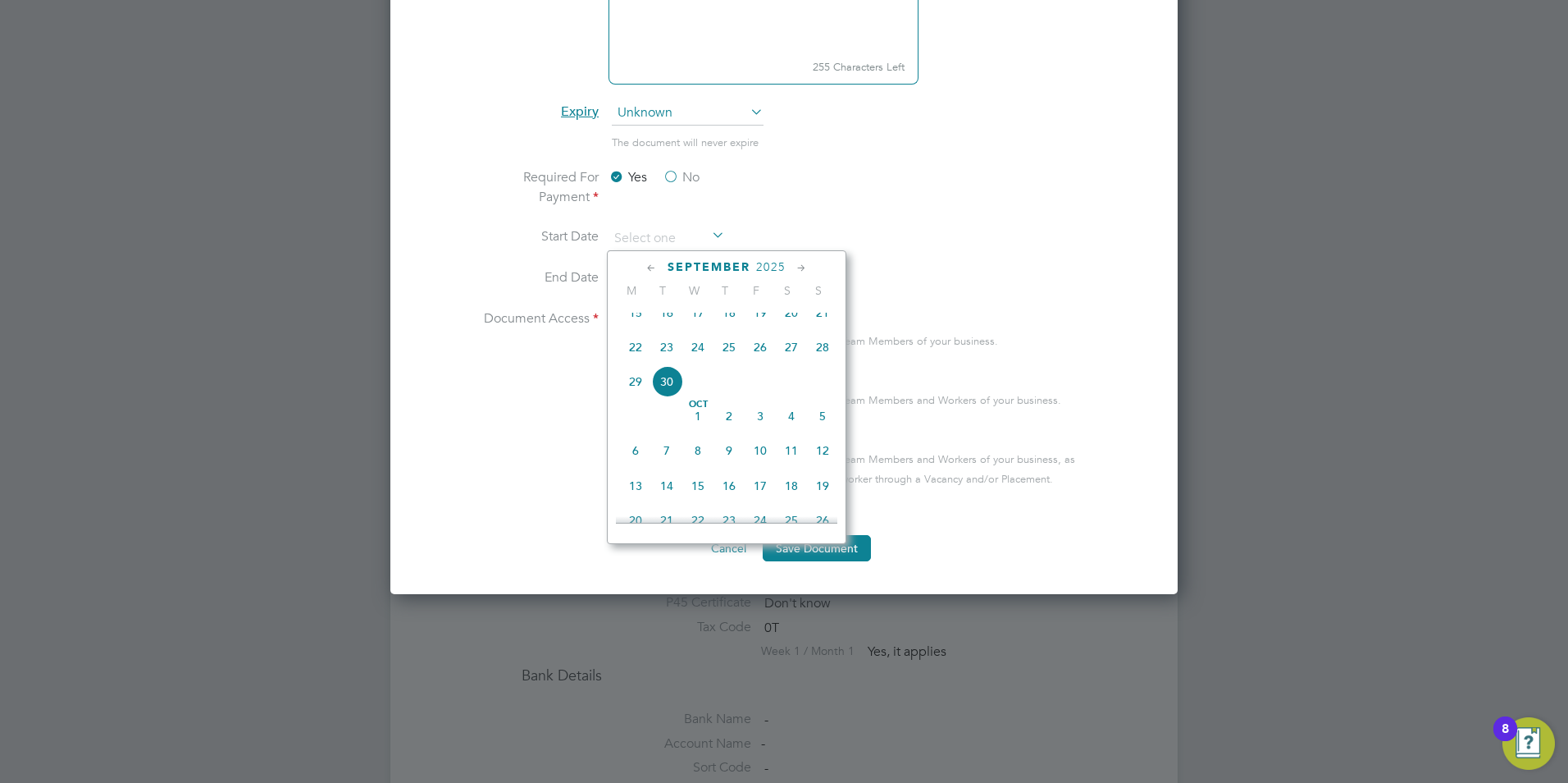
click at [644, 265] on icon at bounding box center [651, 268] width 16 height 19
click at [647, 265] on icon at bounding box center [651, 268] width 16 height 19
click at [653, 267] on icon at bounding box center [651, 268] width 16 height 19
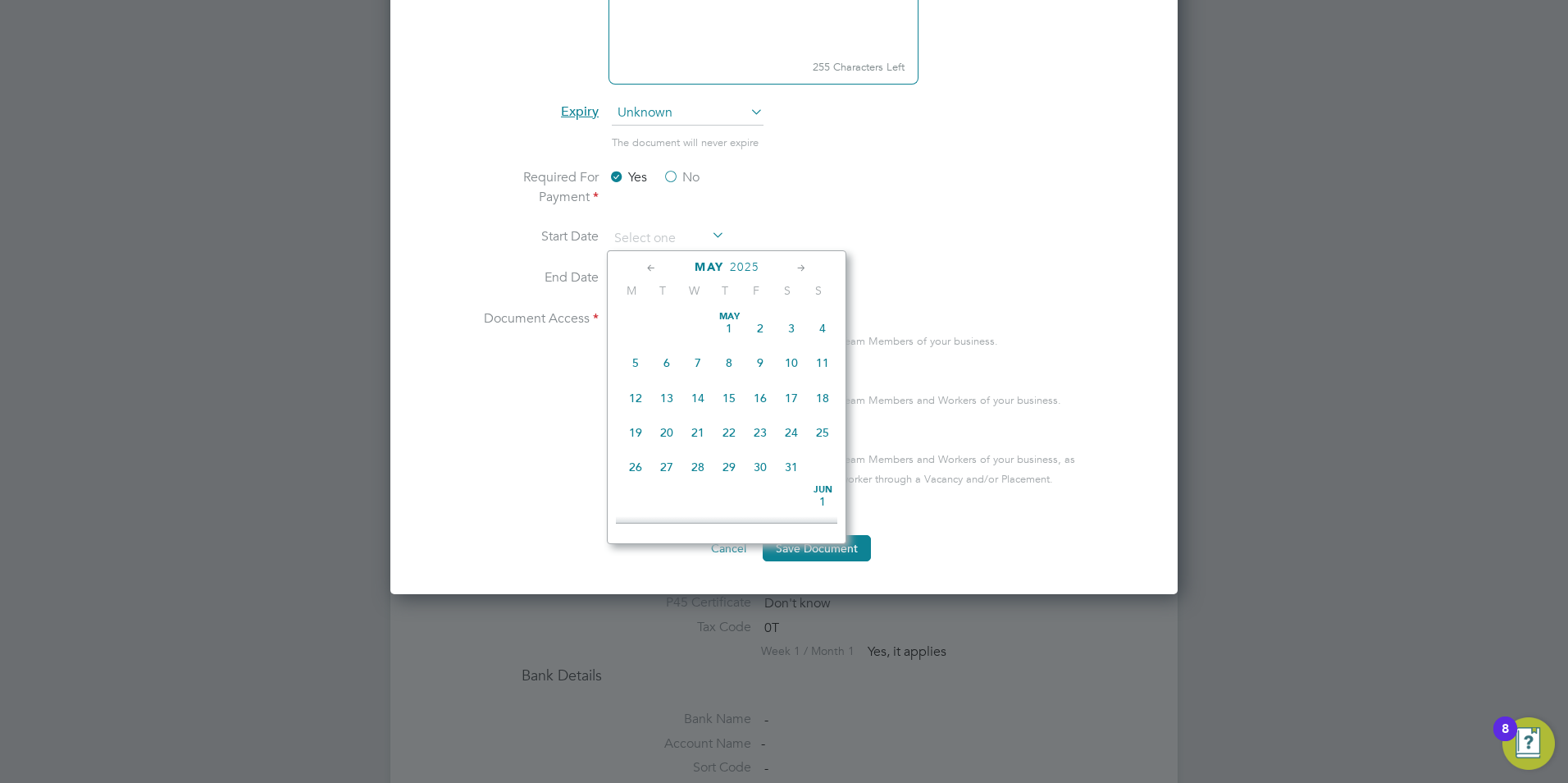
click at [705, 471] on span "28" at bounding box center [698, 467] width 31 height 31
type input "28 May 2025"
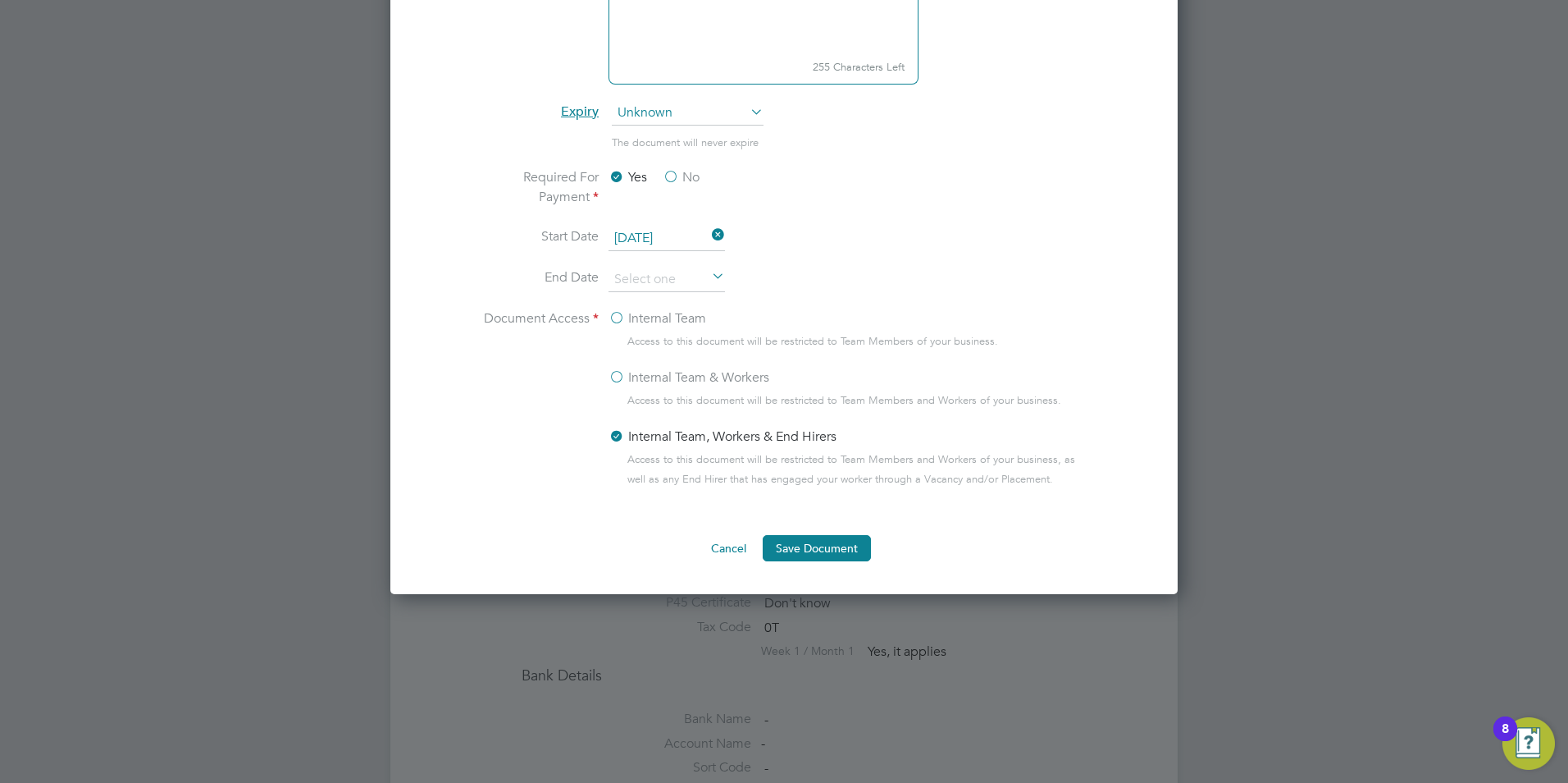
click at [818, 546] on button "Save Document" at bounding box center [816, 548] width 108 height 26
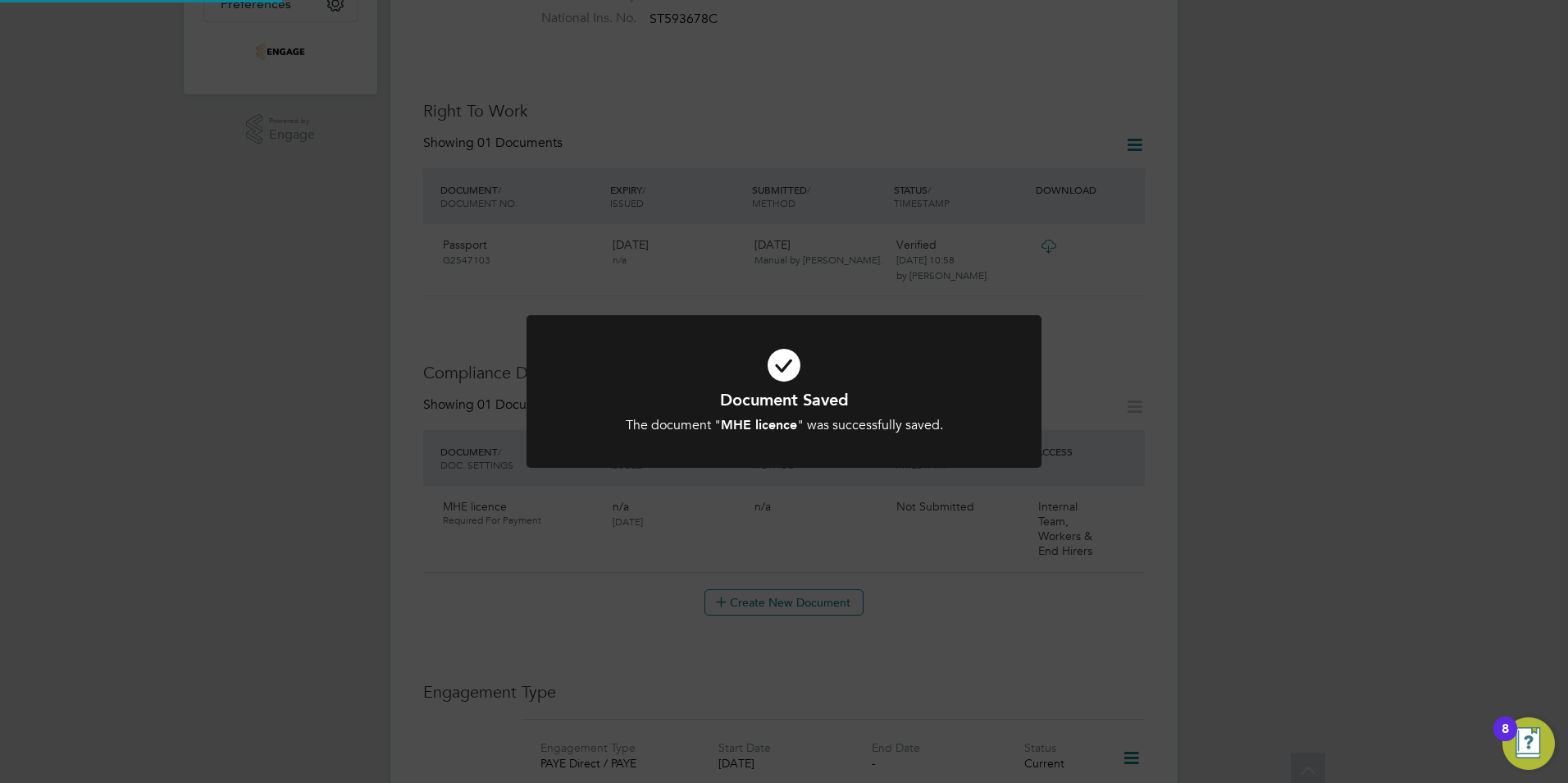
scroll to position [492, 0]
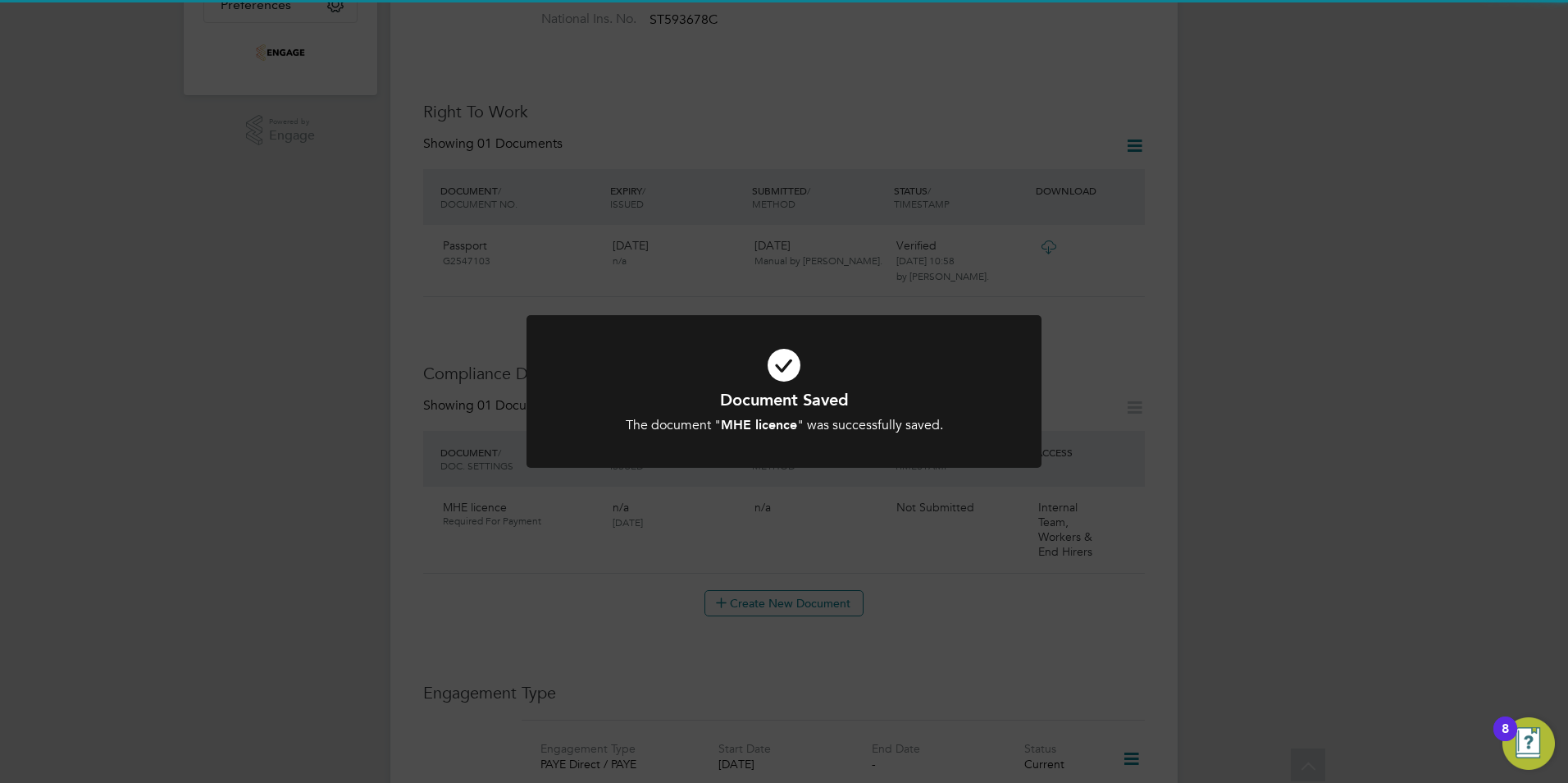
click at [1251, 514] on div "Document Saved The document " MHE licence " was successfully saved. Cancel Okay" at bounding box center [784, 392] width 1568 height 783
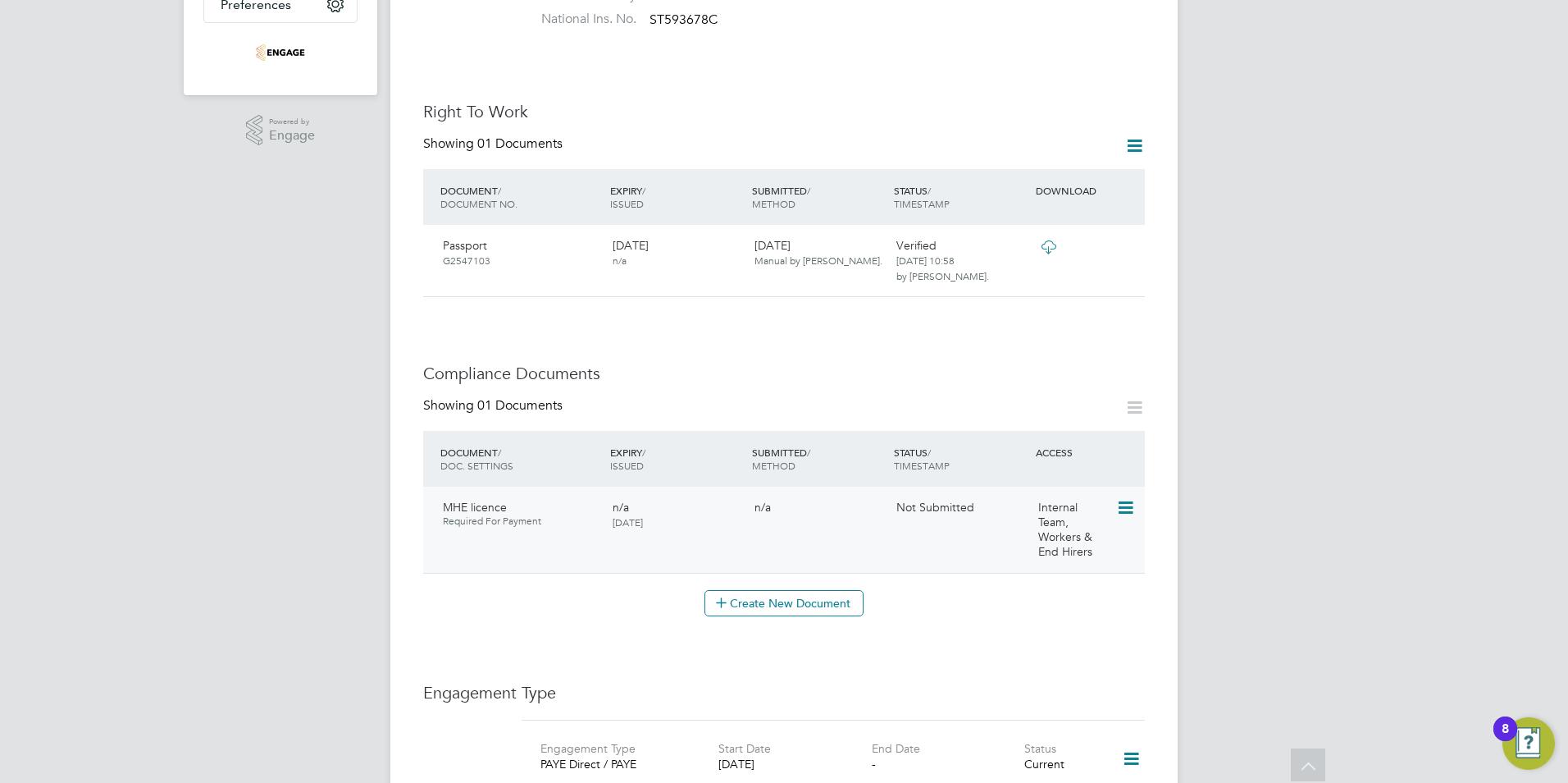
click at [1126, 498] on icon at bounding box center [1125, 507] width 17 height 19
click at [1040, 549] on li "Submit Document" at bounding box center [1075, 553] width 115 height 23
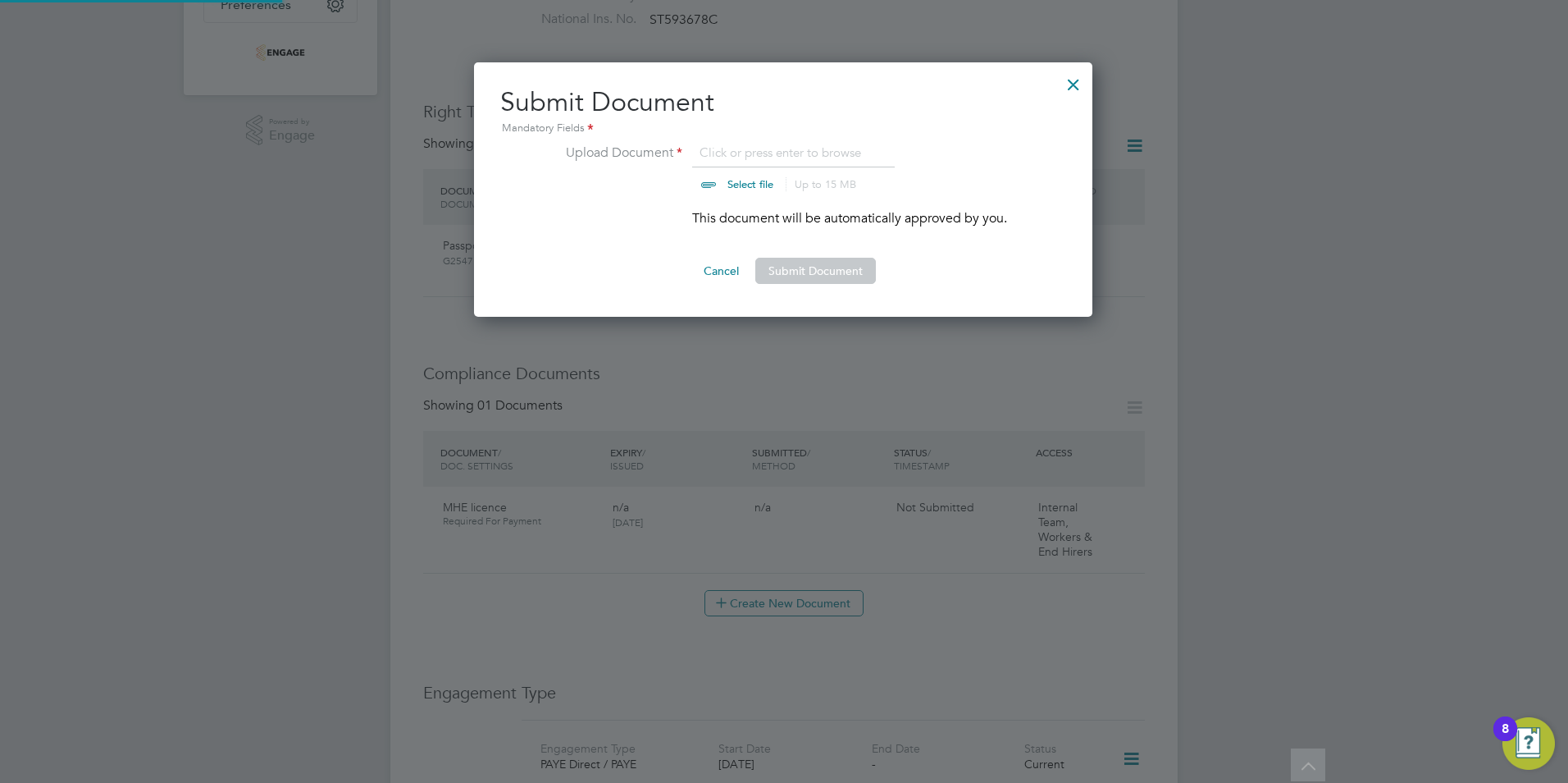
scroll to position [255, 620]
click at [764, 148] on input "file" at bounding box center [766, 167] width 257 height 49
type input "C:\fakepath\Nii John Licence.jpg"
click at [850, 271] on button "Submit Document" at bounding box center [815, 270] width 120 height 26
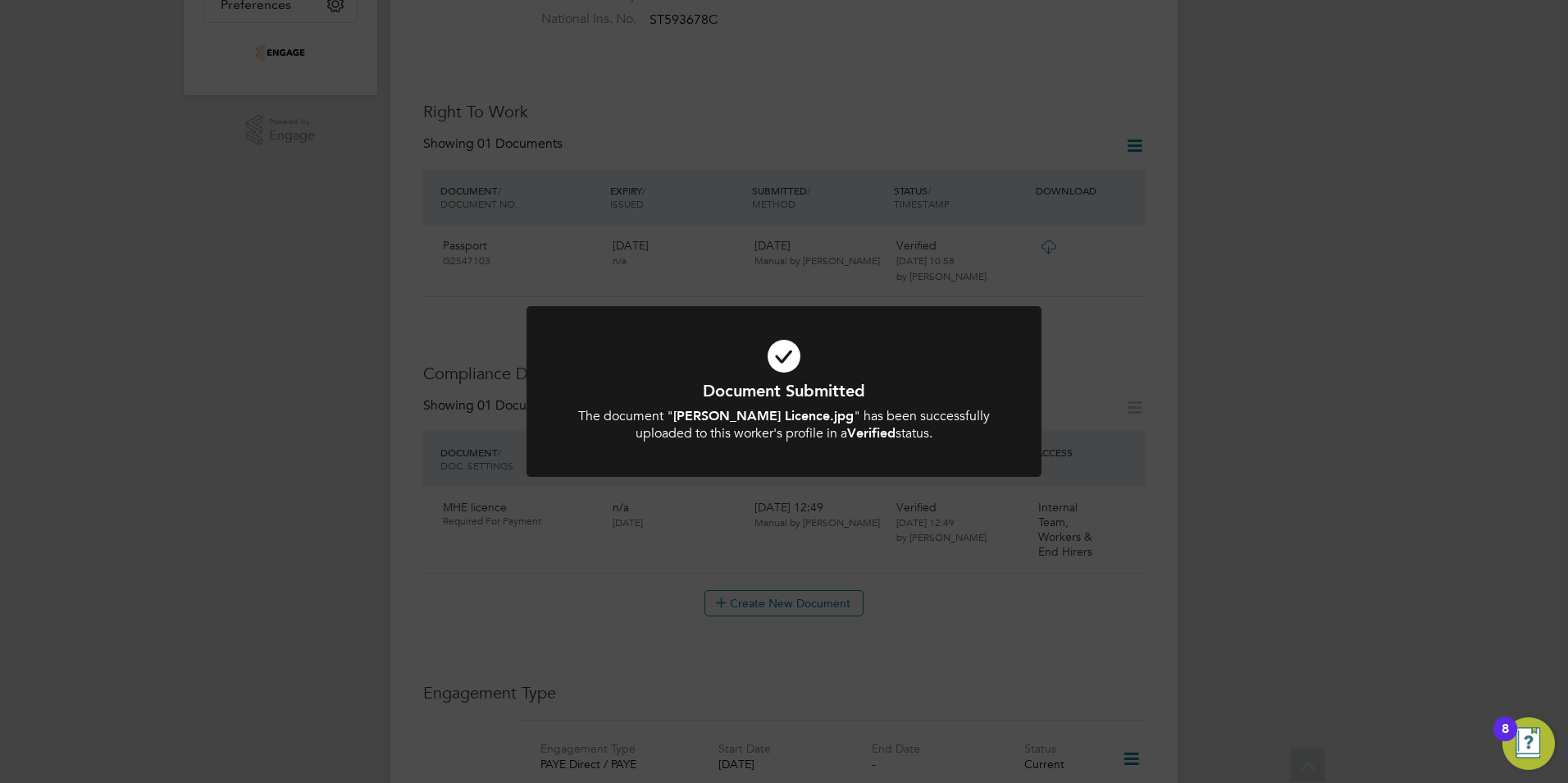
click at [1223, 425] on div "Document Submitted The document " Nii John Licence.jpg " has been successfully …" at bounding box center [784, 392] width 1568 height 783
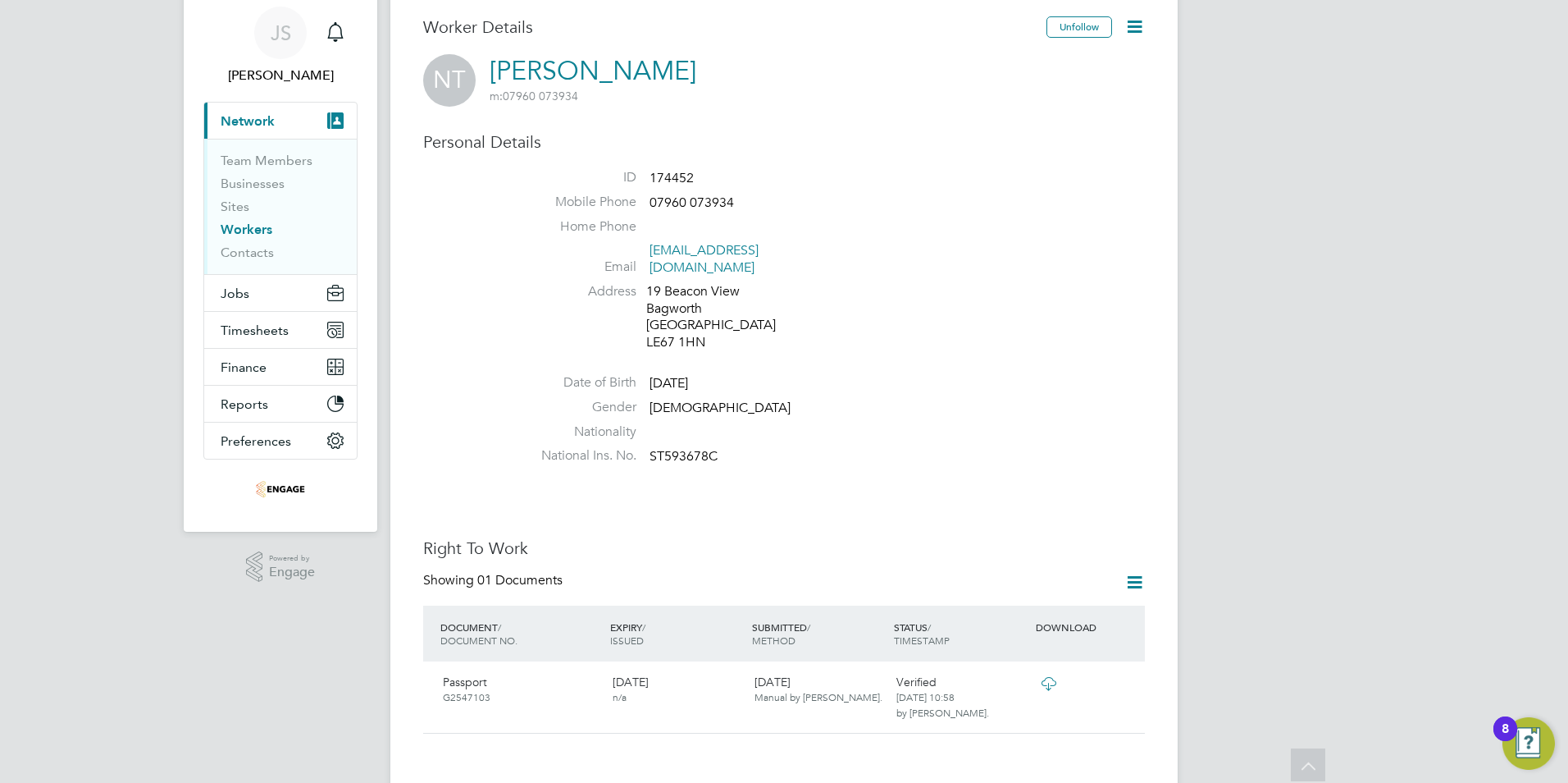
scroll to position [0, 0]
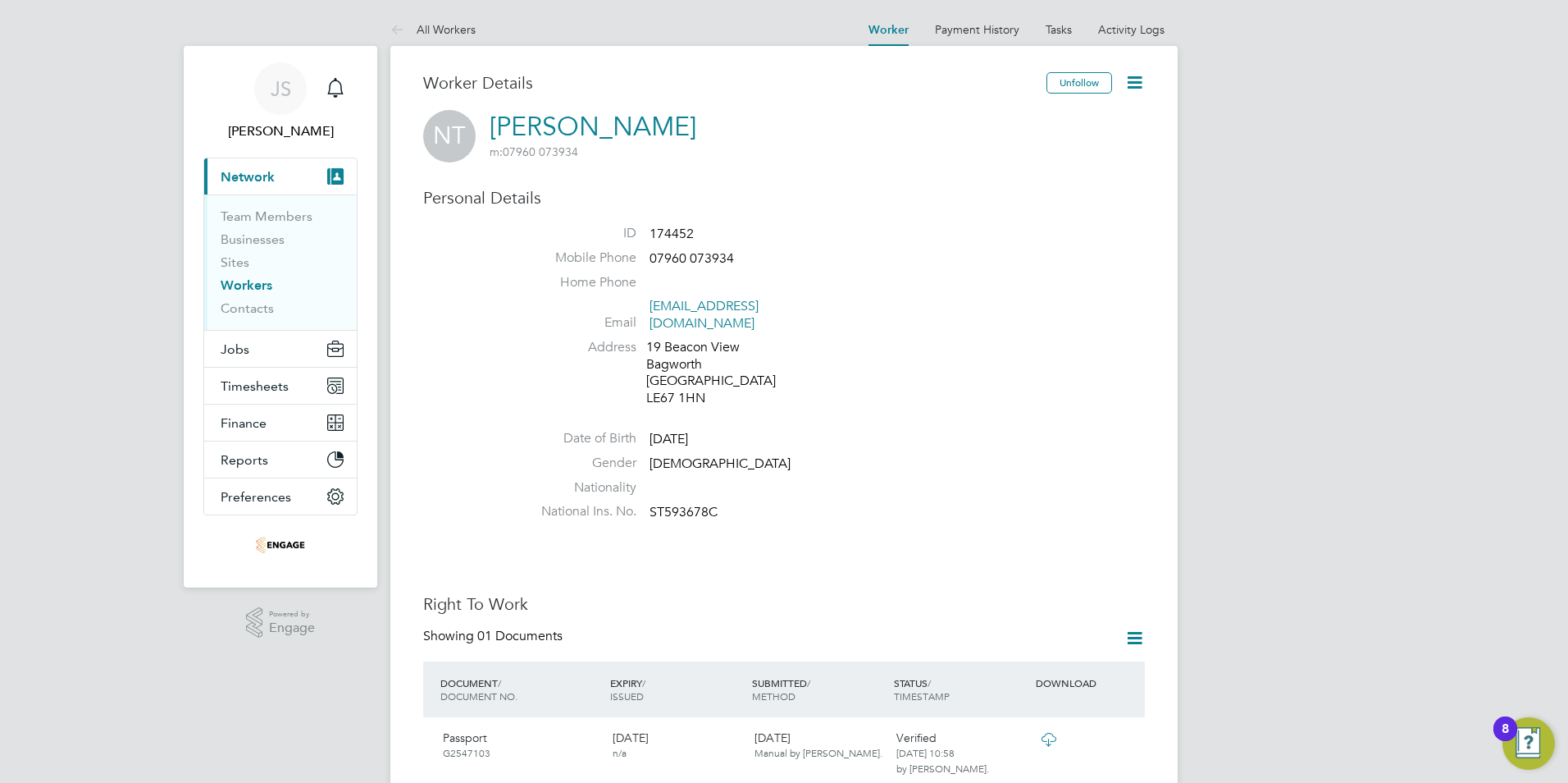
click at [407, 27] on icon at bounding box center [401, 31] width 20 height 20
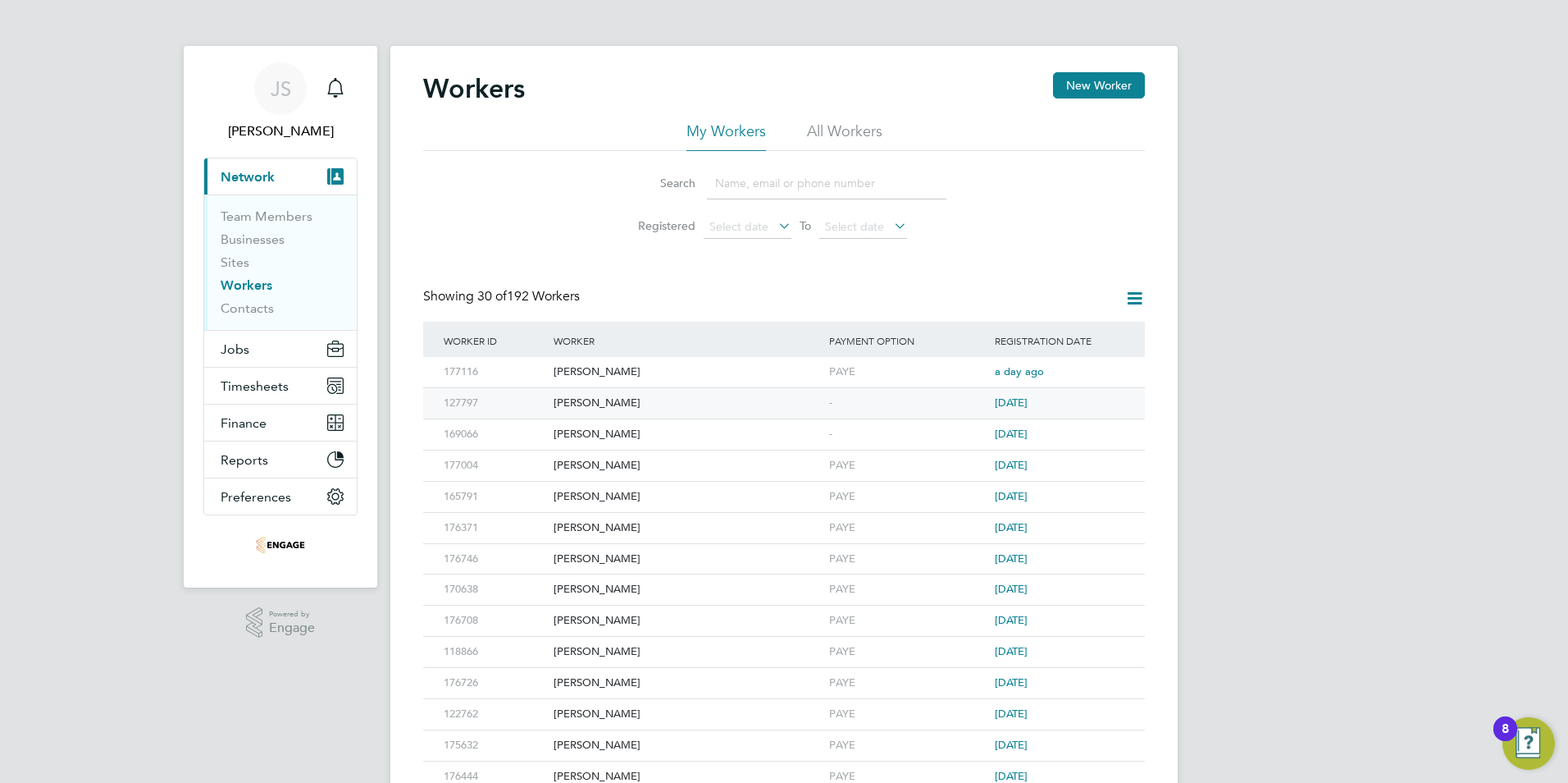
click at [589, 402] on div "[PERSON_NAME]" at bounding box center [687, 403] width 276 height 31
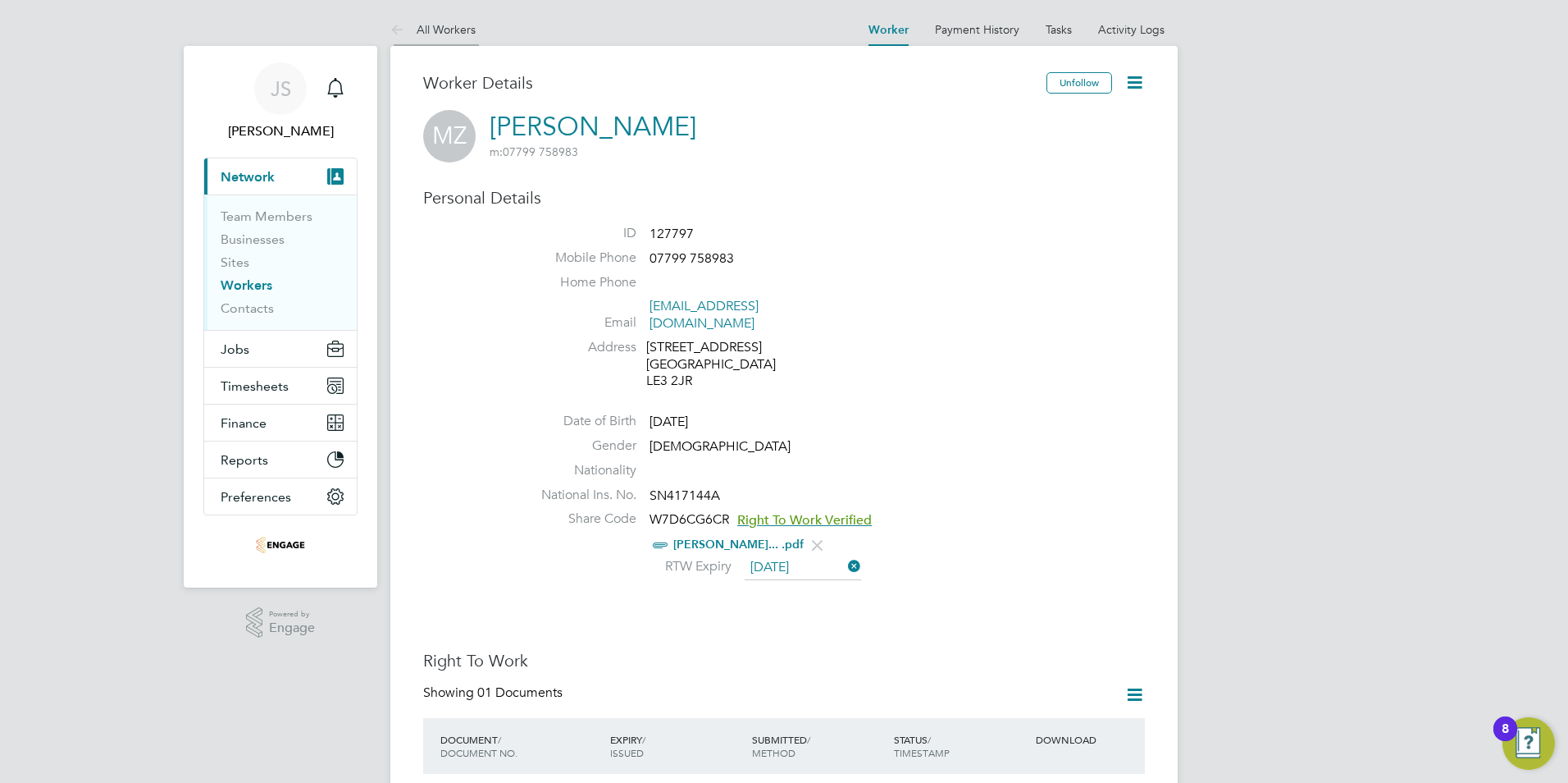
click at [440, 26] on link "All Workers" at bounding box center [433, 30] width 85 height 15
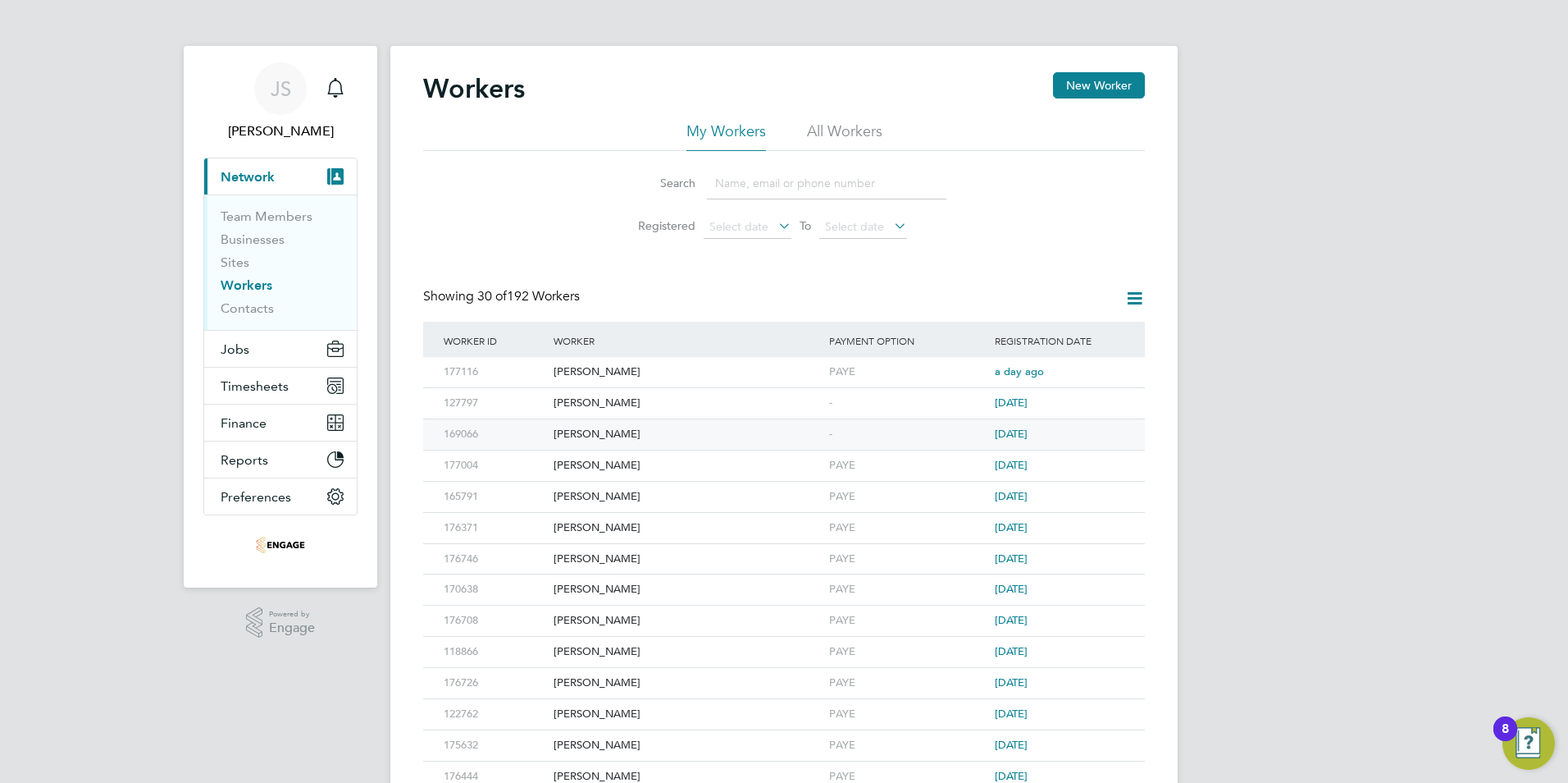
click at [607, 430] on div "[PERSON_NAME]" at bounding box center [687, 434] width 276 height 31
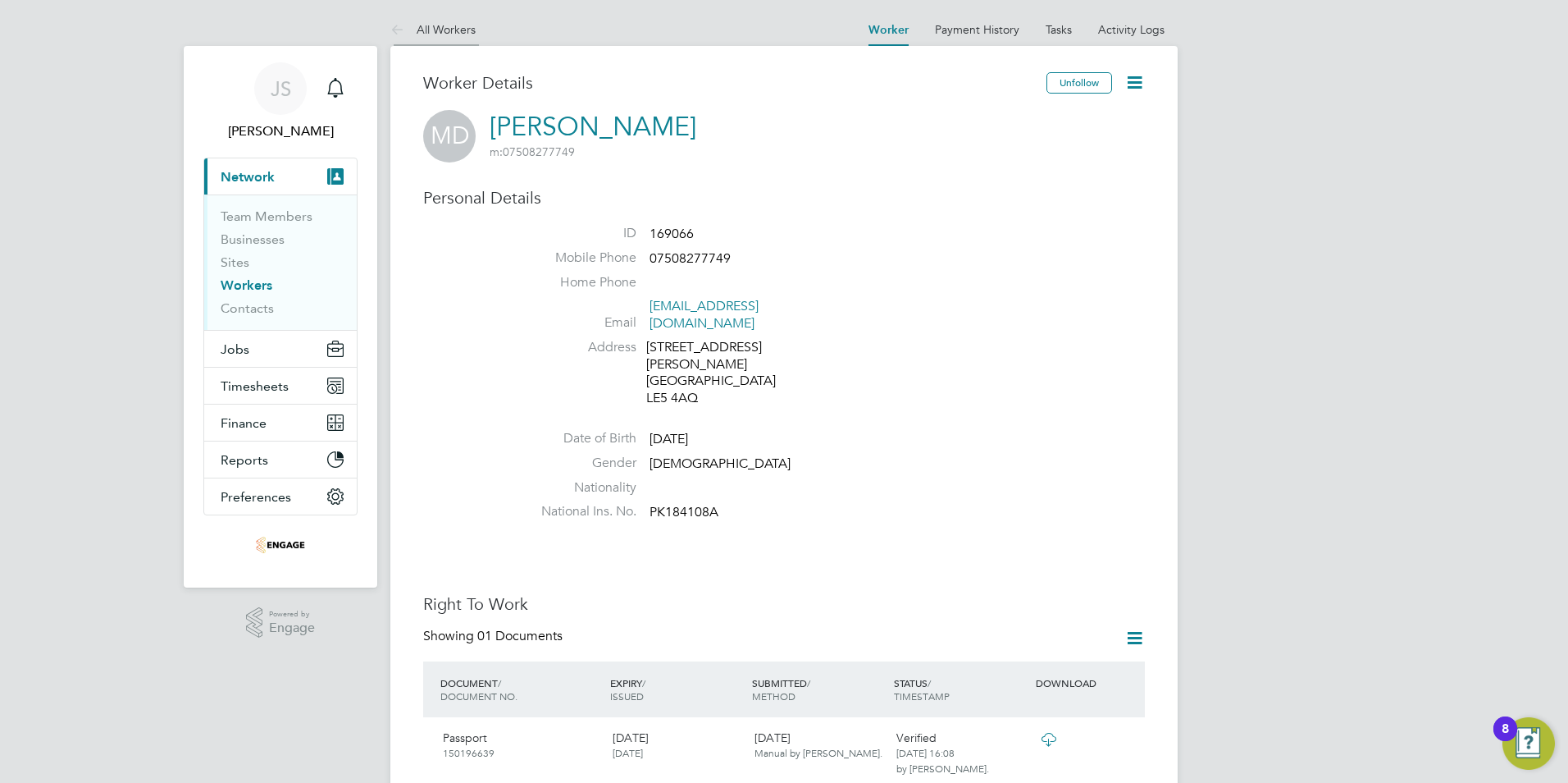
click at [430, 26] on link "All Workers" at bounding box center [433, 30] width 85 height 15
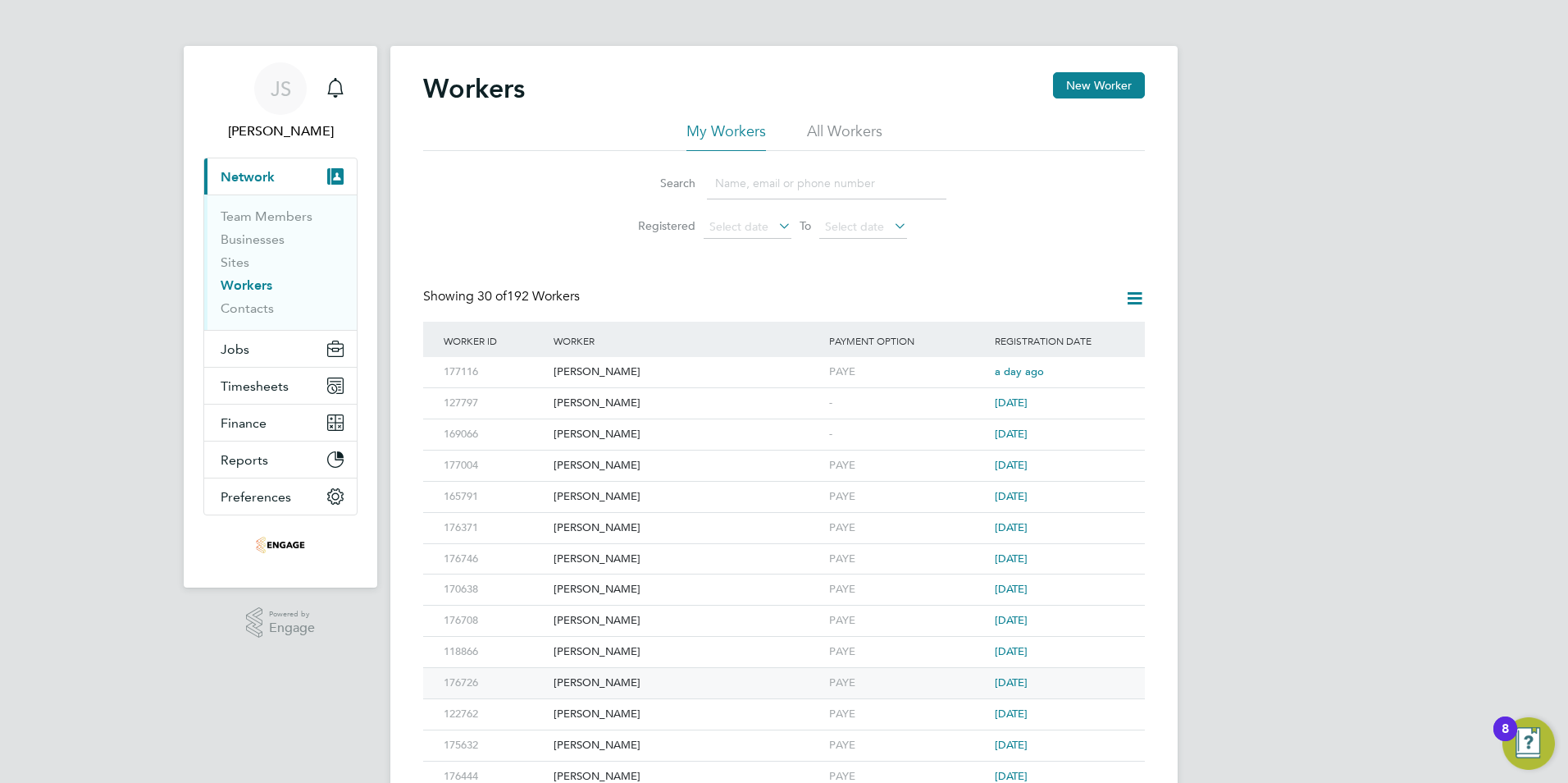
click at [618, 686] on div "[PERSON_NAME]" at bounding box center [687, 683] width 276 height 31
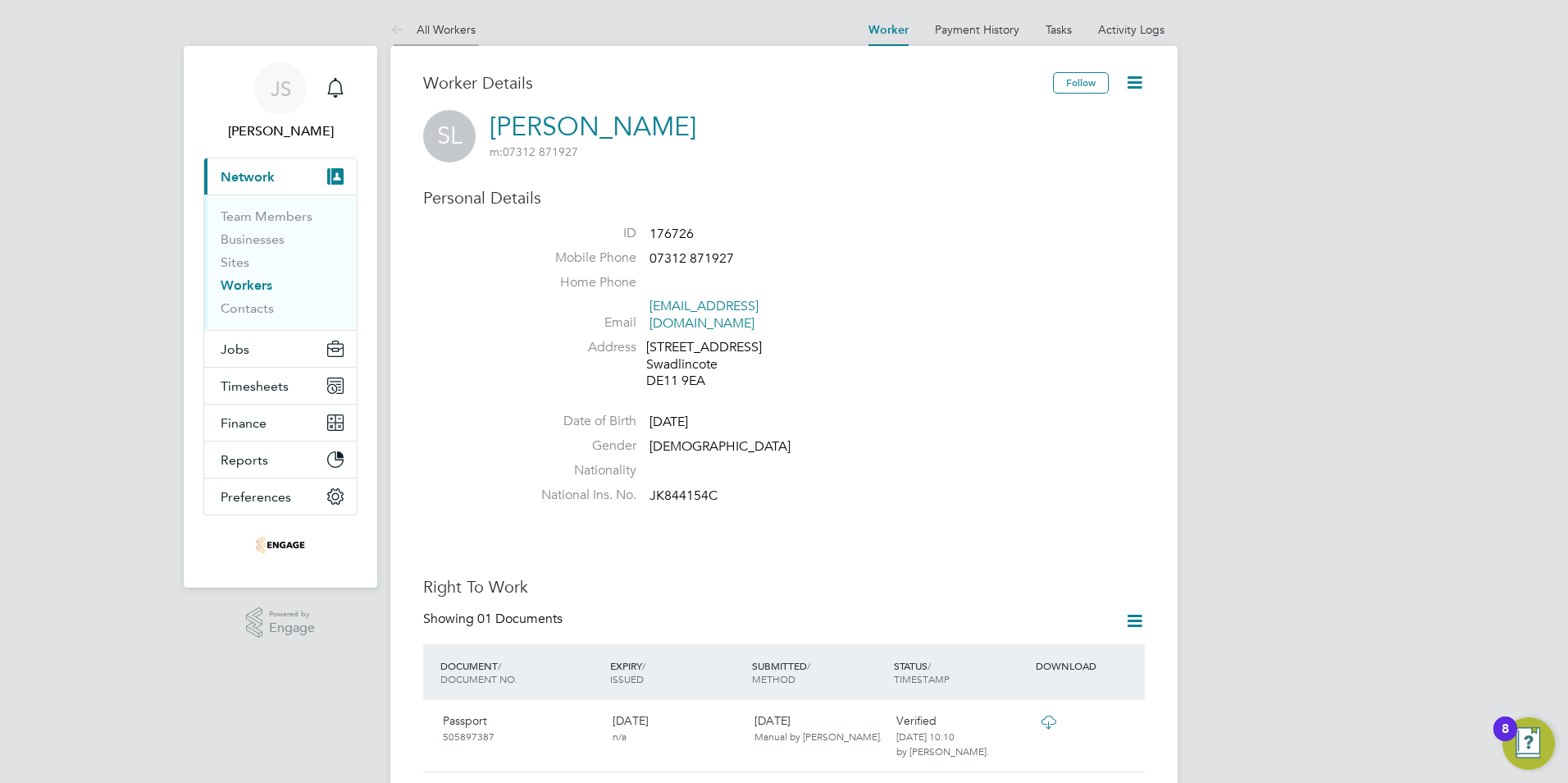
click at [452, 33] on link "All Workers" at bounding box center [433, 30] width 85 height 15
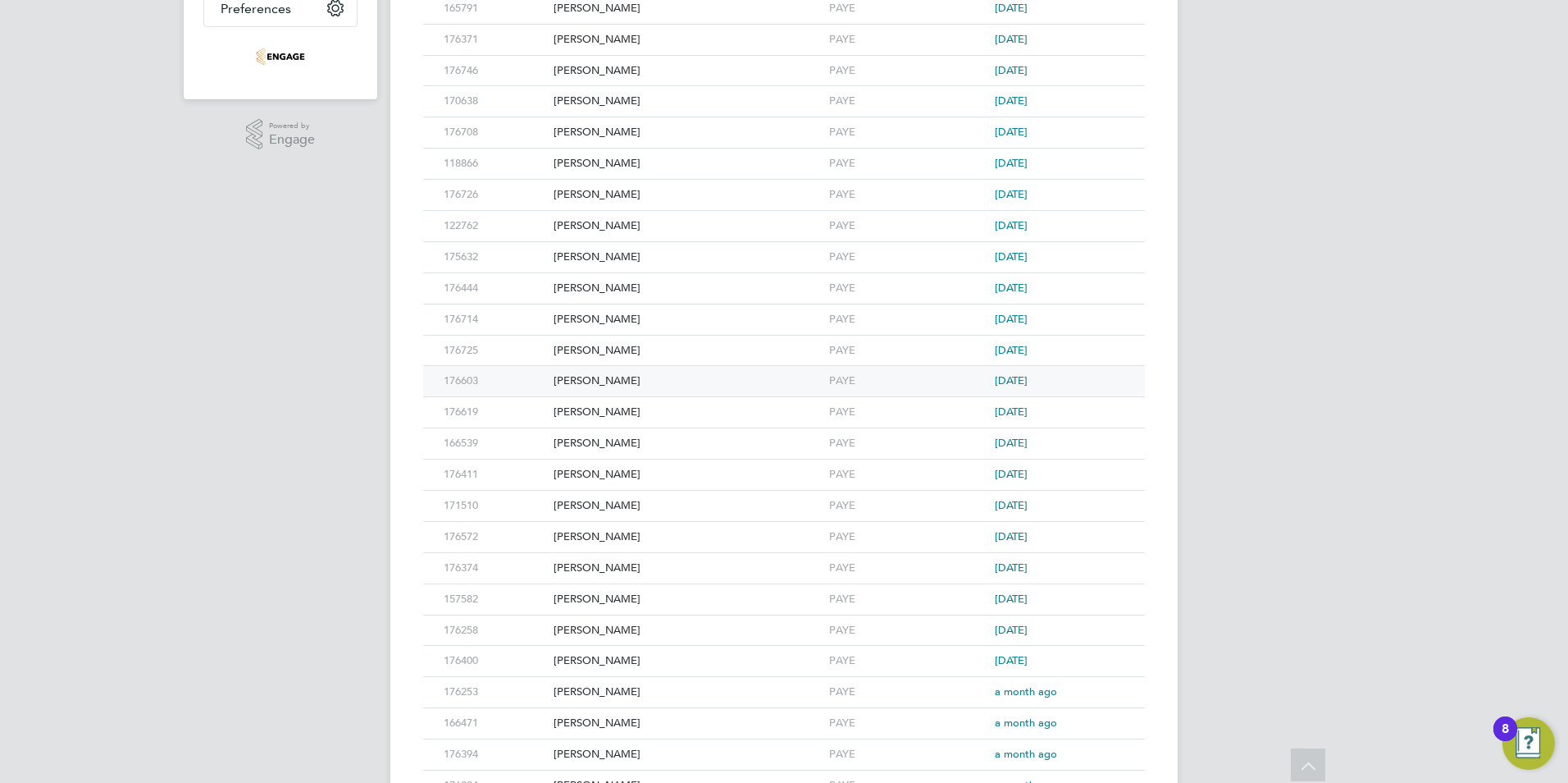
scroll to position [492, 0]
click at [628, 459] on div "[PERSON_NAME]" at bounding box center [687, 470] width 276 height 31
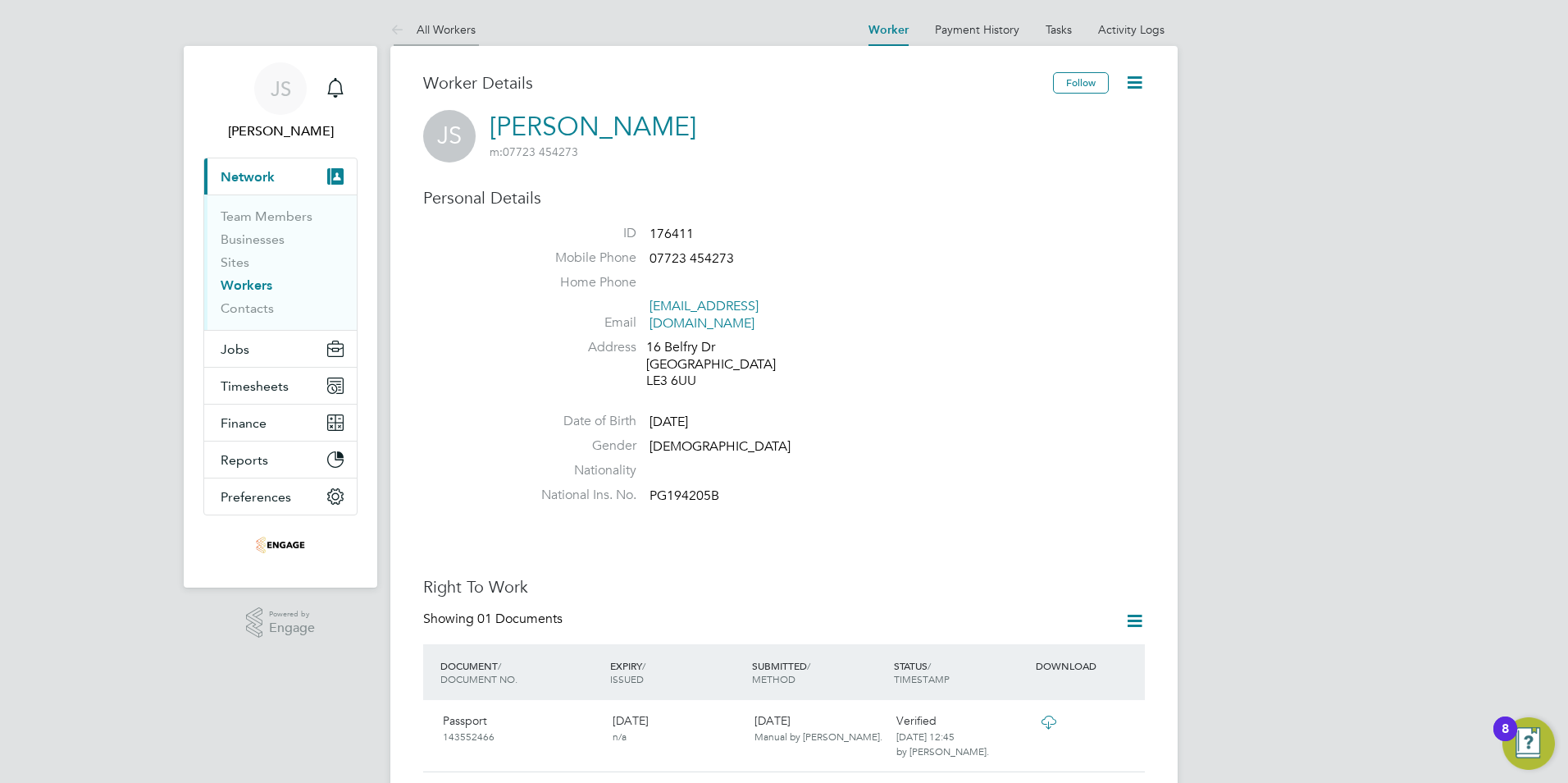
click at [438, 20] on li "All Workers" at bounding box center [433, 29] width 85 height 32
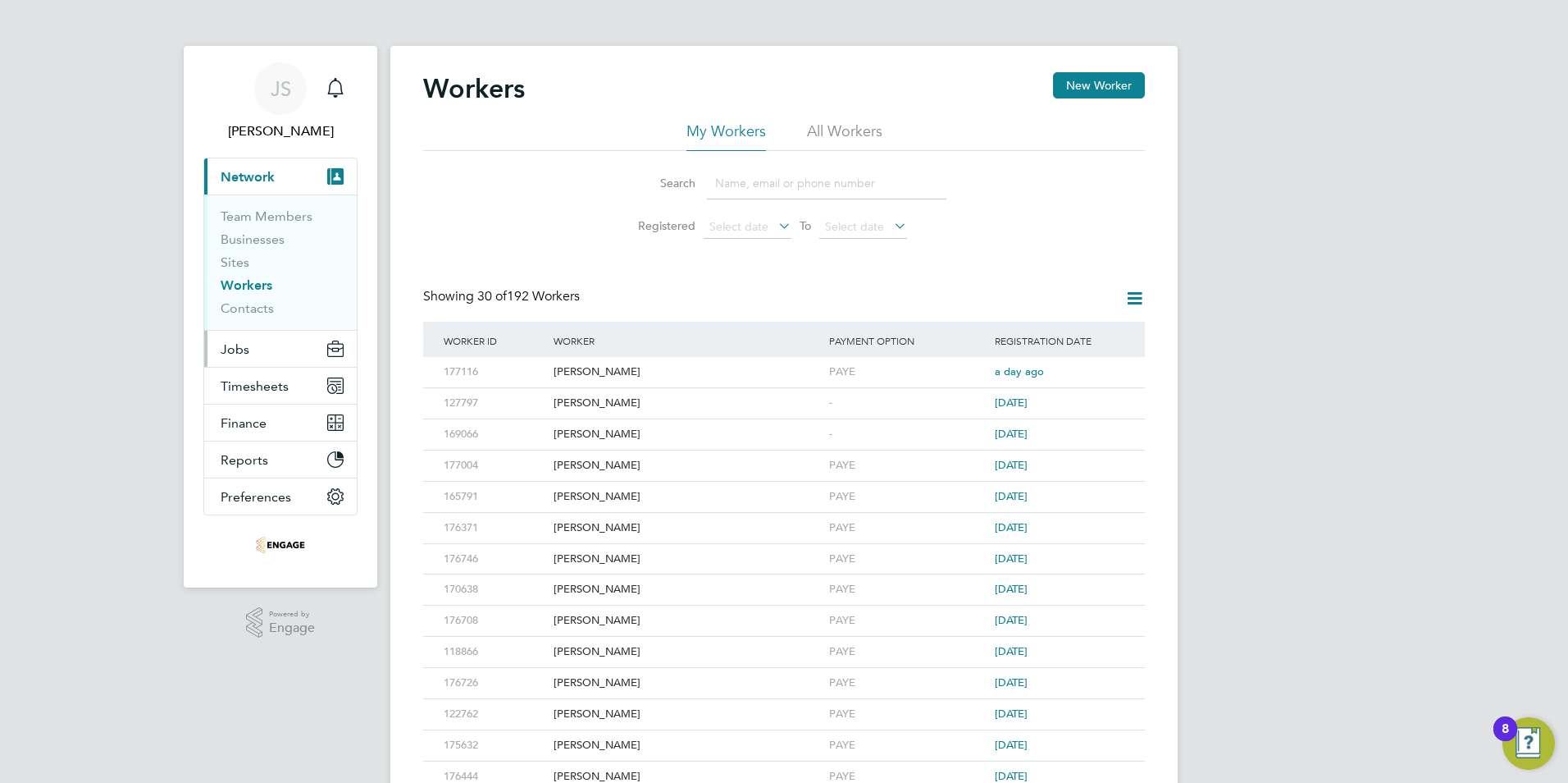
click at [251, 344] on button "Jobs" at bounding box center [280, 348] width 153 height 36
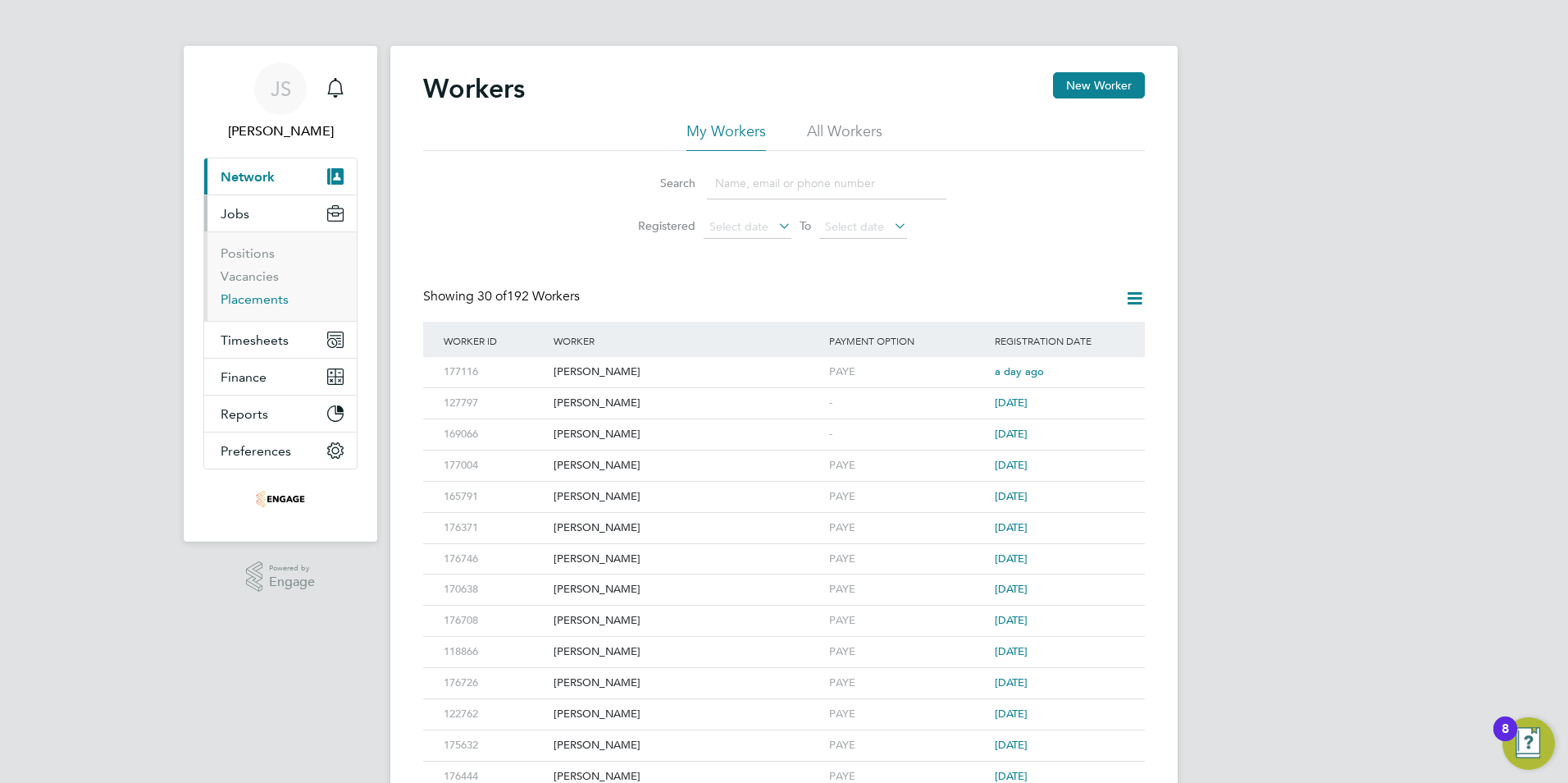
click at [260, 299] on link "Placements" at bounding box center [254, 299] width 68 height 16
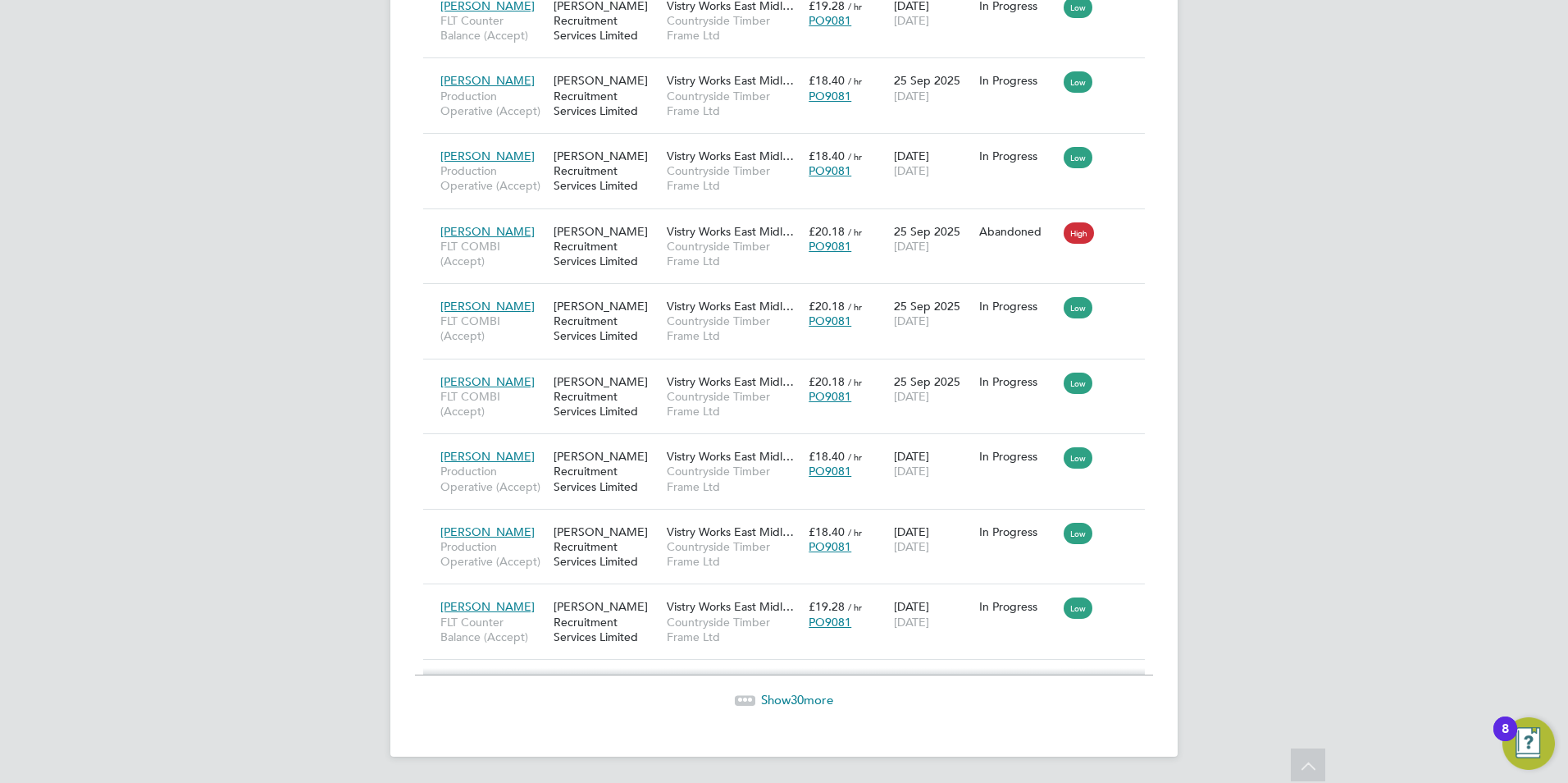
click at [771, 691] on span "Show 30 more" at bounding box center [797, 699] width 72 height 16
click at [765, 690] on div "Show 30 more" at bounding box center [784, 688] width 738 height 40
click at [791, 700] on span "30" at bounding box center [797, 699] width 13 height 16
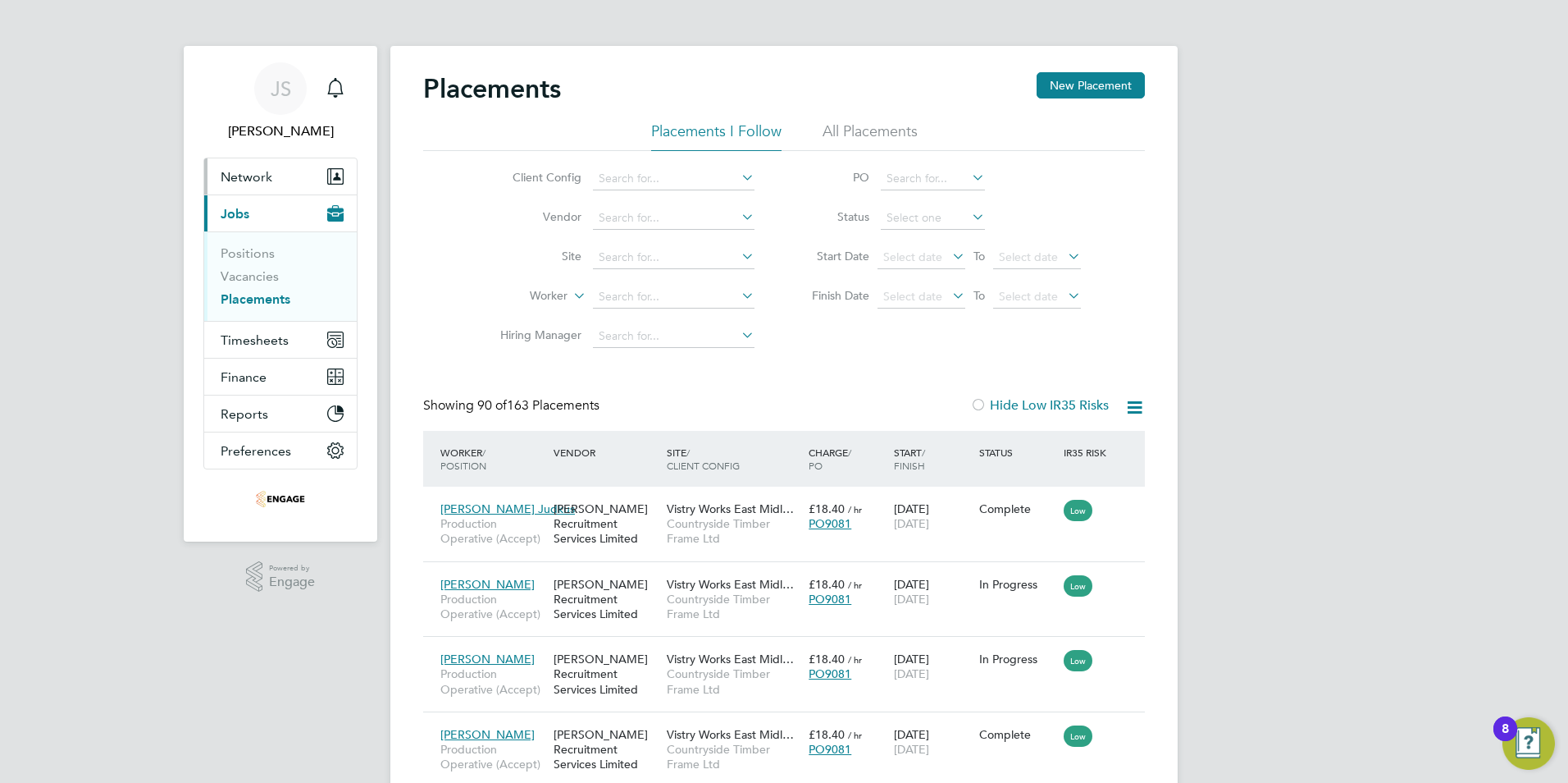
click at [246, 170] on span "Network" at bounding box center [246, 177] width 52 height 16
click at [249, 181] on span "Network" at bounding box center [246, 177] width 52 height 16
